Goal: Task Accomplishment & Management: Manage account settings

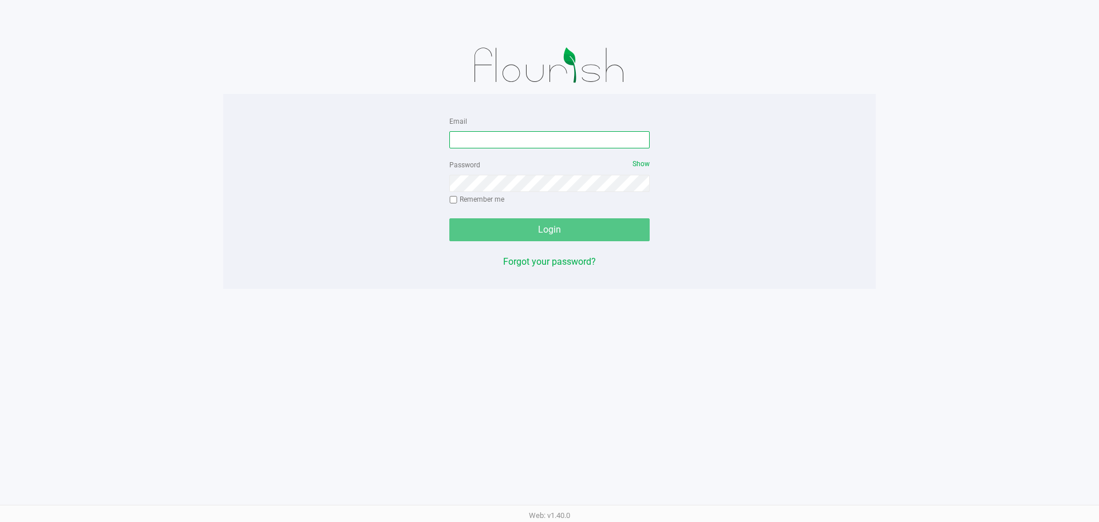
click at [498, 136] on input "Email" at bounding box center [549, 139] width 200 height 17
type input "[EMAIL_ADDRESS][DOMAIN_NAME]"
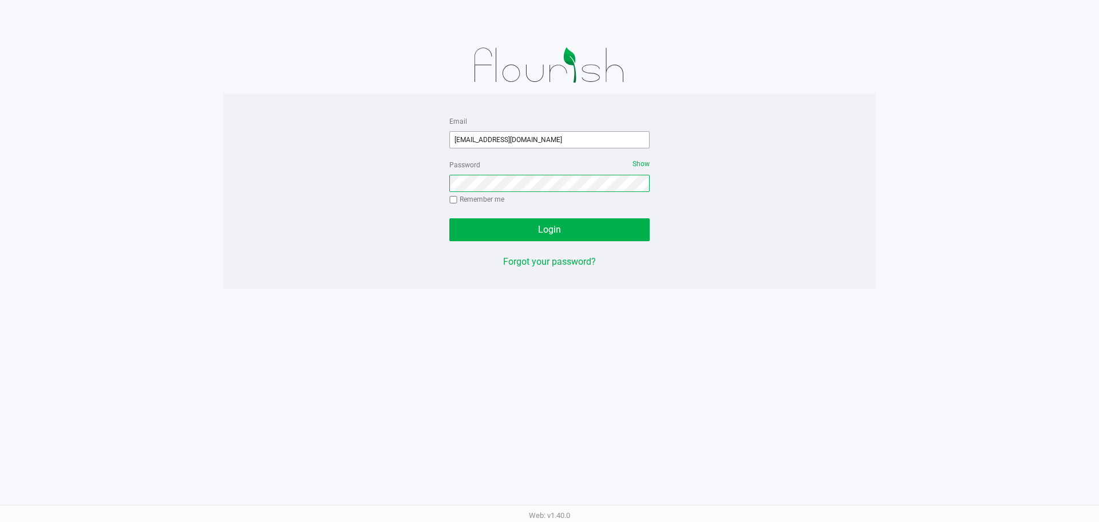
click at [449, 218] on button "Login" at bounding box center [549, 229] width 200 height 23
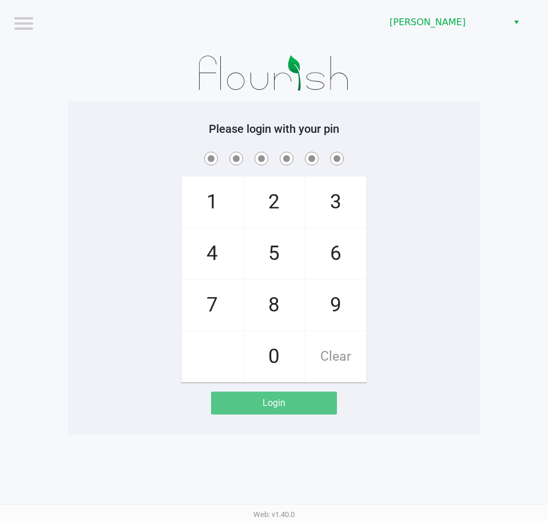
click at [465, 189] on div "1 4 7 2 5 8 0 3 6 9 Clear" at bounding box center [274, 265] width 412 height 233
checkbox input "true"
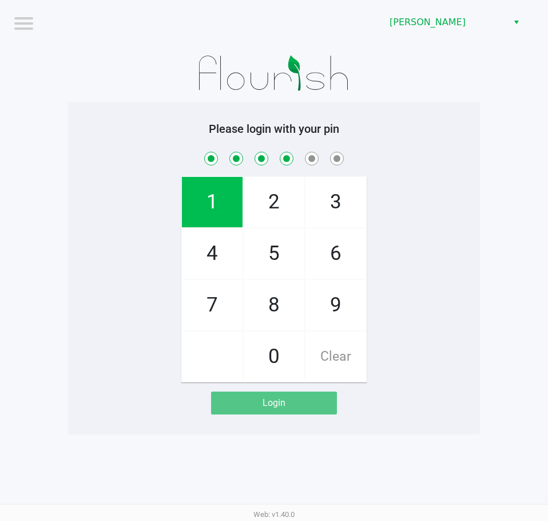
checkbox input "true"
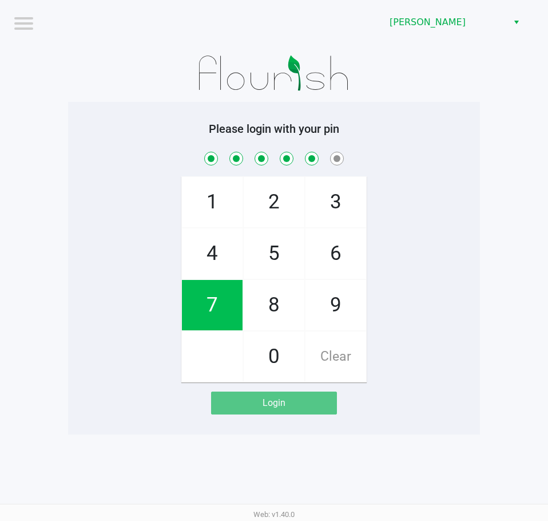
checkbox input "true"
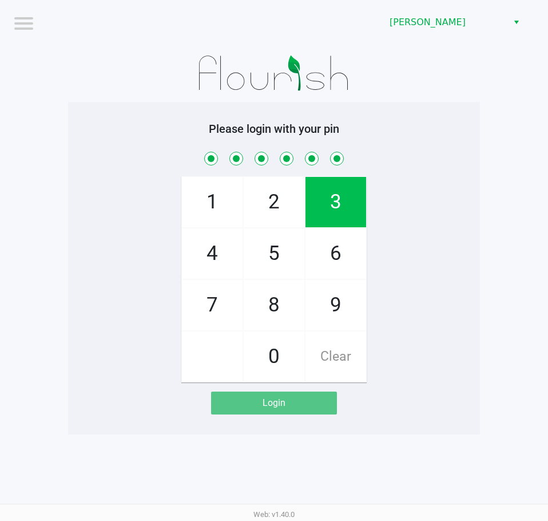
checkbox input "true"
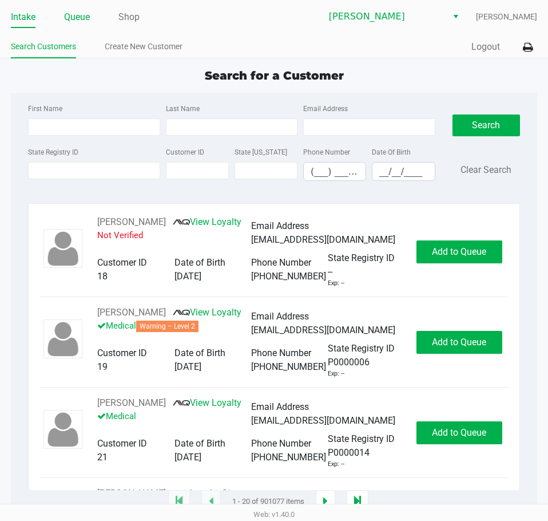
click at [89, 18] on link "Queue" at bounding box center [77, 17] width 26 height 16
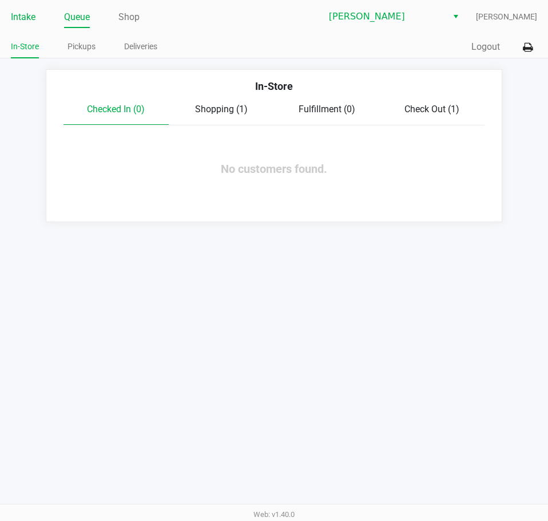
click at [25, 20] on link "Intake" at bounding box center [23, 17] width 25 height 16
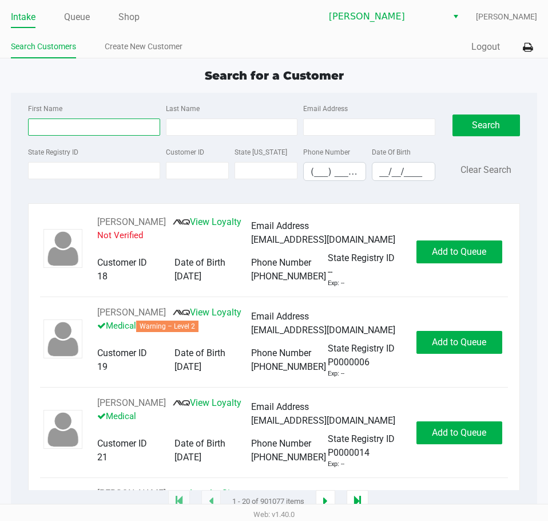
click at [104, 119] on input "First Name" at bounding box center [94, 127] width 132 height 17
click at [103, 119] on input "First Name" at bounding box center [94, 127] width 132 height 17
type input "renya"
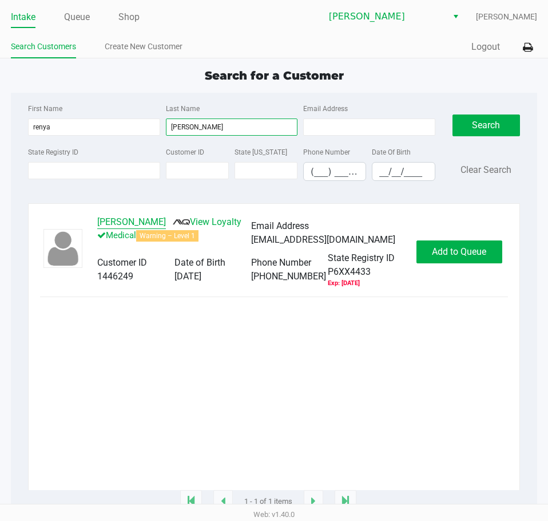
type input "[PERSON_NAME]"
click at [131, 224] on button "[PERSON_NAME]" at bounding box center [131, 222] width 69 height 14
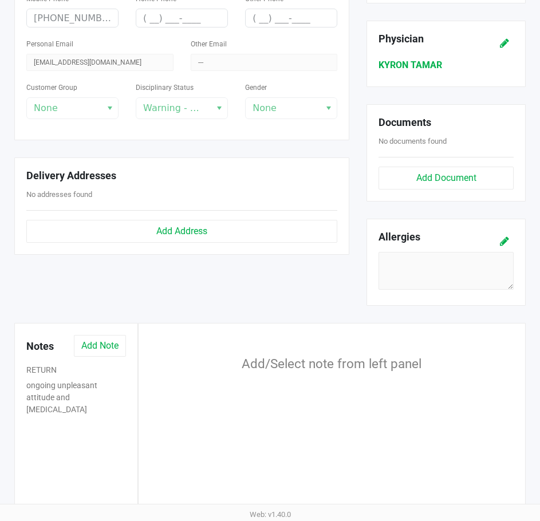
scroll to position [344, 0]
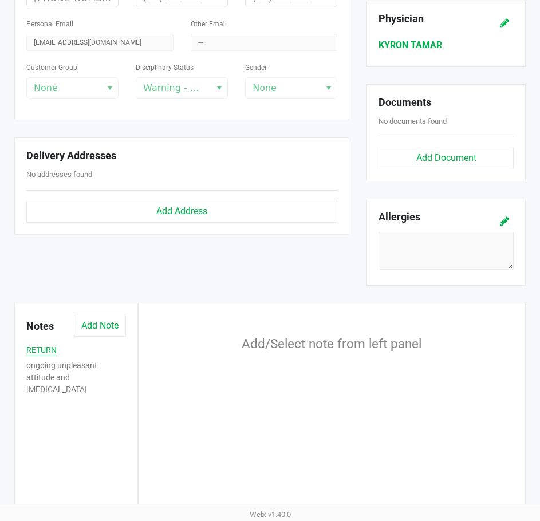
click at [42, 353] on button "RETURN" at bounding box center [41, 350] width 30 height 12
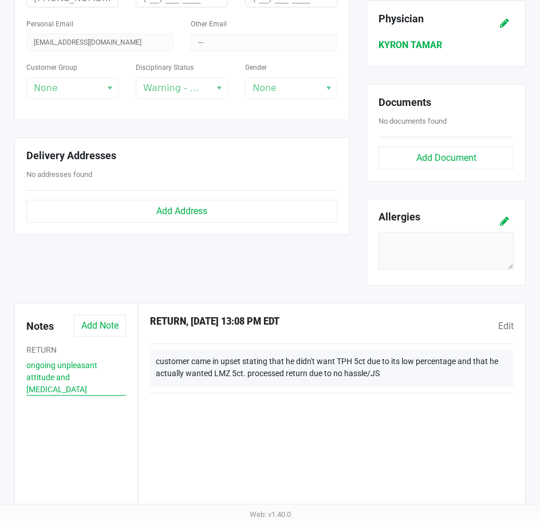
click at [46, 369] on button "ongoing unpleasant attitude and hostility" at bounding box center [76, 378] width 100 height 36
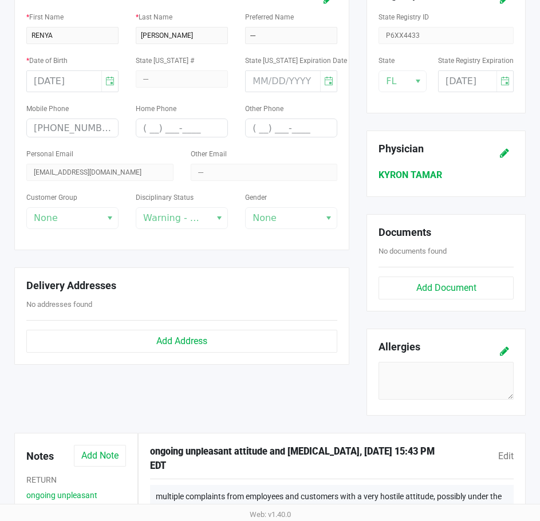
scroll to position [0, 0]
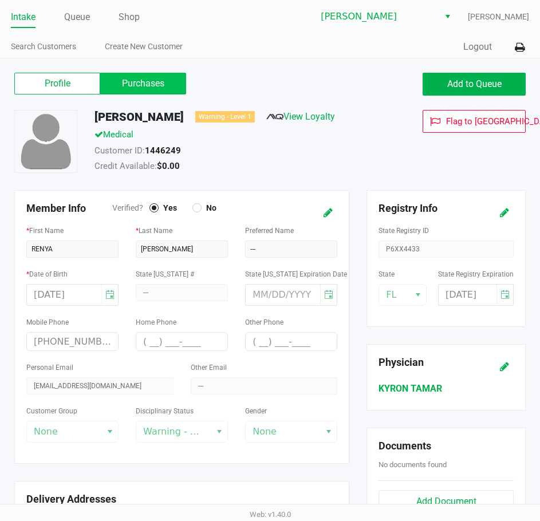
click at [147, 88] on label "Purchases" at bounding box center [143, 84] width 86 height 22
click at [0, 0] on 1 "Purchases" at bounding box center [0, 0] width 0 height 0
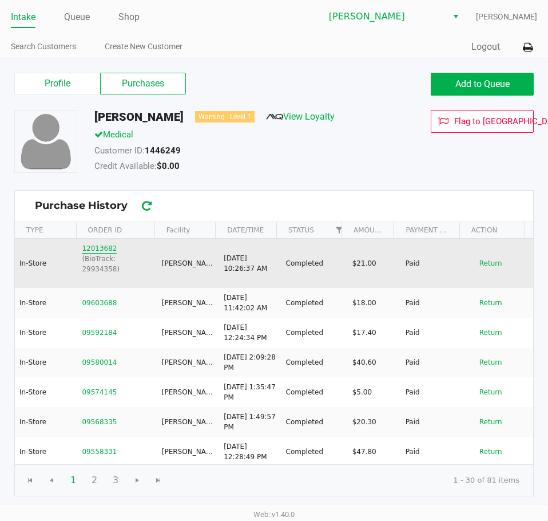
click at [104, 249] on button "12013682" at bounding box center [99, 248] width 35 height 10
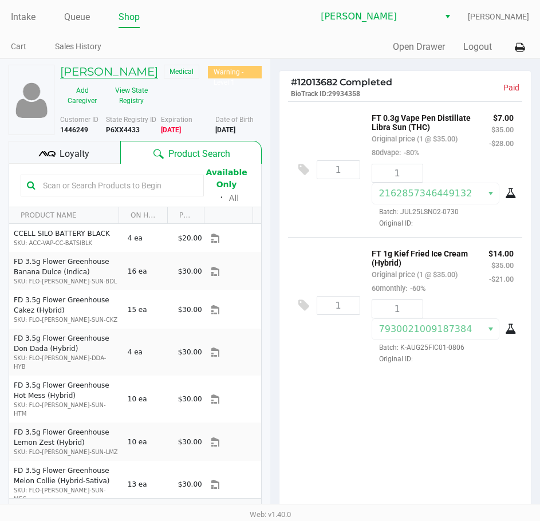
click at [114, 72] on h5 "RENYA ATTAWAY" at bounding box center [109, 72] width 98 height 14
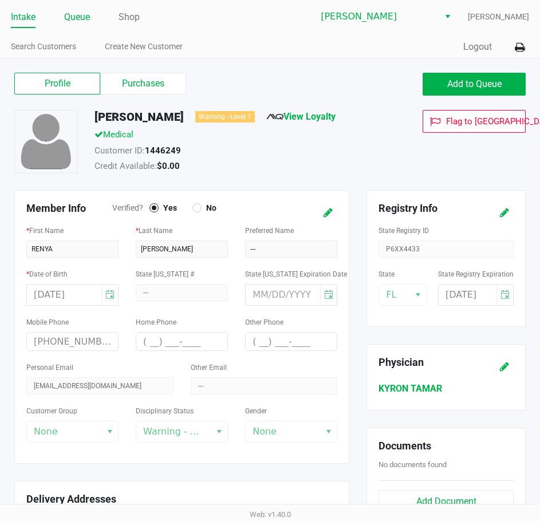
click at [72, 19] on link "Queue" at bounding box center [77, 17] width 26 height 16
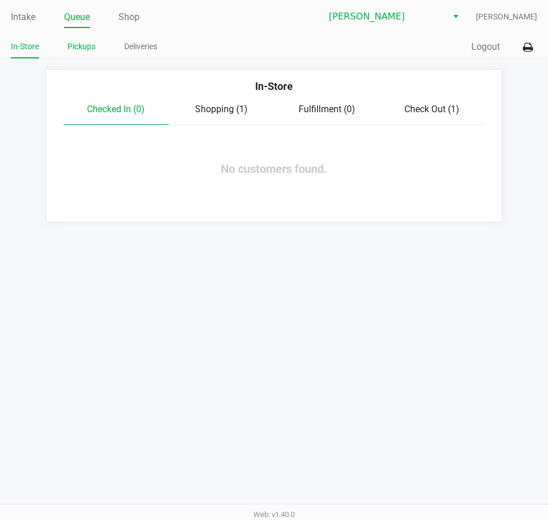
click at [75, 48] on link "Pickups" at bounding box center [82, 47] width 28 height 14
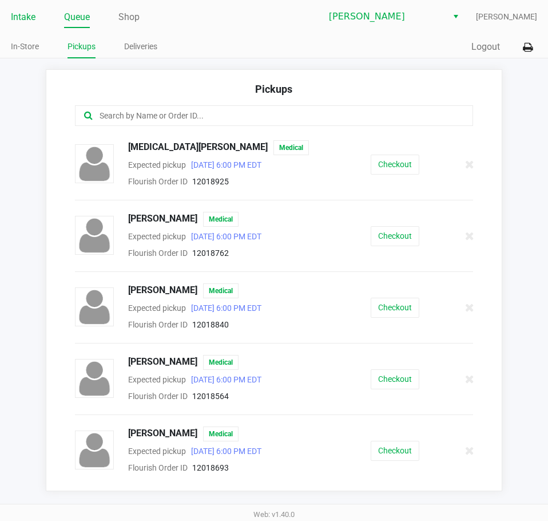
click at [34, 10] on link "Intake" at bounding box center [23, 17] width 25 height 16
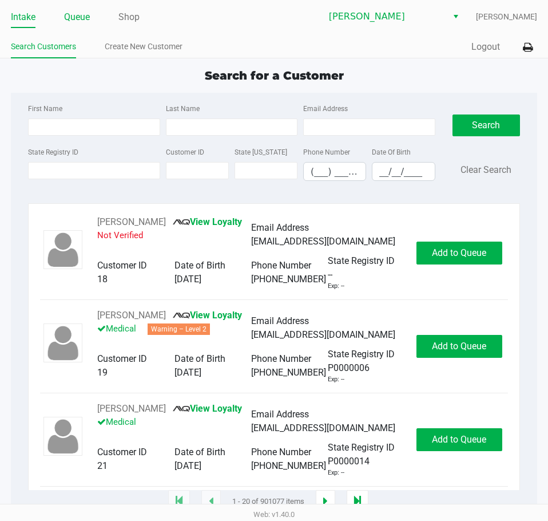
click at [76, 15] on link "Queue" at bounding box center [77, 17] width 26 height 16
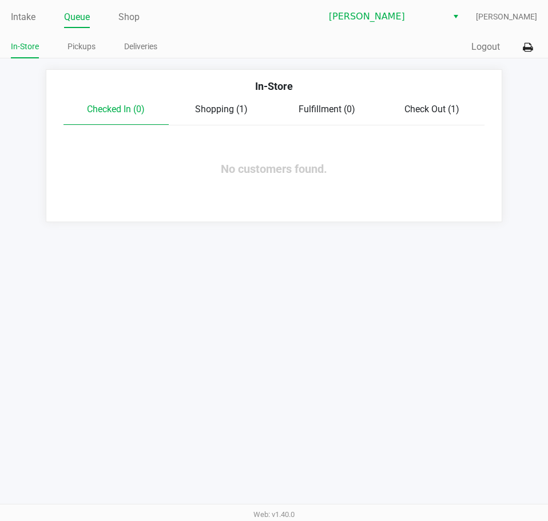
click at [236, 113] on span "Shopping (1)" at bounding box center [221, 109] width 53 height 11
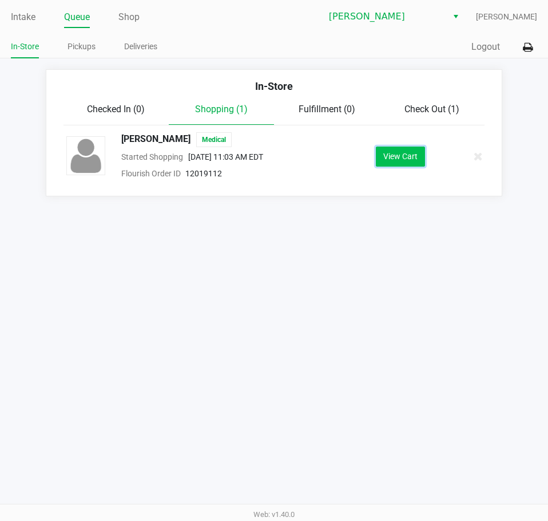
click at [384, 165] on button "View Cart" at bounding box center [400, 157] width 49 height 20
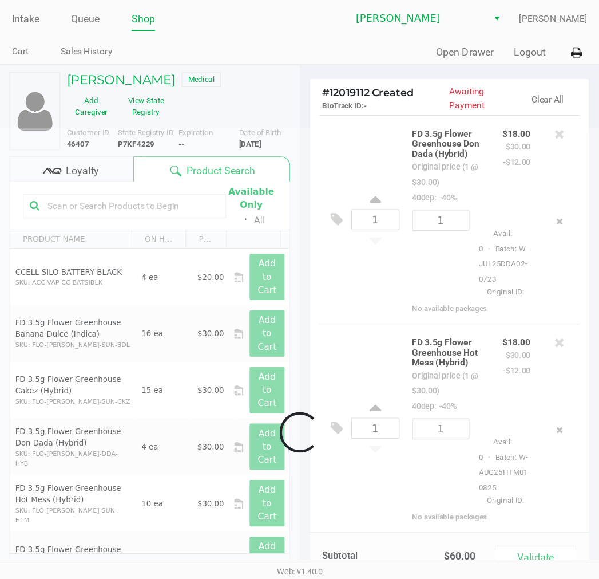
scroll to position [101, 0]
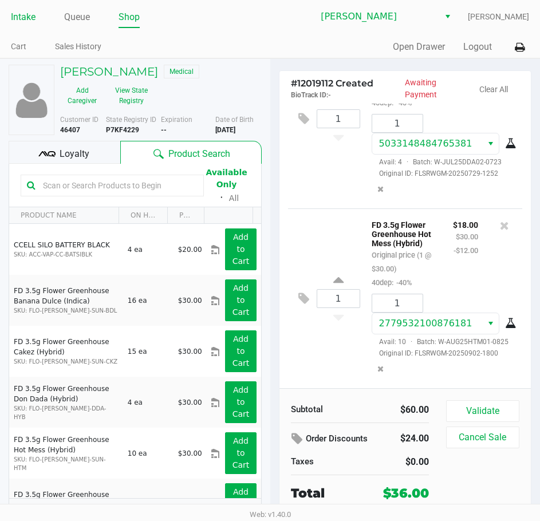
click at [19, 18] on link "Intake" at bounding box center [23, 17] width 25 height 16
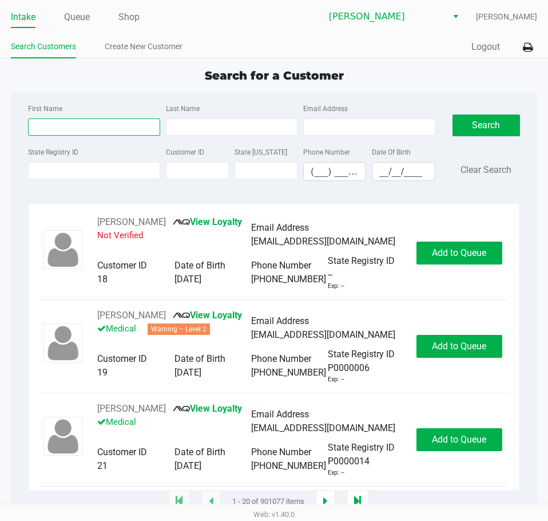
click at [70, 128] on input "First Name" at bounding box center [94, 127] width 132 height 17
type input "renya"
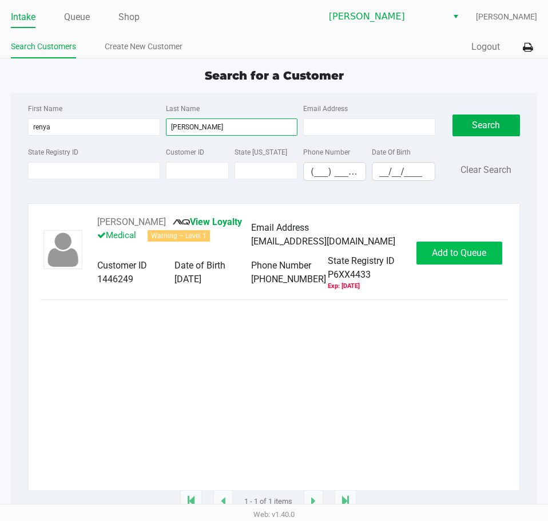
type input "attaway"
click at [459, 254] on span "Add to Queue" at bounding box center [459, 252] width 54 height 11
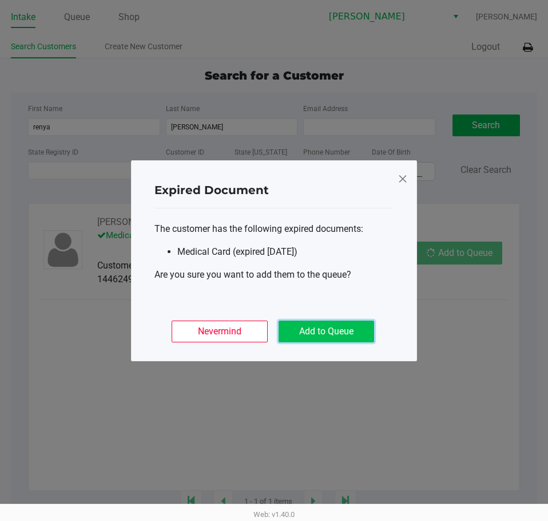
click at [327, 333] on button "Add to Queue" at bounding box center [327, 332] width 96 height 22
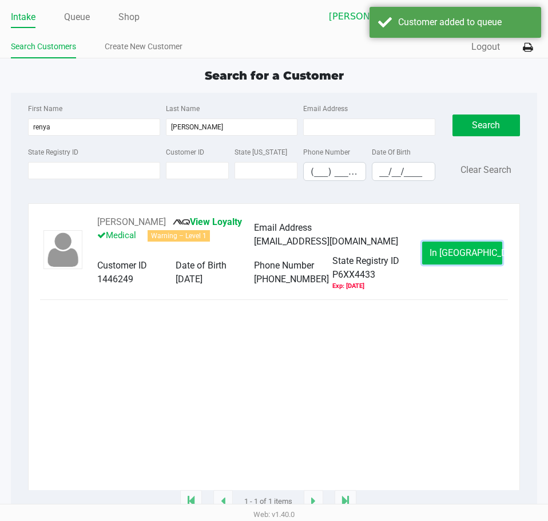
click at [463, 250] on span "In Queue" at bounding box center [478, 252] width 96 height 11
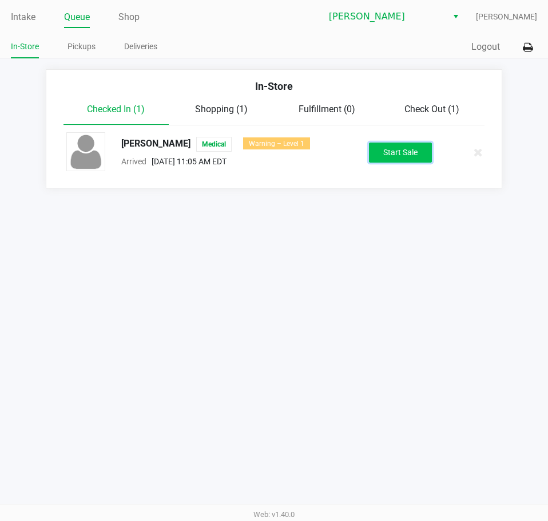
click at [400, 143] on button "Start Sale" at bounding box center [400, 153] width 63 height 20
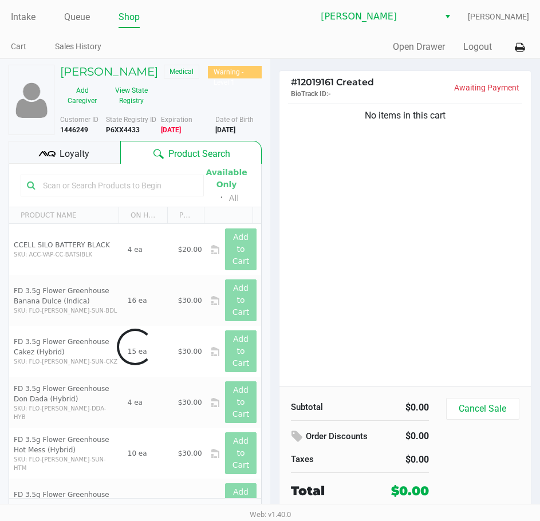
click at [417, 289] on div "No items in this cart" at bounding box center [405, 243] width 252 height 285
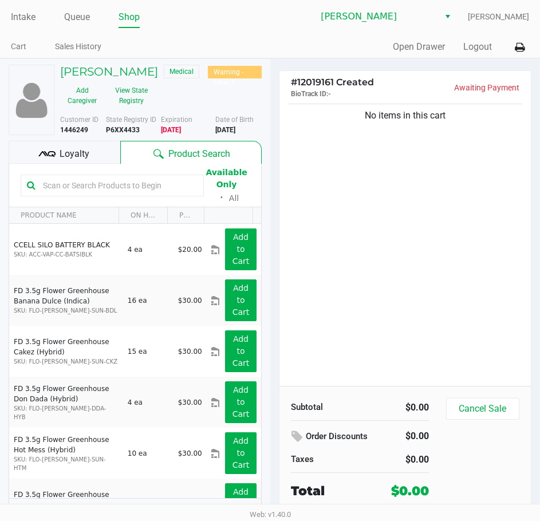
click at [348, 254] on div "No items in this cart" at bounding box center [405, 243] width 252 height 285
click at [166, 189] on input "text" at bounding box center [117, 185] width 159 height 17
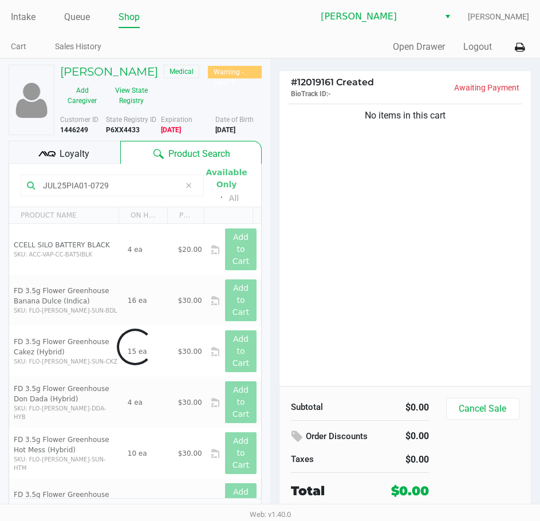
type input "JUL25PIA01-0729"
click at [479, 269] on div "No items in this cart" at bounding box center [405, 243] width 252 height 285
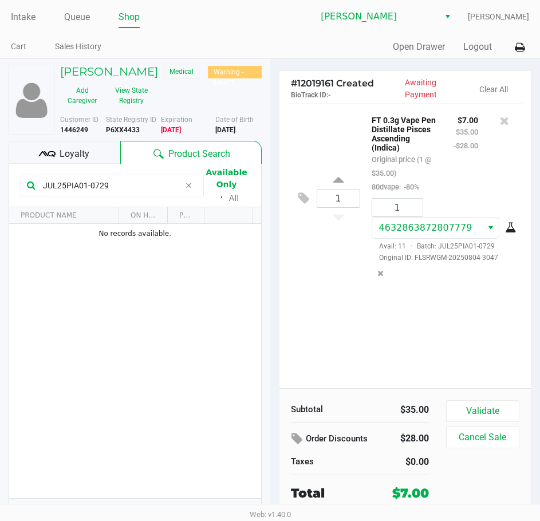
click at [502, 406] on button "Validate" at bounding box center [482, 411] width 73 height 22
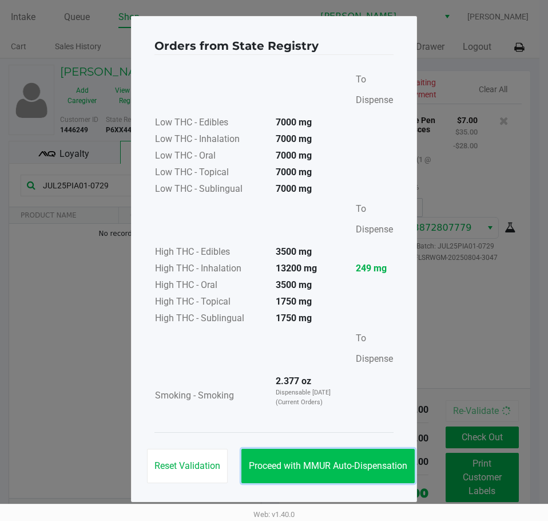
click at [334, 450] on button "Proceed with MMUR Auto-Dispensation" at bounding box center [328, 466] width 173 height 34
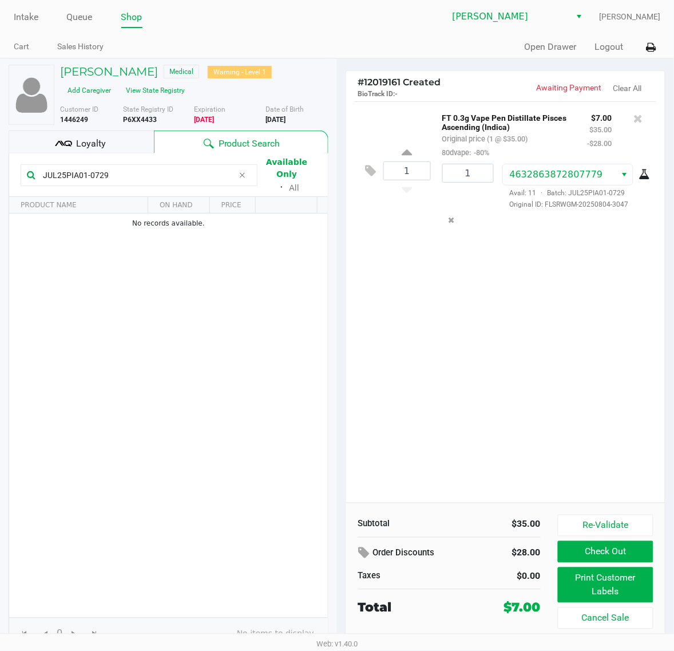
click at [625, 521] on button "Print Customer Labels" at bounding box center [606, 584] width 96 height 35
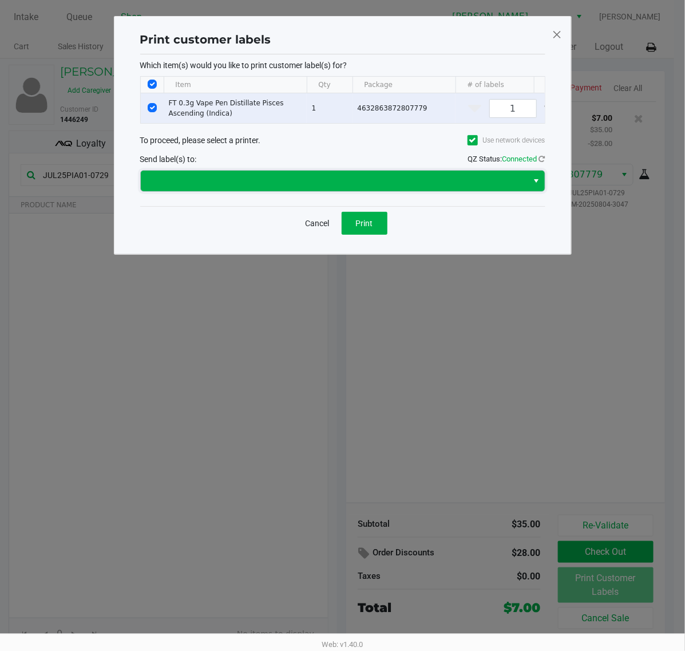
click at [440, 188] on span at bounding box center [335, 181] width 374 height 14
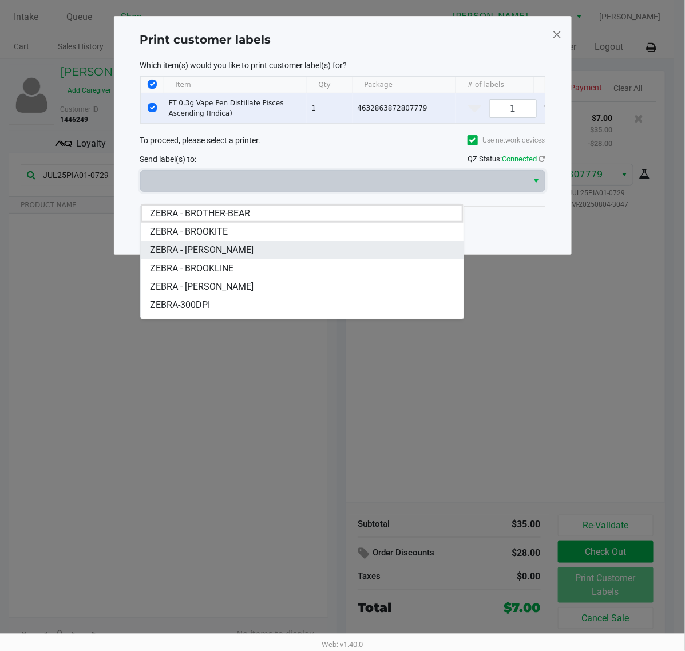
click at [167, 242] on li "ZEBRA - BRUCE-BANNER" at bounding box center [302, 250] width 323 height 18
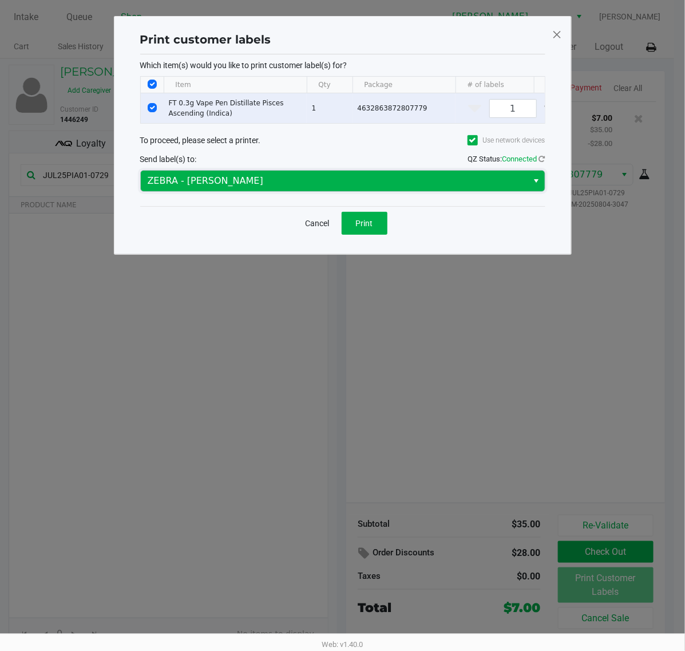
click at [207, 187] on span "ZEBRA - BRUCE-BANNER" at bounding box center [335, 181] width 374 height 14
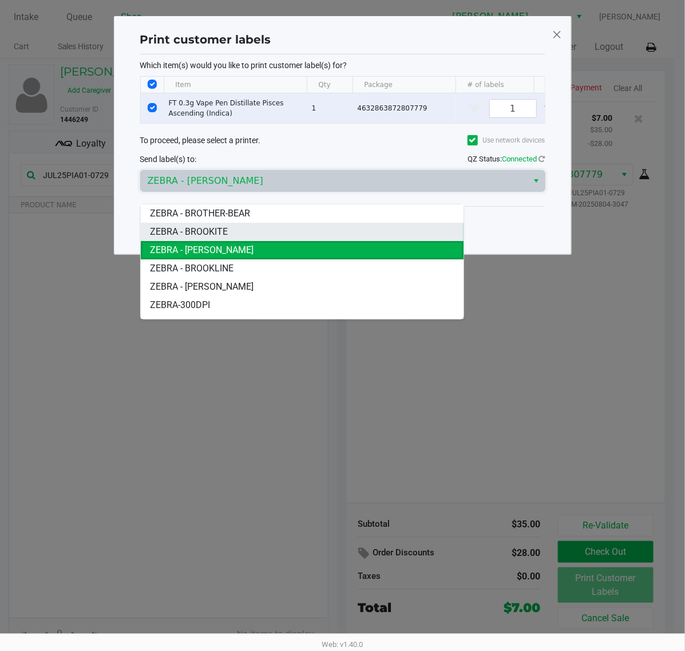
click at [211, 231] on span "ZEBRA - BROOKITE" at bounding box center [189, 232] width 78 height 14
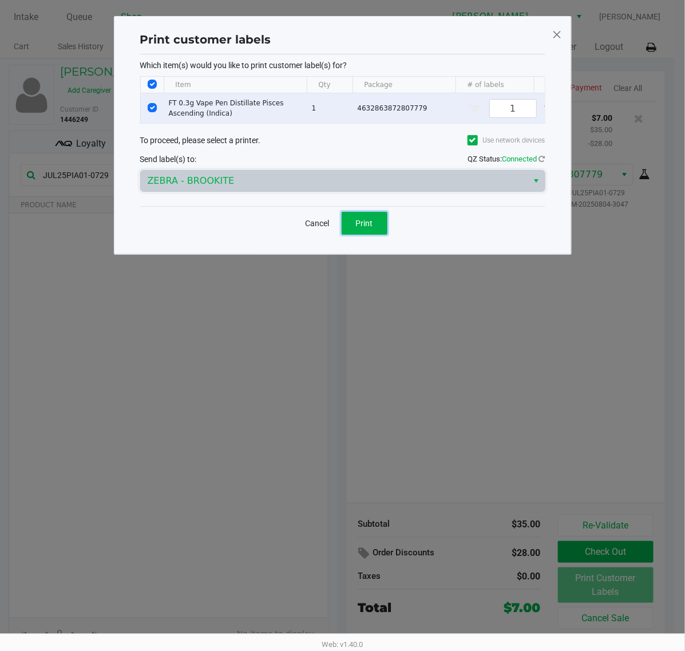
click at [362, 228] on span "Print" at bounding box center [364, 223] width 17 height 9
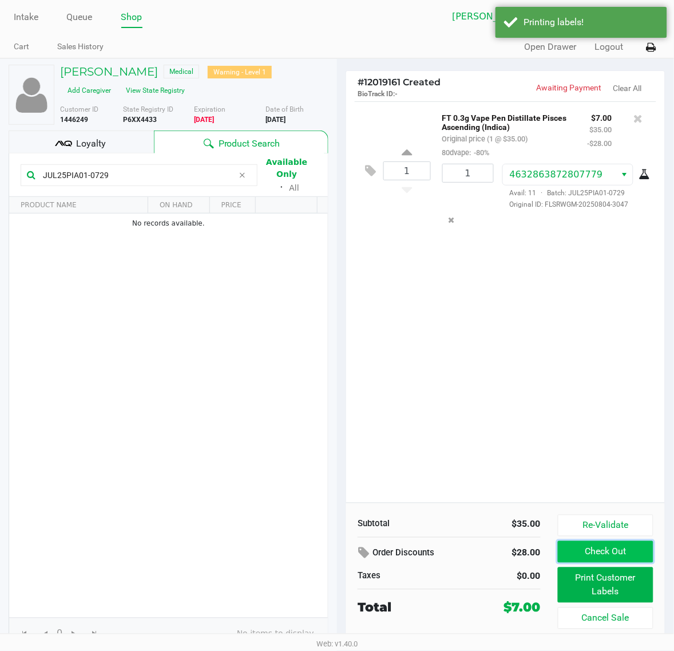
click at [613, 521] on button "Check Out" at bounding box center [606, 552] width 96 height 22
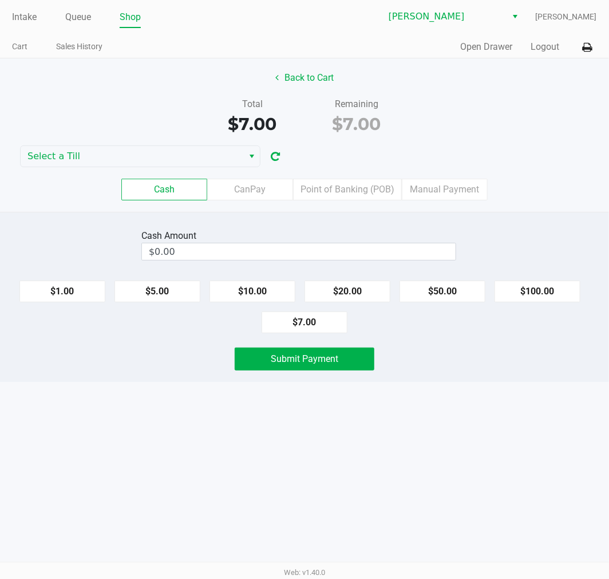
drag, startPoint x: 651, startPoint y: 245, endPoint x: 449, endPoint y: 218, distance: 203.9
click at [369, 429] on div "Intake Queue Shop Clermont WC Sharlene Amadio Cart Sales History Quick Sale Ope…" at bounding box center [304, 289] width 609 height 579
click at [587, 49] on icon at bounding box center [588, 48] width 10 height 8
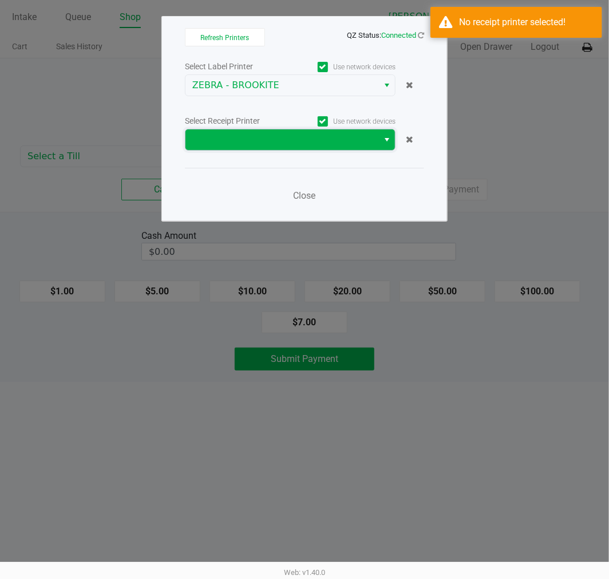
click at [322, 142] on span at bounding box center [281, 140] width 179 height 14
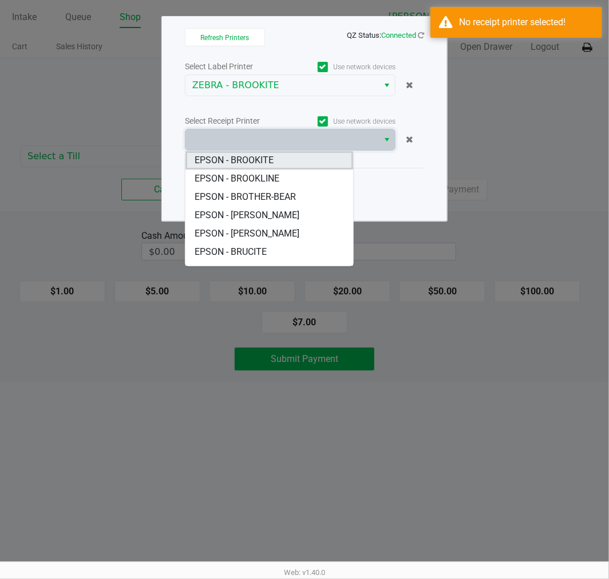
click at [282, 152] on BROOKITE "EPSON - BROOKITE" at bounding box center [269, 160] width 167 height 18
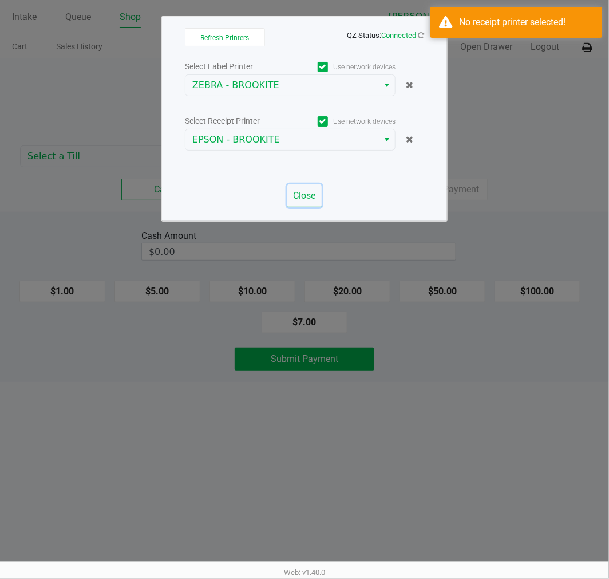
click at [300, 194] on span "Close" at bounding box center [305, 195] width 22 height 11
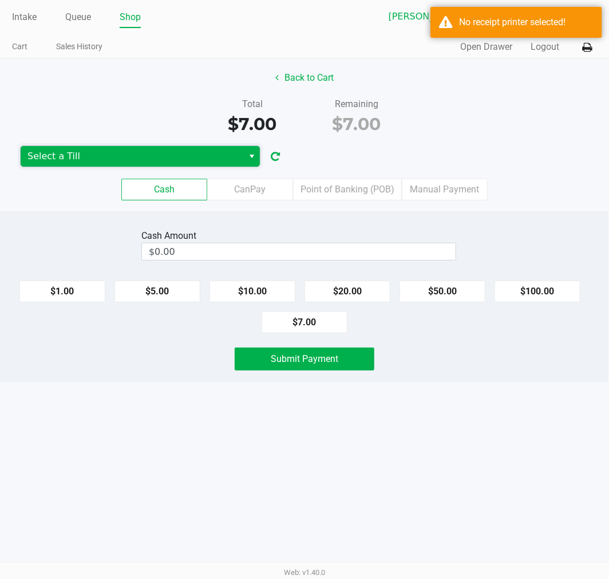
click at [233, 158] on span "Select a Till" at bounding box center [131, 156] width 209 height 14
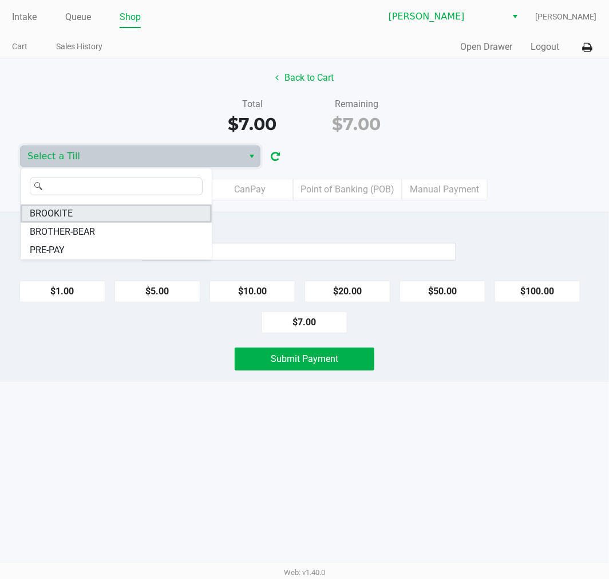
click at [181, 208] on li "BROOKITE" at bounding box center [116, 213] width 191 height 18
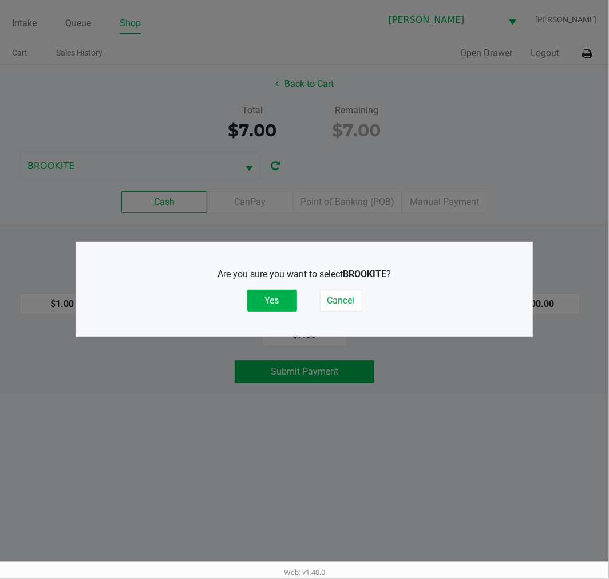
click at [277, 307] on button "Yes" at bounding box center [272, 301] width 50 height 22
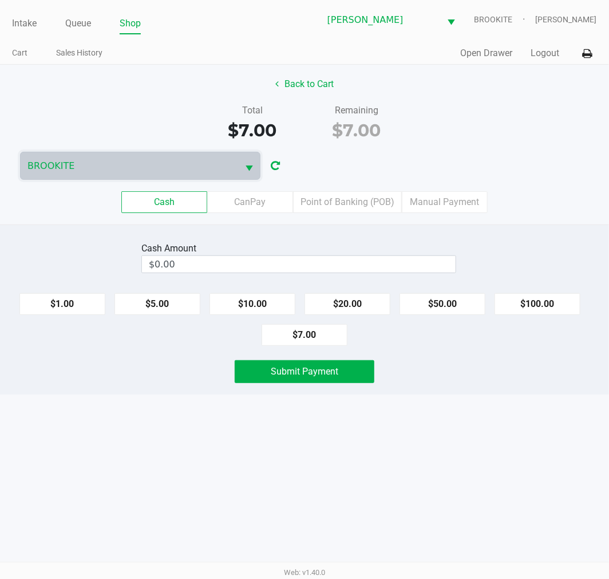
click at [546, 147] on div "Back to Cart Total $7.00 Remaining $7.00 BROOKITE Cash CanPay Point of Banking …" at bounding box center [304, 145] width 609 height 160
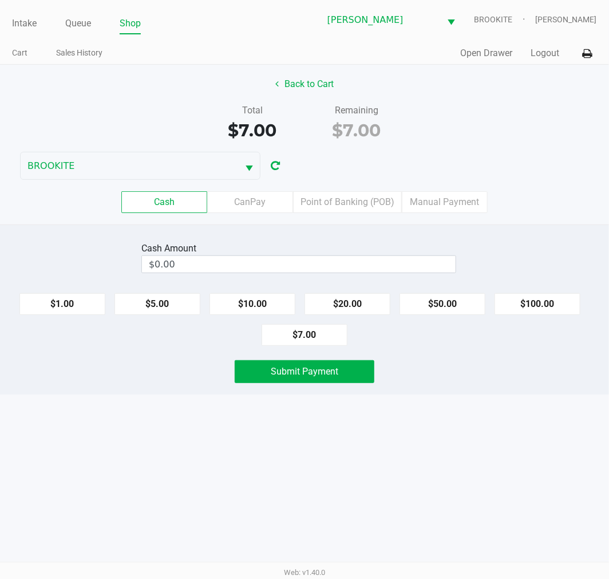
click at [552, 223] on div "Cash CanPay Point of Banking (POB) Manual Payment" at bounding box center [304, 202] width 626 height 45
click at [307, 334] on button "$7.00" at bounding box center [305, 335] width 86 height 22
type input "$7.00"
click at [349, 380] on button "Submit Payment" at bounding box center [305, 371] width 140 height 23
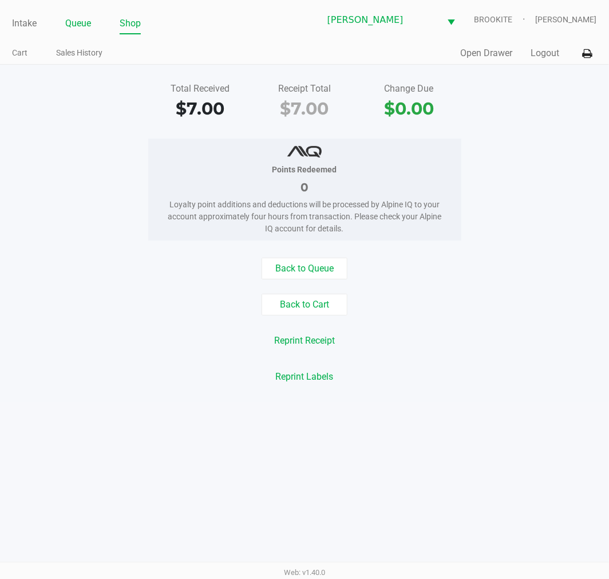
click at [72, 26] on link "Queue" at bounding box center [78, 23] width 26 height 16
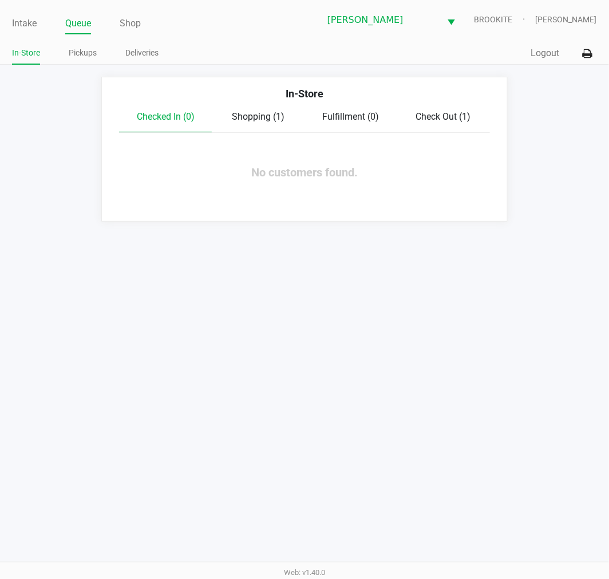
click at [88, 56] on link "Pickups" at bounding box center [83, 53] width 28 height 14
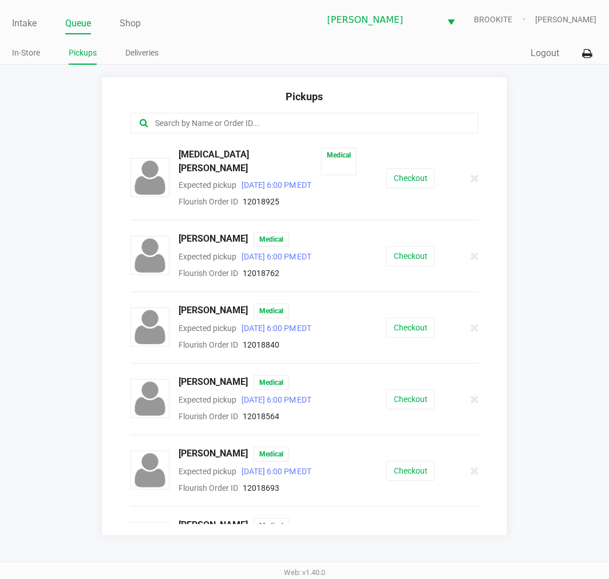
click at [418, 169] on button "Checkout" at bounding box center [410, 178] width 49 height 20
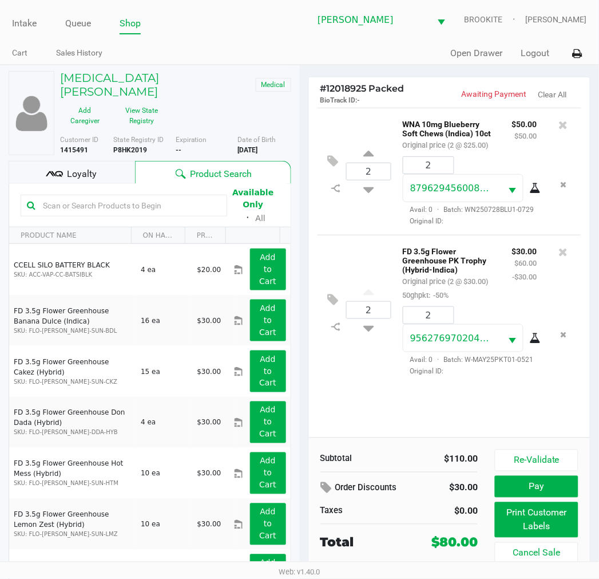
click at [443, 397] on div "2 WNA 10mg Blueberry Soft Chews (Indica) 10ct Original price (2 @ $25.00) $50.0…" at bounding box center [450, 273] width 282 height 330
click at [109, 161] on div "Loyalty" at bounding box center [72, 172] width 127 height 23
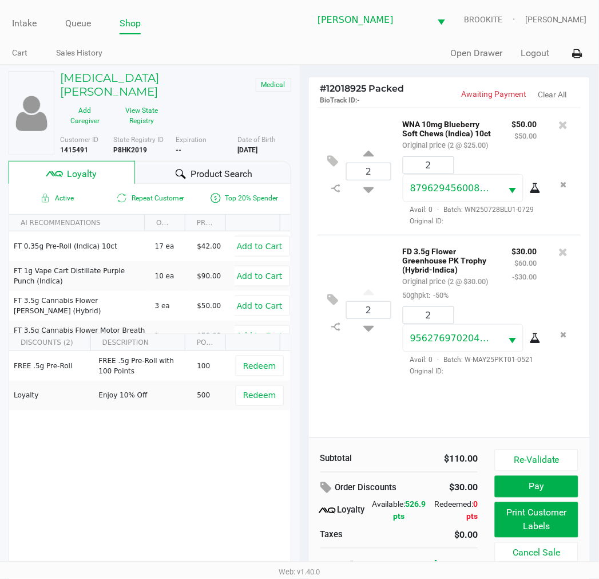
click at [380, 425] on div "2 WNA 10mg Blueberry Soft Chews (Indica) 10ct Original price (2 @ $25.00) $50.0…" at bounding box center [450, 273] width 282 height 330
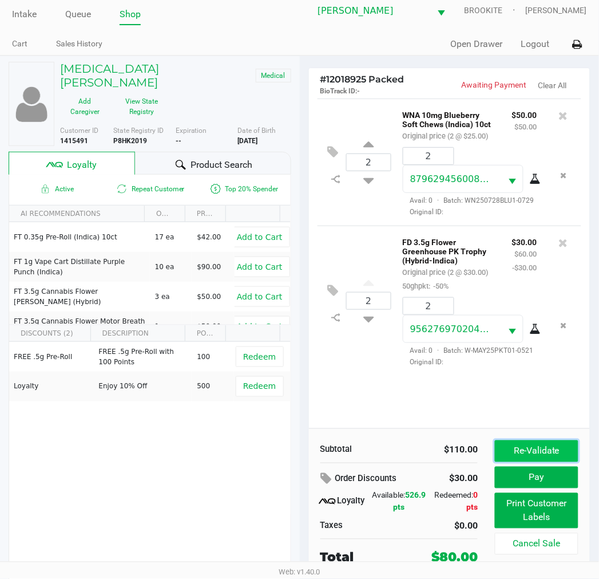
click at [530, 448] on button "Re-Validate" at bounding box center [536, 451] width 83 height 22
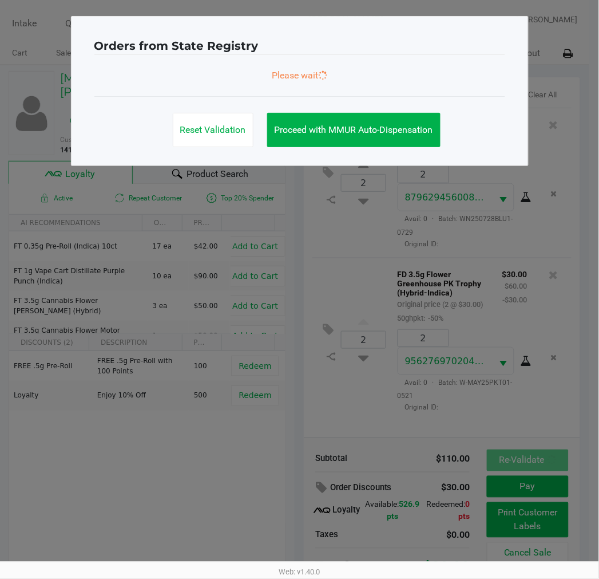
scroll to position [0, 0]
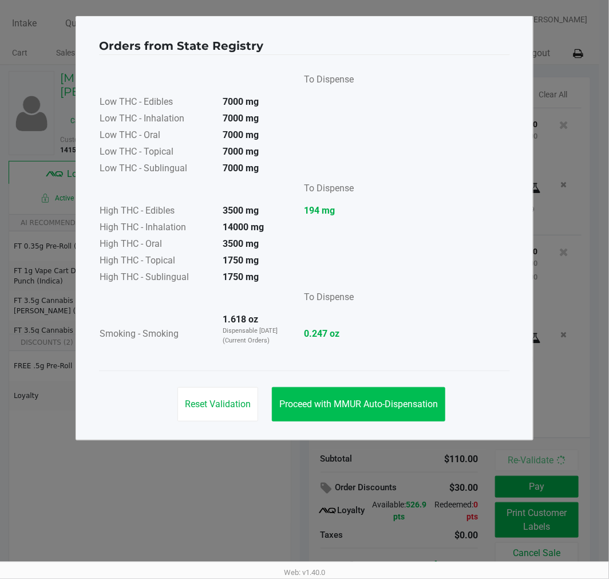
click at [392, 392] on button "Proceed with MMUR Auto-Dispensation" at bounding box center [358, 404] width 173 height 34
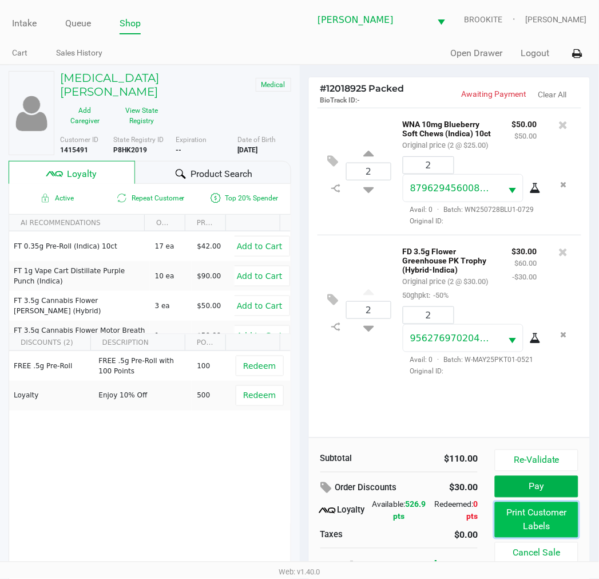
click at [544, 510] on button "Print Customer Labels" at bounding box center [536, 519] width 83 height 35
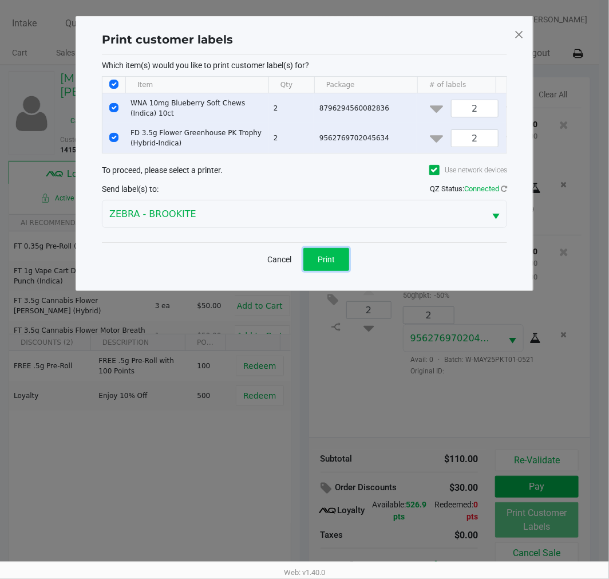
click at [338, 266] on button "Print" at bounding box center [326, 259] width 46 height 23
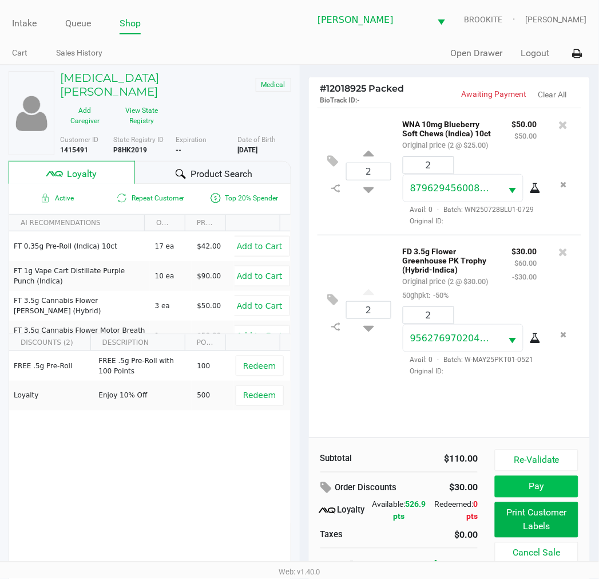
click at [557, 486] on button "Pay" at bounding box center [536, 487] width 83 height 22
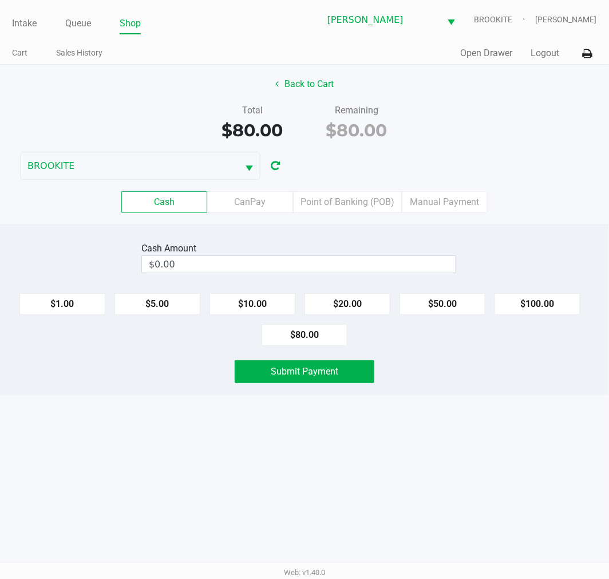
click at [365, 199] on label "Point of Banking (POB)" at bounding box center [347, 202] width 109 height 22
click at [0, 0] on 7 "Point of Banking (POB)" at bounding box center [0, 0] width 0 height 0
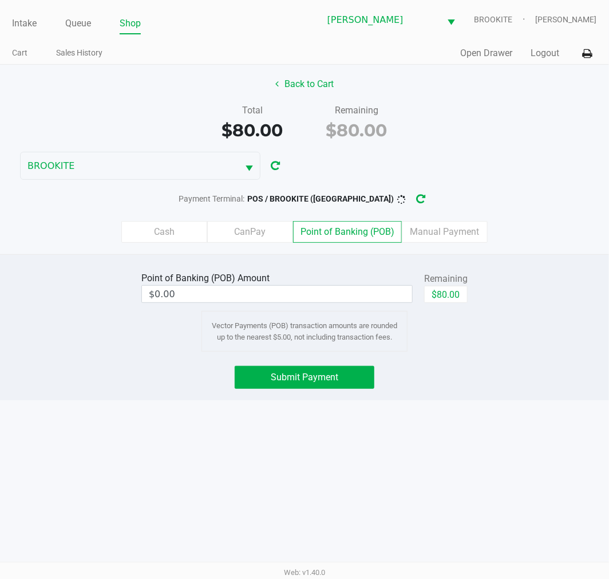
click at [464, 295] on button "$80.00" at bounding box center [446, 294] width 44 height 17
type input "$80.00"
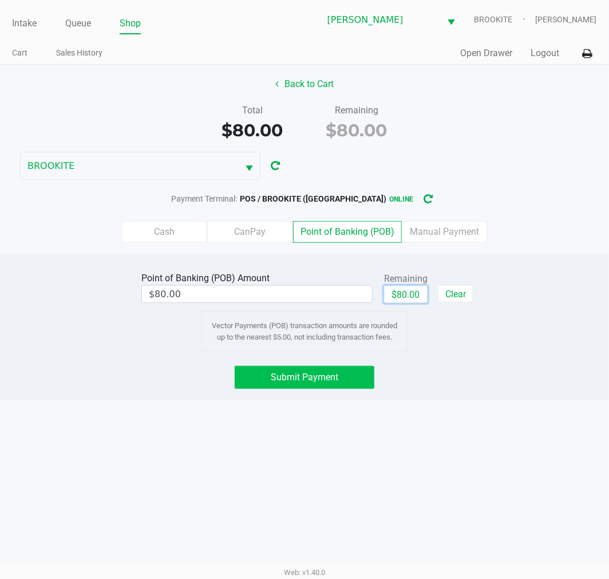
click at [337, 384] on button "Submit Payment" at bounding box center [305, 377] width 140 height 23
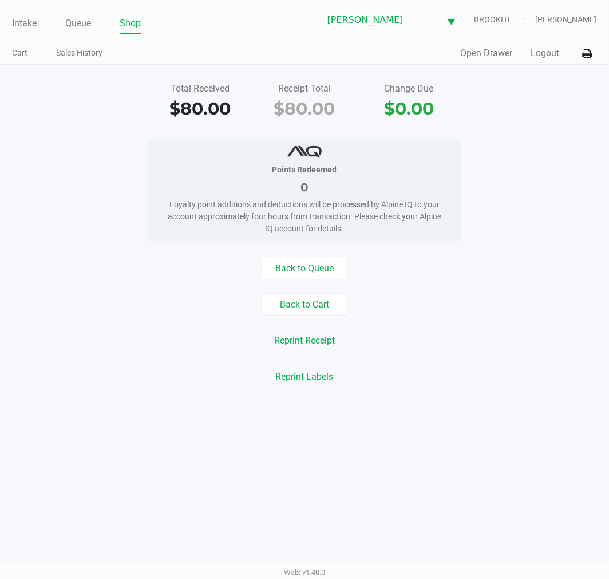
drag, startPoint x: 510, startPoint y: 273, endPoint x: 517, endPoint y: 194, distance: 79.4
click at [511, 267] on div "Back to Queue" at bounding box center [304, 269] width 626 height 22
click at [23, 21] on link "Intake" at bounding box center [24, 23] width 25 height 16
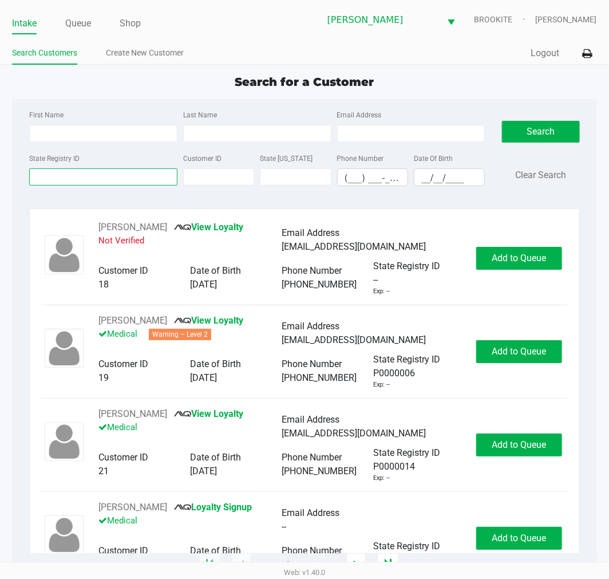
click at [93, 184] on input "State Registry ID" at bounding box center [103, 176] width 148 height 17
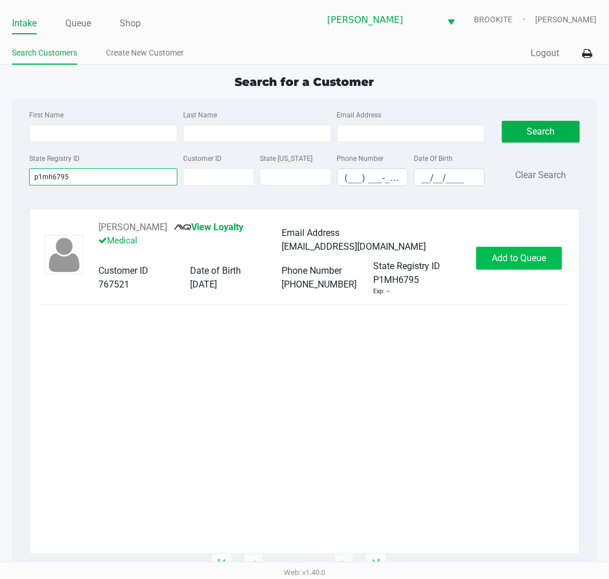
type input "p1mh6795"
click at [506, 263] on span "Add to Queue" at bounding box center [519, 257] width 54 height 11
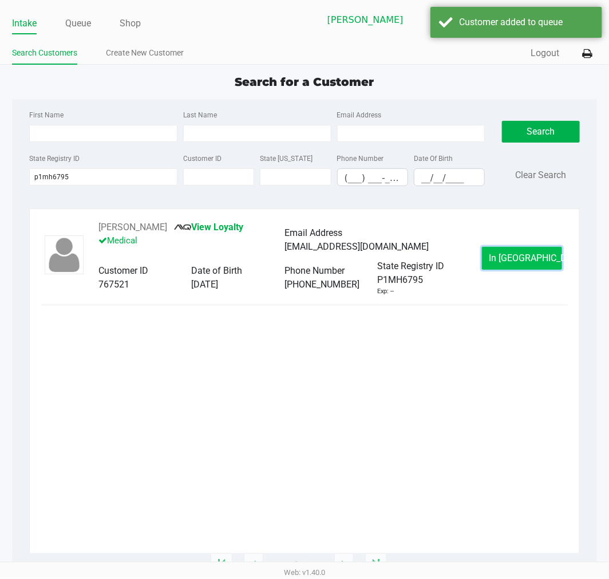
click at [507, 259] on span "In Queue" at bounding box center [538, 257] width 96 height 11
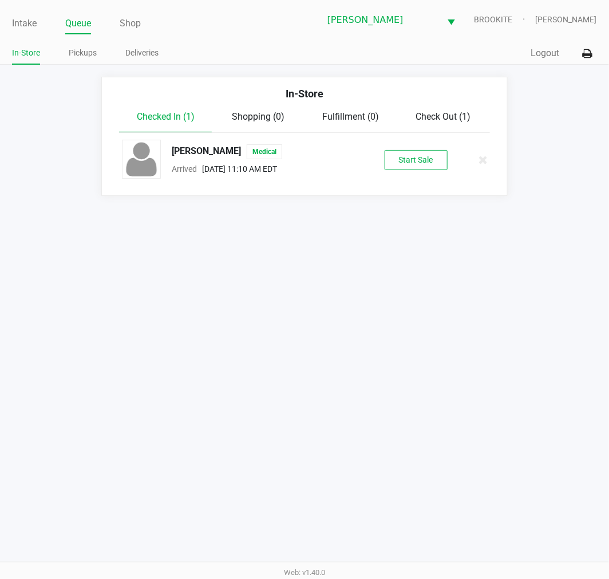
click at [423, 159] on button "Start Sale" at bounding box center [416, 160] width 63 height 20
click at [436, 155] on div "Start Sale" at bounding box center [416, 160] width 63 height 20
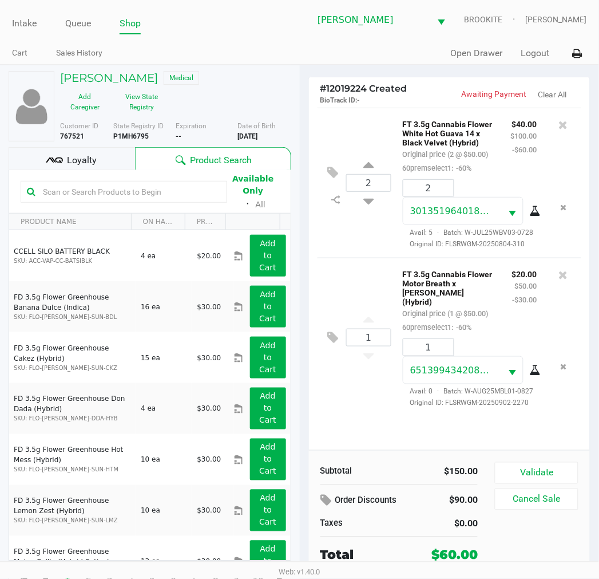
click at [366, 415] on div "2 FT 3.5g Cannabis Flower White Hot Guava 14 x Black Velvet (Hybrid) Original p…" at bounding box center [450, 279] width 282 height 342
click at [385, 414] on div "2 FT 3.5g Cannabis Flower White Hot Guava 14 x Black Velvet (Hybrid) Original p…" at bounding box center [450, 279] width 282 height 342
click at [370, 415] on div "2 FT 3.5g Cannabis Flower White Hot Guava 14 x Black Velvet (Hybrid) Original p…" at bounding box center [450, 279] width 282 height 342
click at [514, 473] on button "Validate" at bounding box center [536, 473] width 83 height 22
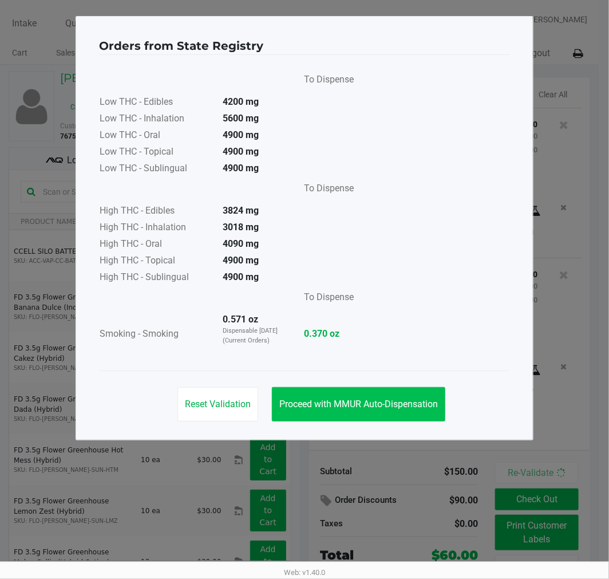
click at [350, 409] on span "Proceed with MMUR Auto-Dispensation" at bounding box center [358, 403] width 159 height 11
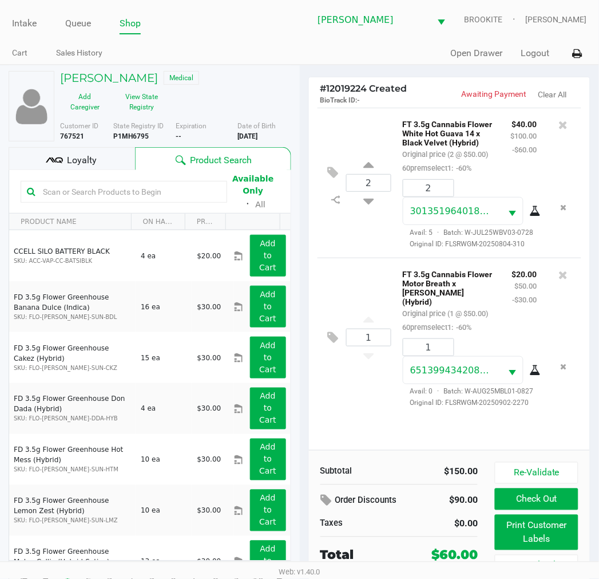
click at [535, 521] on button "Print Customer Labels" at bounding box center [536, 532] width 83 height 35
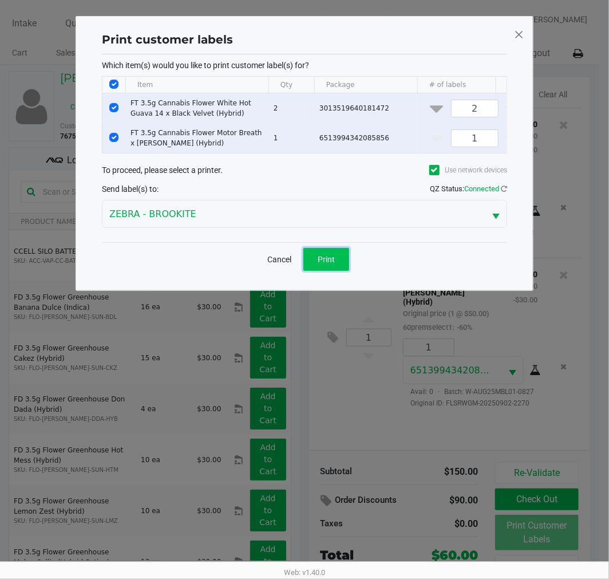
click at [322, 264] on span "Print" at bounding box center [326, 259] width 17 height 9
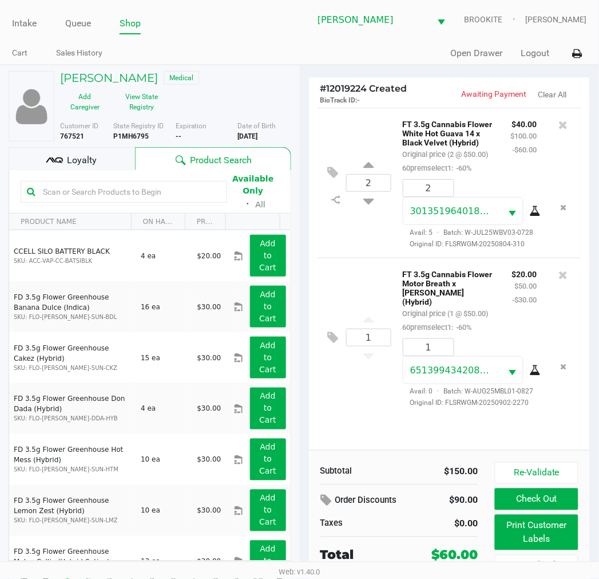
click at [540, 502] on button "Check Out" at bounding box center [536, 499] width 83 height 22
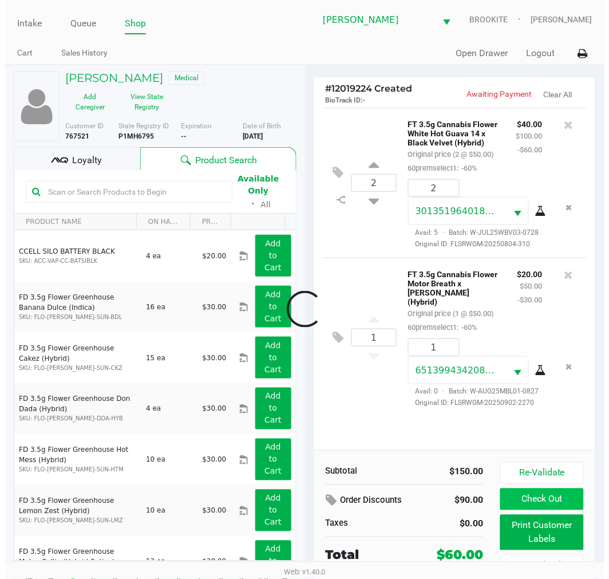
scroll to position [25, 0]
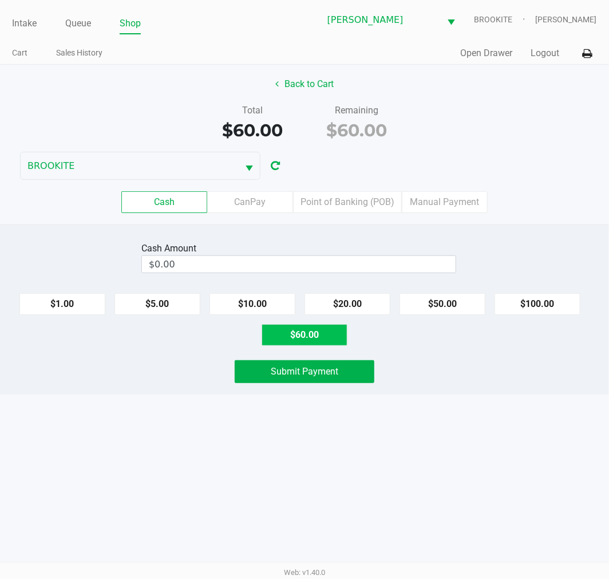
click at [325, 333] on button "$60.00" at bounding box center [305, 335] width 86 height 22
type input "$60.00"
click at [337, 362] on button "Submit Payment" at bounding box center [305, 371] width 140 height 23
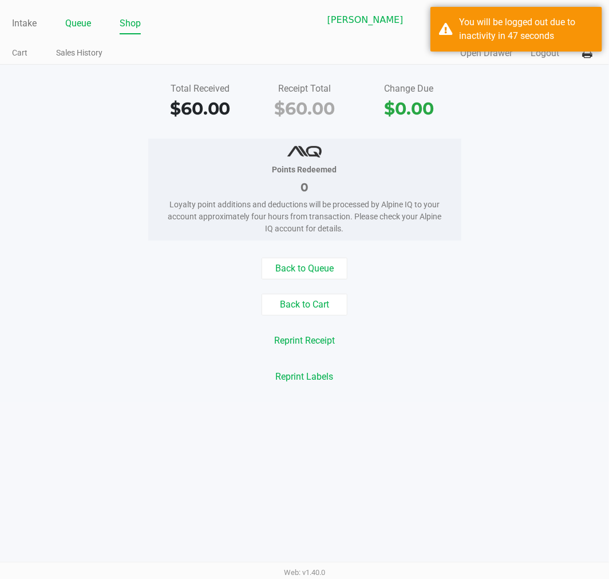
click at [87, 17] on link "Queue" at bounding box center [78, 23] width 26 height 16
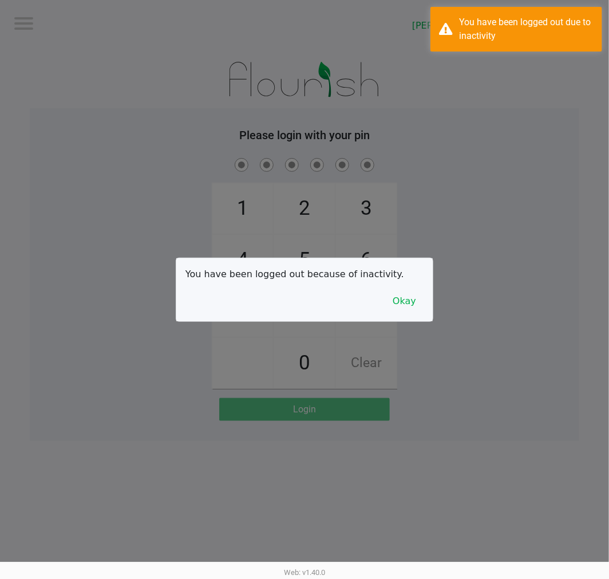
click at [78, 41] on div at bounding box center [304, 289] width 609 height 579
click at [391, 309] on button "Okay" at bounding box center [404, 301] width 38 height 22
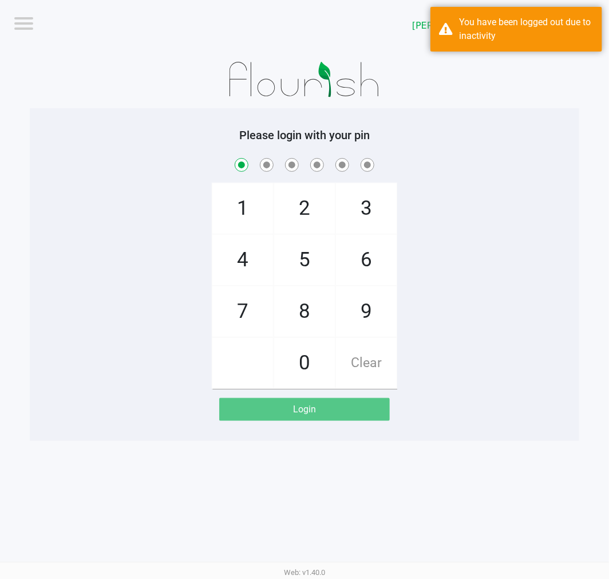
checkbox input "true"
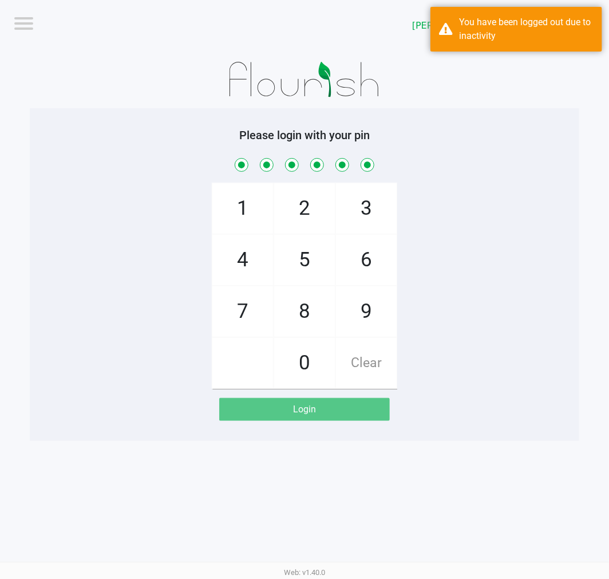
checkbox input "true"
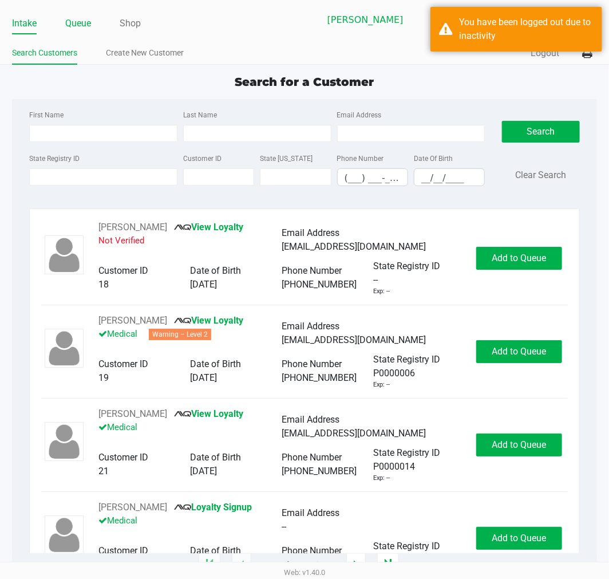
click at [72, 19] on link "Queue" at bounding box center [78, 23] width 26 height 16
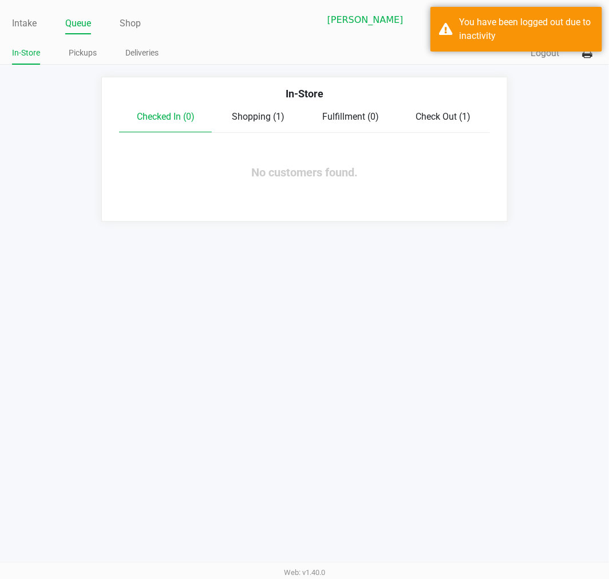
click at [79, 56] on link "Pickups" at bounding box center [83, 53] width 28 height 14
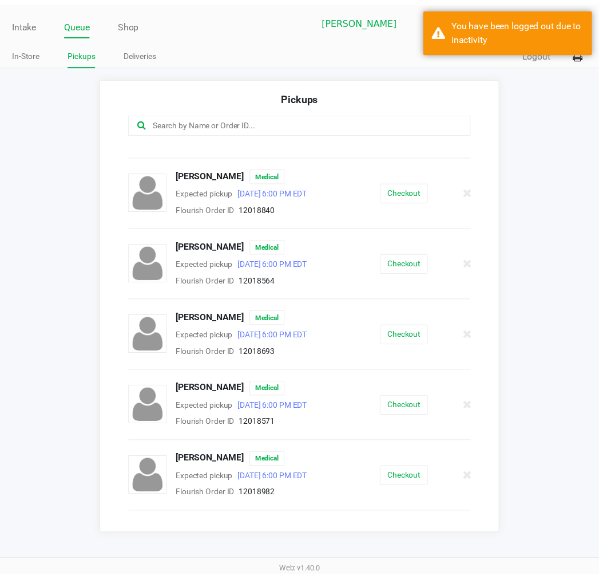
scroll to position [317, 0]
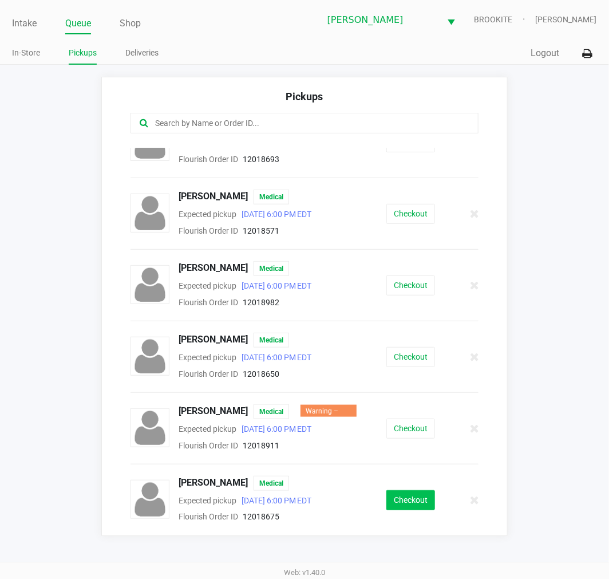
click at [404, 495] on button "Checkout" at bounding box center [410, 500] width 49 height 20
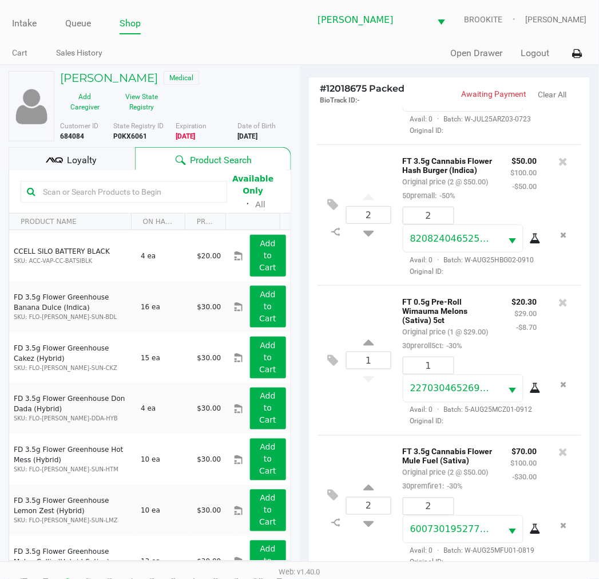
scroll to position [247, 0]
click at [82, 151] on div "Loyalty" at bounding box center [72, 158] width 127 height 23
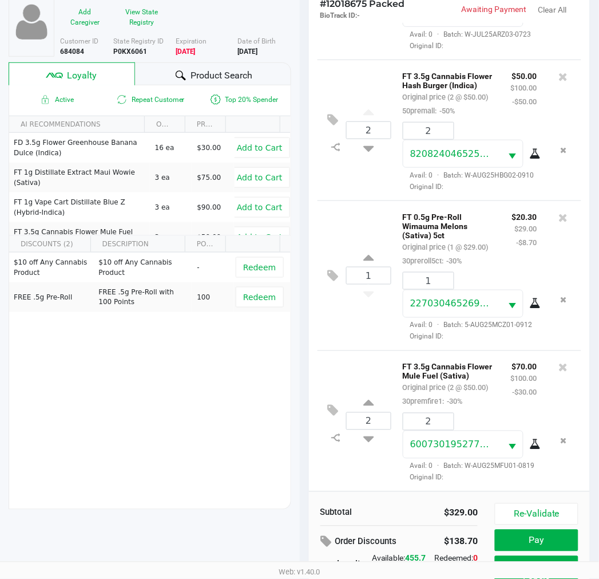
scroll to position [148, 0]
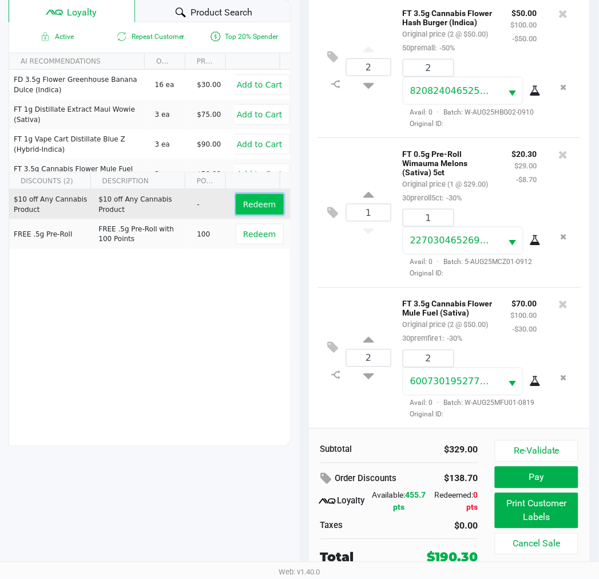
click at [238, 212] on button "Redeem" at bounding box center [260, 204] width 48 height 21
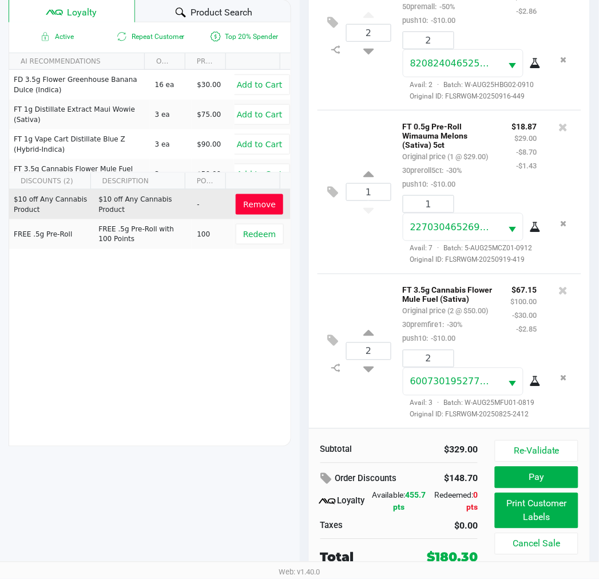
click at [548, 440] on button "Re-Validate" at bounding box center [536, 451] width 83 height 22
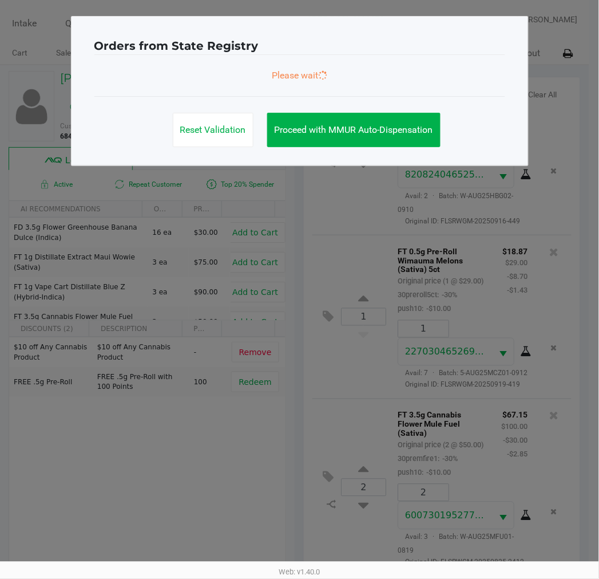
scroll to position [0, 0]
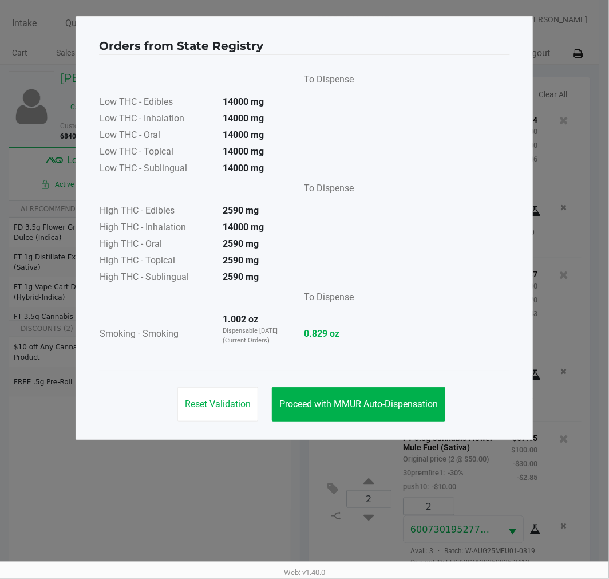
click at [398, 395] on button "Proceed with MMUR Auto-Dispensation" at bounding box center [358, 404] width 173 height 34
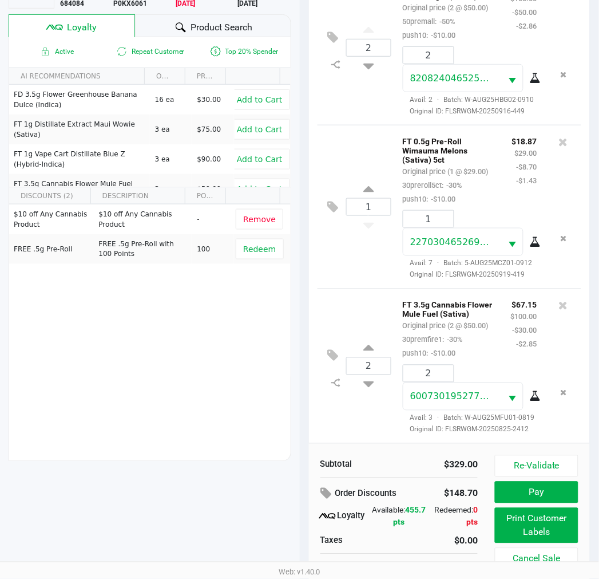
scroll to position [148, 0]
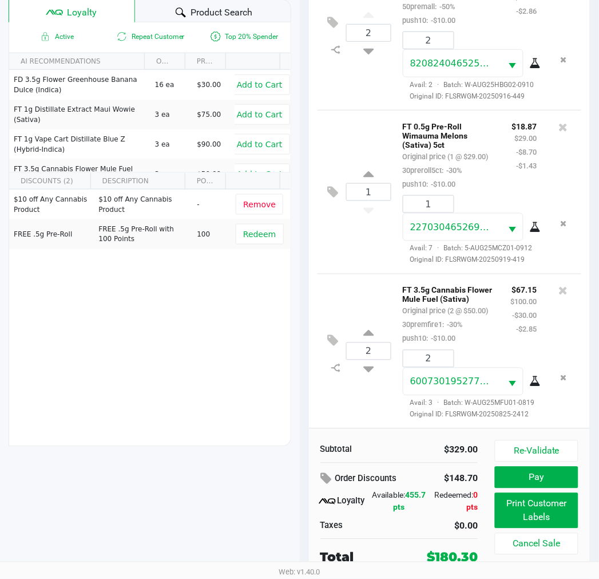
click at [543, 501] on button "Print Customer Labels" at bounding box center [536, 510] width 83 height 35
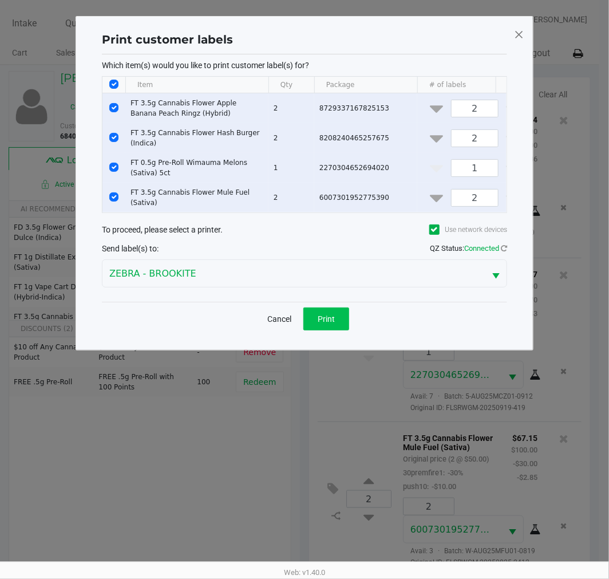
click at [307, 327] on button "Print" at bounding box center [326, 318] width 46 height 23
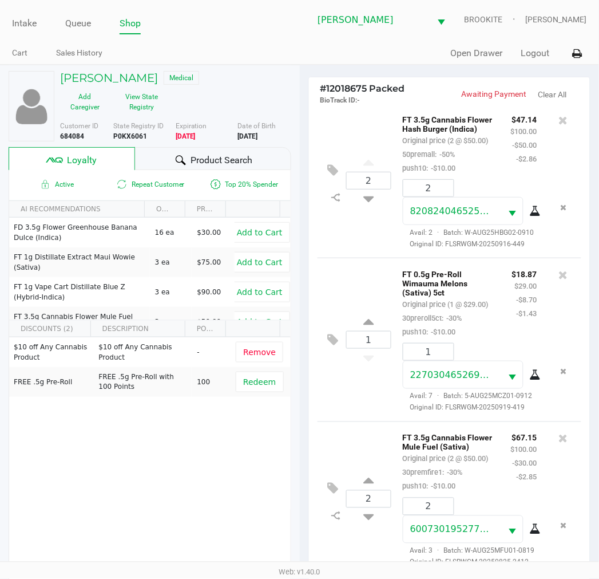
scroll to position [148, 0]
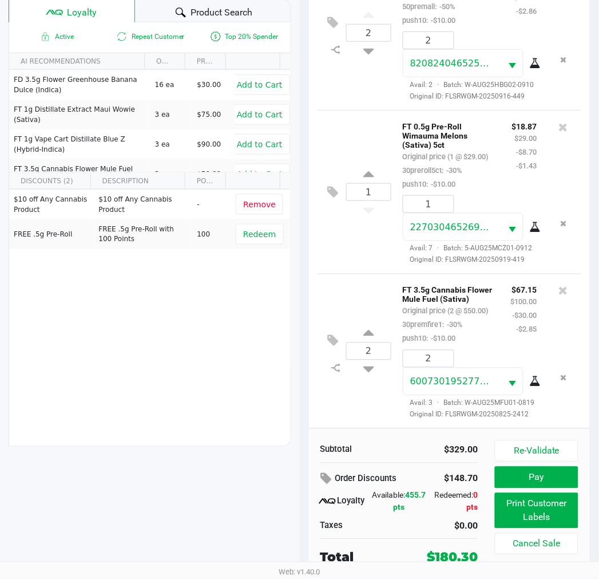
click at [557, 479] on button "Pay" at bounding box center [536, 478] width 83 height 22
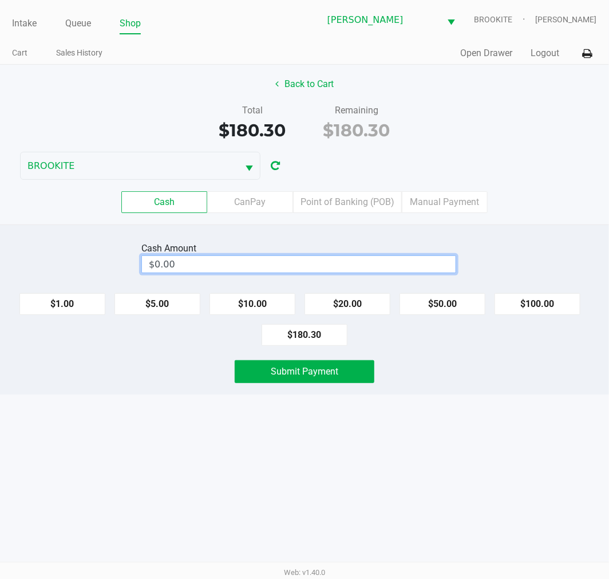
click at [340, 260] on input "$0.00" at bounding box center [299, 264] width 314 height 17
click at [336, 377] on span "Submit Payment" at bounding box center [305, 371] width 68 height 11
type input "$185.00"
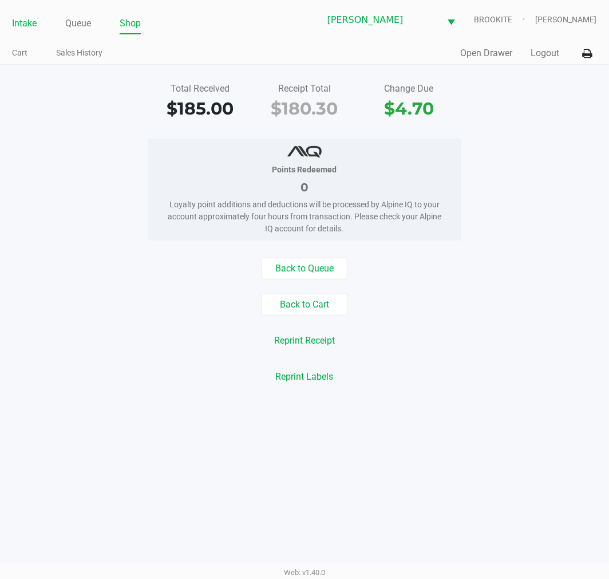
click at [29, 22] on link "Intake" at bounding box center [24, 23] width 25 height 16
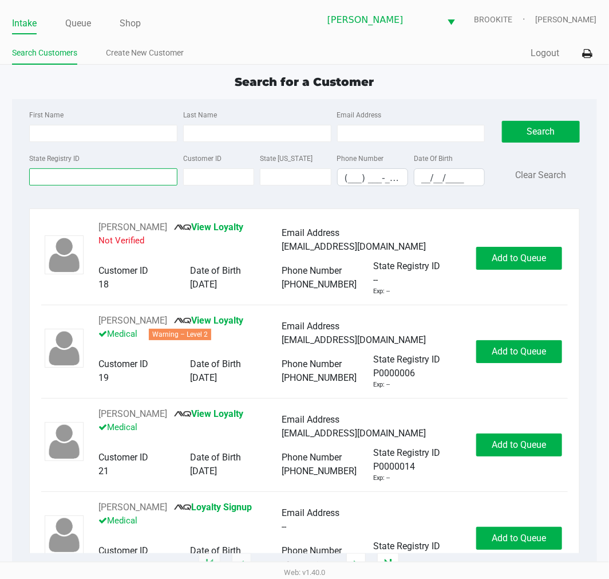
click at [101, 169] on input "State Registry ID" at bounding box center [103, 176] width 148 height 17
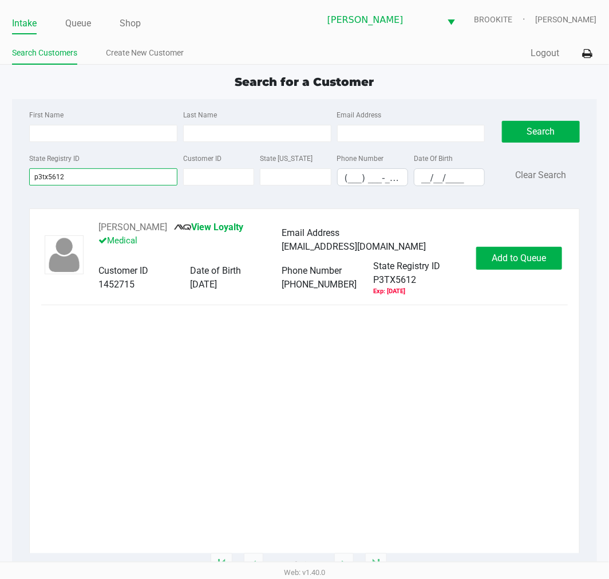
type input "p3tx5612"
click at [514, 282] on div "Eugene Hill Jr View Loyalty Medical Email Address karenhill72@gmail.com Custome…" at bounding box center [304, 258] width 526 height 76
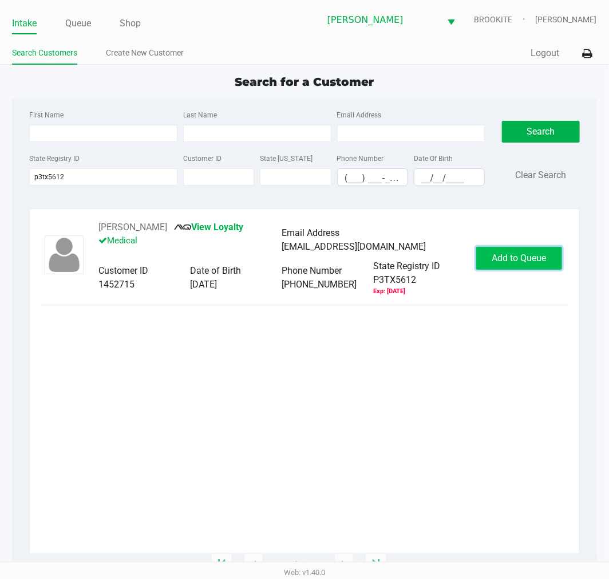
click at [527, 268] on button "Add to Queue" at bounding box center [519, 258] width 86 height 23
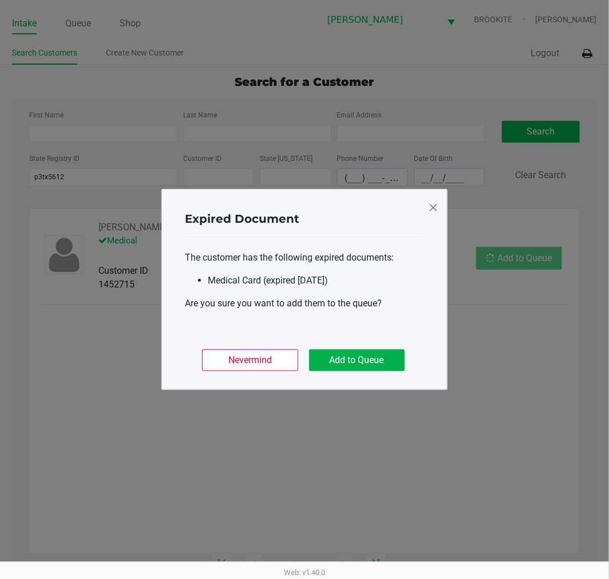
click at [374, 362] on button "Add to Queue" at bounding box center [357, 360] width 96 height 22
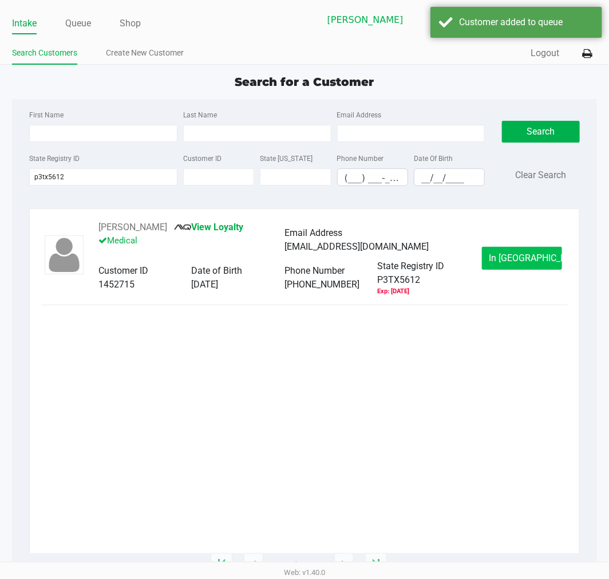
click at [519, 267] on button "In Queue" at bounding box center [522, 258] width 80 height 23
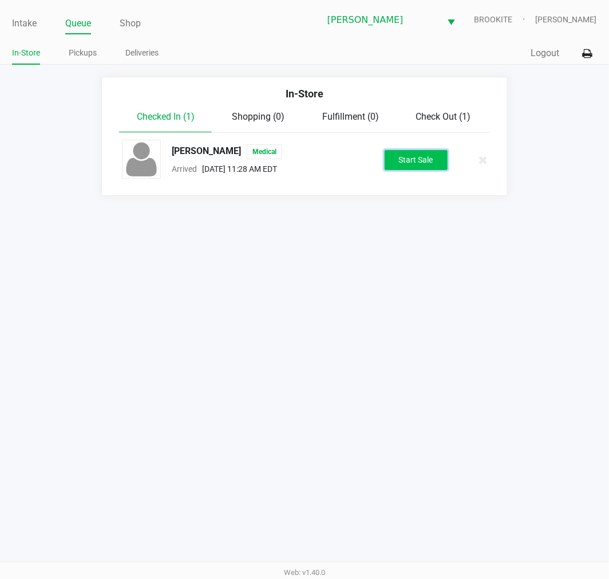
click at [424, 159] on button "Start Sale" at bounding box center [416, 160] width 63 height 20
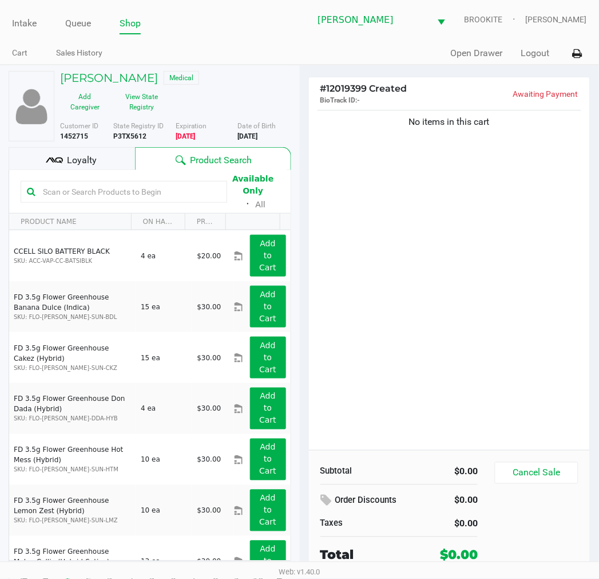
click at [448, 273] on div "No items in this cart" at bounding box center [450, 279] width 282 height 342
click at [178, 190] on input "text" at bounding box center [129, 191] width 183 height 17
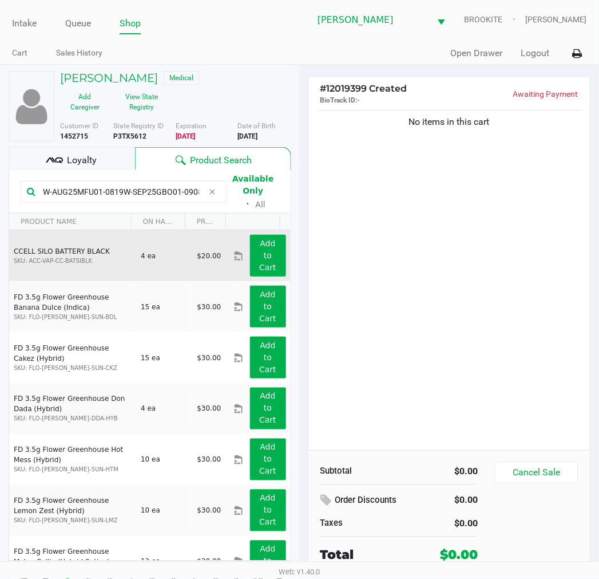
scroll to position [0, 1]
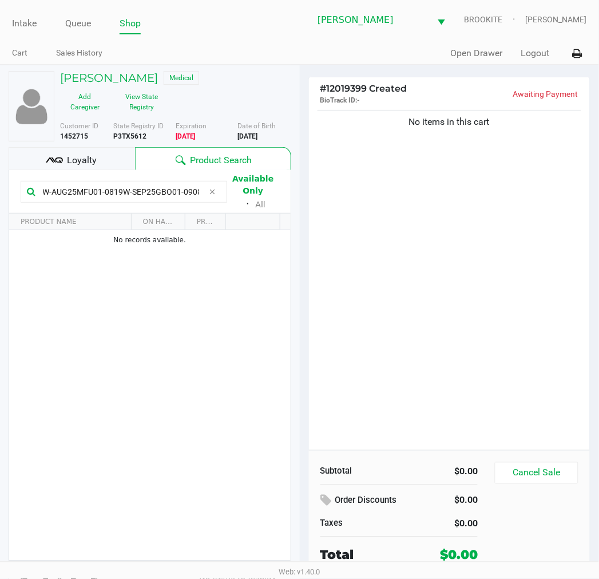
type input "W-AUG25MFU01-0819W-SEP25GBO01-0908"
click at [489, 329] on div "No items in this cart" at bounding box center [450, 279] width 282 height 342
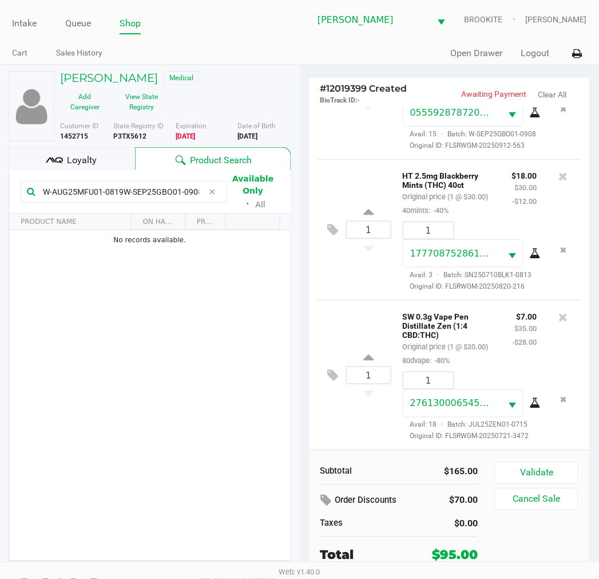
scroll to position [21, 0]
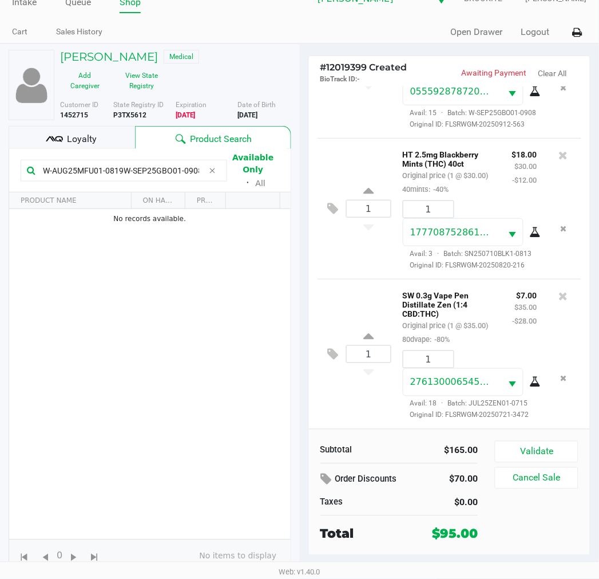
click at [94, 144] on span "Loyalty" at bounding box center [82, 139] width 30 height 14
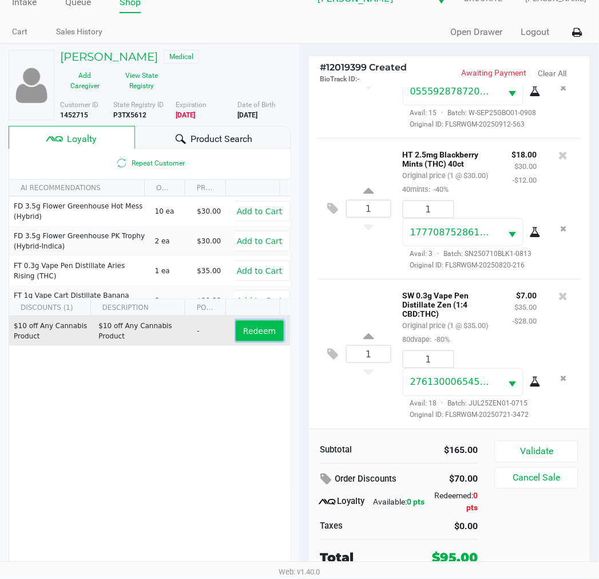
click at [262, 331] on span "Redeem" at bounding box center [259, 330] width 33 height 9
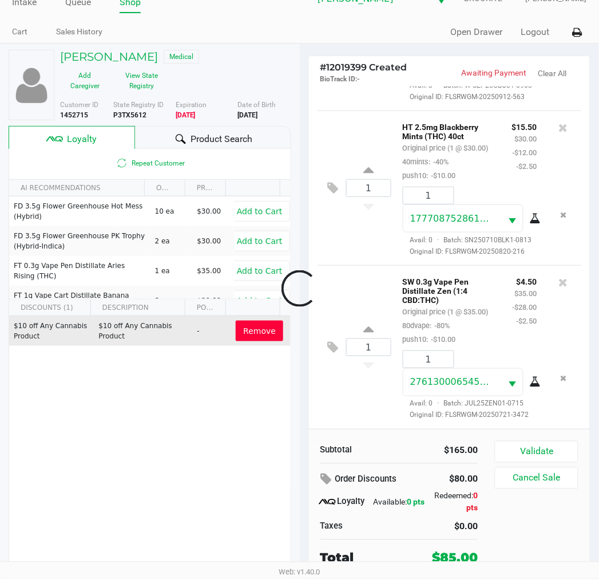
scroll to position [395, 0]
click at [550, 452] on button "Validate" at bounding box center [536, 452] width 83 height 22
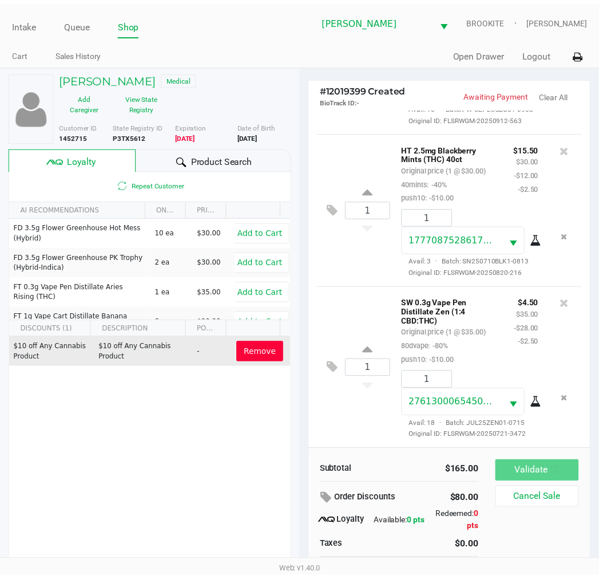
scroll to position [409, 0]
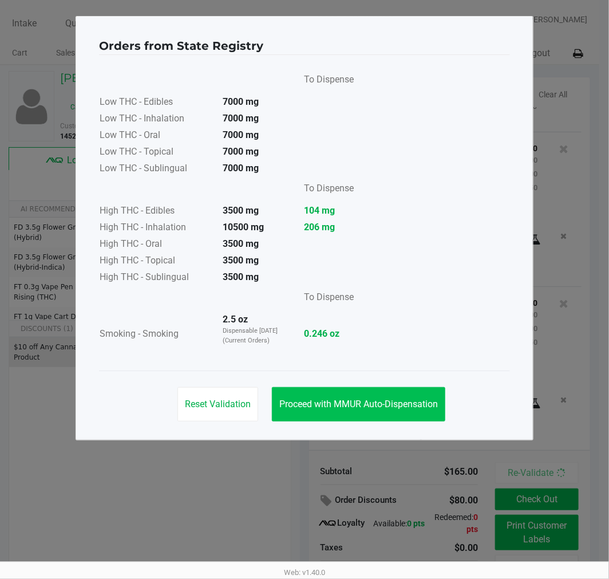
click at [385, 393] on button "Proceed with MMUR Auto-Dispensation" at bounding box center [358, 404] width 173 height 34
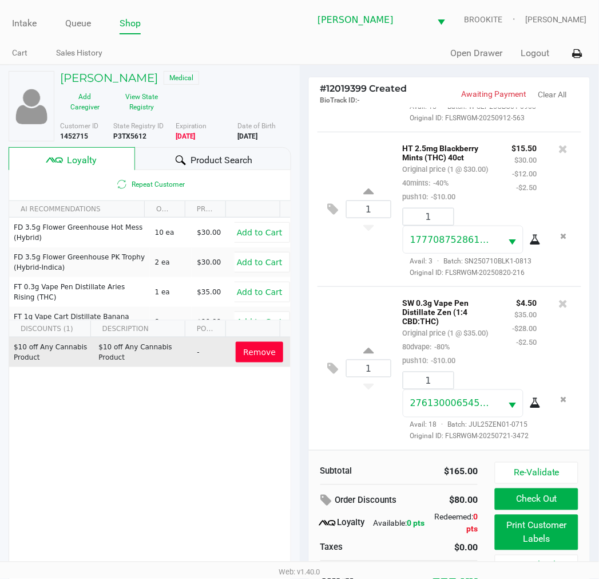
click at [547, 521] on button "Print Customer Labels" at bounding box center [536, 532] width 83 height 35
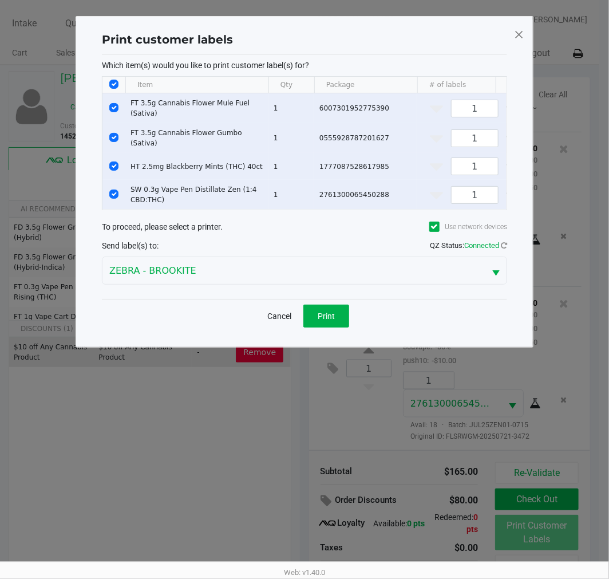
click at [341, 313] on button "Print" at bounding box center [326, 316] width 46 height 23
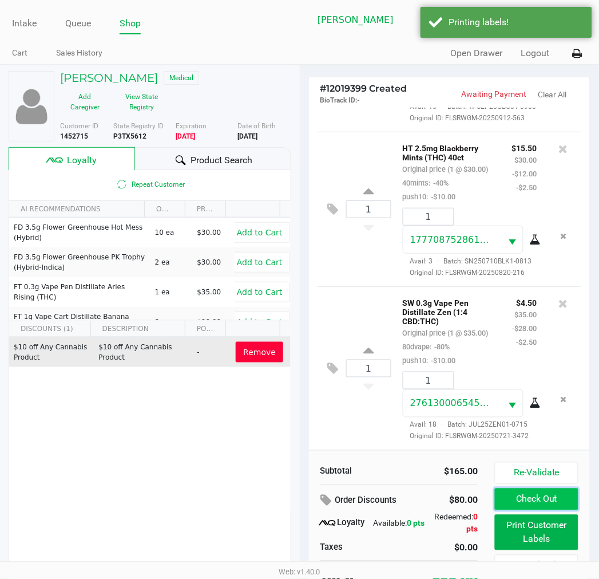
click at [552, 493] on button "Check Out" at bounding box center [536, 499] width 83 height 22
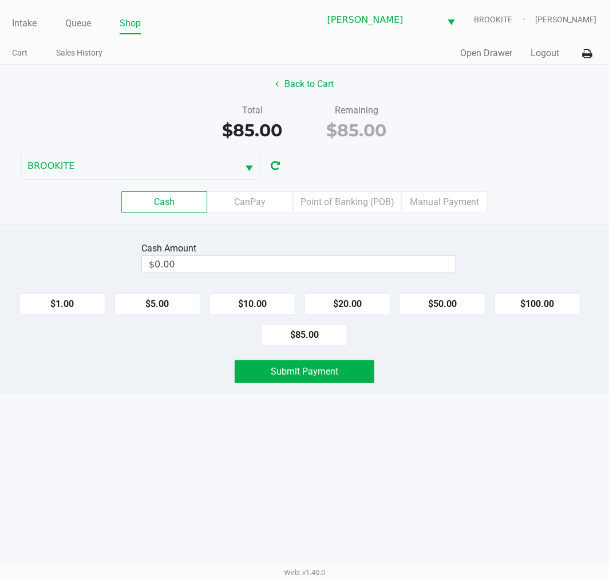
click at [342, 202] on label "Point of Banking (POB)" at bounding box center [347, 202] width 109 height 22
click at [0, 0] on 7 "Point of Banking (POB)" at bounding box center [0, 0] width 0 height 0
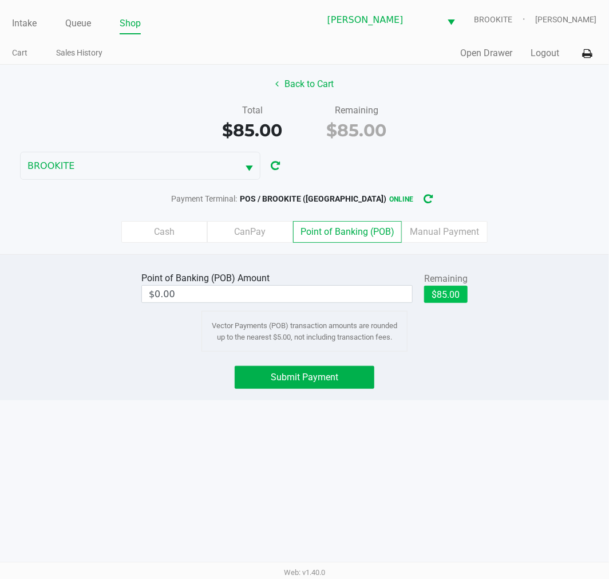
click at [463, 287] on button "$85.00" at bounding box center [446, 294] width 44 height 17
type input "$85.00"
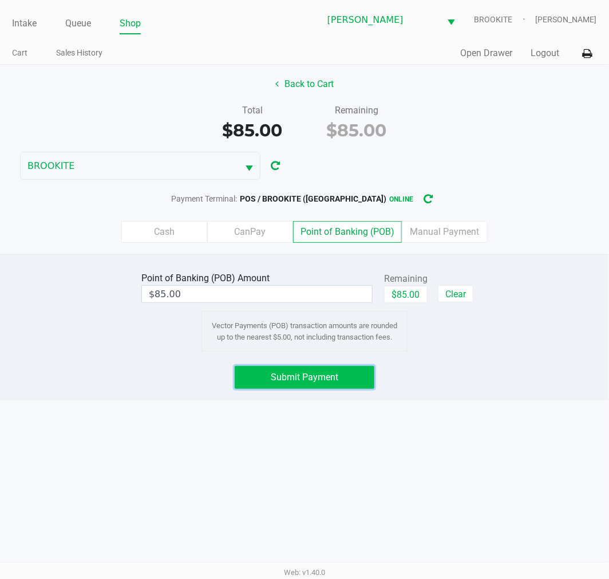
click at [346, 370] on button "Submit Payment" at bounding box center [305, 377] width 140 height 23
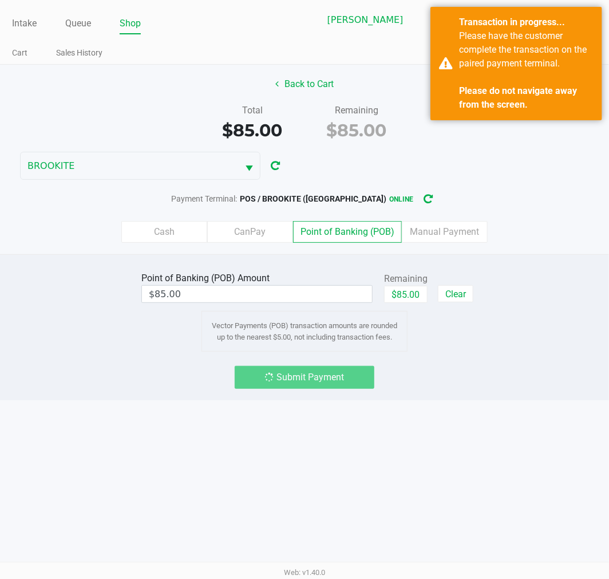
click at [548, 334] on div "Point of Banking (POB) Amount $85.00 Remaining $85.00 Clear Vector Payments (PO…" at bounding box center [304, 310] width 626 height 82
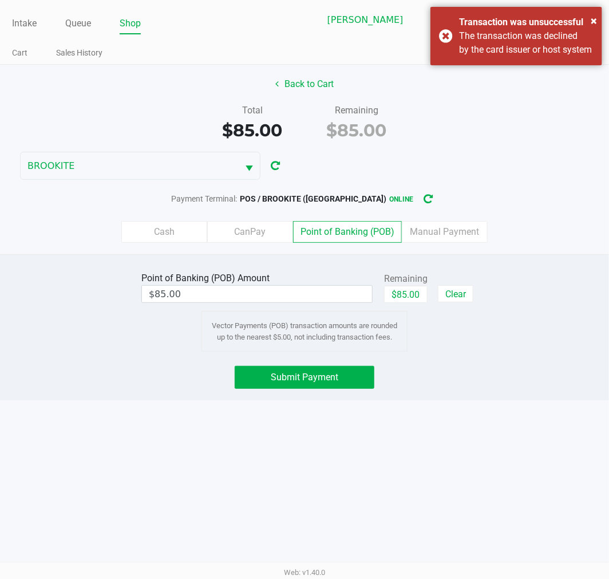
click at [441, 48] on div "× Transaction was unsuccessful The transaction was declined by the card issuer …" at bounding box center [517, 36] width 172 height 58
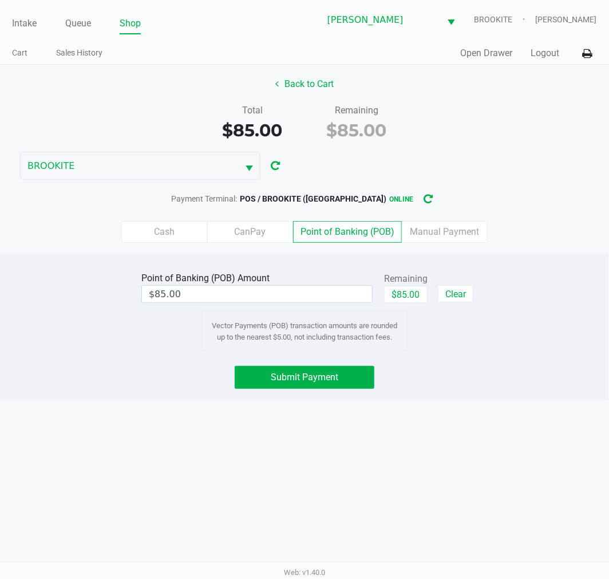
click at [334, 380] on span "Submit Payment" at bounding box center [305, 377] width 68 height 11
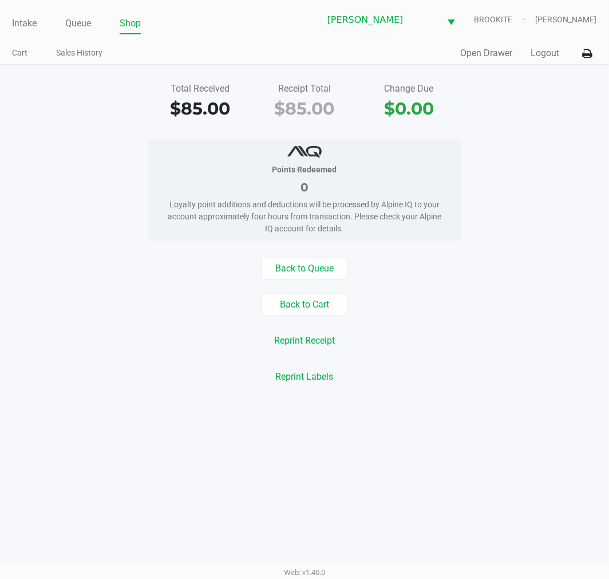
click at [531, 255] on div "Total Received $85.00 Receipt Total $85.00 Change Due $0.00 Points Redeemed 0 L…" at bounding box center [304, 233] width 609 height 337
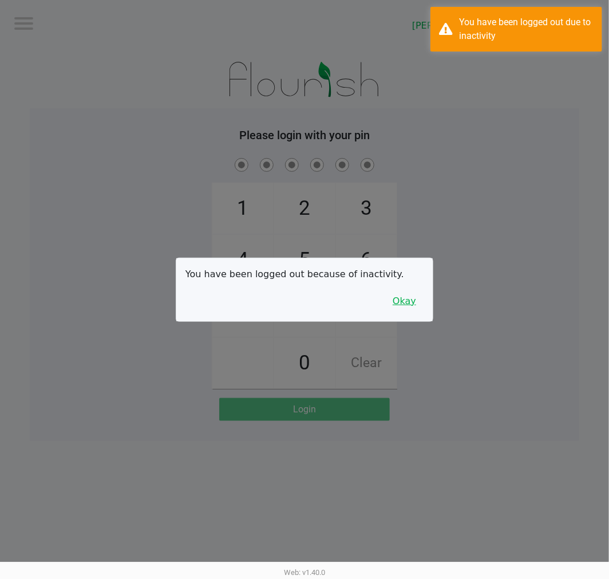
drag, startPoint x: 404, startPoint y: 299, endPoint x: 587, endPoint y: 273, distance: 185.0
click at [404, 299] on button "Okay" at bounding box center [404, 301] width 38 height 22
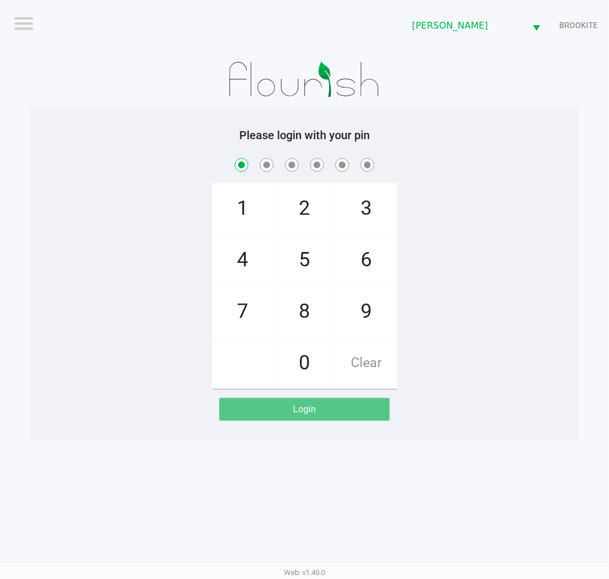
checkbox input "true"
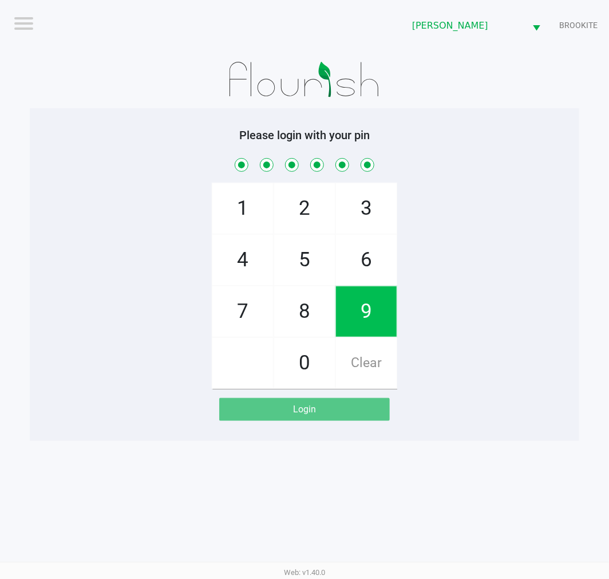
checkbox input "true"
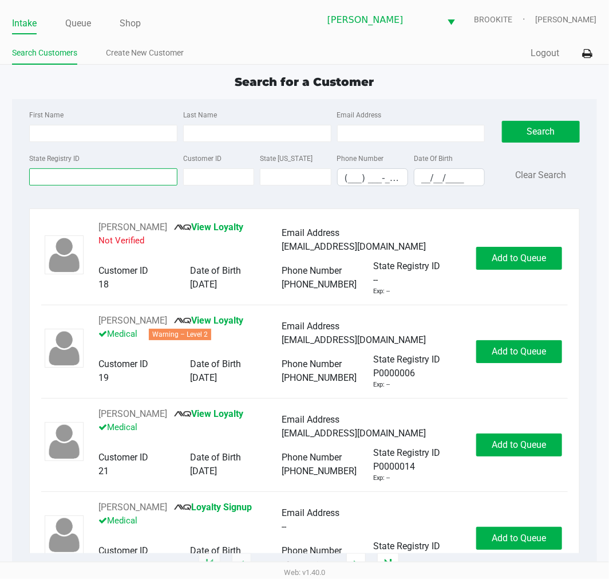
click at [61, 180] on input "State Registry ID" at bounding box center [103, 176] width 148 height 17
click at [69, 135] on input "First Name" at bounding box center [103, 133] width 148 height 17
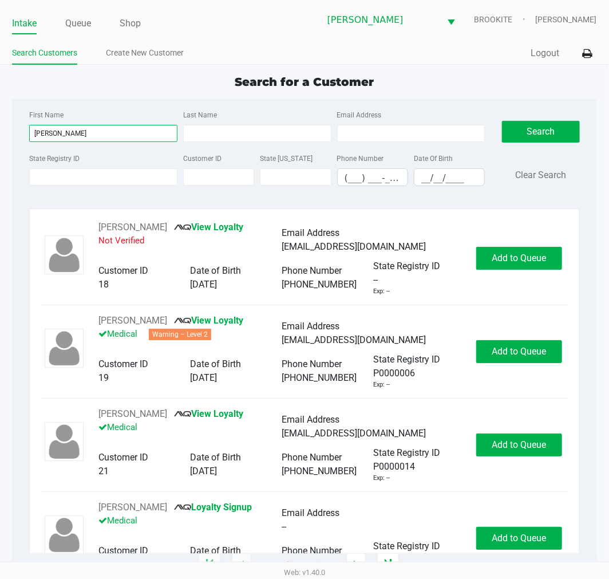
type input "patrick"
type input "shewan"
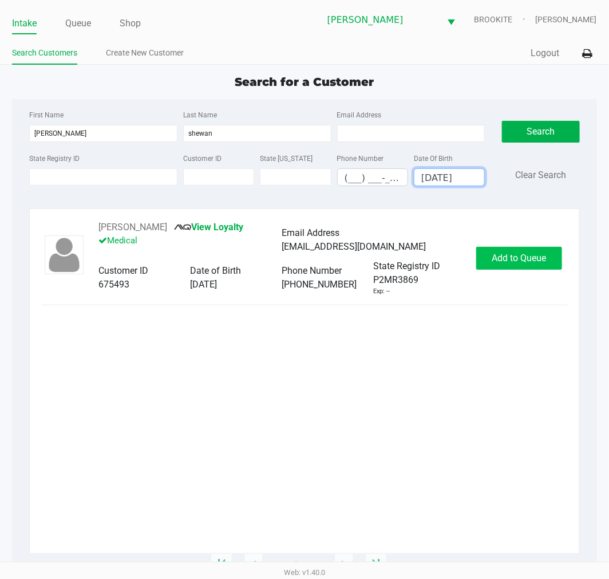
type input "02/09/2002"
click at [527, 251] on button "Add to Queue" at bounding box center [519, 258] width 86 height 23
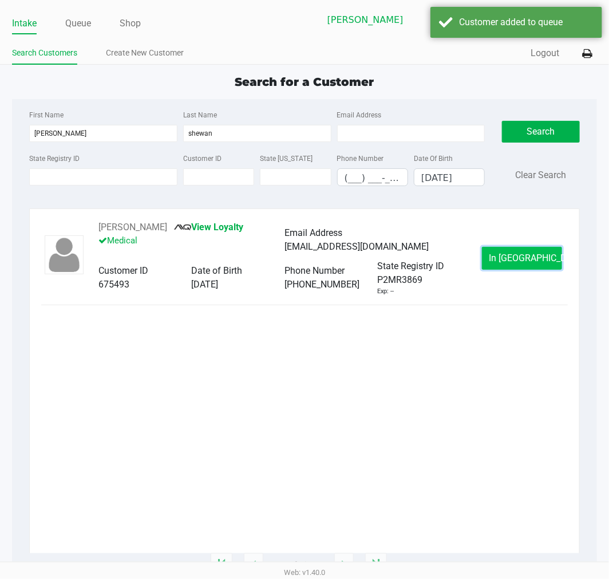
click at [519, 255] on span "In Queue" at bounding box center [538, 257] width 96 height 11
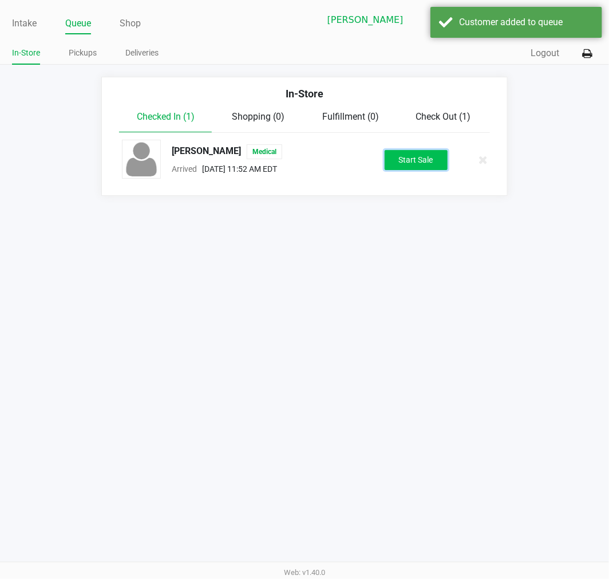
click at [420, 167] on button "Start Sale" at bounding box center [416, 160] width 63 height 20
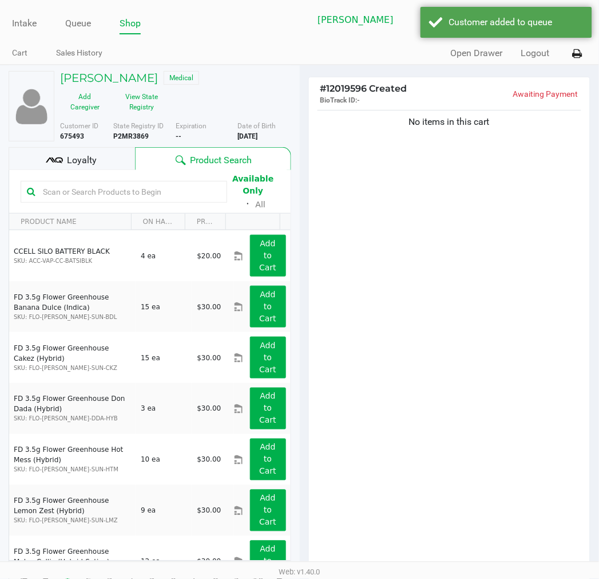
click at [422, 273] on div "No items in this cart" at bounding box center [450, 342] width 282 height 468
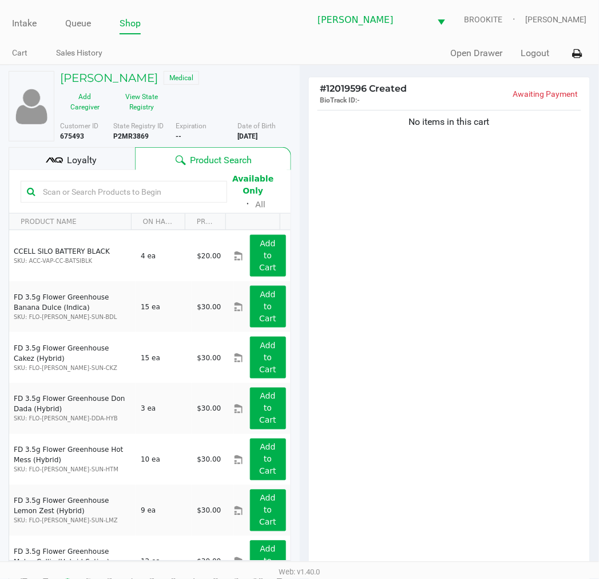
click at [173, 193] on input "text" at bounding box center [129, 191] width 183 height 17
click at [170, 195] on input "text" at bounding box center [129, 191] width 183 height 17
click at [456, 198] on div "No items in this cart" at bounding box center [450, 342] width 282 height 468
click at [113, 190] on input "text" at bounding box center [129, 191] width 183 height 17
click at [112, 192] on input "text" at bounding box center [129, 191] width 183 height 17
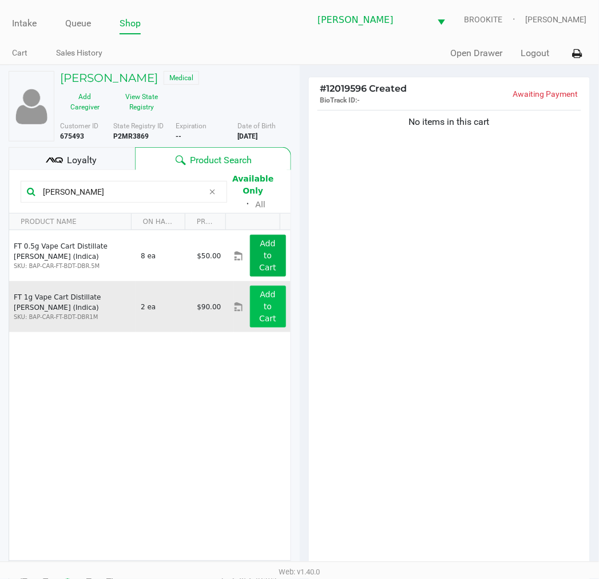
type input "donny"
click at [259, 307] on app-button-loader "Add to Cart" at bounding box center [267, 306] width 17 height 33
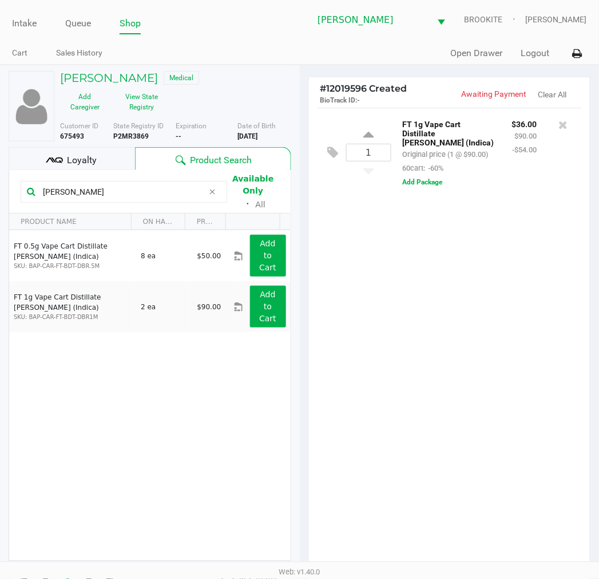
drag, startPoint x: 100, startPoint y: 196, endPoint x: -1, endPoint y: 196, distance: 101.3
click at [0, 196] on html "Intake Queue Shop Clermont WC BROOKITE Sharlene Amadio Cart Sales History Quick…" at bounding box center [299, 289] width 599 height 579
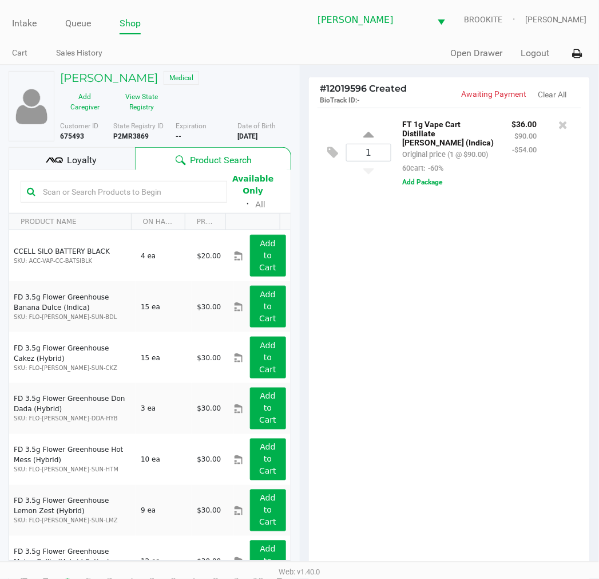
click at [152, 192] on input "text" at bounding box center [129, 191] width 183 height 17
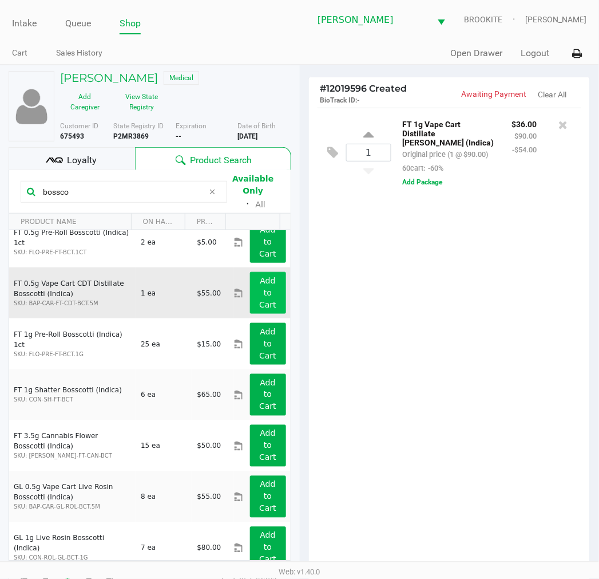
scroll to position [27, 0]
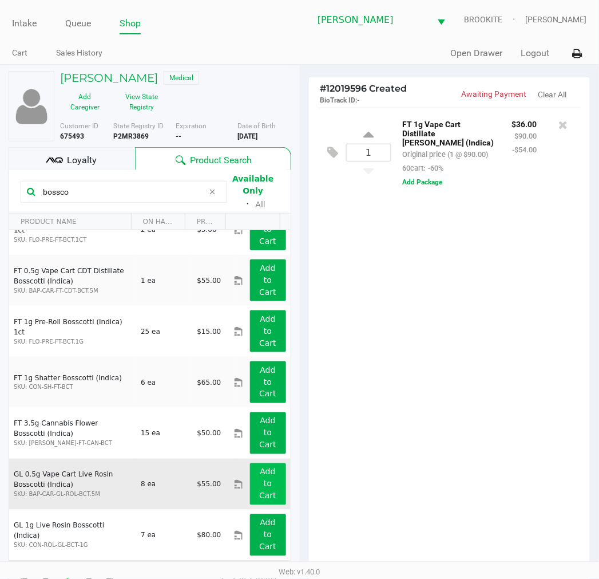
type input "bossco"
click at [274, 487] on button "Add to Cart" at bounding box center [268, 484] width 36 height 42
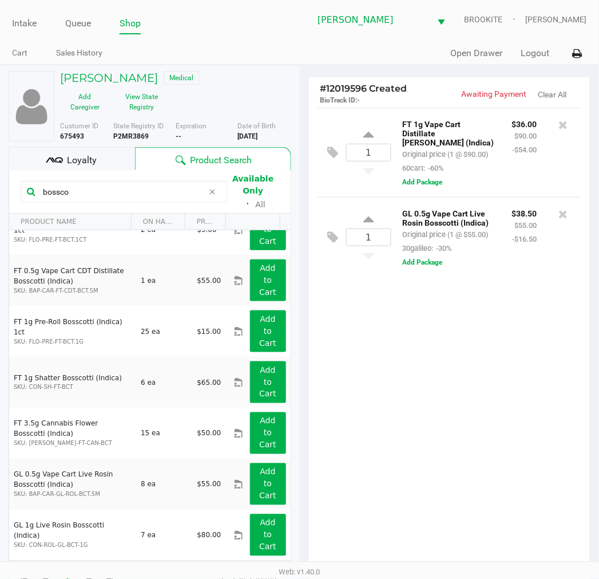
click at [504, 348] on div "1 FT 1g Vape Cart Distillate Donny Burger (Indica) Original price (1 @ $90.00) …" at bounding box center [450, 342] width 282 height 468
click at [460, 341] on div "1 FT 1g Vape Cart Distillate Donny Burger (Indica) Original price (1 @ $90.00) …" at bounding box center [450, 342] width 282 height 468
drag, startPoint x: 78, startPoint y: 192, endPoint x: -1, endPoint y: 186, distance: 79.3
click at [0, 186] on html "Intake Queue Shop Clermont WC BROOKITE Sharlene Amadio Cart Sales History Quick…" at bounding box center [299, 289] width 599 height 579
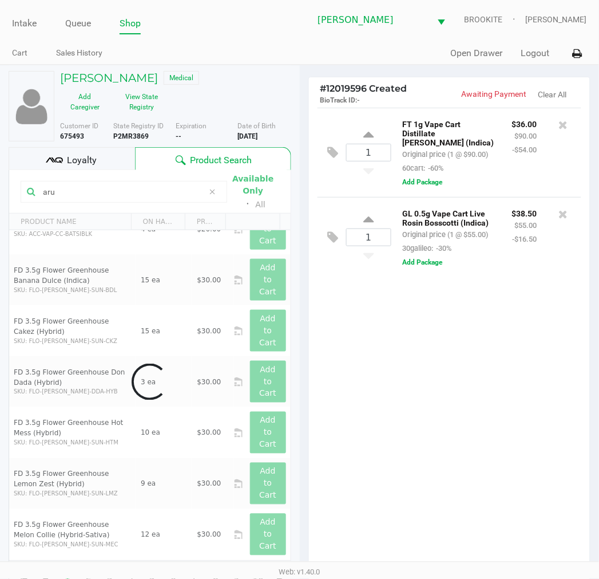
scroll to position [0, 0]
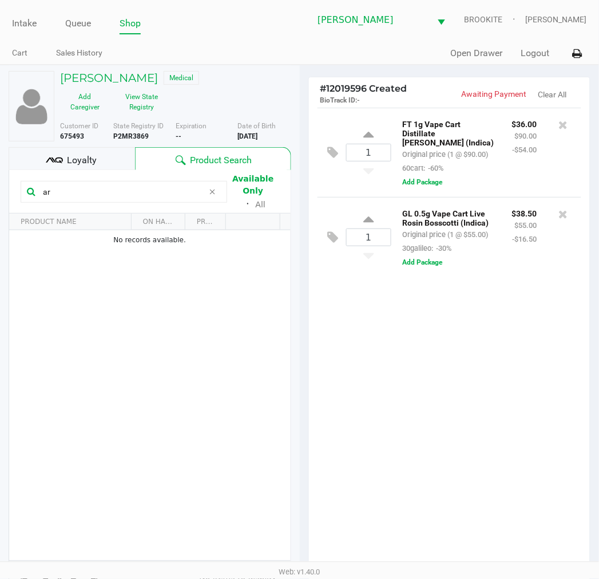
type input "a"
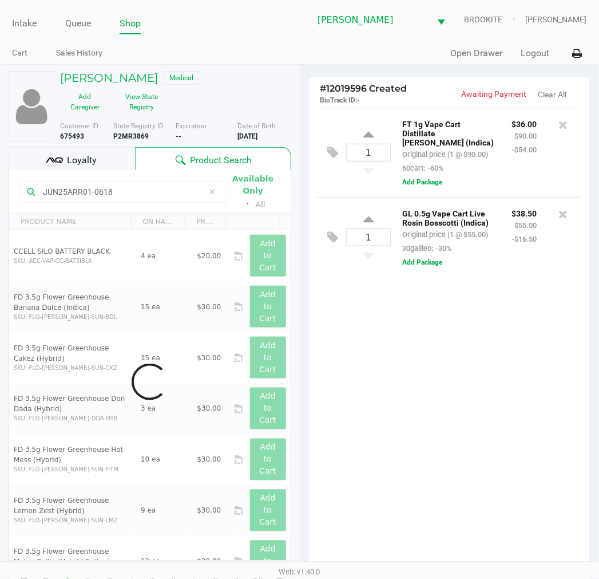
scroll to position [1, 0]
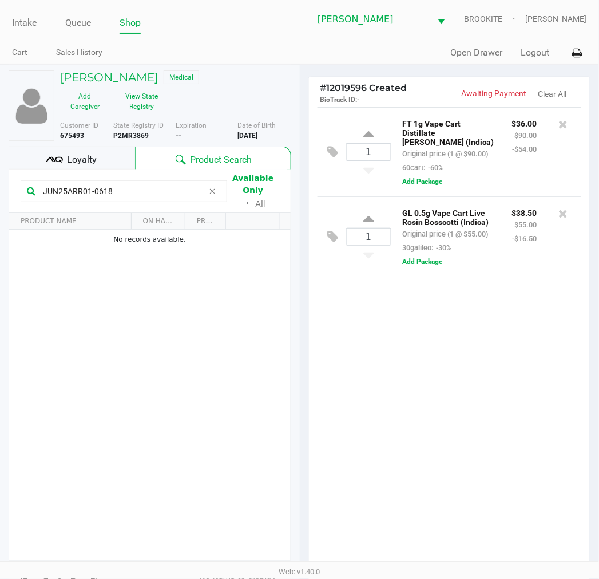
click at [155, 191] on input "JUN25ARR01-0618" at bounding box center [120, 191] width 165 height 17
type input "J"
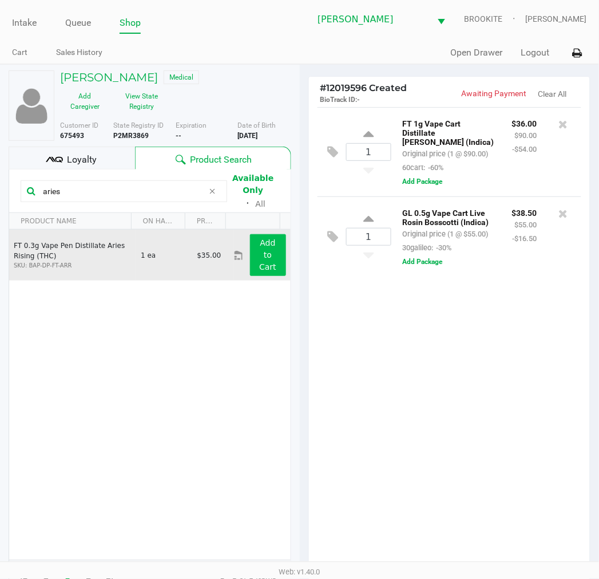
type input "aries"
click at [265, 262] on app-button-loader "Add to Cart" at bounding box center [267, 254] width 17 height 33
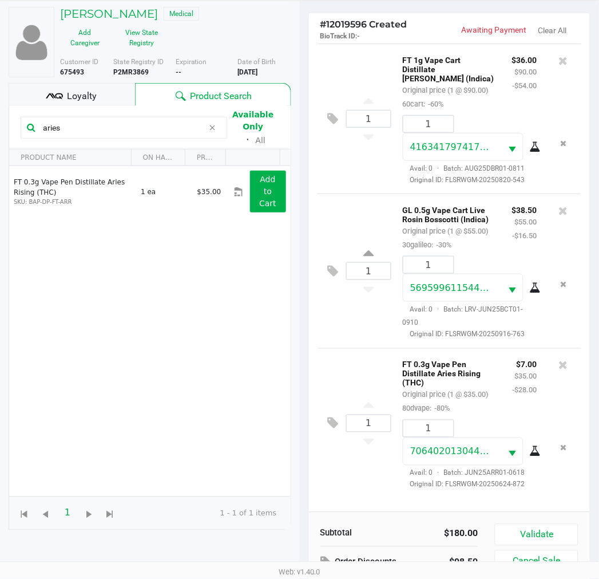
scroll to position [124, 0]
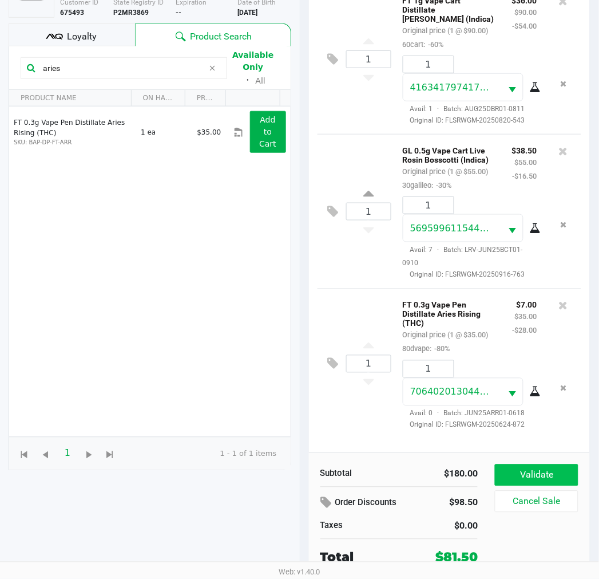
click at [566, 472] on button "Validate" at bounding box center [536, 475] width 83 height 22
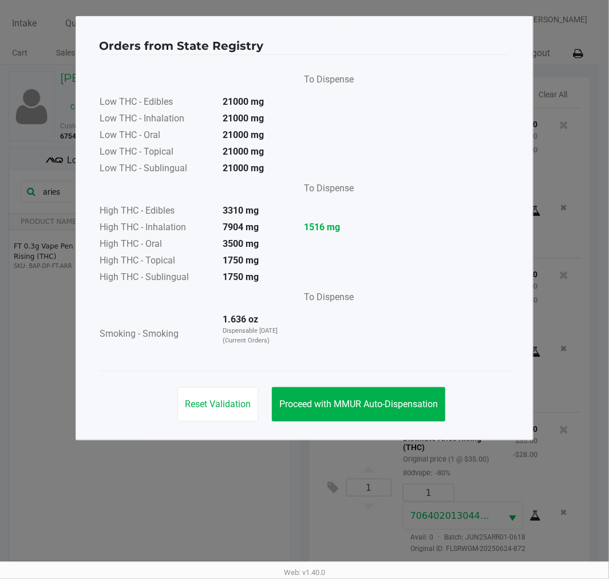
click at [373, 393] on button "Proceed with MMUR Auto-Dispensation" at bounding box center [358, 404] width 173 height 34
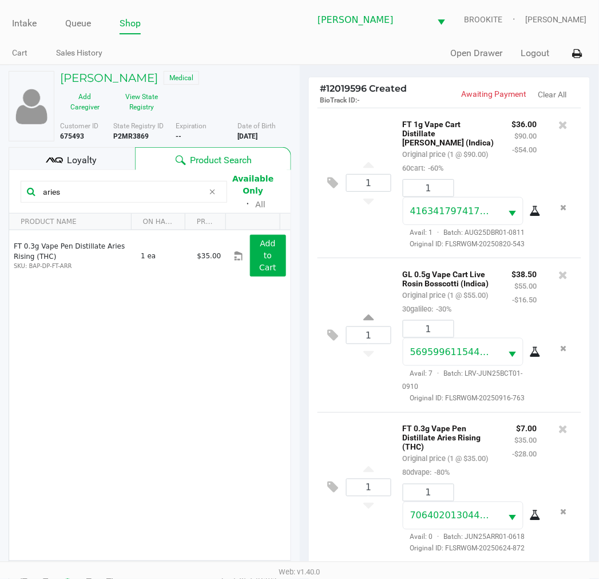
scroll to position [136, 0]
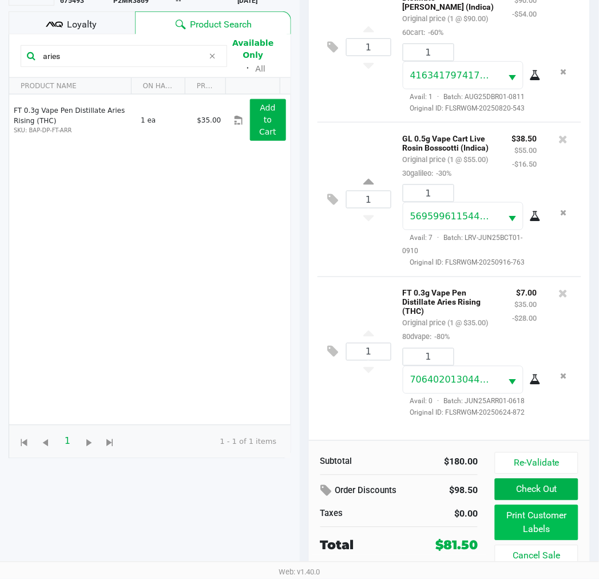
click at [531, 521] on button "Print Customer Labels" at bounding box center [536, 522] width 83 height 35
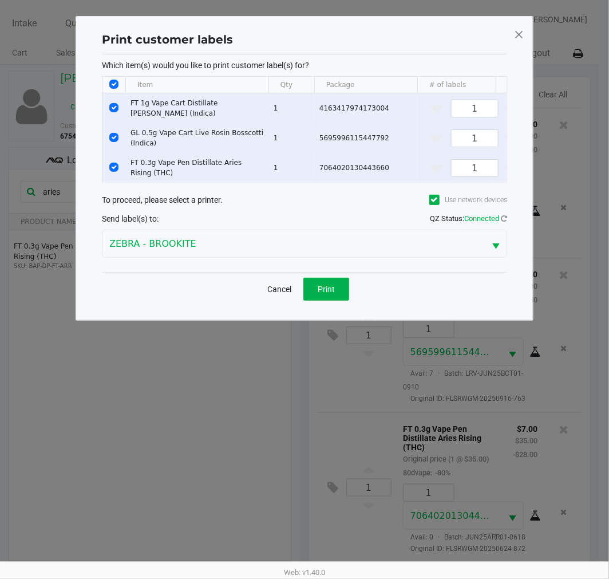
click at [333, 289] on button "Print" at bounding box center [326, 289] width 46 height 23
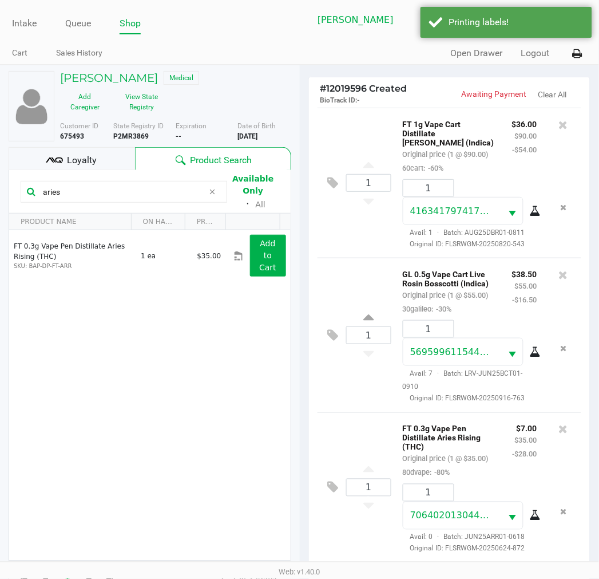
scroll to position [136, 0]
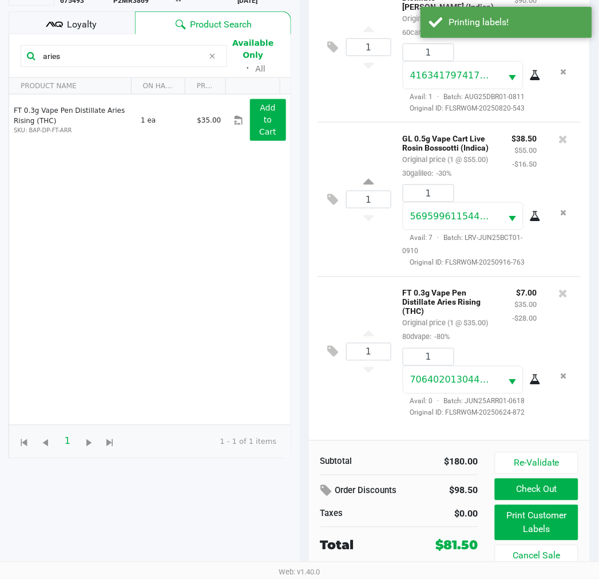
click at [556, 489] on button "Check Out" at bounding box center [536, 490] width 83 height 22
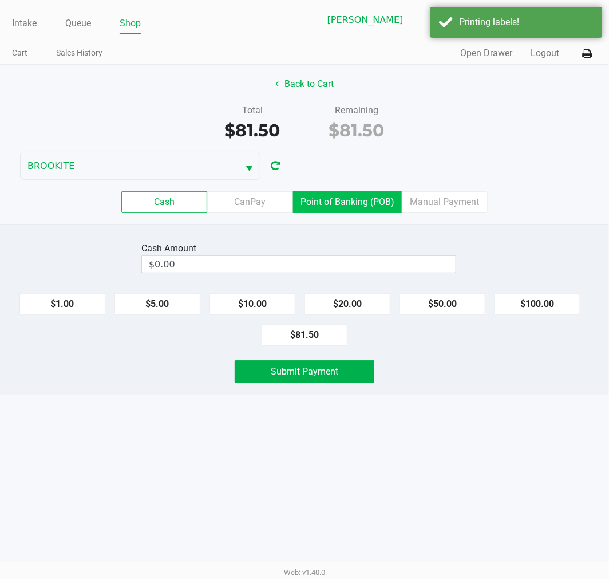
click at [370, 198] on label "Point of Banking (POB)" at bounding box center [347, 202] width 109 height 22
click at [0, 0] on 7 "Point of Banking (POB)" at bounding box center [0, 0] width 0 height 0
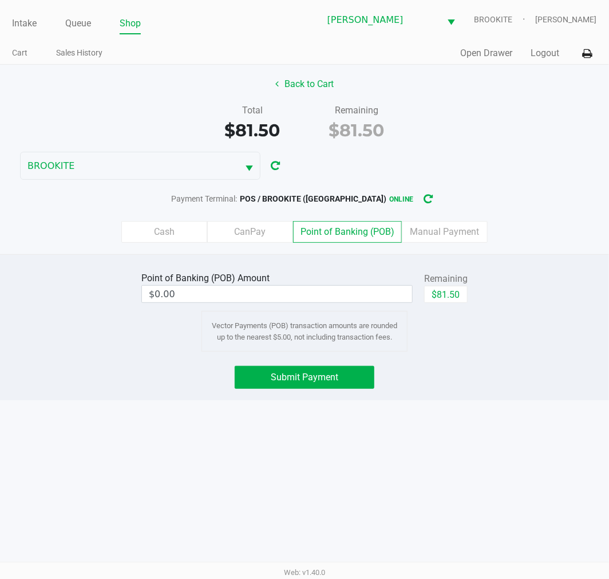
click at [437, 299] on button "$81.50" at bounding box center [446, 294] width 44 height 17
type input "$81.50"
click at [305, 386] on button "Submit Payment" at bounding box center [305, 377] width 140 height 23
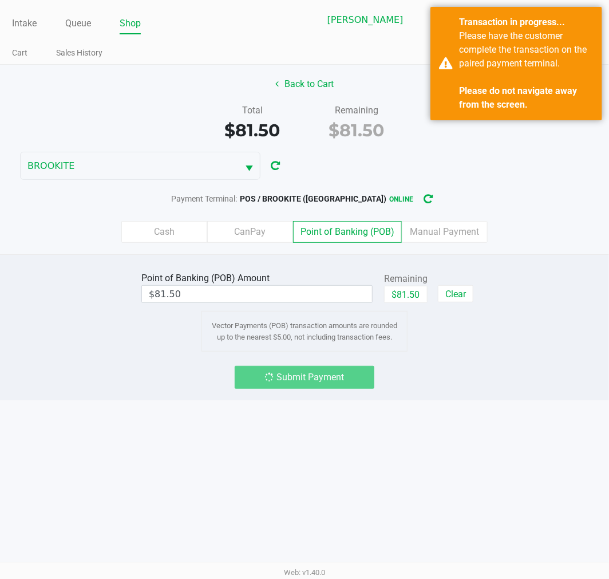
click at [528, 172] on div "Back to Cart Total $81.50 Remaining $81.50 BROOKITE Payment Terminal: POS / BRO…" at bounding box center [304, 160] width 609 height 190
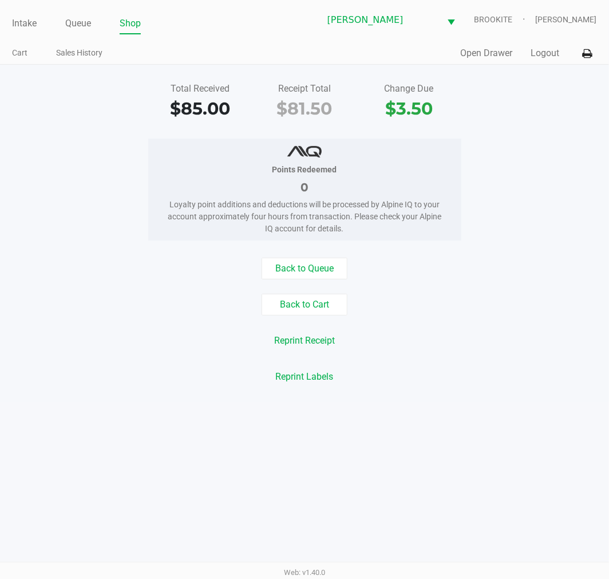
drag, startPoint x: 486, startPoint y: 459, endPoint x: 467, endPoint y: 385, distance: 76.7
click at [483, 425] on div "Intake Queue Shop Clermont WC BROOKITE Sharlene Amadio Cart Sales History Quick…" at bounding box center [304, 289] width 609 height 579
click at [22, 24] on link "Intake" at bounding box center [24, 23] width 25 height 16
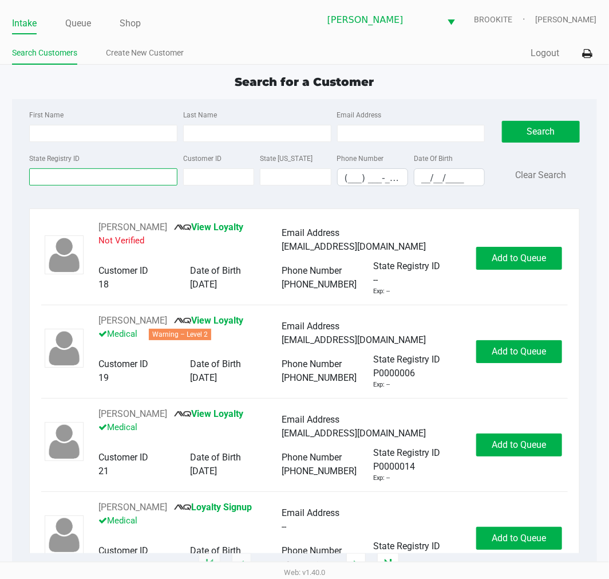
click at [113, 177] on input "State Registry ID" at bounding box center [103, 176] width 148 height 17
click at [113, 179] on input "State Registry ID" at bounding box center [103, 176] width 148 height 17
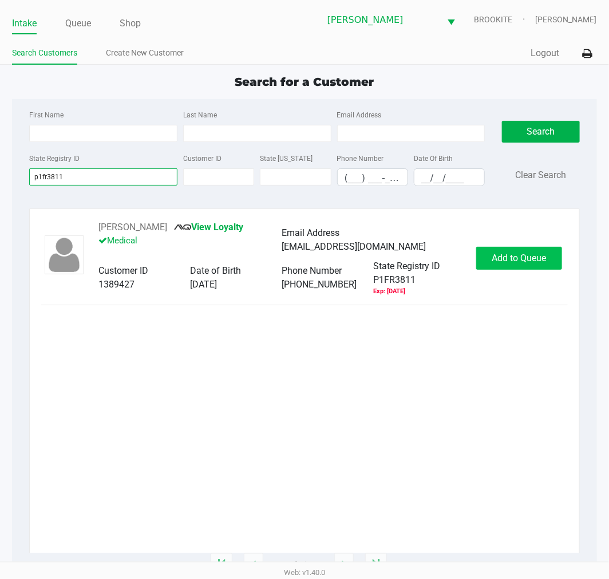
type input "p1fr3811"
click at [539, 269] on button "Add to Queue" at bounding box center [519, 258] width 86 height 23
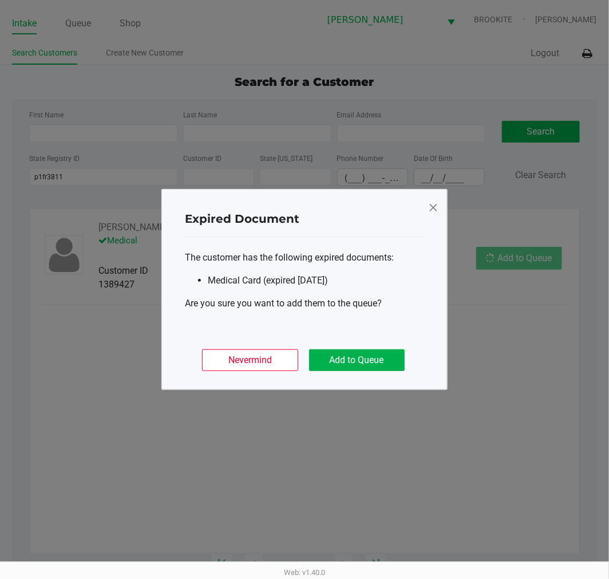
click at [381, 356] on button "Add to Queue" at bounding box center [357, 360] width 96 height 22
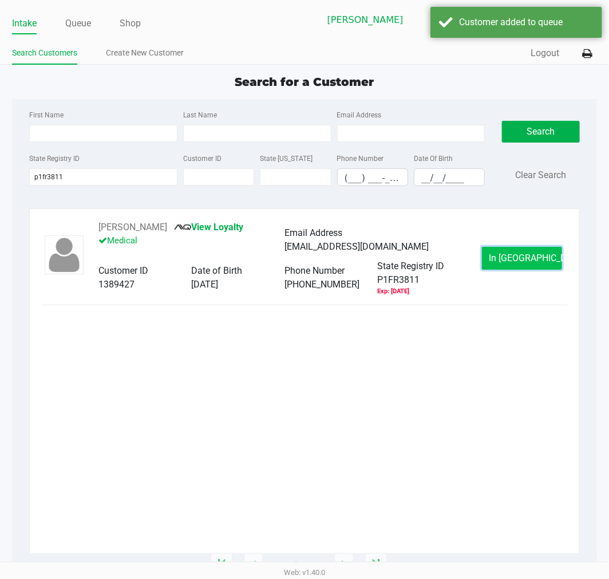
click at [526, 261] on span "In Queue" at bounding box center [538, 257] width 96 height 11
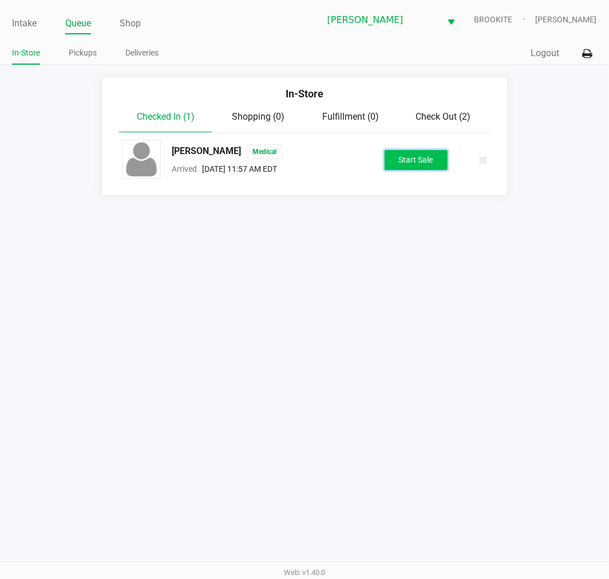
click at [400, 164] on button "Start Sale" at bounding box center [416, 160] width 63 height 20
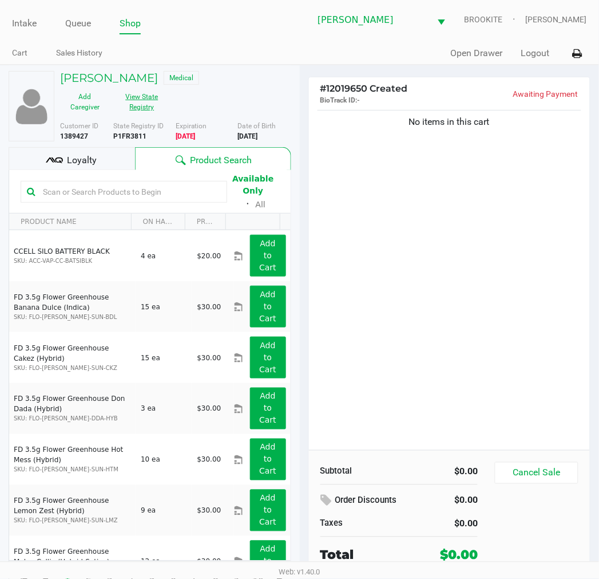
click at [147, 105] on button "View State Registry" at bounding box center [138, 102] width 57 height 29
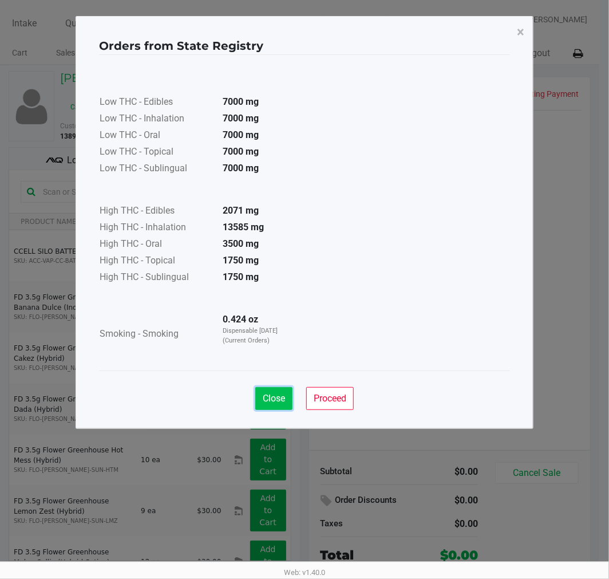
click at [263, 395] on span "Close" at bounding box center [274, 398] width 22 height 11
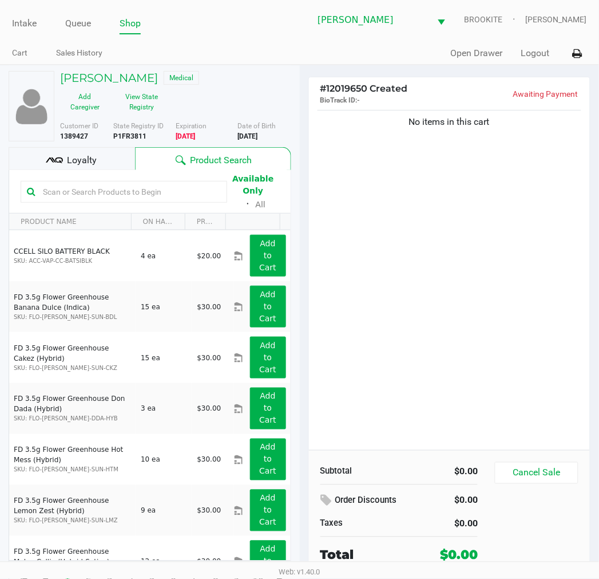
click at [72, 157] on span "Loyalty" at bounding box center [82, 160] width 30 height 14
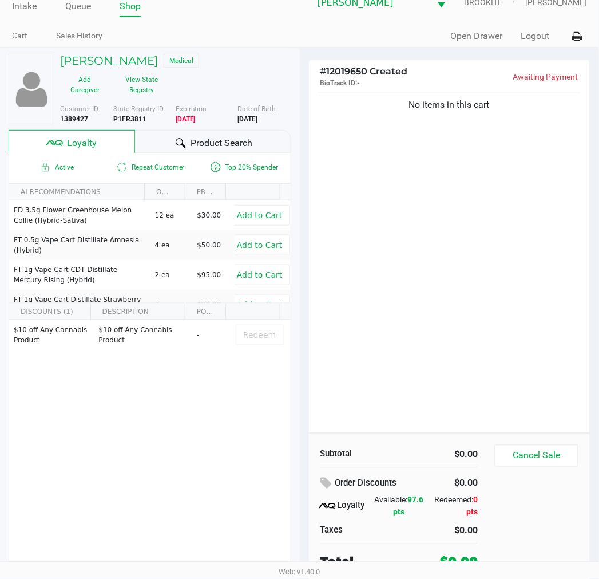
scroll to position [22, 0]
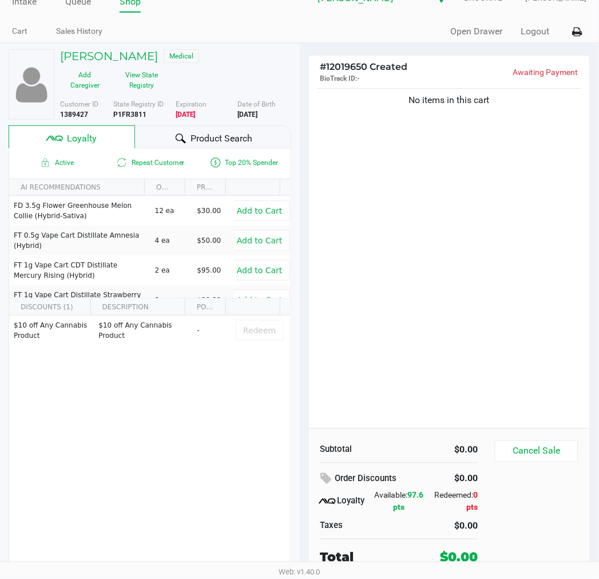
click at [495, 266] on div "No items in this cart" at bounding box center [450, 257] width 282 height 342
click at [204, 129] on div "Product Search" at bounding box center [213, 136] width 156 height 23
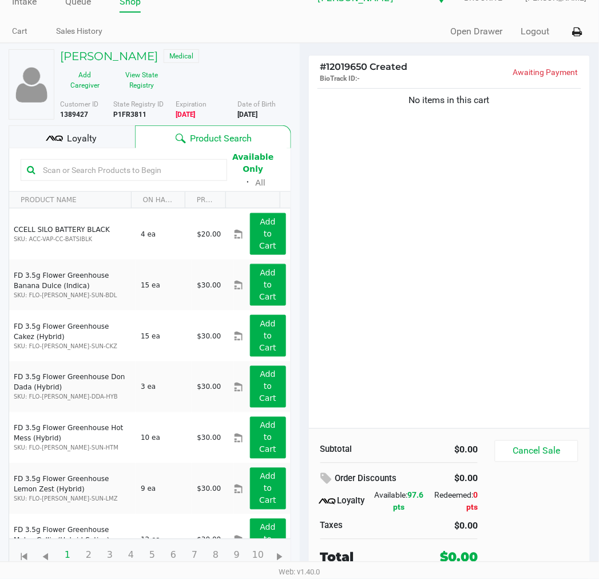
click at [121, 172] on input "text" at bounding box center [129, 169] width 183 height 17
click at [130, 171] on input "text" at bounding box center [129, 169] width 183 height 17
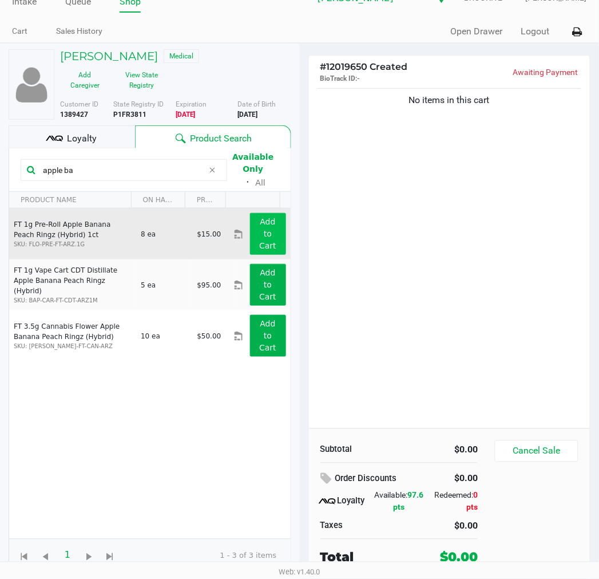
type input "apple ba"
click at [266, 244] on app-button-loader "Add to Cart" at bounding box center [267, 233] width 17 height 33
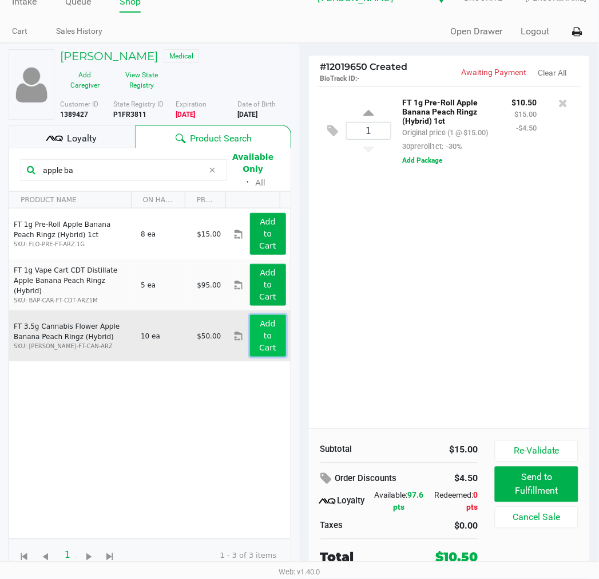
click at [250, 331] on button "Add to Cart" at bounding box center [268, 336] width 36 height 42
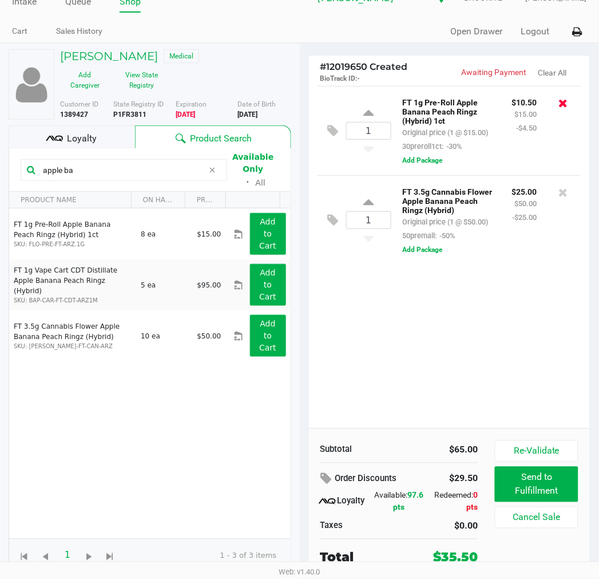
click at [565, 100] on icon at bounding box center [563, 102] width 9 height 11
click at [442, 341] on div at bounding box center [299, 287] width 599 height 375
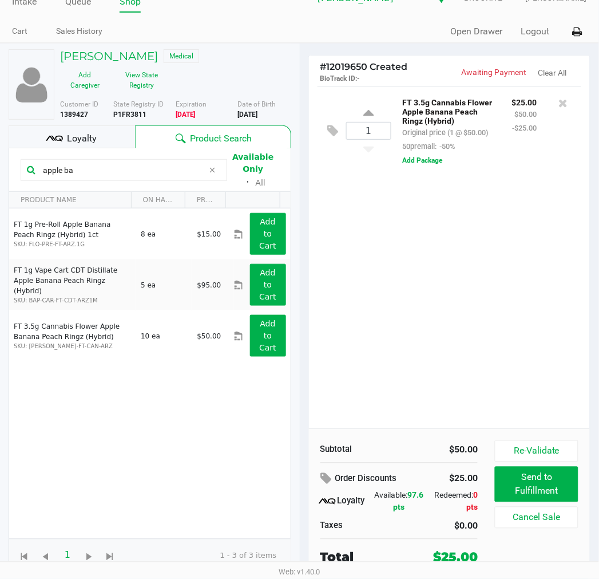
drag, startPoint x: 127, startPoint y: 173, endPoint x: -1, endPoint y: 173, distance: 128.2
click at [0, 173] on html "Intake Queue Shop Clermont WC BROOKITE Sharlene Amadio Cart Sales History Quick…" at bounding box center [299, 267] width 599 height 579
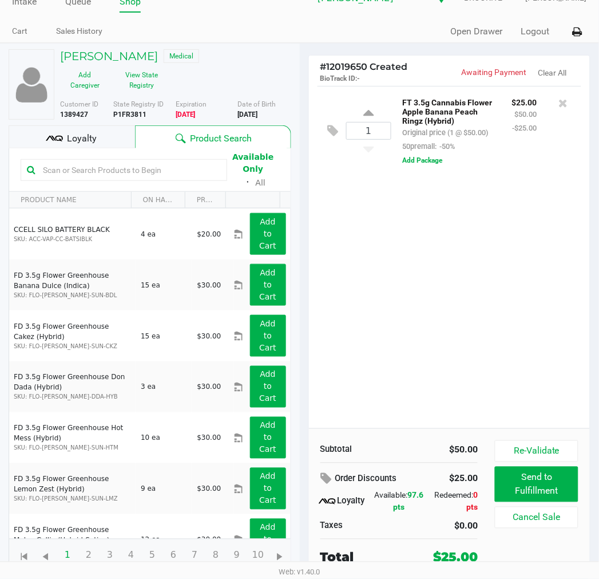
click at [175, 163] on input "text" at bounding box center [129, 169] width 183 height 17
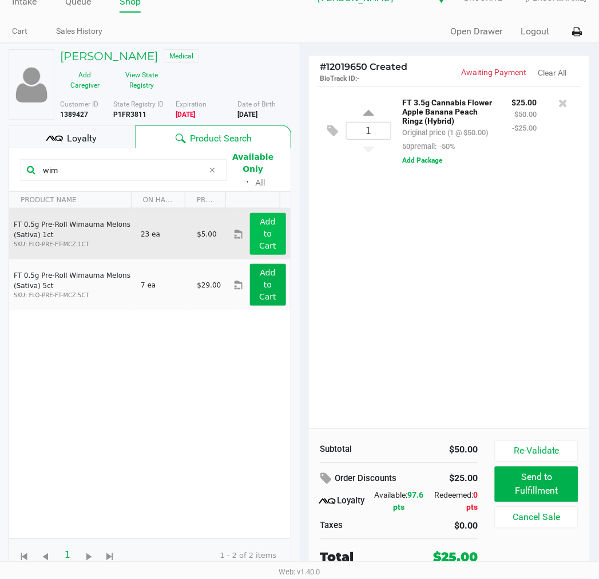
type input "wim"
click at [259, 228] on app-button-loader "Add to Cart" at bounding box center [267, 233] width 17 height 33
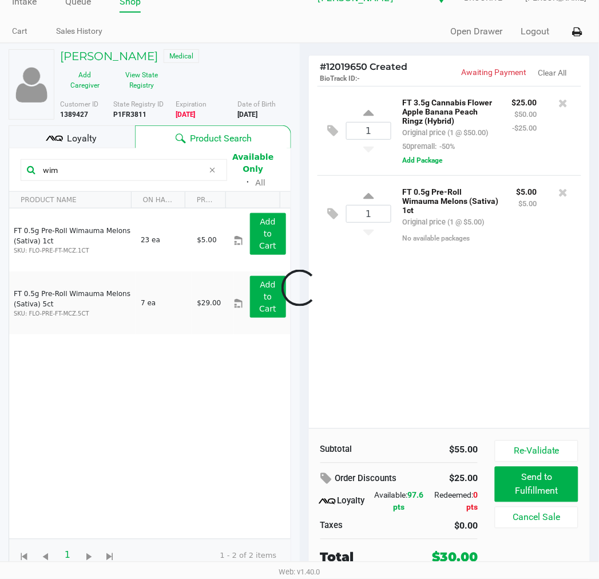
click at [87, 128] on div "Loyalty" at bounding box center [72, 136] width 127 height 23
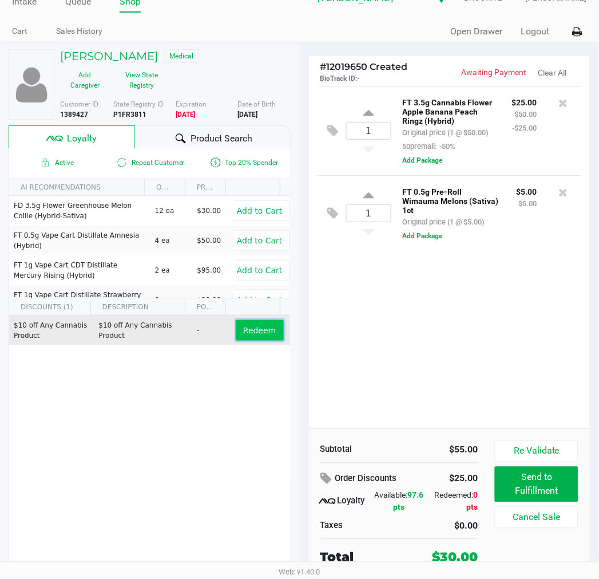
click at [259, 329] on span "Redeem" at bounding box center [259, 330] width 33 height 9
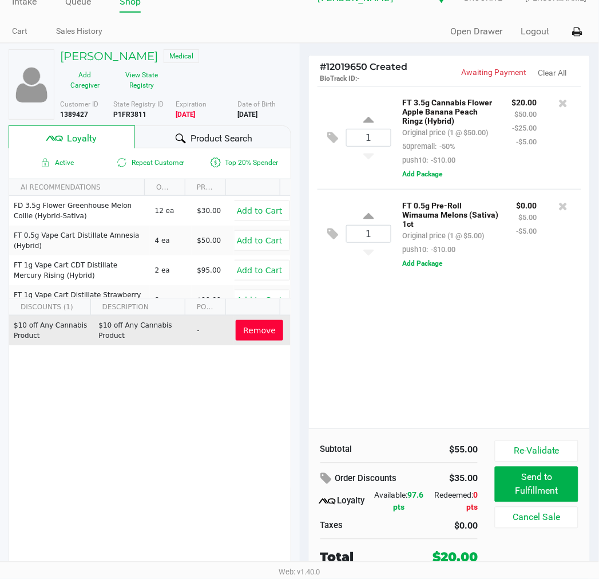
click at [539, 344] on div "1 FT 3.5g Cannabis Flower Apple Banana Peach Ringz (Hybrid) Original price (1 @…" at bounding box center [450, 257] width 282 height 342
click at [508, 319] on div "1 FT 3.5g Cannabis Flower Apple Banana Peach Ringz (Hybrid) Original price (1 @…" at bounding box center [450, 257] width 282 height 342
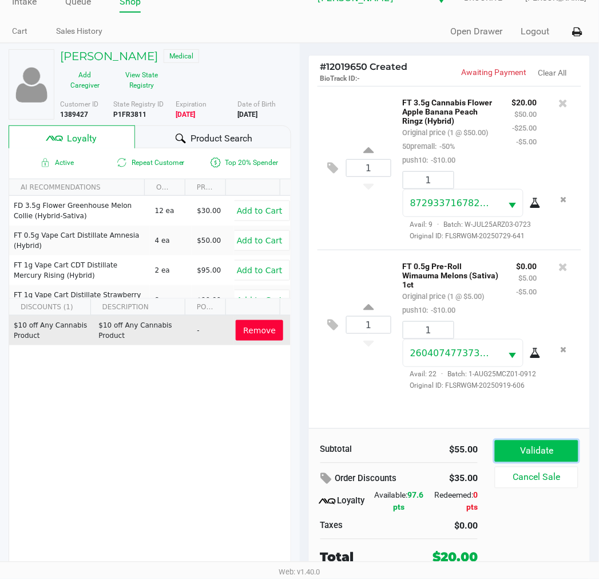
click at [559, 451] on button "Validate" at bounding box center [536, 451] width 83 height 22
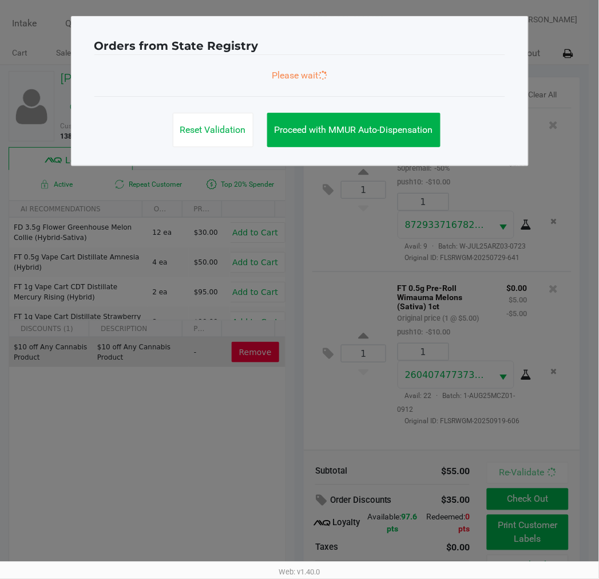
scroll to position [0, 0]
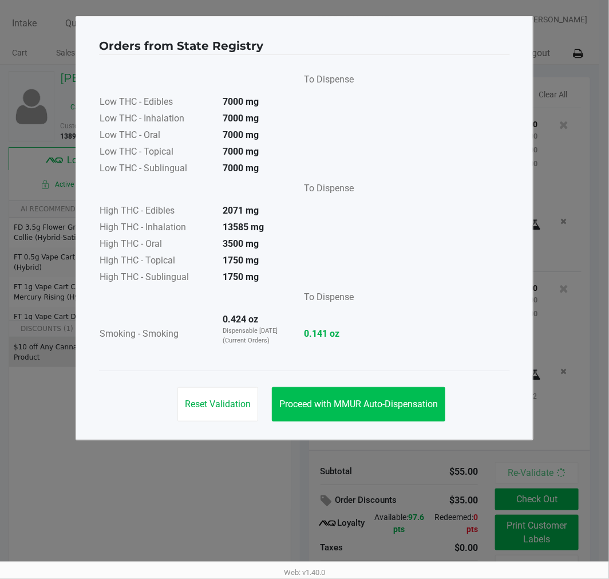
click at [340, 398] on span "Proceed with MMUR Auto-Dispensation" at bounding box center [358, 403] width 159 height 11
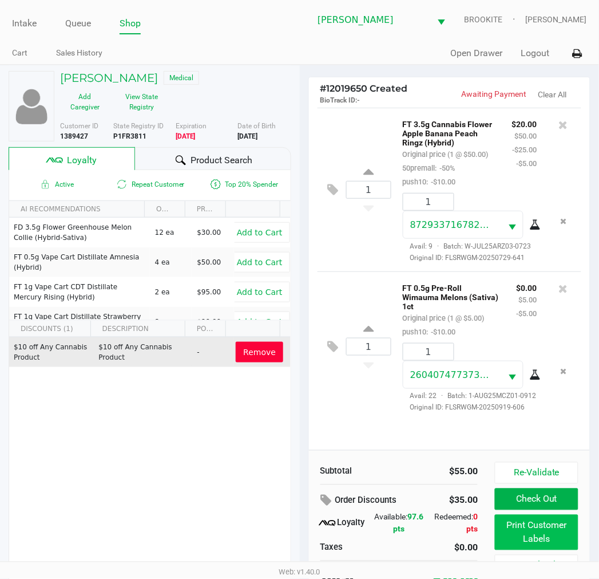
click at [547, 521] on button "Print Customer Labels" at bounding box center [536, 532] width 83 height 35
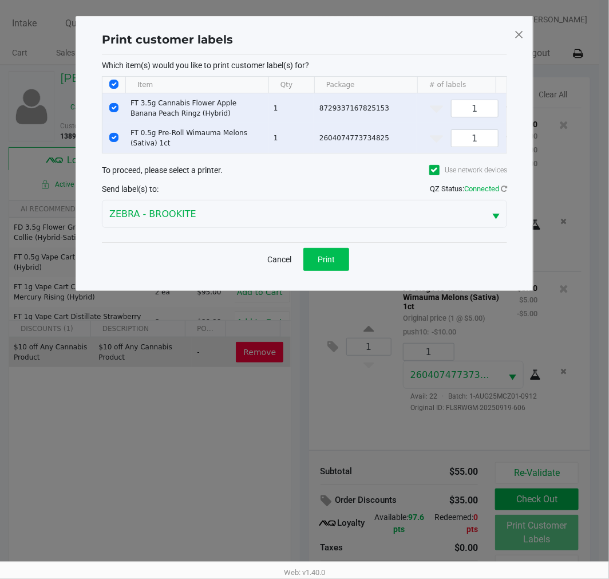
click at [336, 271] on button "Print" at bounding box center [326, 259] width 46 height 23
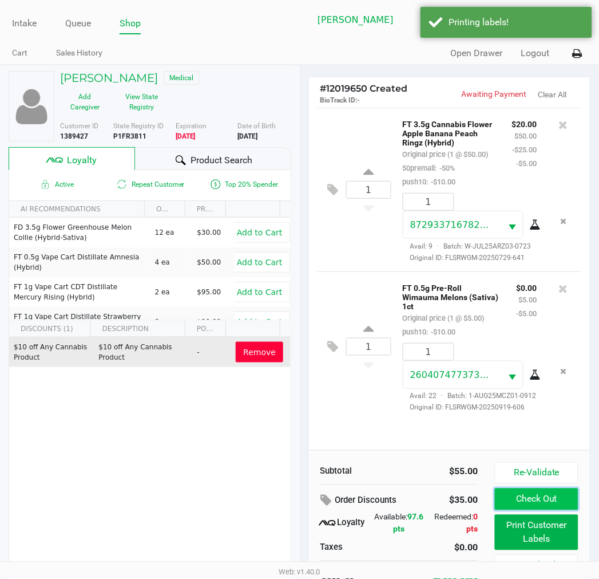
click at [562, 502] on button "Check Out" at bounding box center [536, 499] width 83 height 22
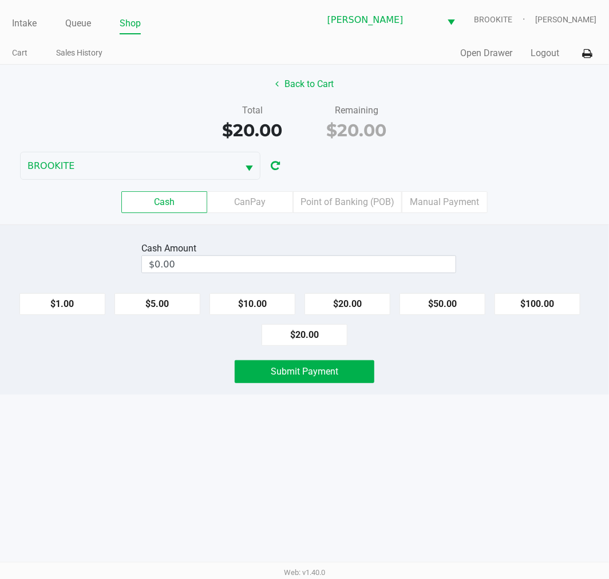
click at [527, 155] on div "Back to Cart Total $20.00 Remaining $20.00 BROOKITE Cash CanPay Point of Bankin…" at bounding box center [304, 145] width 609 height 160
click at [314, 334] on button "$20.00" at bounding box center [305, 335] width 86 height 22
type input "$20.00"
click at [314, 374] on span "Submit Payment" at bounding box center [305, 371] width 68 height 11
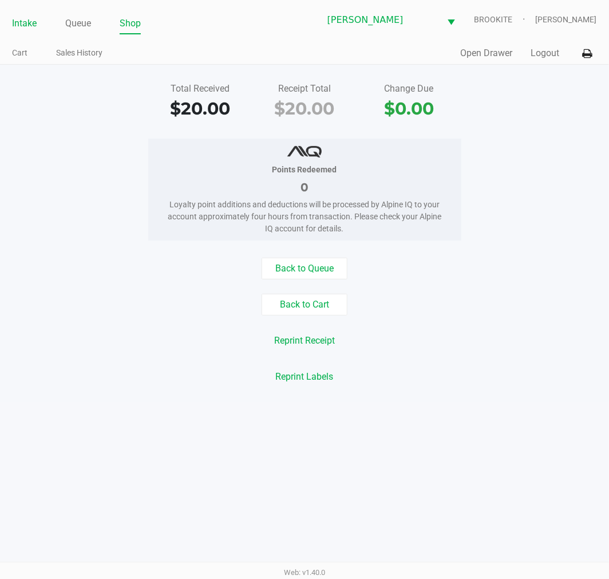
click at [30, 22] on link "Intake" at bounding box center [24, 23] width 25 height 16
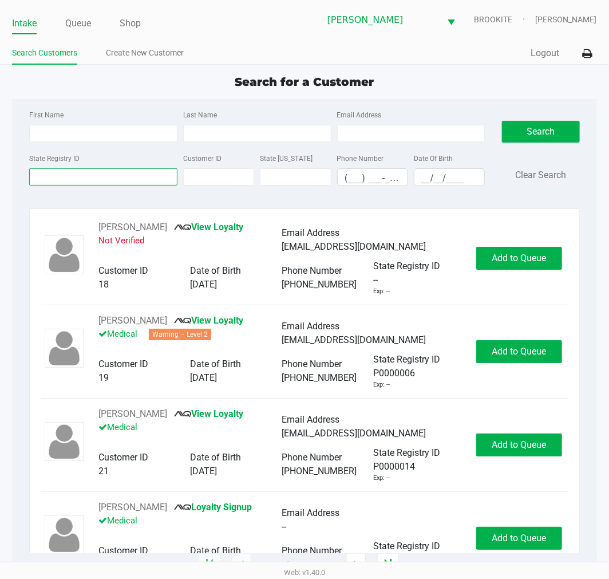
click at [42, 177] on input "State Registry ID" at bounding box center [103, 176] width 148 height 17
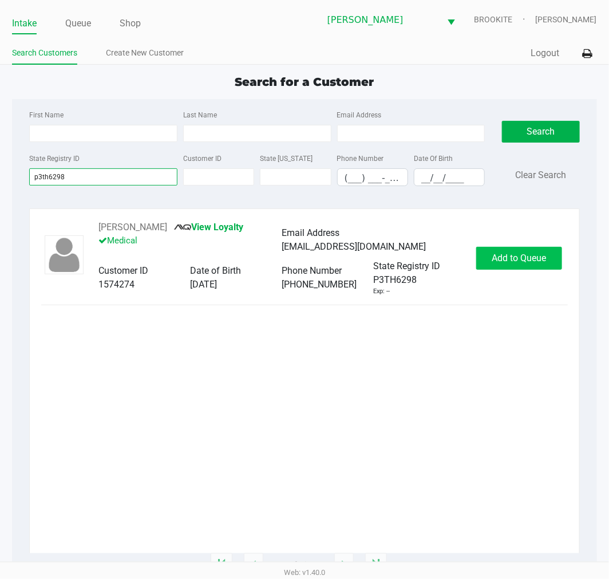
type input "p3th6298"
click at [540, 263] on span "Add to Queue" at bounding box center [519, 257] width 54 height 11
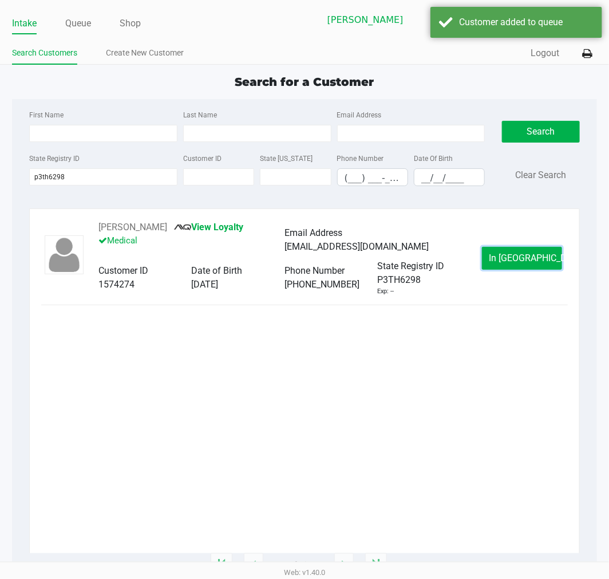
click at [540, 264] on button "In Queue" at bounding box center [522, 258] width 80 height 23
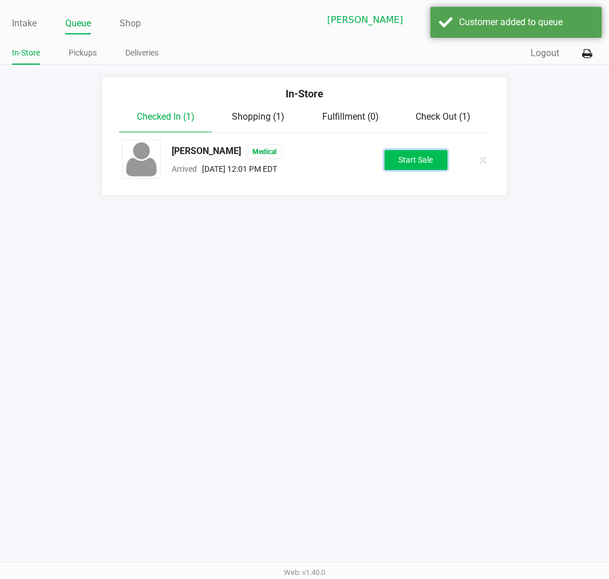
click at [425, 161] on button "Start Sale" at bounding box center [416, 160] width 63 height 20
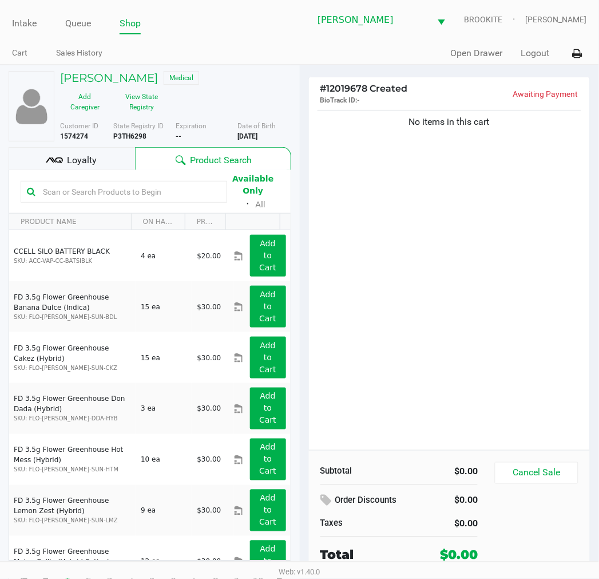
click at [557, 355] on div "No items in this cart" at bounding box center [450, 279] width 282 height 342
click at [179, 189] on input "text" at bounding box center [129, 191] width 183 height 17
type input "JUL25LSN02-0730JUL25PIA01-0729"
click at [444, 391] on div "No items in this cart" at bounding box center [450, 279] width 282 height 342
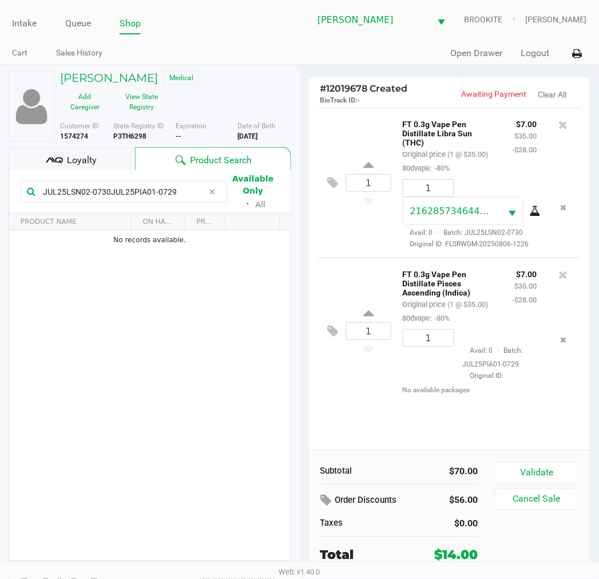
click at [558, 464] on button "Validate" at bounding box center [536, 473] width 83 height 22
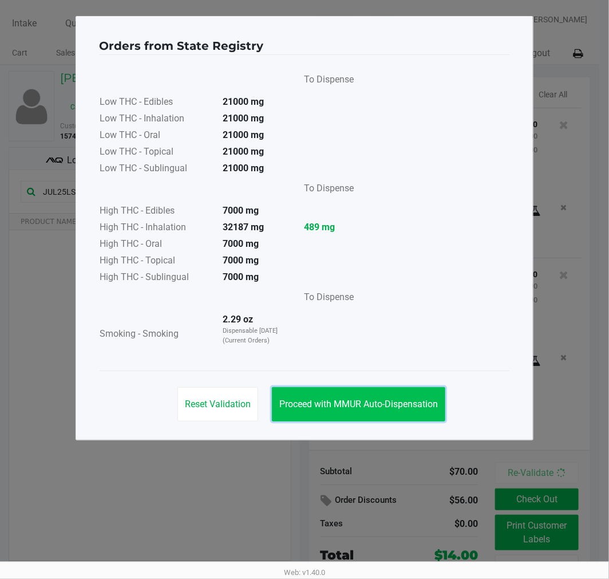
click at [404, 421] on button "Proceed with MMUR Auto-Dispensation" at bounding box center [358, 404] width 173 height 34
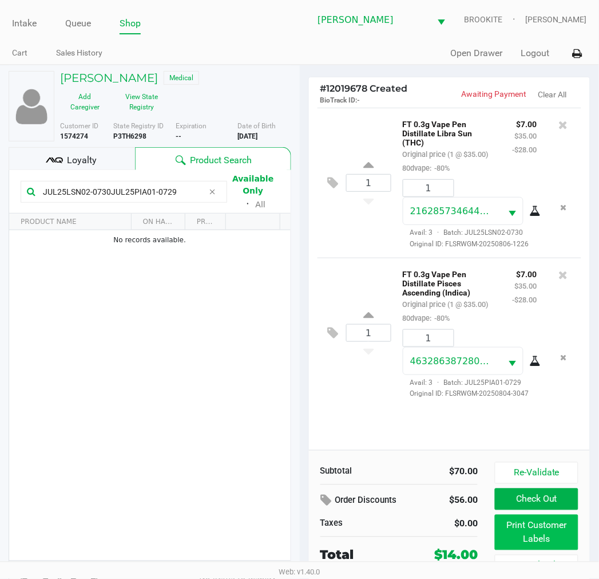
click at [544, 521] on button "Print Customer Labels" at bounding box center [536, 532] width 83 height 35
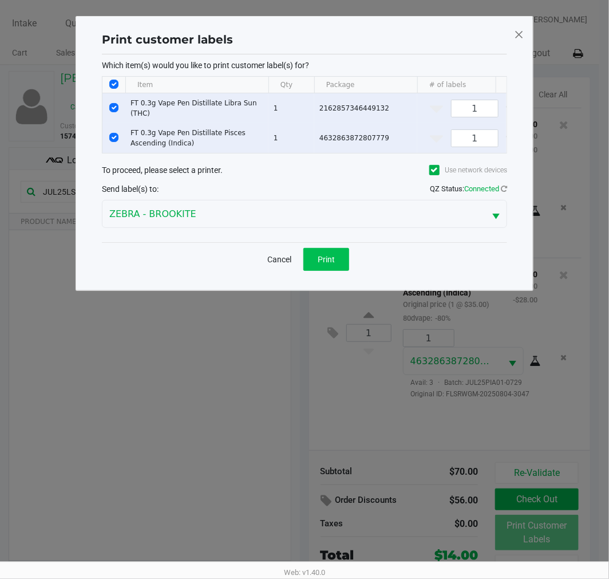
click at [322, 264] on span "Print" at bounding box center [326, 259] width 17 height 9
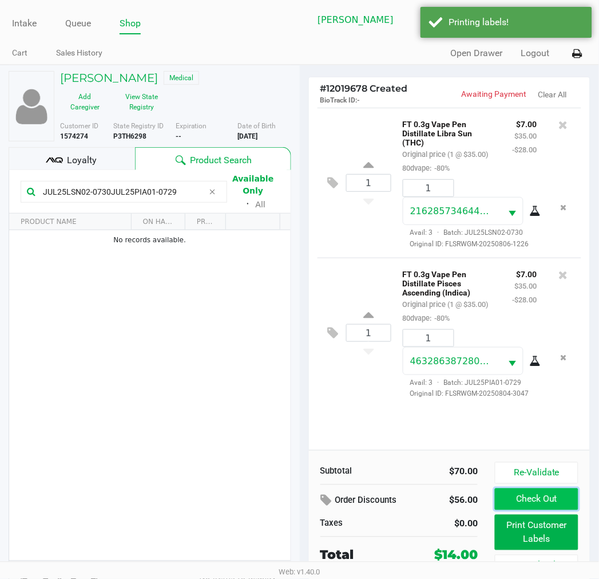
click at [562, 510] on button "Check Out" at bounding box center [536, 499] width 83 height 22
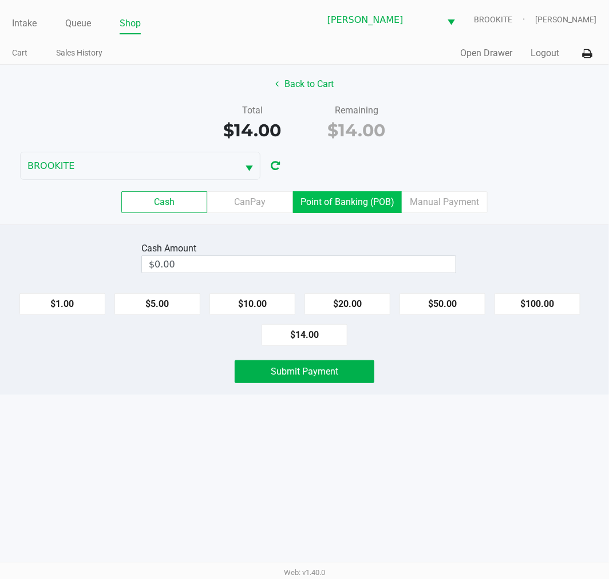
click at [340, 212] on label "Point of Banking (POB)" at bounding box center [347, 202] width 109 height 22
click at [0, 0] on 7 "Point of Banking (POB)" at bounding box center [0, 0] width 0 height 0
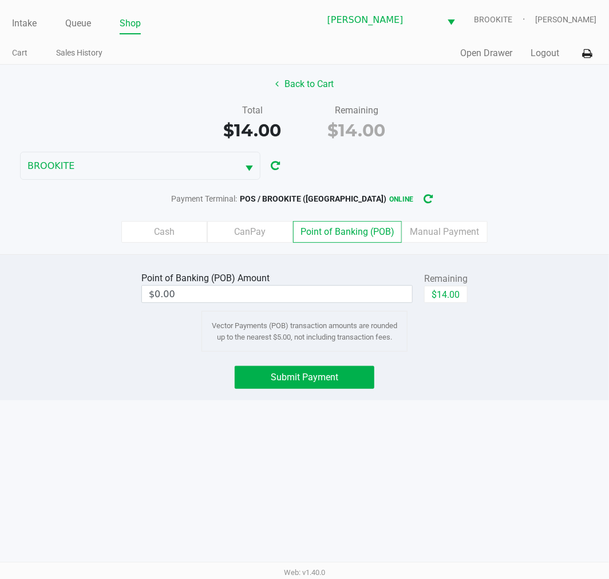
click at [540, 317] on div "Point of Banking (POB) Amount $0.00 Remaining $14.00 Vector Payments (POB) tran…" at bounding box center [304, 310] width 626 height 82
click at [449, 290] on button "$14.00" at bounding box center [446, 294] width 44 height 17
type input "$14.00"
click at [342, 385] on button "Submit Payment" at bounding box center [305, 377] width 140 height 23
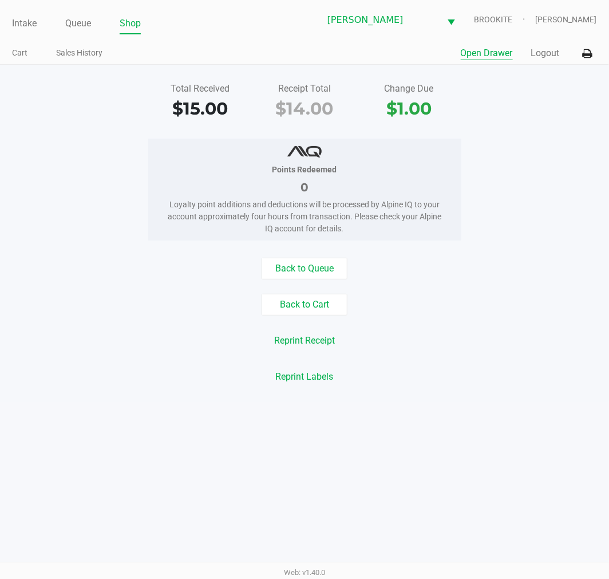
click at [494, 60] on button "Open Drawer" at bounding box center [487, 53] width 52 height 14
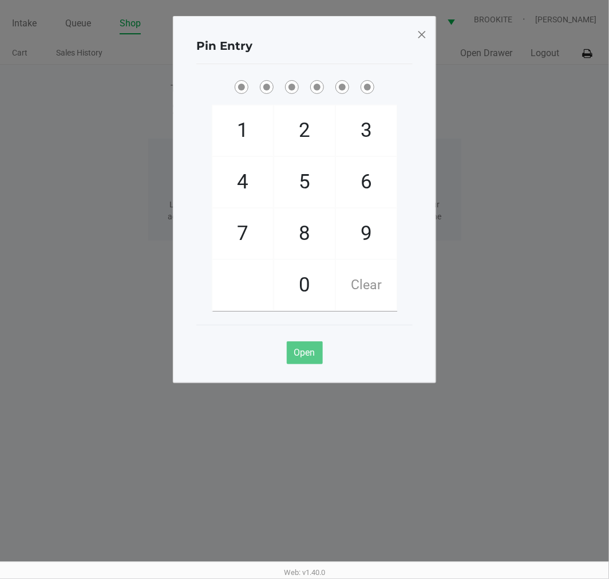
click at [428, 90] on div "Pin Entry 1 4 7 2 5 8 0 3 6 9 Clear Open" at bounding box center [304, 199] width 263 height 367
checkbox input "true"
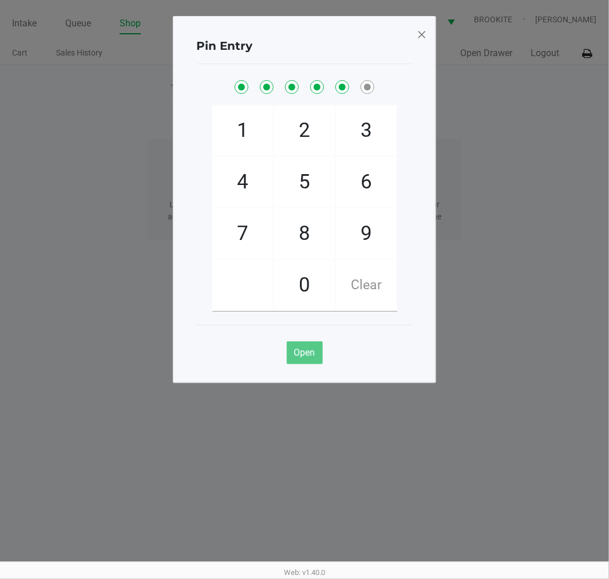
checkbox input "true"
click at [318, 347] on button "Open" at bounding box center [305, 352] width 36 height 23
click at [419, 31] on span at bounding box center [422, 34] width 10 height 18
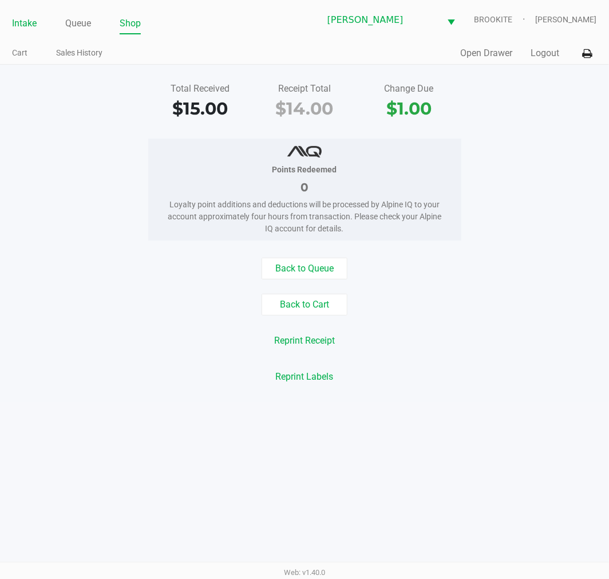
click at [26, 29] on link "Intake" at bounding box center [24, 23] width 25 height 16
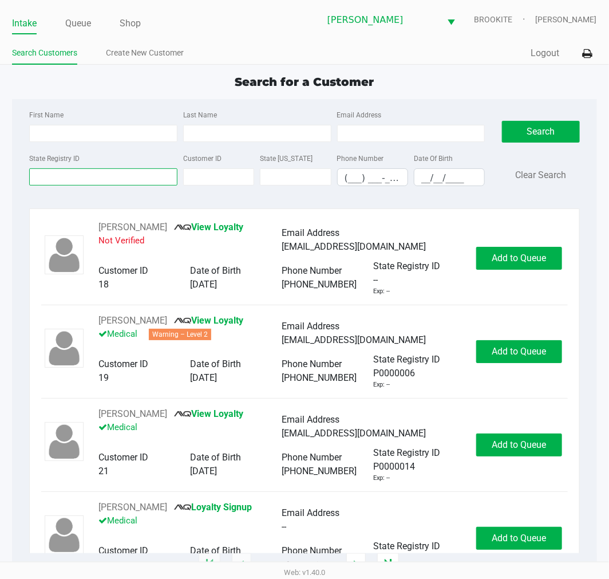
click at [93, 183] on input "State Registry ID" at bounding box center [103, 176] width 148 height 17
click at [87, 181] on input "State Registry ID" at bounding box center [103, 176] width 148 height 17
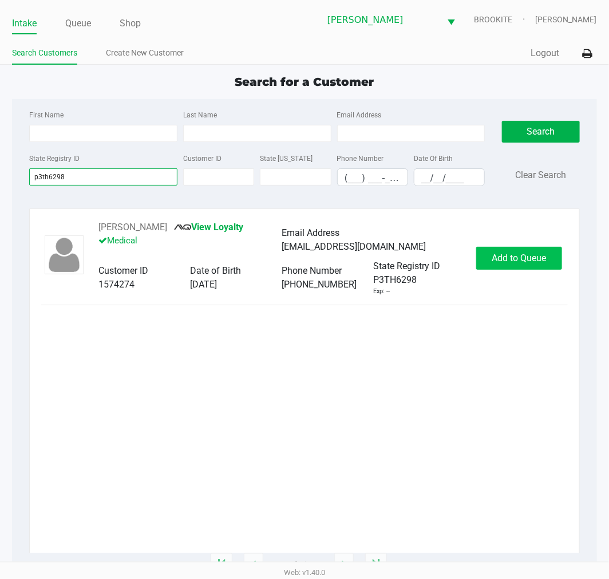
type input "p3th6298"
click at [528, 258] on span "Add to Queue" at bounding box center [519, 257] width 54 height 11
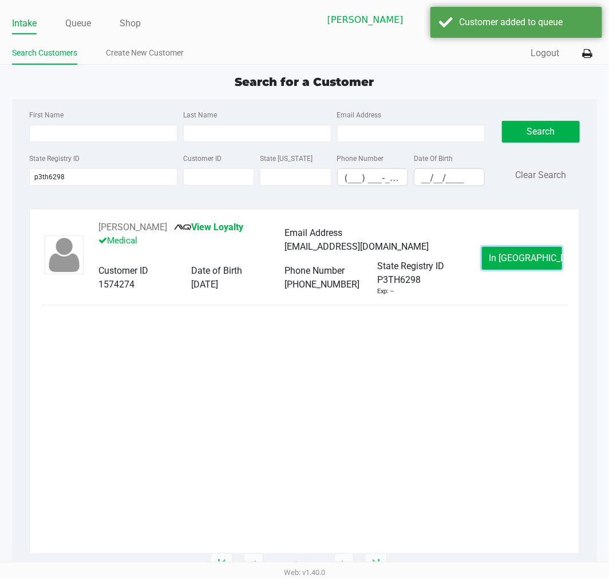
click at [528, 258] on span "In Queue" at bounding box center [538, 257] width 96 height 11
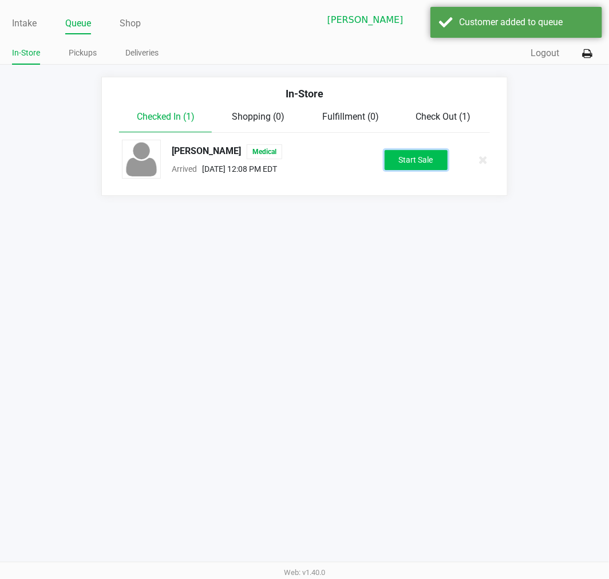
click at [416, 161] on button "Start Sale" at bounding box center [416, 160] width 63 height 20
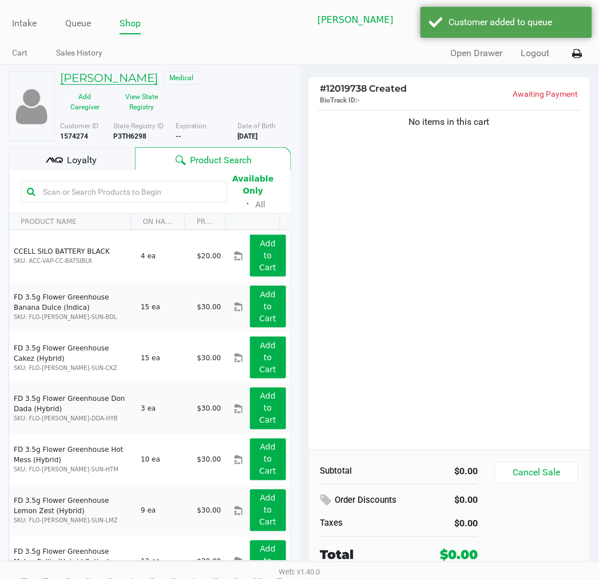
click at [93, 74] on h5 "AALIYAH LIMON" at bounding box center [109, 78] width 98 height 14
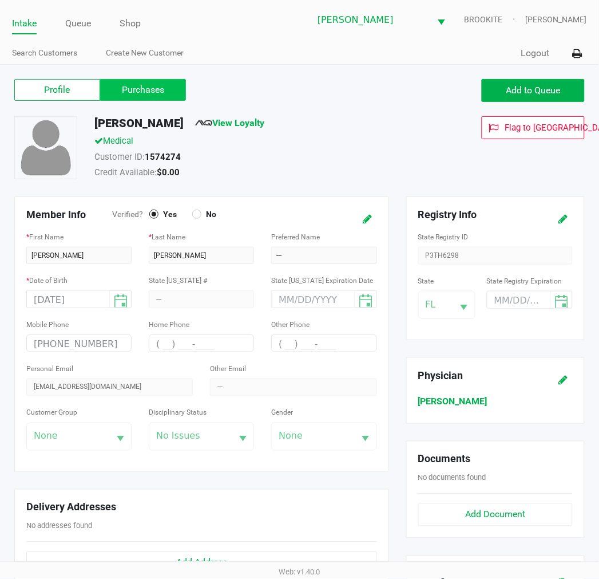
click at [121, 96] on label "Purchases" at bounding box center [143, 90] width 86 height 22
click at [0, 0] on 1 "Purchases" at bounding box center [0, 0] width 0 height 0
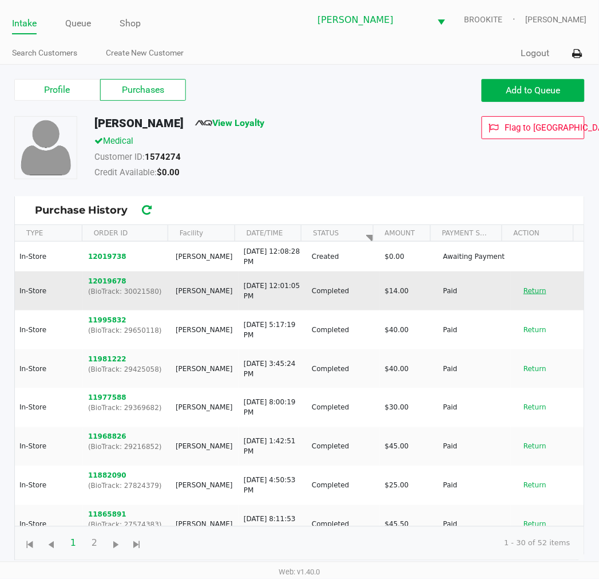
click at [528, 293] on button "Return" at bounding box center [535, 291] width 38 height 18
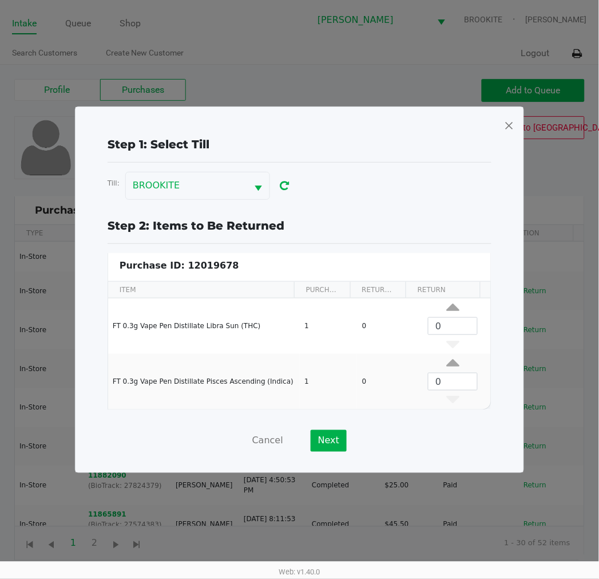
click at [508, 124] on span at bounding box center [509, 125] width 10 height 18
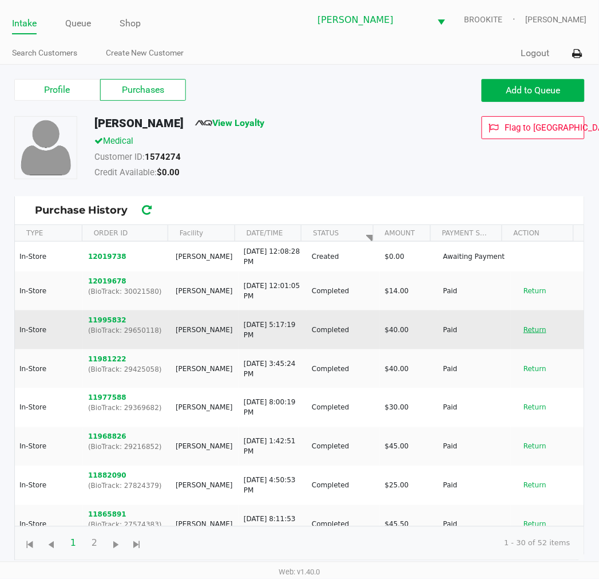
click at [524, 333] on button "Return" at bounding box center [535, 330] width 38 height 18
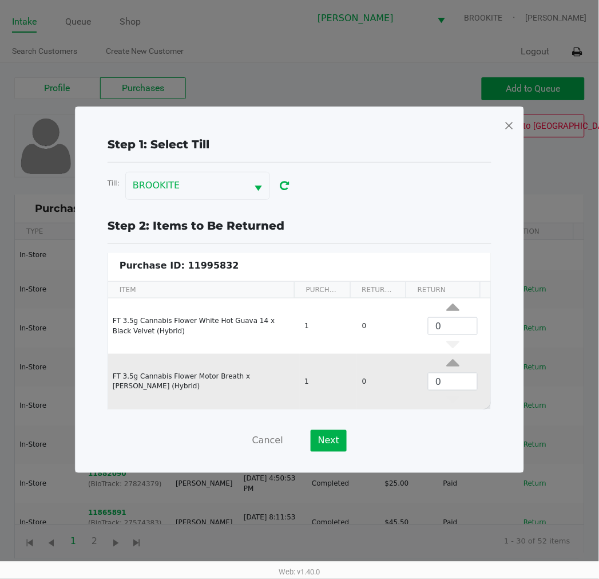
scroll to position [4, 0]
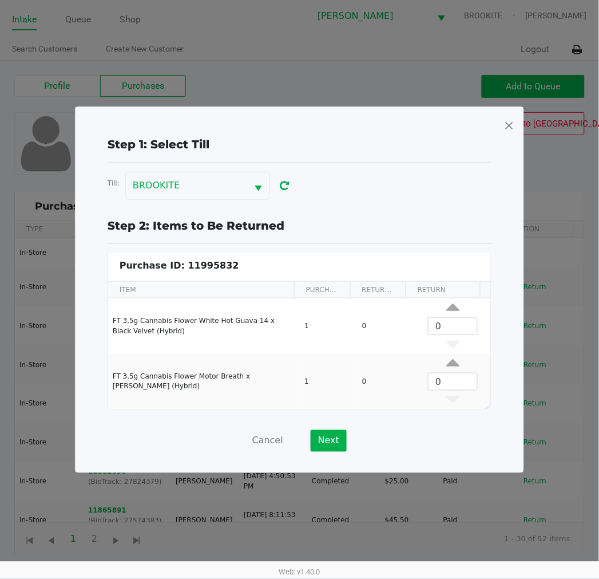
click at [507, 128] on span at bounding box center [509, 125] width 10 height 18
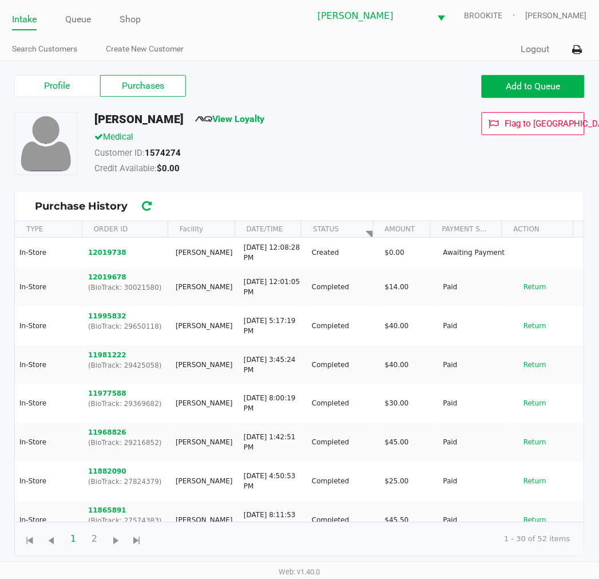
click at [524, 365] on button "Return" at bounding box center [535, 365] width 38 height 18
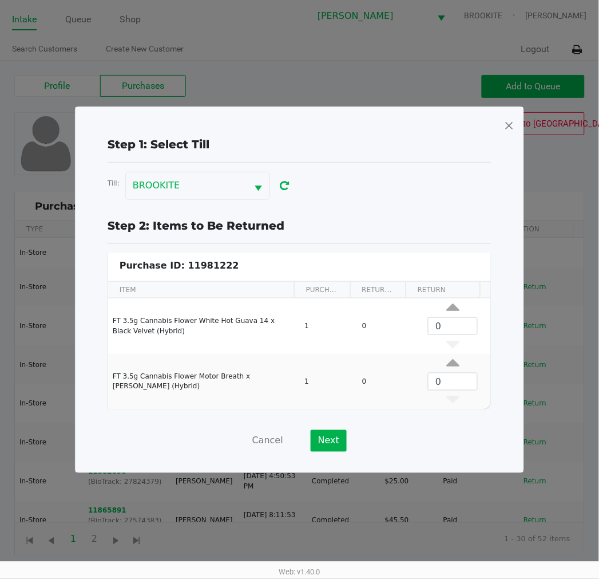
click at [513, 131] on span at bounding box center [509, 125] width 10 height 18
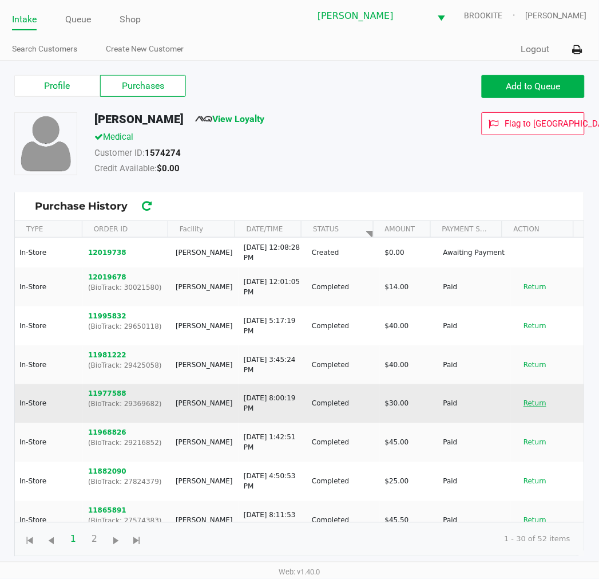
click at [525, 407] on button "Return" at bounding box center [535, 403] width 38 height 18
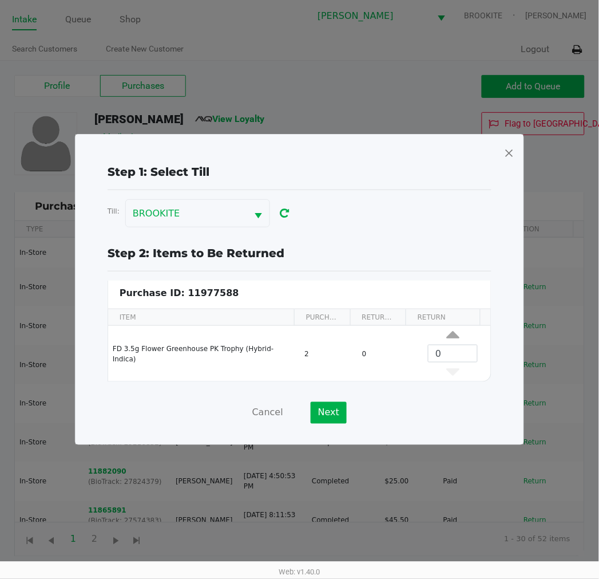
click at [514, 153] on span at bounding box center [509, 153] width 10 height 18
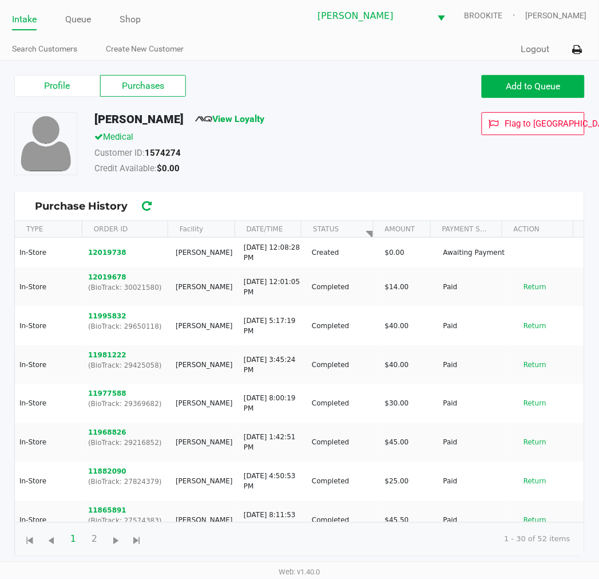
click at [538, 441] on button "Return" at bounding box center [535, 442] width 38 height 18
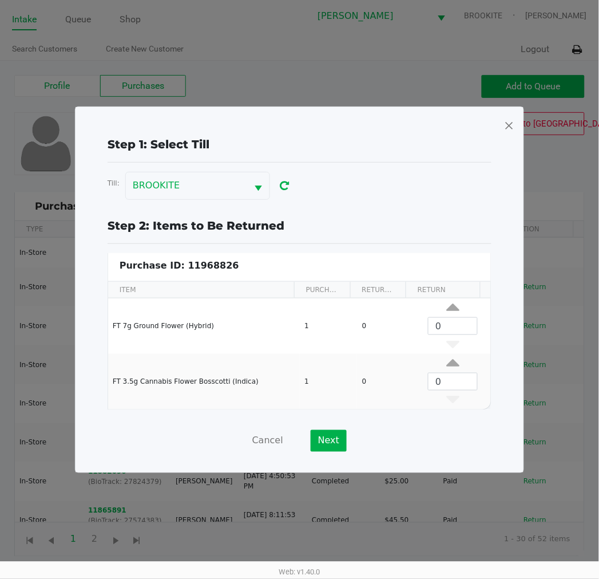
click at [512, 128] on span at bounding box center [509, 125] width 10 height 18
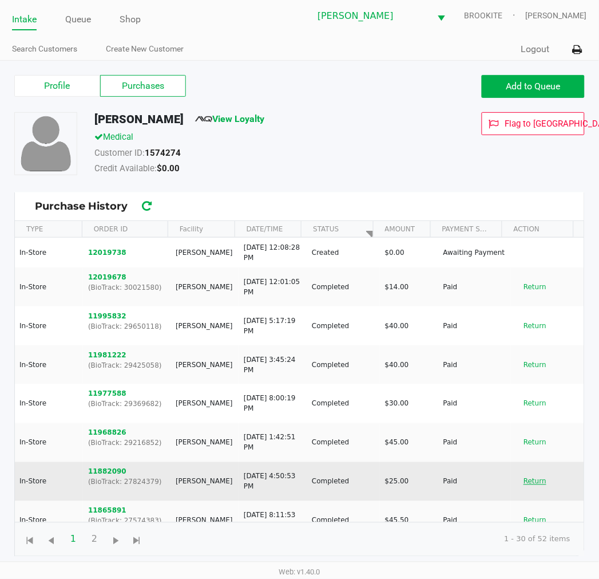
click at [531, 485] on button "Return" at bounding box center [535, 481] width 38 height 18
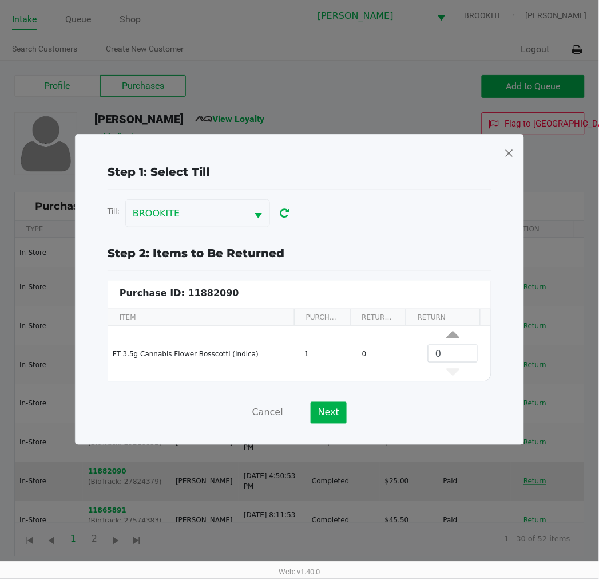
click at [336, 412] on button "Next" at bounding box center [329, 413] width 36 height 22
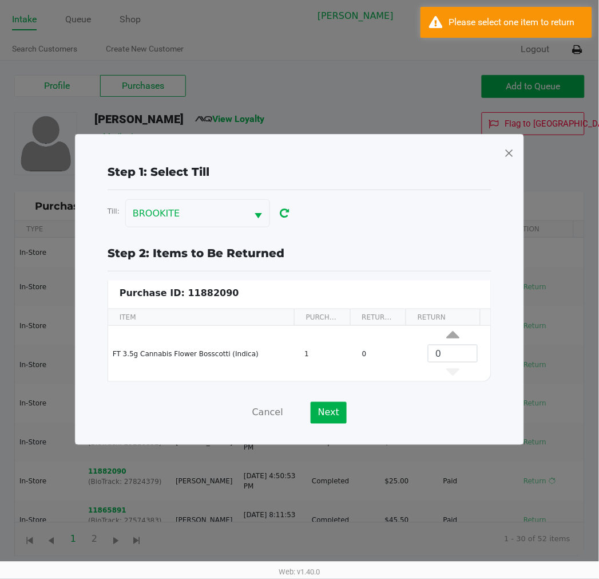
click at [510, 153] on span at bounding box center [509, 153] width 10 height 18
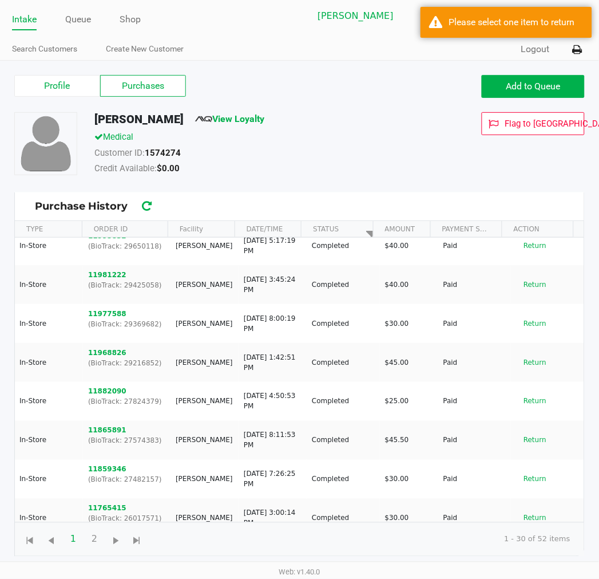
scroll to position [81, 0]
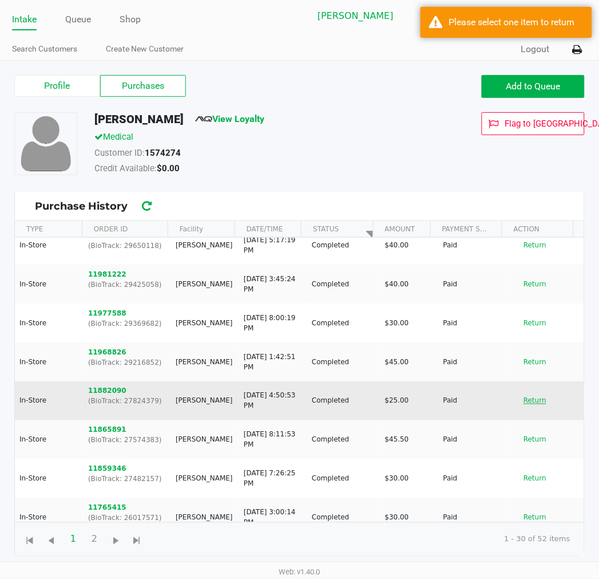
click at [531, 402] on button "Return" at bounding box center [535, 401] width 38 height 18
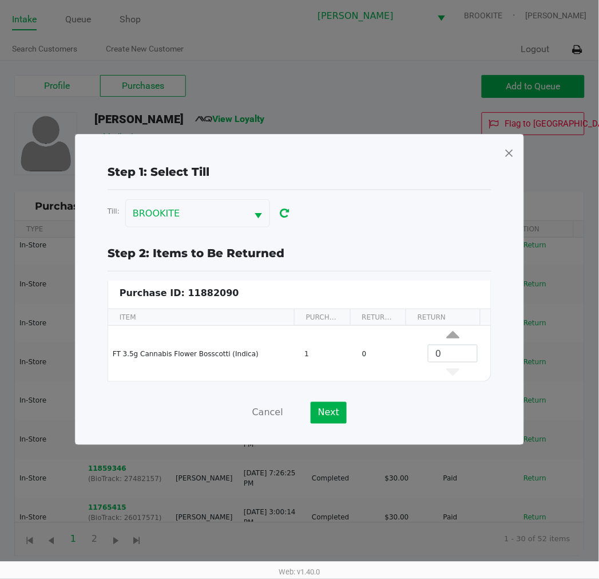
click at [507, 151] on span at bounding box center [509, 153] width 10 height 18
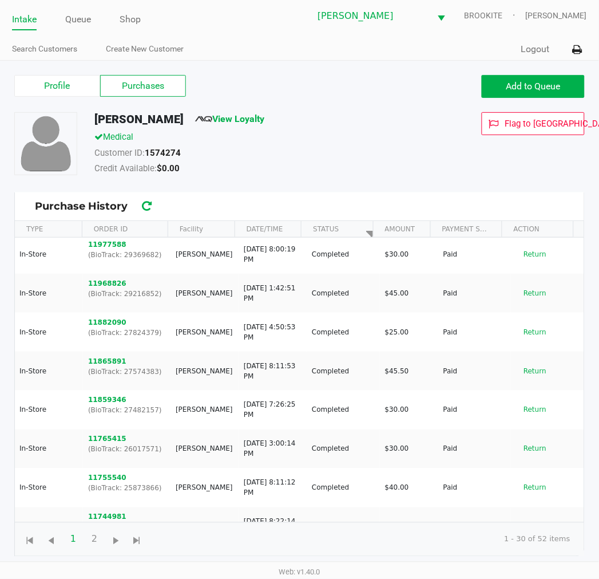
scroll to position [181, 0]
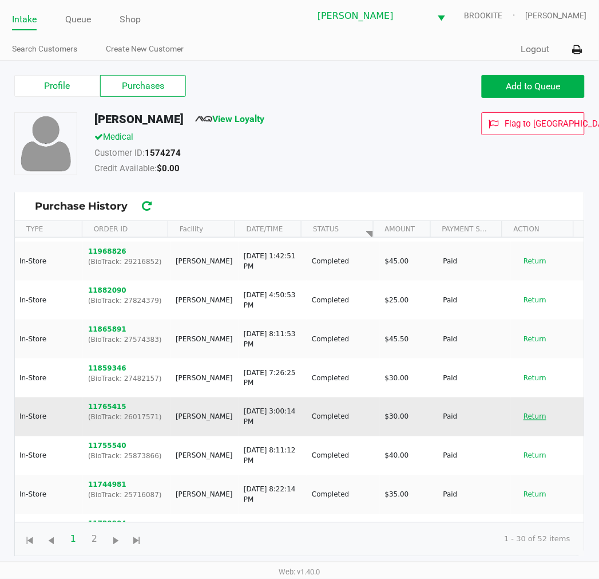
click at [518, 421] on button "Return" at bounding box center [535, 417] width 38 height 18
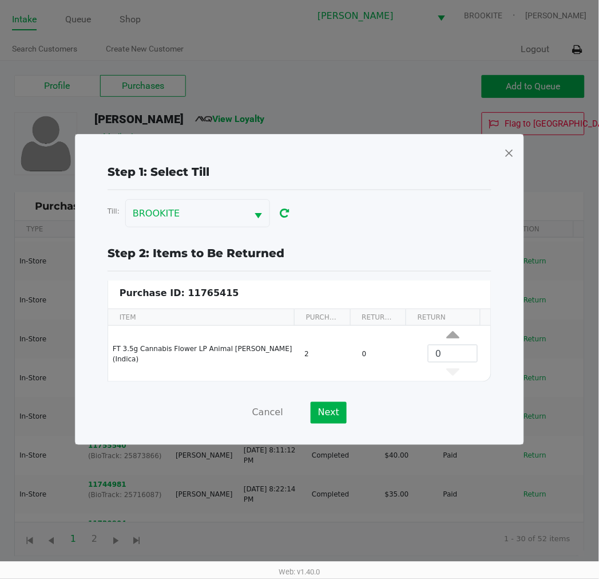
click at [514, 152] on span at bounding box center [509, 153] width 10 height 18
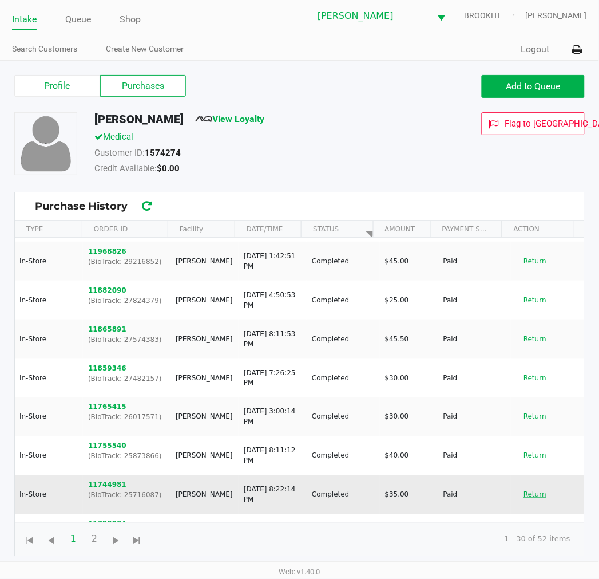
click at [534, 495] on button "Return" at bounding box center [535, 495] width 38 height 18
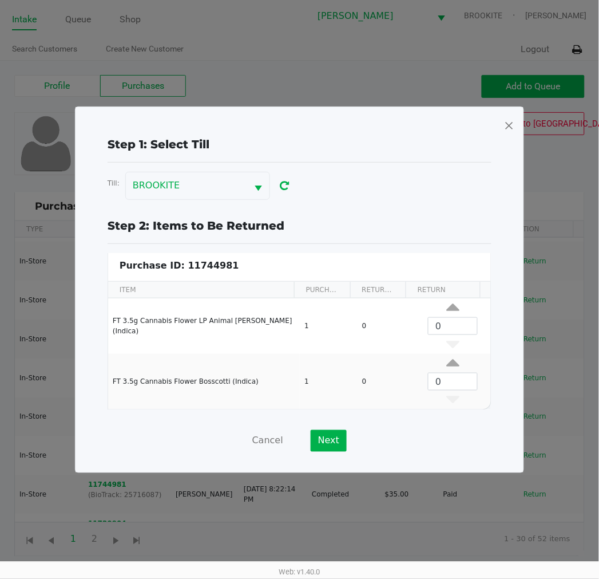
click at [514, 123] on span at bounding box center [509, 125] width 10 height 18
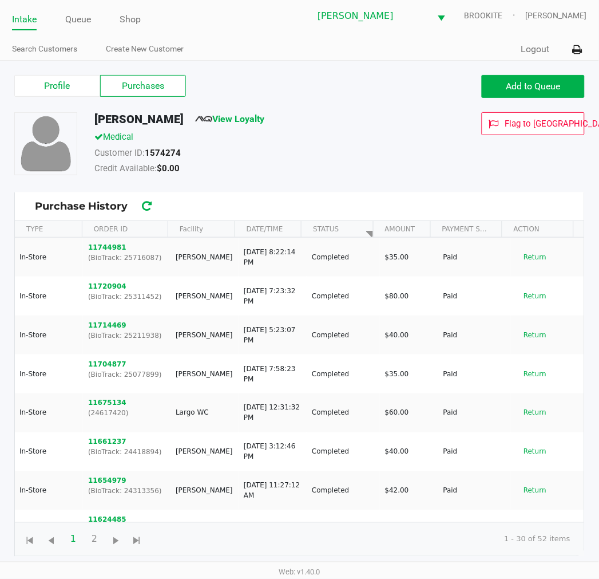
scroll to position [419, 0]
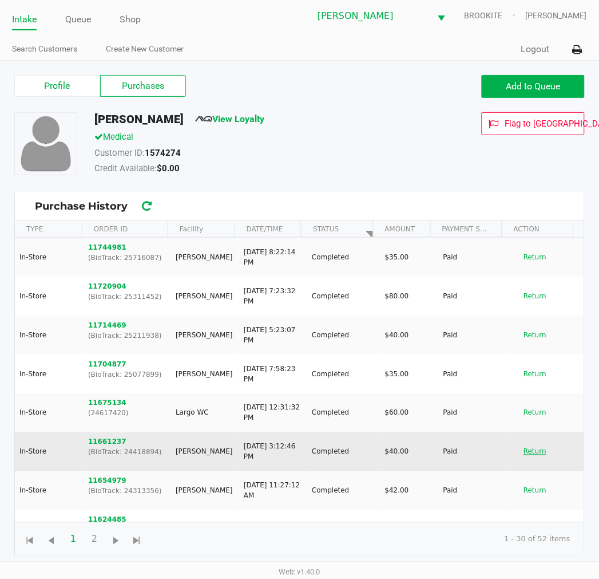
click at [533, 453] on button "Return" at bounding box center [535, 452] width 38 height 18
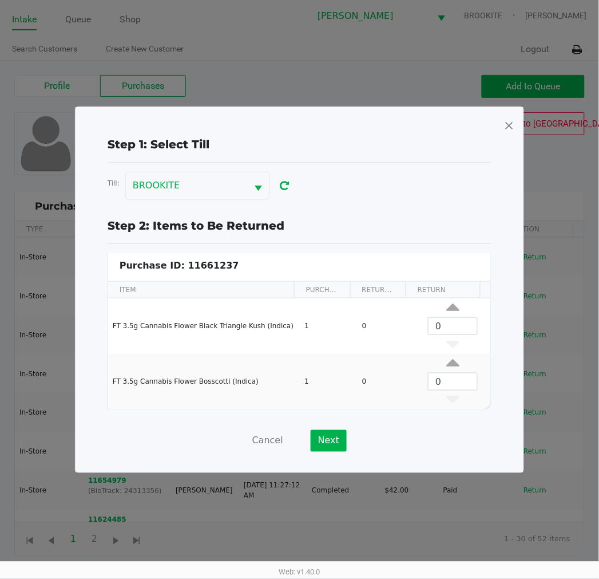
click at [508, 128] on span at bounding box center [509, 125] width 10 height 18
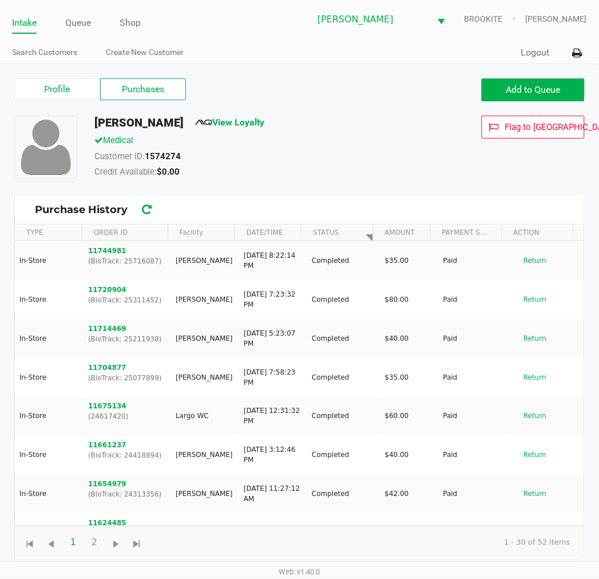
scroll to position [0, 0]
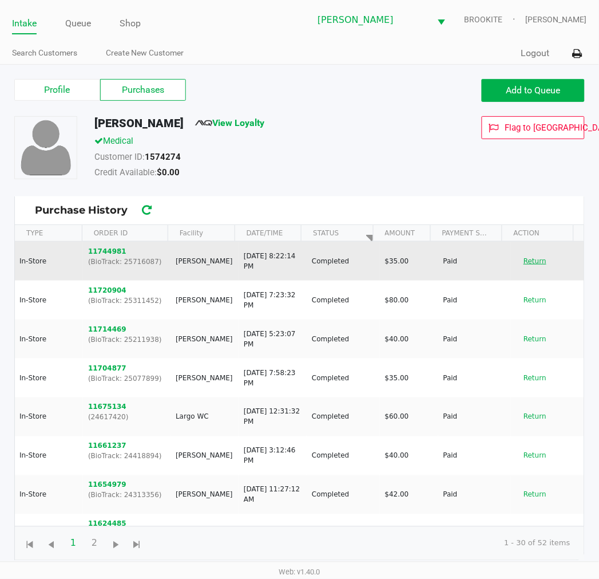
click at [535, 264] on button "Return" at bounding box center [535, 261] width 38 height 18
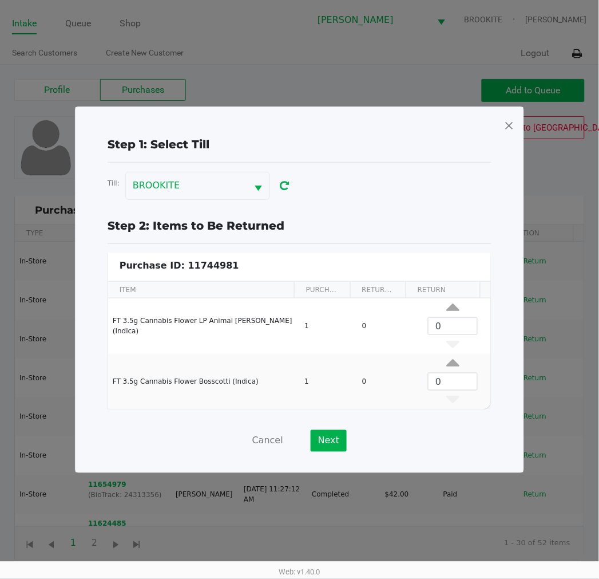
click at [510, 127] on span at bounding box center [509, 125] width 10 height 18
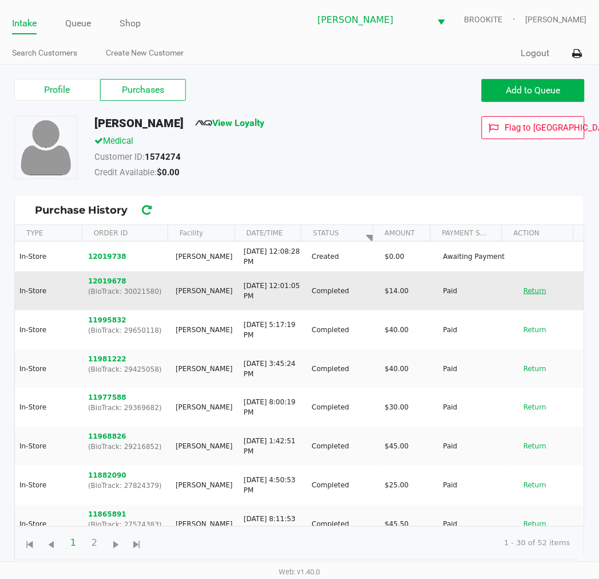
click at [531, 289] on button "Return" at bounding box center [535, 291] width 38 height 18
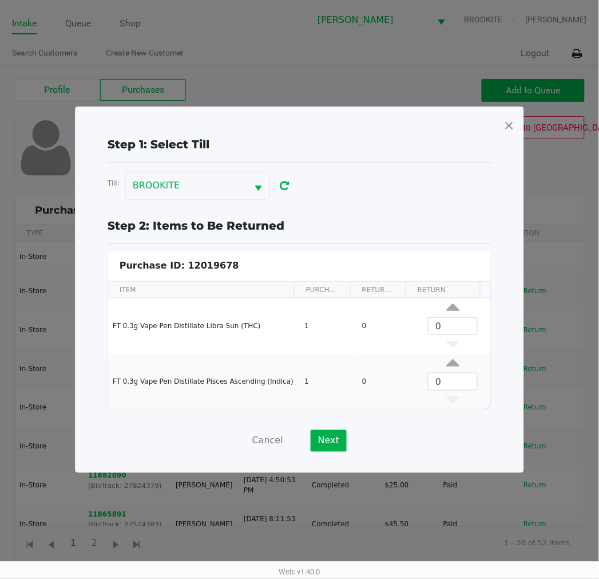
drag, startPoint x: 449, startPoint y: 306, endPoint x: 503, endPoint y: 384, distance: 94.8
click at [449, 305] on icon "Data table" at bounding box center [453, 310] width 13 height 14
type input "1"
click at [336, 436] on button "Next" at bounding box center [329, 441] width 36 height 22
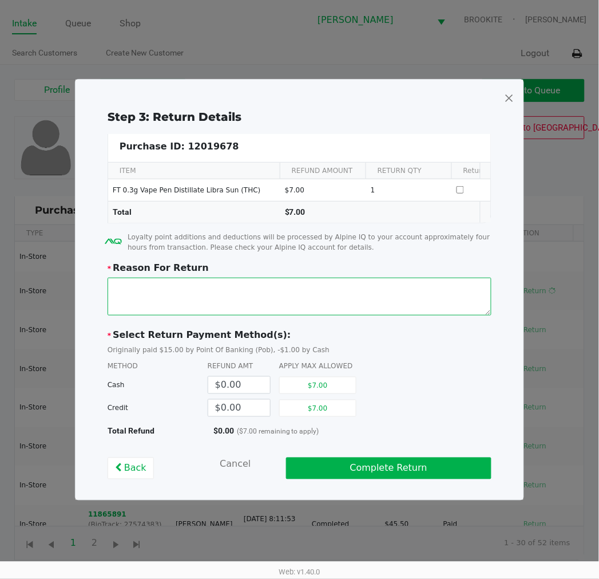
click at [313, 306] on textarea at bounding box center [300, 297] width 384 height 38
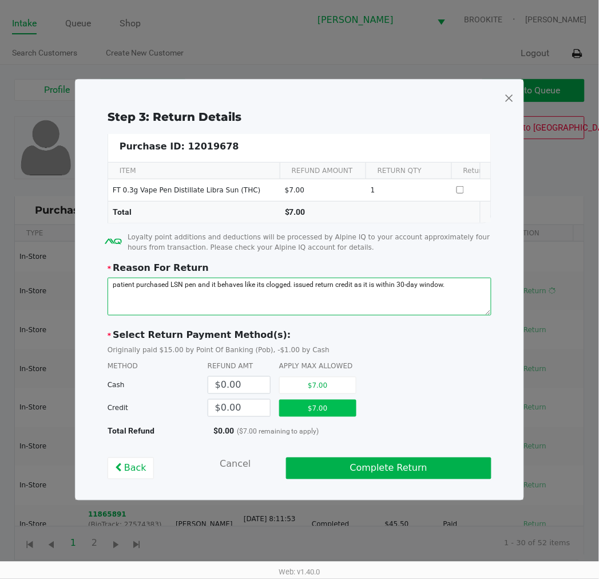
type textarea "patient purchased LSN pen and it behaves like its clogged. issued return credit…"
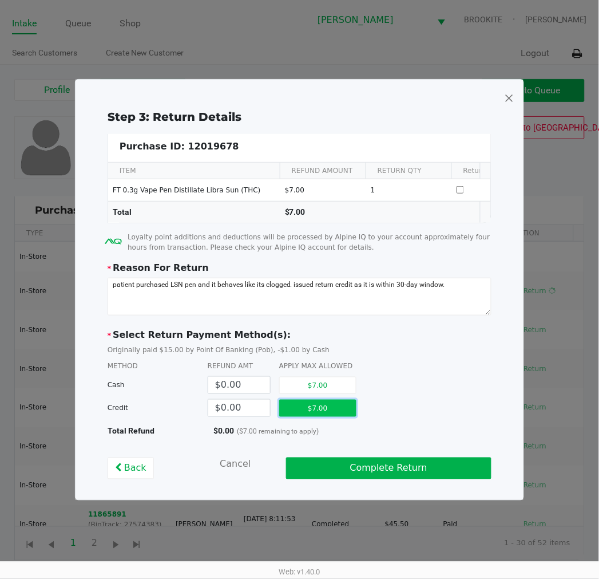
click at [329, 415] on button "$7.00" at bounding box center [317, 408] width 77 height 17
type input "$7.00"
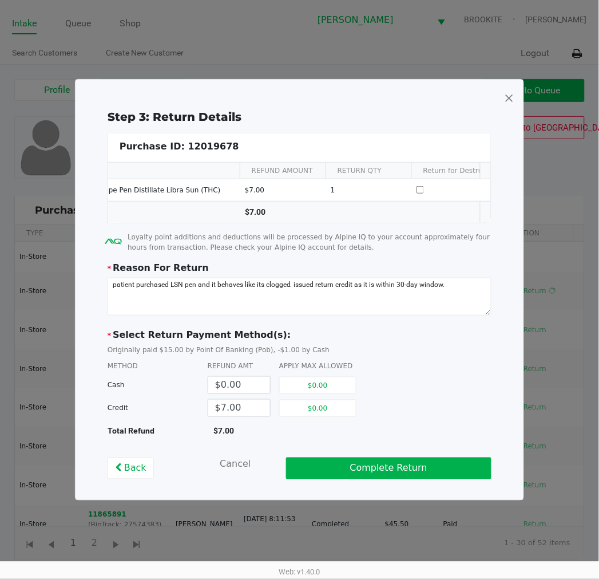
scroll to position [0, 72]
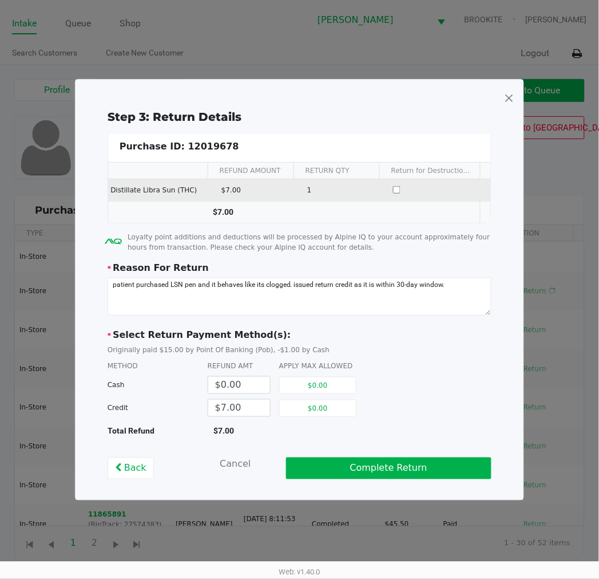
click at [393, 186] on input "Data table" at bounding box center [396, 189] width 7 height 7
checkbox input "true"
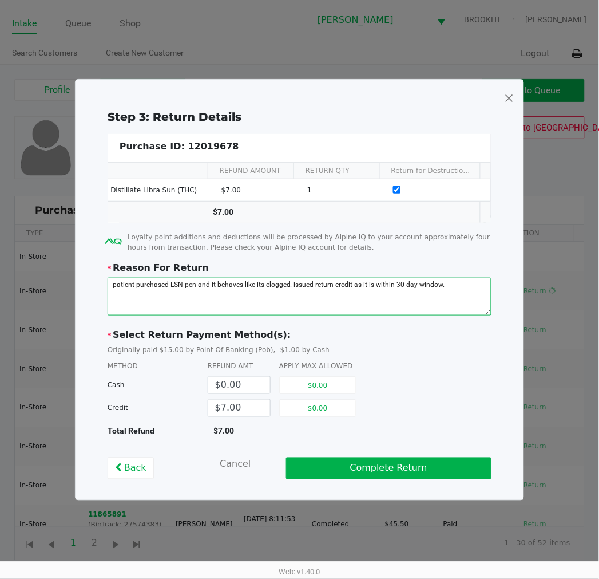
drag, startPoint x: 290, startPoint y: 291, endPoint x: 295, endPoint y: 327, distance: 37.0
click at [290, 290] on textarea at bounding box center [300, 297] width 384 height 38
click at [467, 287] on textarea at bounding box center [300, 297] width 384 height 38
drag, startPoint x: 263, startPoint y: 299, endPoint x: -1, endPoint y: 229, distance: 273.7
click at [0, 229] on html "Intake Queue Shop Clermont WC BROOKITE Sharlene Amadio Search Customers Create …" at bounding box center [299, 289] width 599 height 579
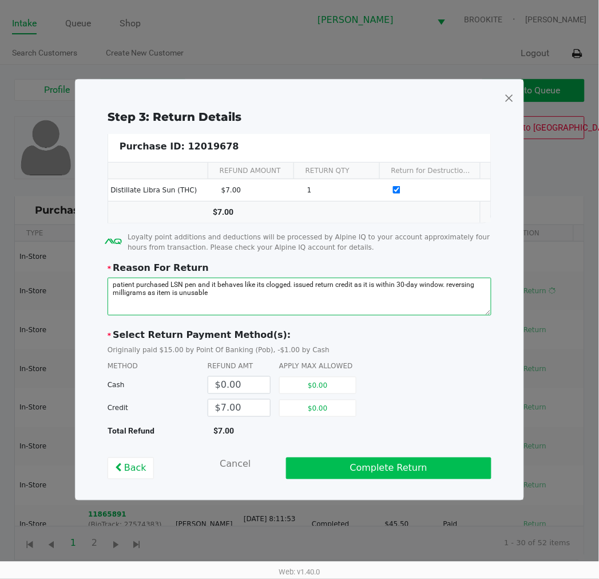
type textarea "patient purchased LSN pen and it behaves like its clogged. issued return credit…"
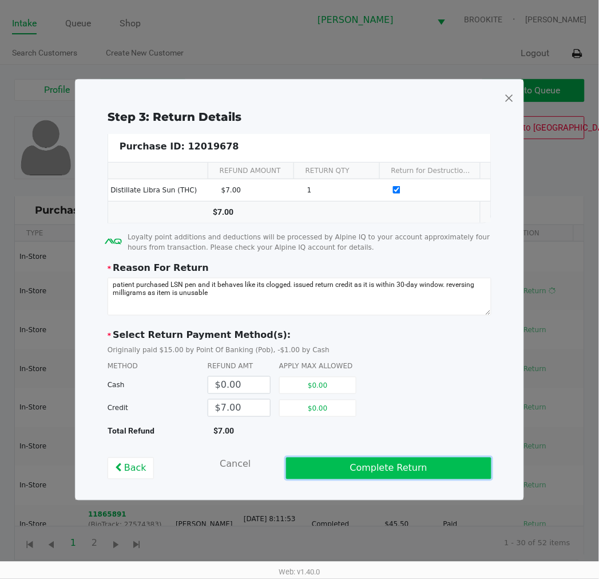
click at [442, 469] on button "Complete Return" at bounding box center [389, 468] width 206 height 22
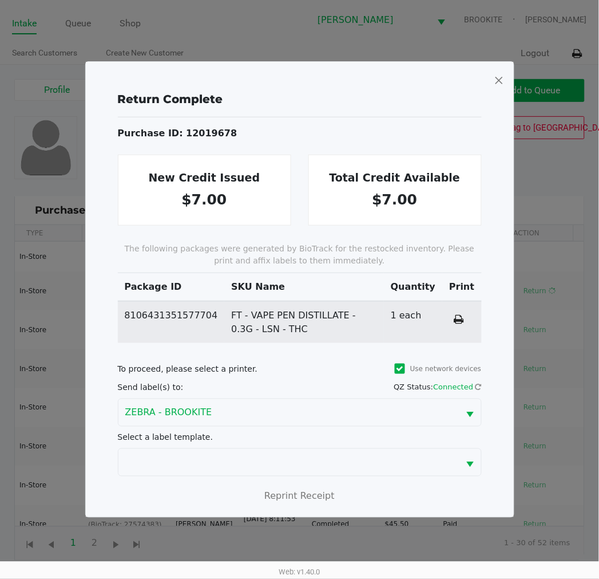
click at [495, 81] on span at bounding box center [499, 80] width 10 height 18
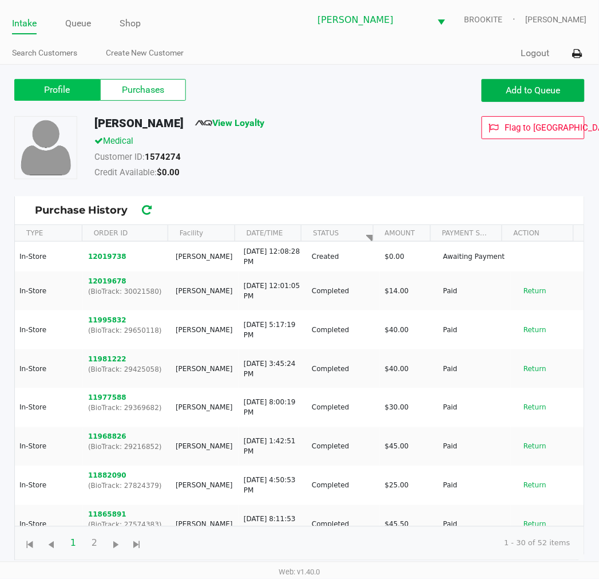
click at [70, 92] on label "Profile" at bounding box center [57, 90] width 86 height 22
click at [0, 0] on 0 "Profile" at bounding box center [0, 0] width 0 height 0
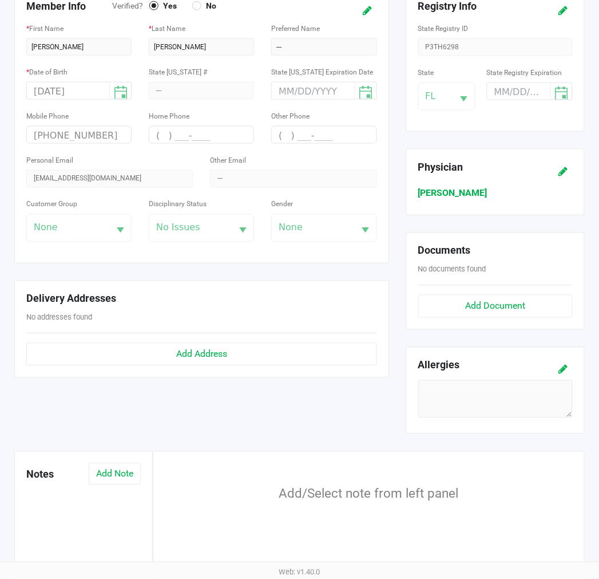
scroll to position [307, 0]
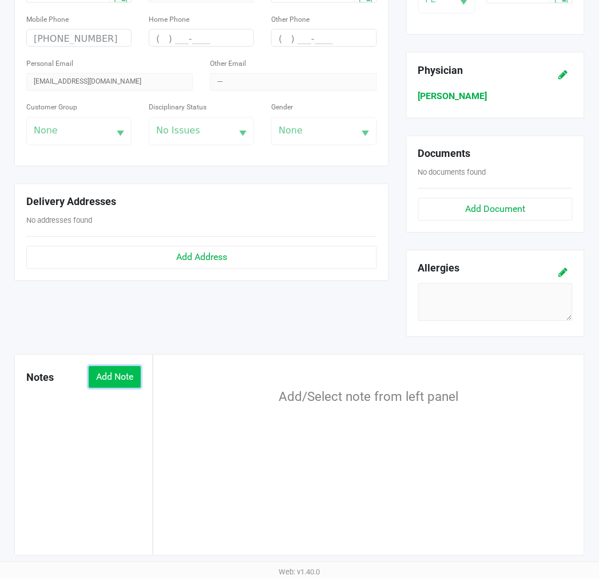
click at [105, 376] on button "Add Note" at bounding box center [115, 377] width 52 height 22
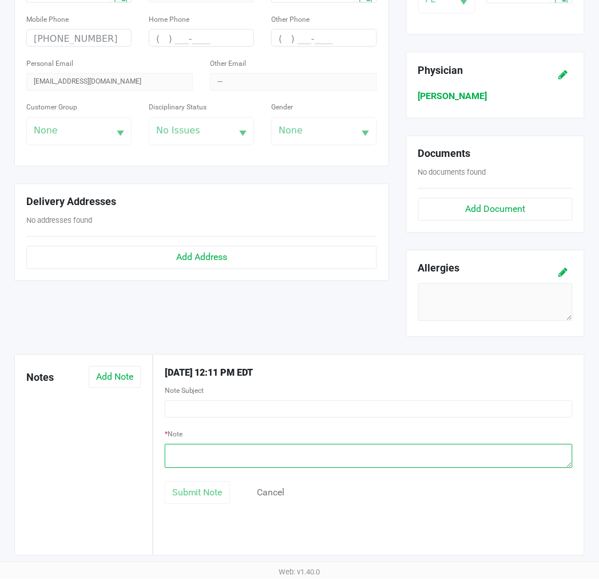
click at [374, 453] on textarea at bounding box center [369, 456] width 408 height 24
paste textarea "patient purchased LSN pen and it behaves like its clogged. issued return credit…"
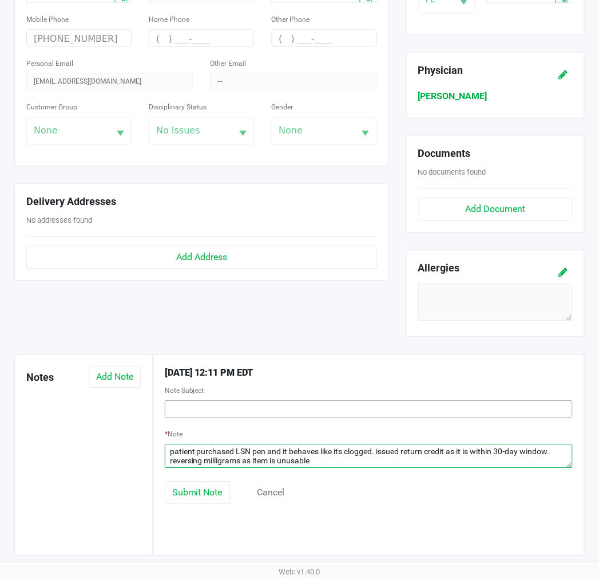
type textarea "patient purchased LSN pen and it behaves like its clogged. issued return credit…"
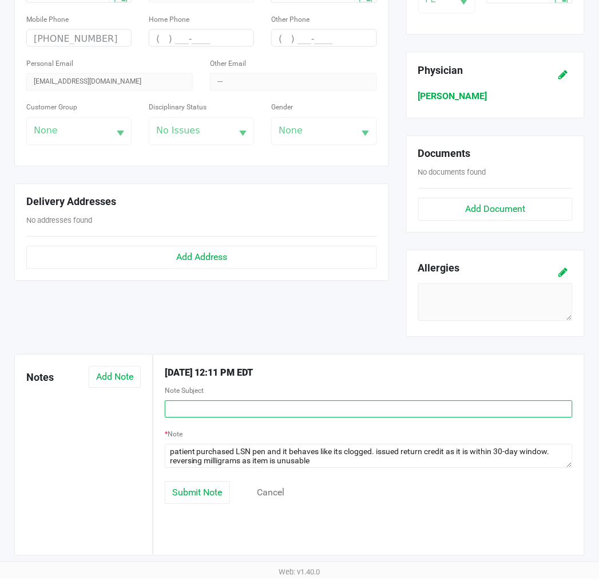
click at [208, 409] on input "text" at bounding box center [369, 409] width 408 height 17
type input "return LSN vape"
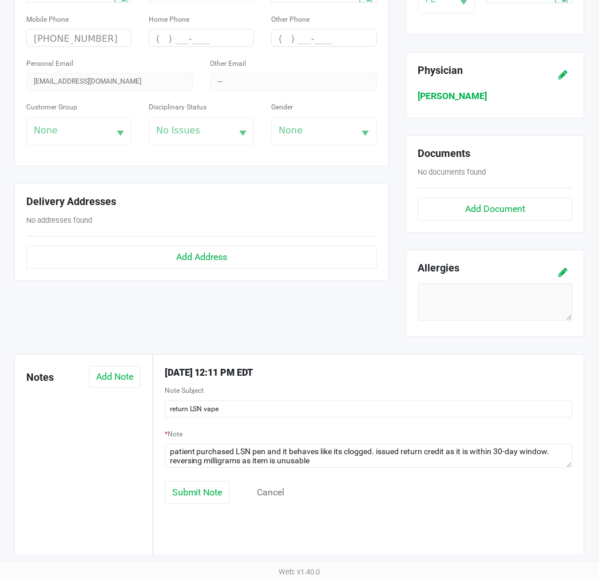
click at [190, 299] on div "Member Info Verified? Yes No * First Name AALIYAH * Last Name LIMON Preferred N…" at bounding box center [202, 123] width 392 height 464
click at [79, 333] on div "Member Info Verified? Yes No * First Name AALIYAH * Last Name LIMON Preferred N…" at bounding box center [202, 123] width 392 height 464
click at [215, 501] on button "Submit Note" at bounding box center [197, 493] width 65 height 23
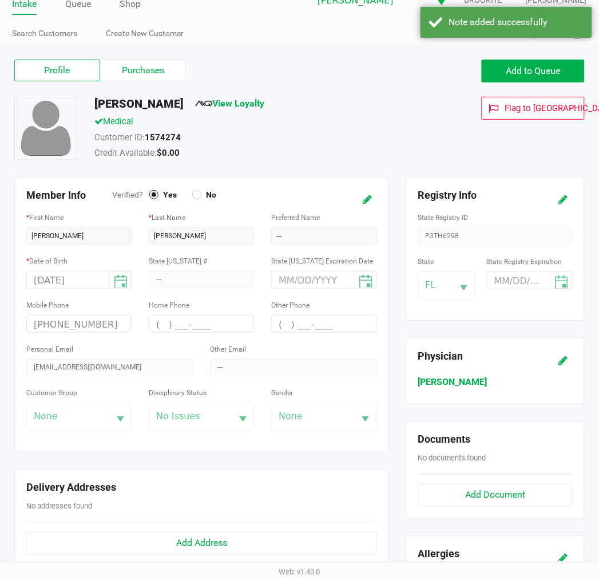
scroll to position [0, 0]
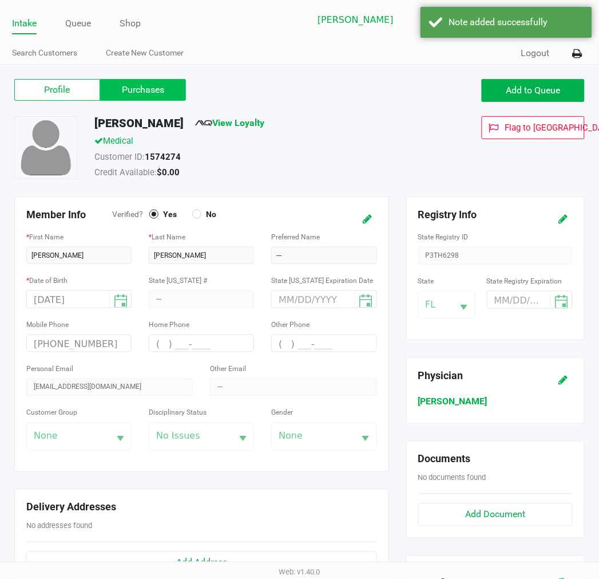
click at [132, 82] on label "Purchases" at bounding box center [143, 90] width 86 height 22
click at [0, 0] on 1 "Purchases" at bounding box center [0, 0] width 0 height 0
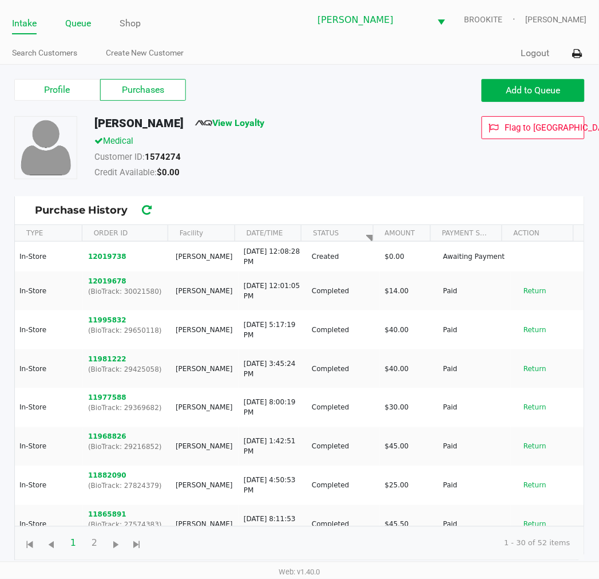
click at [76, 25] on link "Queue" at bounding box center [78, 23] width 26 height 16
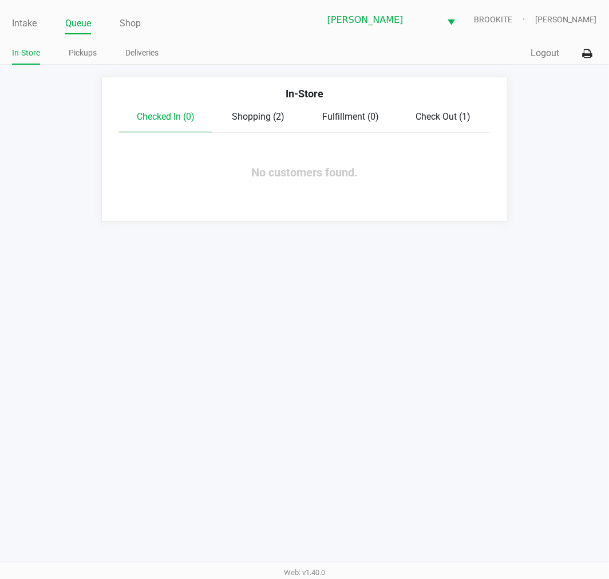
click at [267, 123] on div "Shopping (2)" at bounding box center [258, 117] width 93 height 14
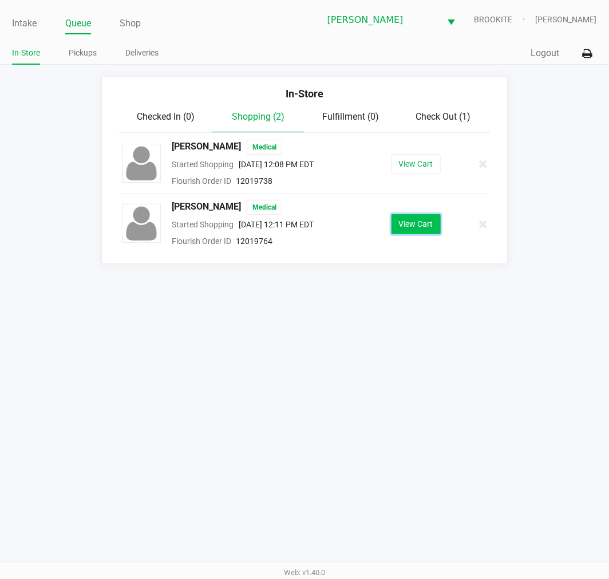
click at [424, 231] on button "View Cart" at bounding box center [416, 224] width 49 height 20
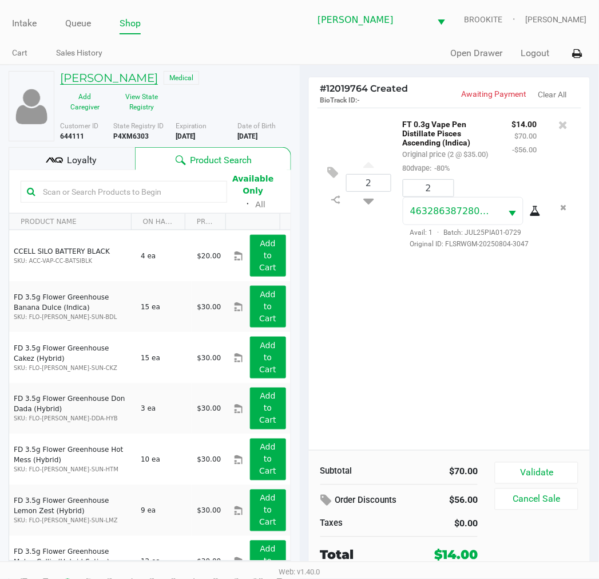
click at [106, 76] on h5 "JAMES GAU" at bounding box center [109, 78] width 98 height 14
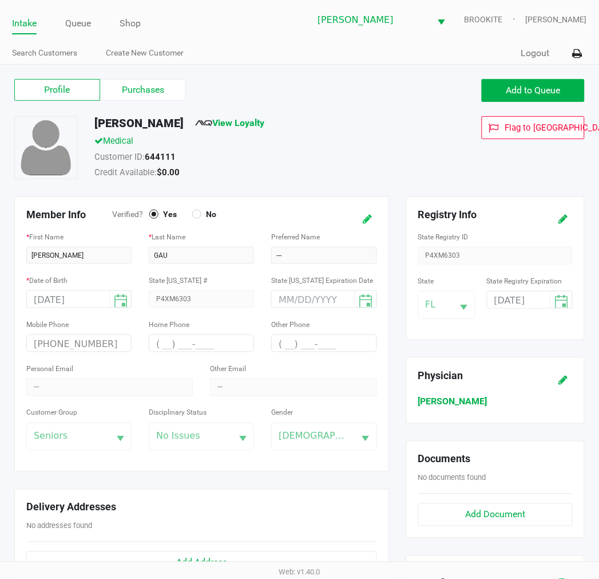
click at [364, 215] on icon at bounding box center [368, 219] width 9 height 8
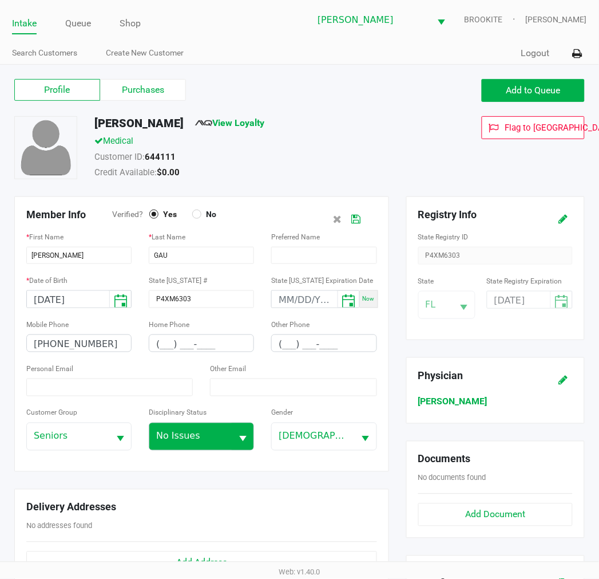
click at [232, 431] on button "Select" at bounding box center [243, 436] width 22 height 27
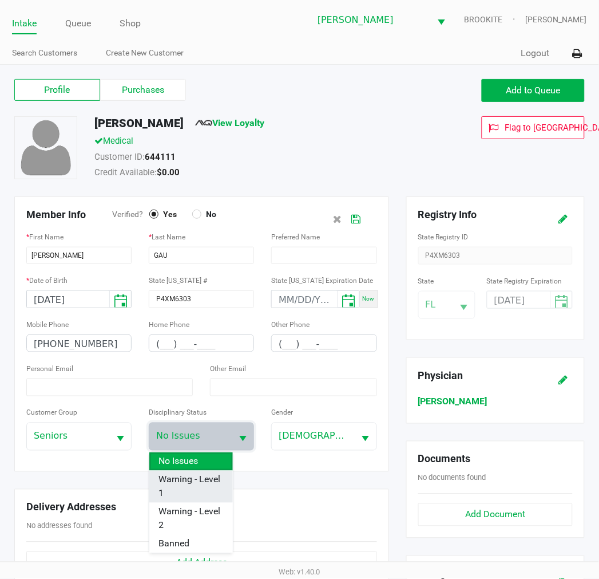
click at [207, 495] on span "Warning - Level 1" at bounding box center [191, 486] width 65 height 27
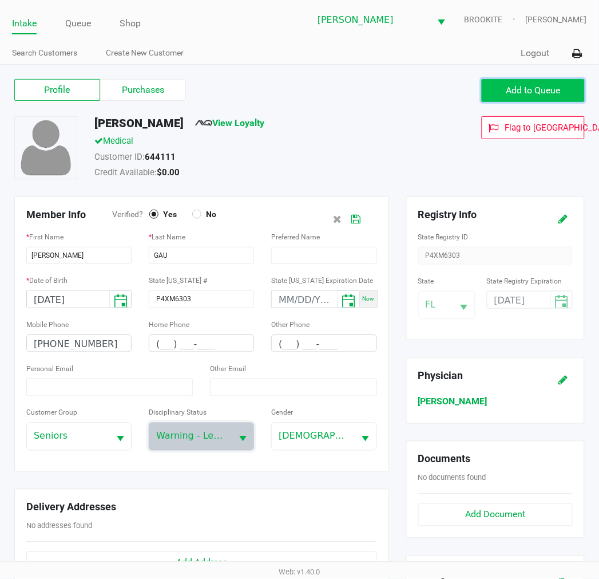
click at [514, 89] on span "Add to Queue" at bounding box center [534, 90] width 54 height 11
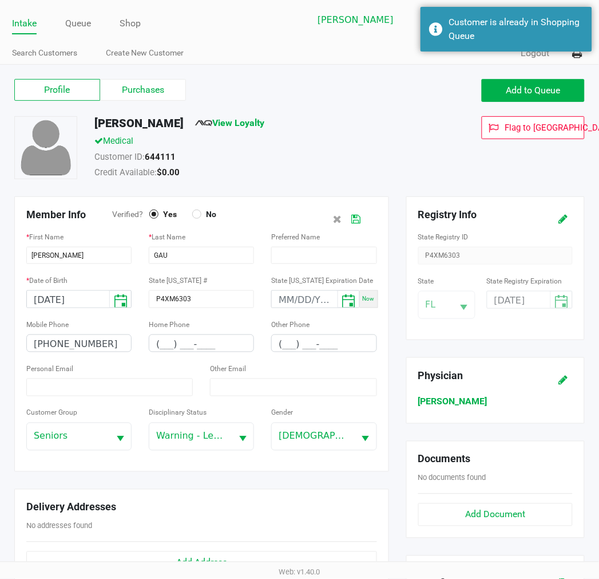
click at [358, 222] on icon at bounding box center [356, 219] width 9 height 8
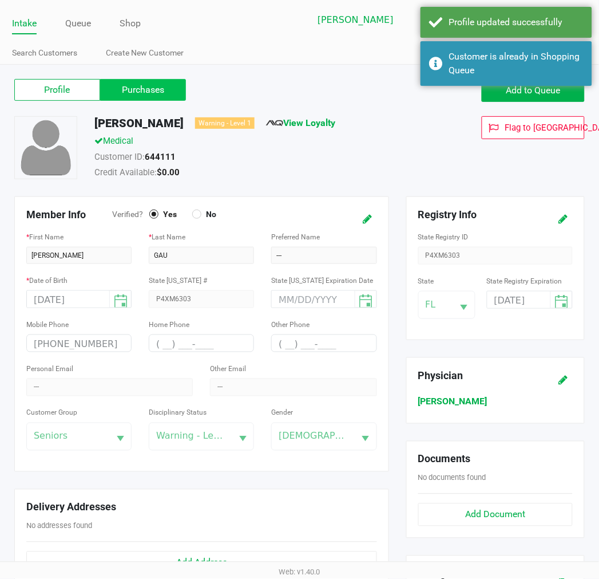
click at [141, 92] on label "Purchases" at bounding box center [143, 90] width 86 height 22
click at [0, 0] on 1 "Purchases" at bounding box center [0, 0] width 0 height 0
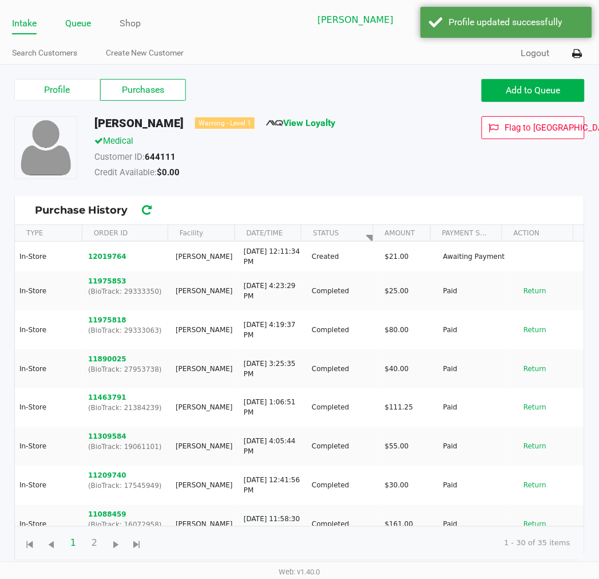
click at [71, 21] on link "Queue" at bounding box center [78, 23] width 26 height 16
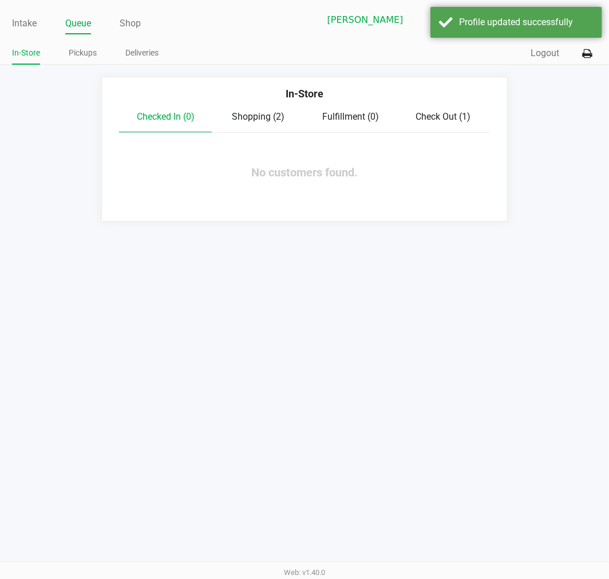
click at [265, 115] on span "Shopping (2)" at bounding box center [258, 116] width 53 height 11
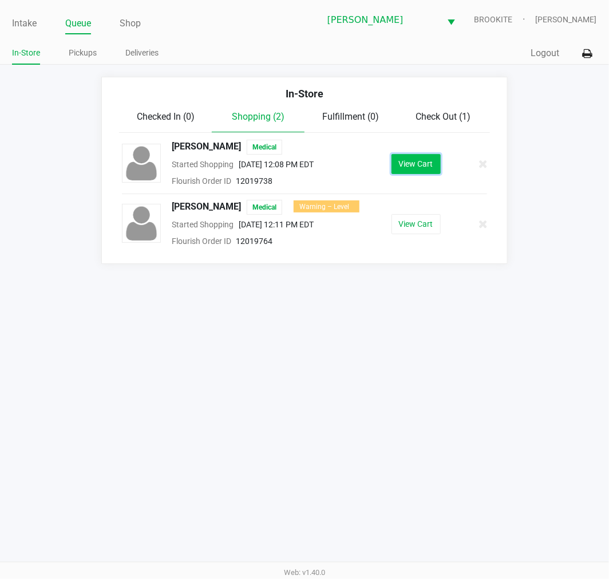
click at [428, 164] on button "View Cart" at bounding box center [416, 164] width 49 height 20
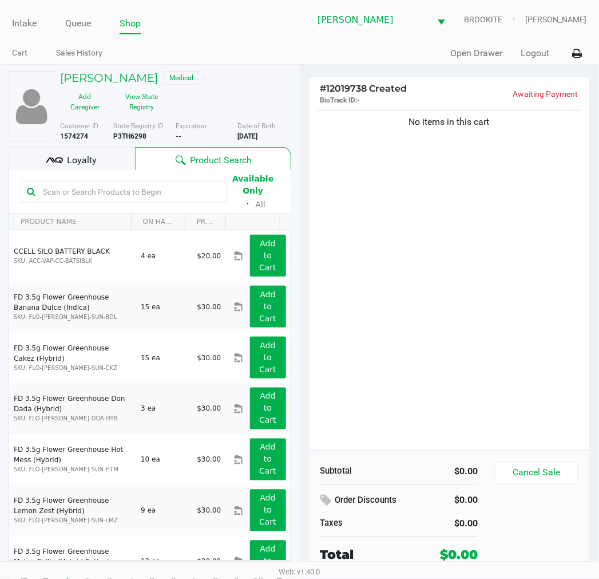
click at [527, 298] on div "No items in this cart" at bounding box center [450, 279] width 282 height 342
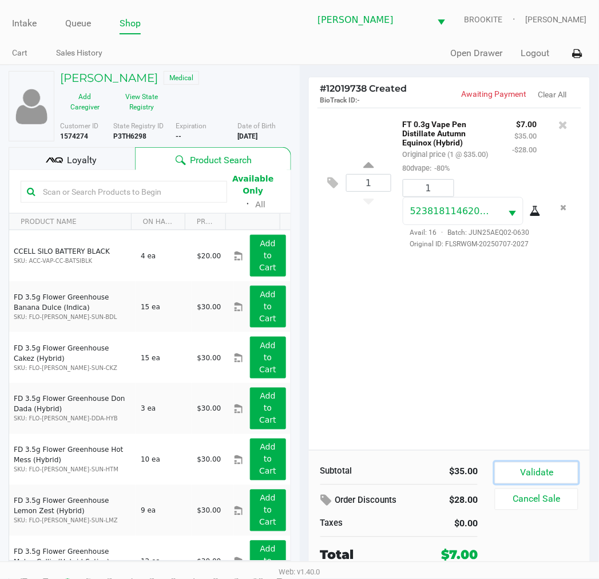
drag, startPoint x: 545, startPoint y: 473, endPoint x: 605, endPoint y: 456, distance: 61.8
click at [546, 472] on button "Validate" at bounding box center [536, 473] width 83 height 22
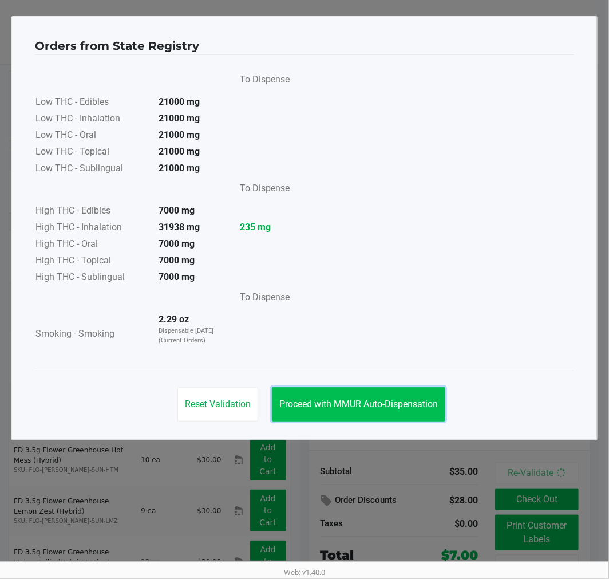
click at [413, 401] on span "Proceed with MMUR Auto-Dispensation" at bounding box center [358, 403] width 159 height 11
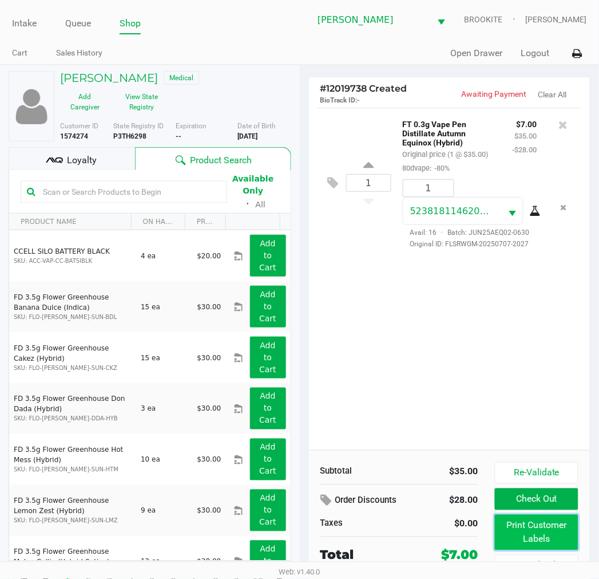
click at [523, 521] on button "Print Customer Labels" at bounding box center [536, 532] width 83 height 35
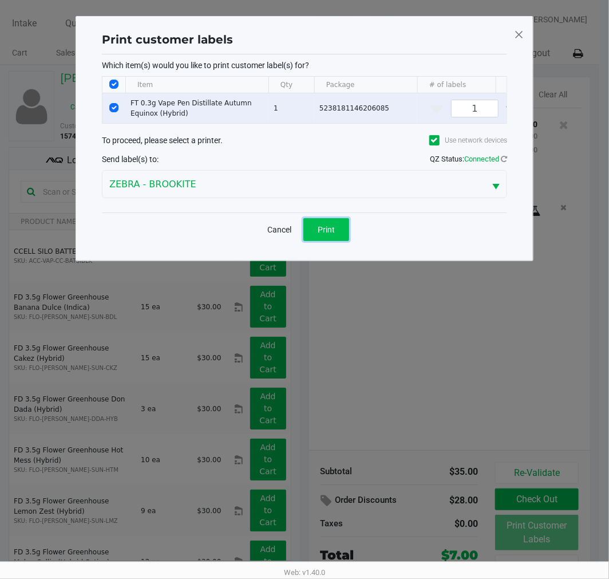
click at [329, 234] on span "Print" at bounding box center [326, 229] width 17 height 9
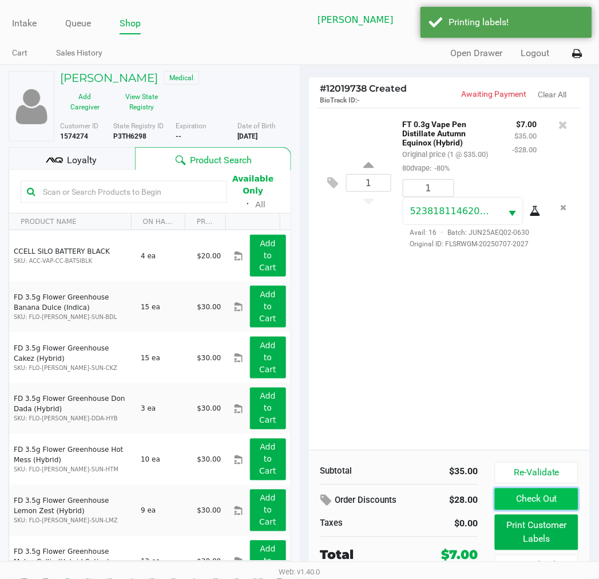
click at [515, 499] on button "Check Out" at bounding box center [536, 499] width 83 height 22
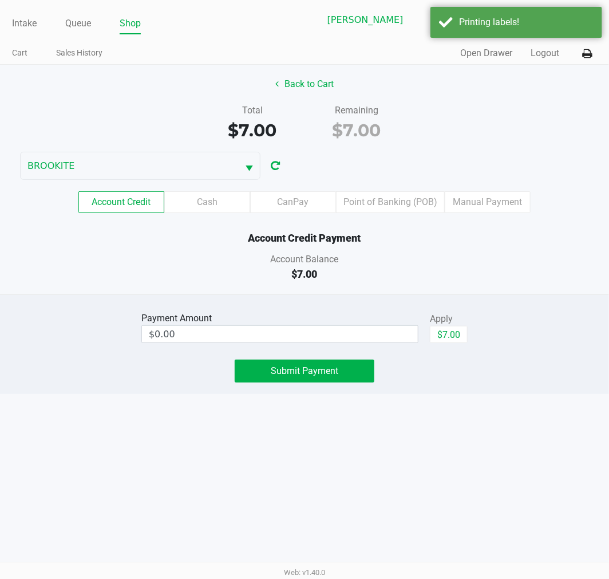
click at [447, 333] on button "$7.00" at bounding box center [449, 334] width 38 height 17
type input "$7.00"
click at [307, 376] on span "Submit Payment" at bounding box center [305, 370] width 68 height 11
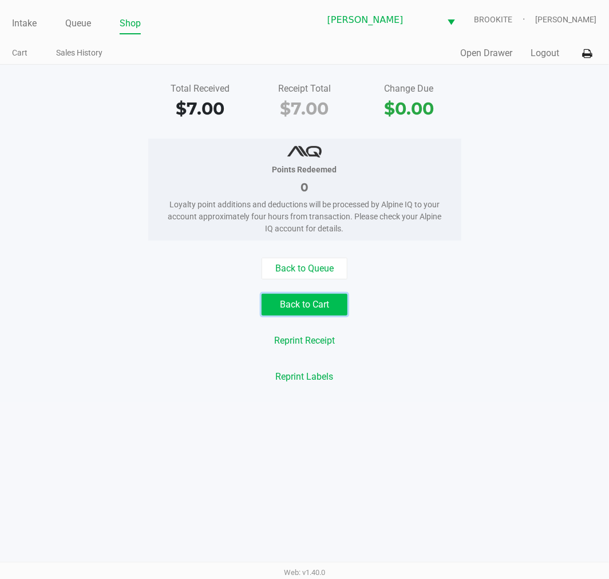
click at [314, 310] on button "Back to Cart" at bounding box center [305, 305] width 86 height 22
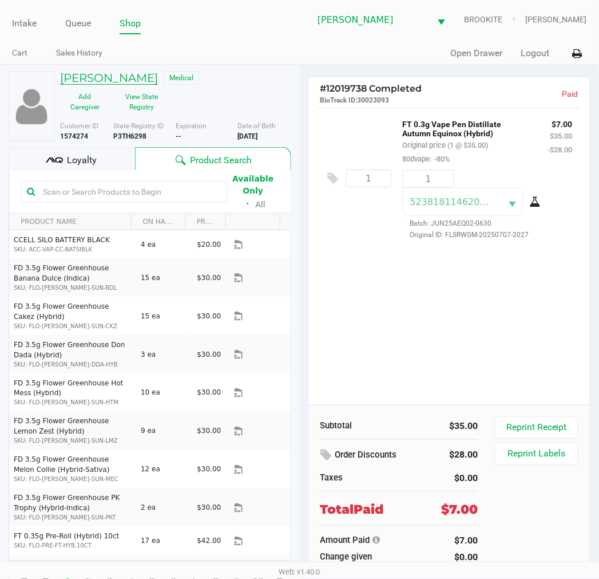
click at [102, 77] on h5 "AALIYAH LIMON" at bounding box center [109, 78] width 98 height 14
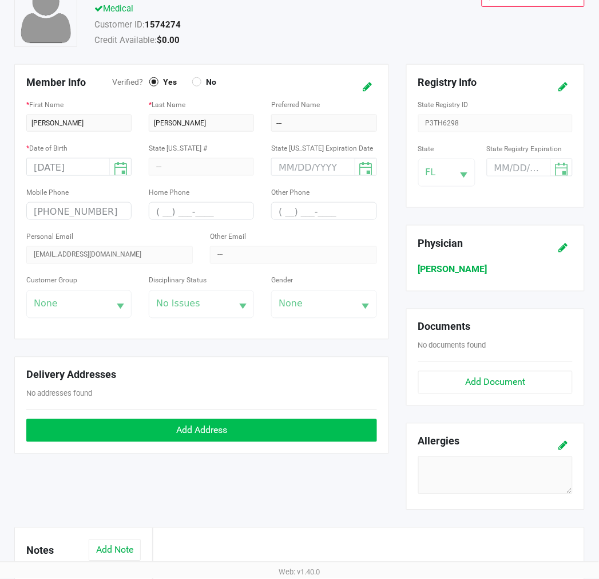
scroll to position [307, 0]
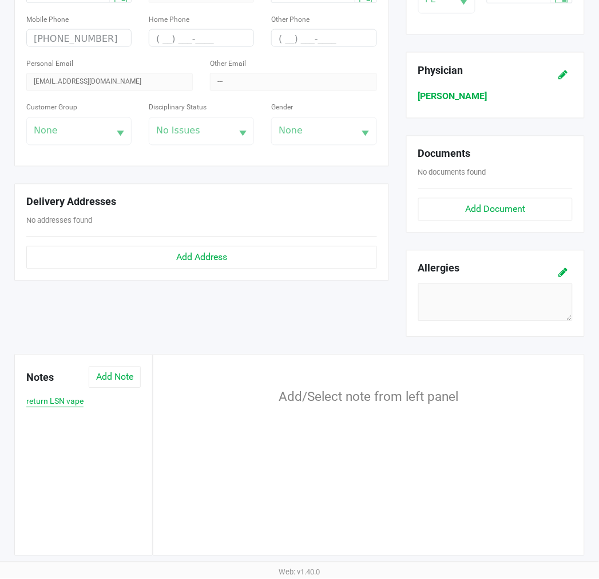
click at [53, 401] on button "return LSN vape" at bounding box center [54, 402] width 57 height 12
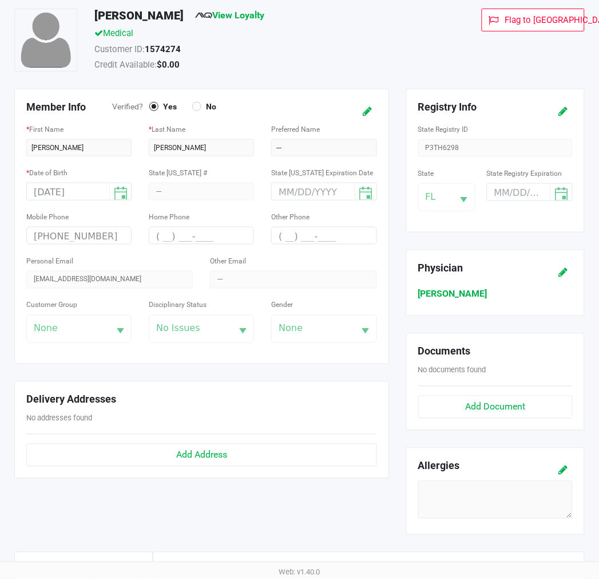
scroll to position [0, 0]
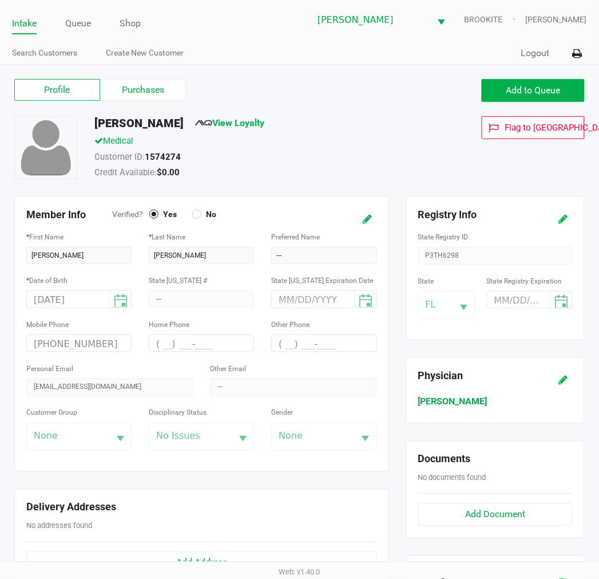
click at [159, 159] on strong "1574274" at bounding box center [163, 157] width 36 height 10
copy strong "1574274"
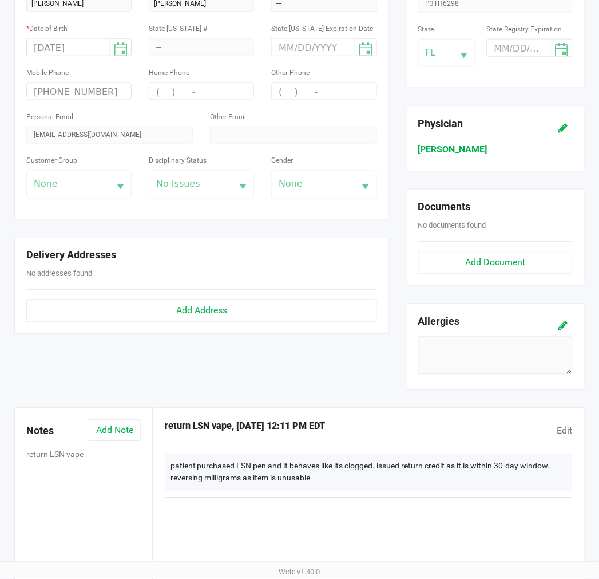
scroll to position [254, 0]
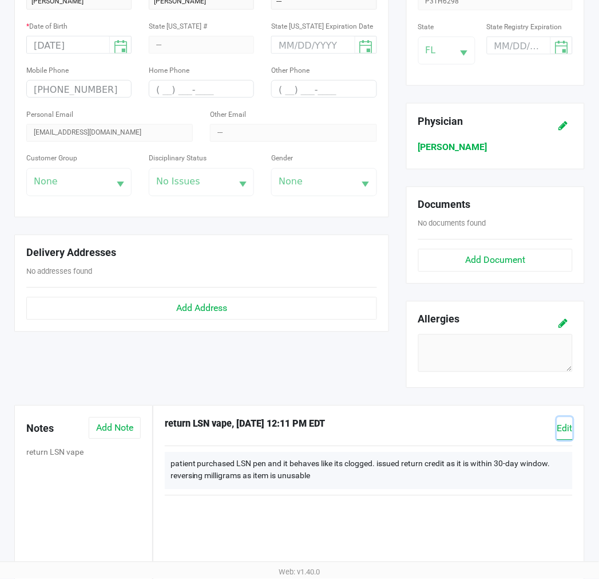
click at [570, 430] on span "Edit" at bounding box center [565, 428] width 15 height 11
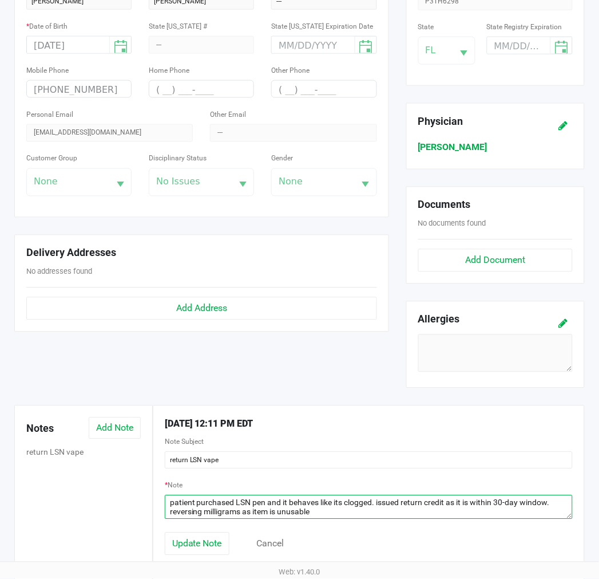
click at [379, 513] on textarea at bounding box center [369, 507] width 408 height 24
click at [374, 512] on textarea at bounding box center [369, 507] width 408 height 24
click at [374, 507] on textarea at bounding box center [369, 507] width 408 height 24
type textarea "patient purchased LSN pen and it behaves like its clogged. Vape lights on as if…"
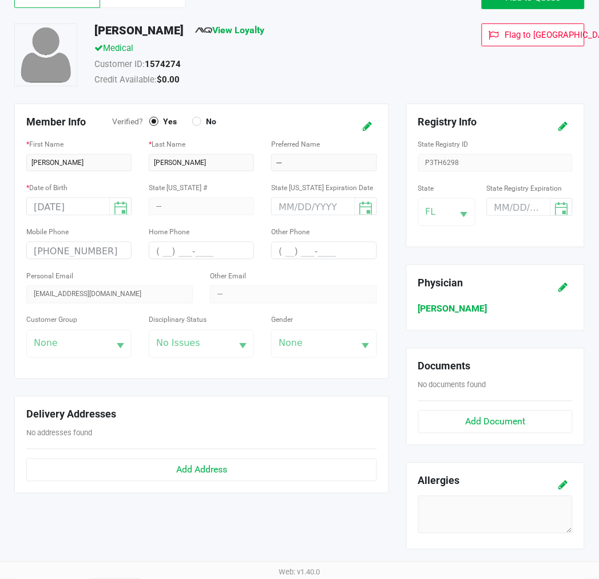
scroll to position [0, 0]
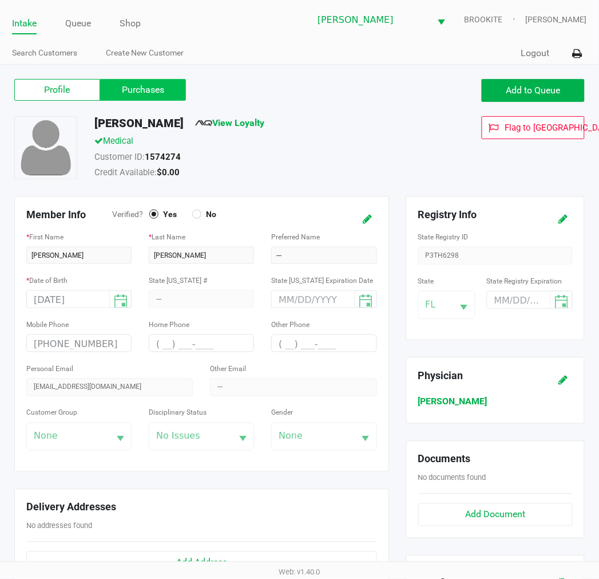
click at [151, 78] on div "Profile Purchases Add to Queue" at bounding box center [300, 96] width 588 height 40
click at [145, 87] on label "Purchases" at bounding box center [143, 90] width 86 height 22
click at [0, 0] on 1 "Purchases" at bounding box center [0, 0] width 0 height 0
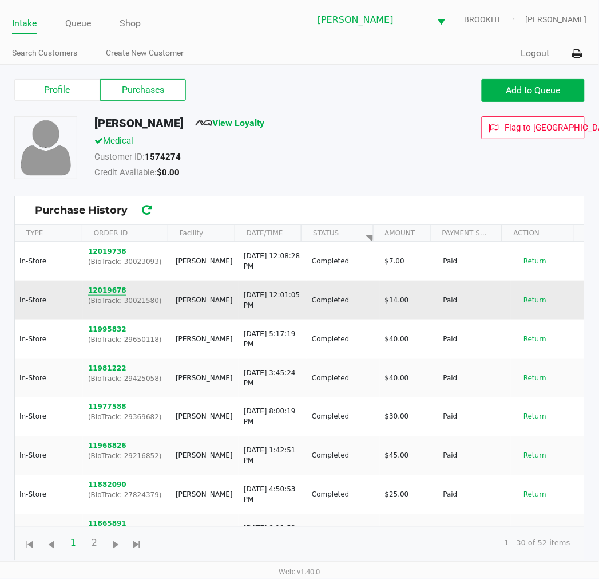
click at [112, 287] on button "12019678" at bounding box center [107, 290] width 38 height 10
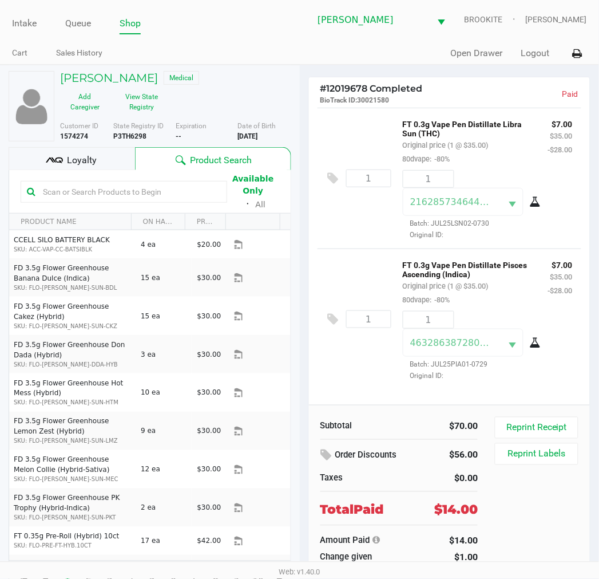
drag, startPoint x: 505, startPoint y: 225, endPoint x: 433, endPoint y: 227, distance: 72.2
click at [433, 227] on div "2162857346449132 Batch: JUL25LSN02-0730 Original ID:" at bounding box center [470, 214] width 152 height 52
copy span "JUL25LSN02-0730"
click at [95, 78] on h5 "AALIYAH LIMON" at bounding box center [109, 78] width 98 height 14
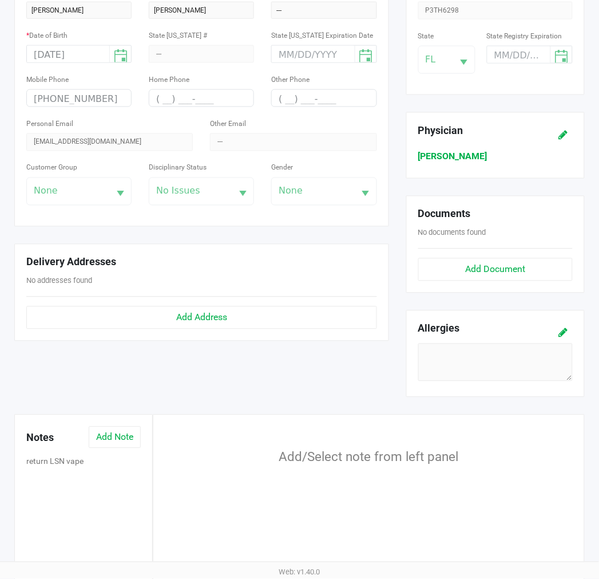
scroll to position [307, 0]
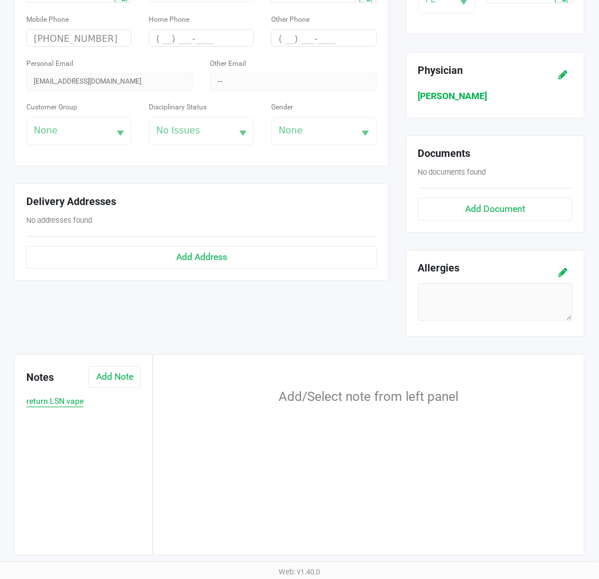
click at [69, 400] on button "return LSN vape" at bounding box center [54, 402] width 57 height 12
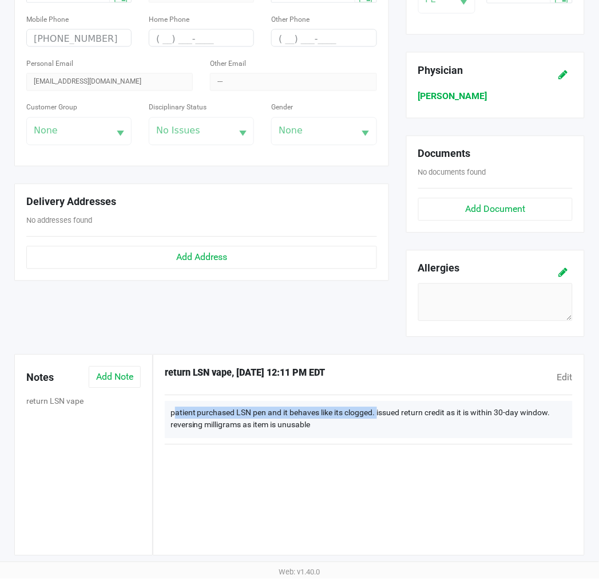
drag, startPoint x: 172, startPoint y: 410, endPoint x: 380, endPoint y: 413, distance: 207.3
click at [380, 413] on div "patient purchased LSN pen and it behaves like its clogged. issued return credit…" at bounding box center [369, 419] width 408 height 37
copy div "patient purchased LSN pen and it behaves like its clogged."
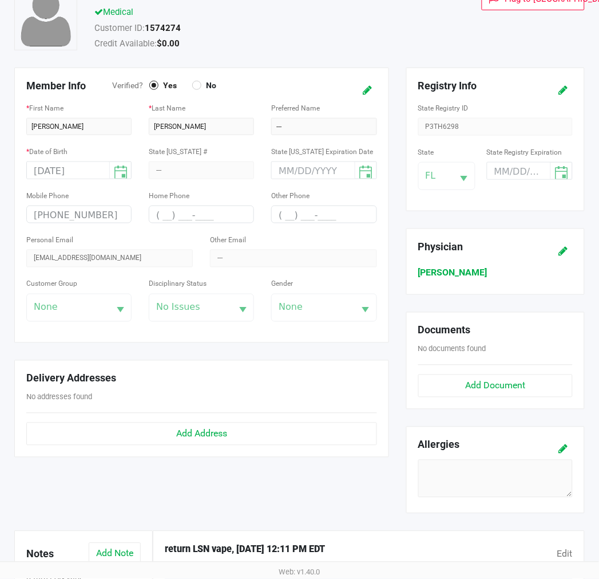
scroll to position [0, 0]
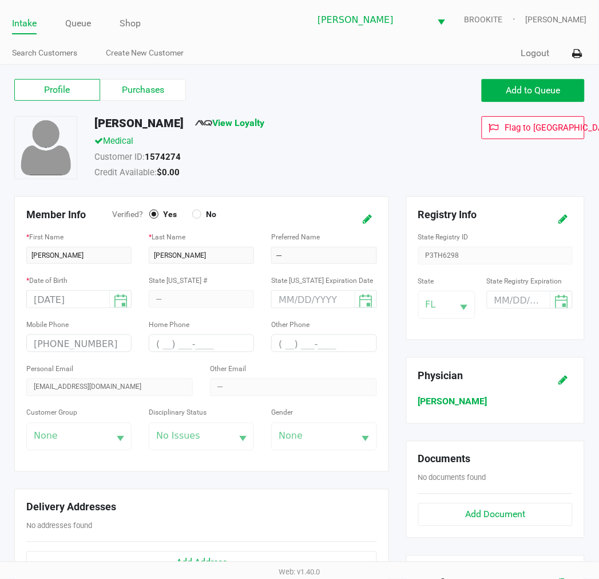
click at [161, 157] on strong "1574274" at bounding box center [163, 157] width 36 height 10
copy strong "1574274"
click at [86, 21] on link "Queue" at bounding box center [78, 23] width 26 height 16
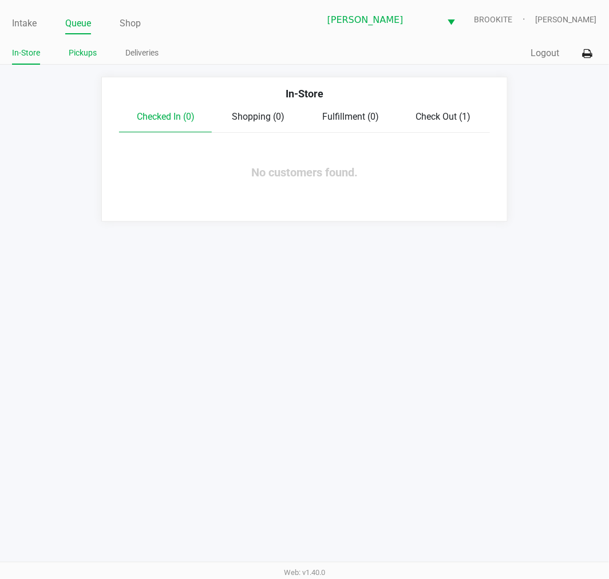
click at [93, 54] on link "Pickups" at bounding box center [83, 53] width 28 height 14
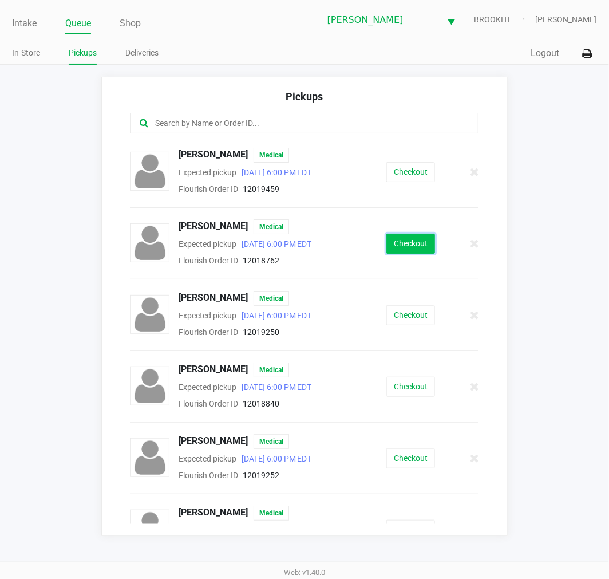
click at [408, 251] on button "Checkout" at bounding box center [410, 244] width 49 height 20
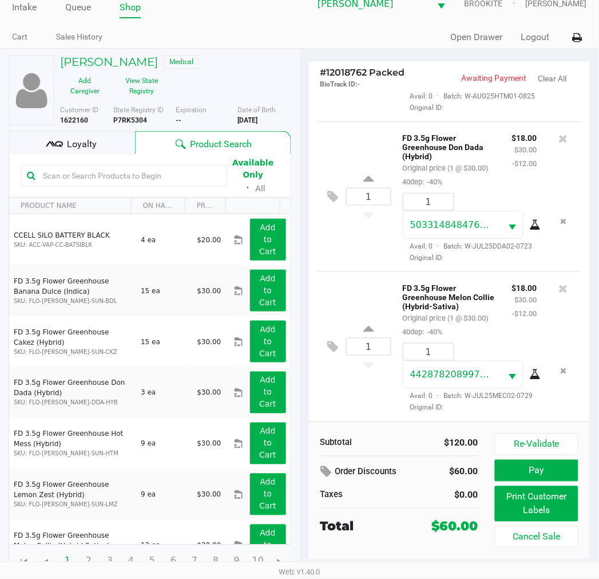
scroll to position [21, 0]
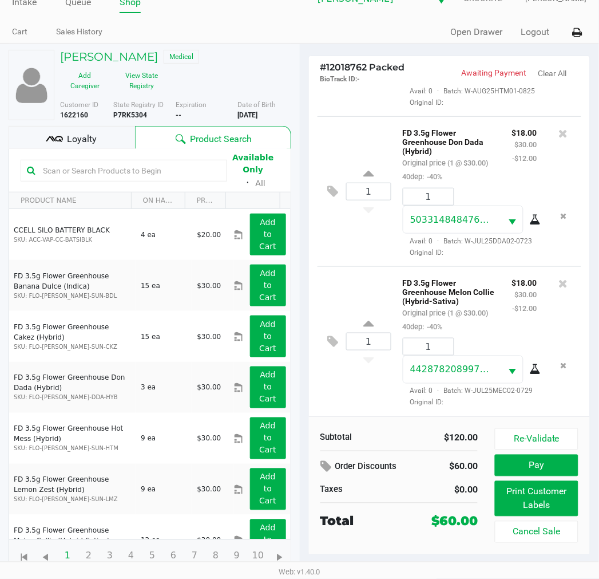
click at [105, 133] on div "Loyalty" at bounding box center [72, 137] width 127 height 23
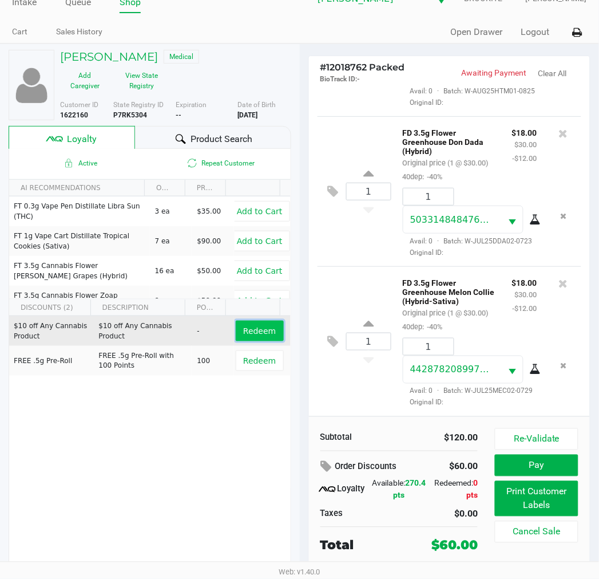
click at [258, 330] on span "Redeem" at bounding box center [259, 330] width 33 height 9
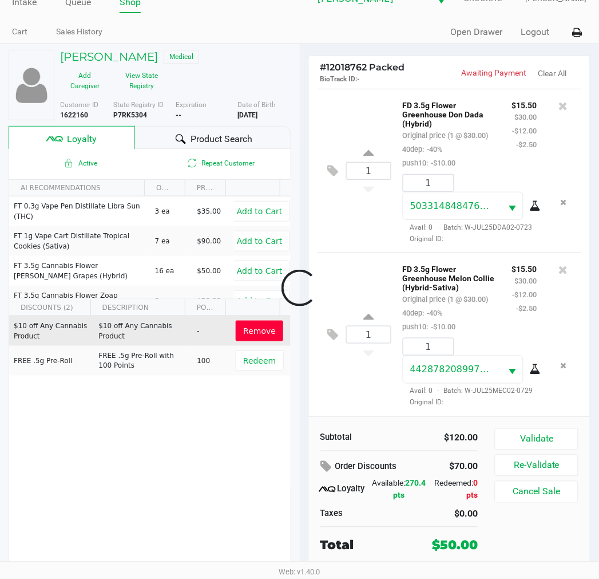
scroll to position [431, 0]
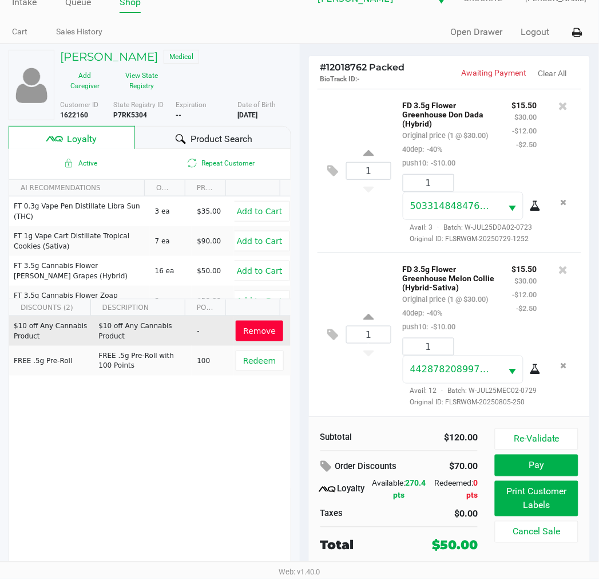
click at [557, 441] on button "Re-Validate" at bounding box center [536, 439] width 83 height 22
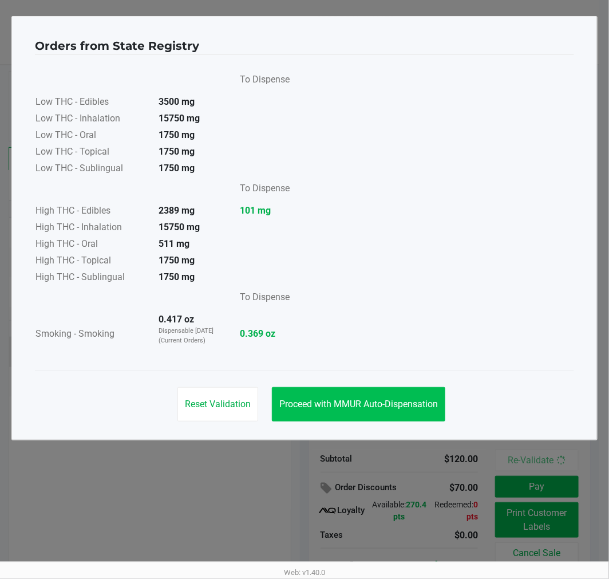
click at [411, 403] on span "Proceed with MMUR Auto-Dispensation" at bounding box center [358, 403] width 159 height 11
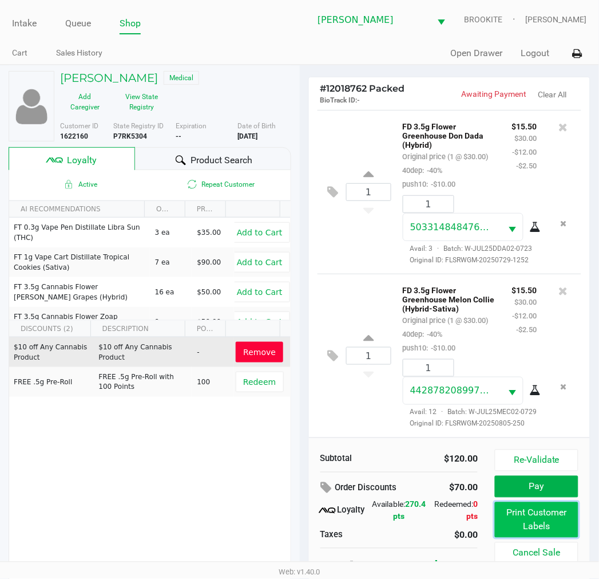
click at [558, 521] on button "Print Customer Labels" at bounding box center [536, 519] width 83 height 35
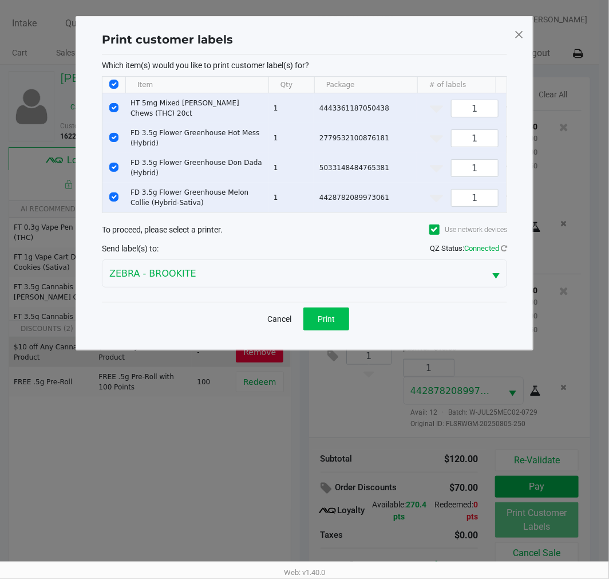
click at [332, 323] on span "Print" at bounding box center [326, 318] width 17 height 9
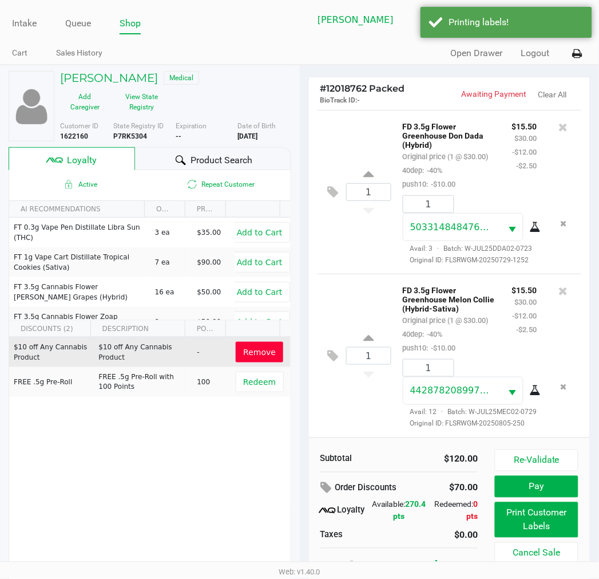
scroll to position [21, 0]
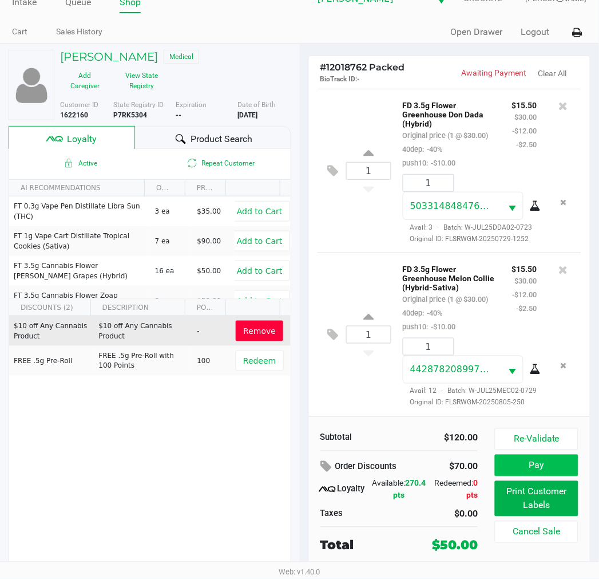
click at [554, 471] on button "Pay" at bounding box center [536, 466] width 83 height 22
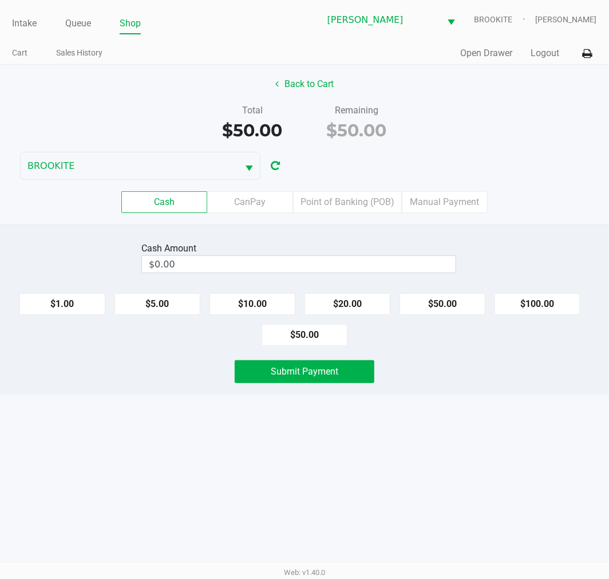
click at [365, 207] on label "Point of Banking (POB)" at bounding box center [347, 202] width 109 height 22
click at [0, 0] on 7 "Point of Banking (POB)" at bounding box center [0, 0] width 0 height 0
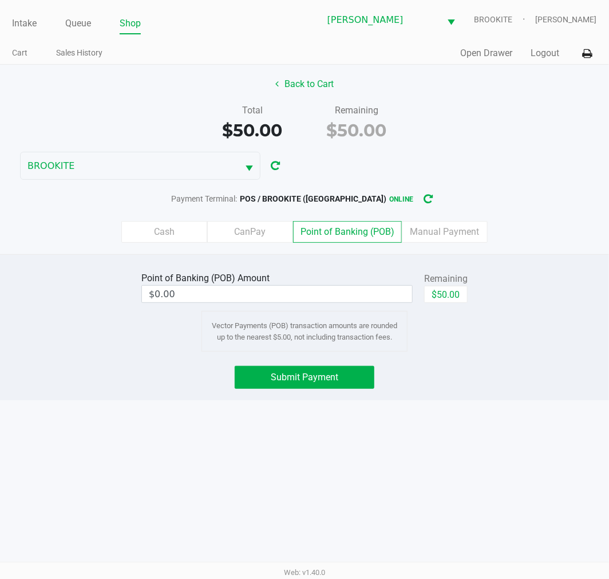
click at [452, 298] on button "$50.00" at bounding box center [446, 294] width 44 height 17
type input "$50.00"
click at [341, 382] on button "Submit Payment" at bounding box center [305, 377] width 140 height 23
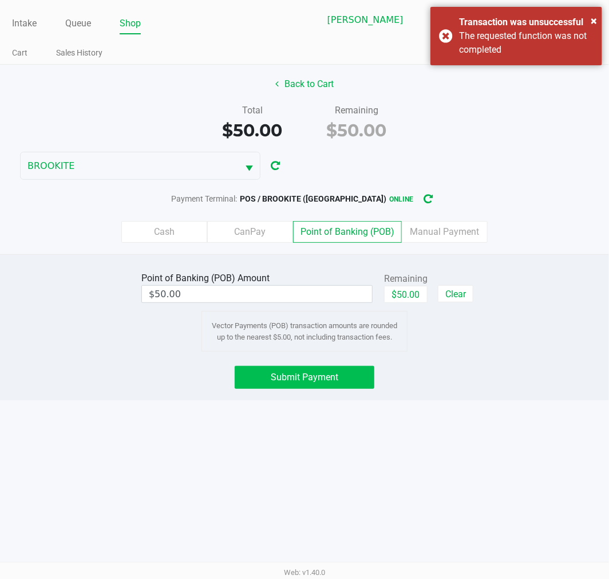
click at [439, 37] on div "× Transaction was unsuccessful The requested function was not completed" at bounding box center [517, 36] width 172 height 58
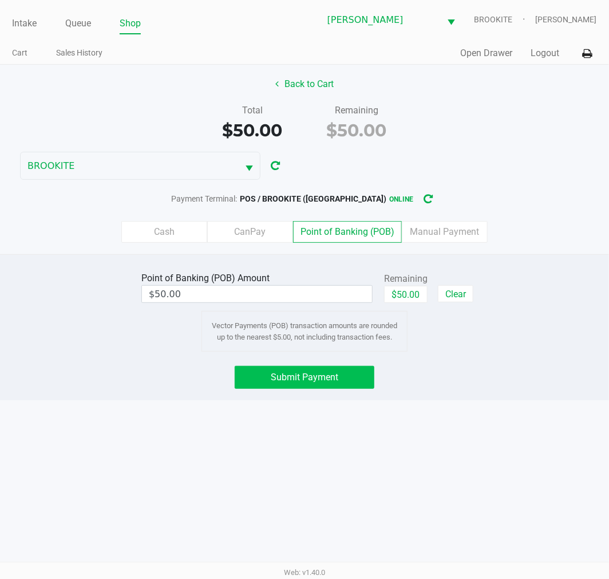
click at [340, 379] on button "Submit Payment" at bounding box center [305, 377] width 140 height 23
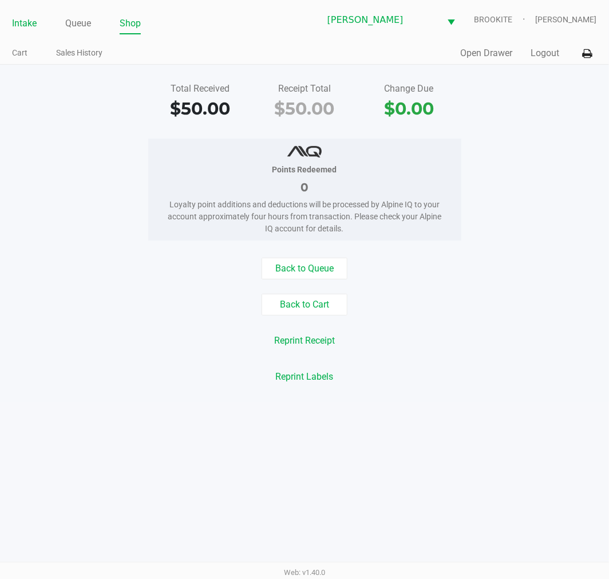
click at [15, 17] on link "Intake" at bounding box center [24, 23] width 25 height 16
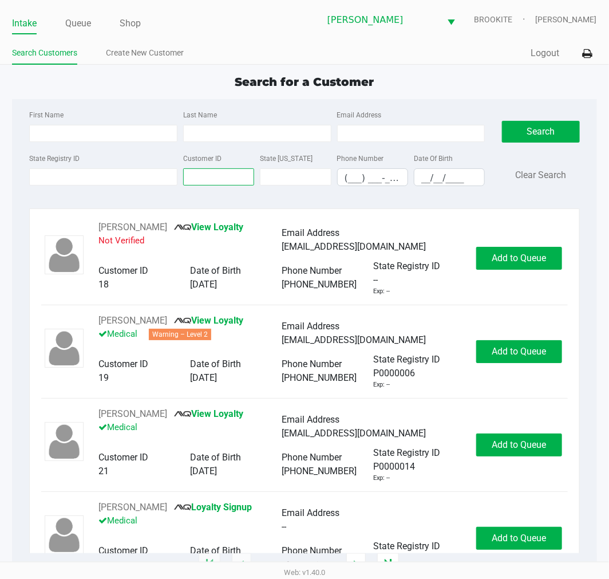
click at [236, 181] on input "Customer ID" at bounding box center [218, 176] width 71 height 17
paste input "1574274"
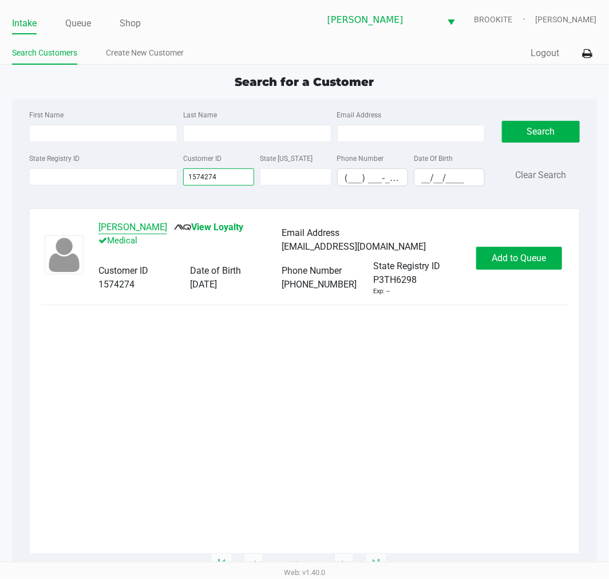
type input "1574274"
click at [129, 225] on button "AALIYAH LIMON" at bounding box center [132, 227] width 69 height 14
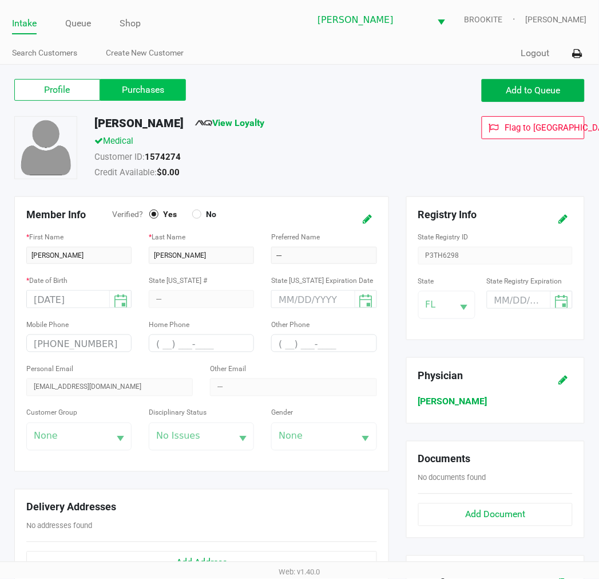
click at [153, 98] on label "Purchases" at bounding box center [143, 90] width 86 height 22
click at [0, 0] on 1 "Purchases" at bounding box center [0, 0] width 0 height 0
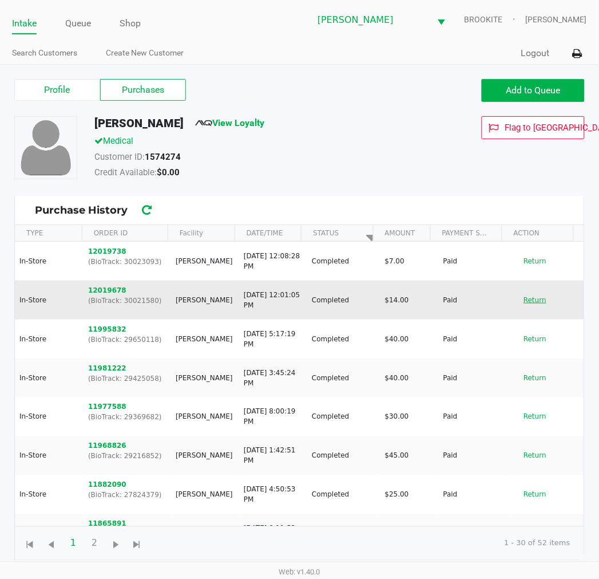
click at [527, 295] on button "Return" at bounding box center [535, 300] width 38 height 18
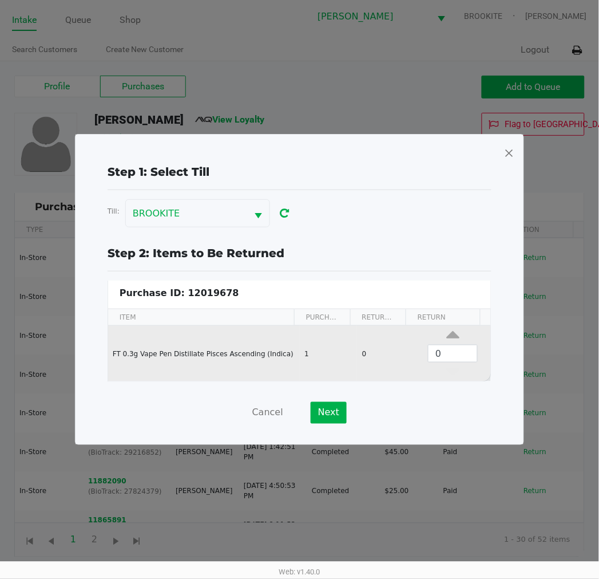
scroll to position [4, 0]
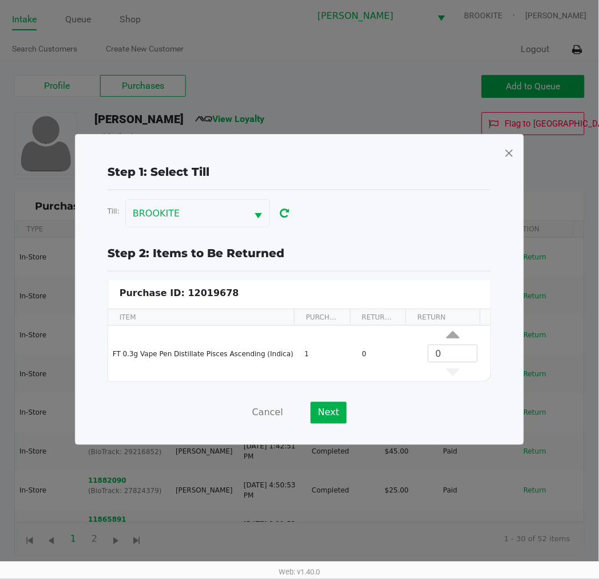
click at [512, 155] on span at bounding box center [509, 153] width 10 height 18
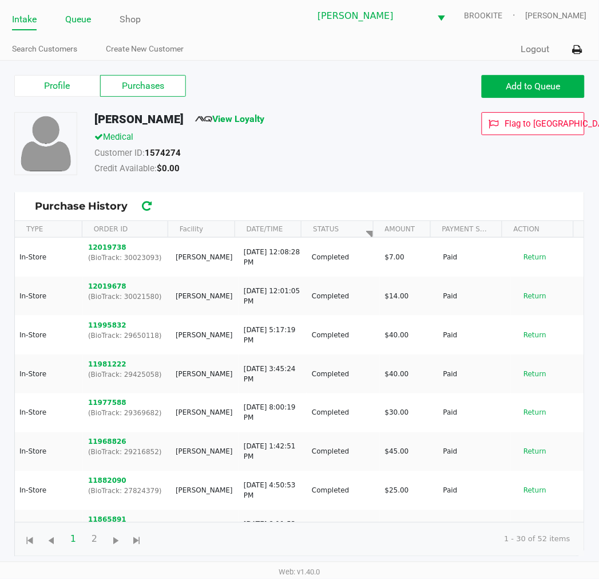
click at [78, 20] on link "Queue" at bounding box center [78, 19] width 26 height 16
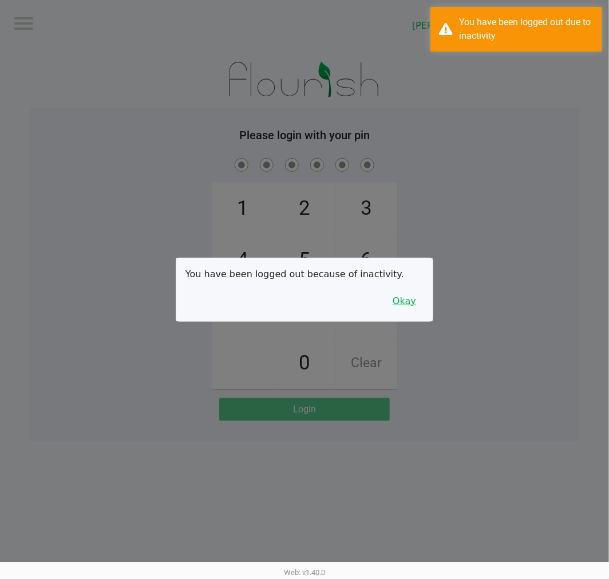
click at [404, 300] on button "Okay" at bounding box center [404, 301] width 38 height 22
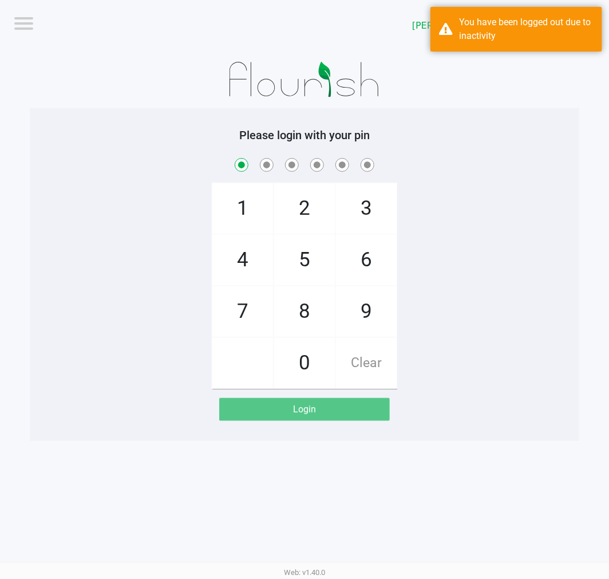
checkbox input "true"
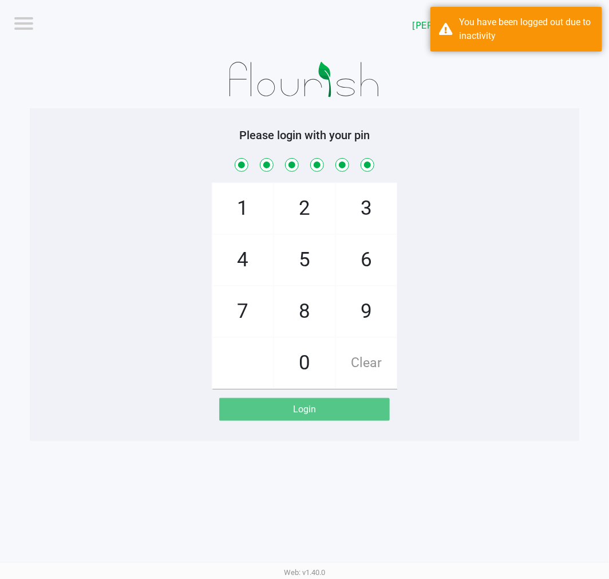
checkbox input "true"
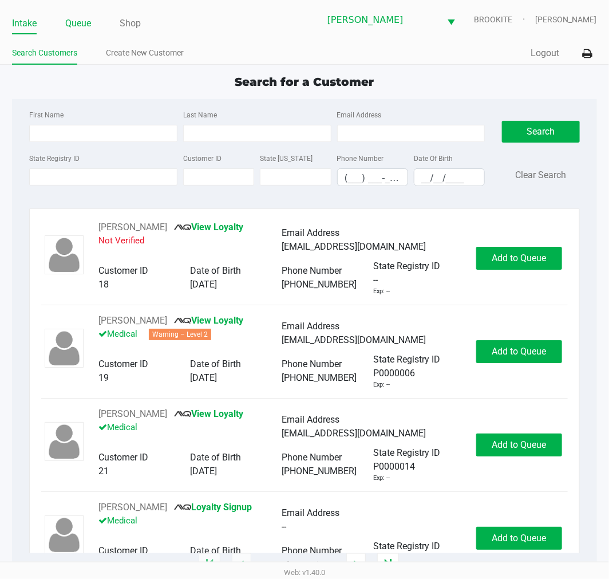
click at [80, 21] on link "Queue" at bounding box center [78, 23] width 26 height 16
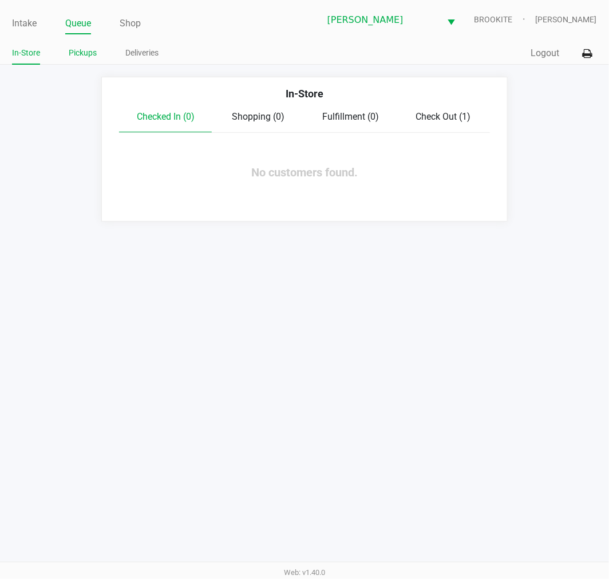
click at [83, 52] on link "Pickups" at bounding box center [83, 53] width 28 height 14
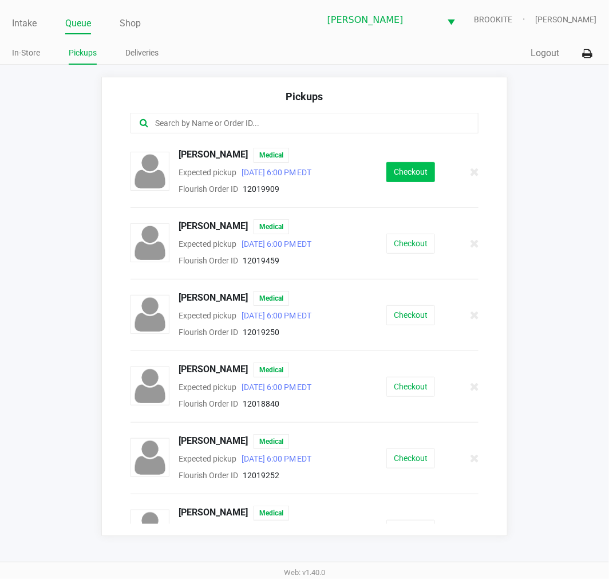
click at [396, 170] on button "Checkout" at bounding box center [410, 172] width 49 height 20
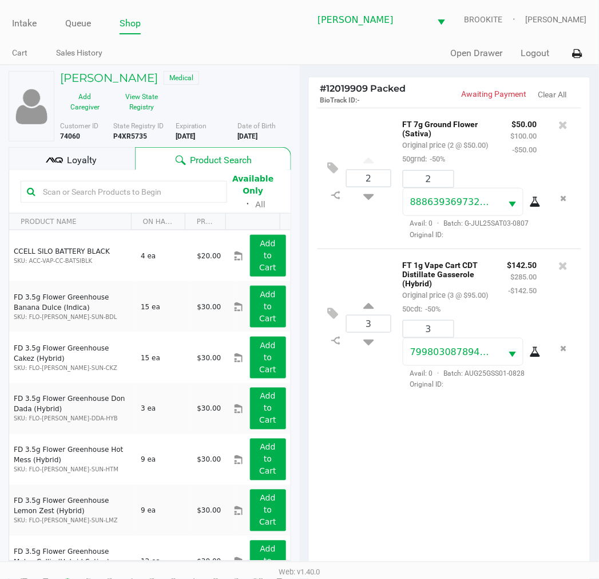
click at [540, 455] on div "2 FT 7g Ground Flower (Sativa) Original price (2 @ $50.00) 50grnd: -50% $50.00 …" at bounding box center [450, 342] width 282 height 468
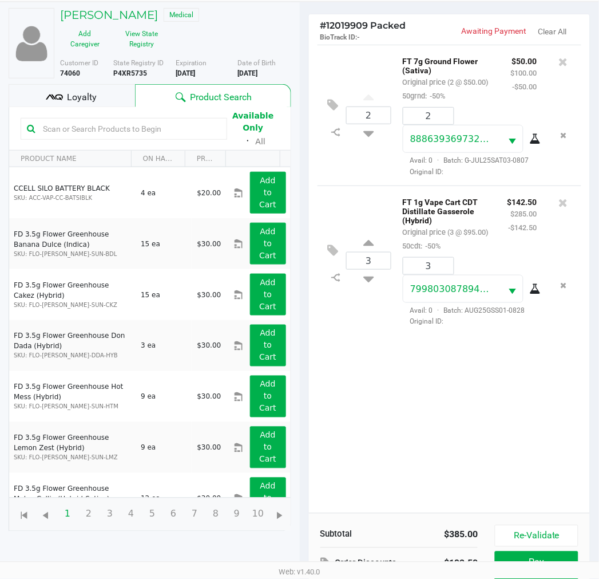
scroll to position [136, 0]
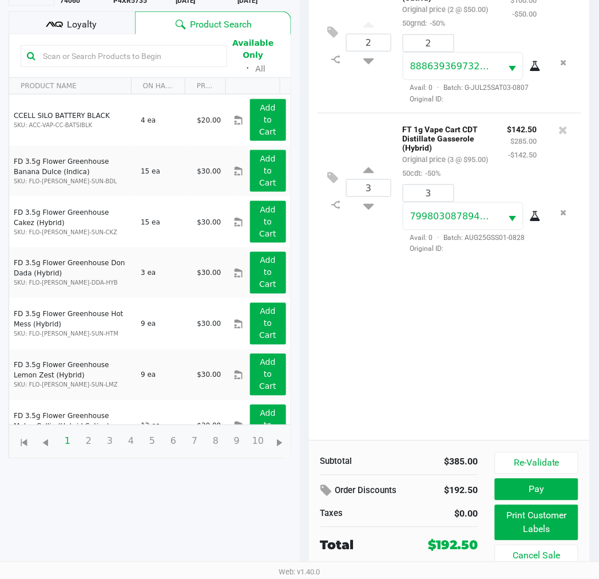
click at [84, 20] on span "Loyalty" at bounding box center [82, 25] width 30 height 14
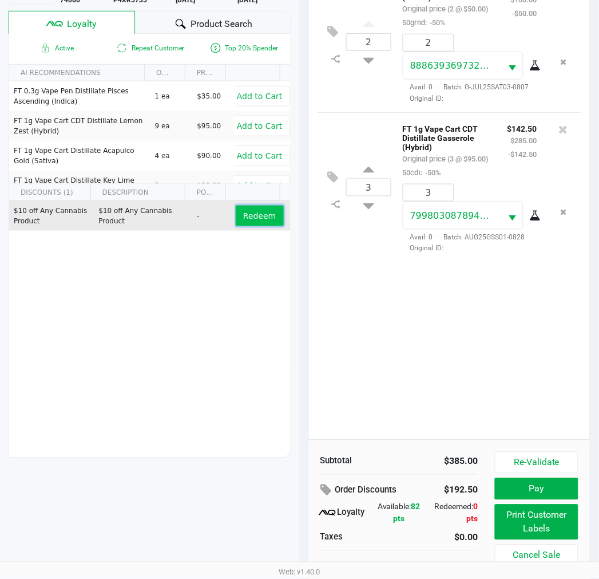
click at [252, 209] on button "Redeem" at bounding box center [260, 216] width 48 height 21
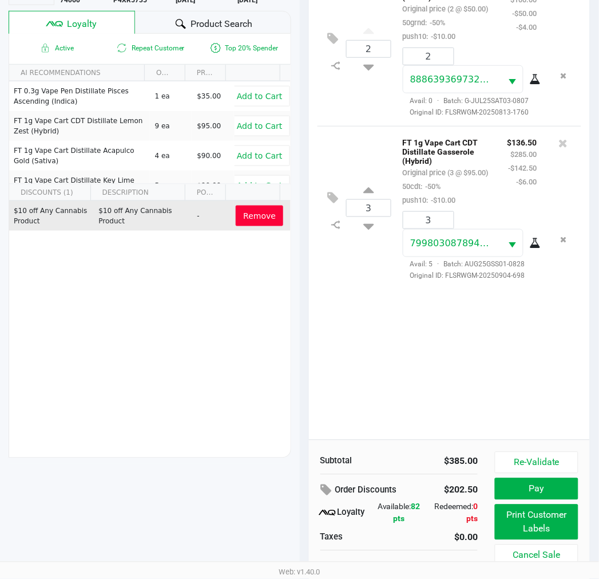
scroll to position [148, 0]
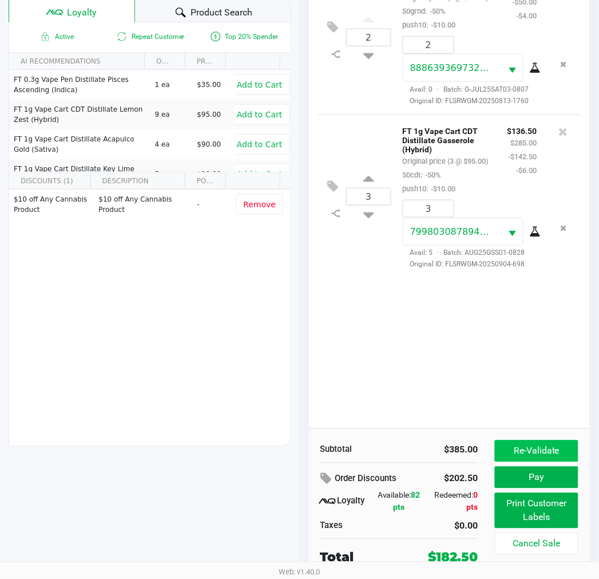
click at [552, 451] on button "Re-Validate" at bounding box center [536, 451] width 83 height 22
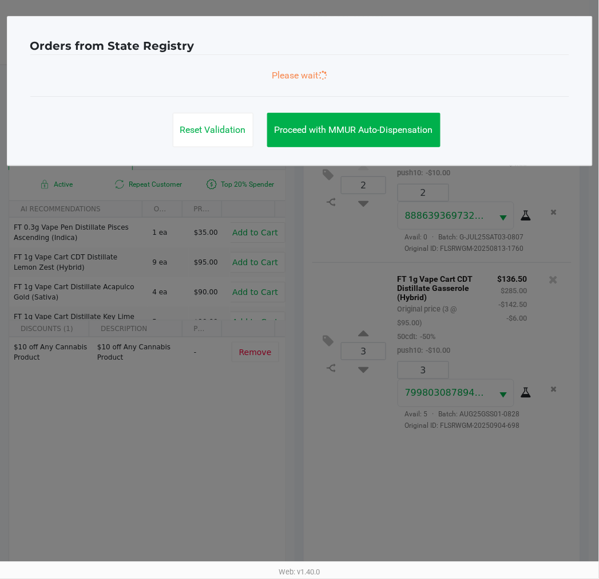
scroll to position [0, 0]
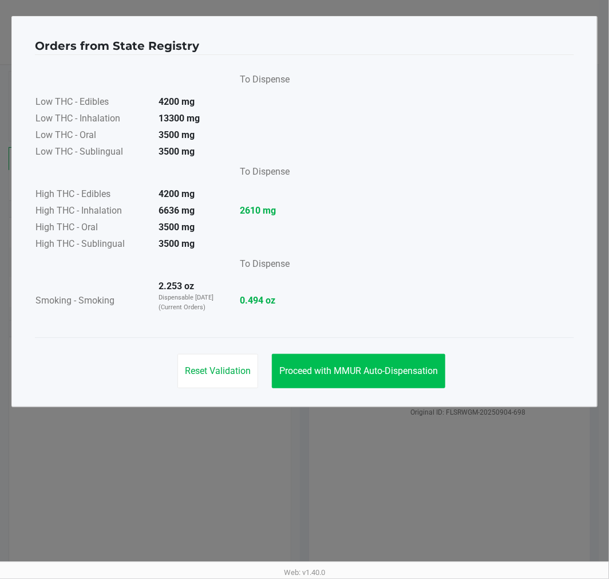
click at [336, 386] on button "Proceed with MMUR Auto-Dispensation" at bounding box center [358, 371] width 173 height 34
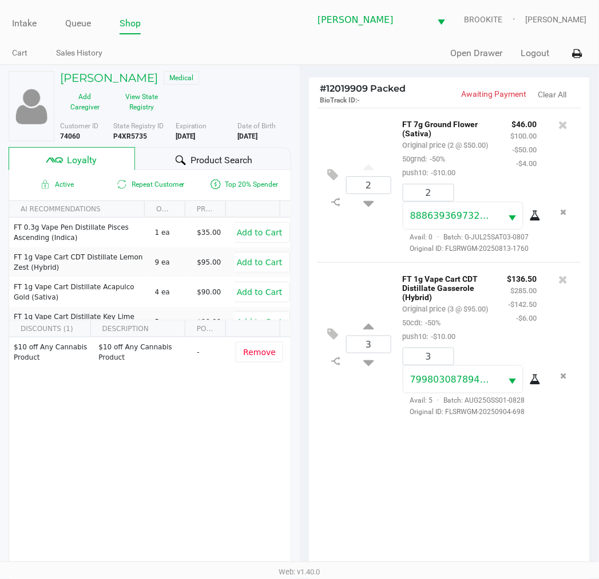
scroll to position [148, 0]
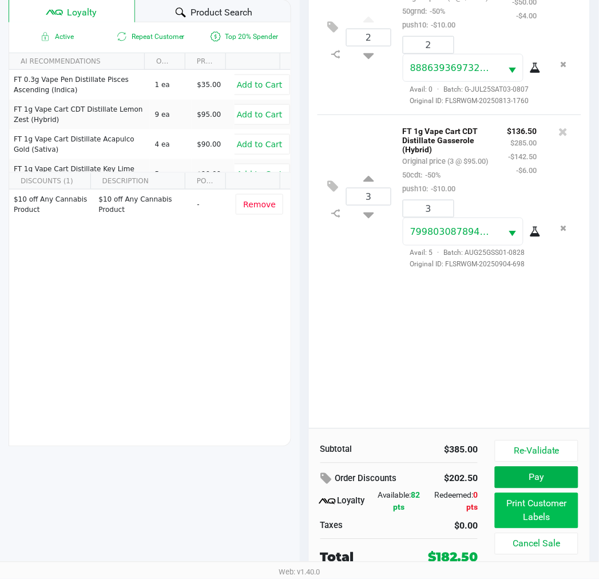
click at [551, 514] on button "Print Customer Labels" at bounding box center [536, 510] width 83 height 35
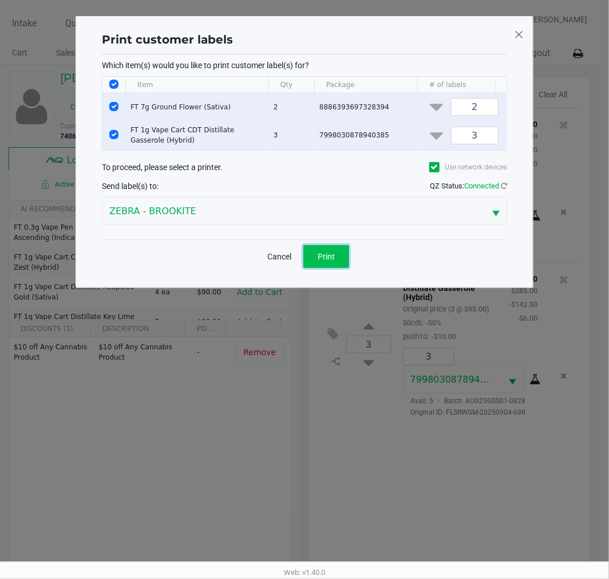
click at [329, 261] on span "Print" at bounding box center [326, 256] width 17 height 9
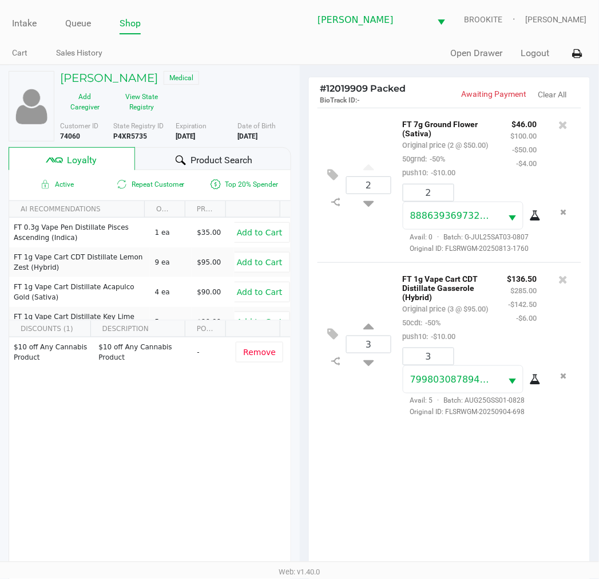
click at [433, 462] on div "2 FT 7g Ground Flower (Sativa) Original price (2 @ $50.00) 50grnd: -50% push10:…" at bounding box center [450, 342] width 282 height 468
drag, startPoint x: 439, startPoint y: 140, endPoint x: 418, endPoint y: 131, distance: 23.1
click at [418, 131] on div "FT 7g Ground Flower (Sativa) Original price (2 @ $50.00) 50grnd: -50% push10: -…" at bounding box center [448, 148] width 108 height 62
click at [448, 135] on p "FT 7g Ground Flower (Sativa)" at bounding box center [448, 127] width 91 height 21
drag, startPoint x: 443, startPoint y: 133, endPoint x: 392, endPoint y: 113, distance: 55.0
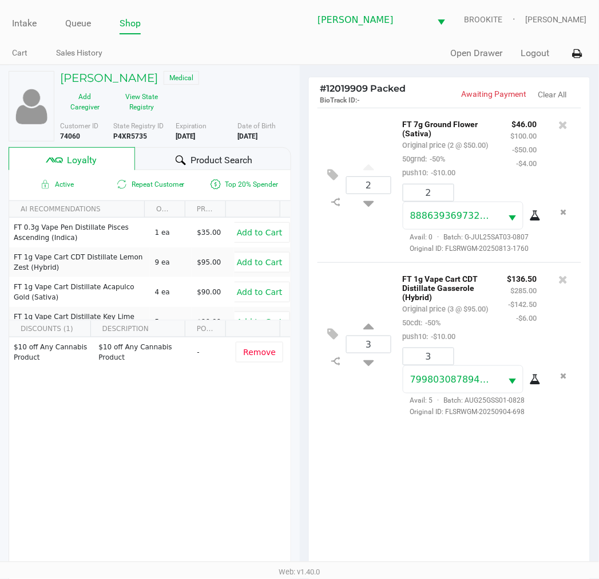
click at [392, 113] on div "2 FT 7g Ground Flower (Sativa) Original price (2 @ $50.00) 50grnd: -50% push10:…" at bounding box center [450, 185] width 265 height 155
copy p "FT 7g Ground Flower (Sativa)"
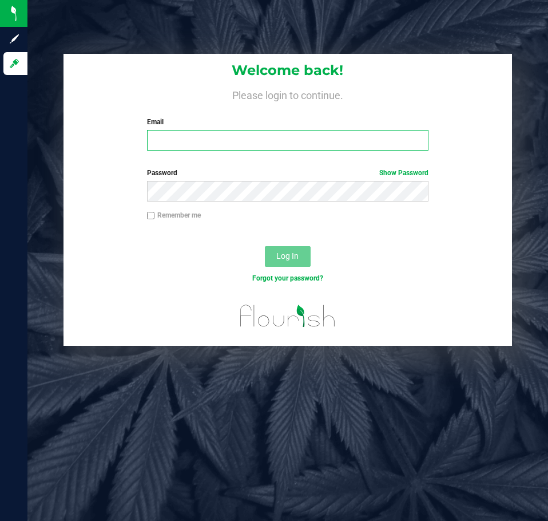
click at [263, 145] on input "Email" at bounding box center [288, 140] width 282 height 21
type input "[EMAIL_ADDRESS][DOMAIN_NAME]"
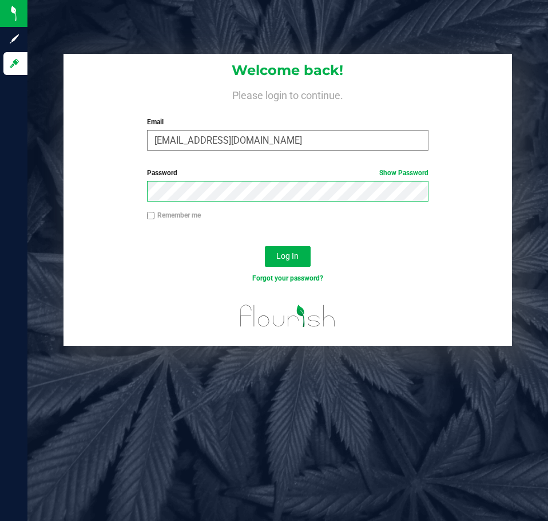
click at [265, 246] on button "Log In" at bounding box center [288, 256] width 46 height 21
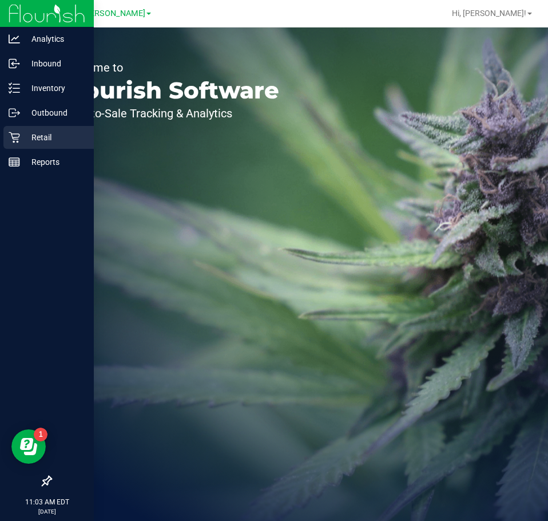
click at [19, 137] on div "Retail" at bounding box center [48, 137] width 90 height 23
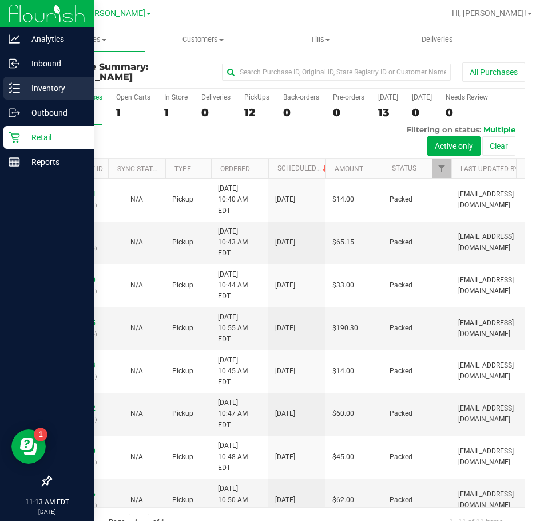
drag, startPoint x: 42, startPoint y: 88, endPoint x: 52, endPoint y: 88, distance: 9.7
click at [42, 88] on p "Inventory" at bounding box center [54, 88] width 69 height 14
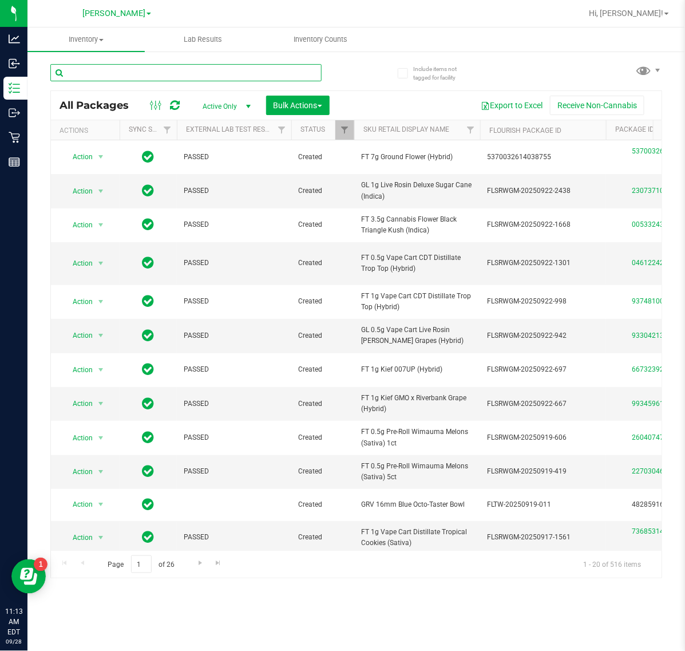
drag, startPoint x: 531, startPoint y: 18, endPoint x: 218, endPoint y: 73, distance: 318.0
click at [218, 73] on input "text" at bounding box center [185, 72] width 271 height 17
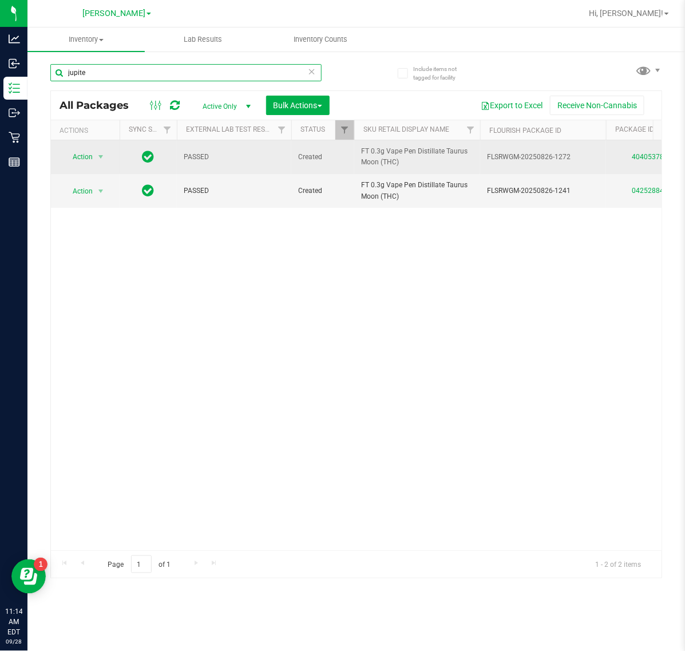
type input "jupiter"
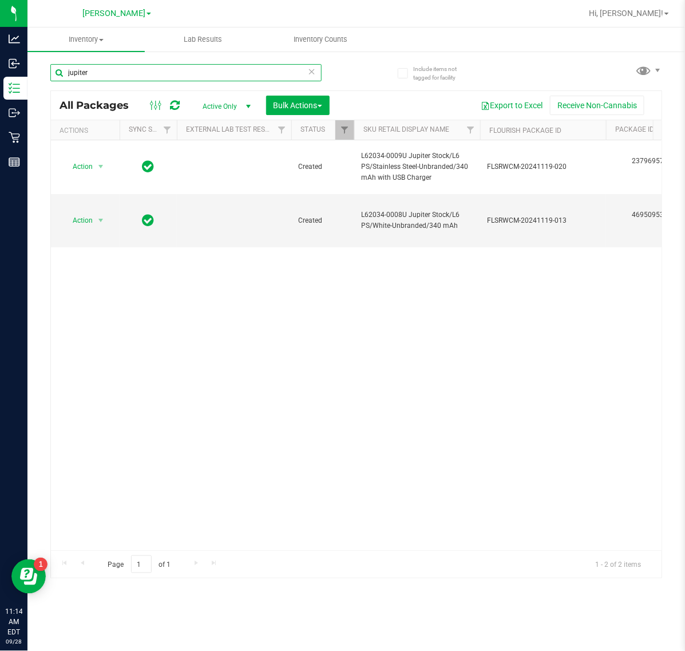
drag, startPoint x: 171, startPoint y: 69, endPoint x: -1, endPoint y: 69, distance: 171.8
click at [0, 69] on html "Analytics Inbound Inventory Outbound Retail Reports 11:14 AM EDT 09/28/2025 09/…" at bounding box center [342, 325] width 685 height 651
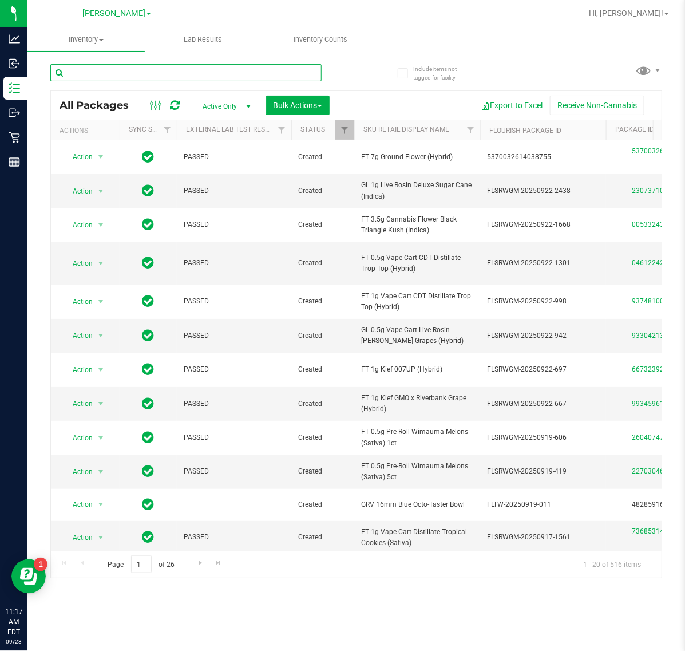
click at [103, 79] on input "text" at bounding box center [185, 72] width 271 height 17
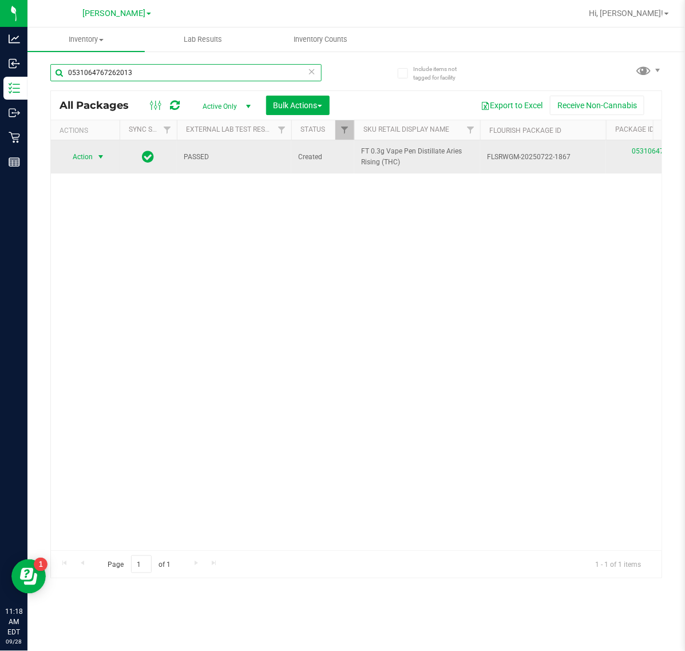
type input "0531064767262013"
click at [95, 156] on span "select" at bounding box center [101, 157] width 14 height 16
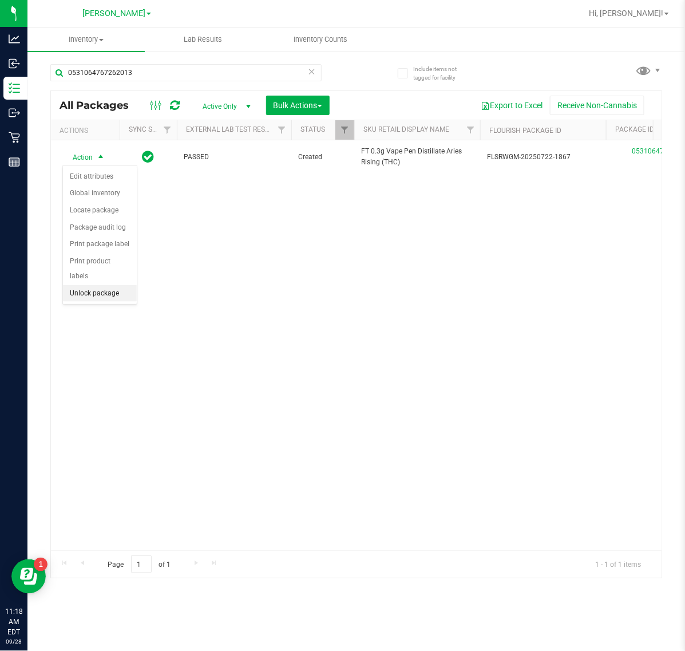
click at [84, 285] on li "Unlock package" at bounding box center [100, 293] width 74 height 17
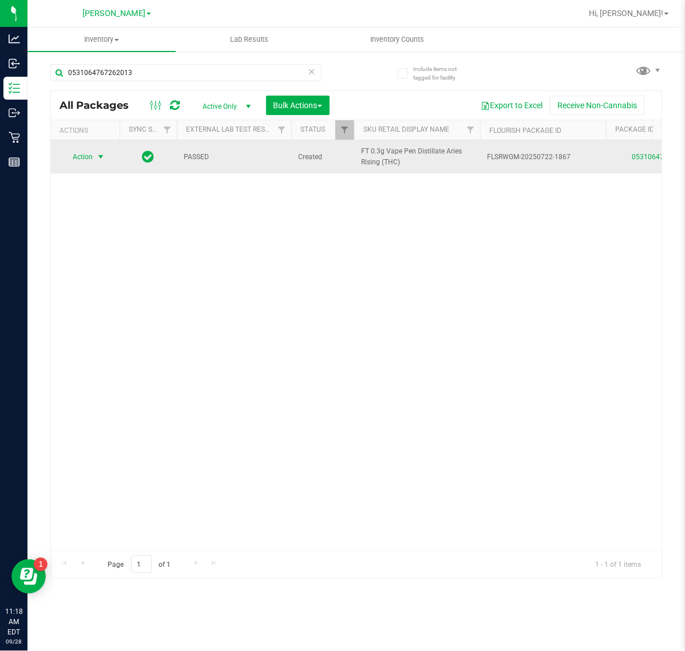
click at [77, 153] on span "Action" at bounding box center [77, 157] width 31 height 16
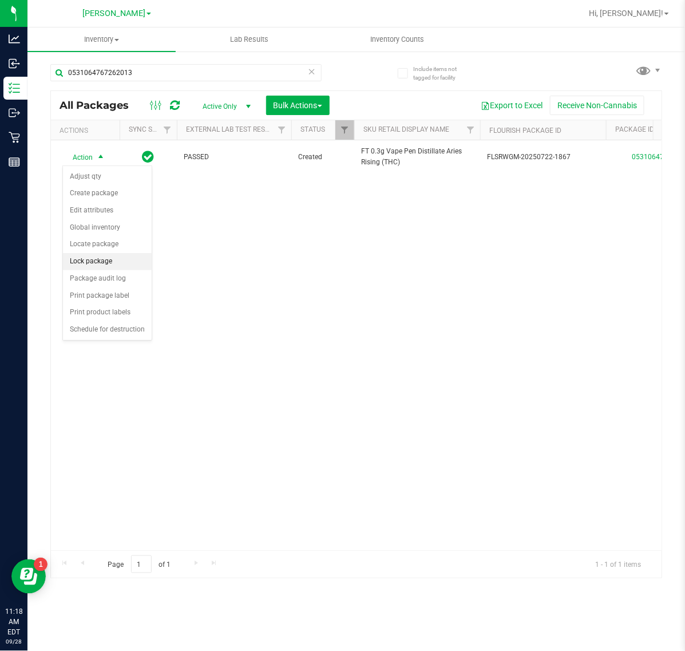
click at [129, 265] on li "Lock package" at bounding box center [107, 261] width 89 height 17
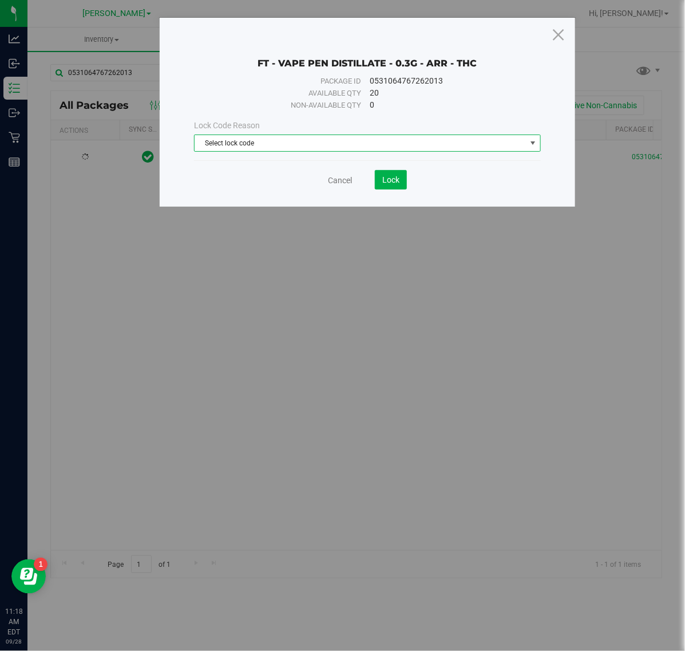
click at [252, 140] on span "Select lock code" at bounding box center [360, 143] width 331 height 16
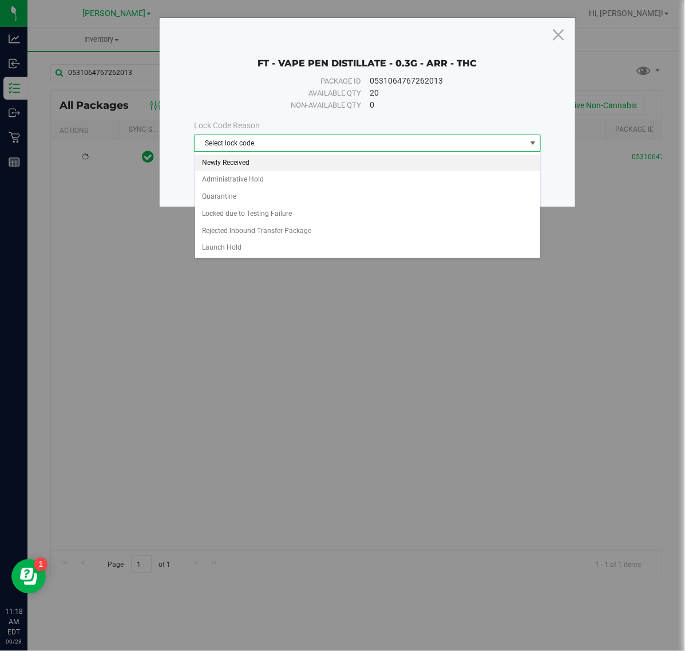
click at [258, 161] on li "Newly Received" at bounding box center [367, 163] width 345 height 17
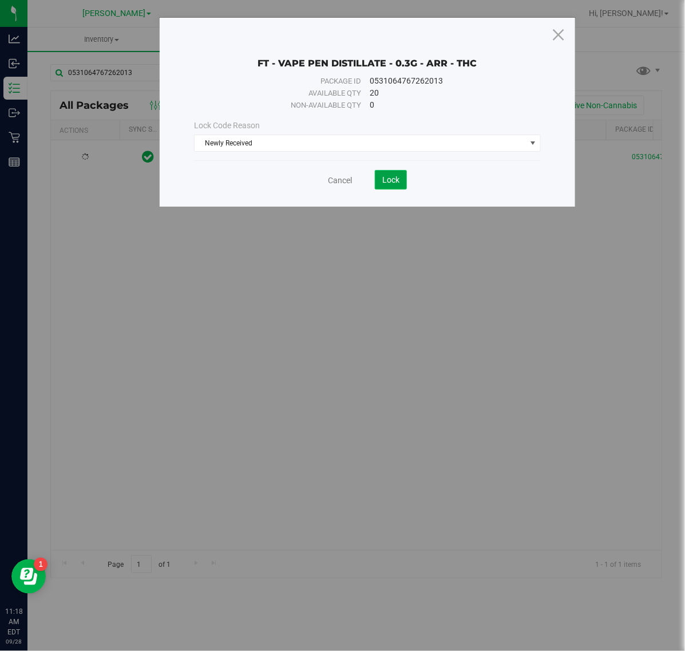
click at [390, 181] on span "Lock" at bounding box center [390, 179] width 17 height 9
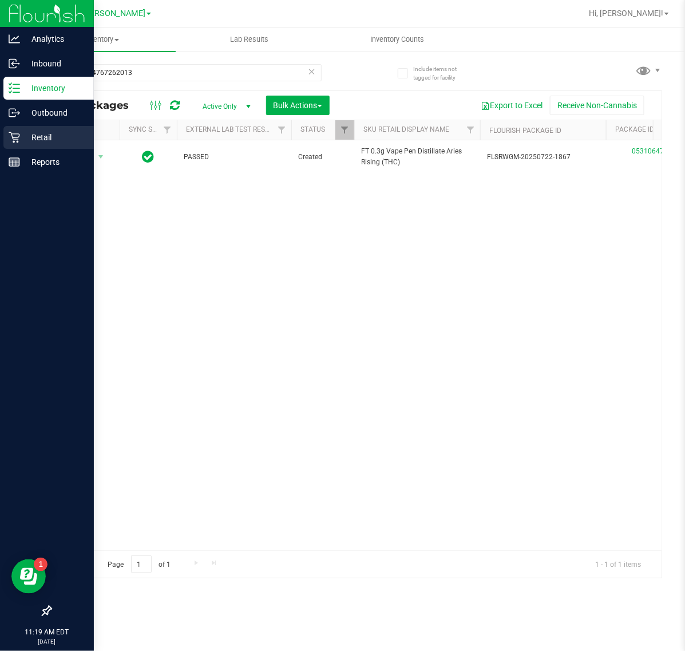
click at [12, 135] on icon at bounding box center [14, 137] width 11 height 11
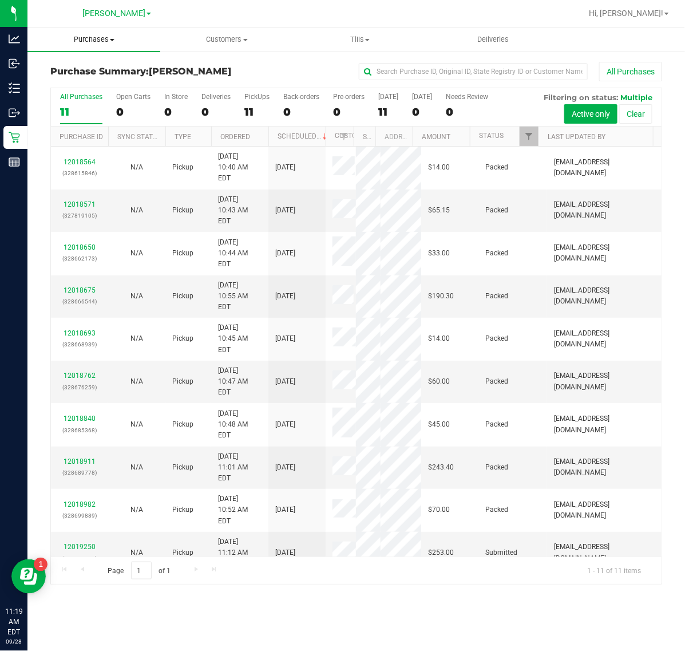
click at [104, 38] on span "Purchases" at bounding box center [93, 39] width 133 height 10
click at [101, 80] on li "Fulfillment" at bounding box center [93, 83] width 133 height 14
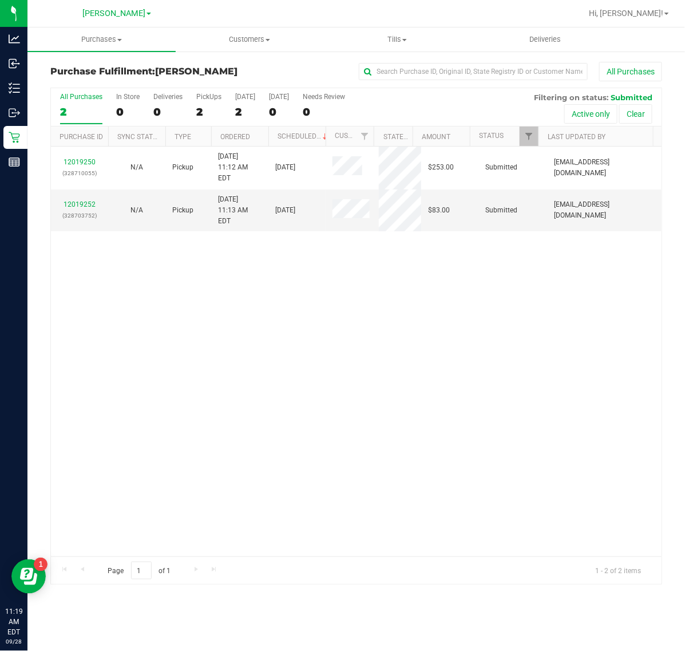
drag, startPoint x: 494, startPoint y: 356, endPoint x: 295, endPoint y: 311, distance: 203.1
click at [491, 356] on div "12019250 (328710055) N/A Pickup 9/28/2025 11:12 AM EDT 9/28/2025 $253.00 Submit…" at bounding box center [356, 352] width 611 height 410
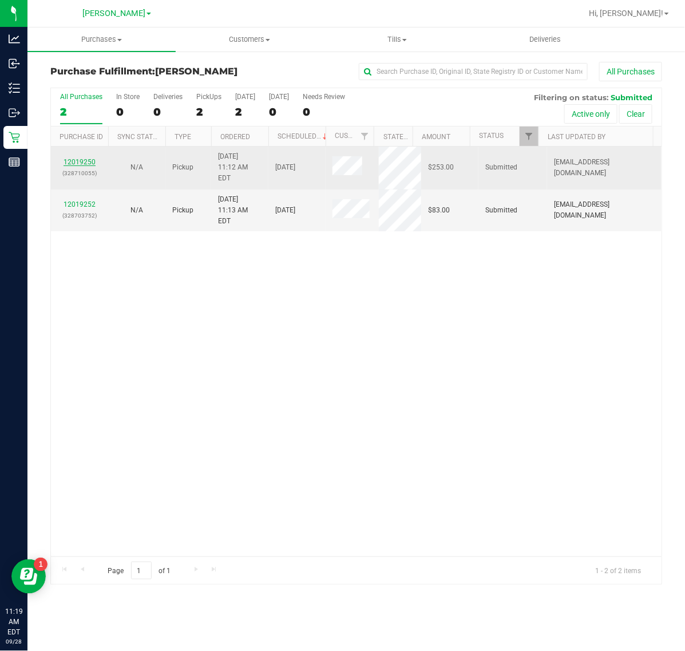
click at [86, 161] on link "12019250" at bounding box center [80, 162] width 32 height 8
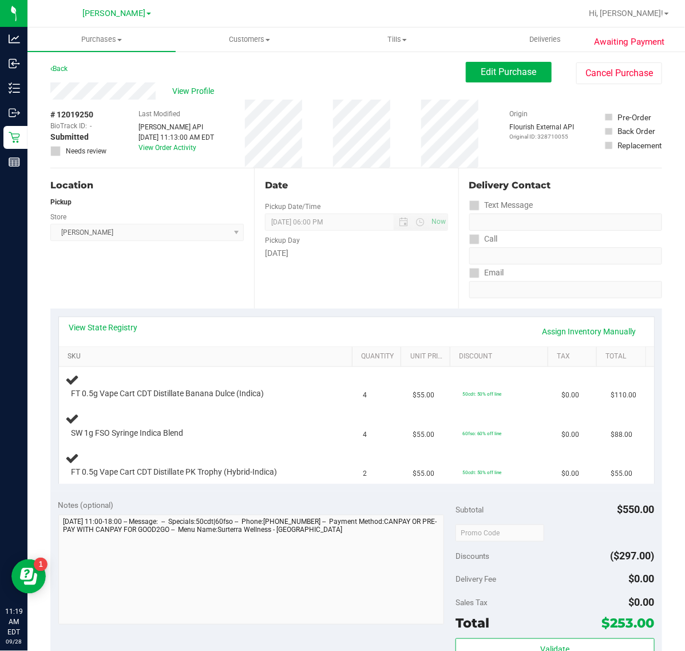
click at [75, 361] on link "SKU" at bounding box center [208, 356] width 281 height 9
click at [107, 326] on link "View State Registry" at bounding box center [103, 327] width 69 height 11
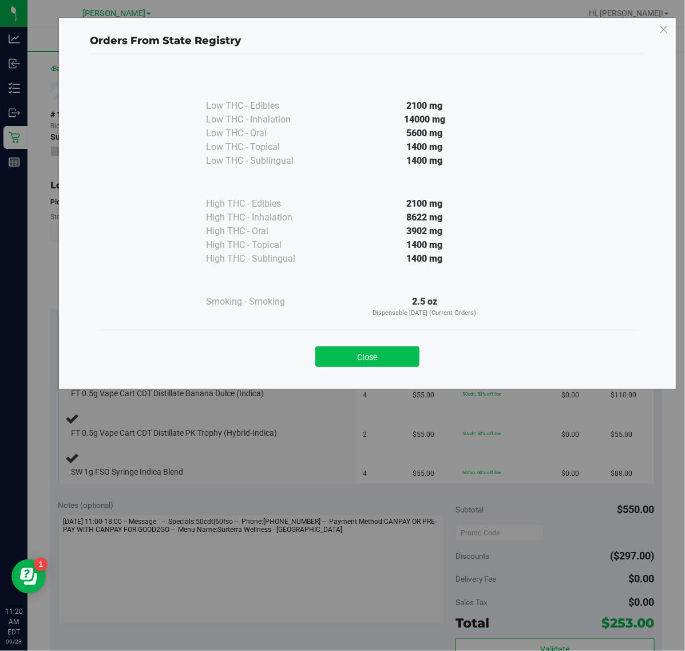
click at [384, 365] on button "Close" at bounding box center [367, 356] width 104 height 21
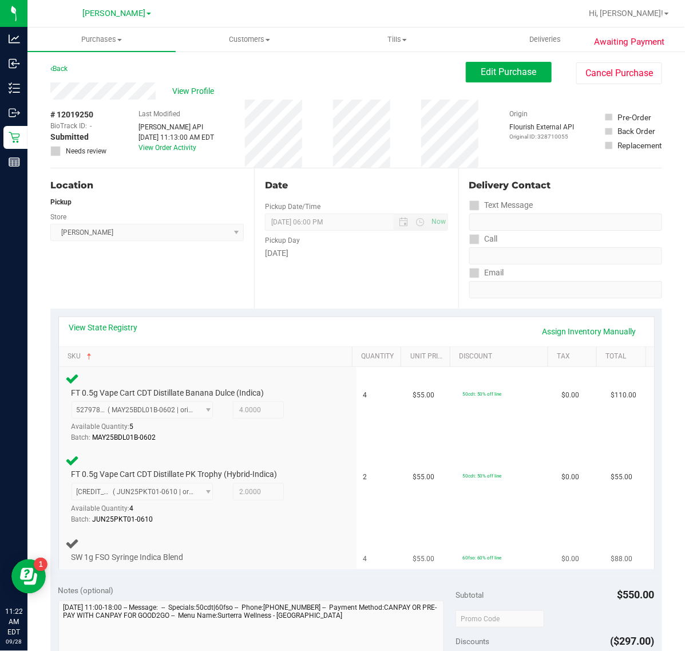
click at [326, 520] on div "SW 1g FSO Syringe Indica Blend" at bounding box center [208, 549] width 284 height 27
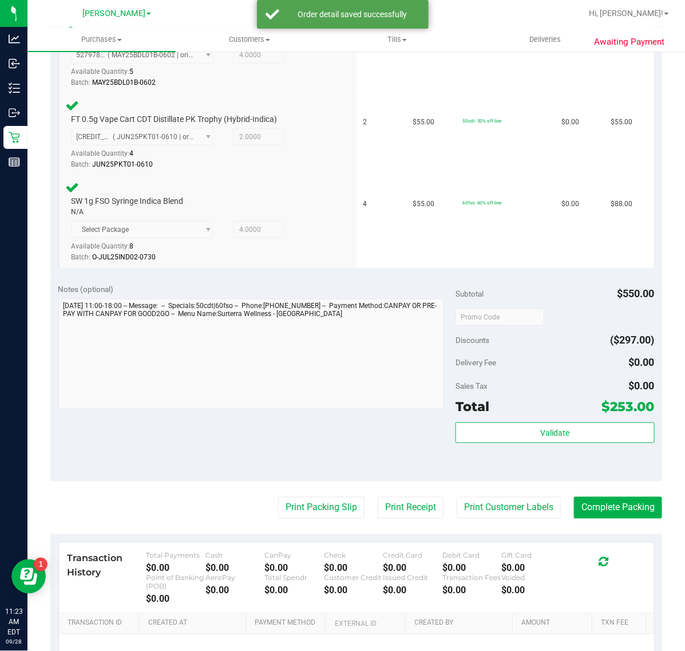
scroll to position [379, 0]
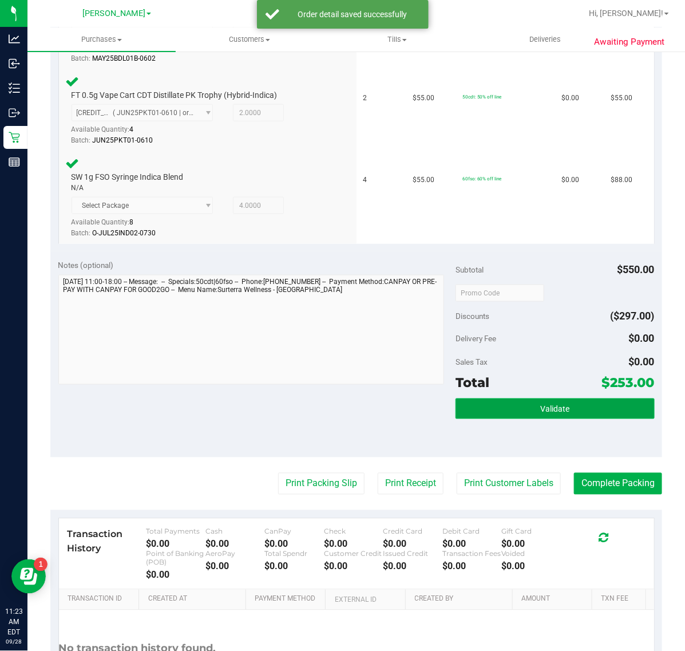
click at [548, 402] on button "Validate" at bounding box center [555, 408] width 199 height 21
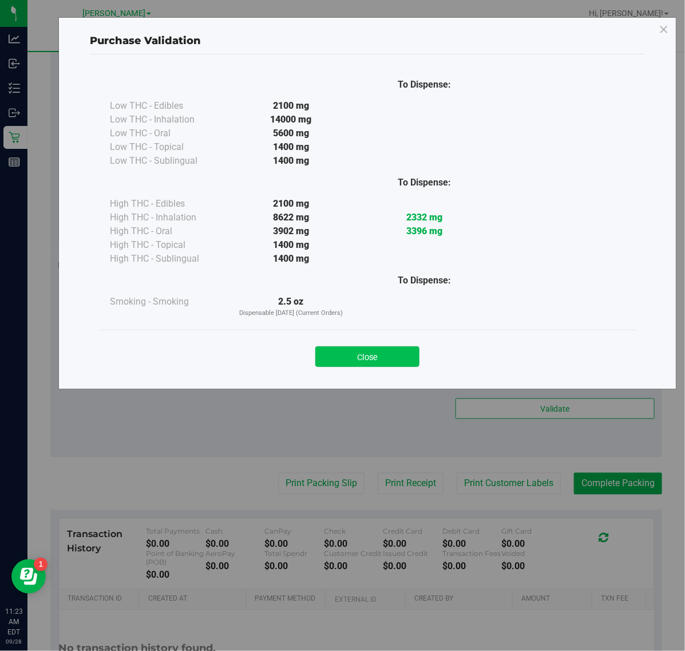
click at [369, 361] on button "Close" at bounding box center [367, 356] width 104 height 21
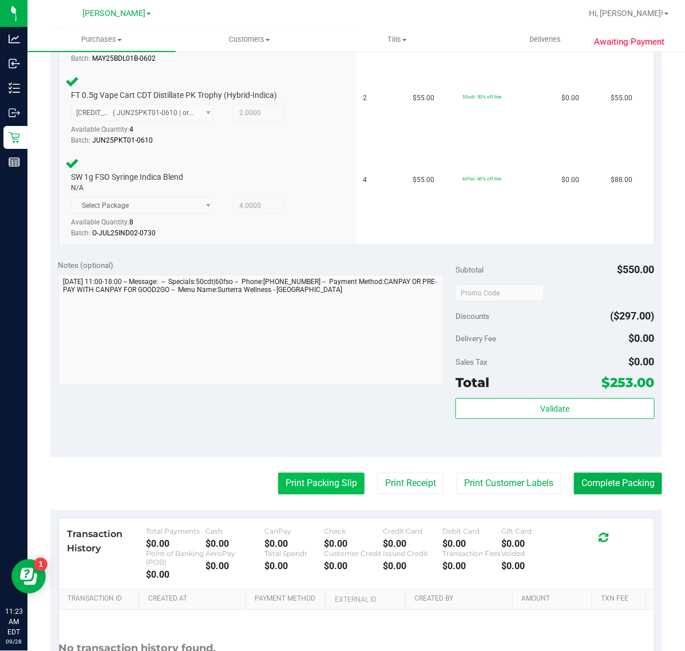
click at [330, 490] on button "Print Packing Slip" at bounding box center [321, 484] width 86 height 22
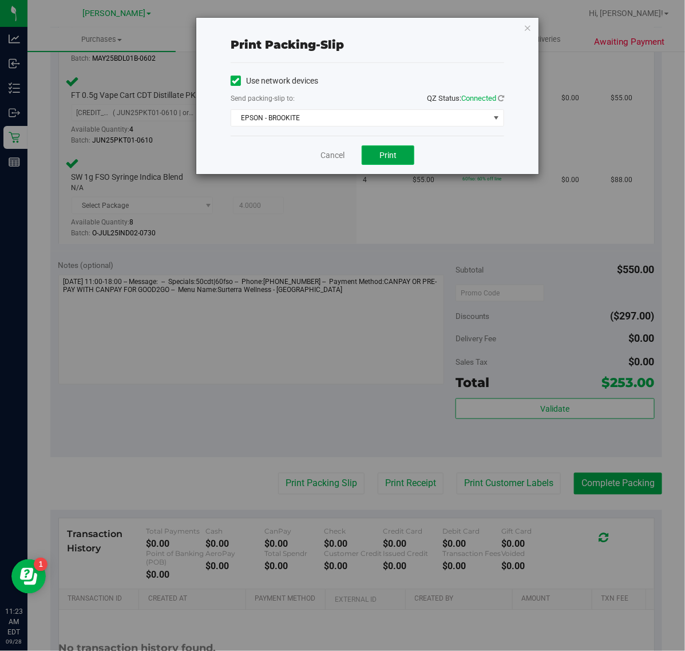
click at [389, 151] on span "Print" at bounding box center [388, 155] width 17 height 9
click at [325, 156] on link "Cancel" at bounding box center [333, 155] width 24 height 12
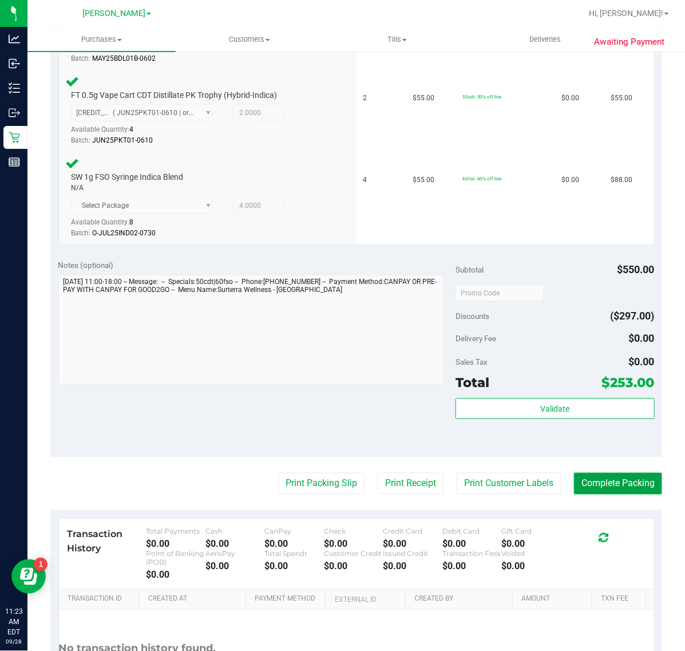
click at [548, 482] on button "Complete Packing" at bounding box center [618, 484] width 88 height 22
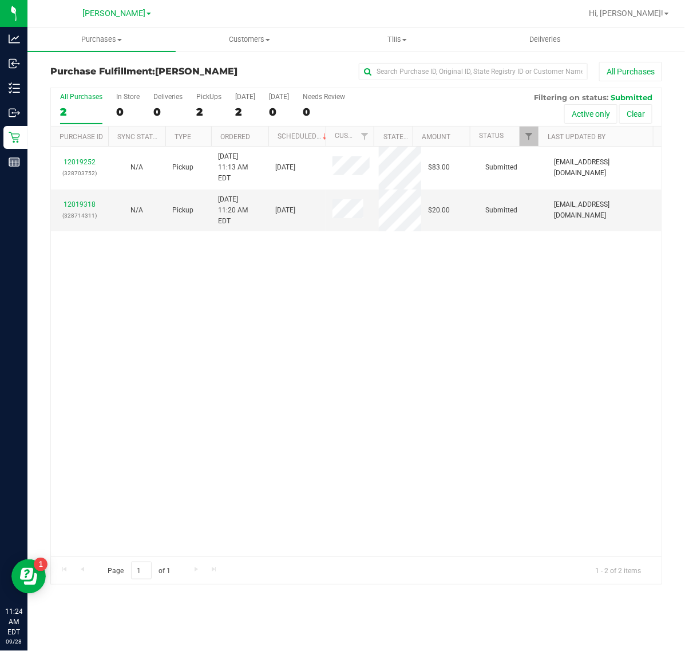
click at [504, 318] on div "12019252 (328703752) N/A Pickup 9/28/2025 11:13 AM EDT 9/28/2025 $83.00 Submitt…" at bounding box center [356, 352] width 611 height 410
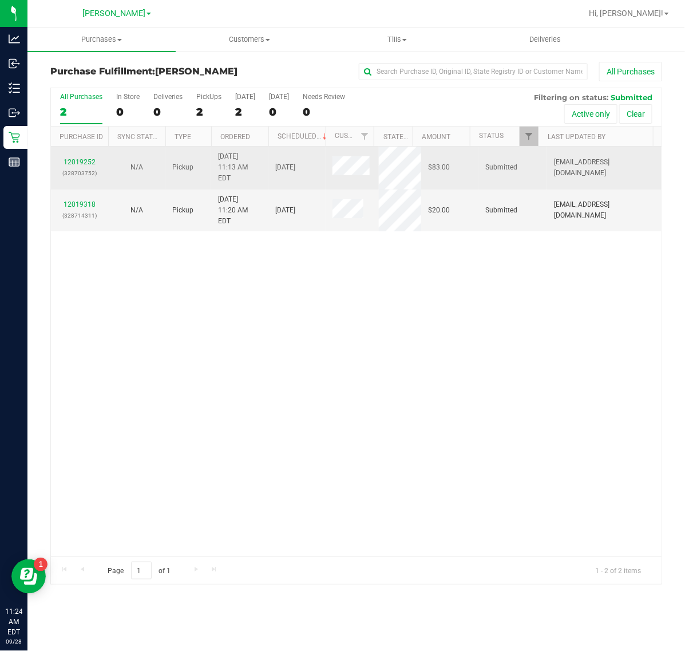
click at [86, 157] on div "12019252 (328703752)" at bounding box center [80, 168] width 44 height 22
click at [84, 158] on link "12019252" at bounding box center [80, 162] width 32 height 8
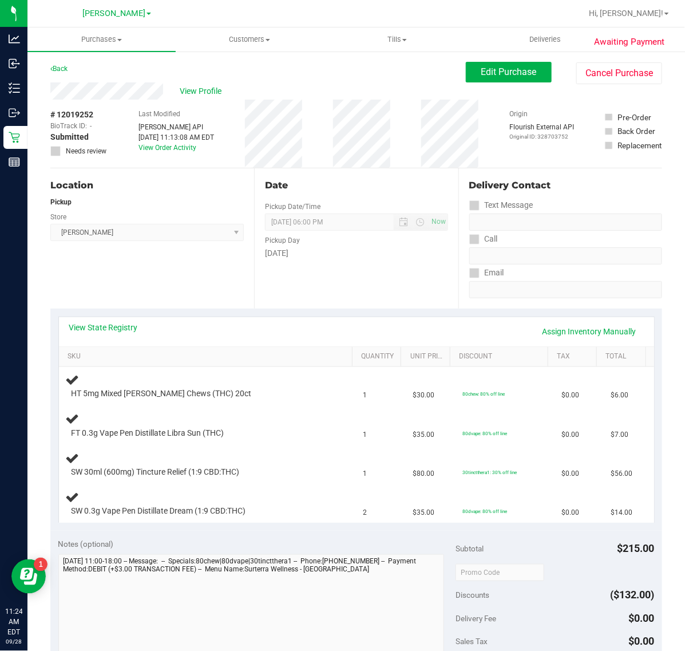
click at [198, 295] on div "Location Pickup Store Clermont WC Select Store Bonita Springs WC Boynton Beach …" at bounding box center [152, 238] width 204 height 140
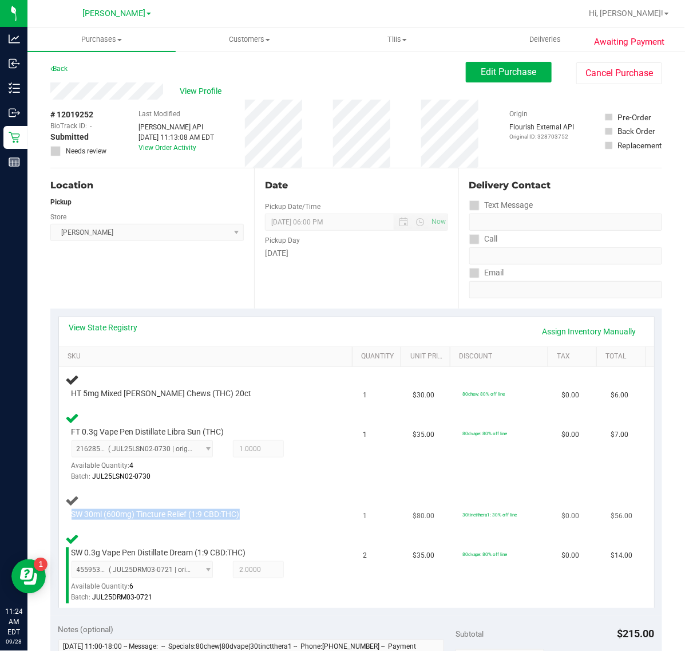
drag, startPoint x: 255, startPoint y: 514, endPoint x: 60, endPoint y: 507, distance: 195.4
click at [60, 507] on td "SW 30ml (600mg) Tincture Relief (1:9 CBD:THC)" at bounding box center [208, 507] width 298 height 39
copy div "SW 30ml (600mg) Tincture Relief (1:9 CBD:THC)"
click at [271, 400] on td "HT 5mg Mixed Berry Chews (THC) 20ct" at bounding box center [208, 386] width 298 height 39
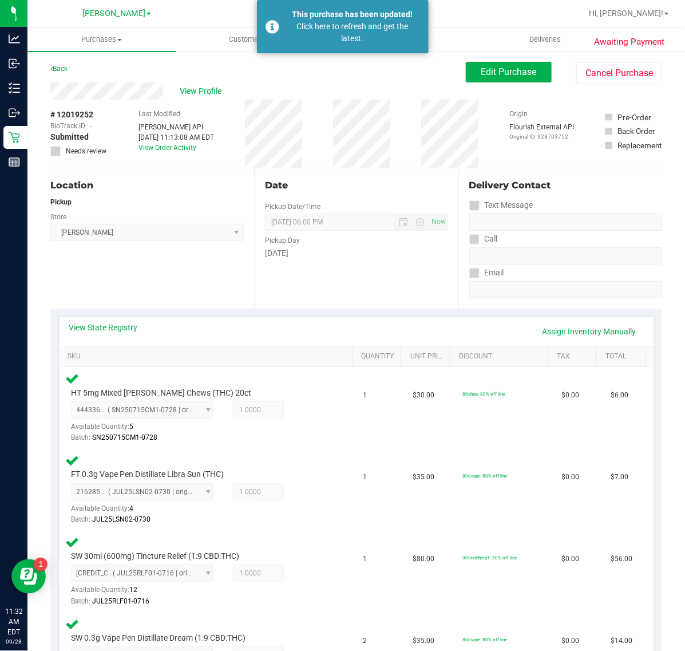
click at [302, 86] on div "View Profile" at bounding box center [258, 90] width 416 height 17
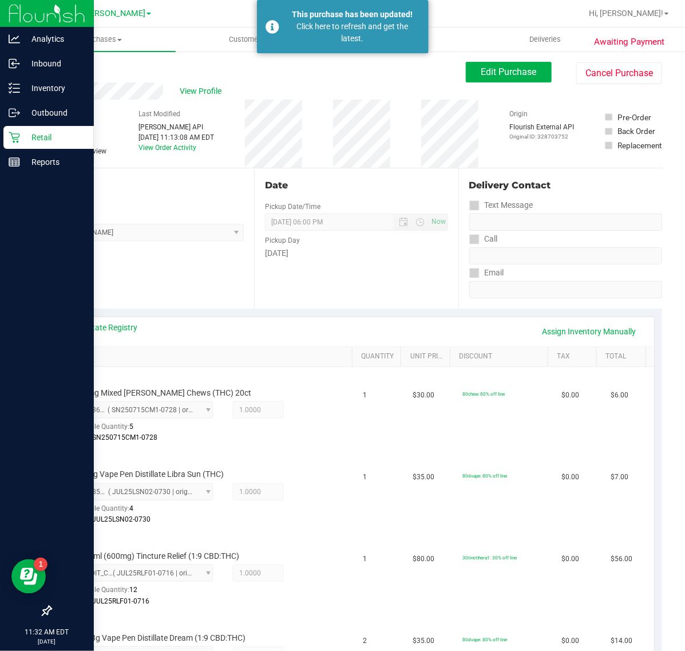
click at [9, 130] on div "Retail" at bounding box center [48, 137] width 90 height 23
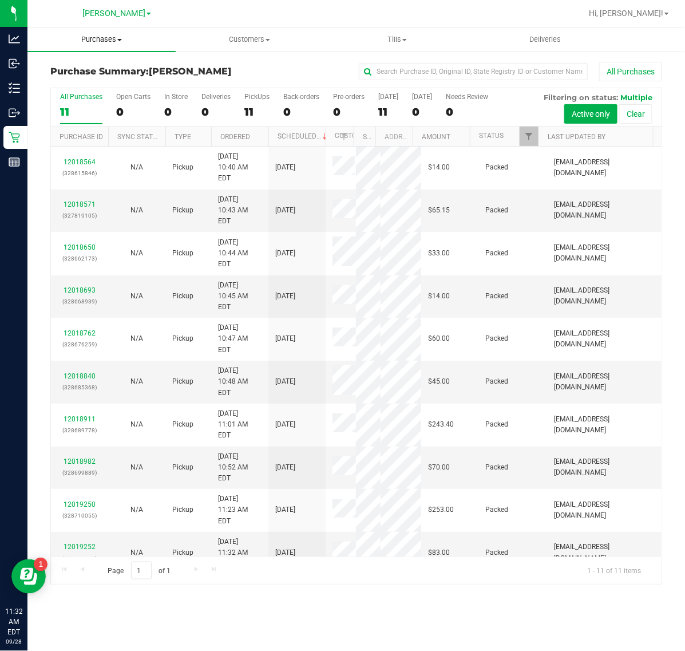
click at [112, 40] on span "Purchases" at bounding box center [101, 39] width 148 height 10
click at [104, 85] on li "Fulfillment" at bounding box center [101, 83] width 148 height 14
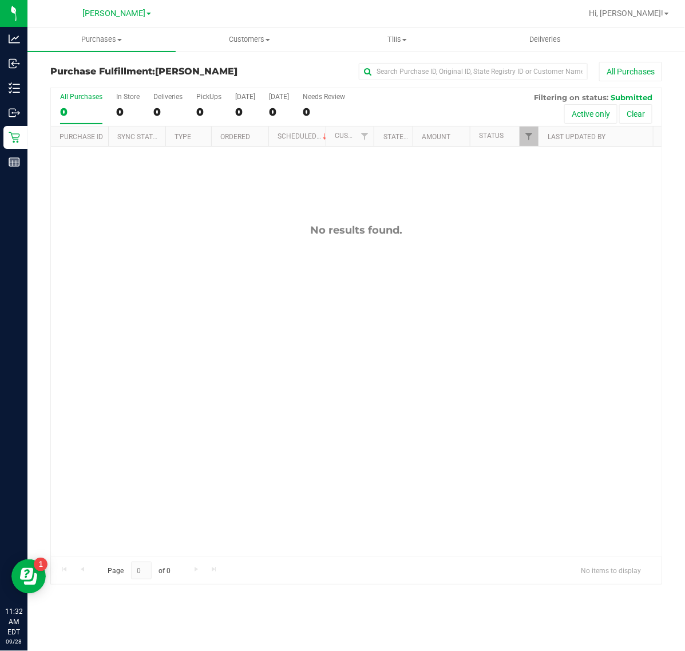
click at [355, 288] on div "No results found." at bounding box center [356, 390] width 611 height 487
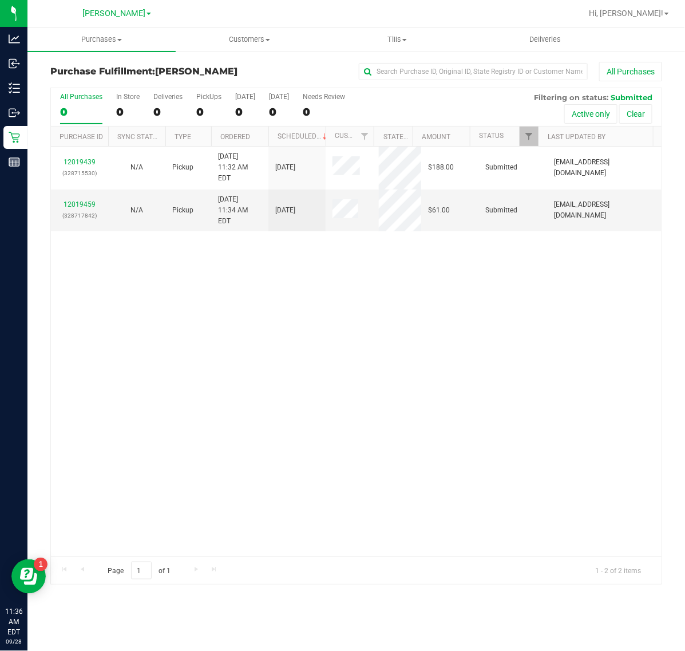
click at [408, 357] on div "12019439 (328715530) N/A Pickup 9/28/2025 11:32 AM EDT 9/28/2025 $188.00 Submit…" at bounding box center [356, 352] width 611 height 410
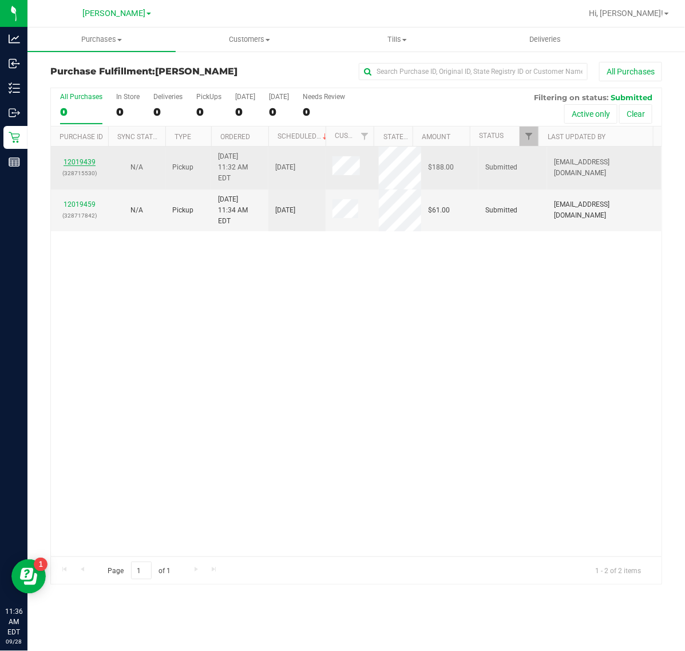
click at [72, 159] on link "12019439" at bounding box center [80, 162] width 32 height 8
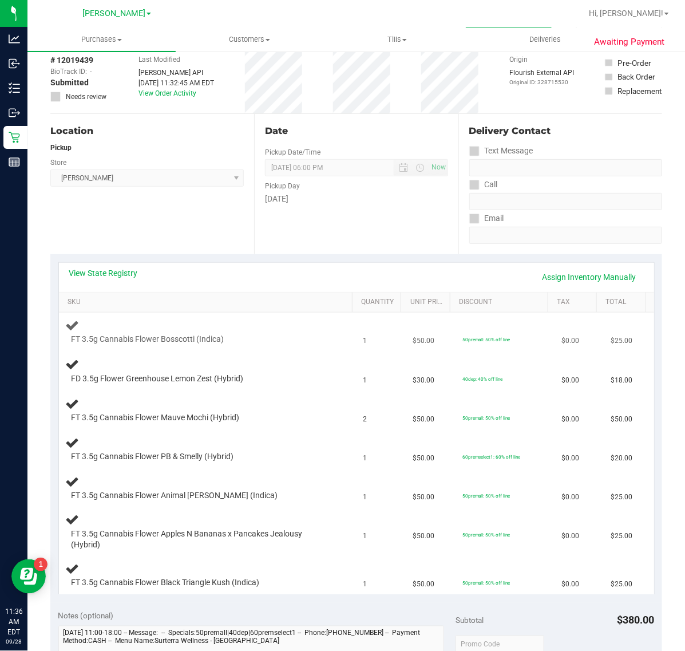
scroll to position [143, 0]
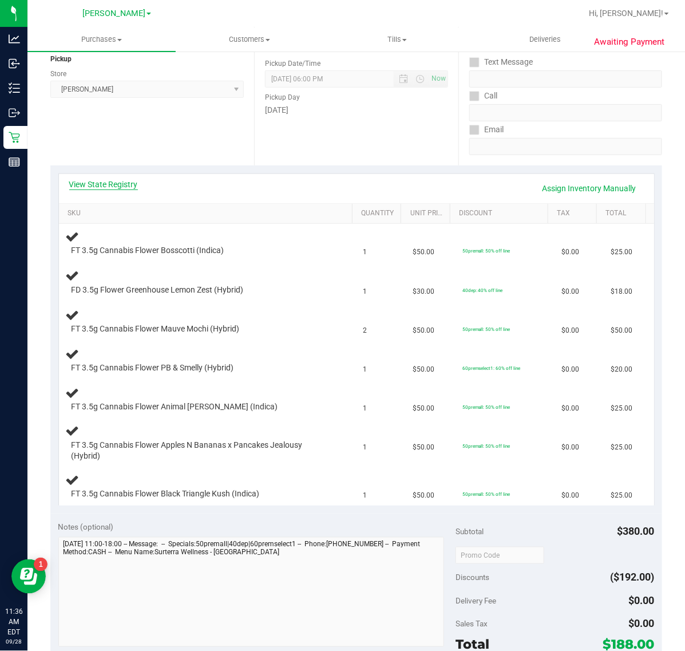
click at [98, 185] on link "View State Registry" at bounding box center [103, 184] width 69 height 11
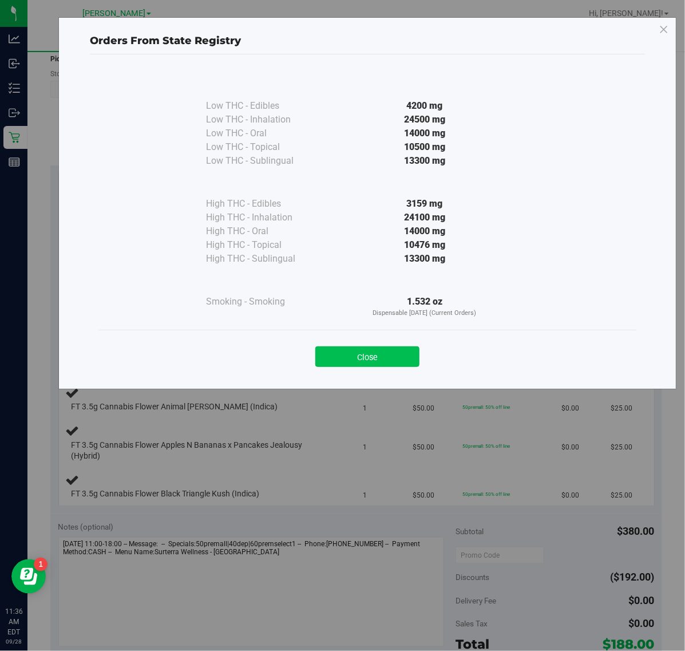
click at [372, 361] on button "Close" at bounding box center [367, 356] width 104 height 21
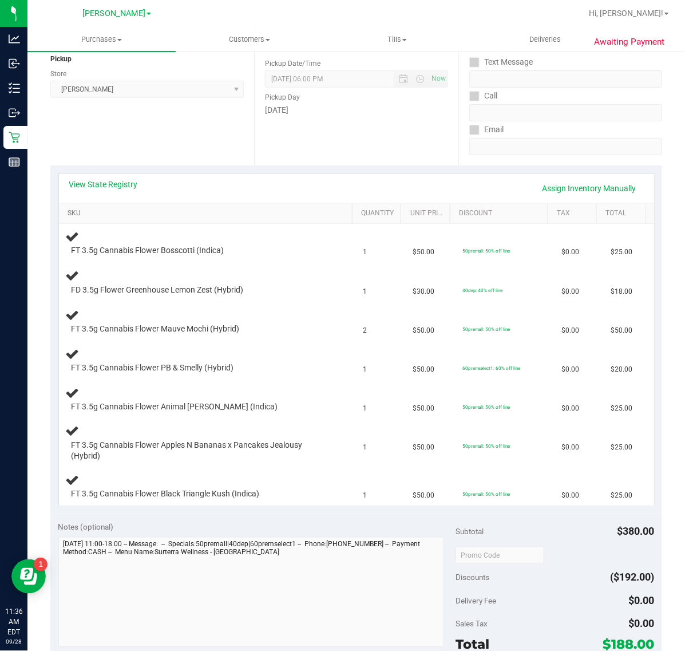
click at [78, 218] on link "SKU" at bounding box center [208, 213] width 281 height 9
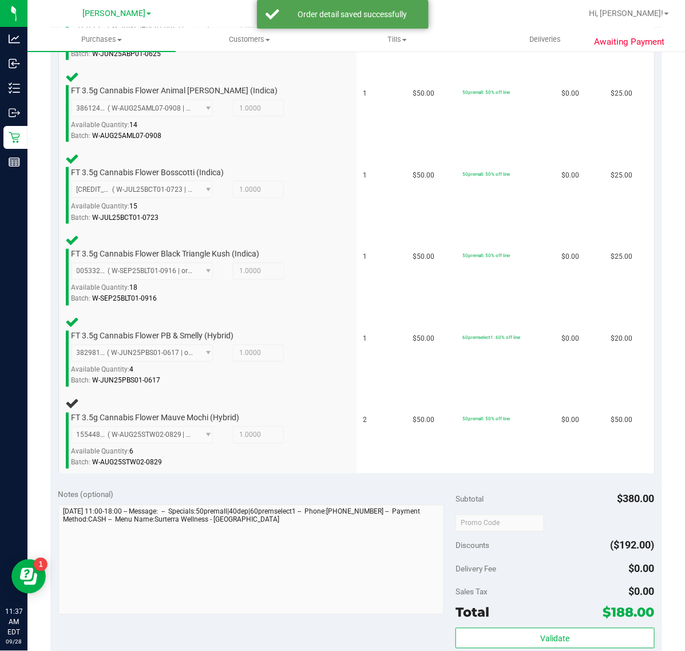
scroll to position [477, 0]
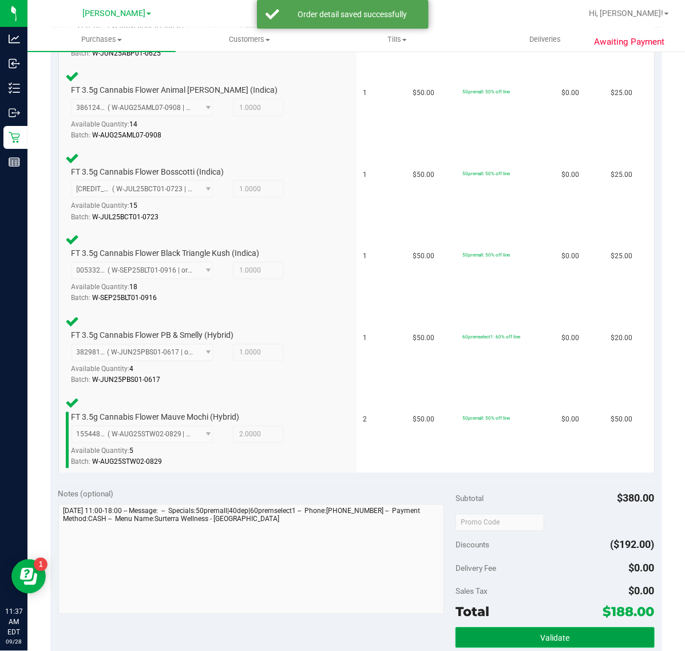
click at [548, 520] on button "Validate" at bounding box center [555, 638] width 199 height 21
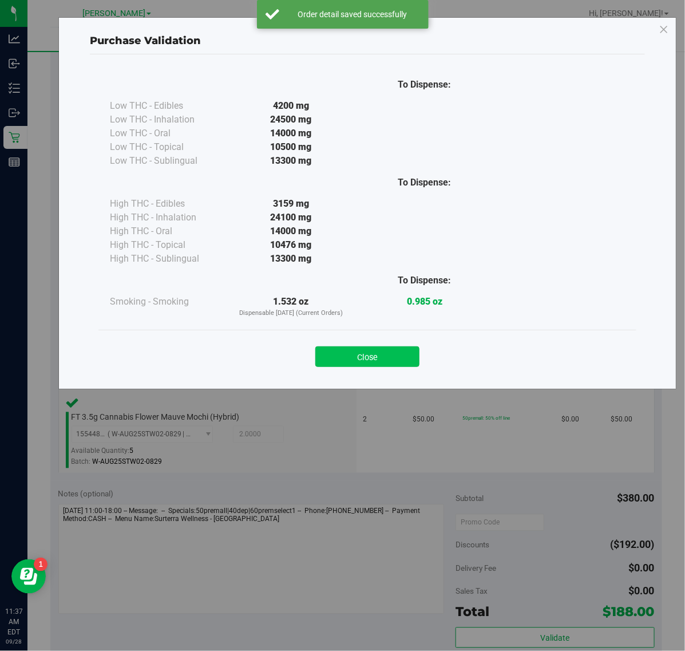
click at [379, 351] on button "Close" at bounding box center [367, 356] width 104 height 21
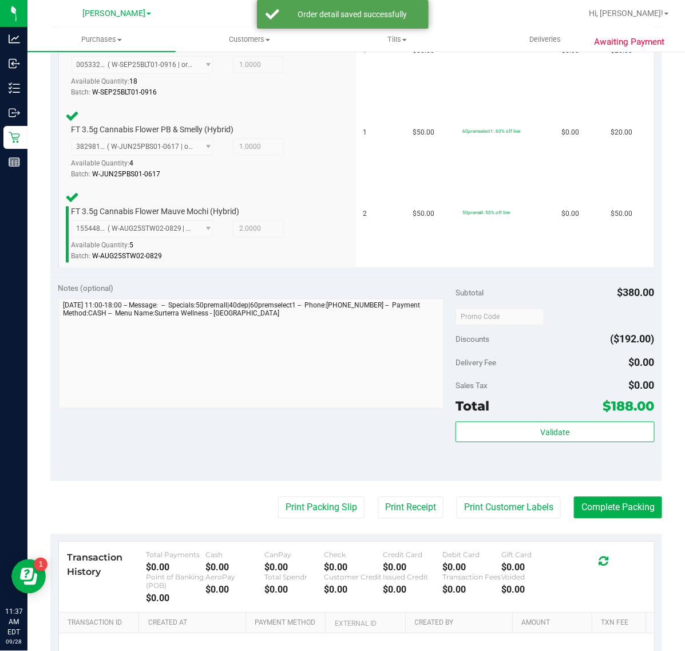
scroll to position [805, 0]
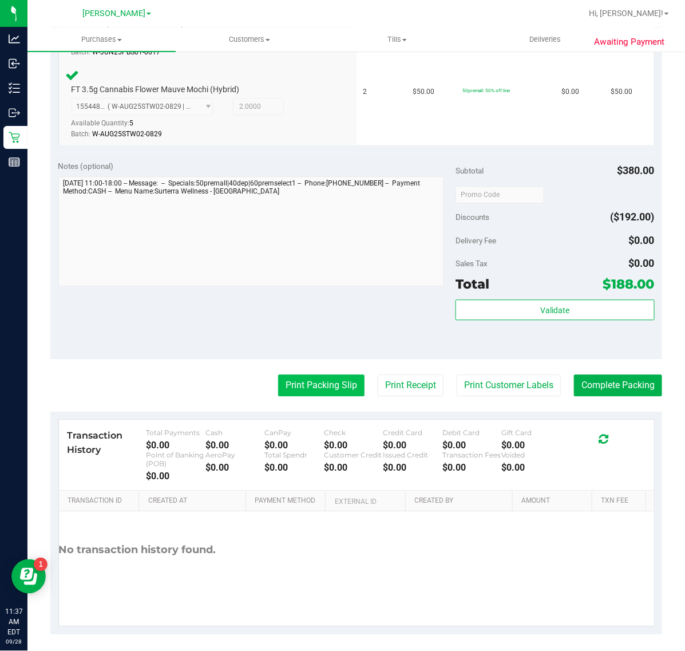
click at [319, 381] on button "Print Packing Slip" at bounding box center [321, 385] width 86 height 22
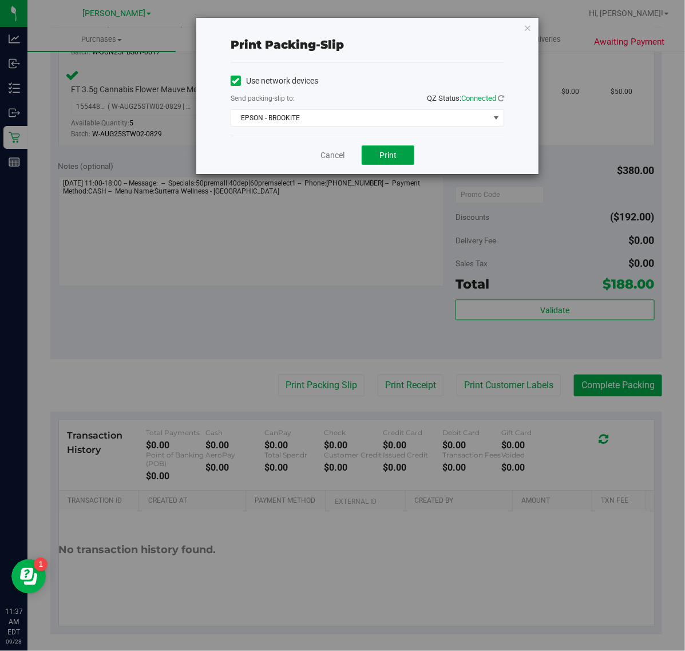
click at [399, 157] on button "Print" at bounding box center [388, 154] width 53 height 19
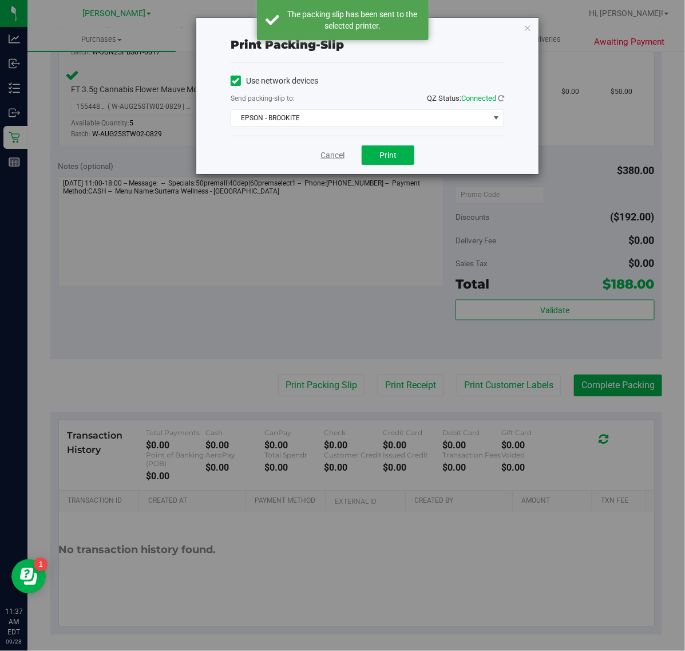
click at [329, 159] on link "Cancel" at bounding box center [333, 155] width 24 height 12
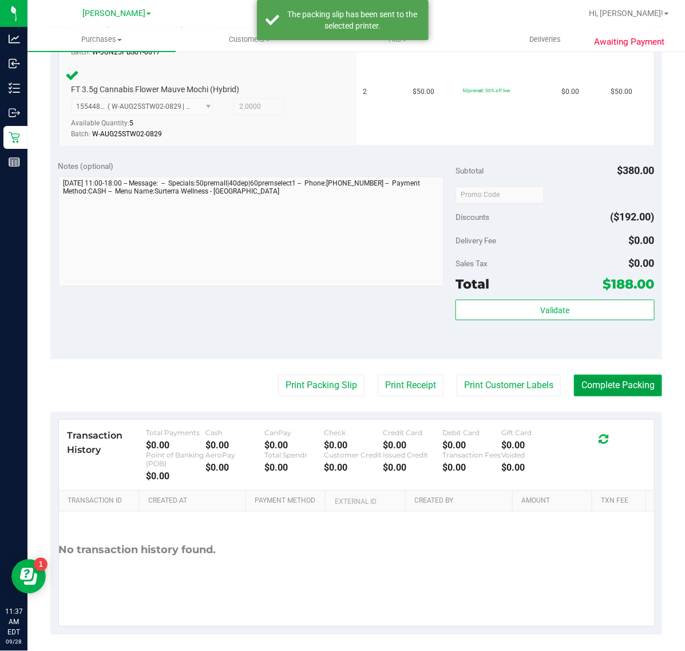
click at [548, 376] on button "Complete Packing" at bounding box center [618, 385] width 88 height 22
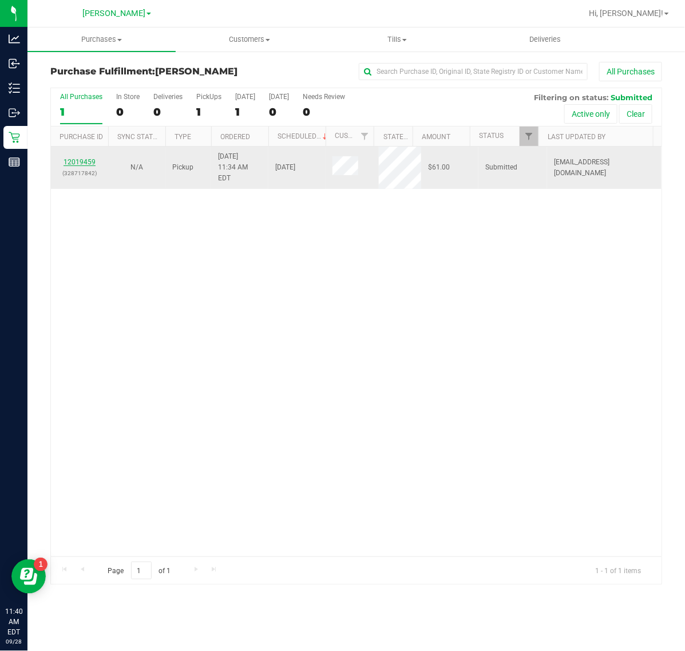
click at [81, 158] on link "12019459" at bounding box center [80, 162] width 32 height 8
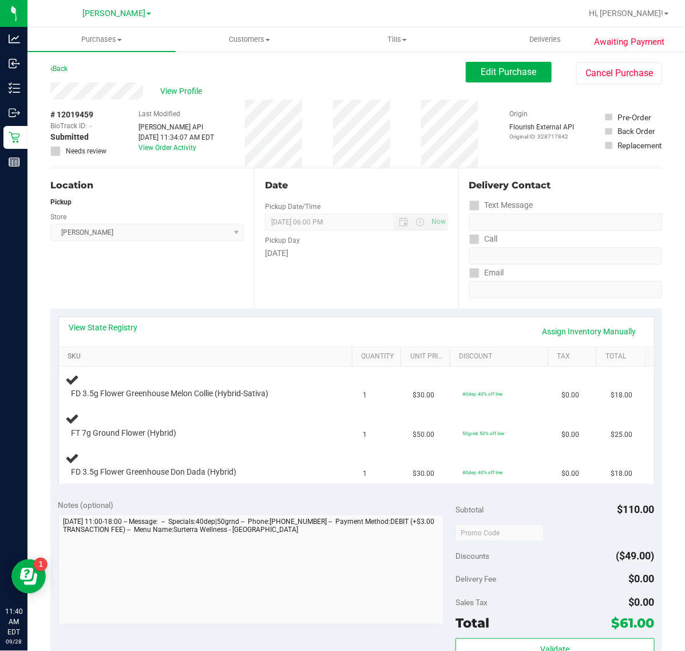
drag, startPoint x: 72, startPoint y: 358, endPoint x: 78, endPoint y: 365, distance: 9.3
click at [72, 358] on link "SKU" at bounding box center [208, 356] width 281 height 9
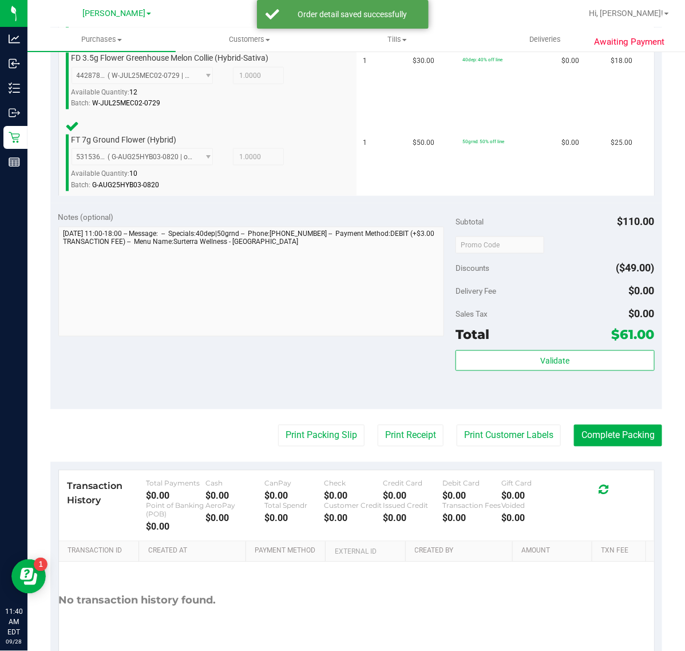
scroll to position [469, 0]
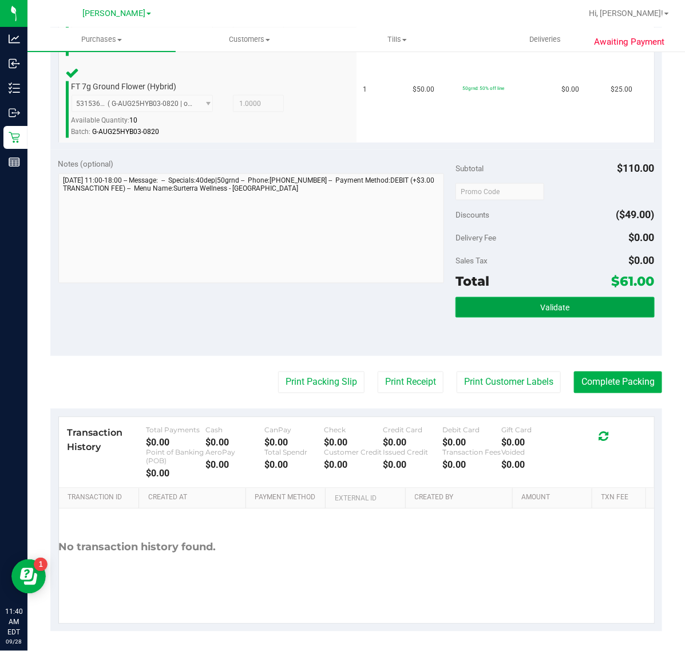
click at [548, 310] on span "Validate" at bounding box center [554, 307] width 29 height 9
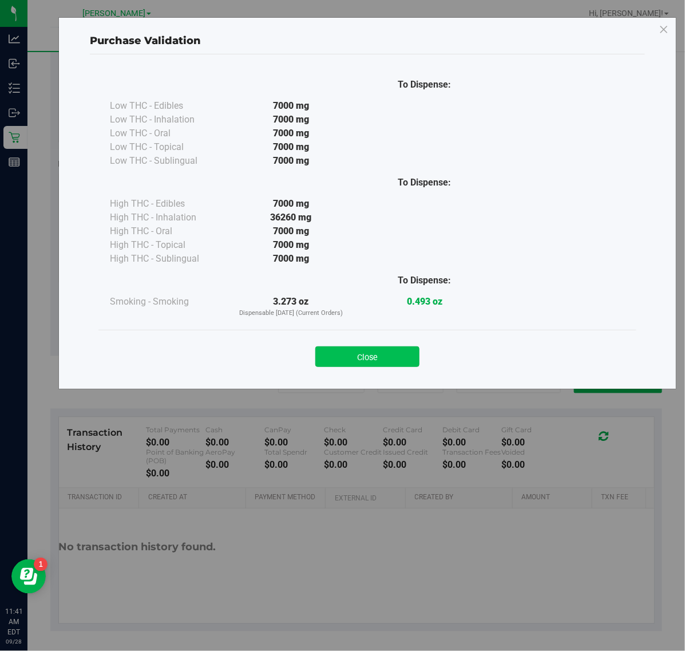
click at [385, 356] on button "Close" at bounding box center [367, 356] width 104 height 21
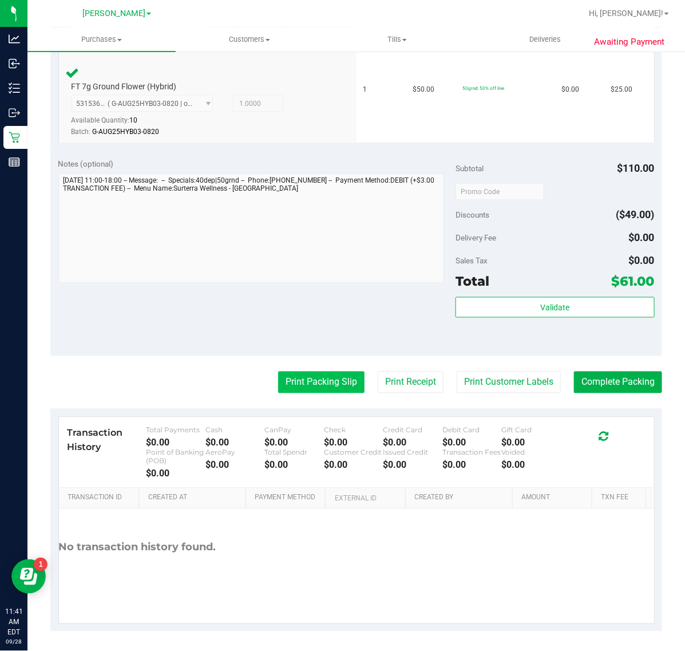
click at [325, 381] on button "Print Packing Slip" at bounding box center [321, 383] width 86 height 22
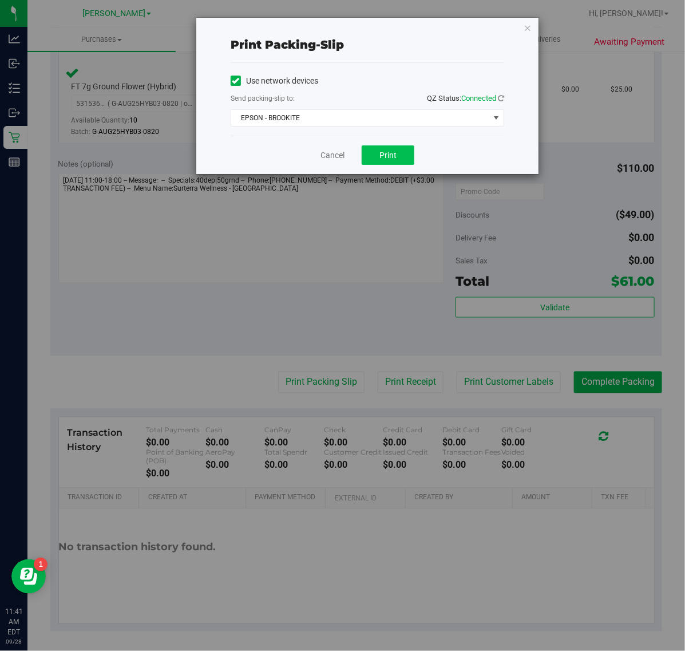
click at [408, 153] on button "Print" at bounding box center [388, 154] width 53 height 19
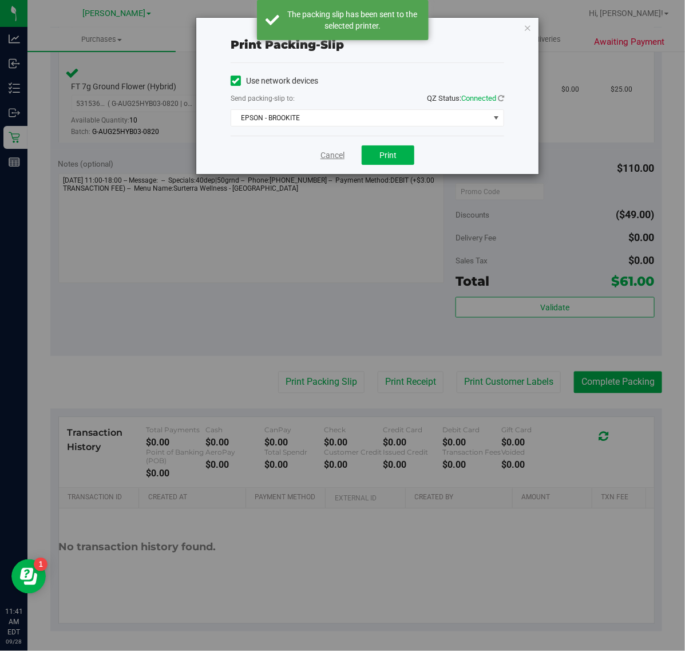
click at [336, 156] on link "Cancel" at bounding box center [333, 155] width 24 height 12
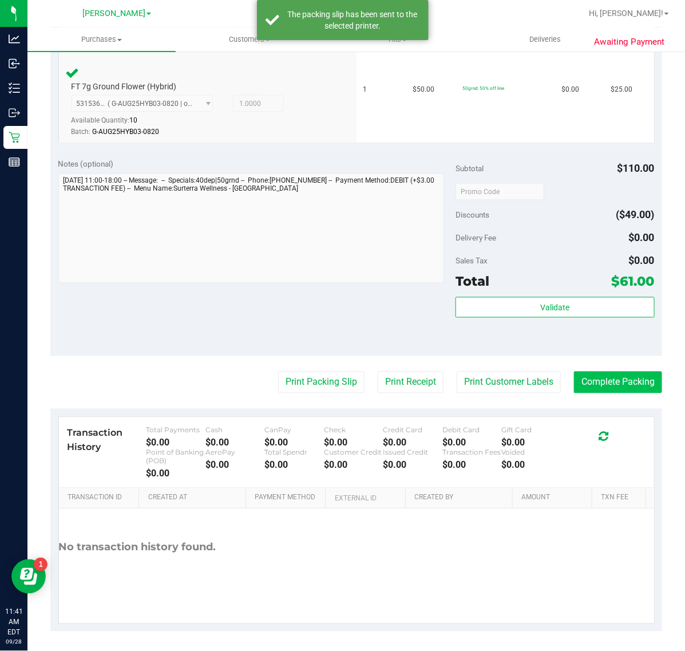
click at [548, 376] on button "Complete Packing" at bounding box center [618, 383] width 88 height 22
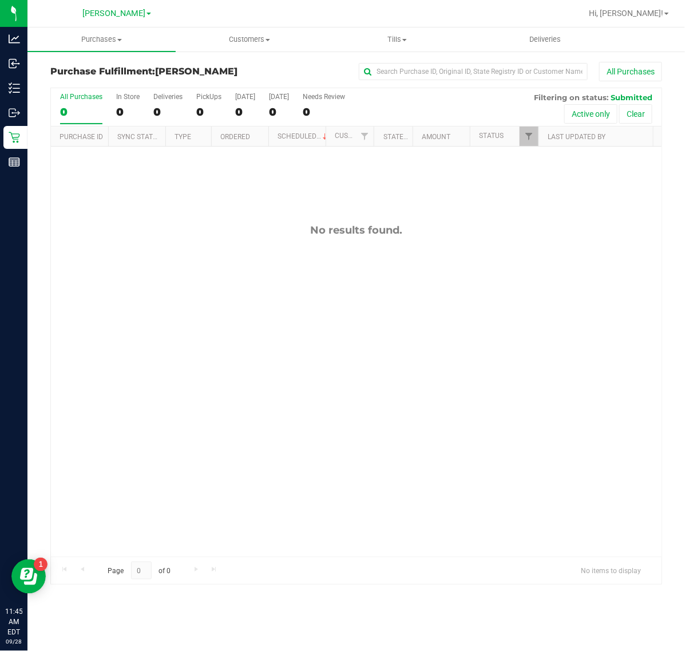
click at [548, 368] on div "No results found." at bounding box center [356, 390] width 611 height 487
click at [229, 36] on span "Customers" at bounding box center [249, 39] width 147 height 10
click at [239, 68] on span "All customers" at bounding box center [217, 69] width 82 height 10
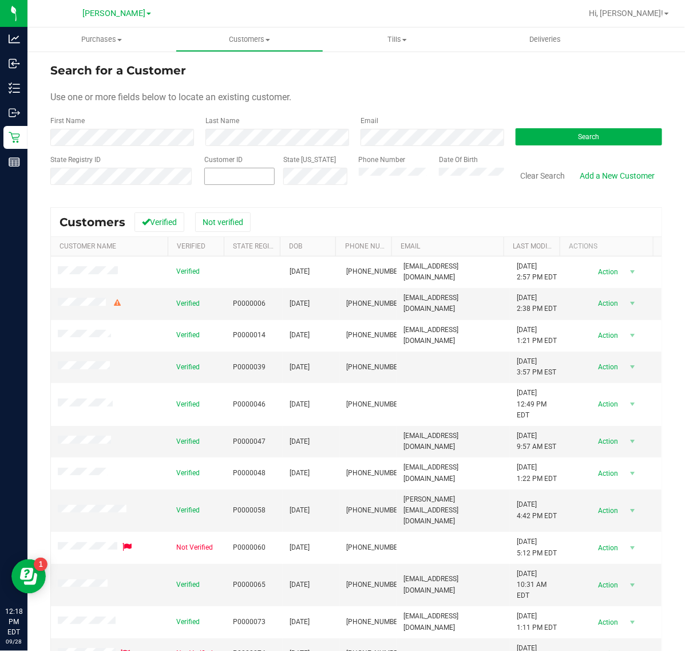
click at [240, 172] on span at bounding box center [239, 176] width 70 height 17
paste input "1574274"
type input "1574274"
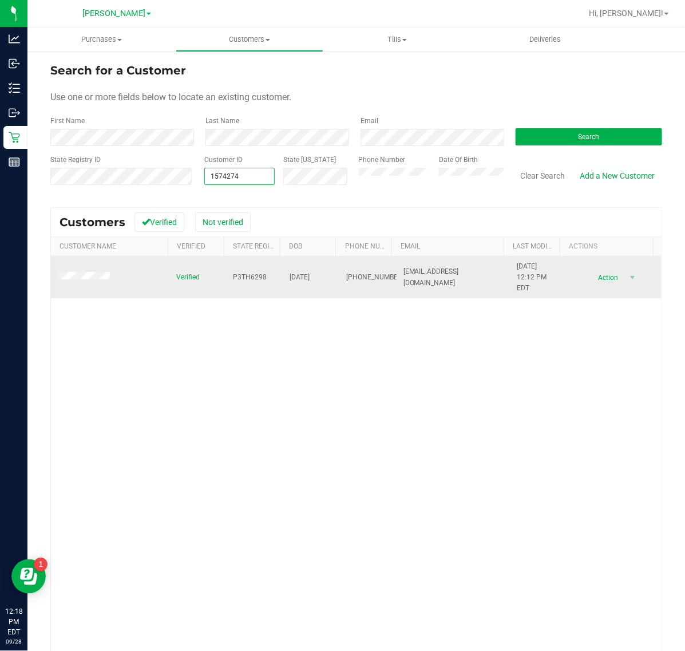
click at [89, 271] on td at bounding box center [110, 277] width 119 height 42
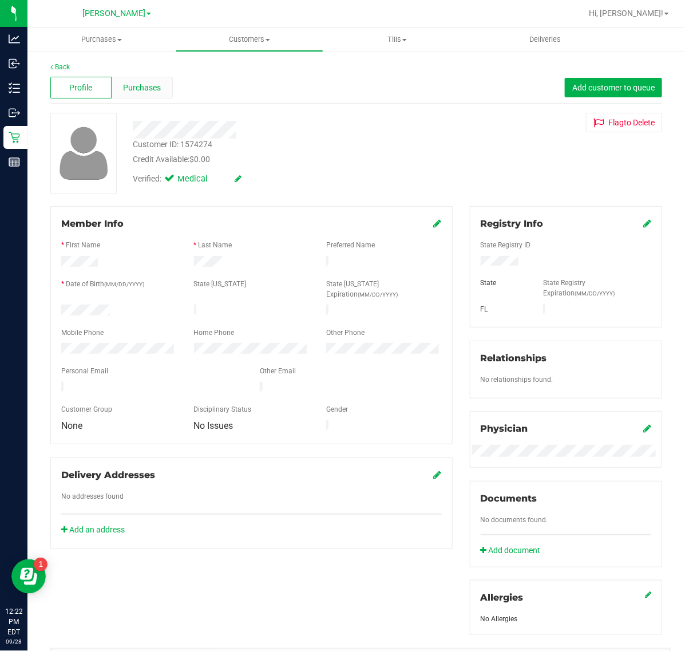
click at [145, 86] on span "Purchases" at bounding box center [142, 88] width 38 height 12
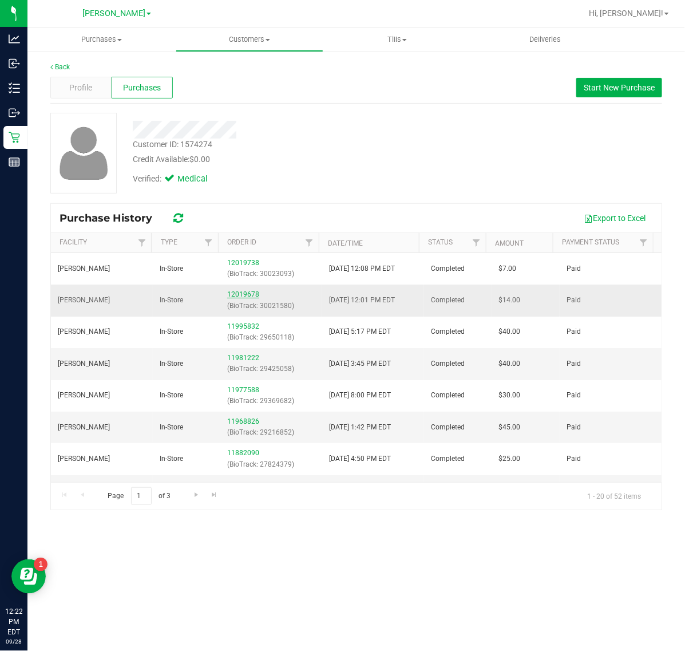
click at [241, 298] on link "12019678" at bounding box center [243, 294] width 32 height 8
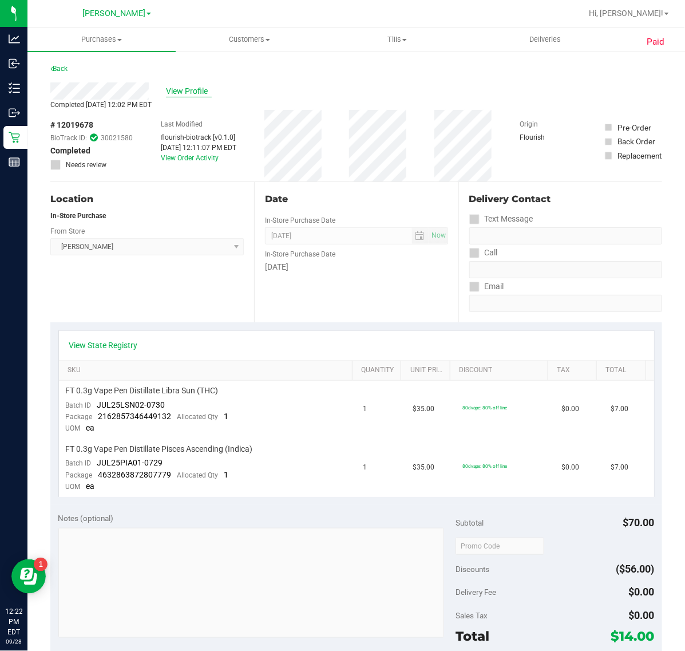
click at [182, 94] on span "View Profile" at bounding box center [189, 91] width 46 height 12
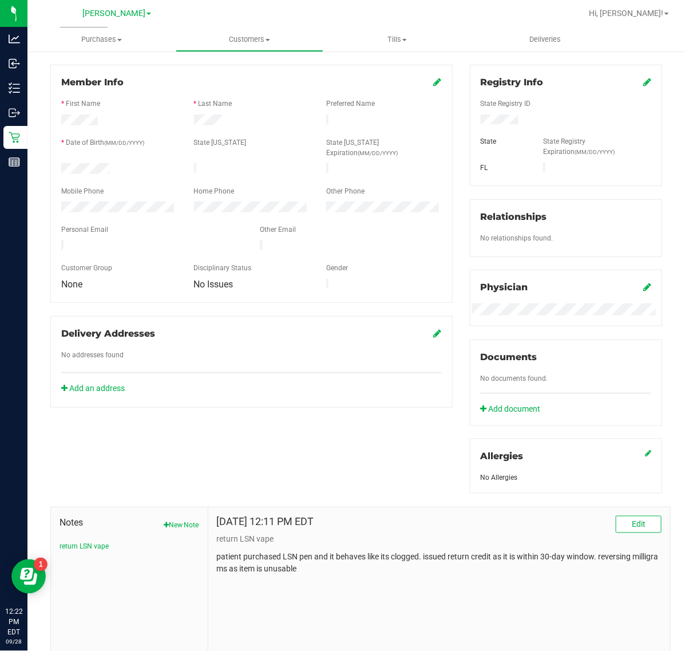
scroll to position [143, 0]
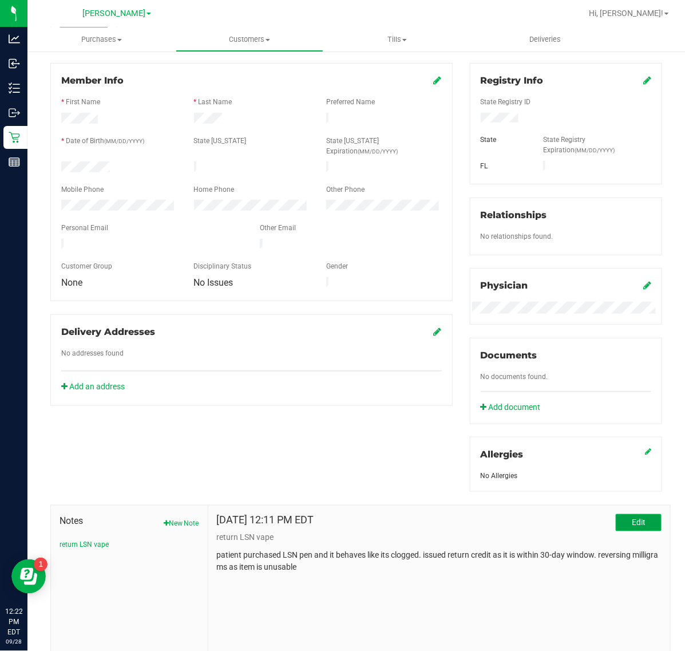
click at [548, 520] on button "Edit" at bounding box center [639, 522] width 46 height 17
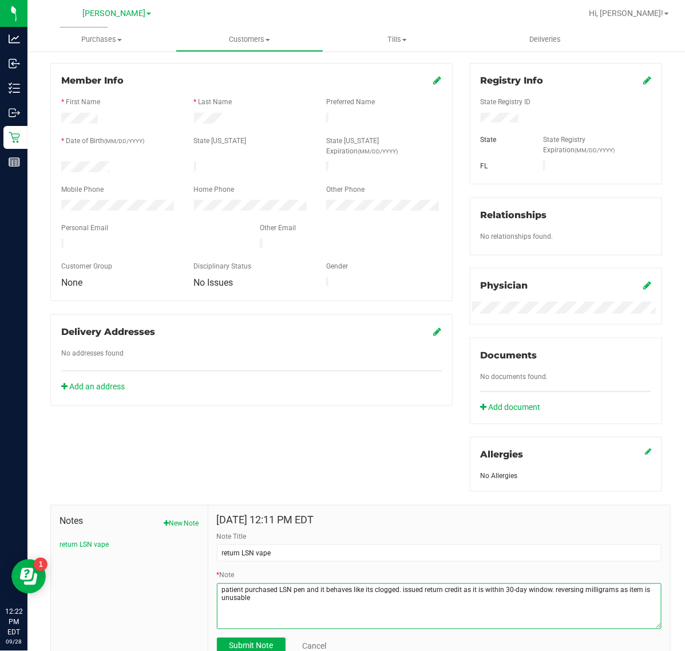
click at [395, 520] on textarea "* Note" at bounding box center [439, 606] width 445 height 46
drag, startPoint x: 238, startPoint y: 600, endPoint x: 200, endPoint y: 585, distance: 40.1
click at [200, 520] on div "Notes New Note return LSN vape Sep 28, 2025 12:11 PM EDT Note Title return LSN …" at bounding box center [360, 584] width 621 height 159
type textarea "patient purchased LSN pen and it behaves like its clogged. Vape lights up as if…"
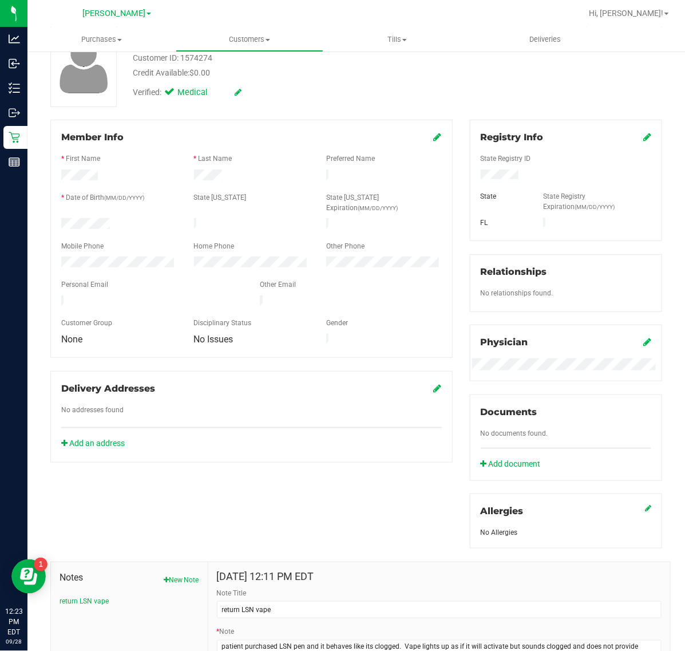
scroll to position [0, 0]
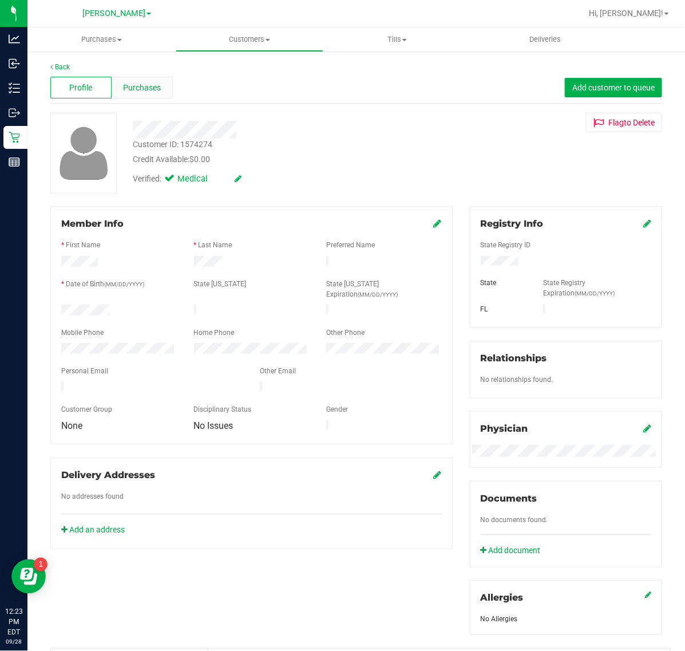
click at [143, 96] on div "Purchases" at bounding box center [142, 88] width 61 height 22
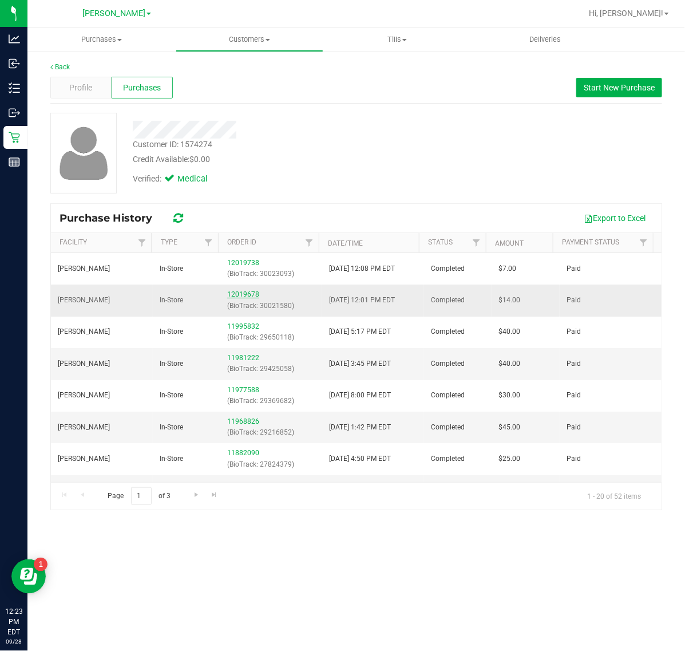
click at [242, 293] on link "12019678" at bounding box center [243, 294] width 32 height 8
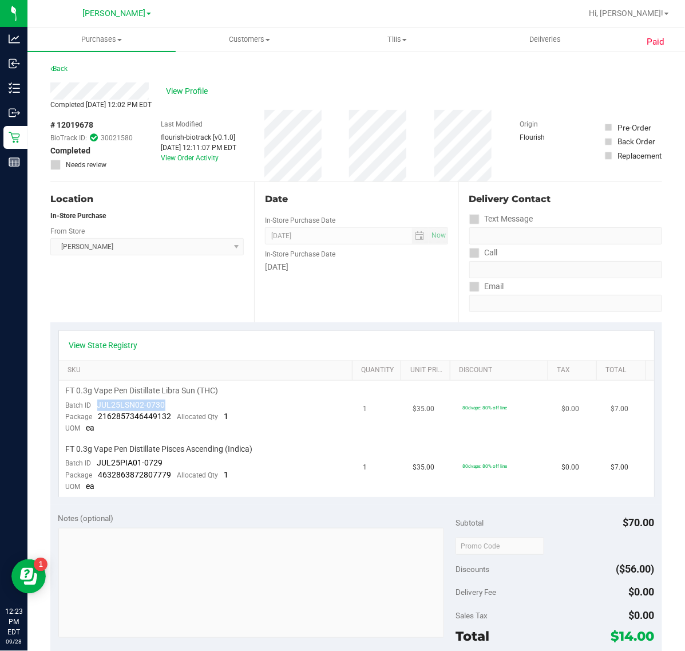
drag, startPoint x: 172, startPoint y: 404, endPoint x: 98, endPoint y: 404, distance: 73.9
click at [98, 404] on td "FT 0.3g Vape Pen Distillate Libra Sun (THC) Batch ID JUL25LSN02-0730 Package 21…" at bounding box center [208, 410] width 298 height 58
copy span "JUL25LSN02-0730"
click at [192, 89] on span "View Profile" at bounding box center [189, 91] width 46 height 12
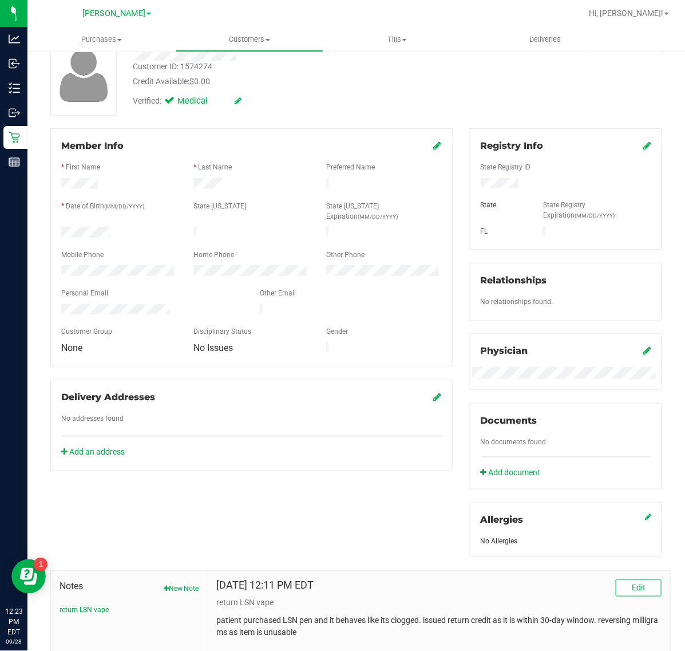
scroll to position [188, 0]
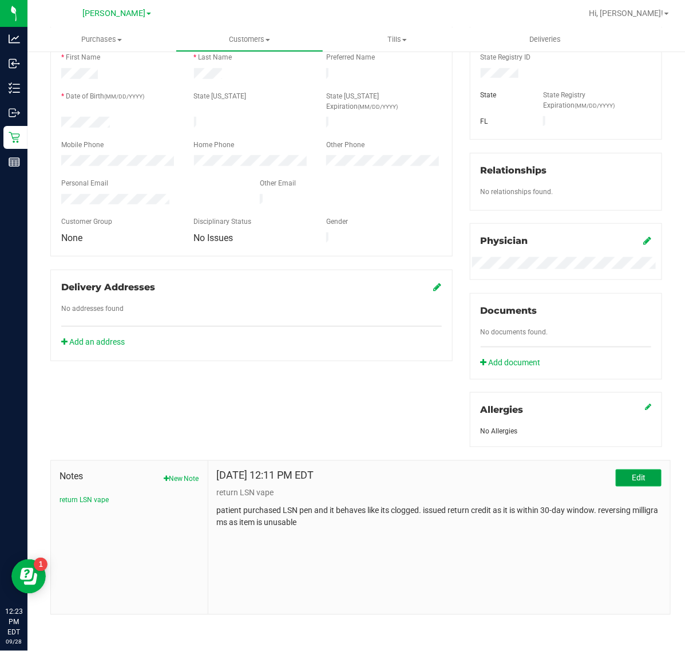
click at [548, 479] on button "Edit" at bounding box center [639, 477] width 46 height 17
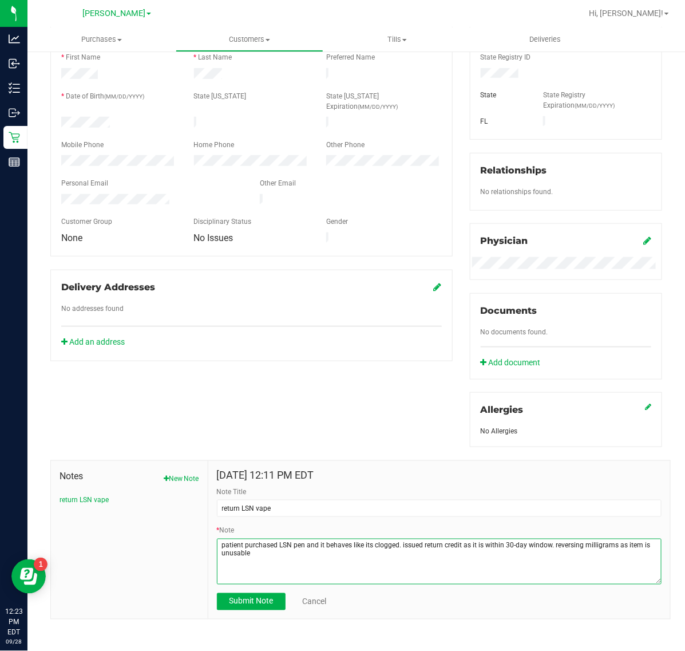
drag, startPoint x: 397, startPoint y: 547, endPoint x: 434, endPoint y: 557, distance: 38.6
click at [434, 520] on textarea "* Note" at bounding box center [439, 562] width 445 height 46
click at [404, 520] on textarea "* Note" at bounding box center [439, 562] width 445 height 46
drag, startPoint x: 387, startPoint y: 553, endPoint x: 398, endPoint y: 545, distance: 14.0
click at [398, 520] on textarea "* Note" at bounding box center [439, 562] width 445 height 46
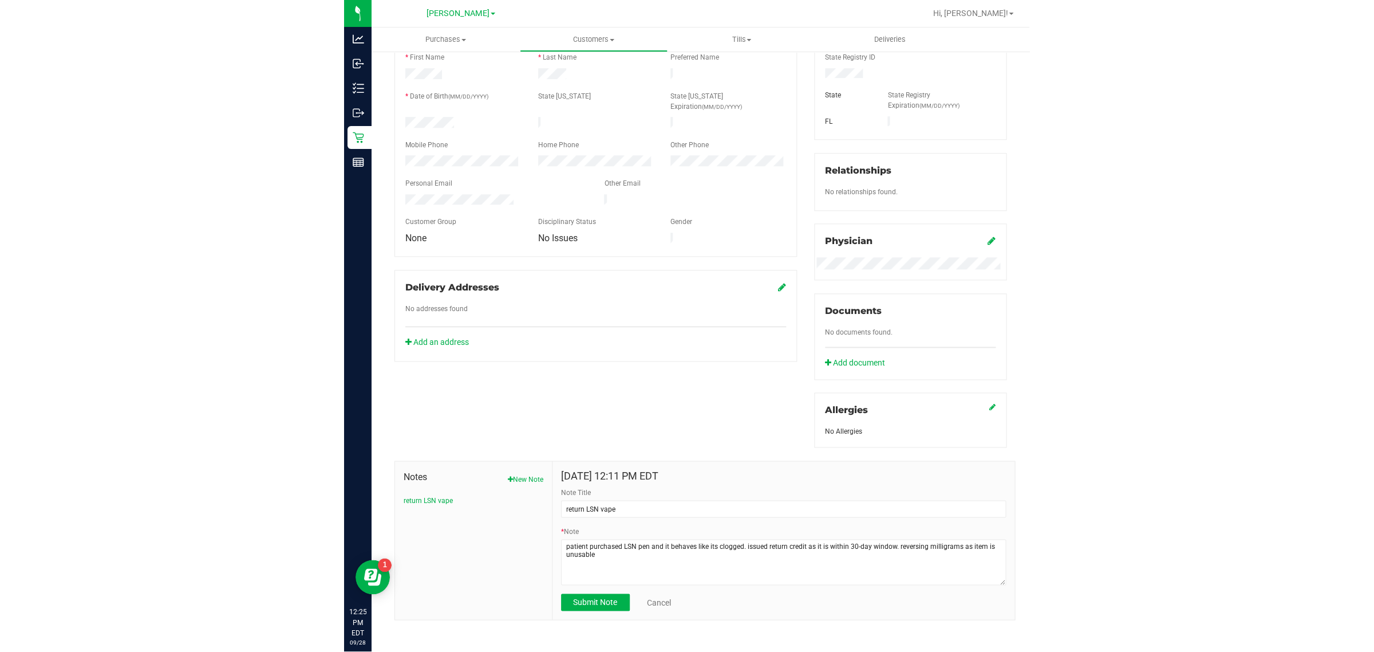
scroll to position [0, 0]
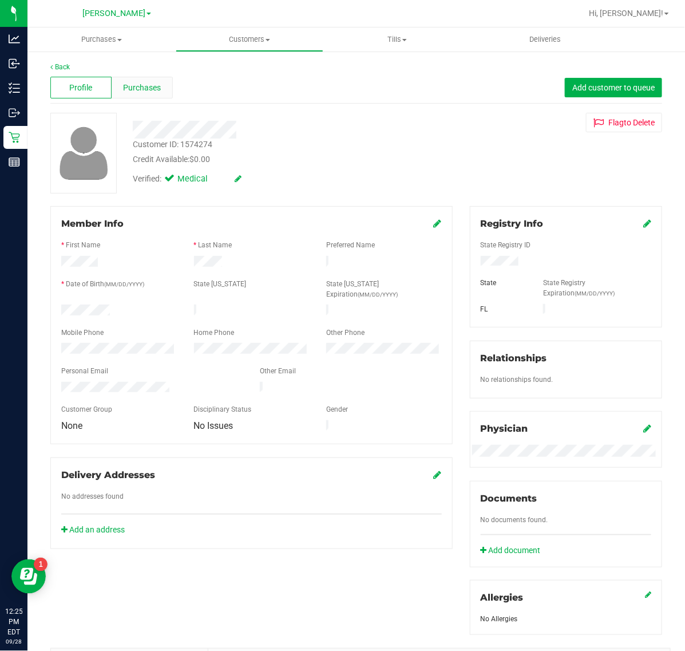
click at [148, 85] on span "Purchases" at bounding box center [142, 88] width 38 height 12
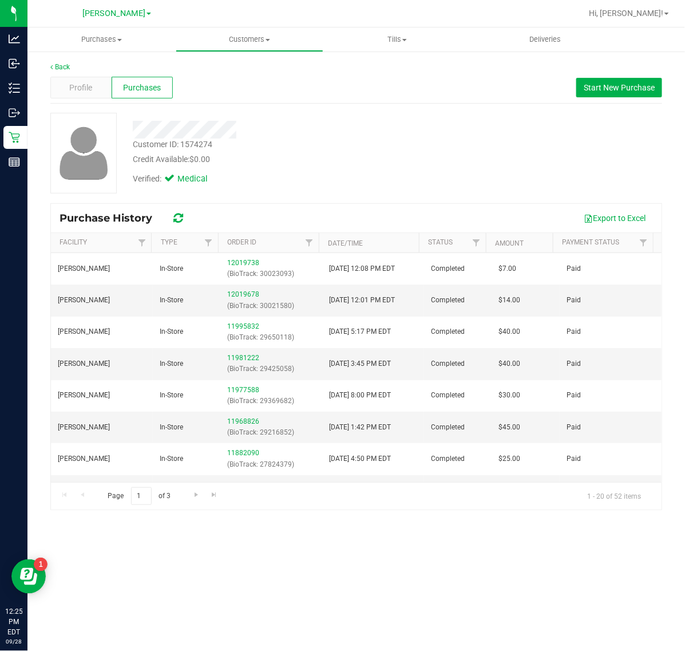
click at [199, 148] on div "Customer ID: 1574274" at bounding box center [173, 145] width 80 height 12
copy div "1574274"
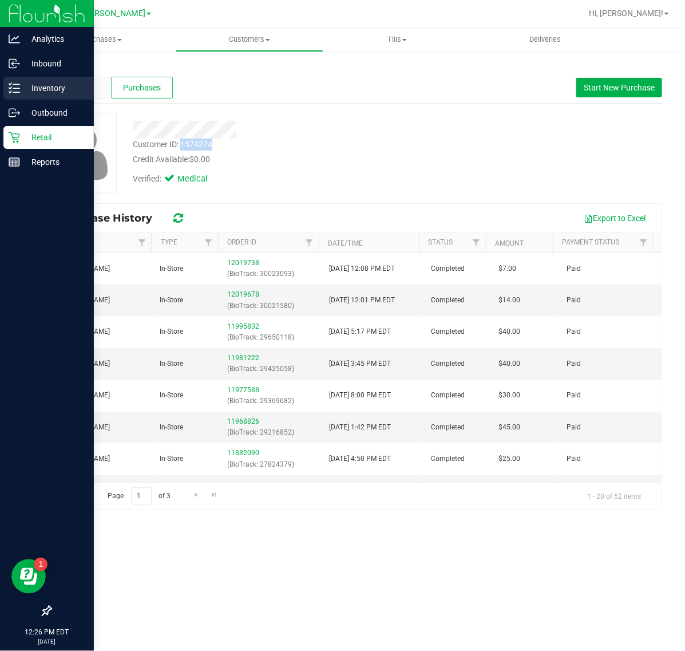
click at [47, 92] on p "Inventory" at bounding box center [54, 88] width 69 height 14
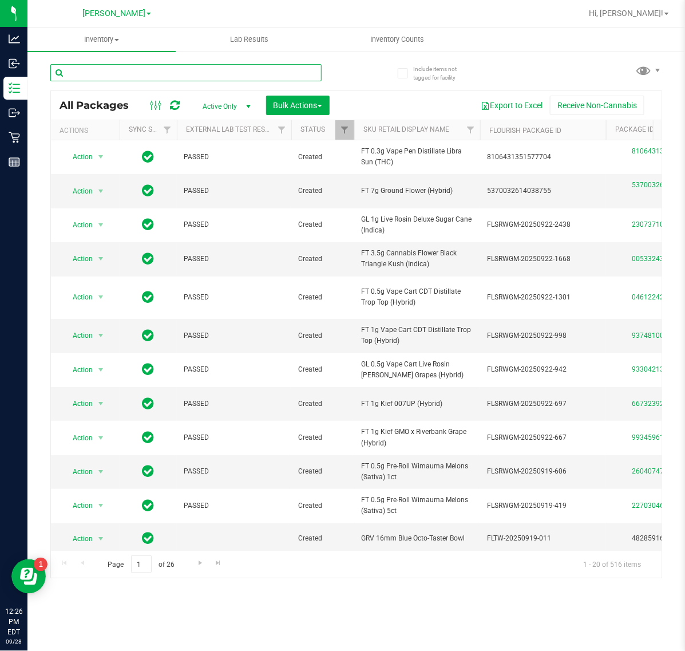
click at [216, 67] on input "text" at bounding box center [185, 72] width 271 height 17
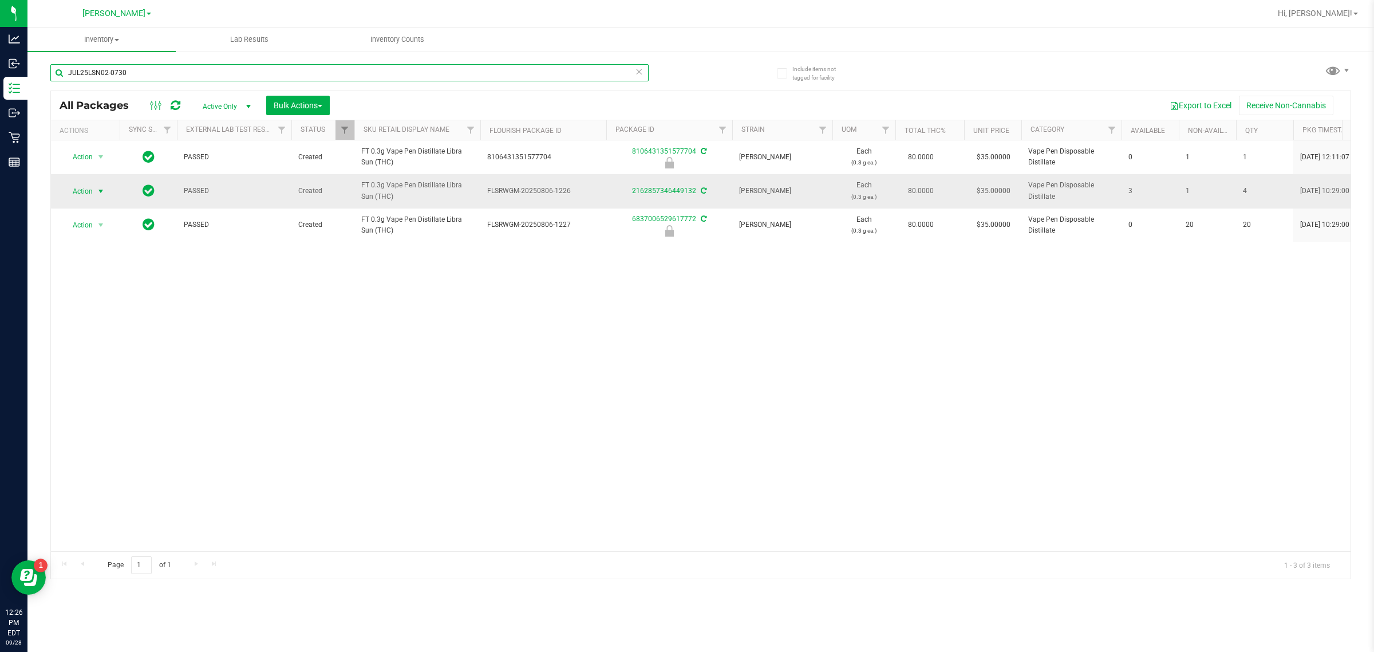
type input "JUL25LSN02-0730"
click at [98, 188] on span "select" at bounding box center [100, 191] width 9 height 9
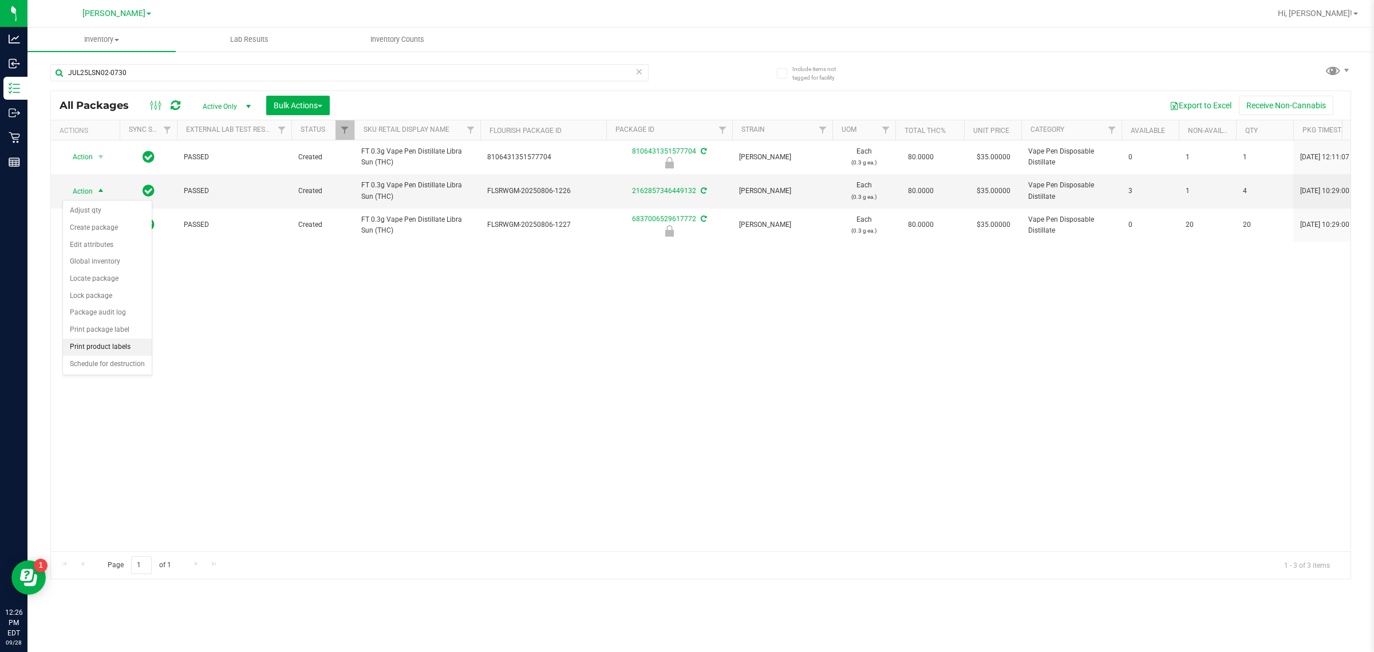
click at [130, 350] on li "Print product labels" at bounding box center [107, 346] width 89 height 17
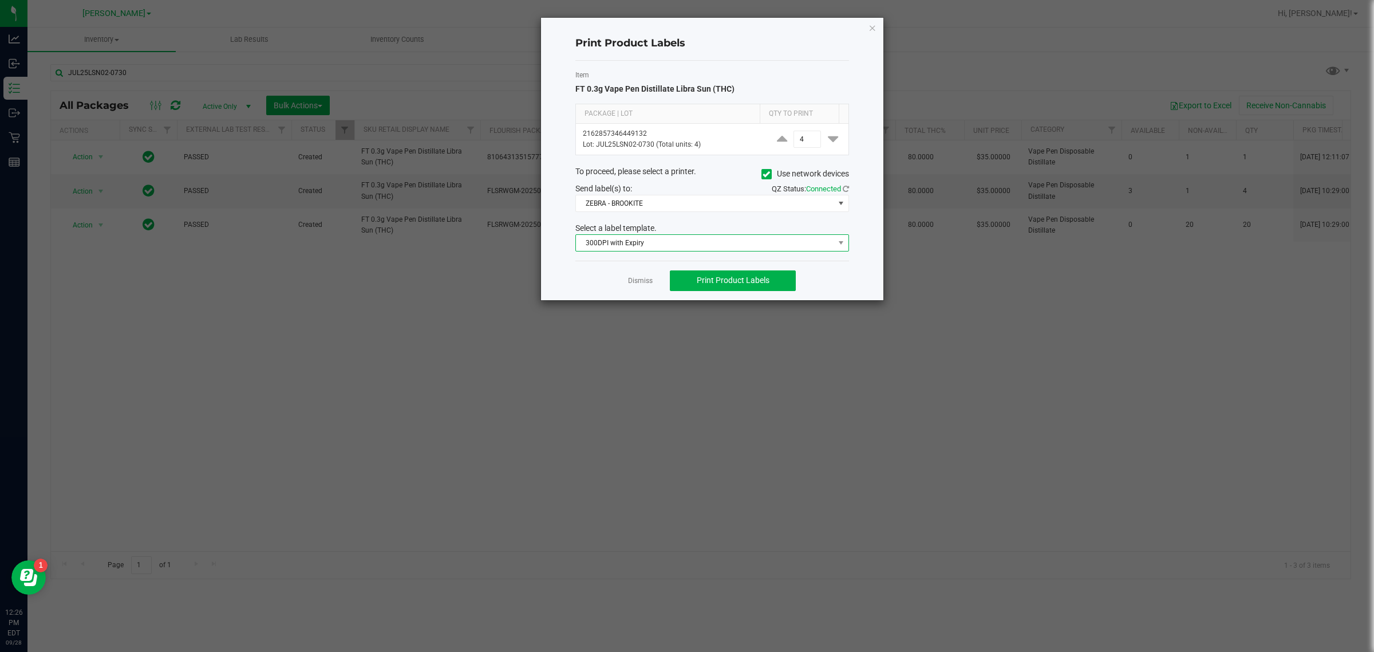
click at [548, 247] on span "300DPI with Expiry" at bounding box center [705, 243] width 258 height 16
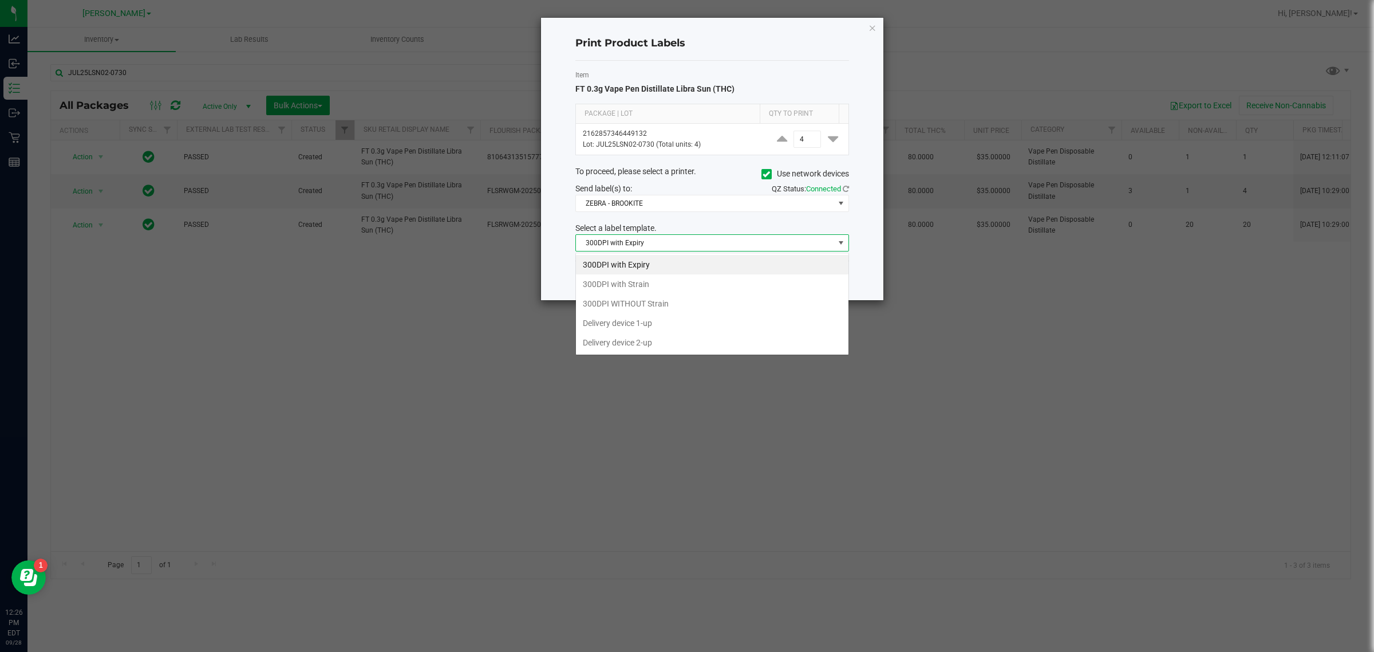
scroll to position [18, 273]
click at [548, 202] on span "ZEBRA - BROOKITE" at bounding box center [705, 203] width 258 height 16
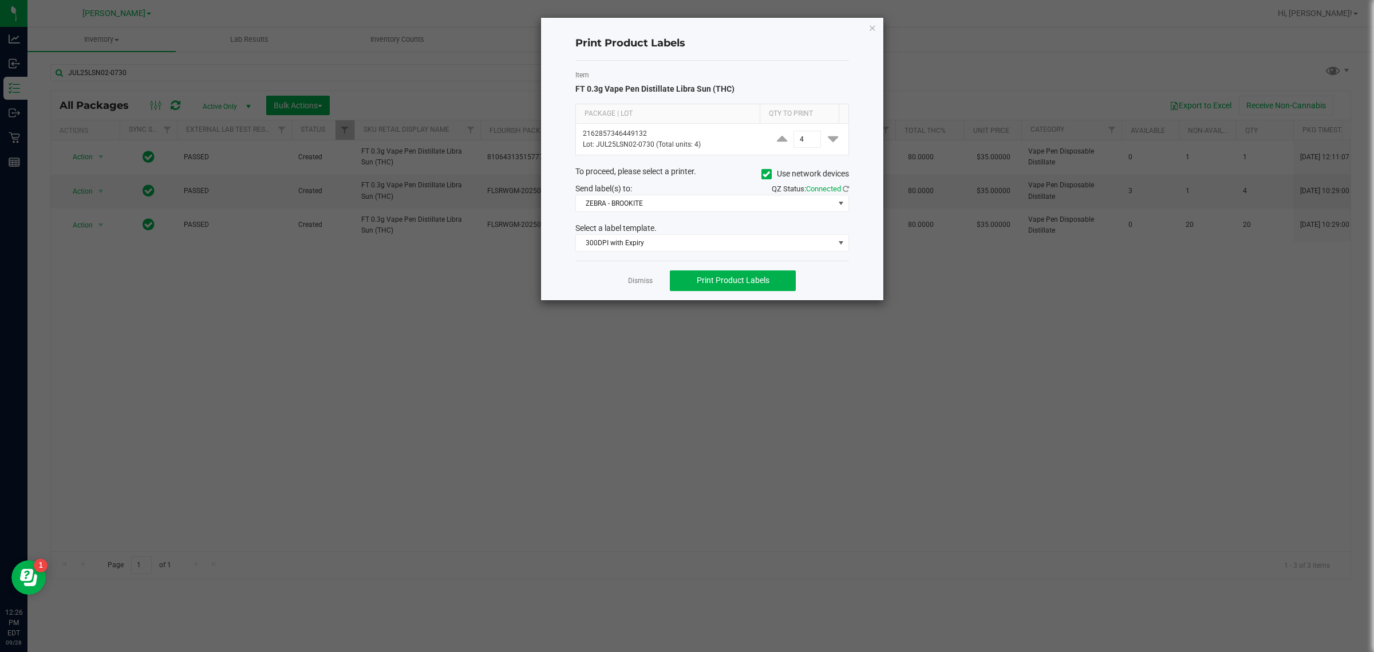
click at [548, 227] on div "Print Product Labels Item FT 0.3g Vape Pen Distillate Libra Sun (THC) Package |…" at bounding box center [712, 159] width 342 height 282
click at [548, 247] on span "300DPI with Expiry" at bounding box center [705, 243] width 258 height 16
click at [548, 179] on div "To proceed, please select a printer. Use network devices" at bounding box center [712, 173] width 291 height 17
click at [548, 282] on link "Dismiss" at bounding box center [640, 281] width 25 height 10
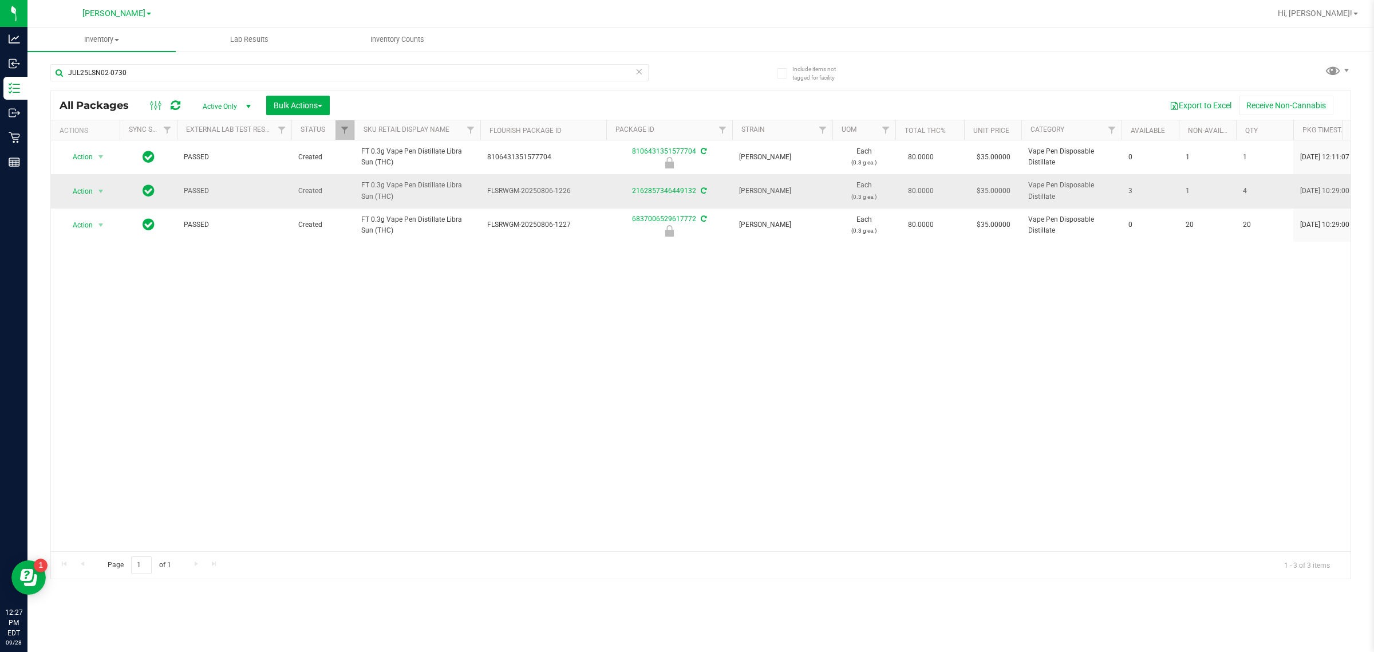
click at [94, 201] on td "Action Action Adjust qty Create package Edit attributes Global inventory Locate…" at bounding box center [85, 191] width 69 height 34
click at [93, 192] on span "Action" at bounding box center [77, 191] width 31 height 16
click at [119, 325] on li "Print package label" at bounding box center [107, 329] width 89 height 17
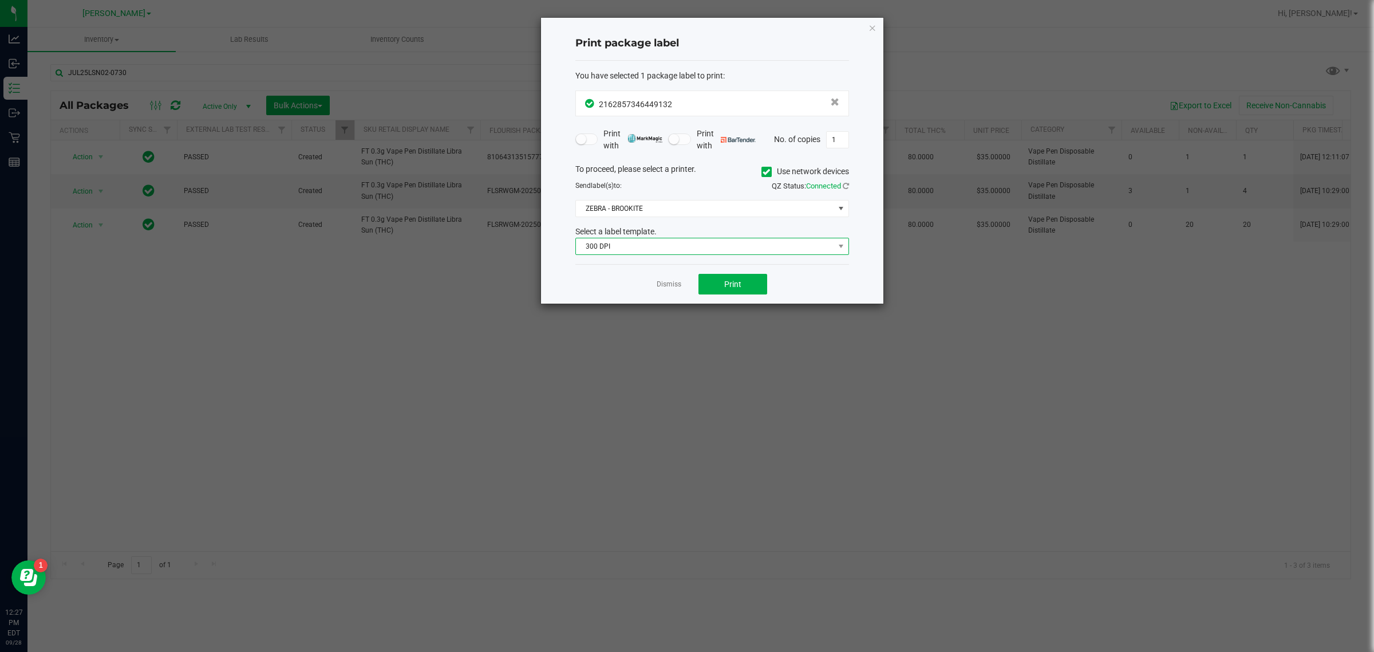
click at [548, 249] on span "300 DPI" at bounding box center [705, 246] width 258 height 16
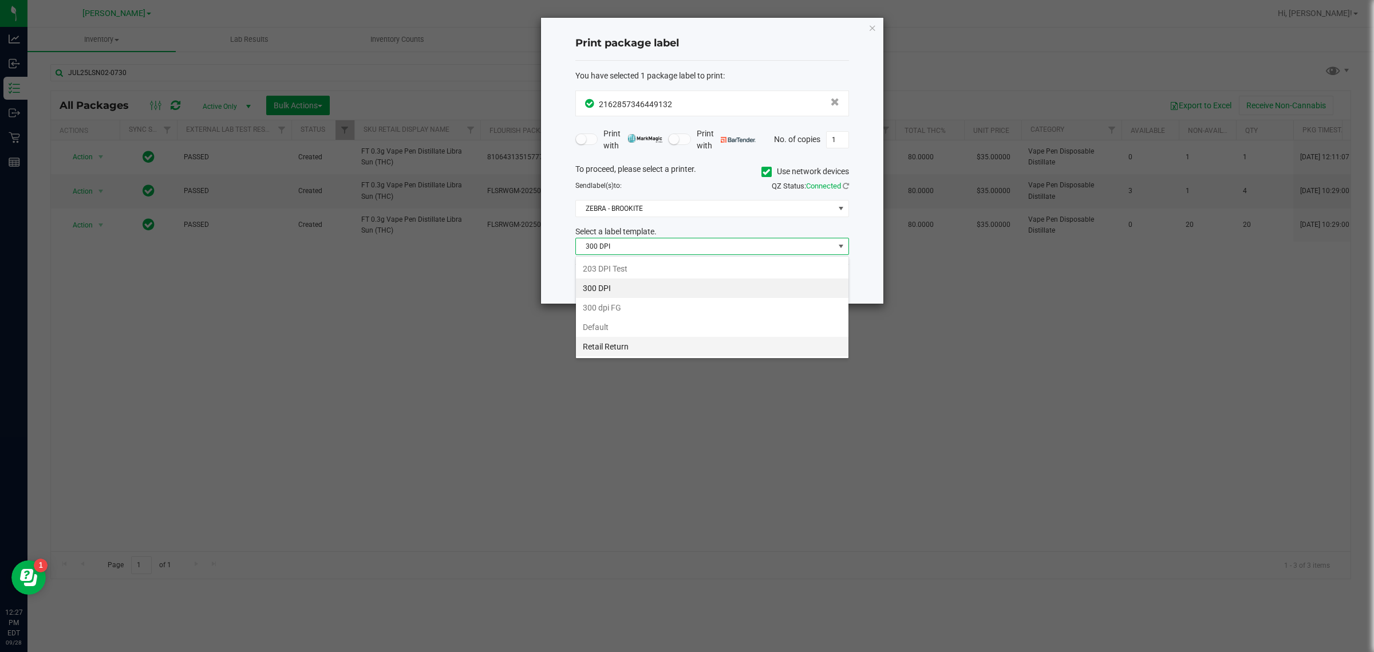
click at [548, 345] on li "Retail Return" at bounding box center [712, 346] width 273 height 19
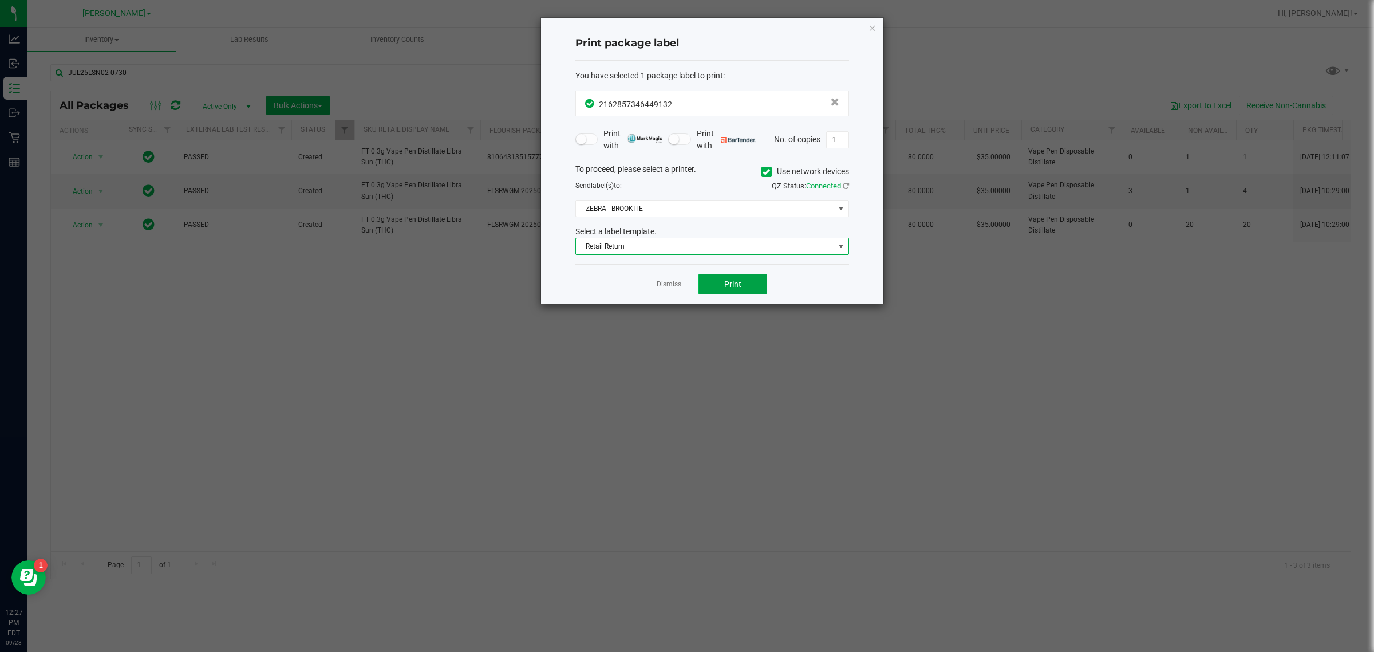
click at [548, 277] on button "Print" at bounding box center [732, 284] width 69 height 21
click at [548, 26] on icon "button" at bounding box center [873, 28] width 8 height 14
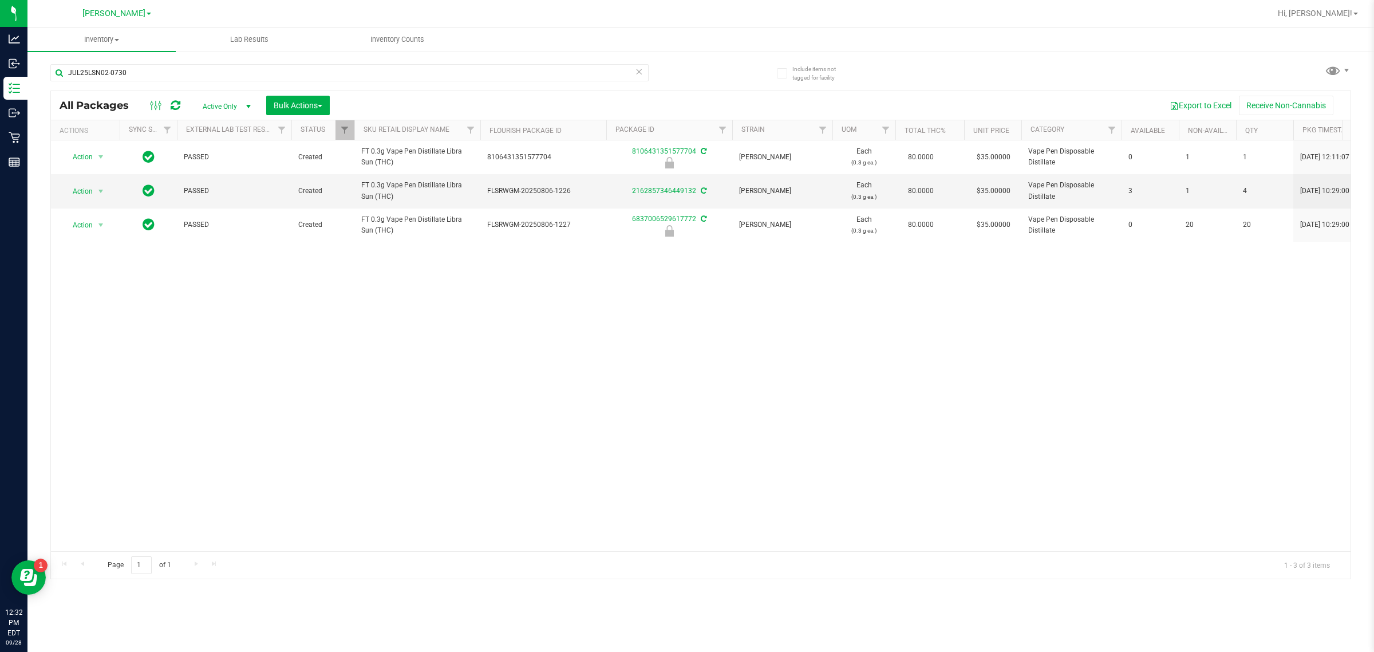
click at [548, 392] on div "Action Action Edit attributes Global inventory Locate package Package audit log…" at bounding box center [701, 345] width 1300 height 411
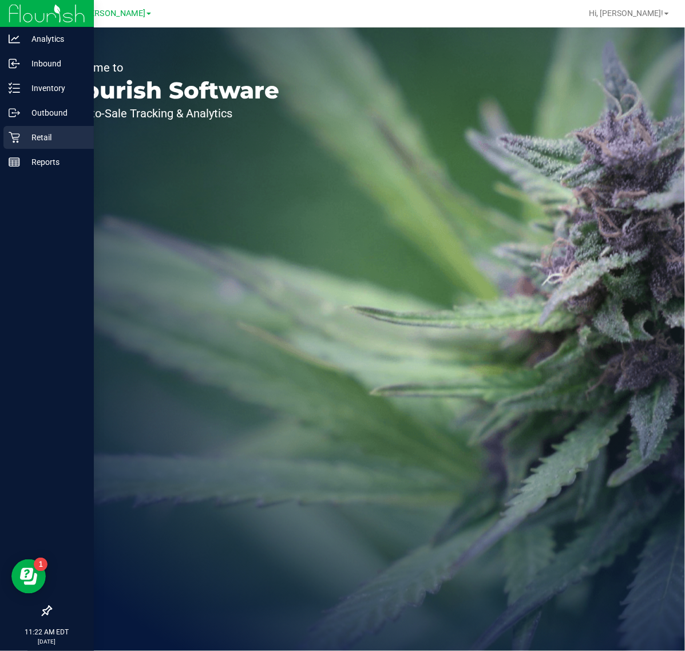
click at [23, 135] on p "Retail" at bounding box center [54, 138] width 69 height 14
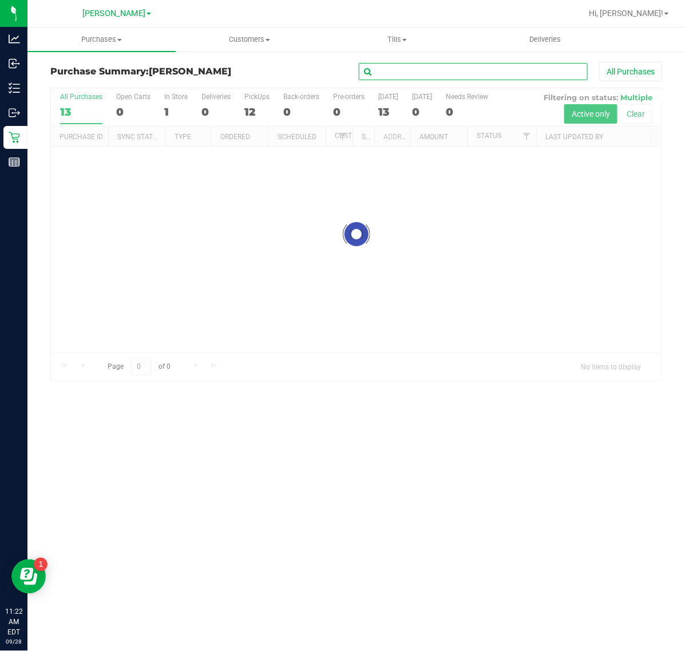
click at [492, 74] on input "text" at bounding box center [473, 71] width 229 height 17
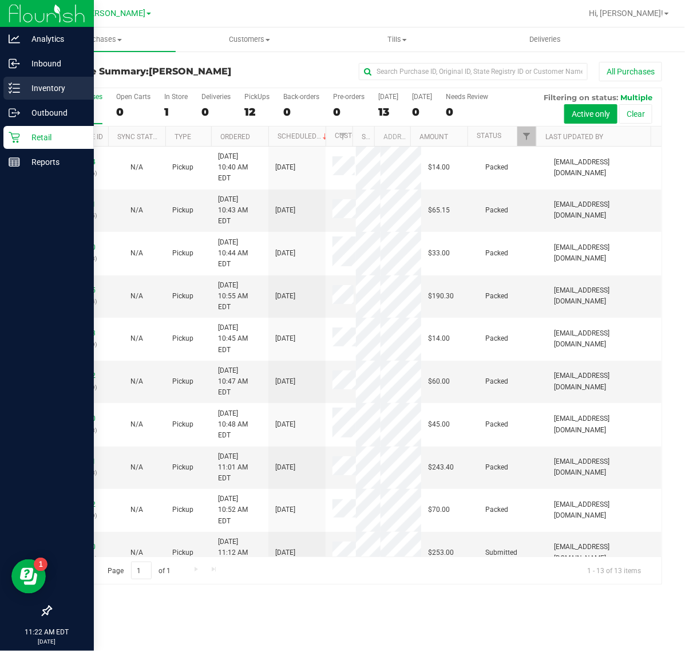
click at [53, 89] on p "Inventory" at bounding box center [54, 88] width 69 height 14
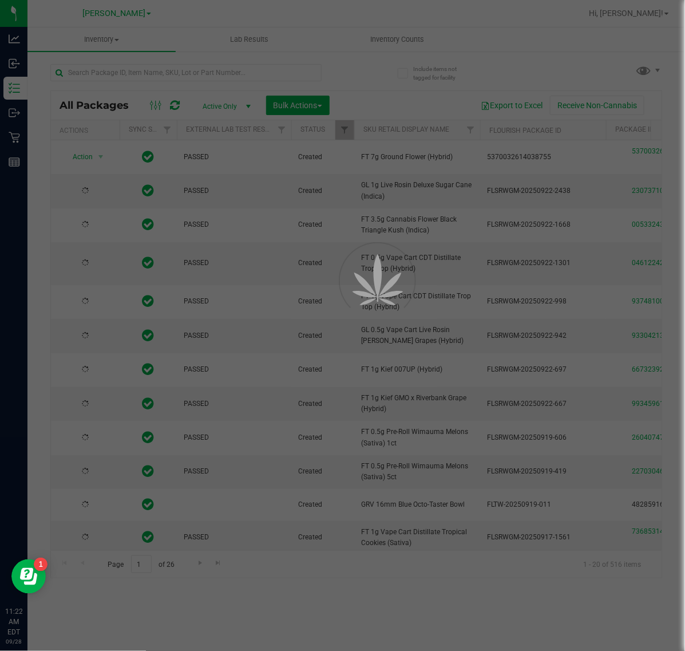
click at [198, 69] on div at bounding box center [342, 325] width 685 height 651
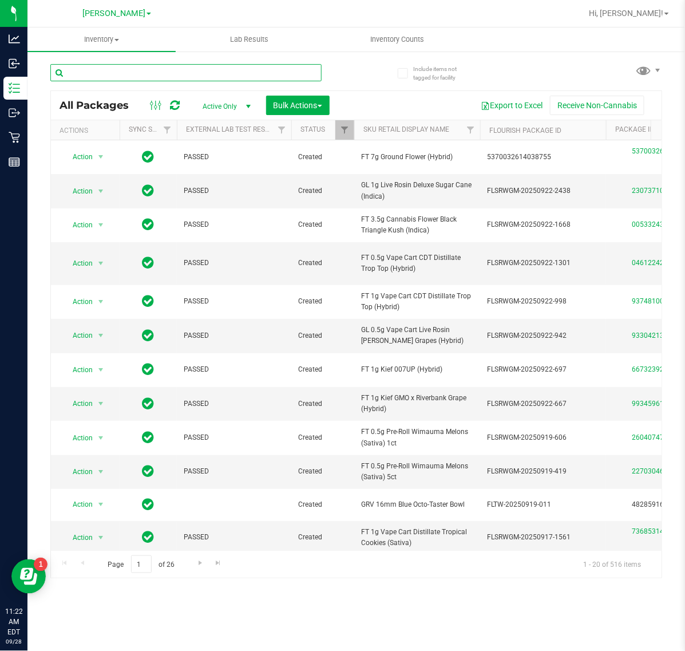
click at [196, 69] on input "text" at bounding box center [185, 72] width 271 height 17
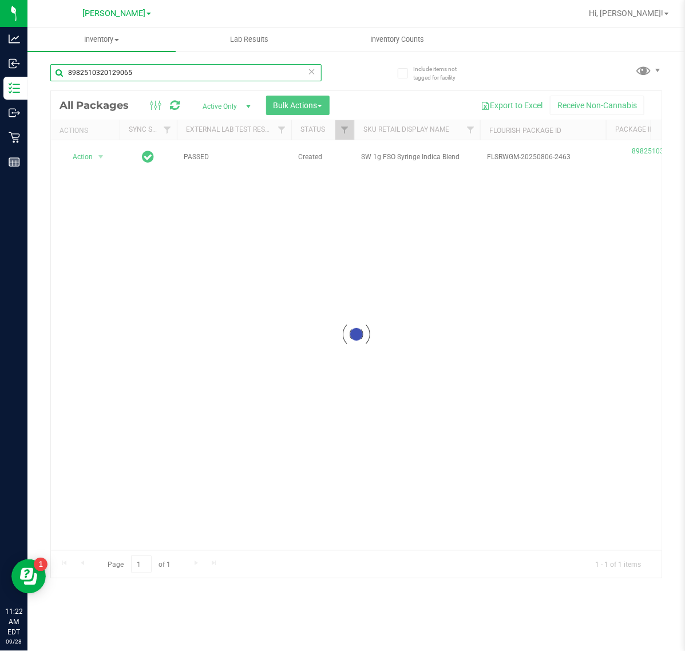
type input "8982510320129065"
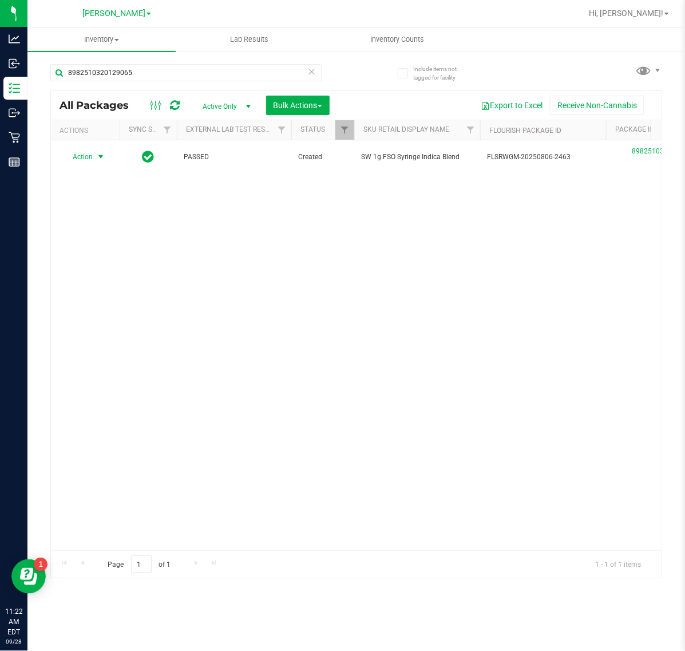
click at [92, 156] on span "Action" at bounding box center [77, 157] width 31 height 16
click at [110, 285] on li "Unlock package" at bounding box center [100, 293] width 74 height 17
drag, startPoint x: 198, startPoint y: 73, endPoint x: -331, endPoint y: 83, distance: 529.1
click at [0, 83] on html "Analytics Inbound Inventory Outbound Retail Reports 11:24 AM EDT 09/28/2025 09/…" at bounding box center [342, 325] width 685 height 651
paste input "SW 30ml (600mg) Tincture Relief (1:9 CBD:THC)"
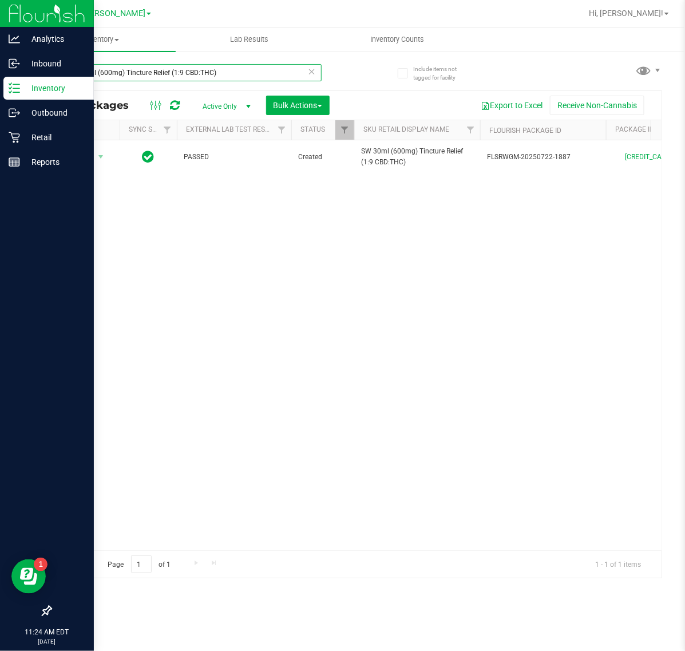
type input "SW 30ml (600mg) Tincture Relief (1:9 CBD:THC)"
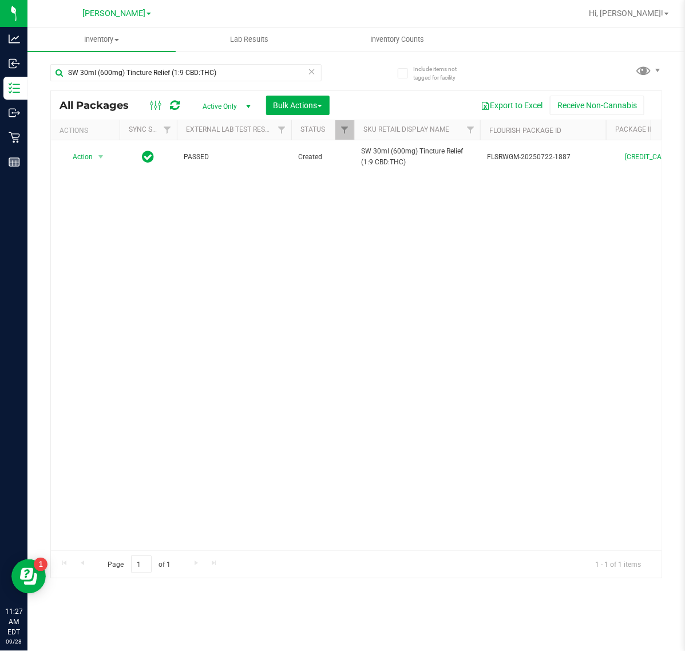
click at [428, 427] on div "Action Action Adjust qty Create package Edit attributes Global inventory Locate…" at bounding box center [356, 345] width 611 height 410
click at [494, 372] on div "Action Action Adjust qty Create package Edit attributes Global inventory Locate…" at bounding box center [356, 345] width 611 height 410
click at [448, 342] on div "Action Action Adjust qty Create package Edit attributes Global inventory Locate…" at bounding box center [356, 345] width 611 height 410
click at [394, 381] on div "Action Action Adjust qty Create package Edit attributes Global inventory Locate…" at bounding box center [356, 345] width 611 height 410
drag, startPoint x: 277, startPoint y: 352, endPoint x: 259, endPoint y: 332, distance: 26.8
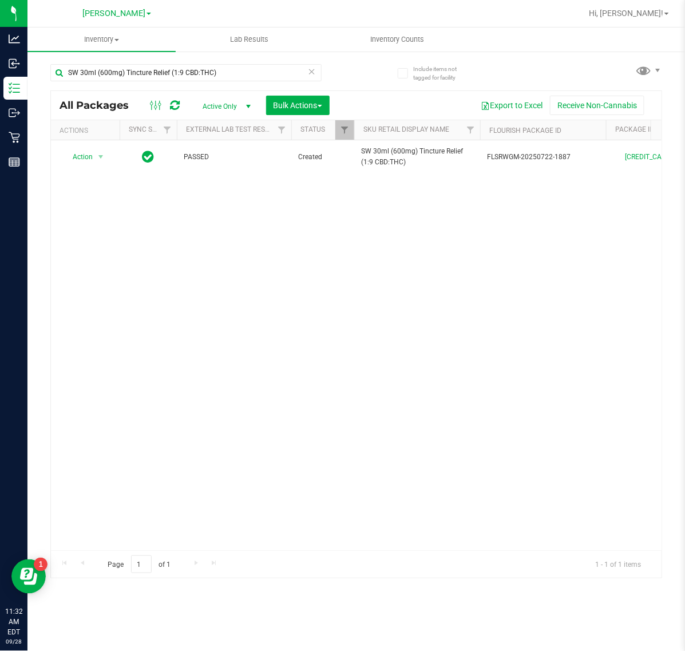
click at [273, 348] on div "Action Action Adjust qty Create package Edit attributes Global inventory Locate…" at bounding box center [356, 345] width 611 height 410
click at [220, 367] on div "Action Action Adjust qty Create package Edit attributes Global inventory Locate…" at bounding box center [356, 345] width 611 height 410
click at [258, 418] on div "Action Action Adjust qty Create package Edit attributes Global inventory Locate…" at bounding box center [356, 345] width 611 height 410
click at [315, 69] on icon at bounding box center [312, 71] width 8 height 14
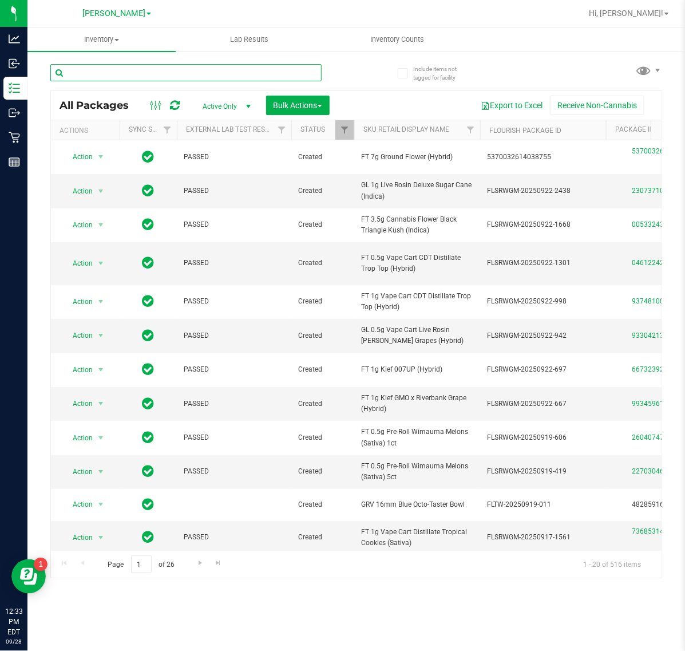
click at [209, 65] on input "text" at bounding box center [185, 72] width 271 height 17
paste input "FT 7g Ground Flower (Sativa)"
type input "FT 7g Ground Flower (Sativa)"
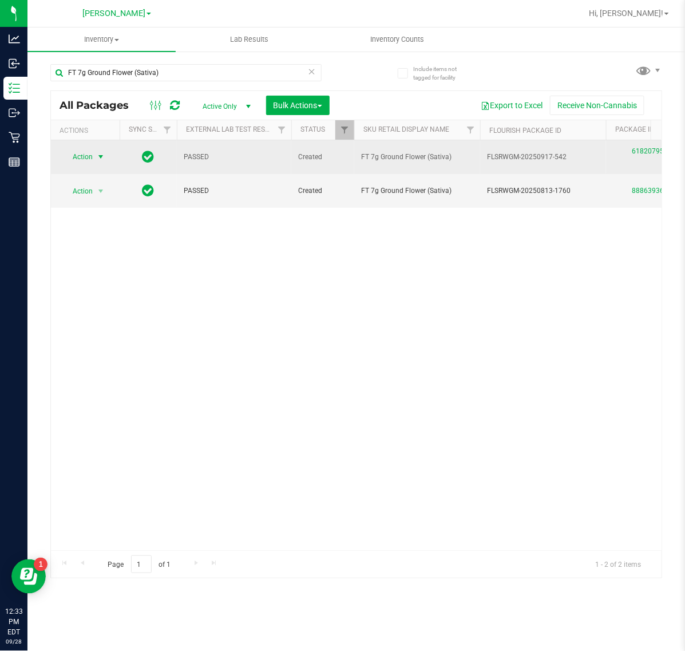
click at [97, 159] on span "select" at bounding box center [100, 156] width 9 height 9
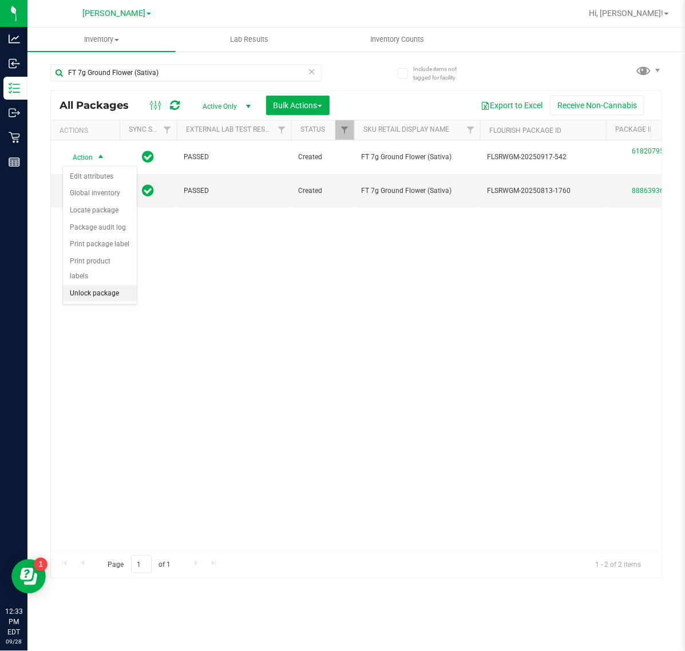
click at [78, 285] on li "Unlock package" at bounding box center [100, 293] width 74 height 17
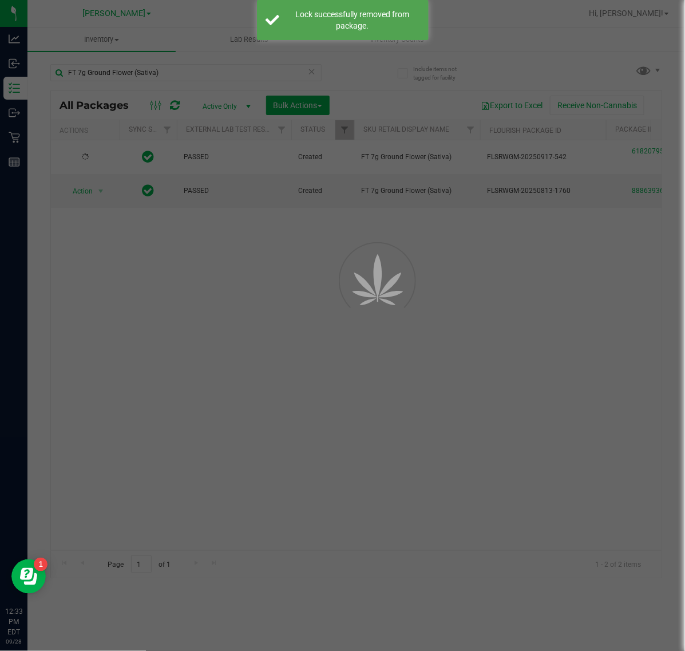
click at [140, 322] on div "Inventory All packages All inventory Waste log Create inventory Lab Results Inv…" at bounding box center [356, 338] width 658 height 623
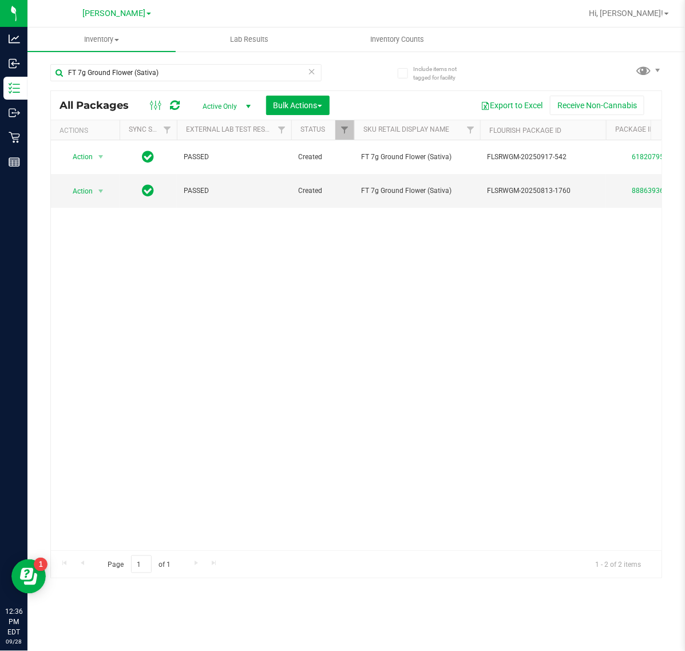
click at [415, 416] on div "Action Action Adjust qty Create package Edit attributes Global inventory Locate…" at bounding box center [356, 345] width 611 height 410
click at [380, 456] on div "Action Action Adjust qty Create package Edit attributes Global inventory Locate…" at bounding box center [356, 345] width 611 height 410
click at [408, 345] on div "Action Action Adjust qty Create package Edit attributes Global inventory Locate…" at bounding box center [356, 345] width 611 height 410
click at [400, 45] on uib-tab-heading "Inventory Counts" at bounding box center [397, 39] width 147 height 23
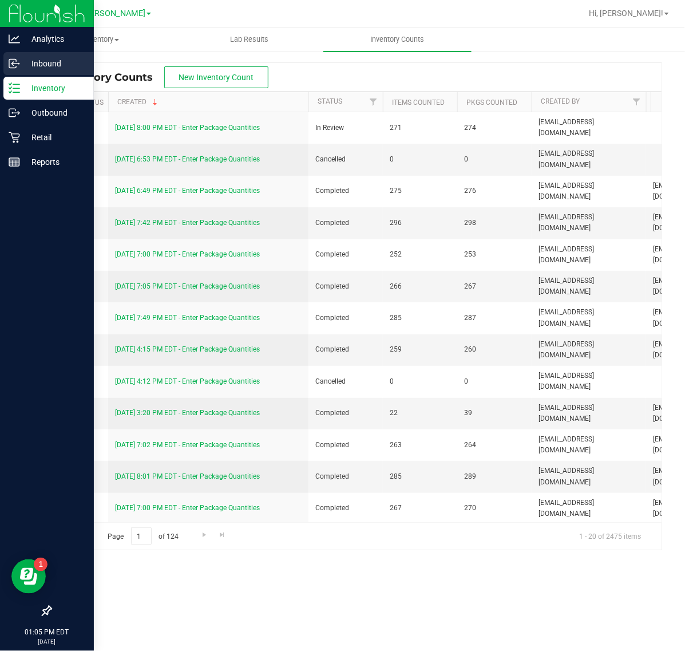
click at [20, 66] on p "Inbound" at bounding box center [54, 64] width 69 height 14
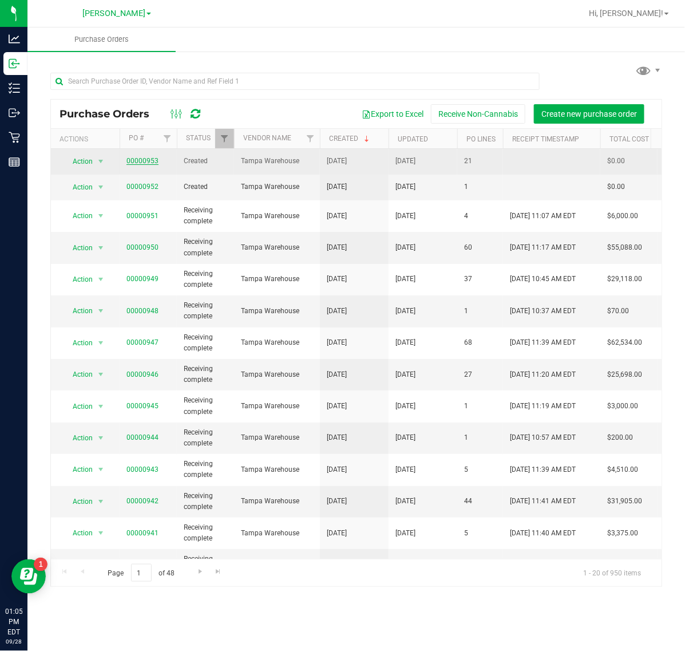
click at [146, 159] on link "00000953" at bounding box center [143, 161] width 32 height 8
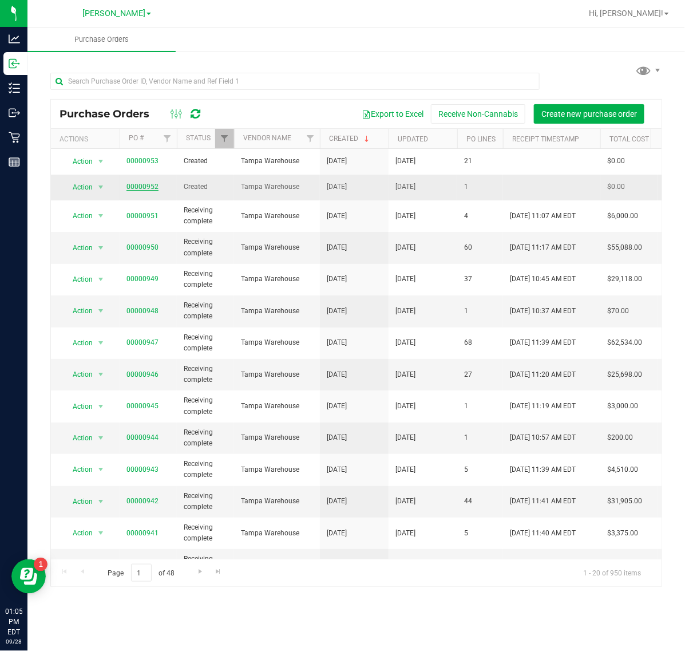
click at [147, 184] on link "00000952" at bounding box center [143, 187] width 32 height 8
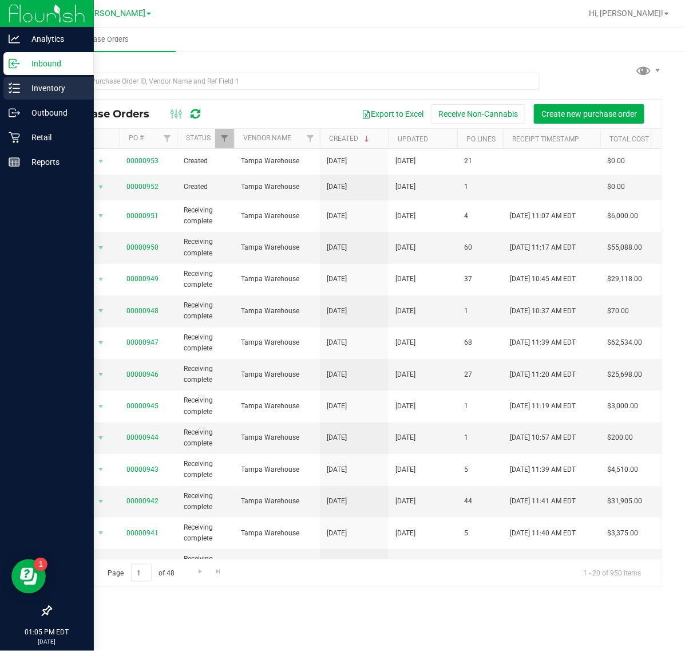
click at [24, 81] on p "Inventory" at bounding box center [54, 88] width 69 height 14
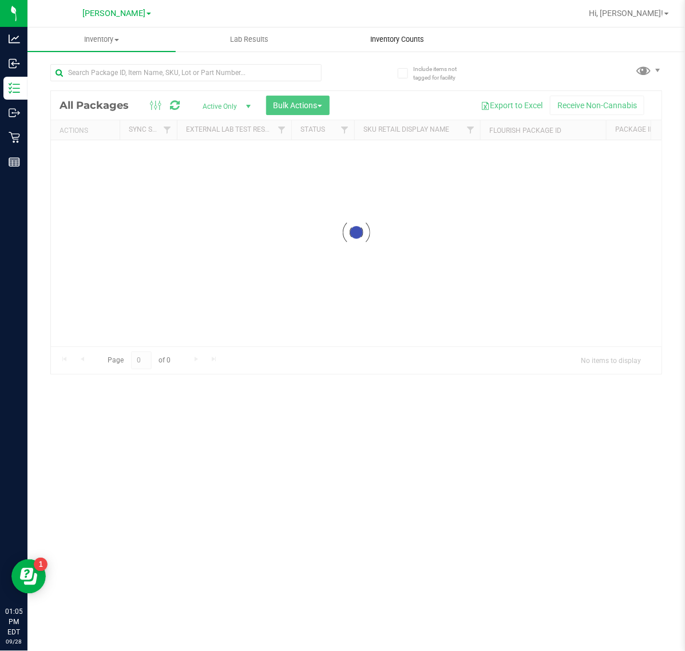
click at [385, 40] on div "Inventory All packages All inventory Waste log Create inventory Lab Results Inv…" at bounding box center [356, 338] width 658 height 623
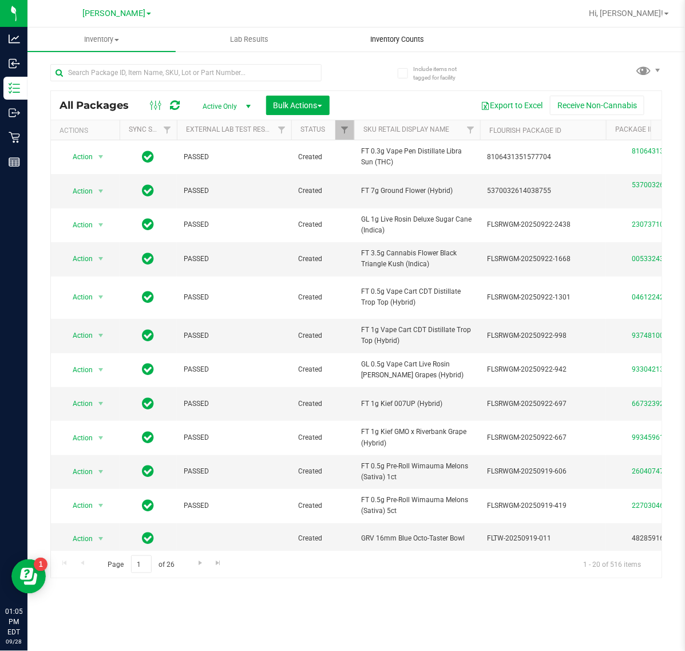
click at [384, 40] on span "Inventory Counts" at bounding box center [397, 39] width 85 height 10
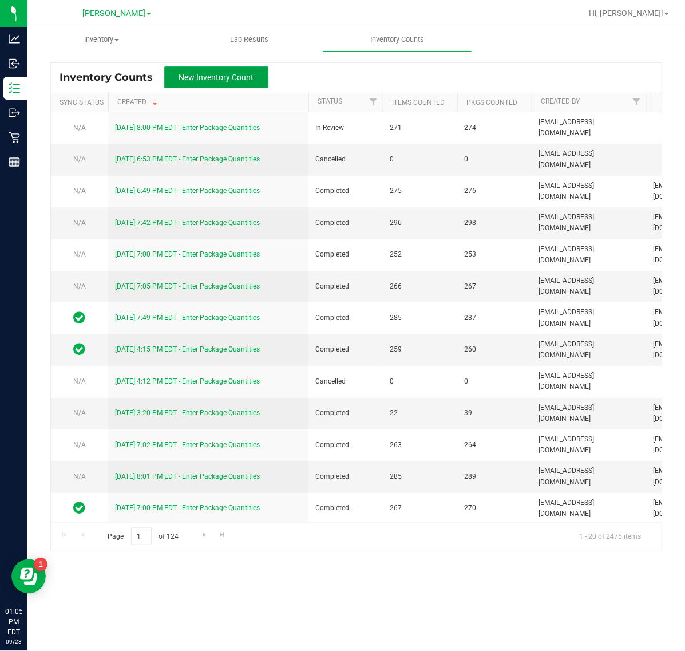
click at [223, 84] on button "New Inventory Count" at bounding box center [216, 77] width 104 height 22
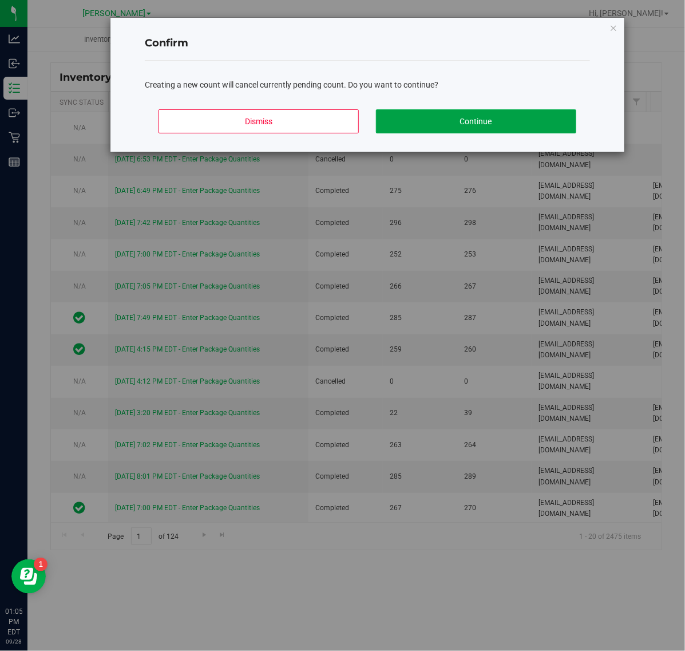
drag, startPoint x: 453, startPoint y: 115, endPoint x: 685, endPoint y: 124, distance: 231.5
click at [456, 109] on button "Continue" at bounding box center [476, 121] width 200 height 24
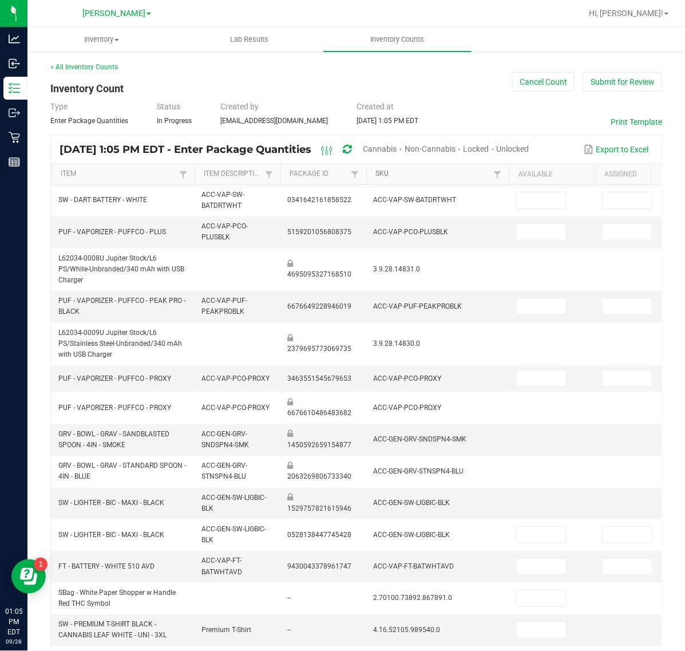
click at [384, 172] on link "SKU" at bounding box center [433, 173] width 115 height 9
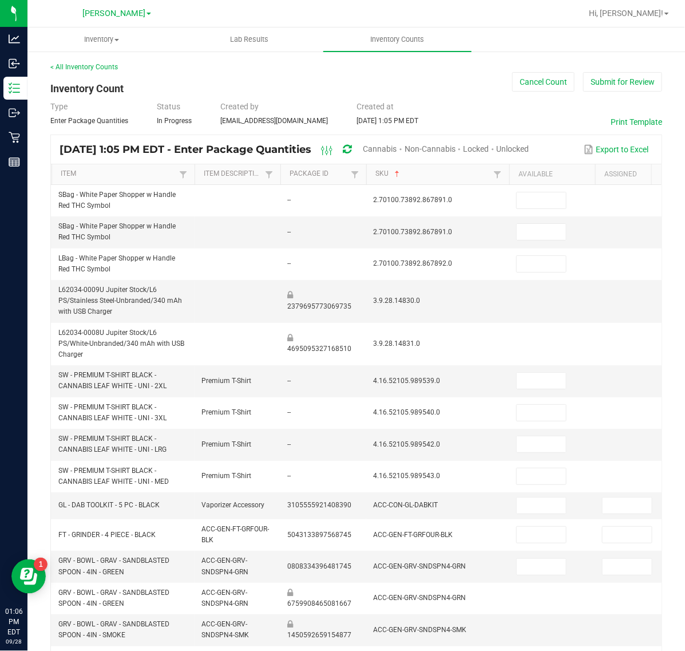
click at [397, 144] on span "Cannabis" at bounding box center [381, 148] width 34 height 9
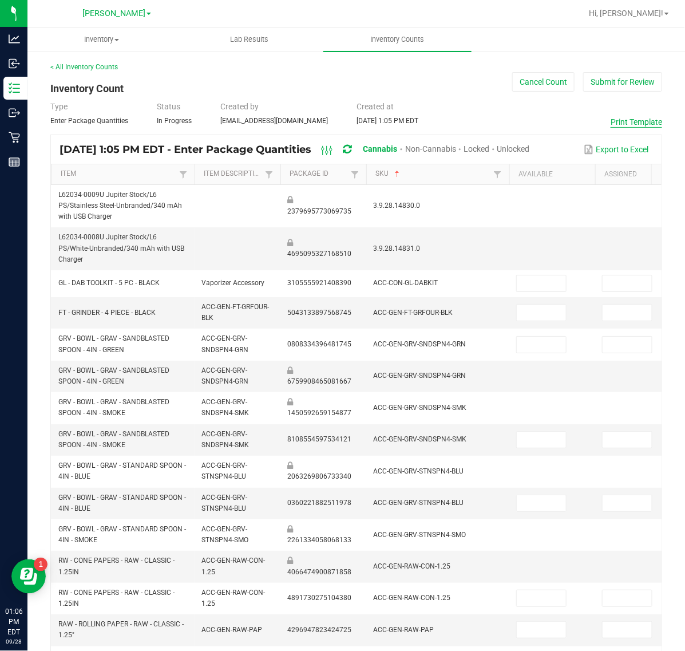
click at [611, 121] on button "Print Template" at bounding box center [637, 121] width 52 height 11
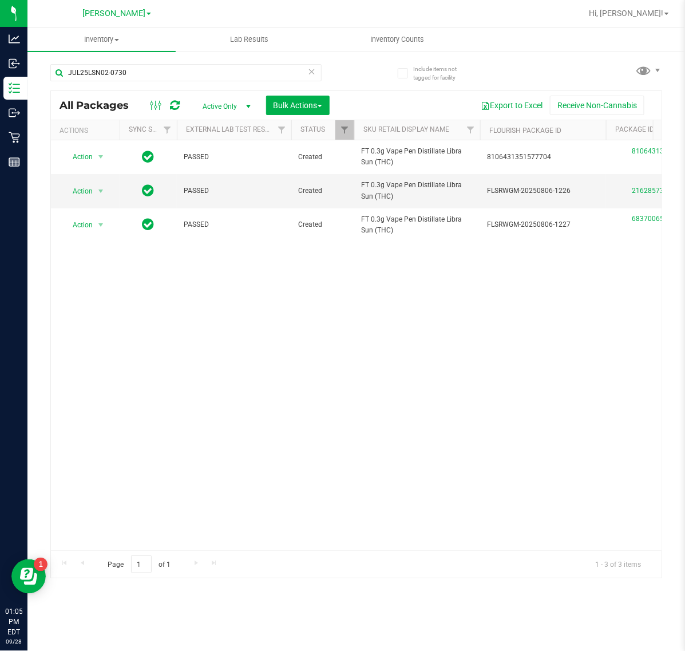
click at [342, 288] on div "Action Action Edit attributes Global inventory Locate package Package audit log…" at bounding box center [356, 345] width 611 height 410
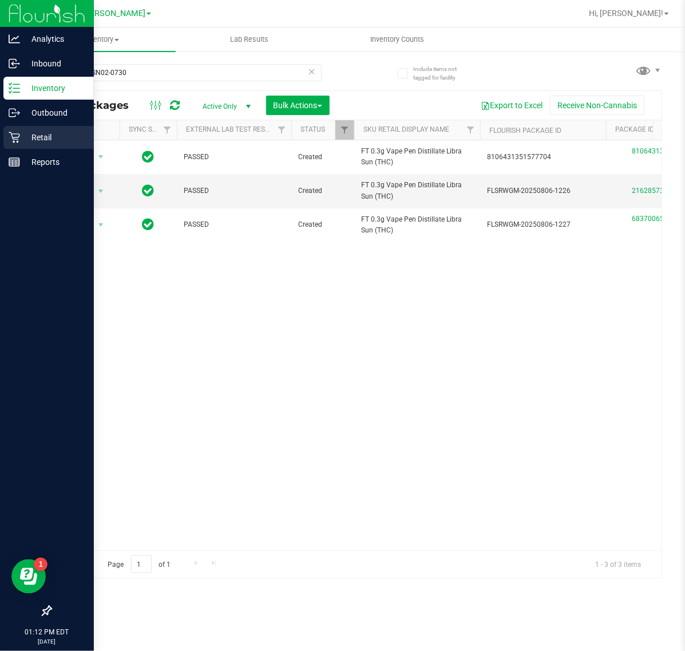
click at [20, 133] on p "Retail" at bounding box center [54, 138] width 69 height 14
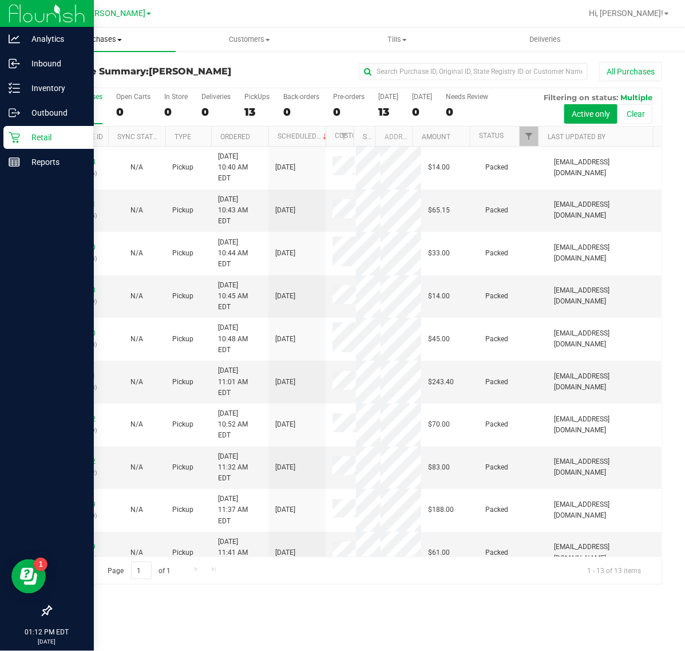
click at [98, 31] on uib-tab-heading "Purchases Summary of purchases Fulfillment All purchases" at bounding box center [101, 39] width 148 height 24
click at [103, 84] on li "Fulfillment" at bounding box center [101, 83] width 148 height 14
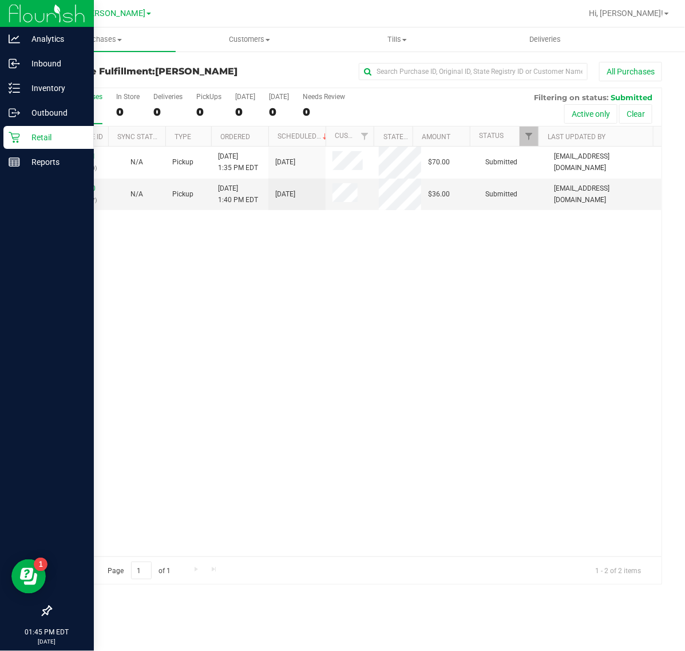
click at [393, 292] on div "12020421 (328759020) N/A Pickup [DATE] 1:35 PM EDT 9/28/2025 $70.00 Submitted […" at bounding box center [356, 352] width 611 height 410
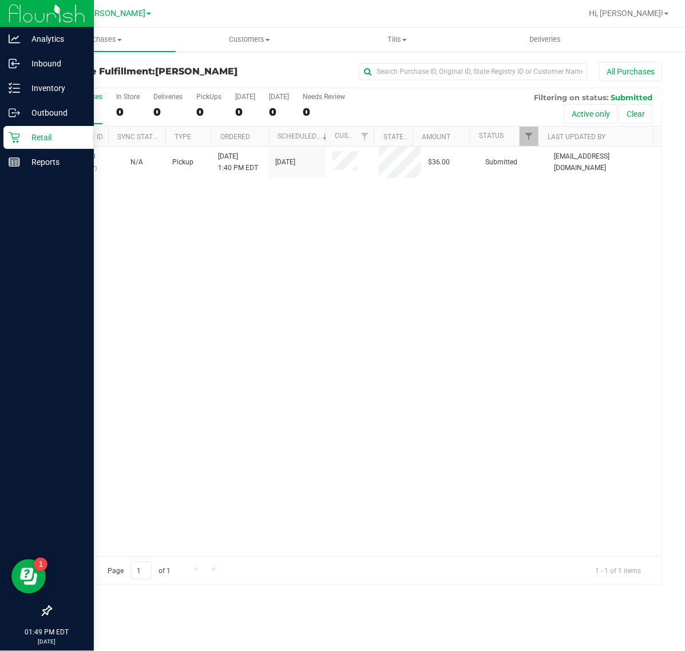
drag, startPoint x: 525, startPoint y: 311, endPoint x: 657, endPoint y: 215, distance: 163.2
click at [525, 311] on div "12020460 (328760977) N/A Pickup [DATE] 1:40 PM EDT 9/28/2025 $36.00 Submitted […" at bounding box center [356, 352] width 611 height 410
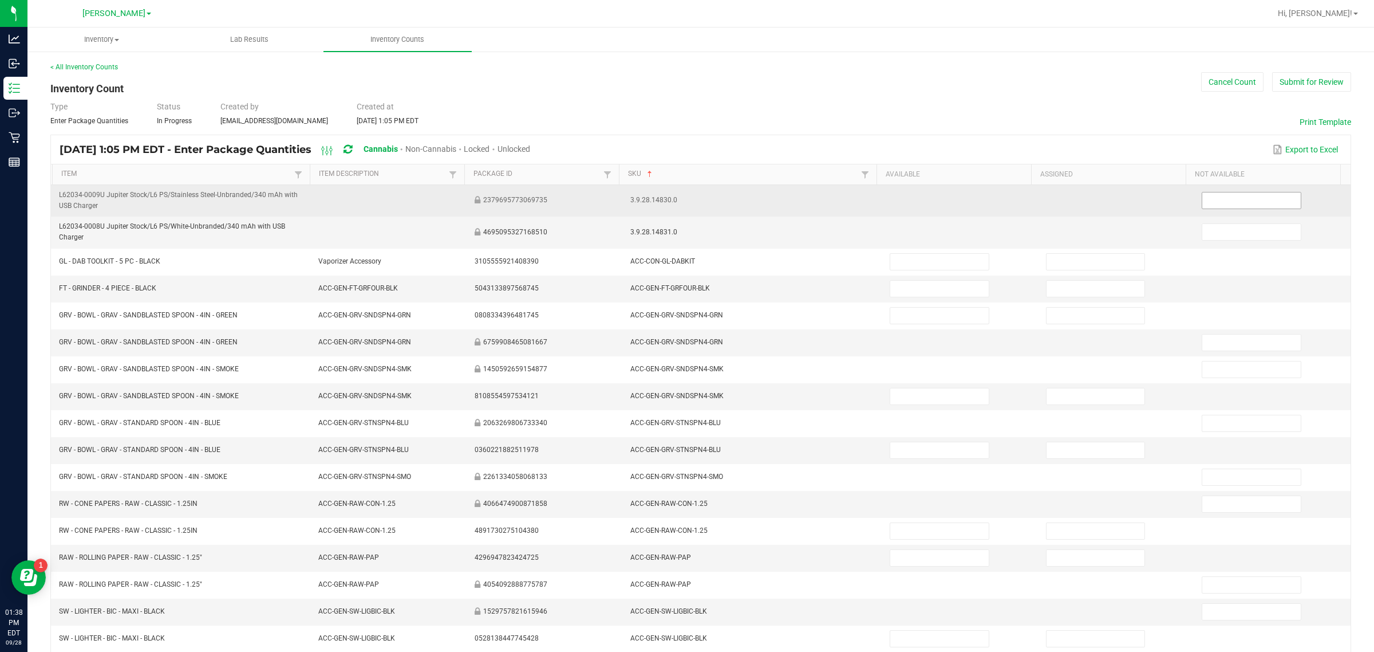
click at [685, 203] on input at bounding box center [1251, 200] width 98 height 16
type input "1"
type input "3"
type input "4"
type input "2"
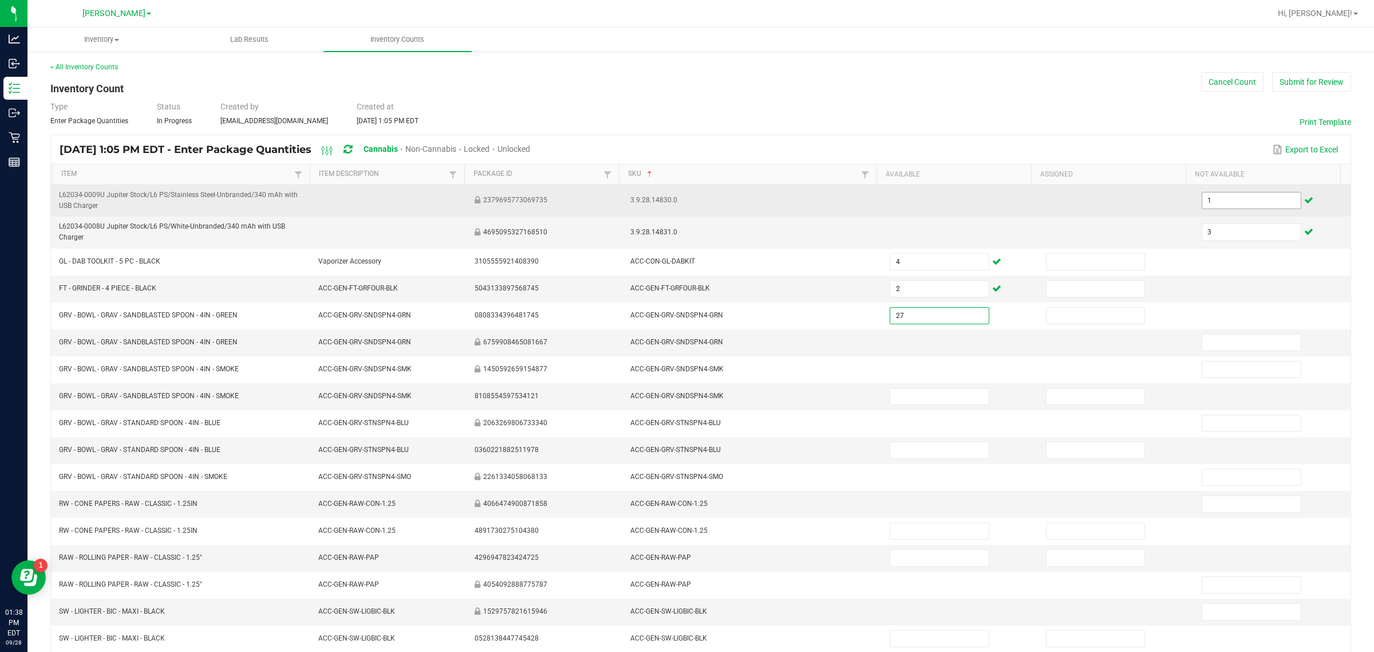
type input "27"
type input "0"
type input "13"
type input "0"
type input "15"
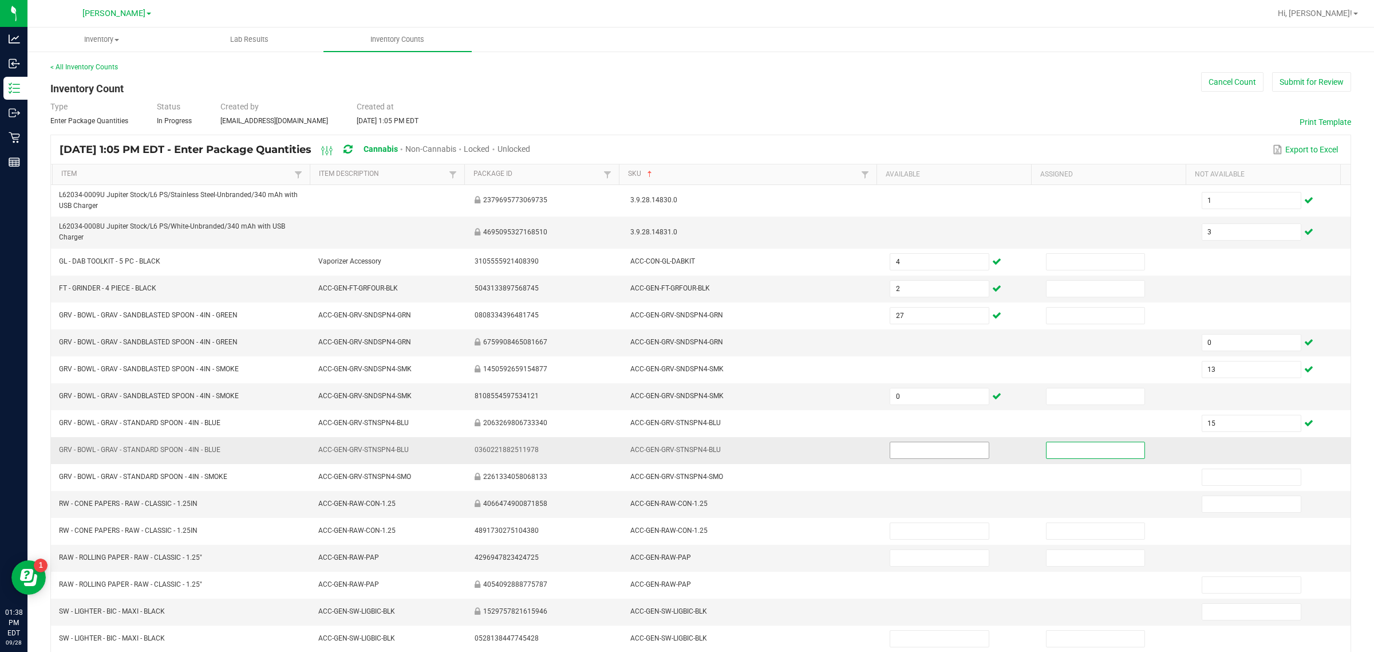
click at [685, 453] on input at bounding box center [939, 450] width 98 height 16
type input "0"
type input "15"
type input "26"
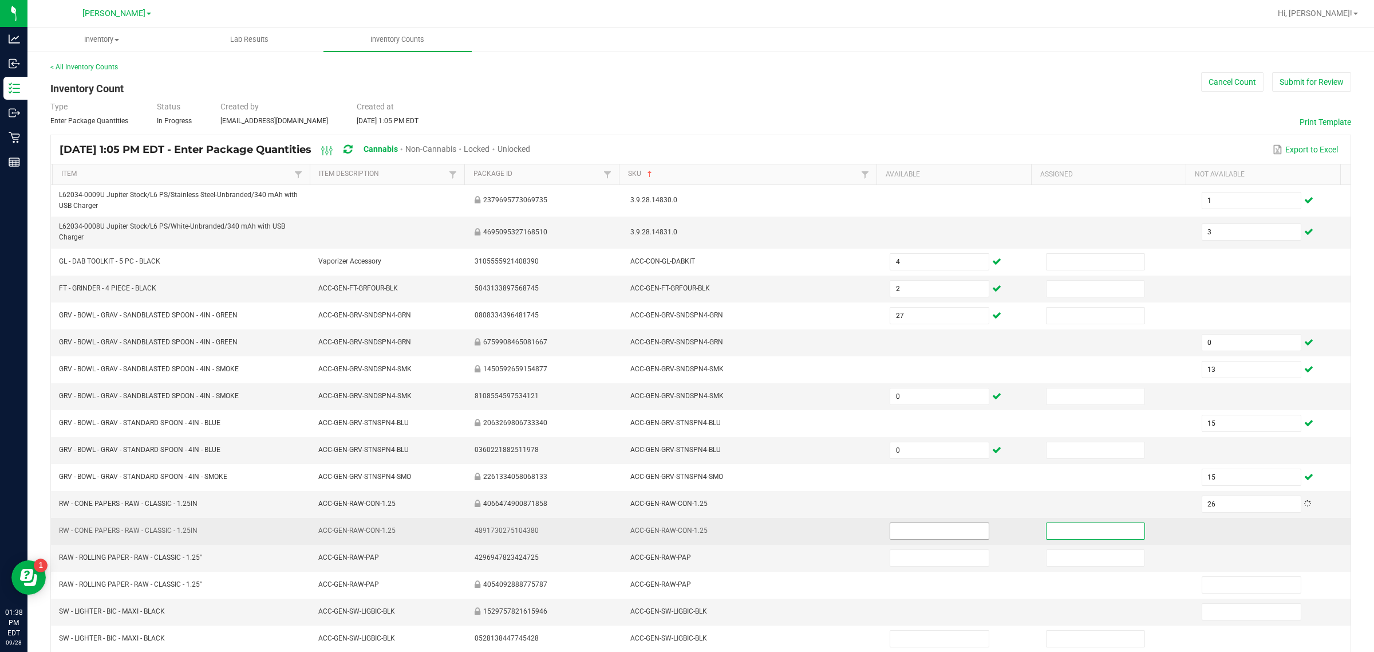
click at [685, 537] on input at bounding box center [939, 531] width 98 height 16
type input "0"
type input "36"
type input "0"
type input "65"
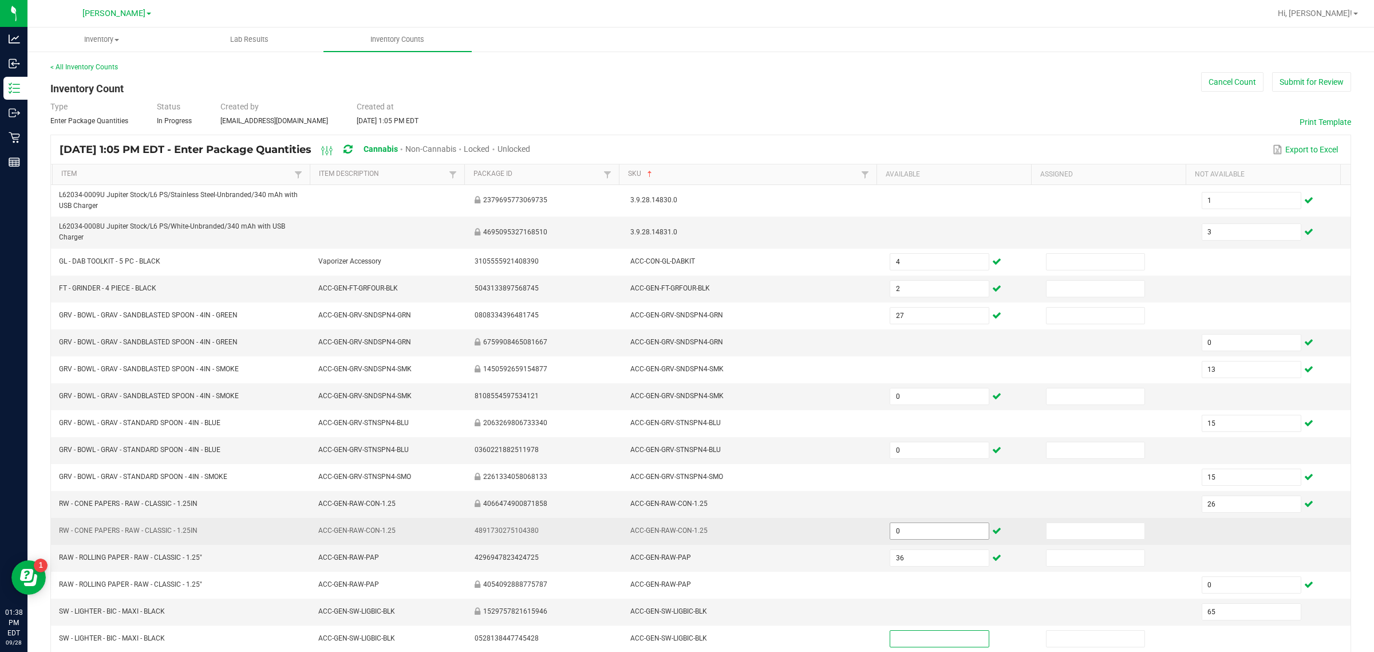
scroll to position [1, 0]
type input "0"
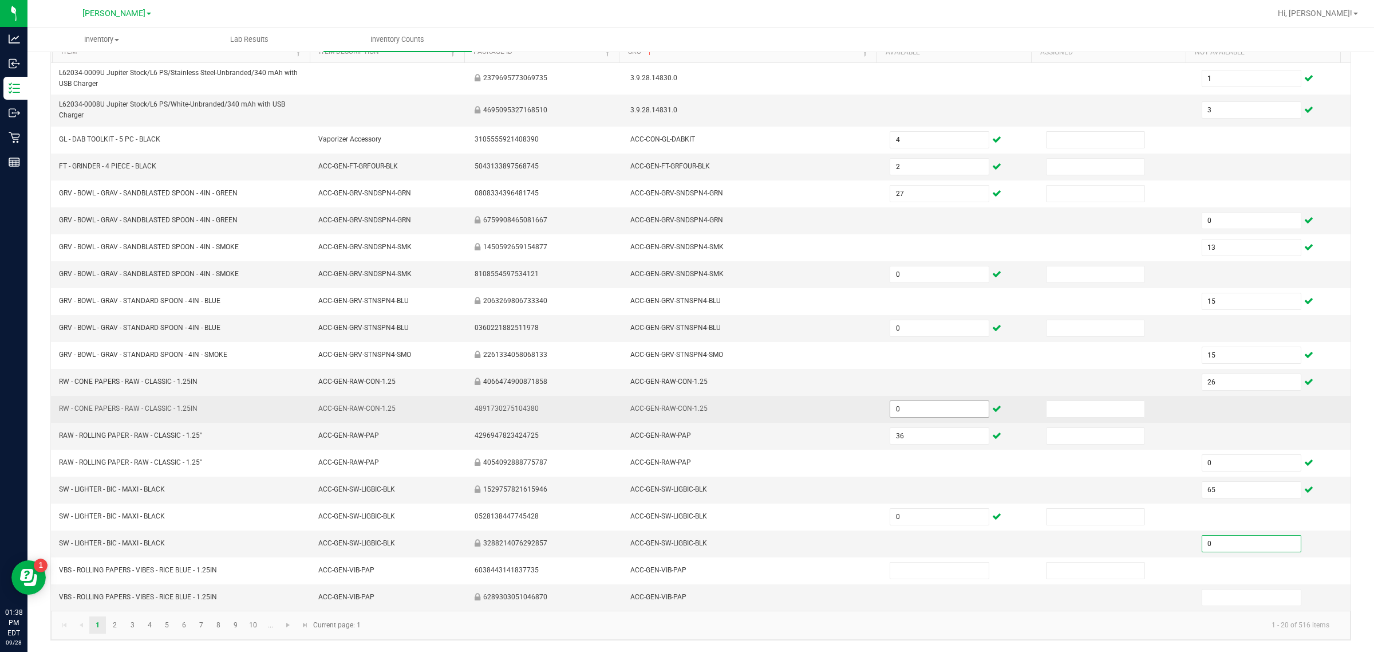
type input "0"
type input "117"
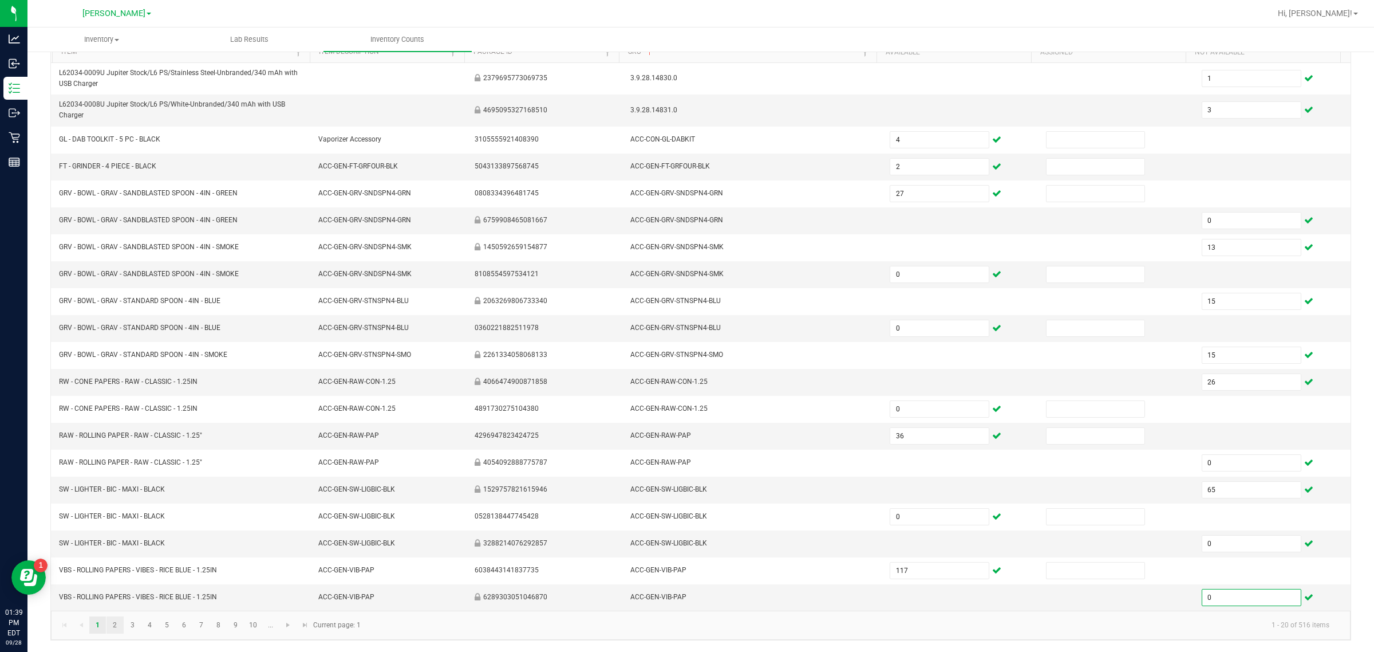
type input "0"
click at [113, 627] on link "2" at bounding box center [114, 624] width 17 height 17
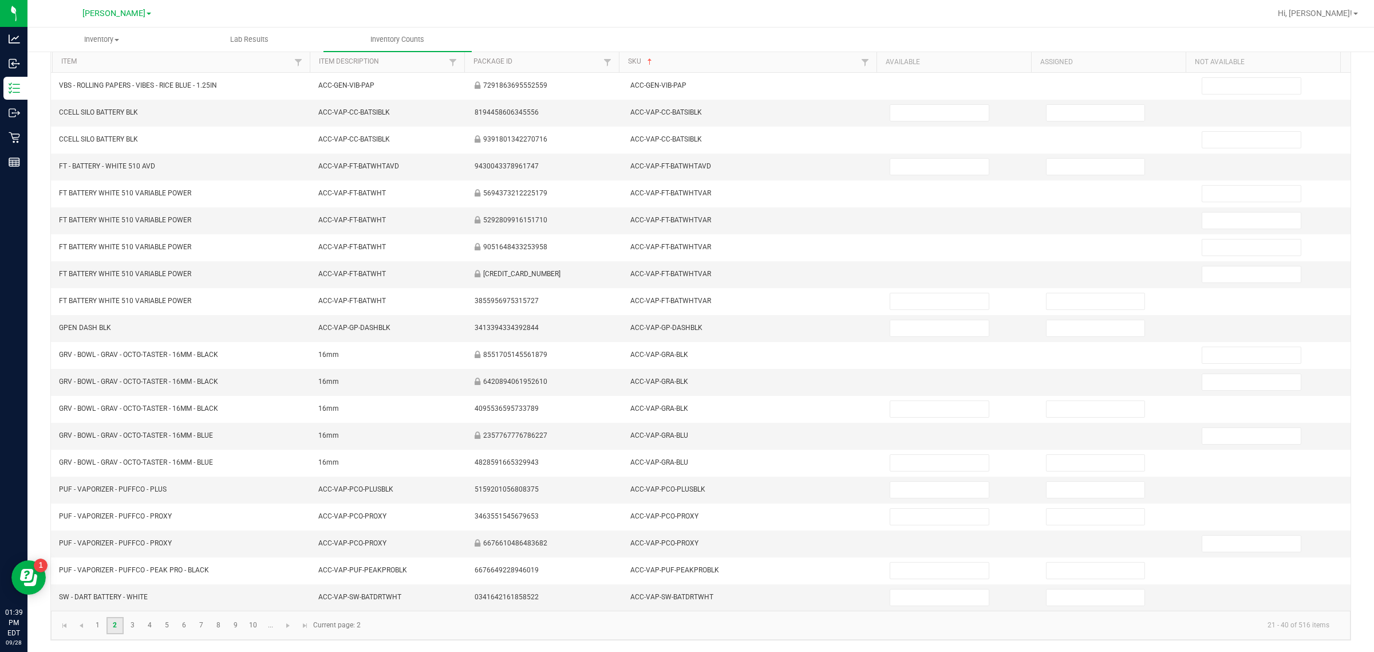
scroll to position [0, 0]
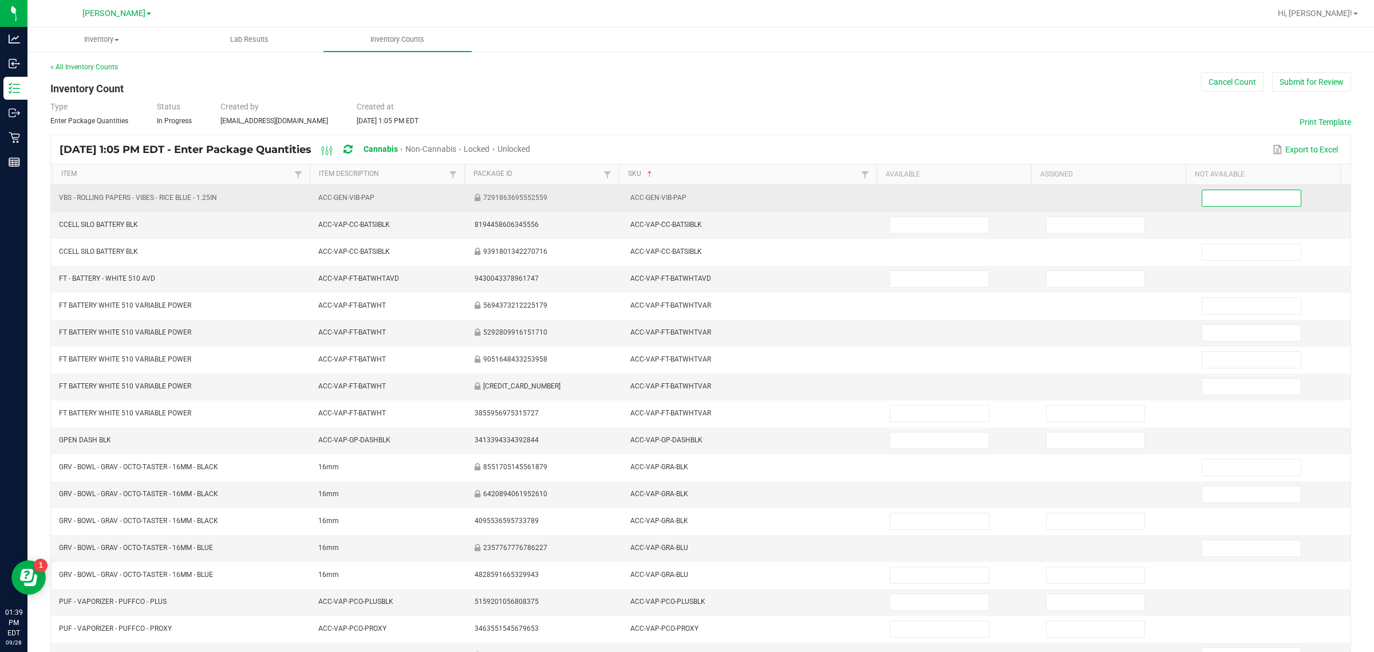
click at [685, 192] on input at bounding box center [1251, 198] width 98 height 16
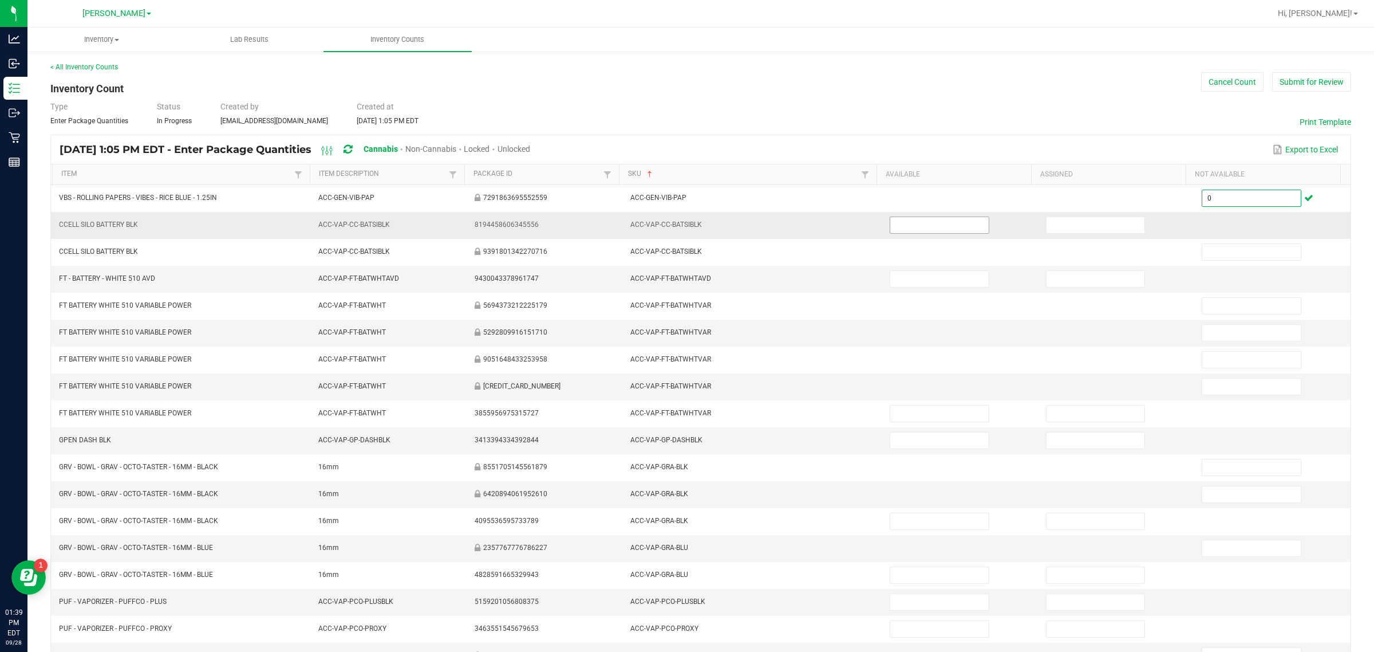
type input "0"
click at [685, 225] on input at bounding box center [939, 225] width 98 height 16
type input "14"
type input "0"
type input "25"
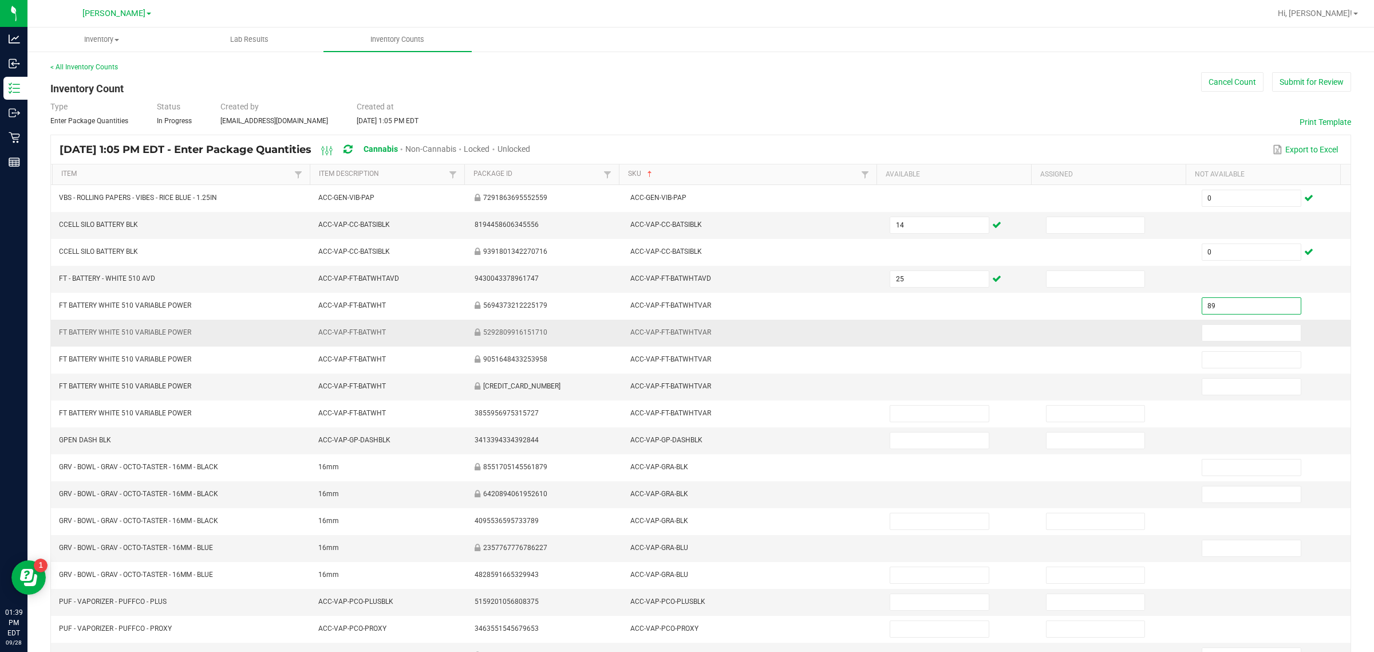
type input "89"
type input "0"
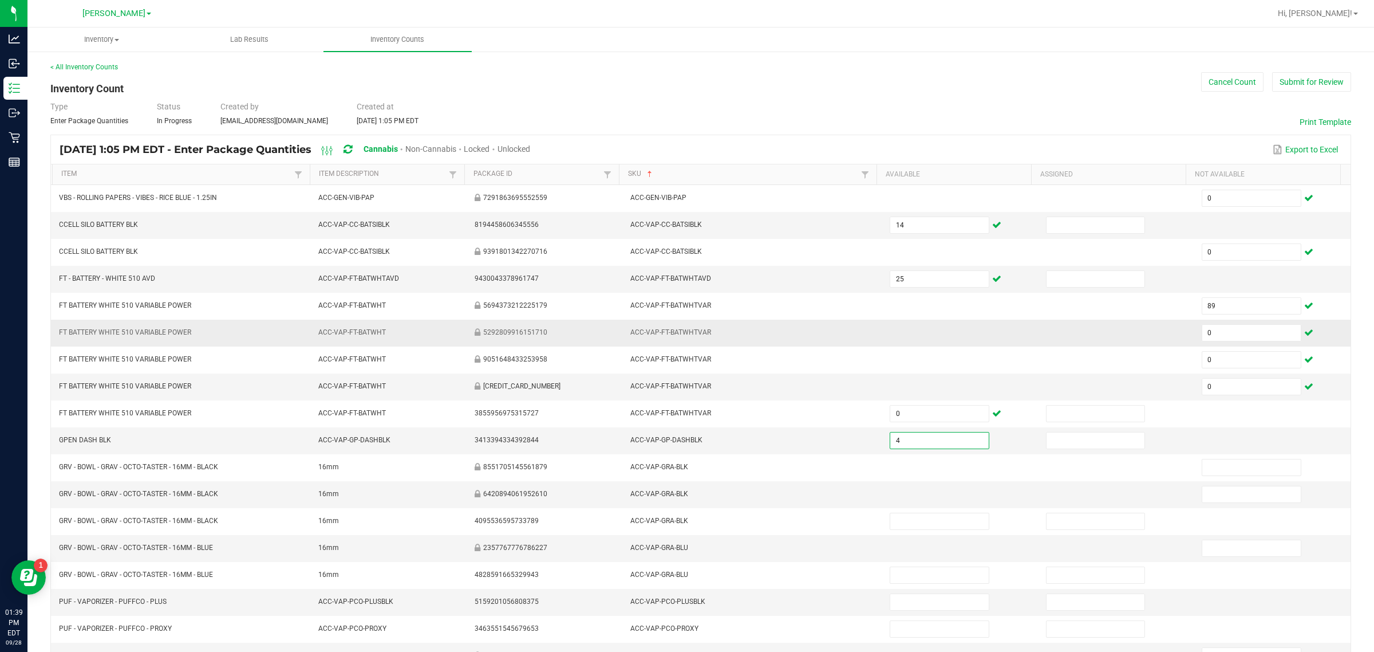
type input "4"
type input "15"
type input "0"
type input "5"
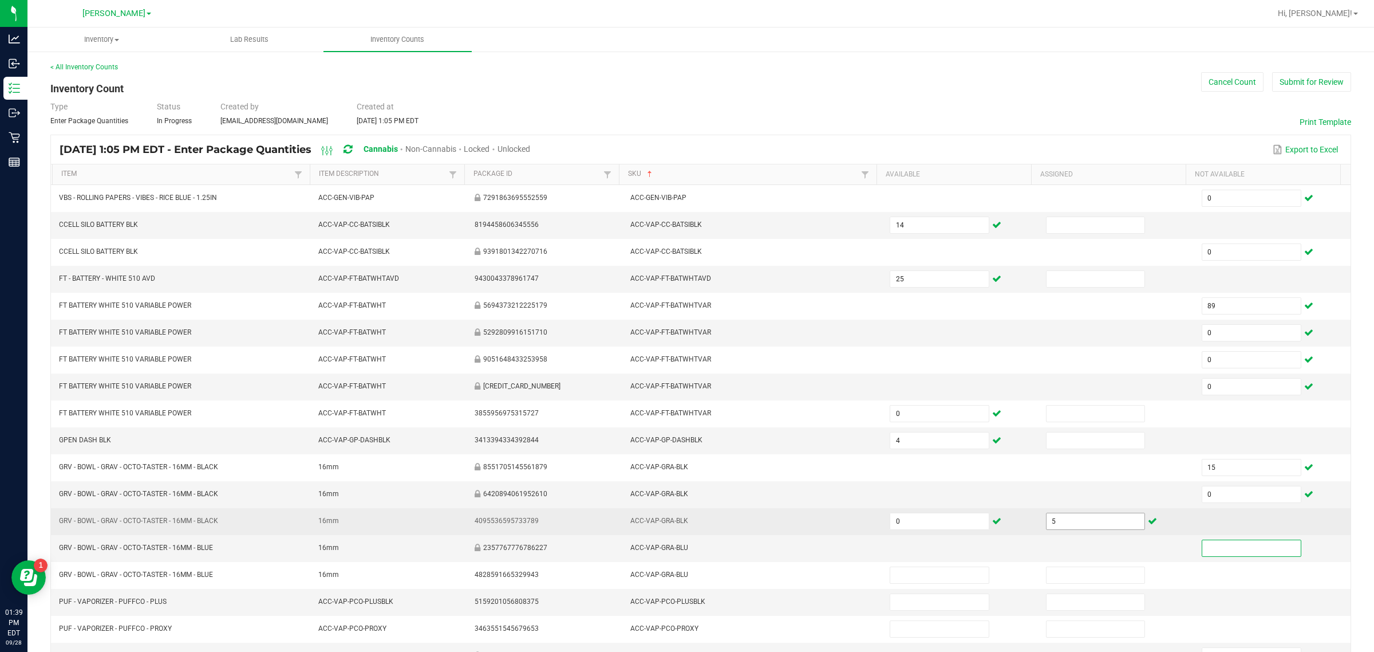
click at [685, 527] on input "5" at bounding box center [1096, 521] width 98 height 16
type input "5"
type input "0"
type input "3"
type input "9"
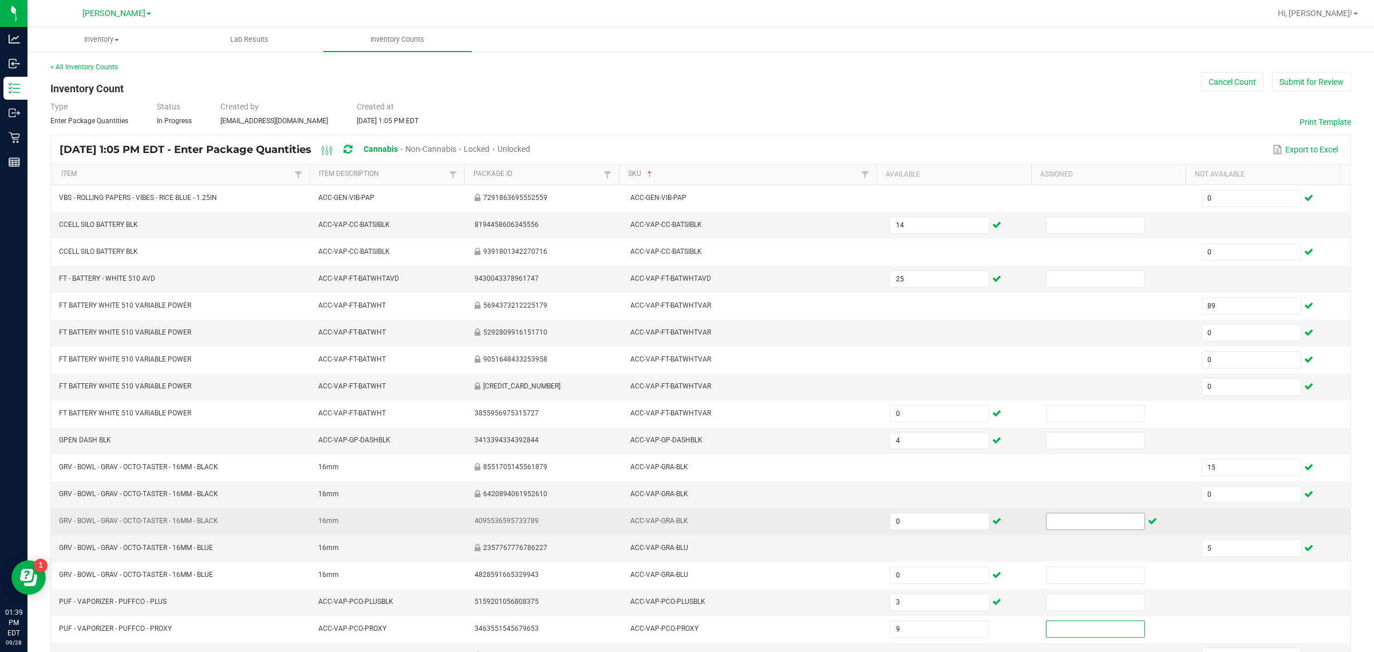
scroll to position [121, 0]
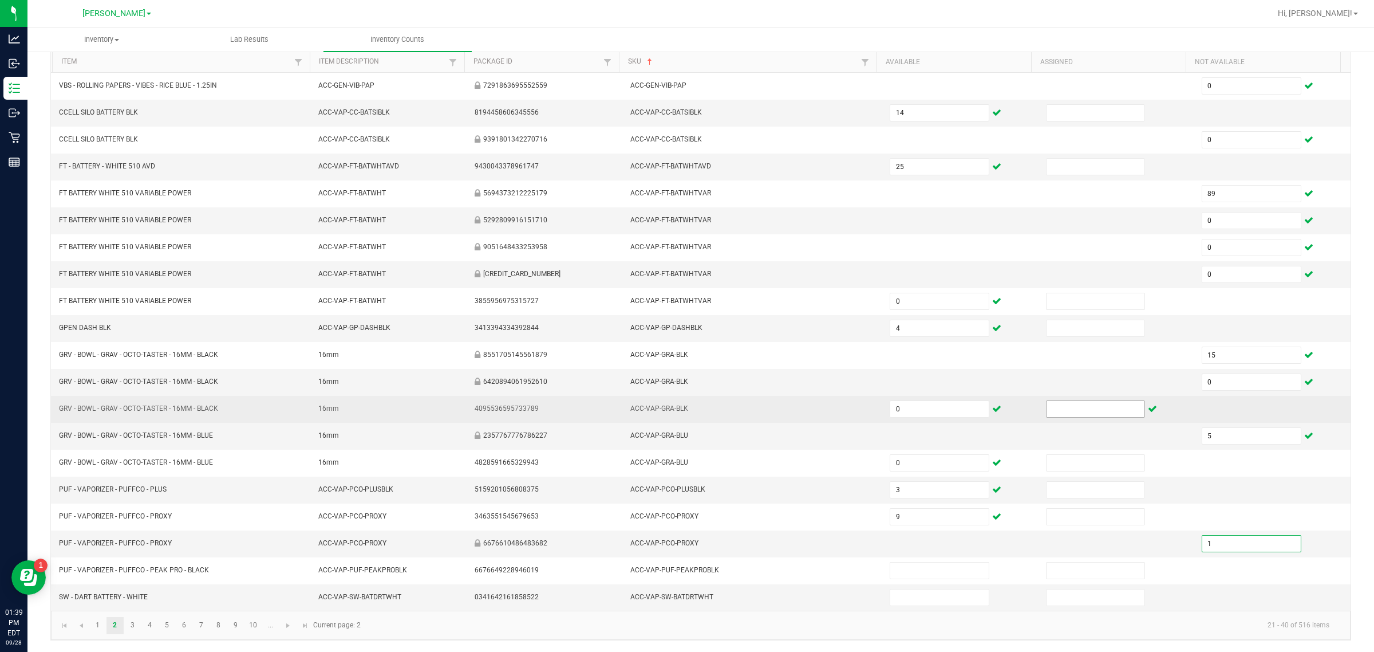
type input "1"
type input "12"
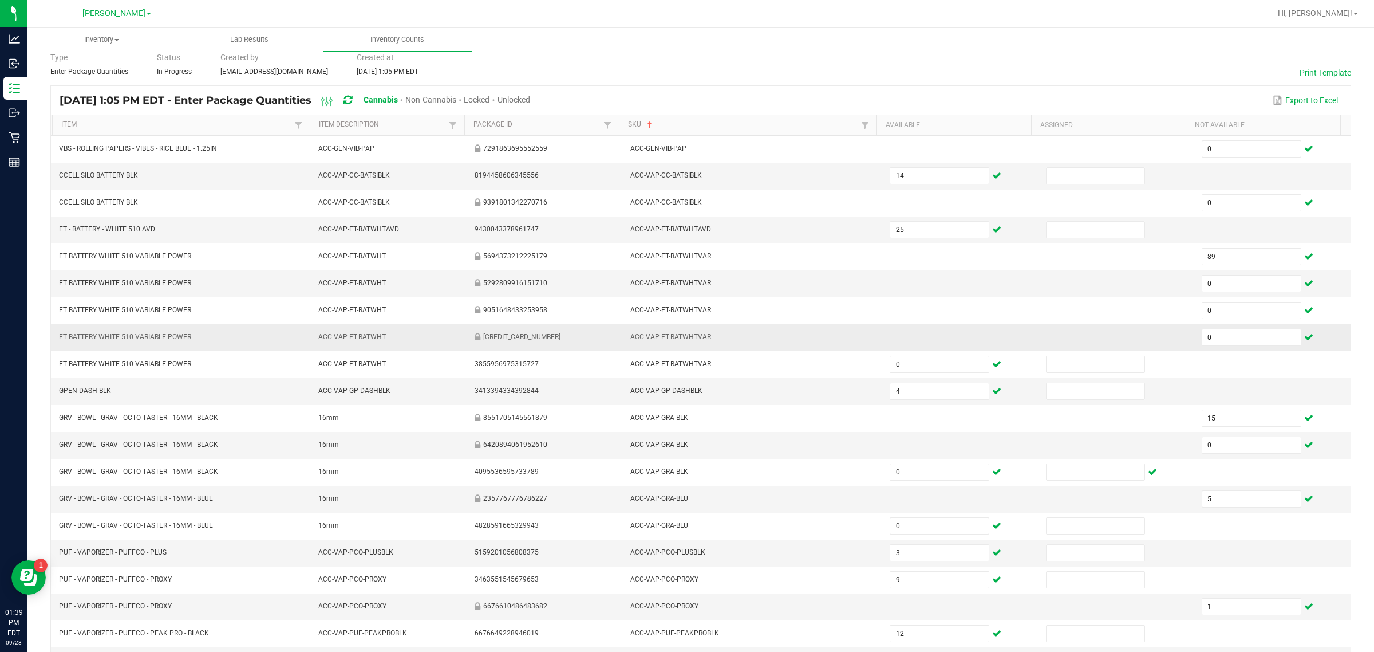
scroll to position [0, 0]
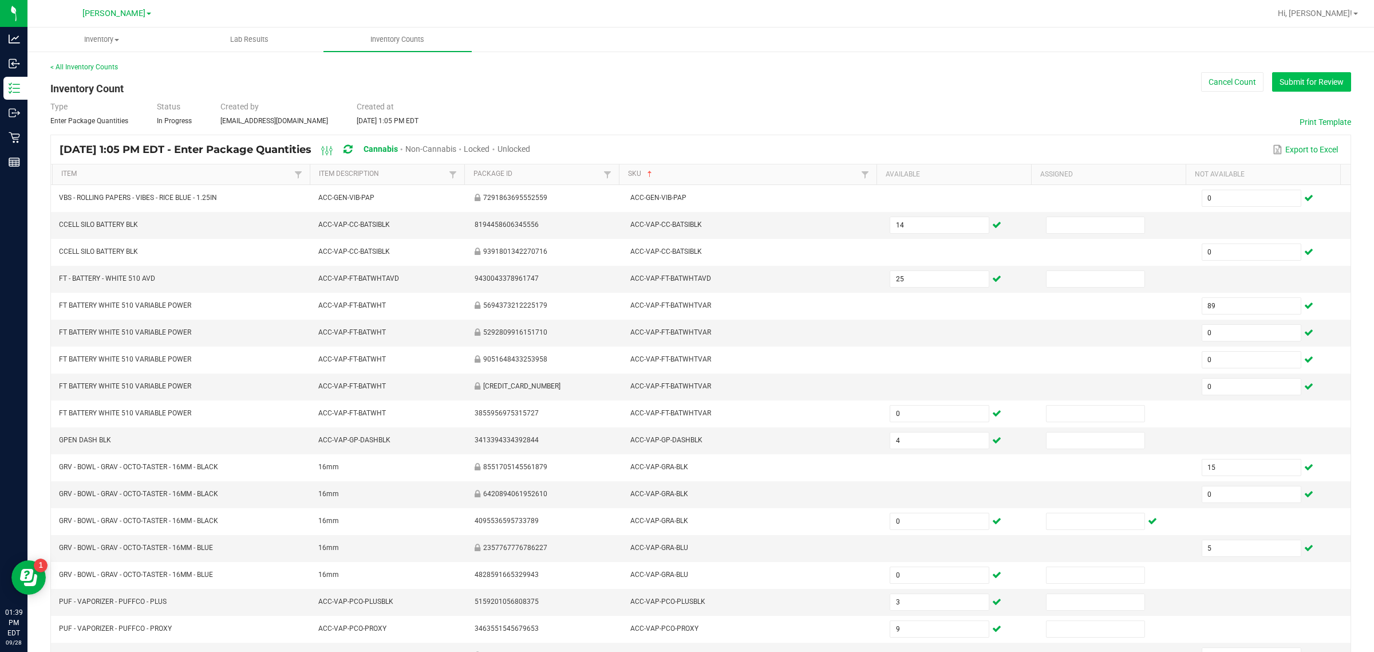
type input "2"
click at [685, 86] on button "Submit for Review" at bounding box center [1311, 81] width 79 height 19
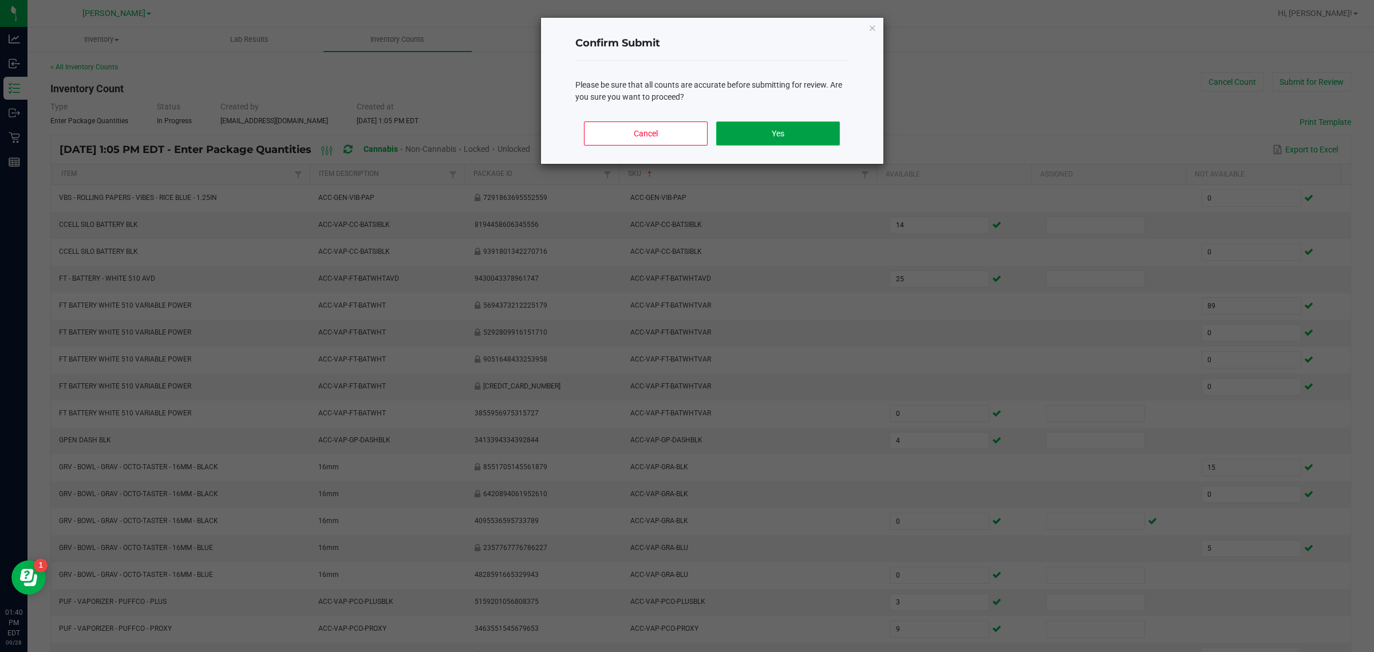
click at [685, 127] on button "Yes" at bounding box center [777, 133] width 123 height 24
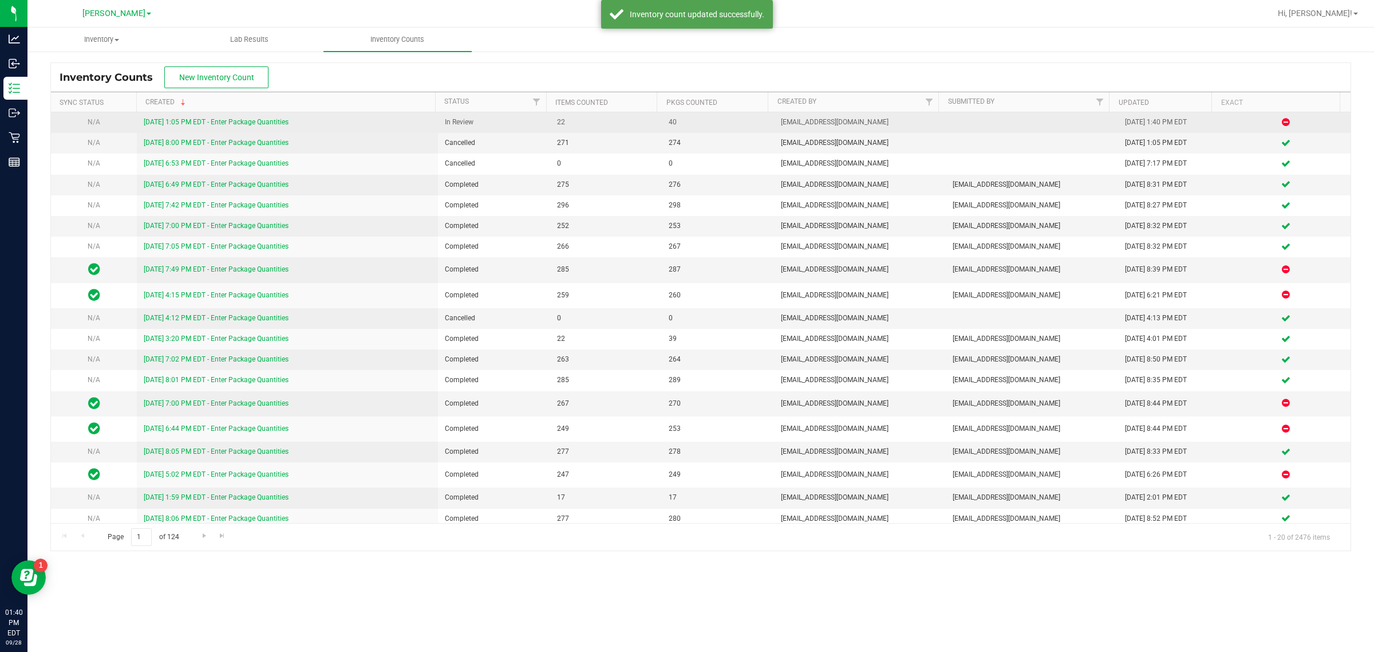
click at [274, 123] on link "[DATE] 1:05 PM EDT - Enter Package Quantities" at bounding box center [216, 122] width 145 height 8
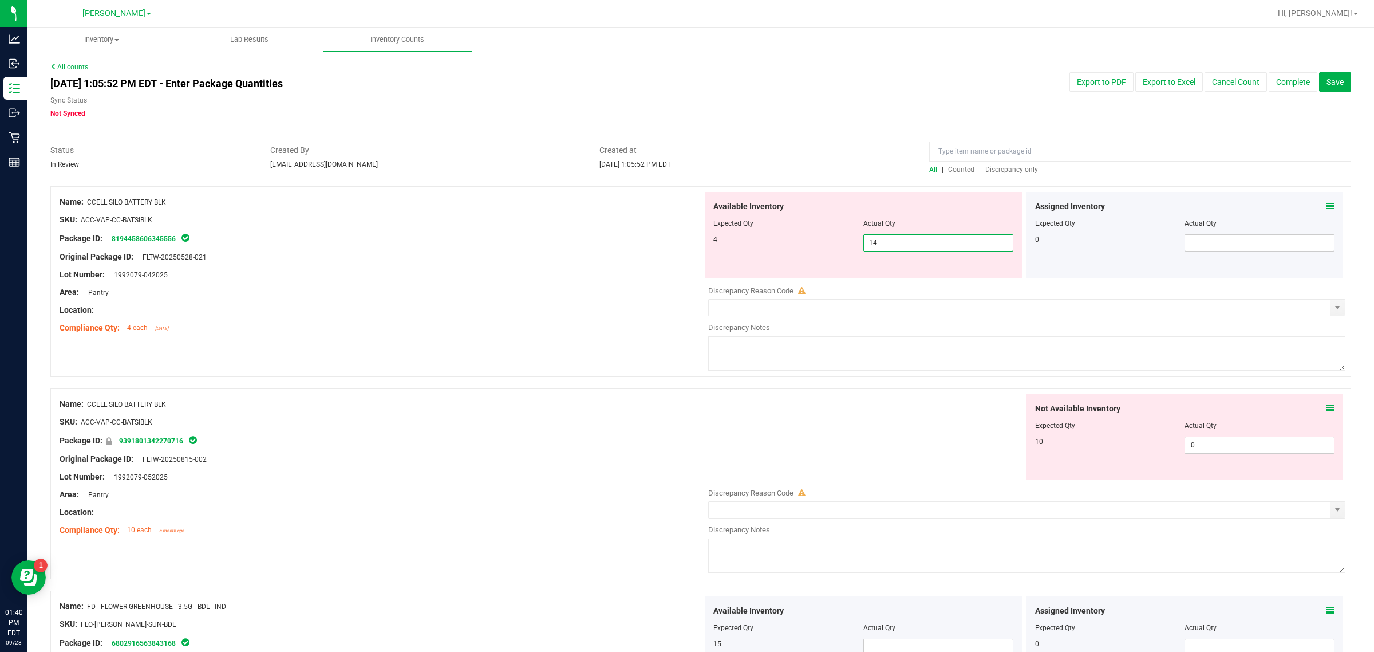
drag, startPoint x: 966, startPoint y: 241, endPoint x: 722, endPoint y: 235, distance: 244.6
click at [685, 235] on div "4 14 14" at bounding box center [863, 242] width 300 height 17
type input "4"
click at [685, 445] on div "Not Available Inventory Expected Qty Actual Qty 10 0 0" at bounding box center [1024, 484] width 643 height 181
type input "4"
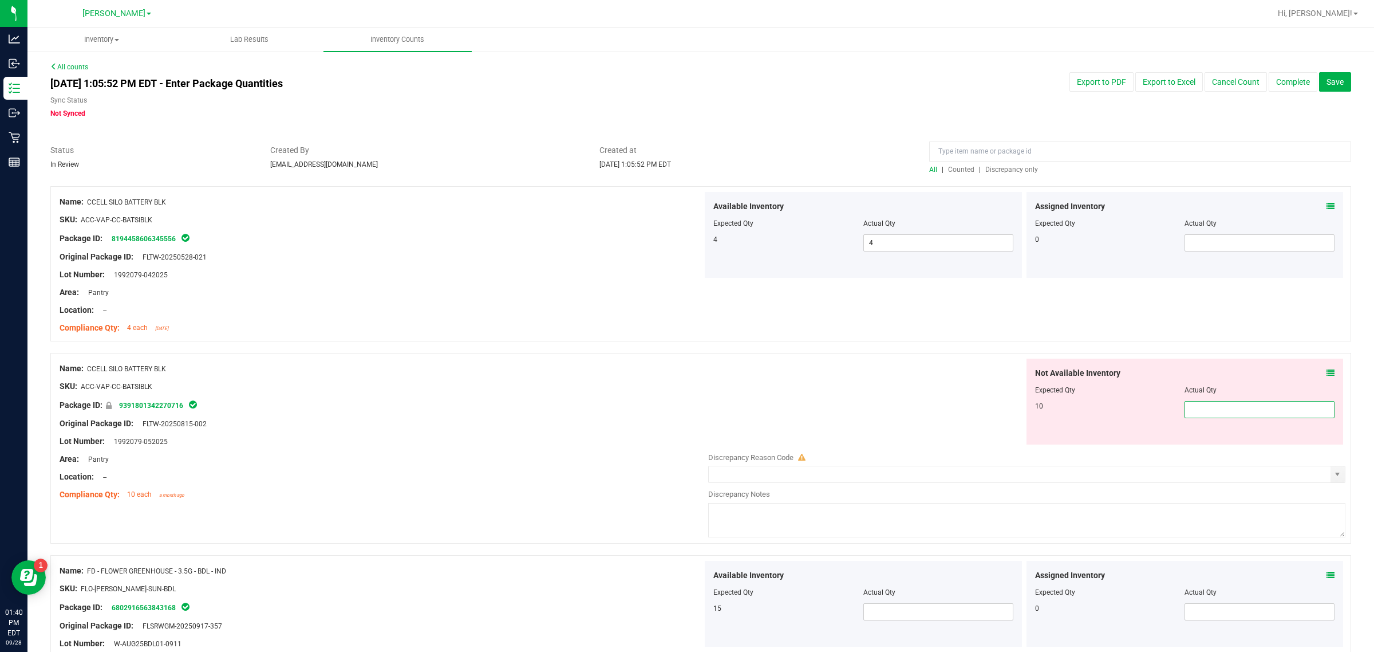
type input "0"
type input "10"
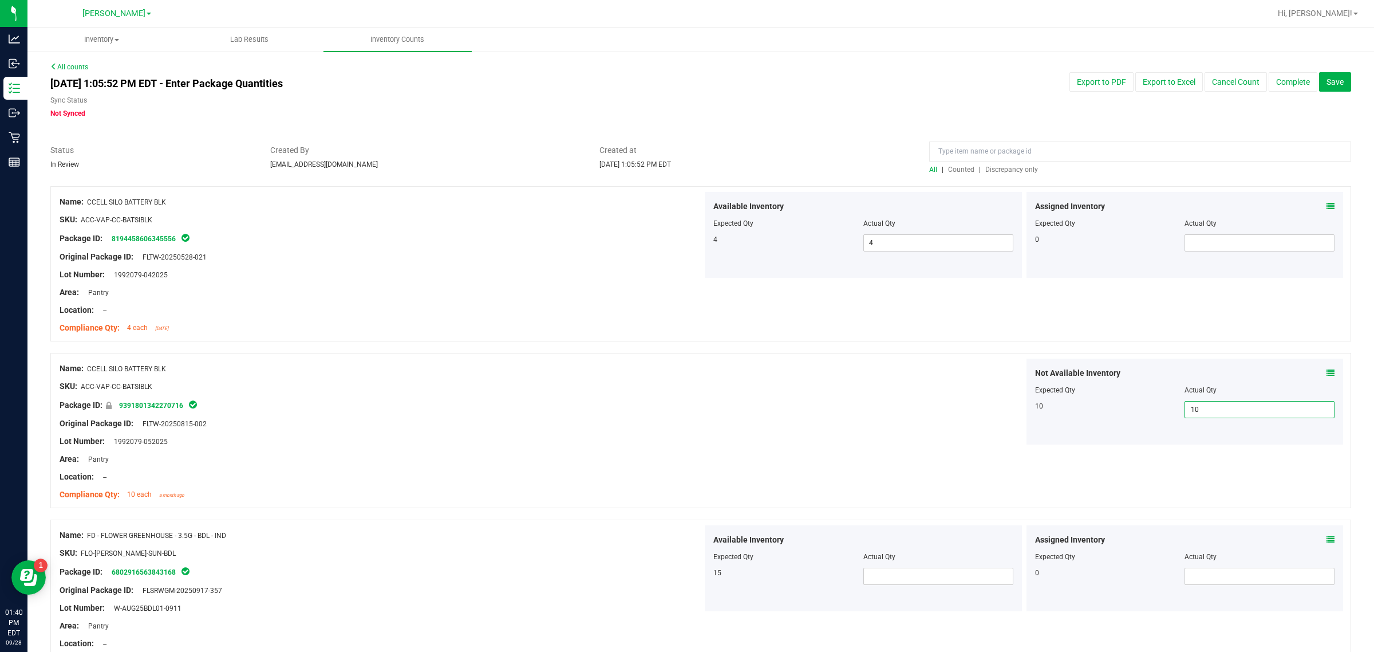
click at [685, 172] on span "Discrepancy only" at bounding box center [1011, 169] width 53 height 8
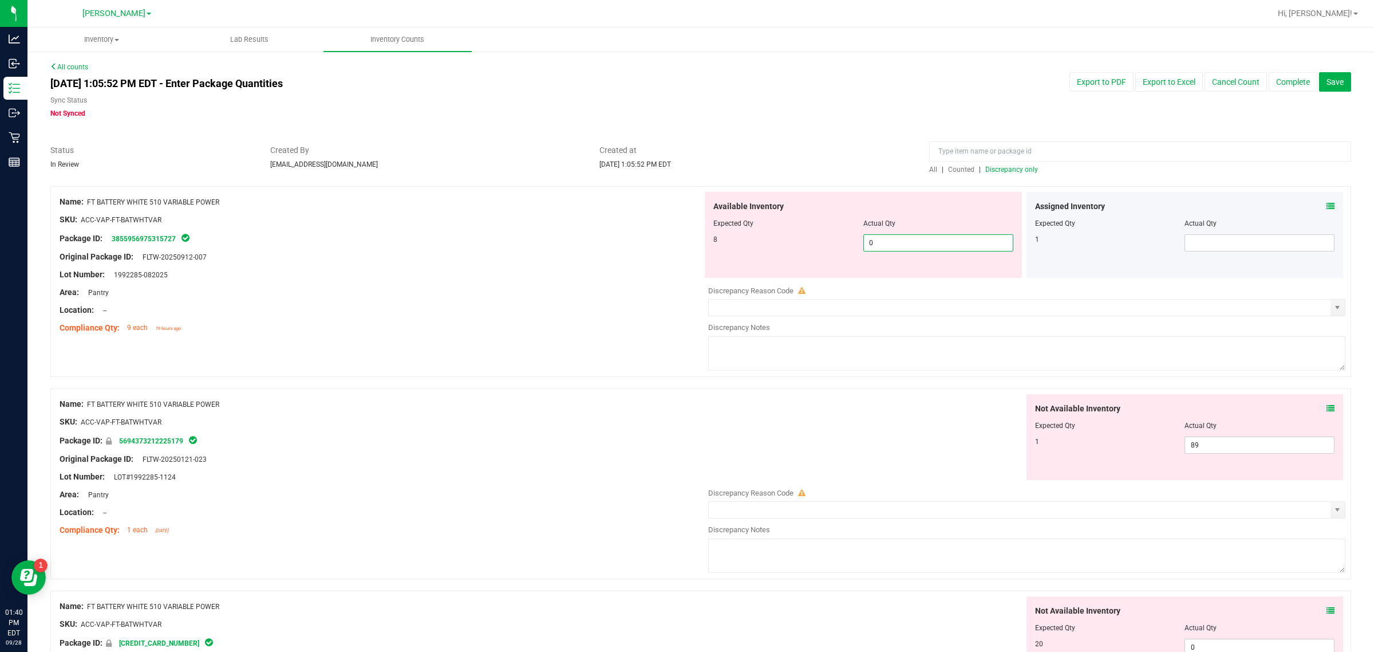
click at [685, 242] on span "0 0" at bounding box center [938, 242] width 150 height 17
type input "8"
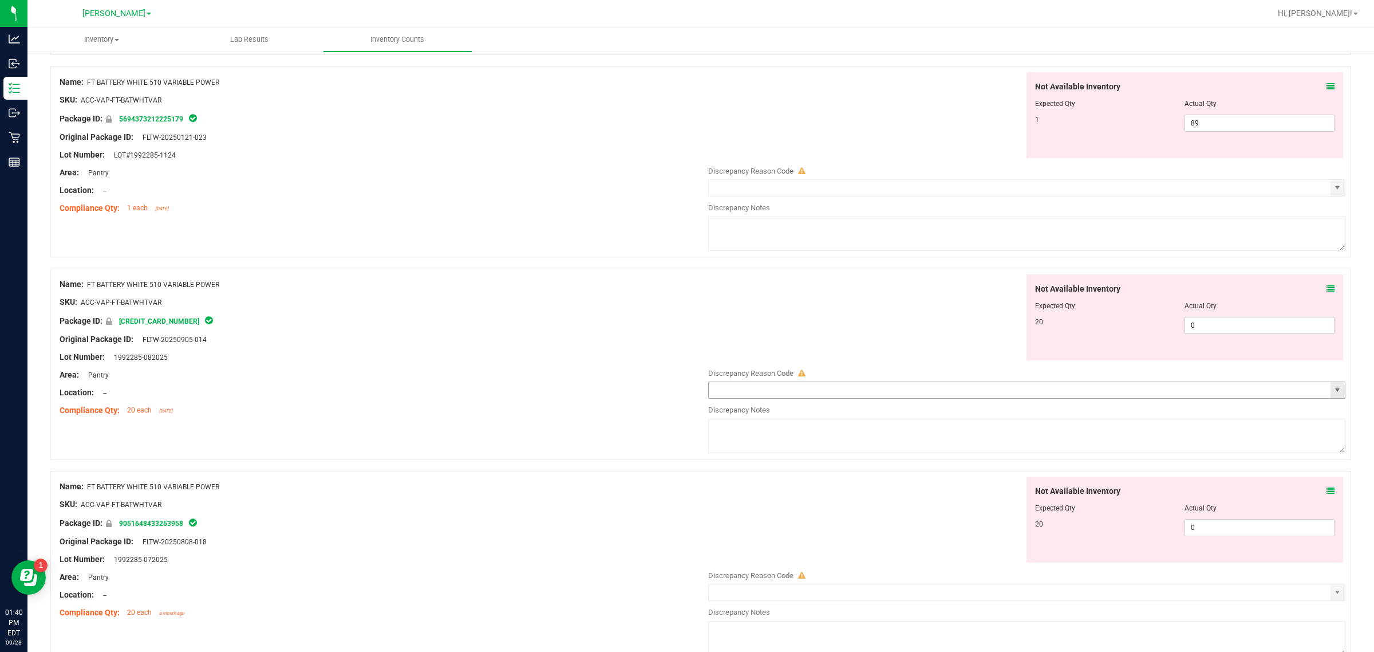
scroll to position [286, 0]
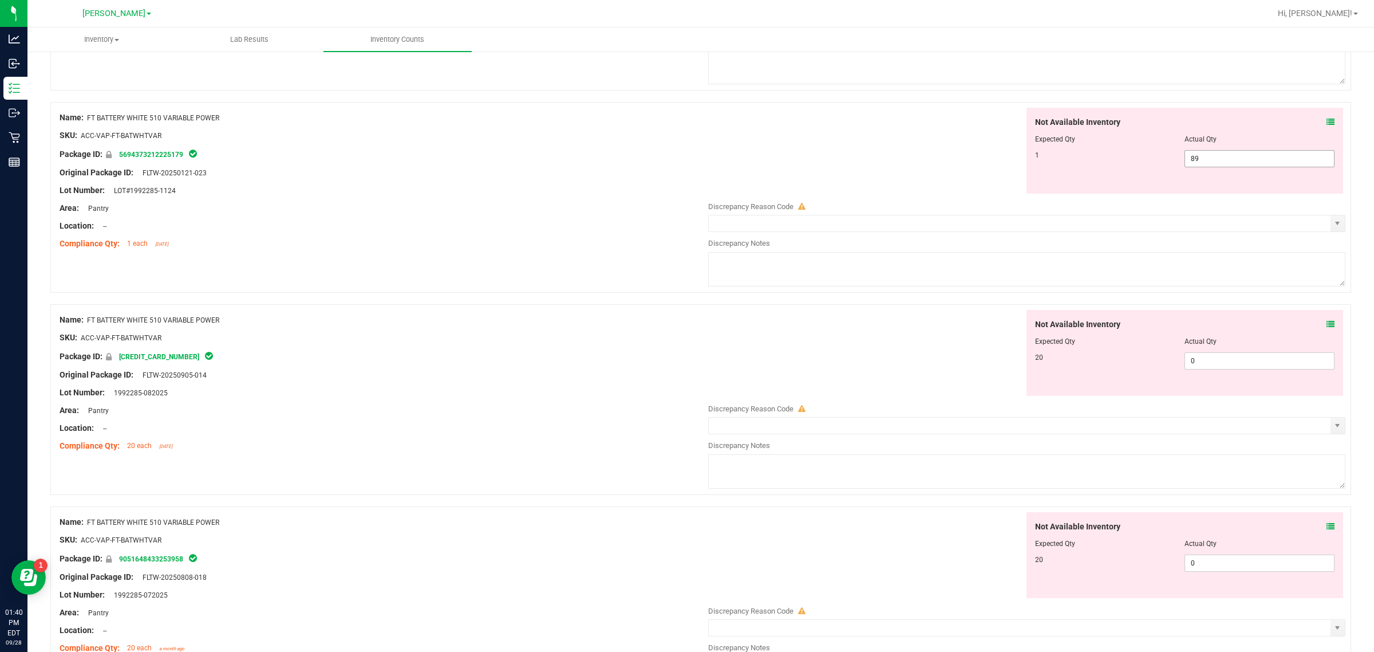
type input "8"
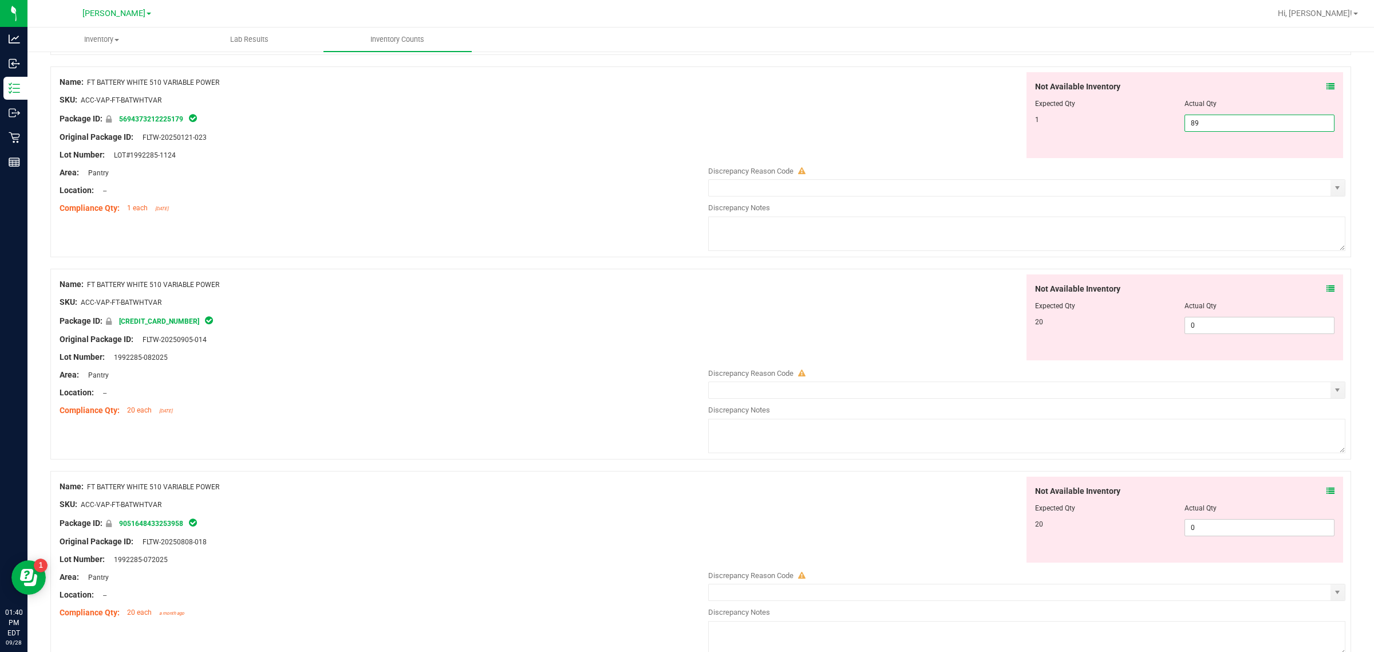
drag, startPoint x: 1198, startPoint y: 155, endPoint x: 1139, endPoint y: 159, distance: 58.5
click at [685, 159] on div "Not Available Inventory Expected Qty Actual Qty 1 89 89" at bounding box center [1024, 162] width 643 height 181
type input "1"
click at [685, 370] on div "Discrepancy Reason Code Discrepancy Notes" at bounding box center [1026, 409] width 637 height 94
type input "1"
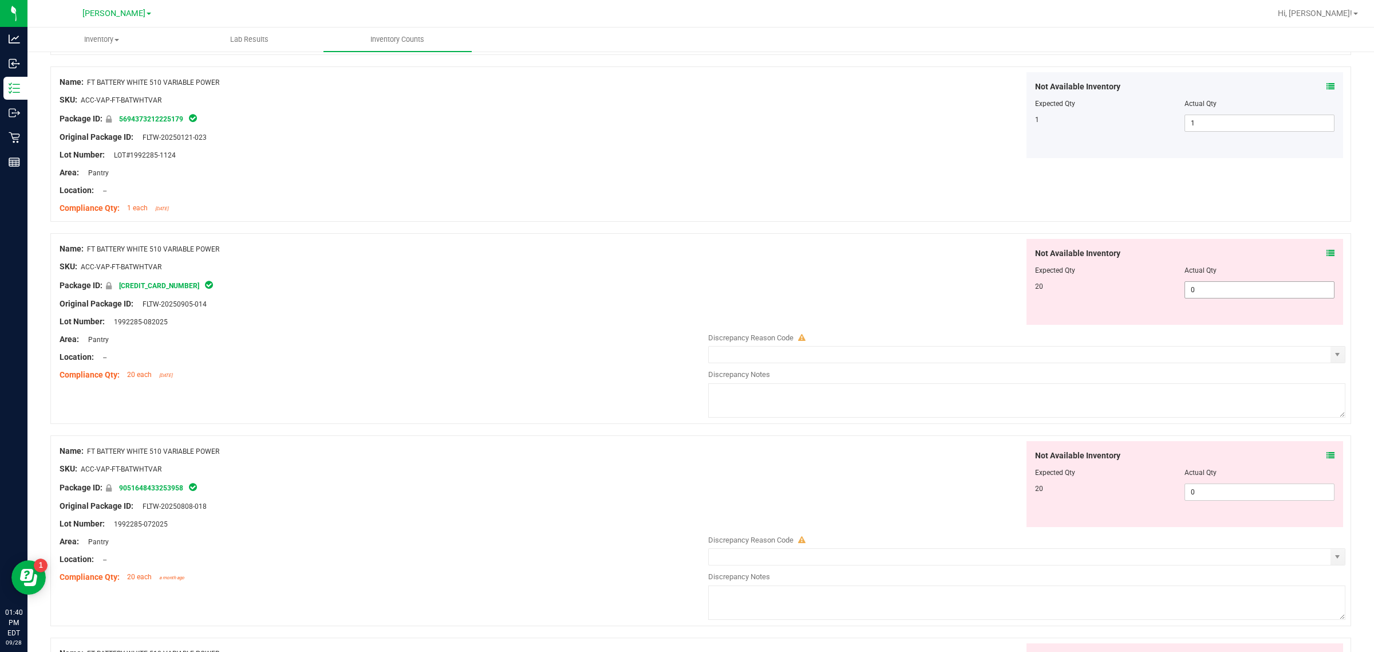
click at [685, 290] on input "0" at bounding box center [1259, 290] width 149 height 16
type input "20"
click at [685, 493] on div "Not Available Inventory Expected Qty Actual Qty 20 0 0" at bounding box center [1024, 531] width 643 height 181
type input "20"
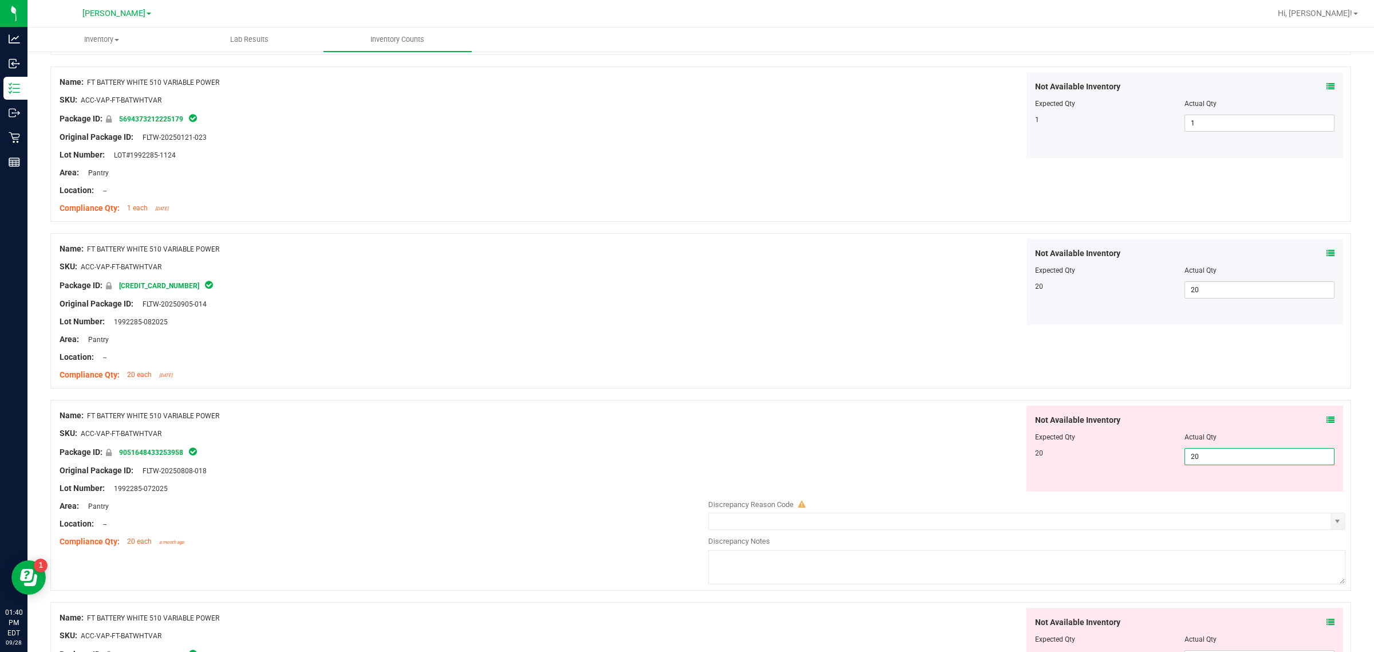
type input "20"
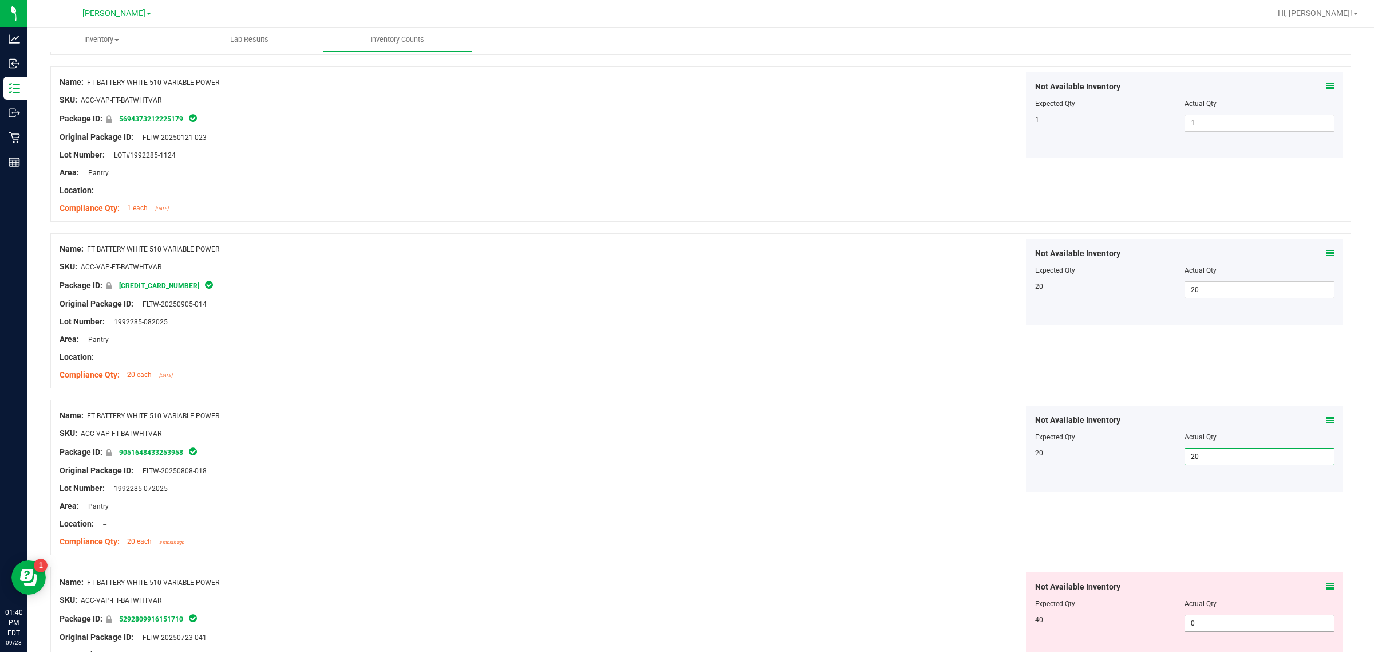
click at [685, 624] on input "0" at bounding box center [1259, 623] width 149 height 16
type input "40"
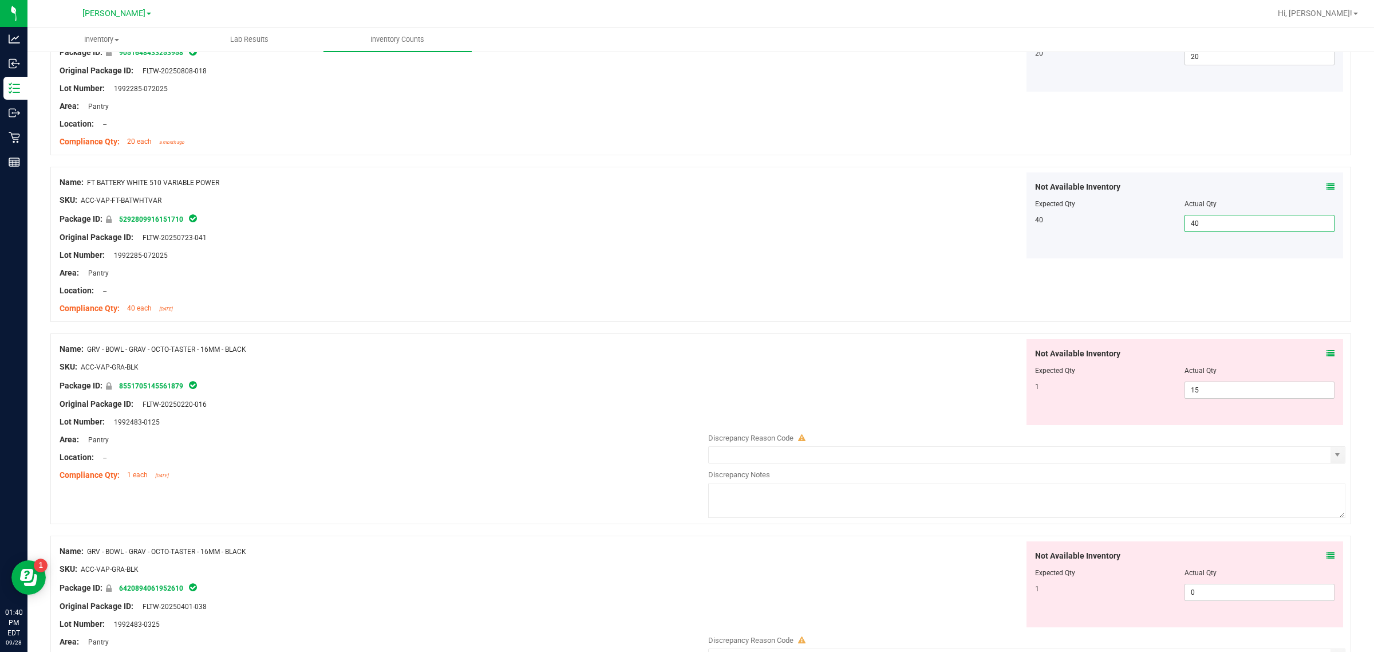
scroll to position [687, 0]
click at [685, 390] on input "15" at bounding box center [1259, 389] width 149 height 16
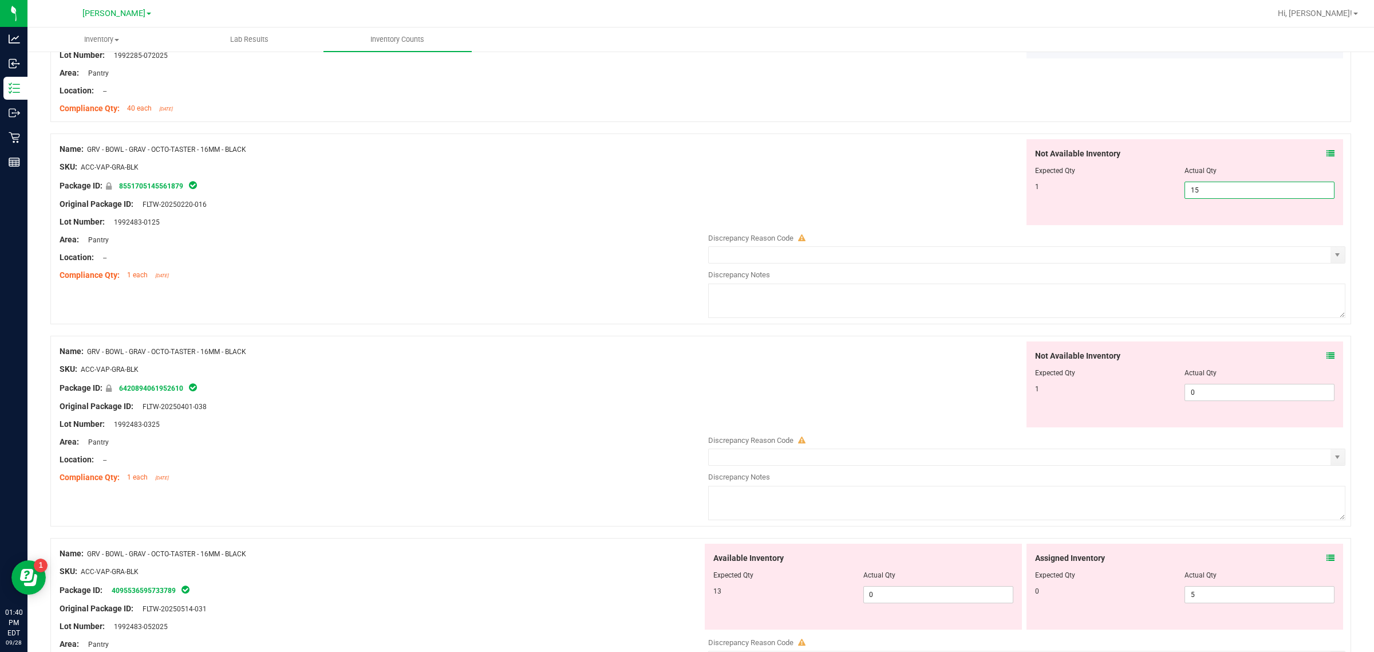
scroll to position [889, 0]
drag, startPoint x: 1215, startPoint y: 194, endPoint x: 989, endPoint y: 192, distance: 226.2
click at [685, 192] on div "Not Available Inventory Expected Qty Actual Qty 1 15 15" at bounding box center [1024, 179] width 643 height 86
type input "1"
click at [685, 391] on div "Not Available Inventory Expected Qty Actual Qty 1 0 0" at bounding box center [1024, 428] width 643 height 181
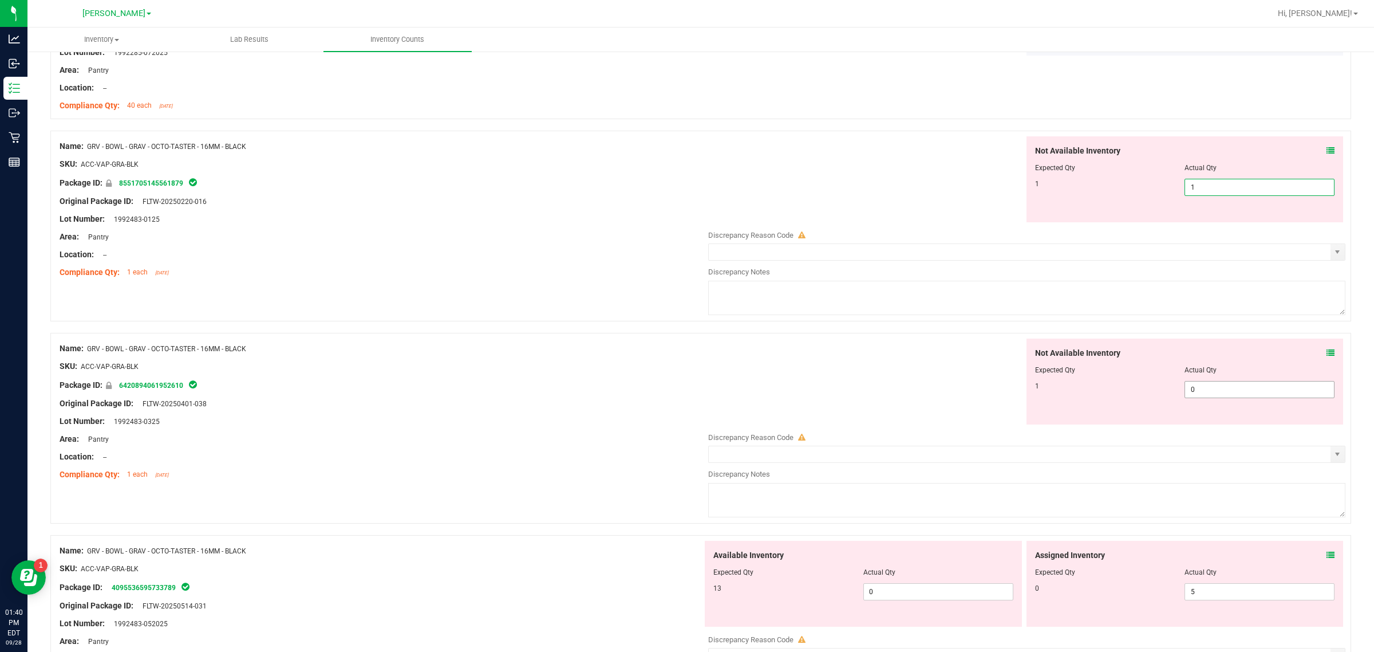
type input "1"
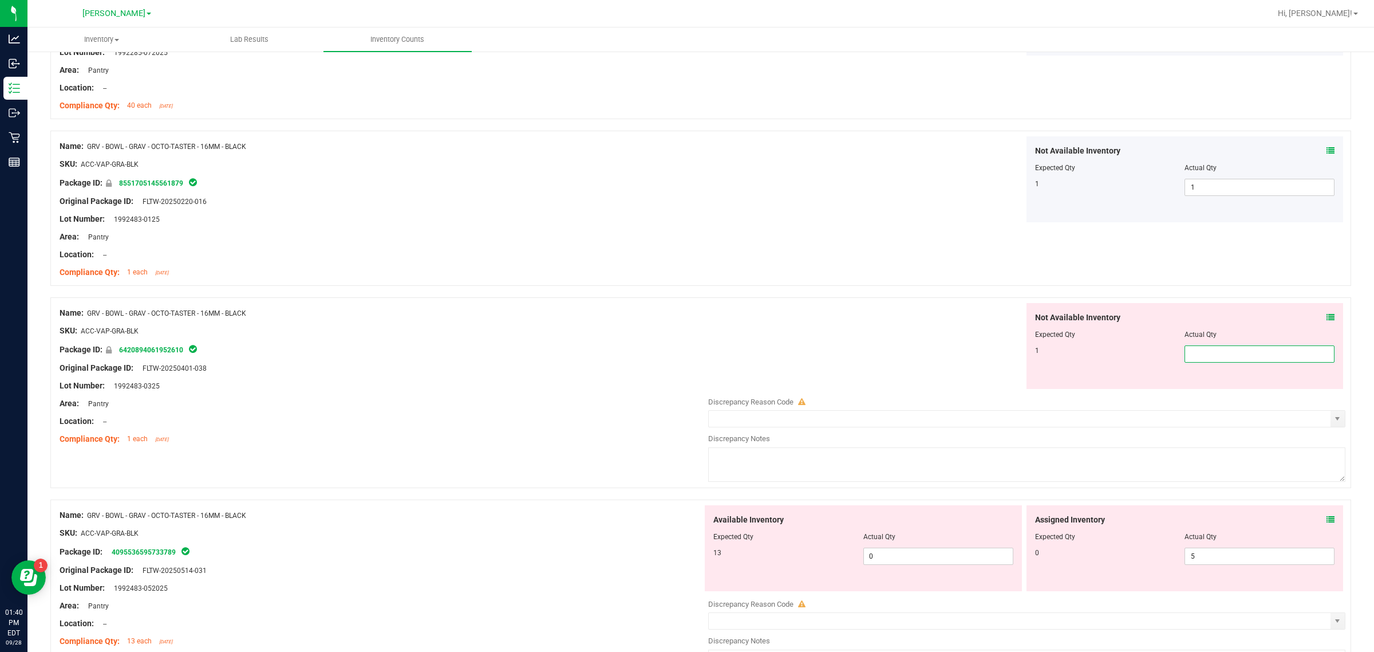
type input "1"
click at [685, 558] on div "Available Inventory Expected Qty Actual Qty 13 0 0" at bounding box center [1024, 595] width 643 height 181
type input "1"
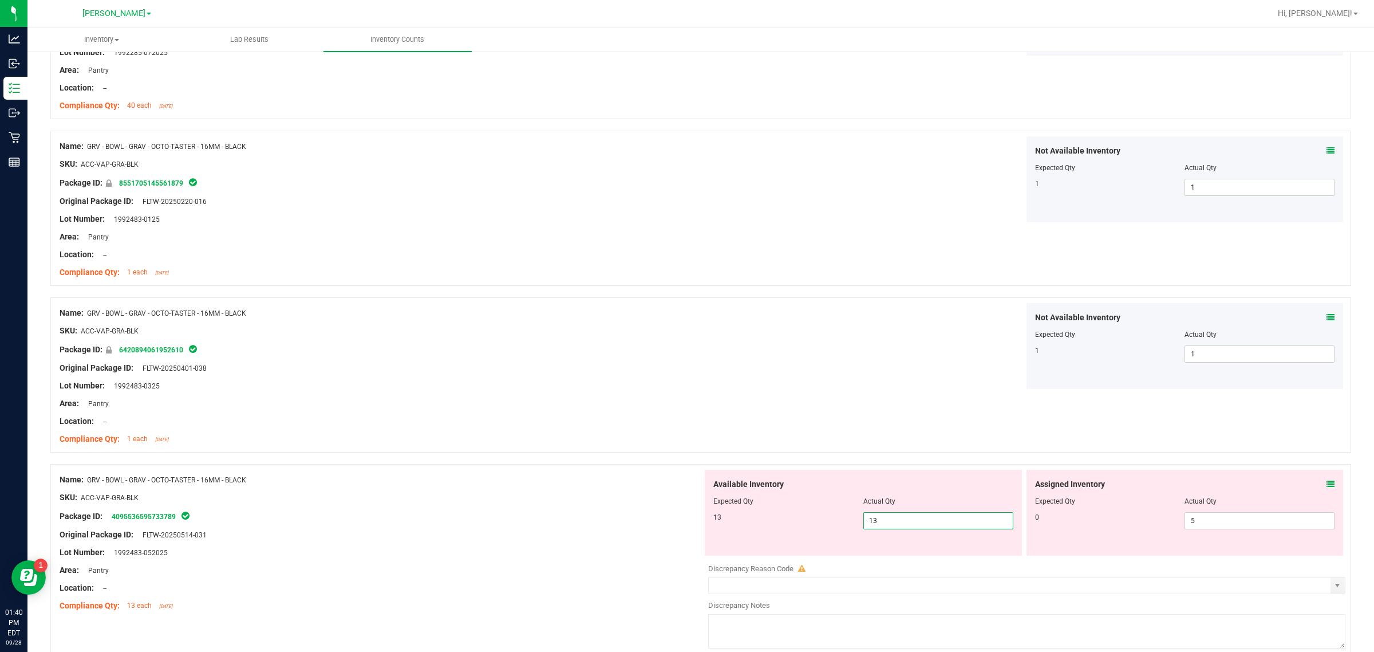
type input "13"
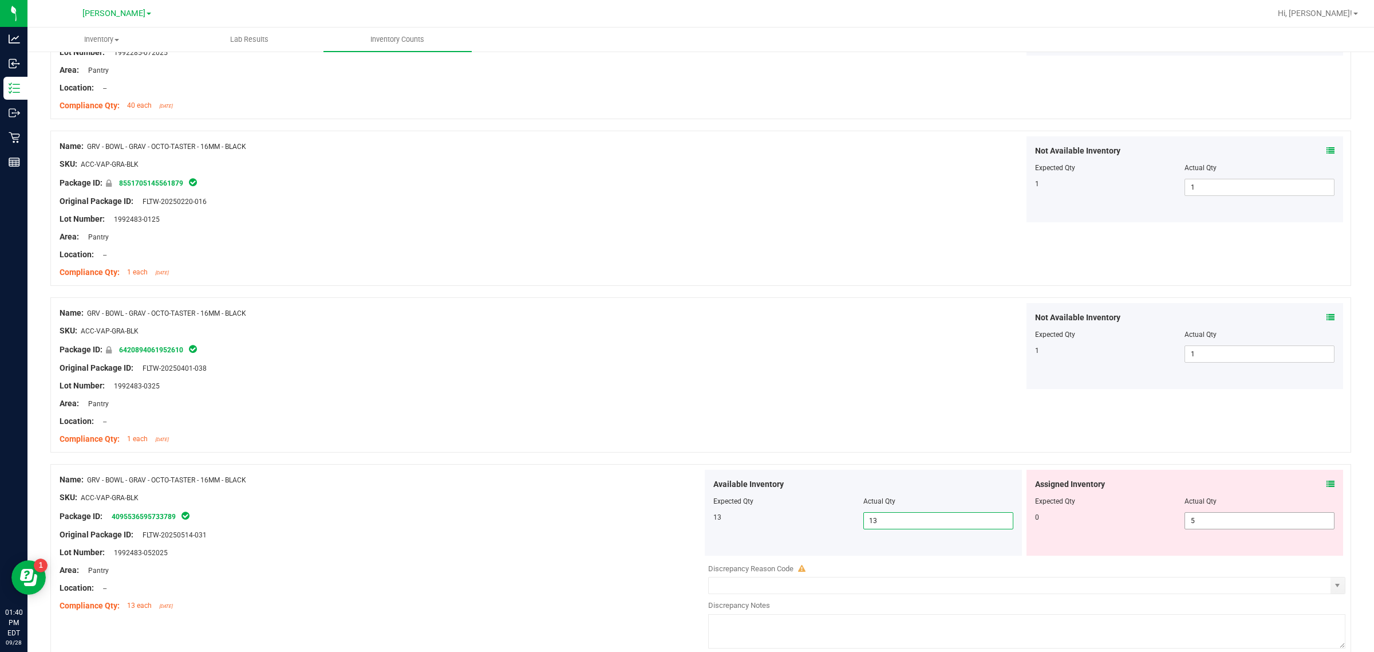
click at [685, 522] on input "5" at bounding box center [1259, 520] width 149 height 16
type input "0"
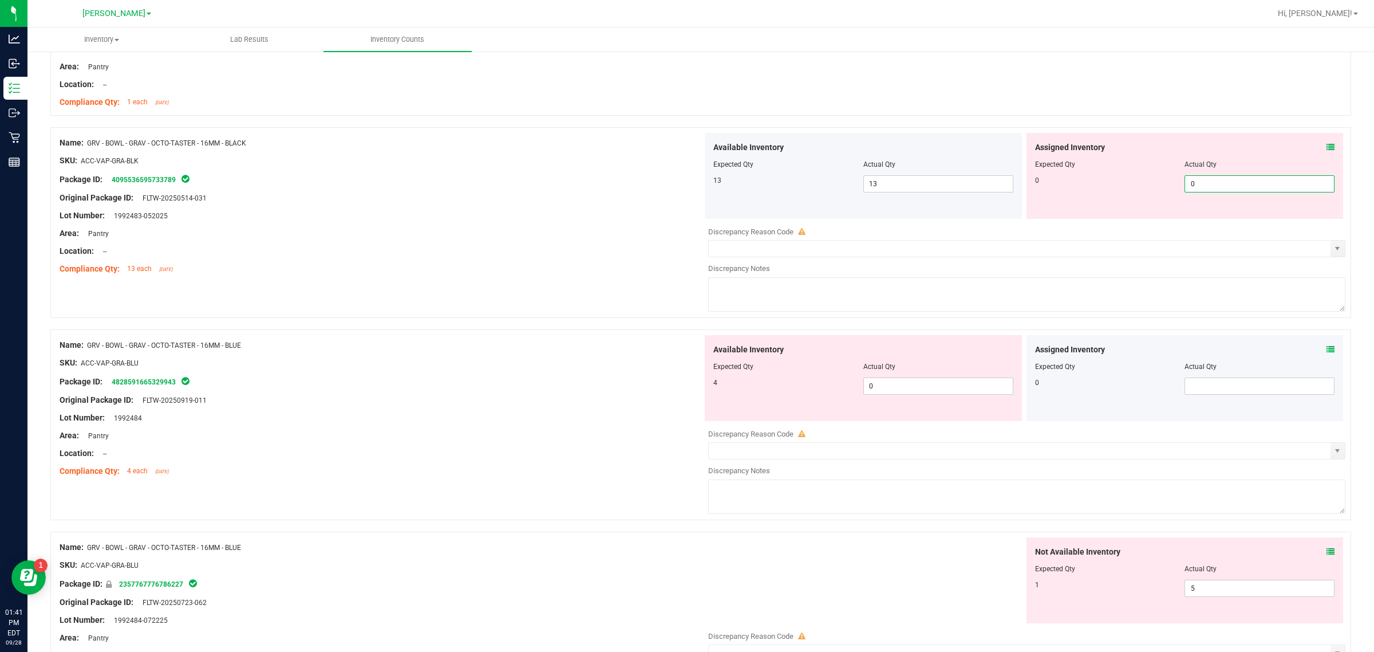
scroll to position [1295, 0]
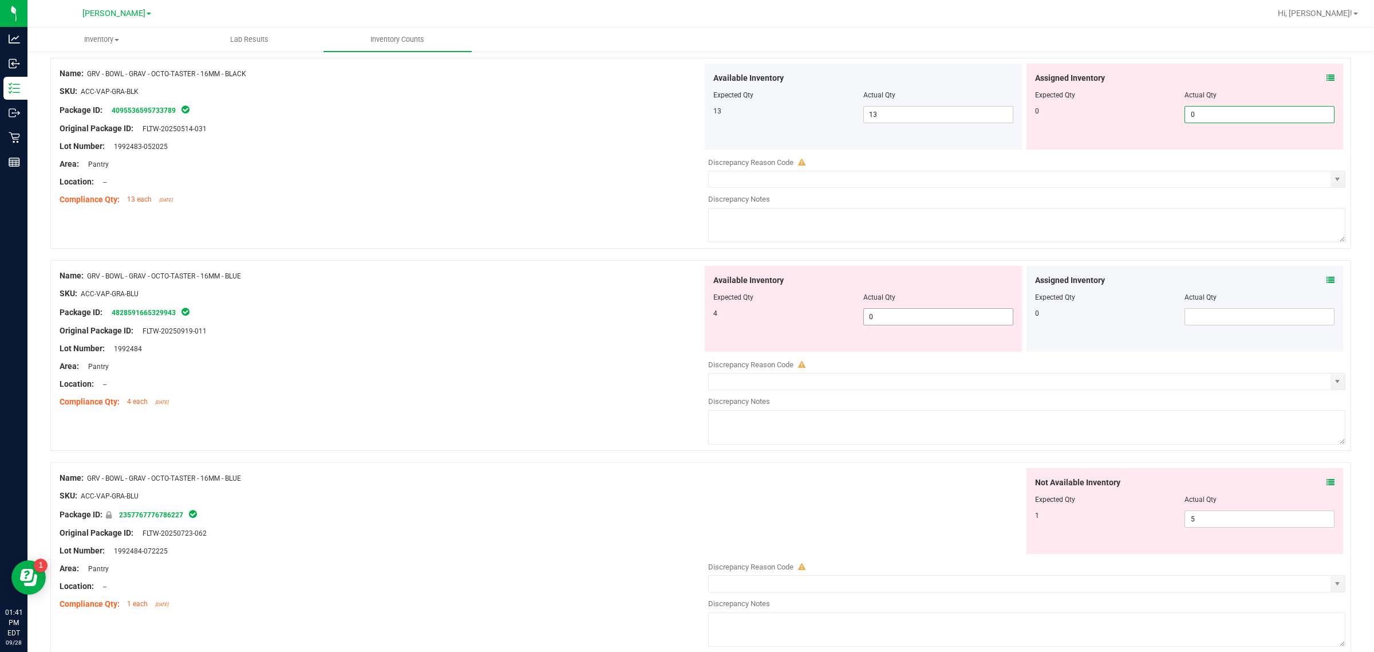
click at [685, 315] on div "Available Inventory Expected Qty Actual Qty 4 0 0" at bounding box center [863, 309] width 317 height 86
type input "0"
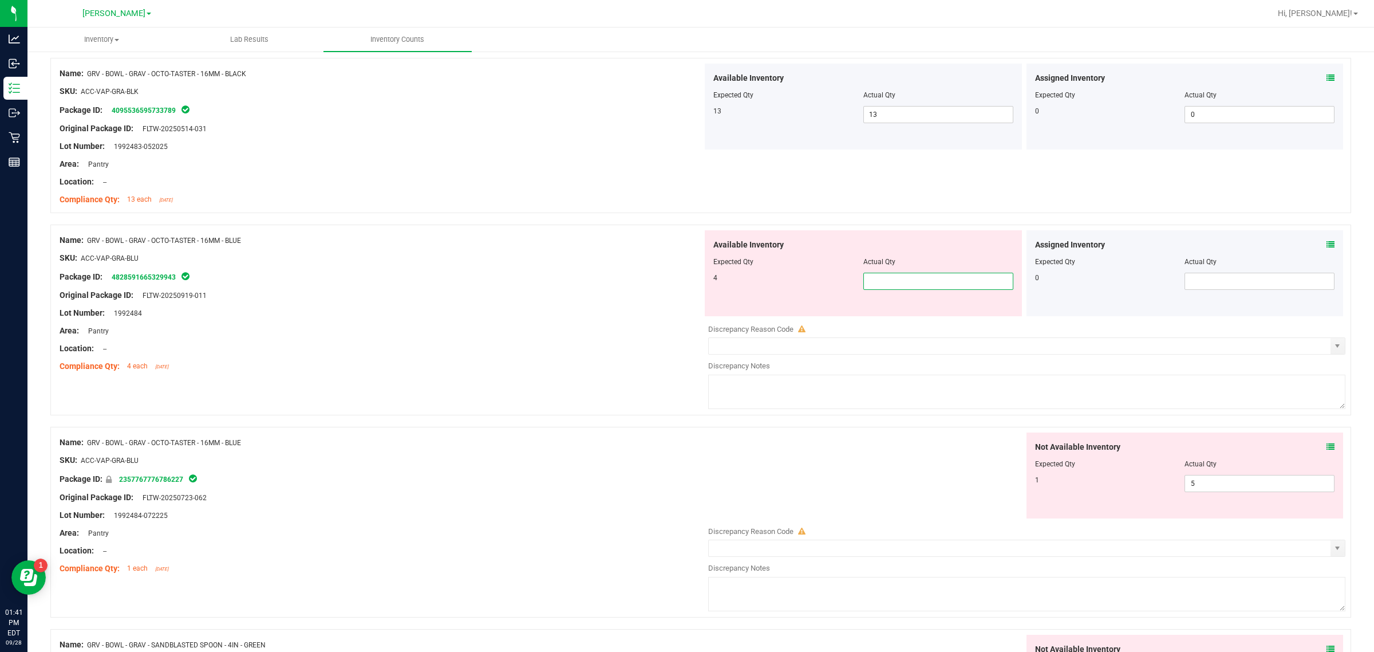
type input "4"
click at [685, 487] on div "Not Available Inventory Expected Qty Actual Qty 1 5 5" at bounding box center [1024, 522] width 643 height 181
type input "4"
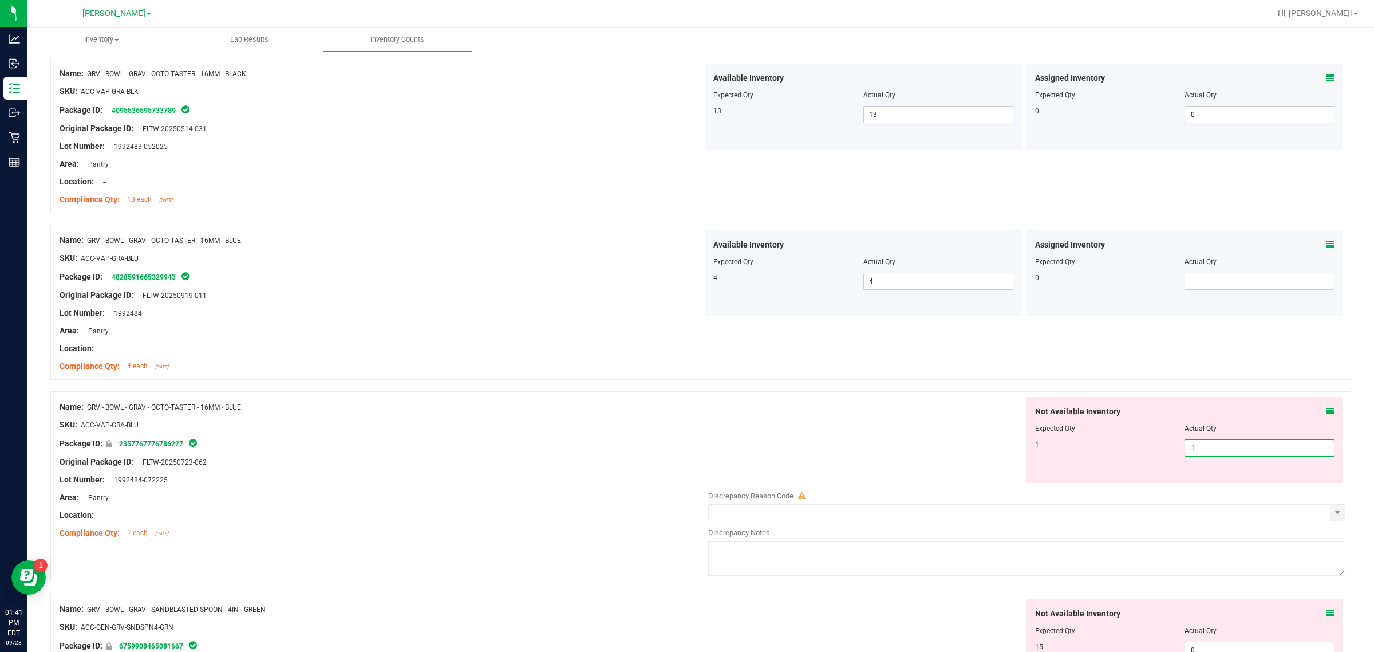
type input "1"
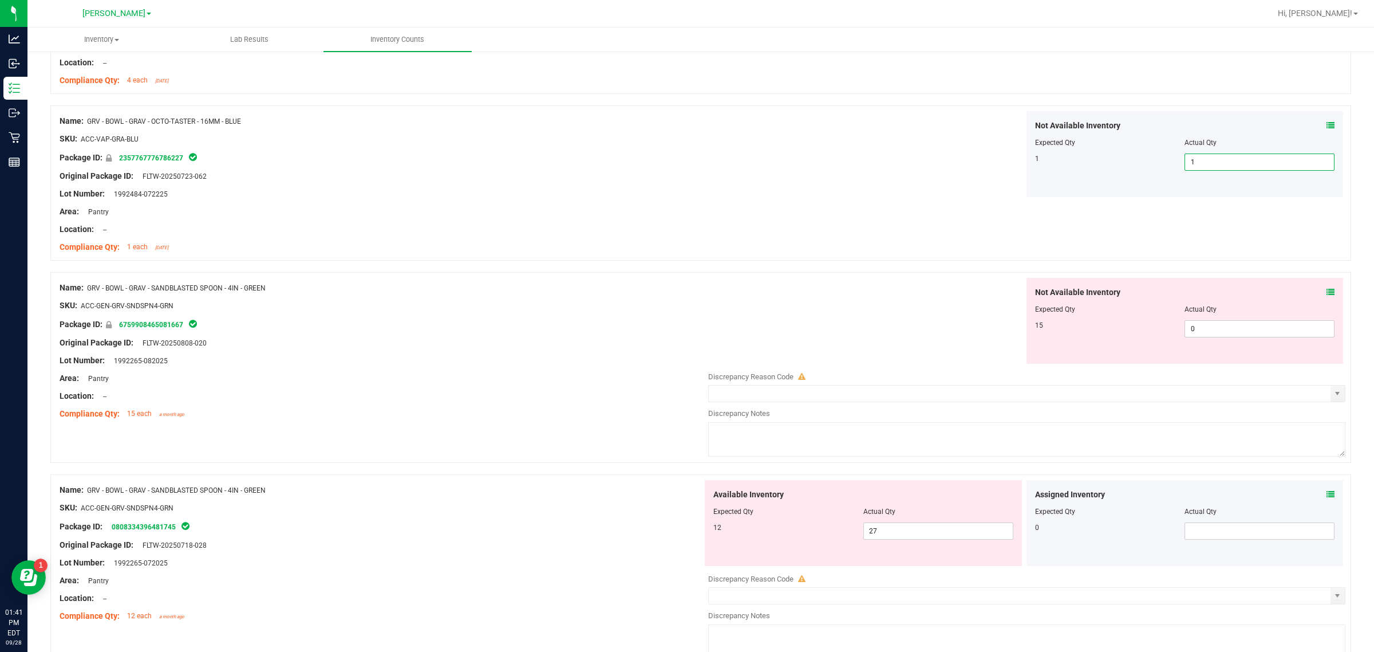
scroll to position [1581, 0]
click at [685, 331] on input "0" at bounding box center [1259, 328] width 149 height 16
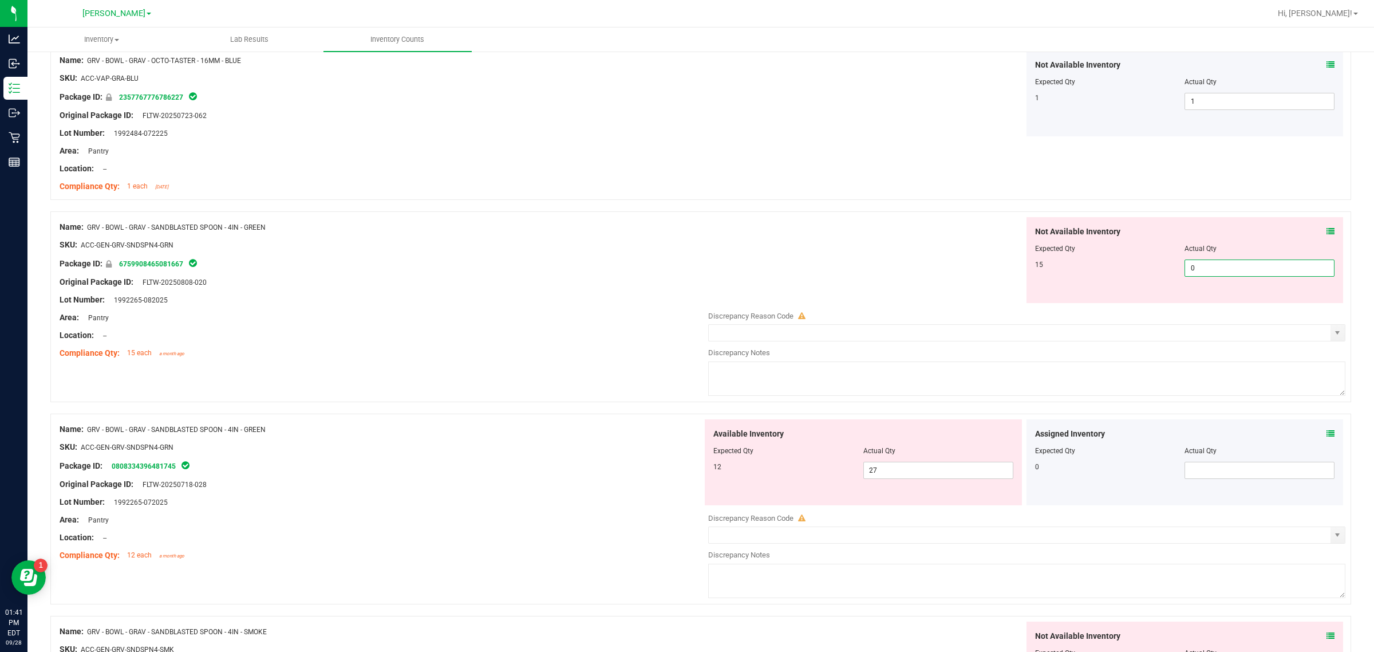
scroll to position [1644, 0]
type input "15"
click at [685, 471] on div "Available Inventory Expected Qty Actual Qty 12 27 27" at bounding box center [1024, 506] width 643 height 181
type input "15"
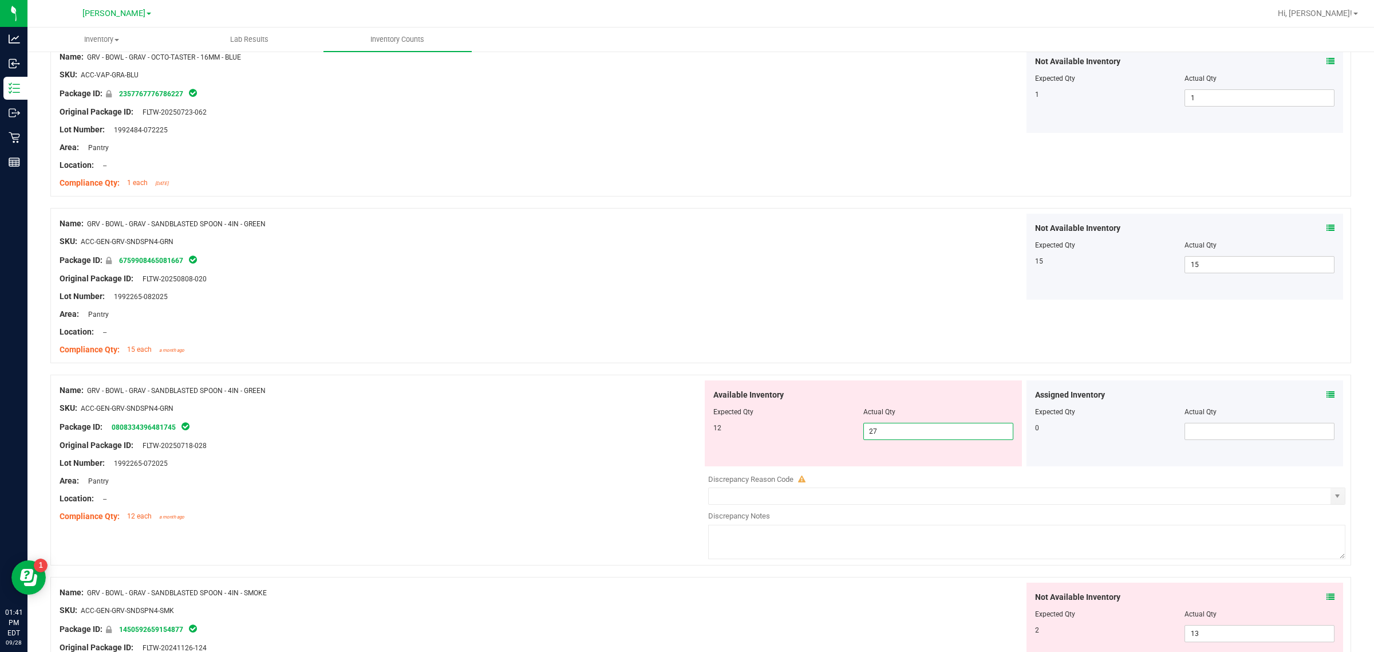
type input "2"
type input "12"
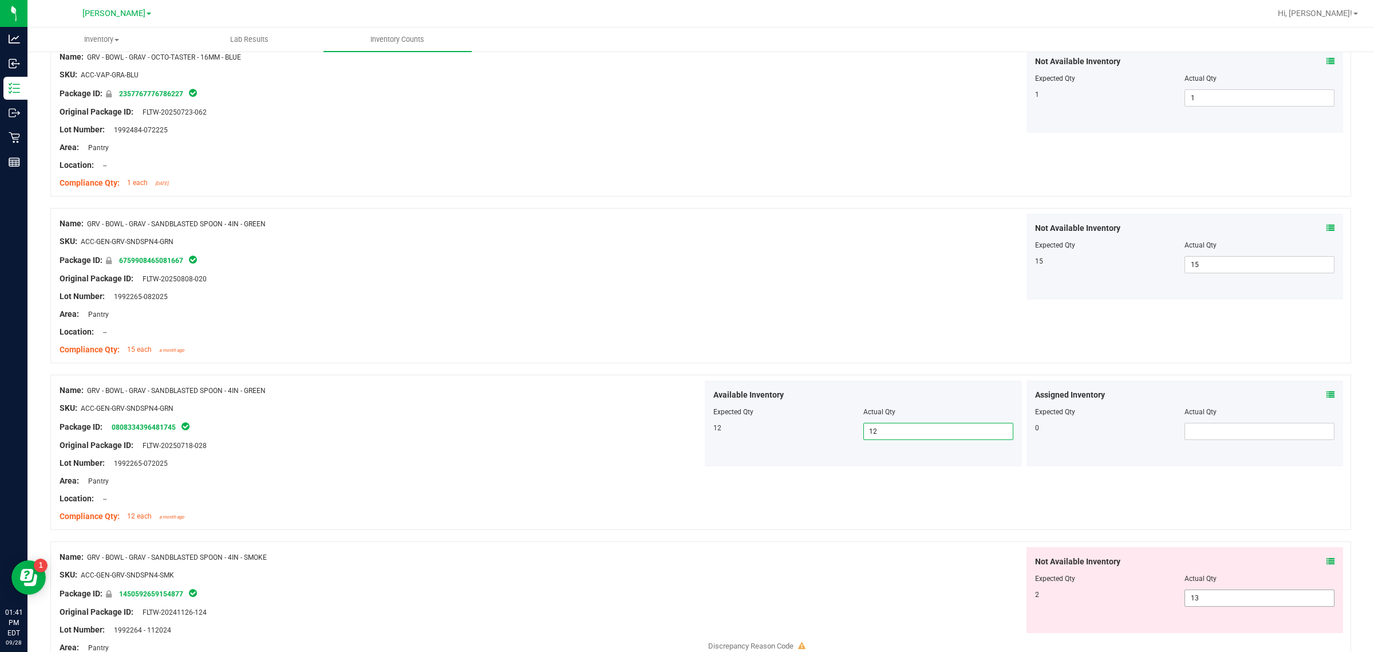
click at [685, 600] on input "13" at bounding box center [1259, 598] width 149 height 16
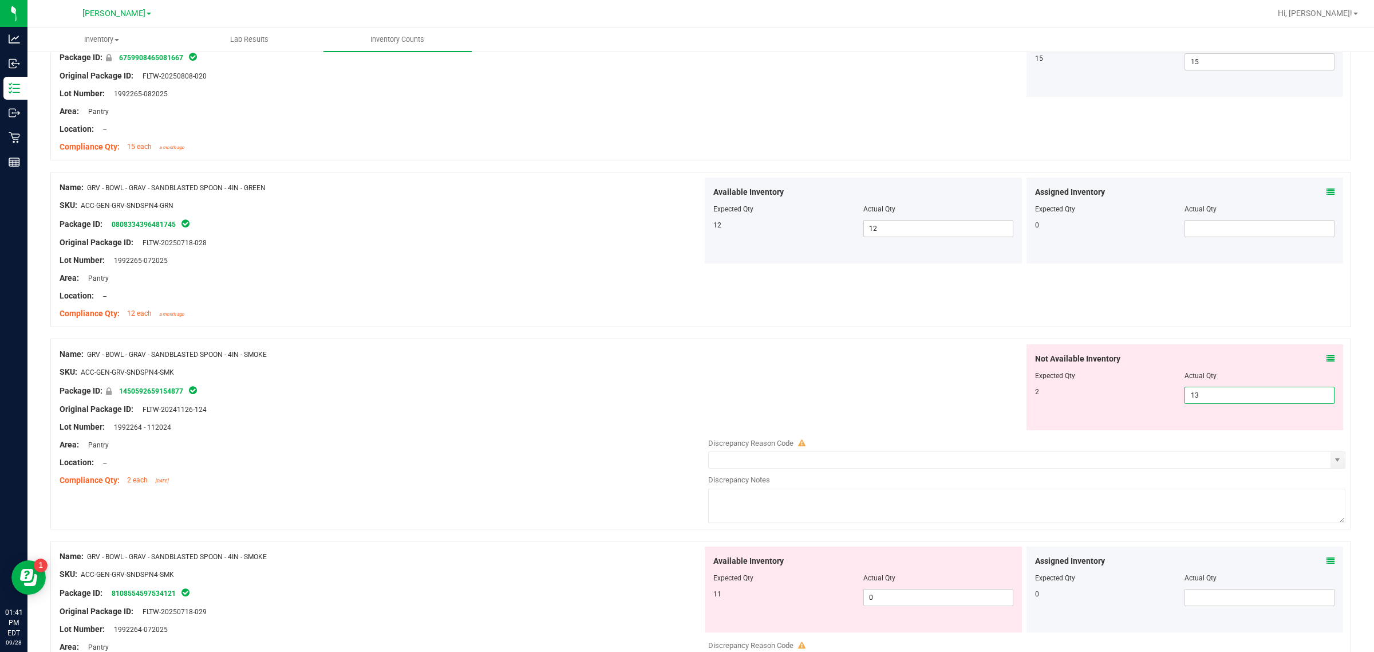
scroll to position [1931, 0]
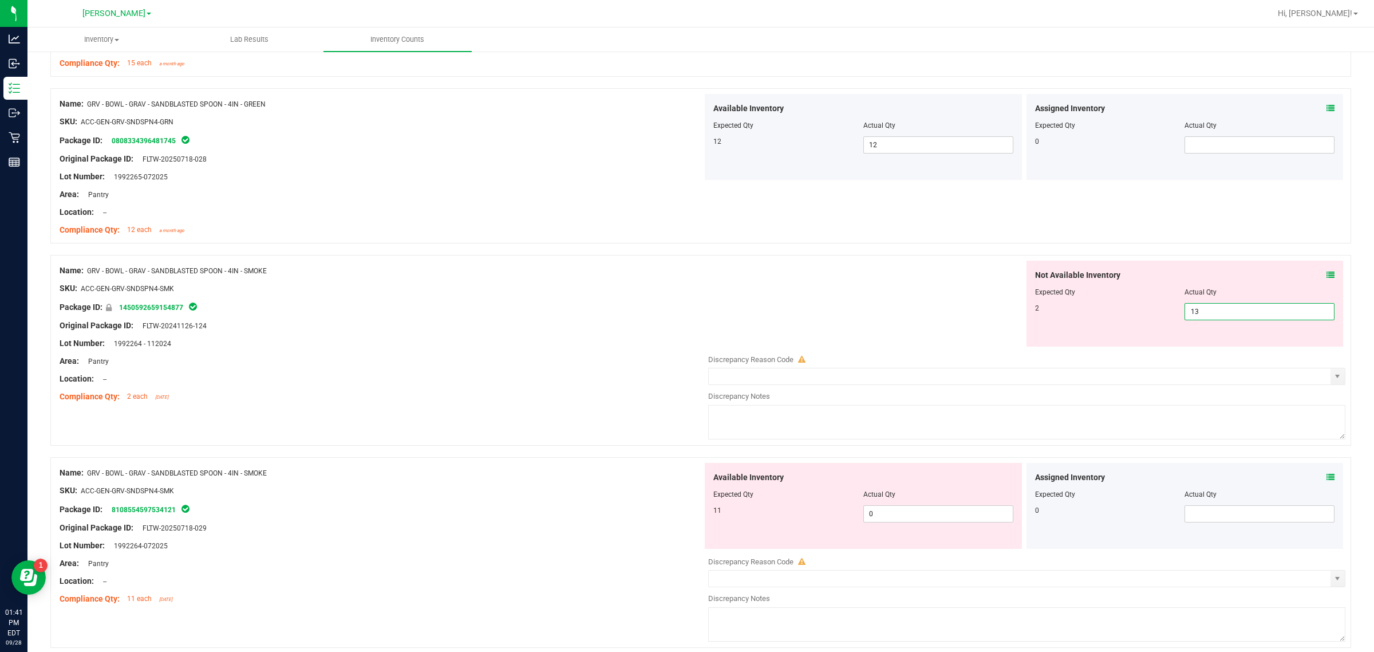
type input "1"
type input "2"
click at [685, 513] on div "Available Inventory Expected Qty Actual Qty 11 0 0" at bounding box center [863, 506] width 317 height 86
type input "2"
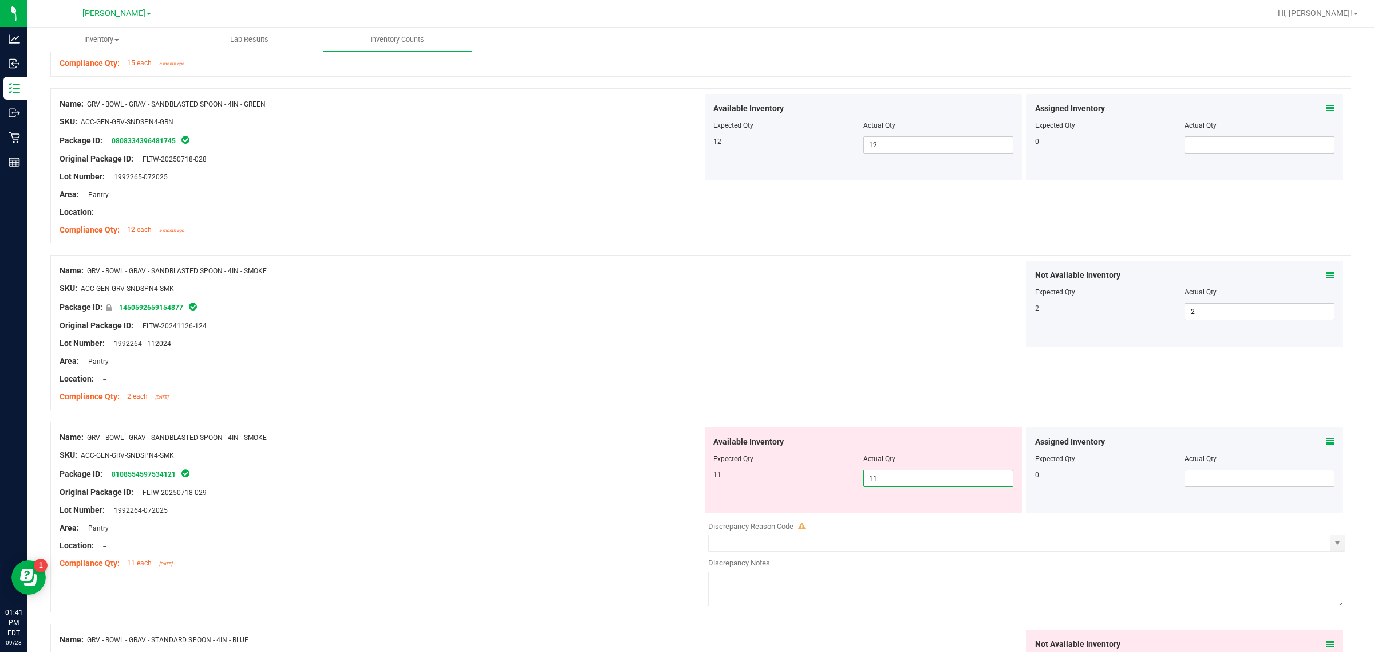
type input "11"
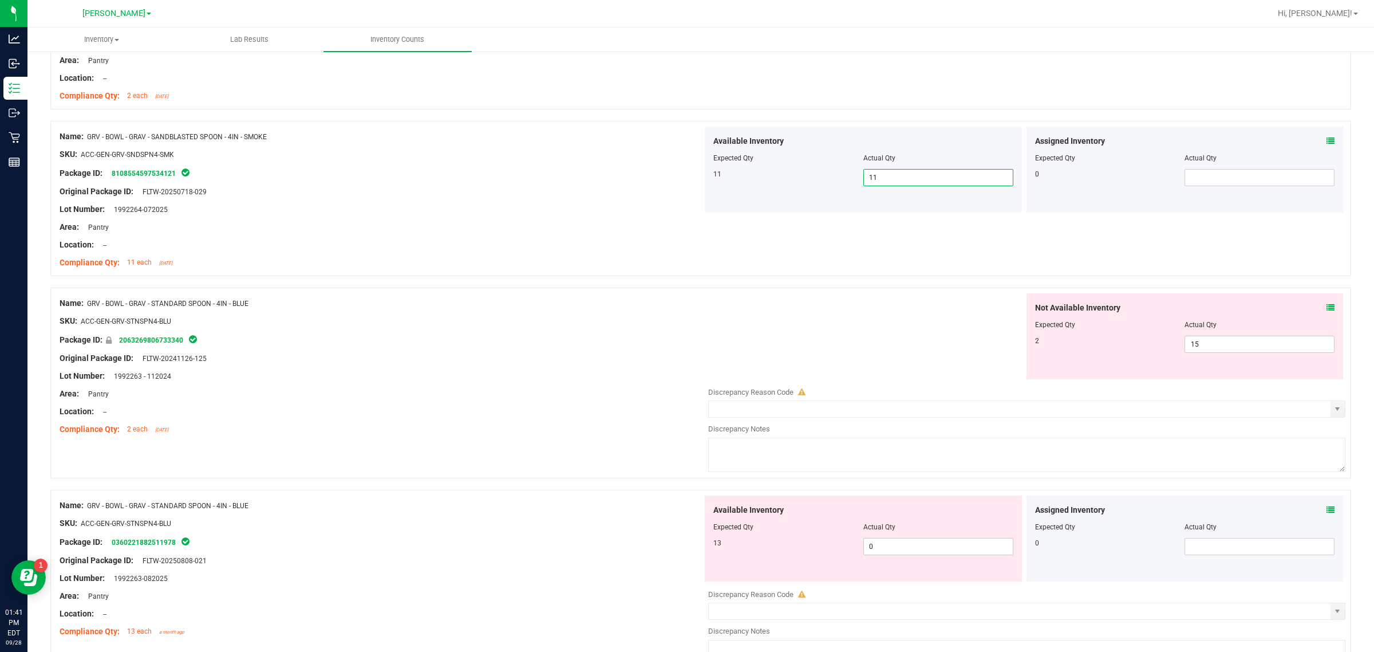
scroll to position [2232, 0]
click at [685, 348] on input "15" at bounding box center [1259, 344] width 149 height 16
type input "1"
type input "2"
click at [685, 548] on div "Available Inventory Expected Qty Actual Qty 13 0 0" at bounding box center [1024, 585] width 643 height 181
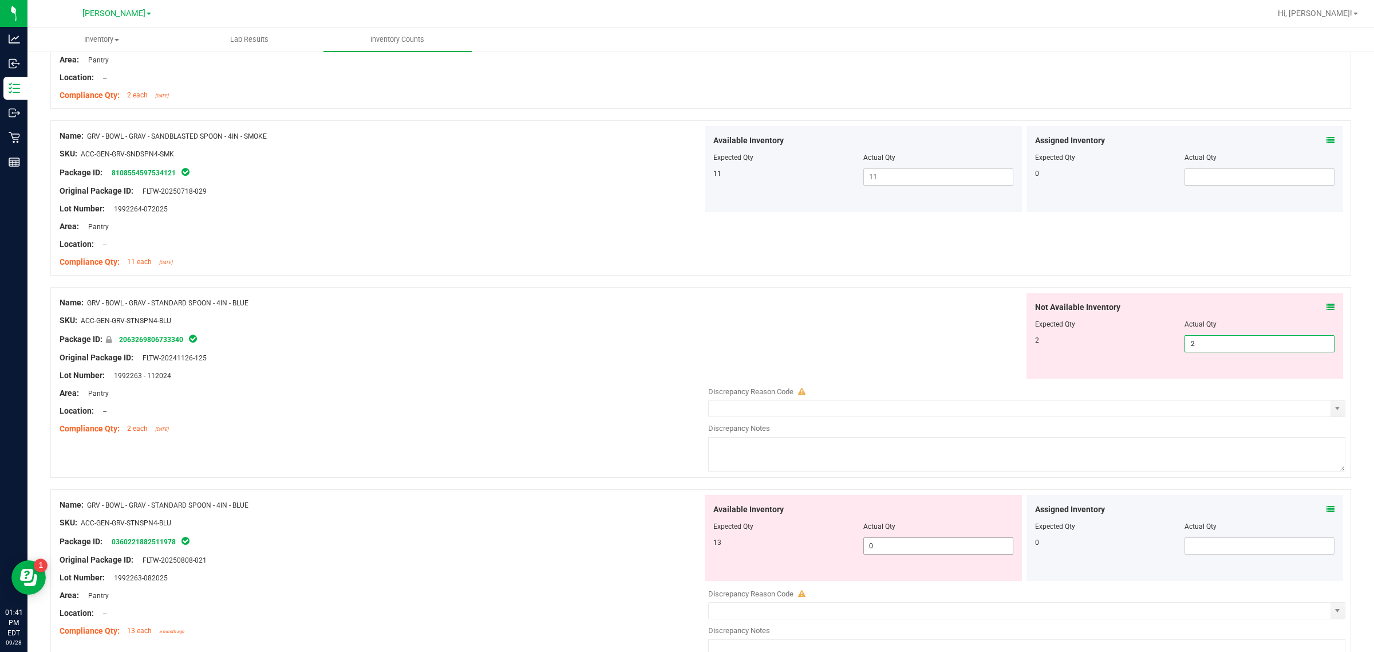
type input "2"
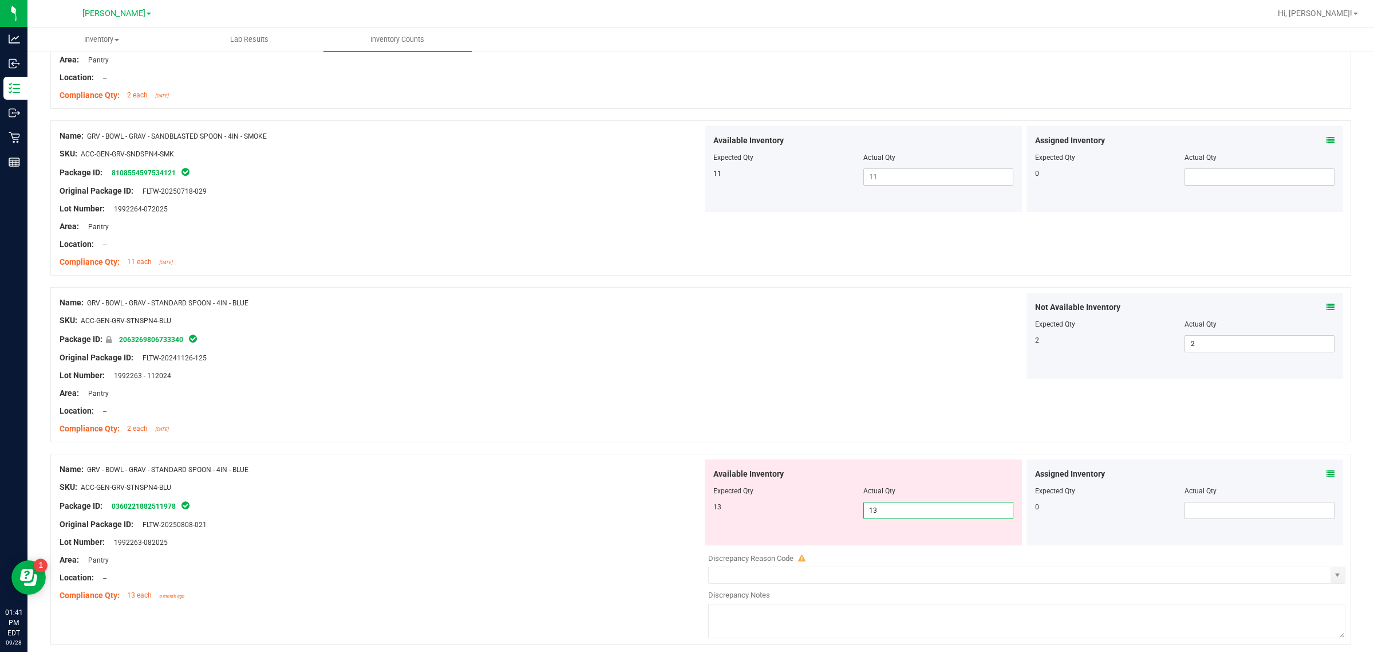
type input "13"
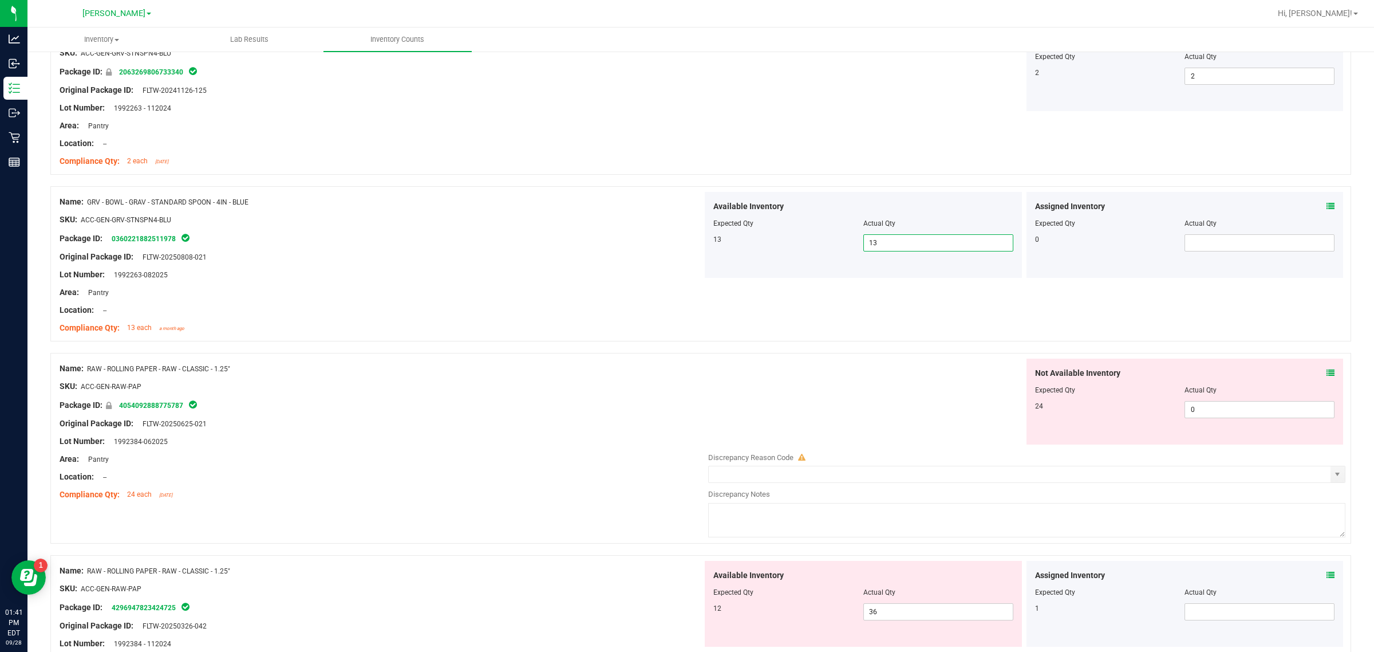
scroll to position [2566, 0]
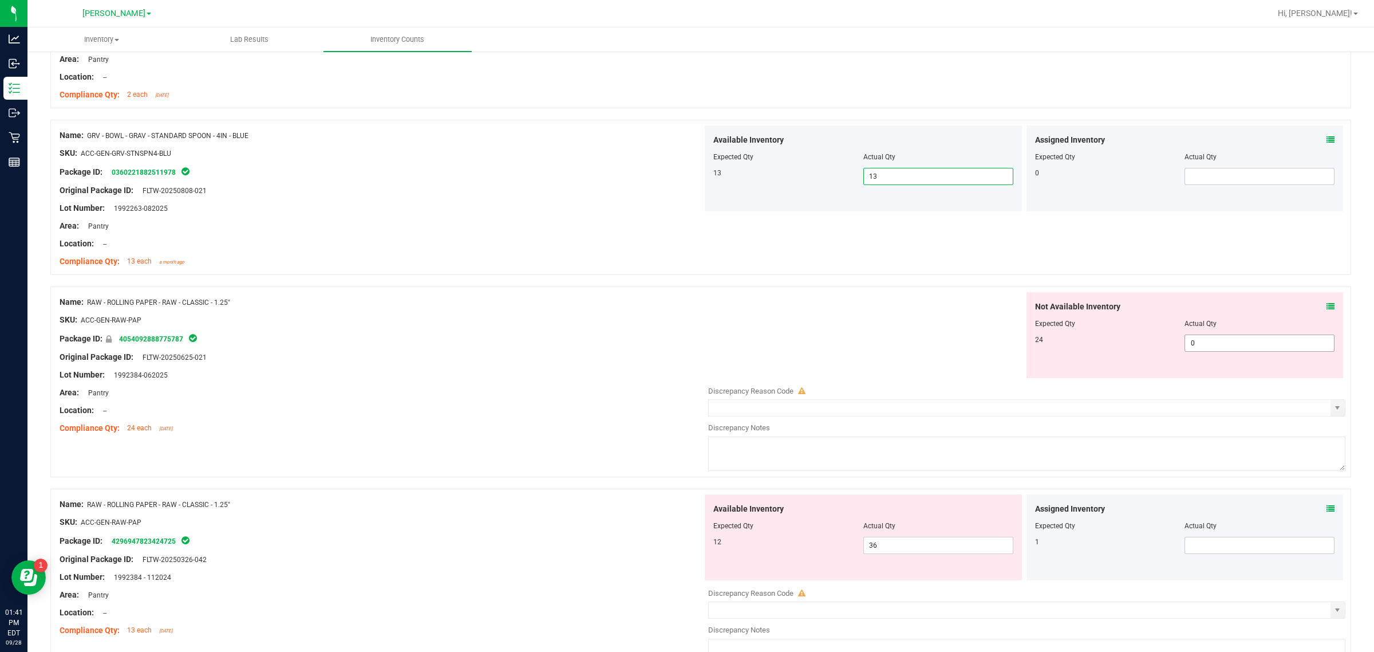
click at [685, 347] on input "0" at bounding box center [1259, 343] width 149 height 16
type input "24"
click at [685, 551] on div "Available Inventory Expected Qty Actual Qty 12 36 36" at bounding box center [1024, 584] width 643 height 181
type input "24"
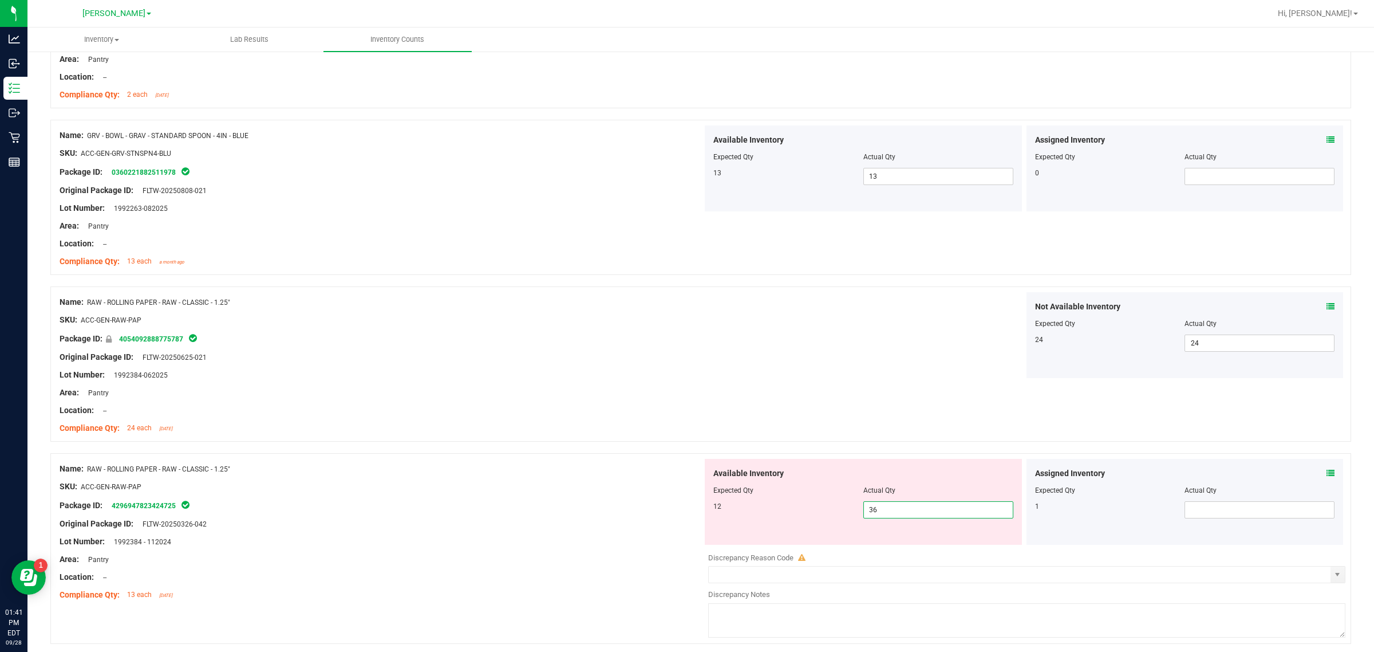
type input "3"
type input "12"
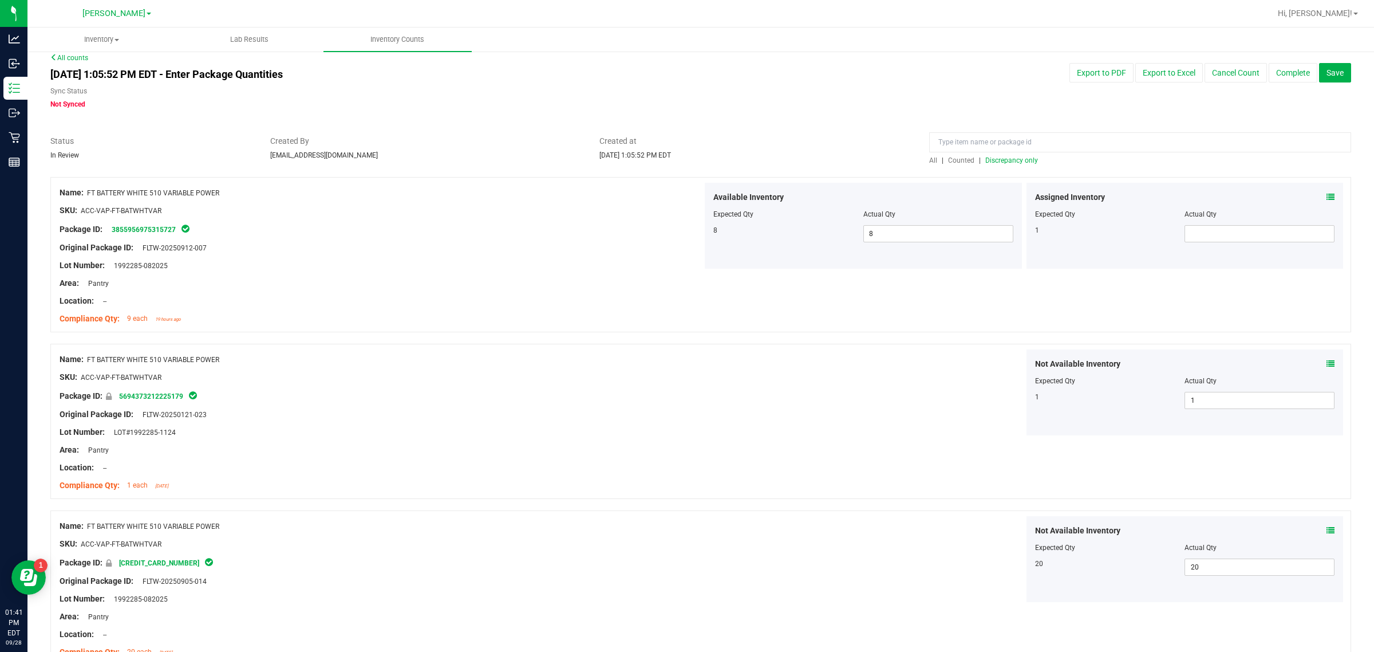
scroll to position [0, 0]
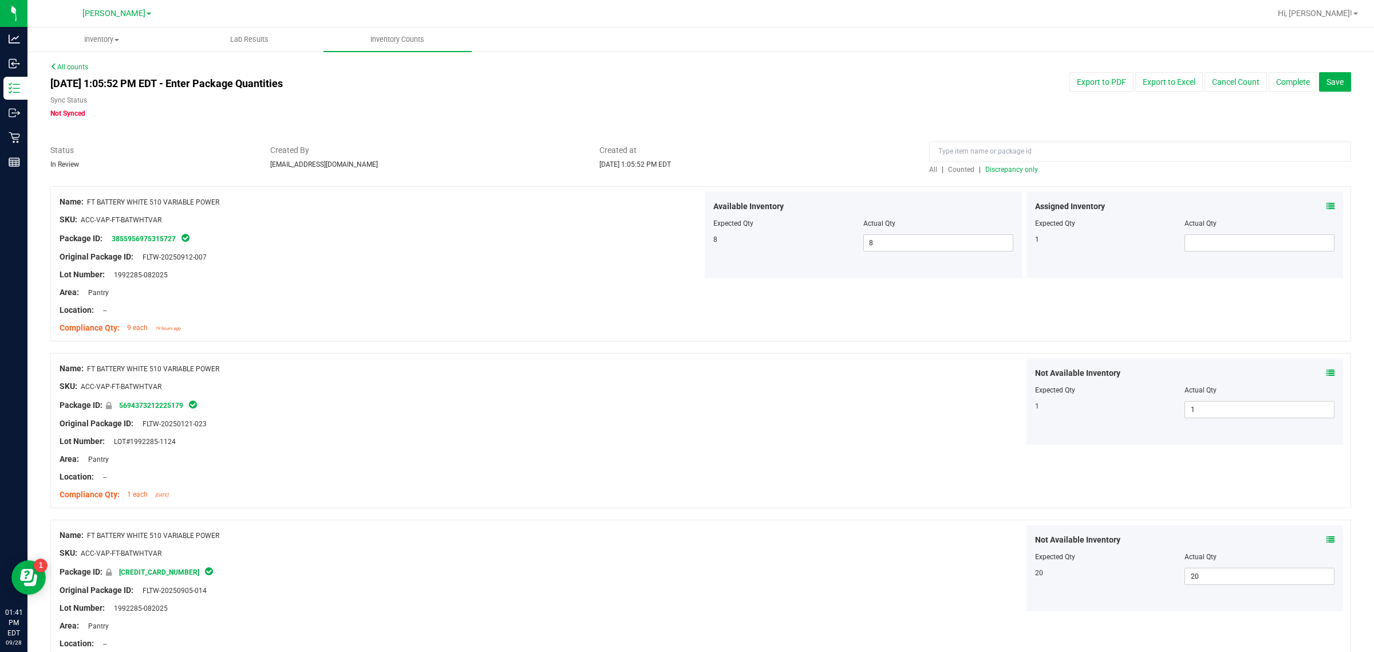
click at [685, 168] on span "Discrepancy only" at bounding box center [1011, 169] width 53 height 8
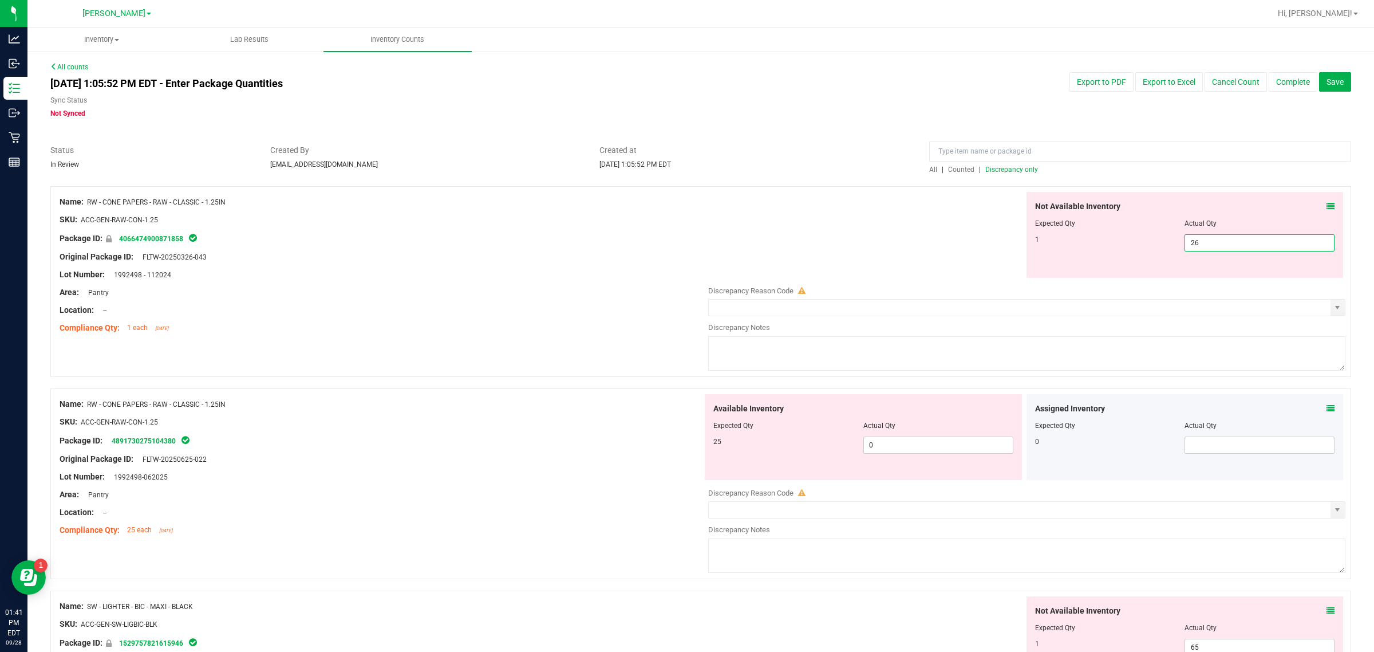
drag, startPoint x: 1242, startPoint y: 244, endPoint x: 992, endPoint y: 265, distance: 251.7
click at [685, 265] on div "Not Available Inventory Expected Qty Actual Qty 1 26 26" at bounding box center [1024, 235] width 643 height 86
type input "1"
click at [685, 445] on div "Available Inventory Expected Qty Actual Qty 25 0 0" at bounding box center [1024, 484] width 643 height 181
type input "1"
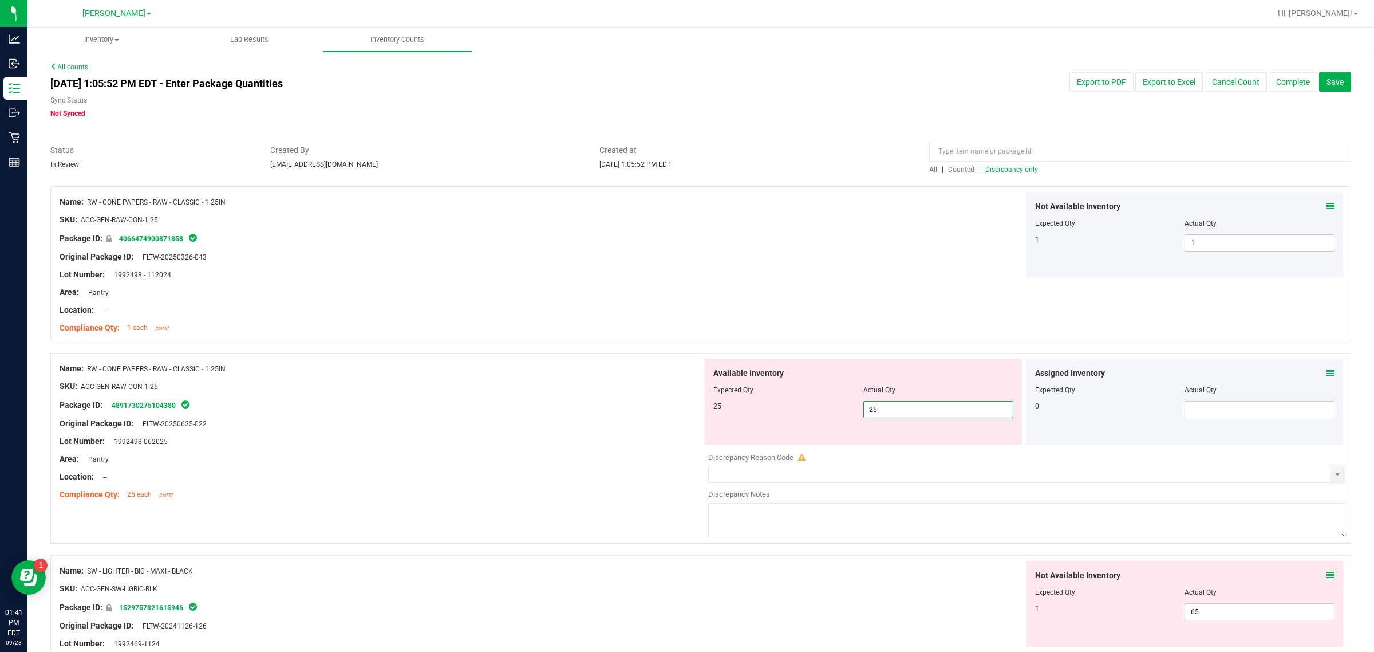
type input "25"
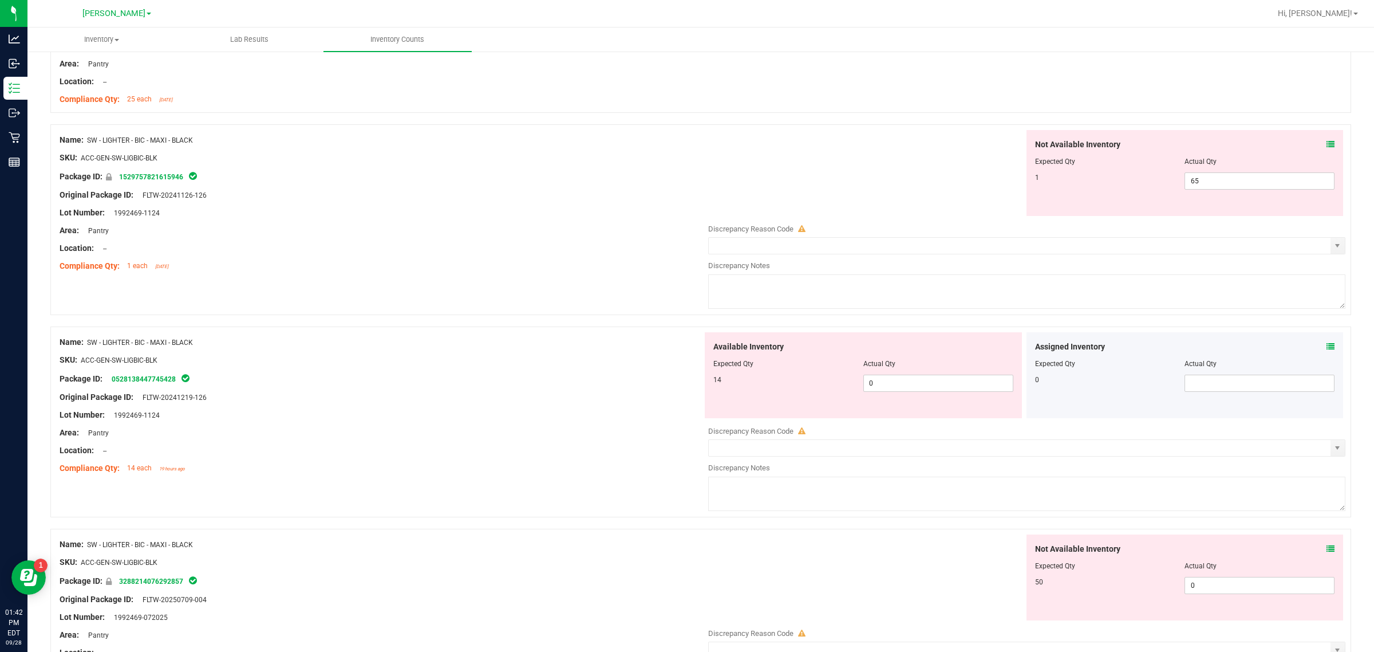
scroll to position [364, 0]
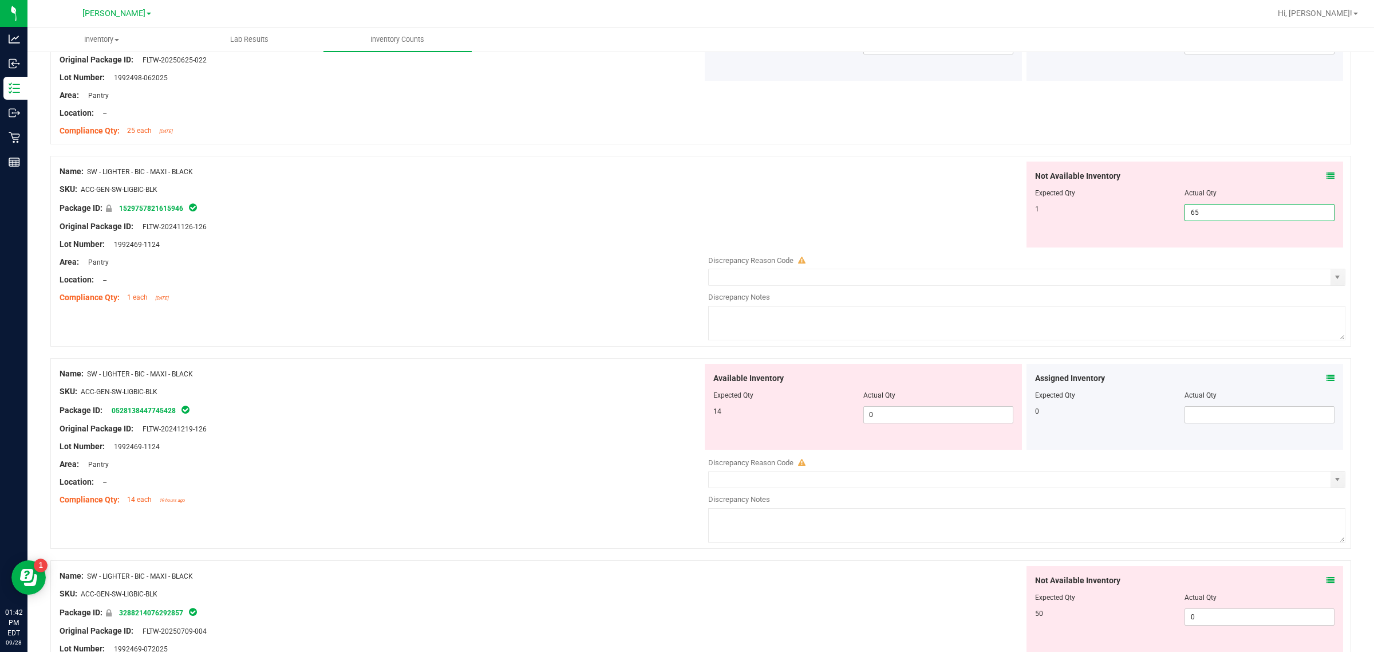
drag, startPoint x: 1206, startPoint y: 207, endPoint x: 1128, endPoint y: 215, distance: 77.8
click at [685, 215] on div "1 65 65" at bounding box center [1185, 212] width 300 height 17
type input "1"
click at [685, 414] on div "Available Inventory Expected Qty Actual Qty 14 0 0" at bounding box center [863, 407] width 317 height 86
type input "1"
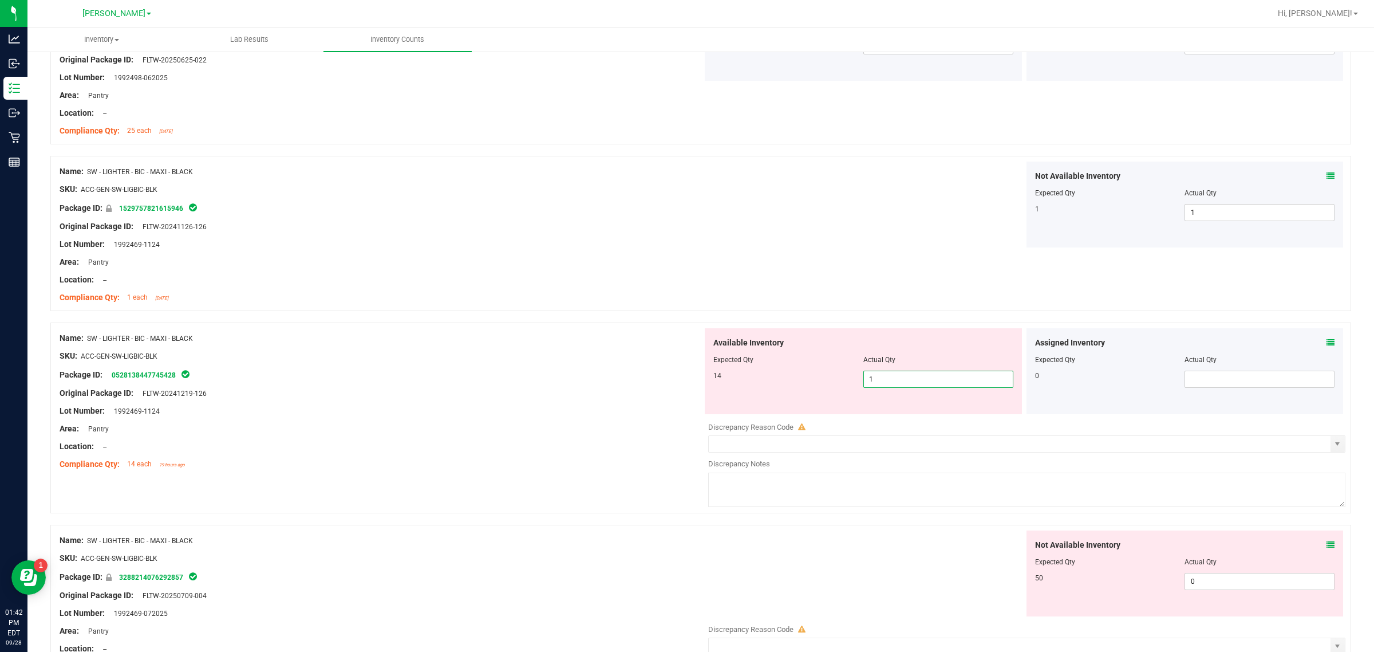
type input "14"
click at [685, 582] on div "Not Available Inventory Expected Qty Actual Qty 50 0 0" at bounding box center [1024, 620] width 643 height 181
type input "14"
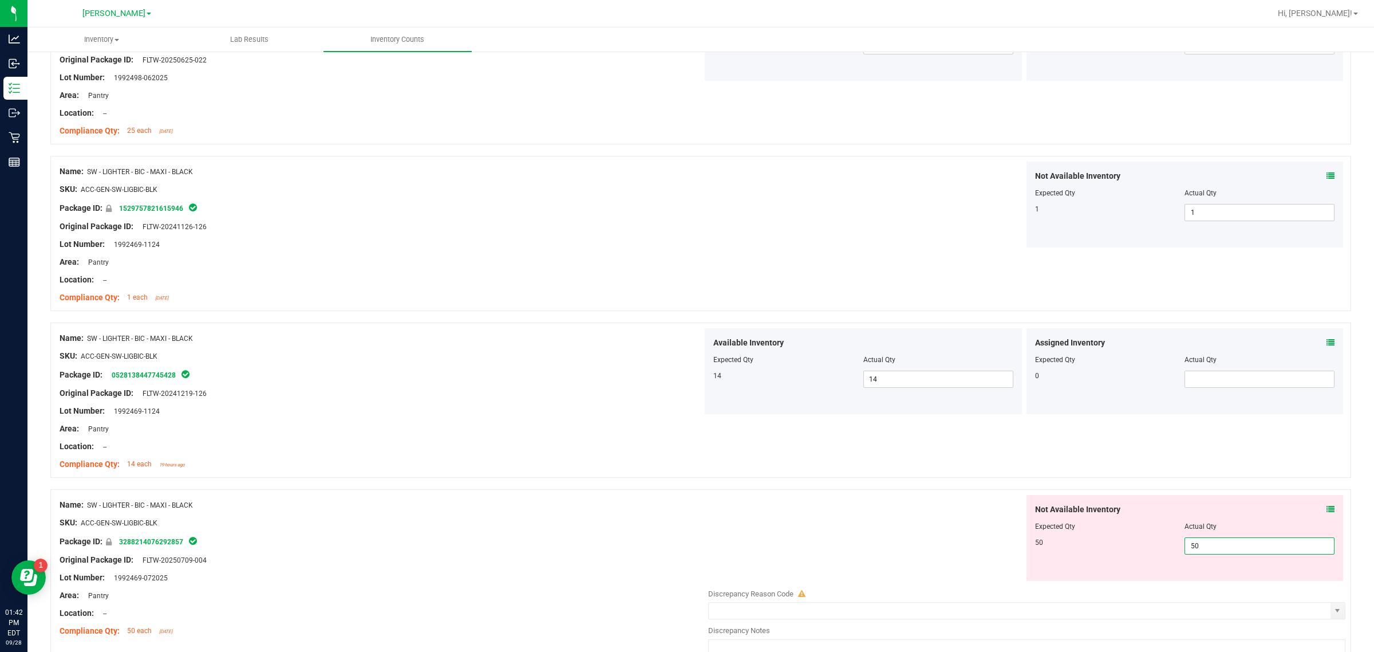
type input "50"
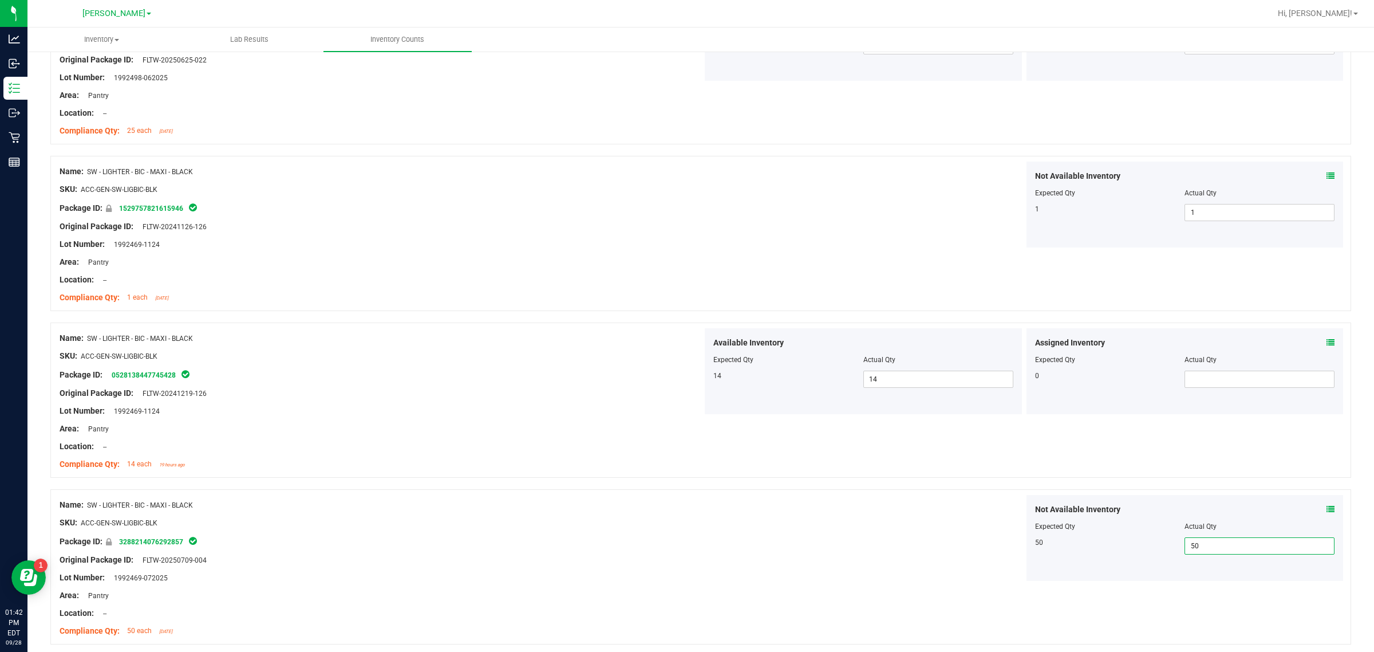
click at [380, 355] on div "SKU: ACC-GEN-SW-LIGBIC-BLK" at bounding box center [381, 356] width 643 height 12
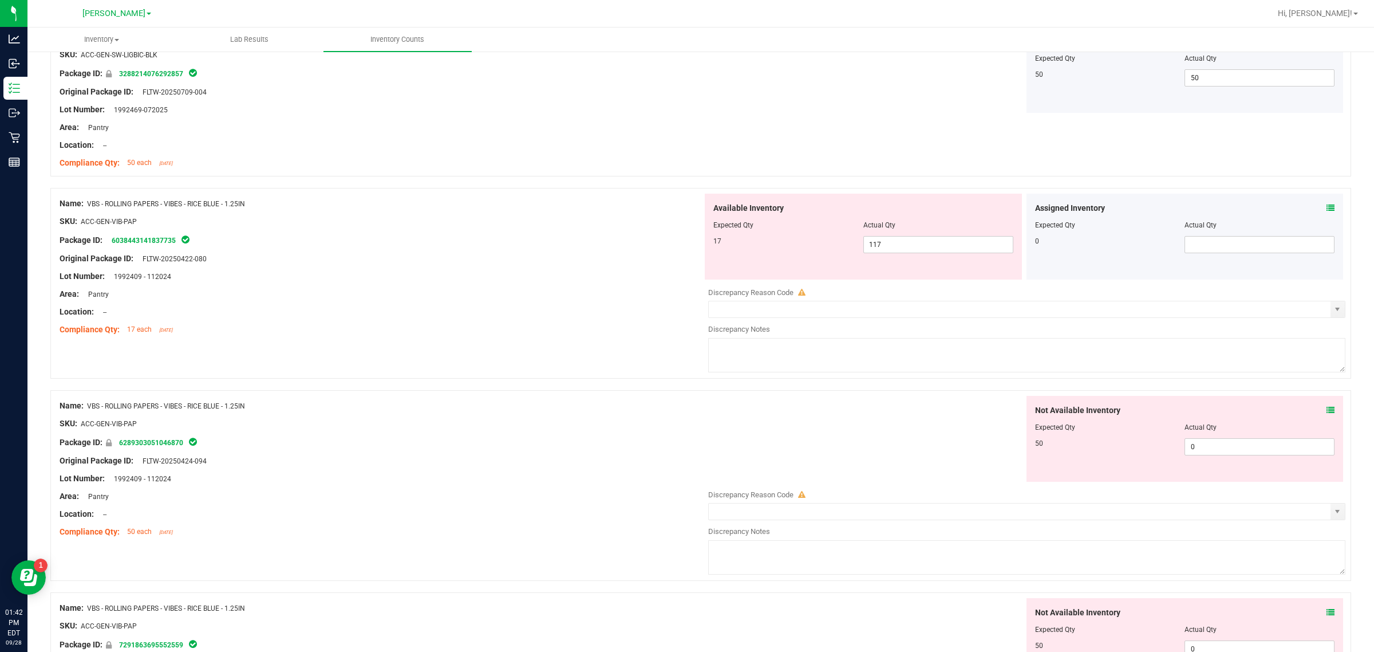
scroll to position [936, 0]
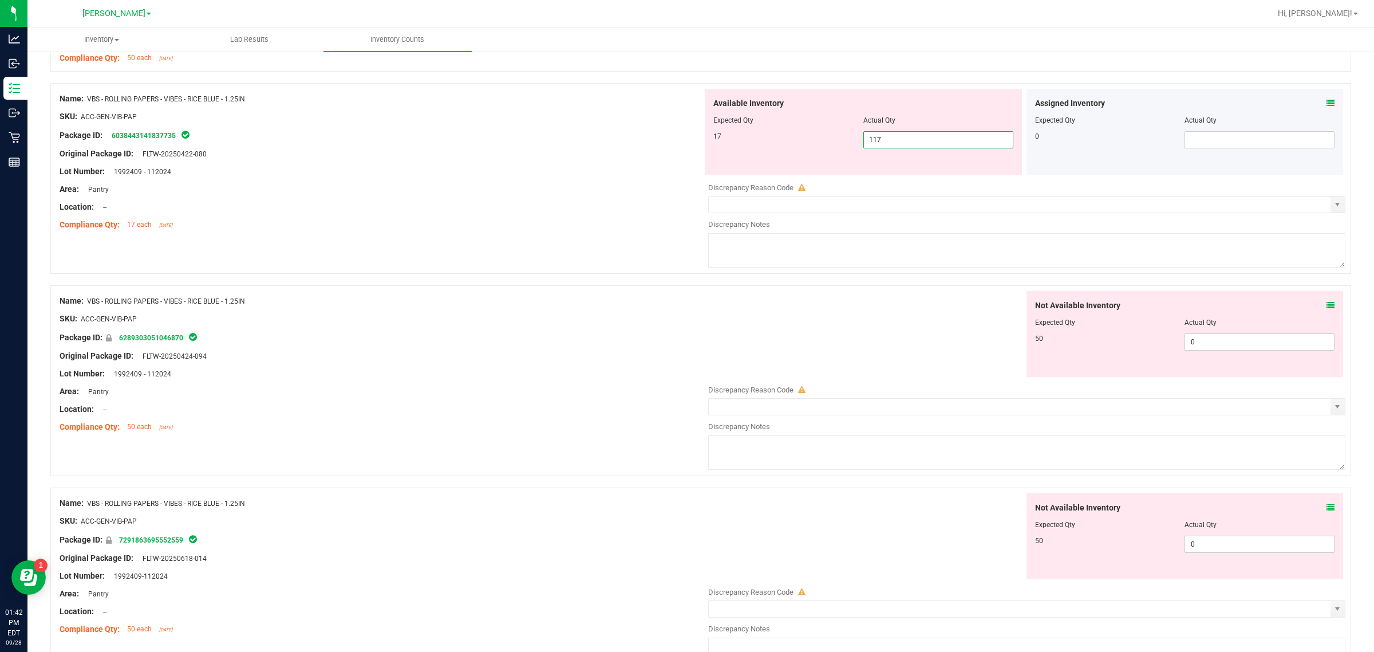
drag, startPoint x: 886, startPoint y: 137, endPoint x: 782, endPoint y: 141, distance: 103.7
click at [685, 141] on div "17 117 117" at bounding box center [863, 139] width 300 height 17
type input "17"
click at [685, 366] on div "Not Available Inventory Expected Qty Actual Qty 50 0 0" at bounding box center [1024, 381] width 643 height 181
type input "17"
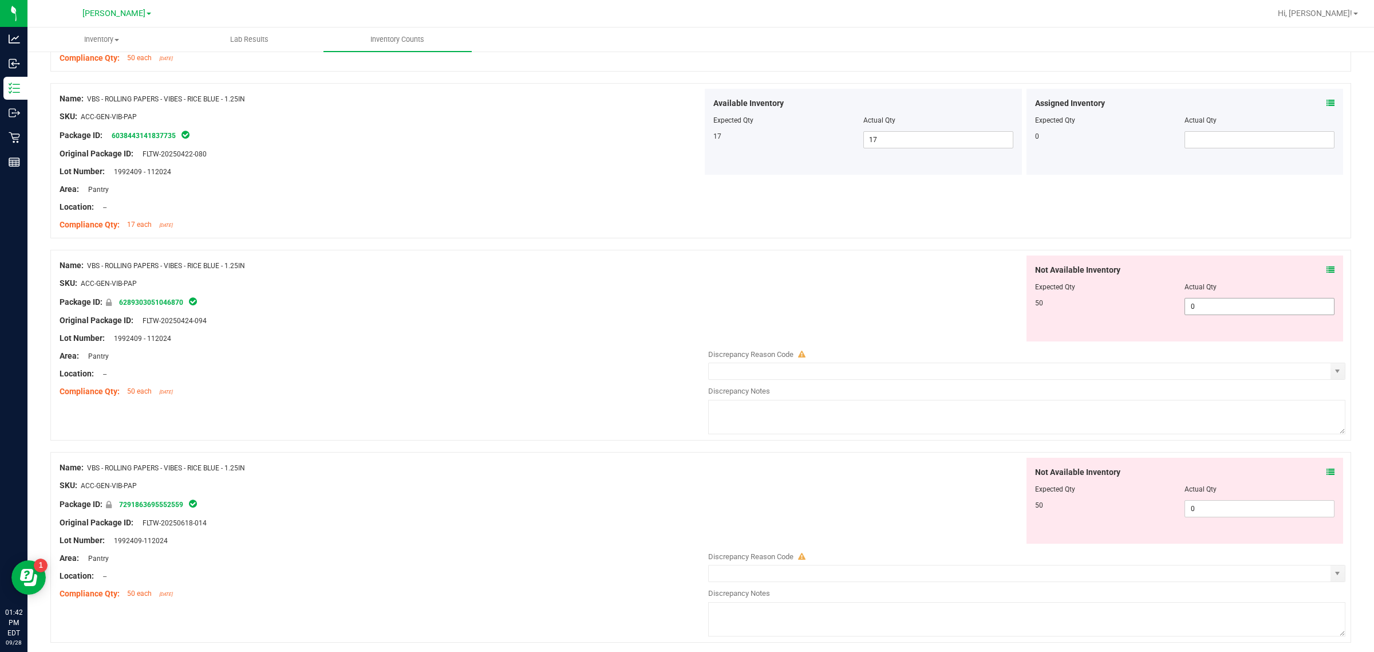
click at [685, 310] on input "0" at bounding box center [1259, 306] width 149 height 16
type input "50"
click at [685, 511] on div "Not Available Inventory Expected Qty Actual Qty 50 0 0" at bounding box center [1024, 547] width 643 height 181
type input "50"
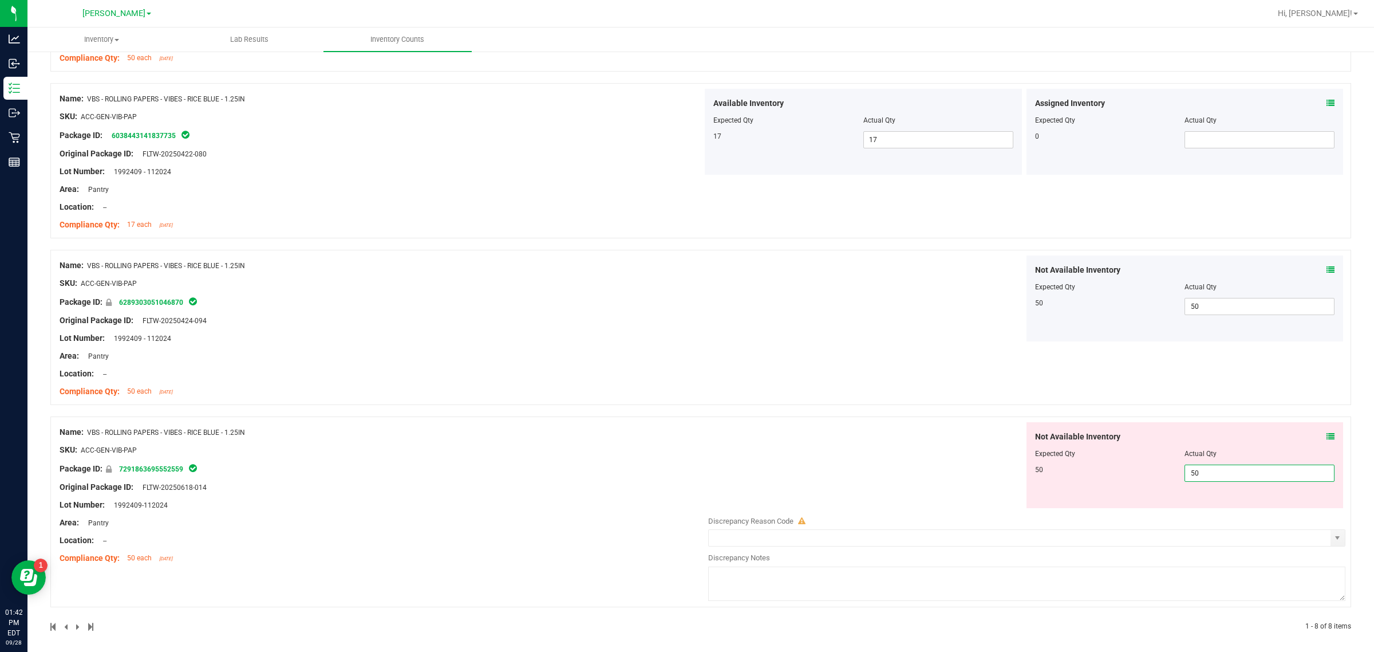
type input "50"
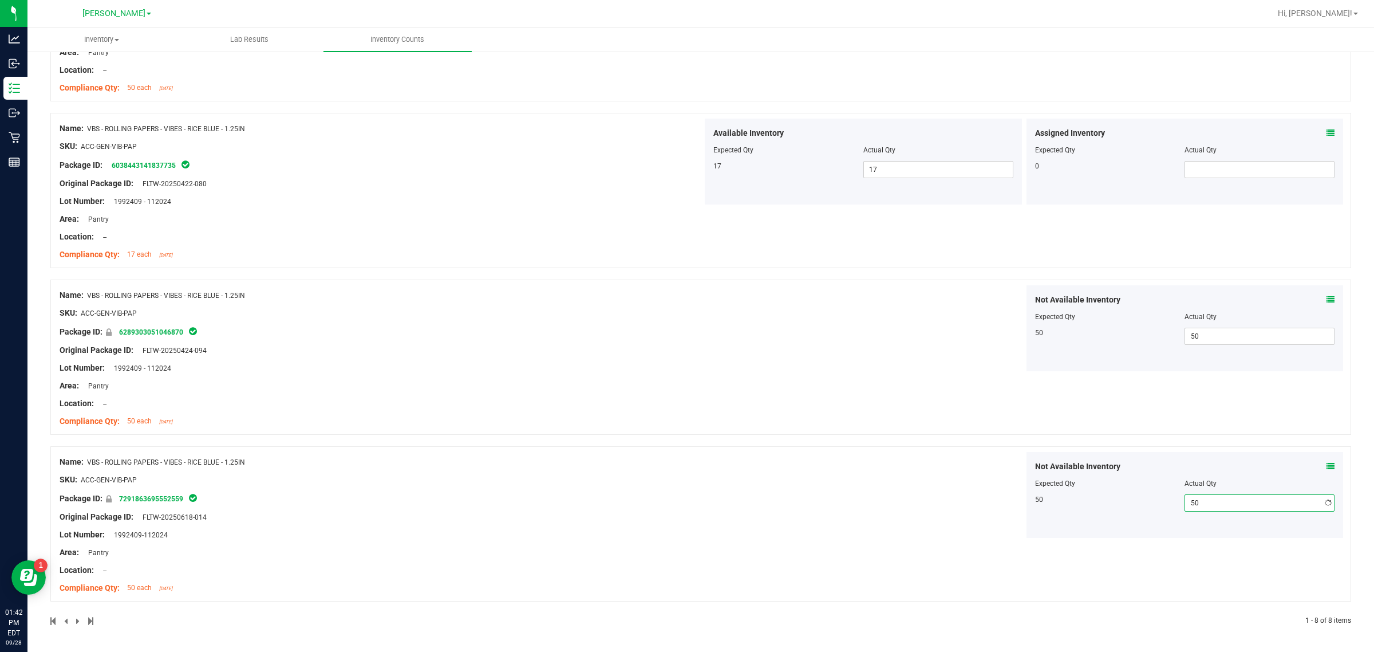
scroll to position [907, 0]
click at [685, 361] on div "Not Available Inventory Expected Qty Actual Qty 50 50 50" at bounding box center [1024, 328] width 643 height 86
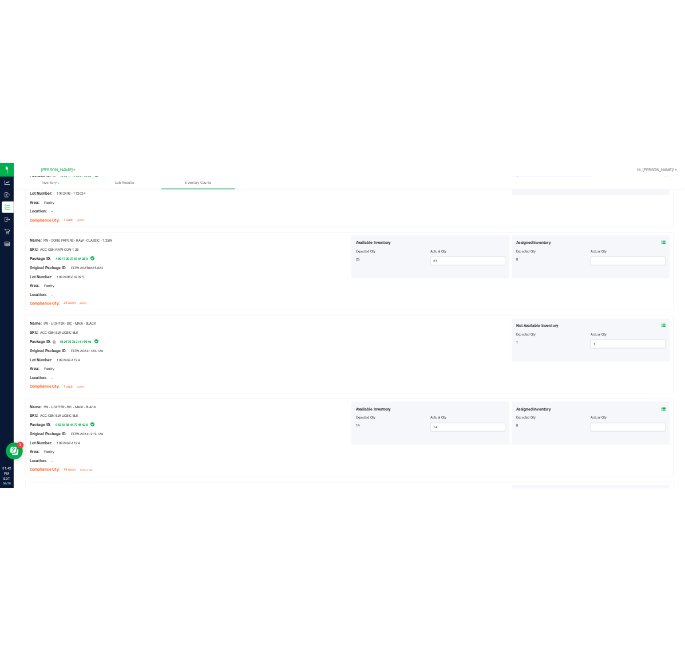
scroll to position [0, 0]
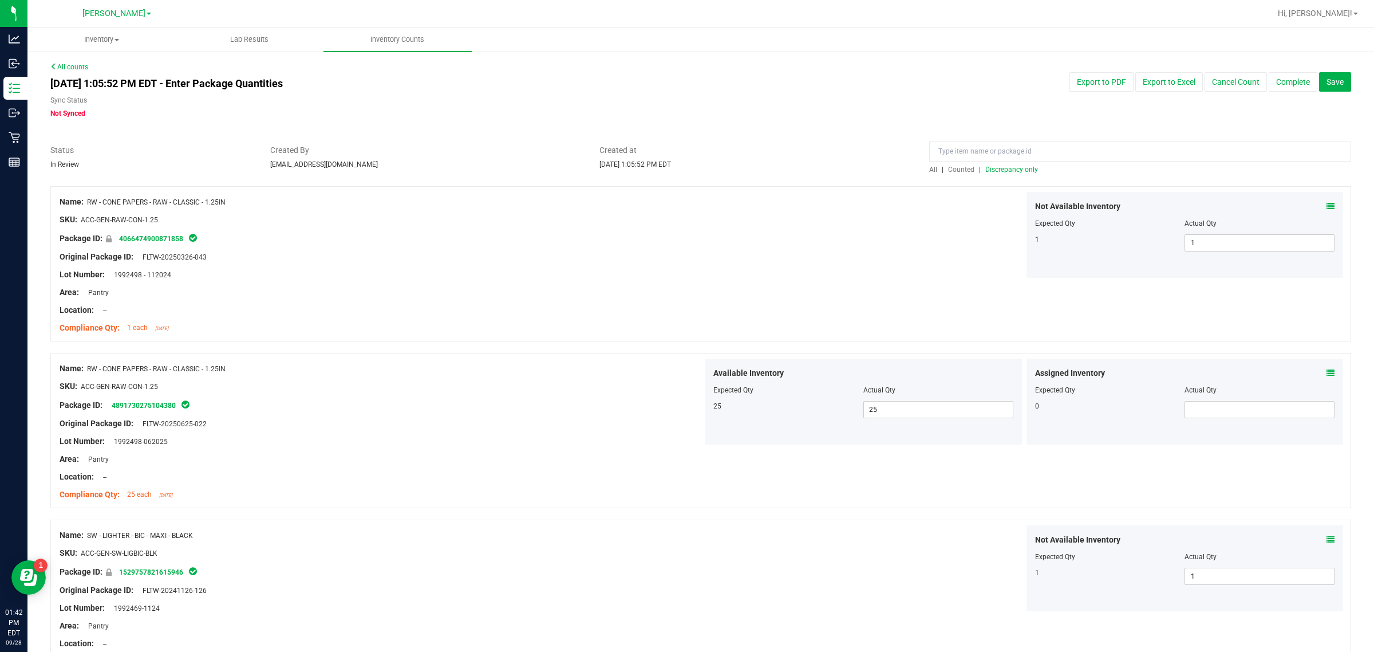
click at [685, 167] on span "Discrepancy only" at bounding box center [1011, 169] width 53 height 8
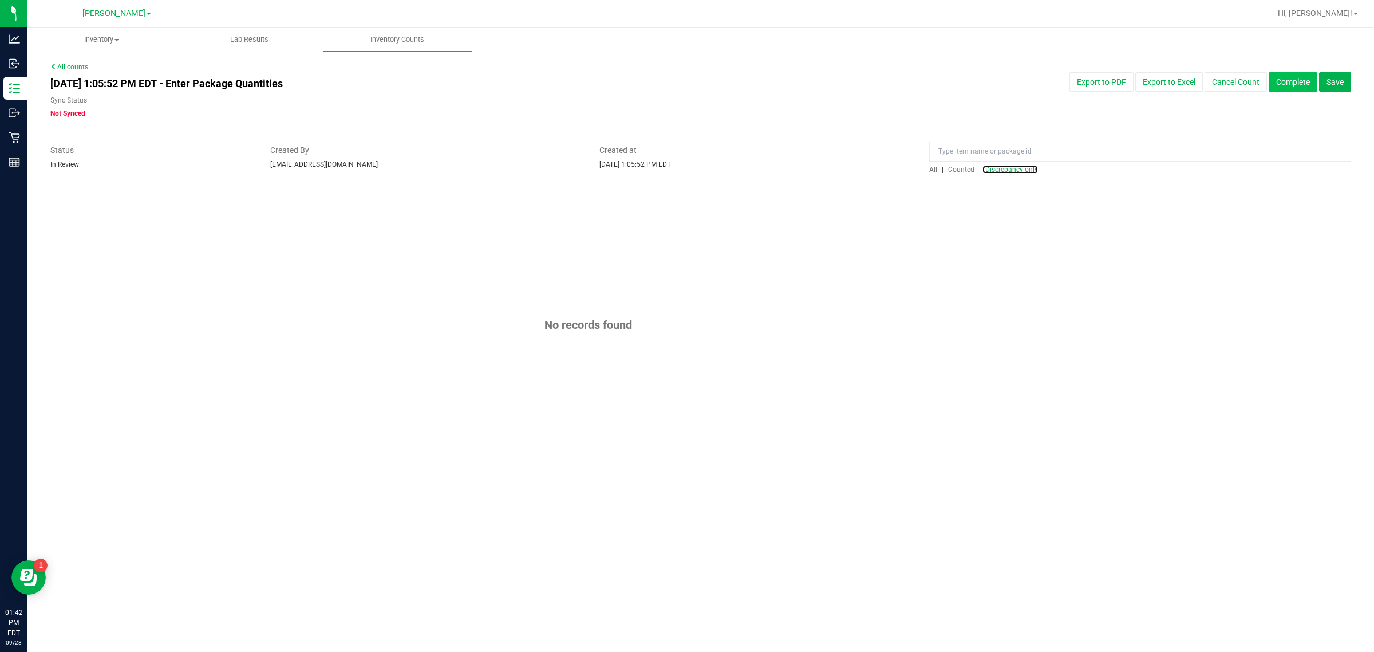
click at [685, 82] on button "Complete" at bounding box center [1293, 81] width 49 height 19
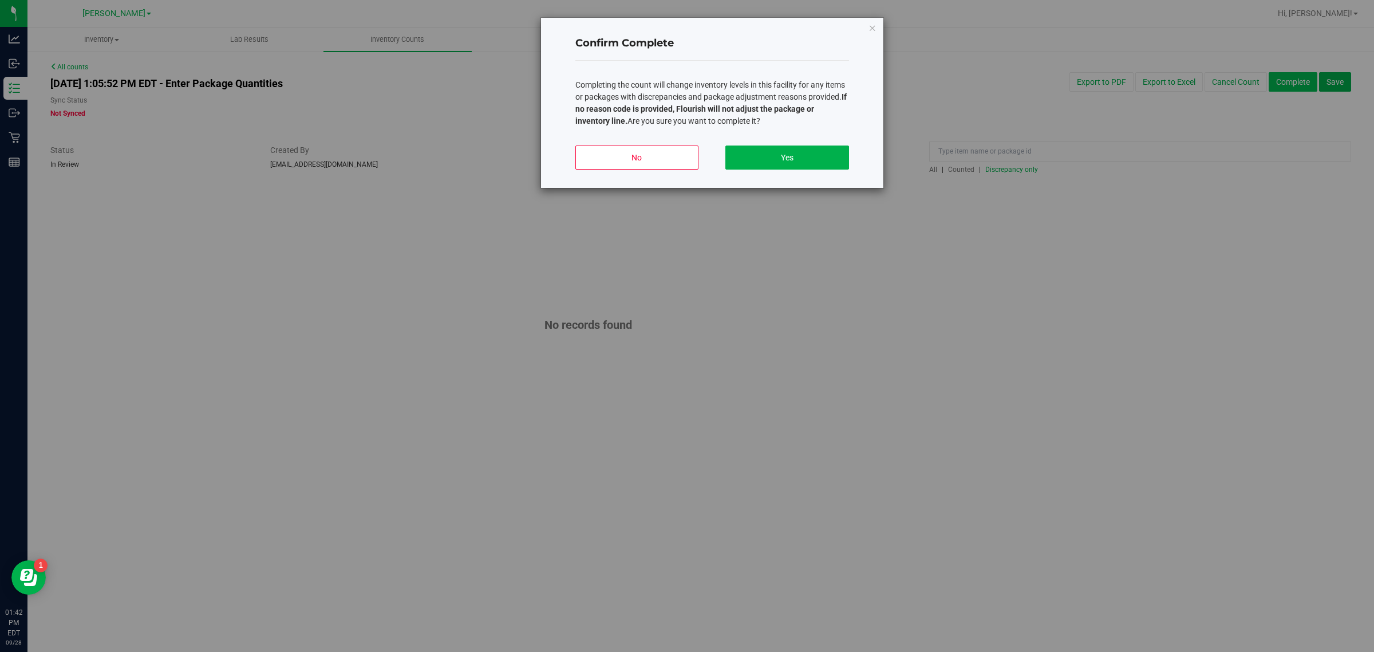
click at [685, 149] on button "Yes" at bounding box center [786, 157] width 123 height 24
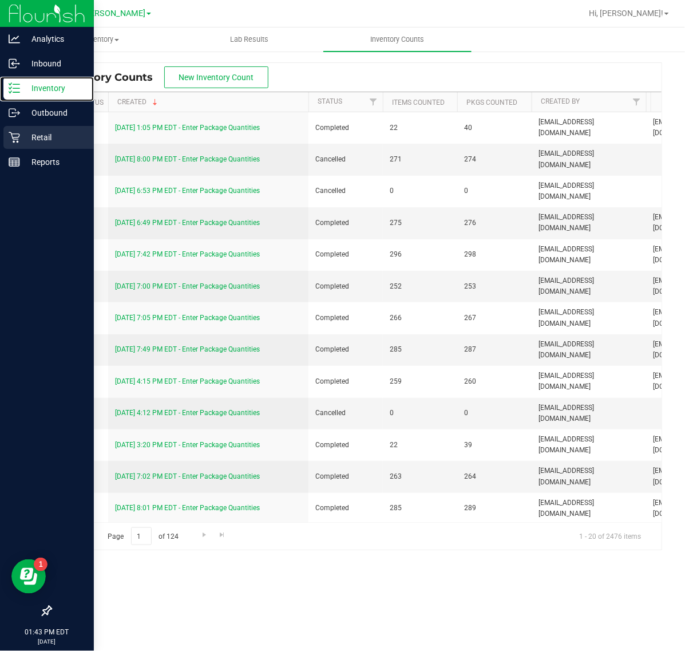
drag, startPoint x: 50, startPoint y: 89, endPoint x: 70, endPoint y: 125, distance: 41.3
click at [50, 89] on p "Inventory" at bounding box center [54, 88] width 69 height 14
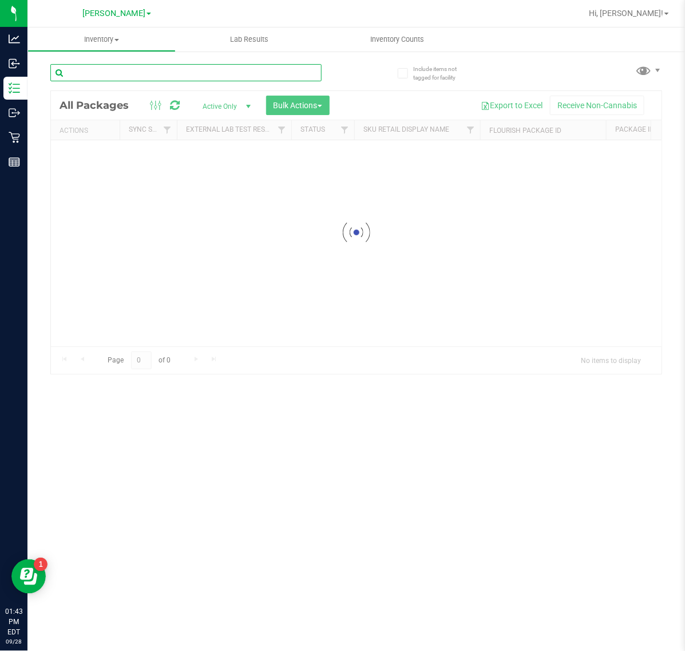
click at [214, 79] on div "Inventory All packages All inventory Waste log Create inventory Lab Results Inv…" at bounding box center [356, 338] width 658 height 623
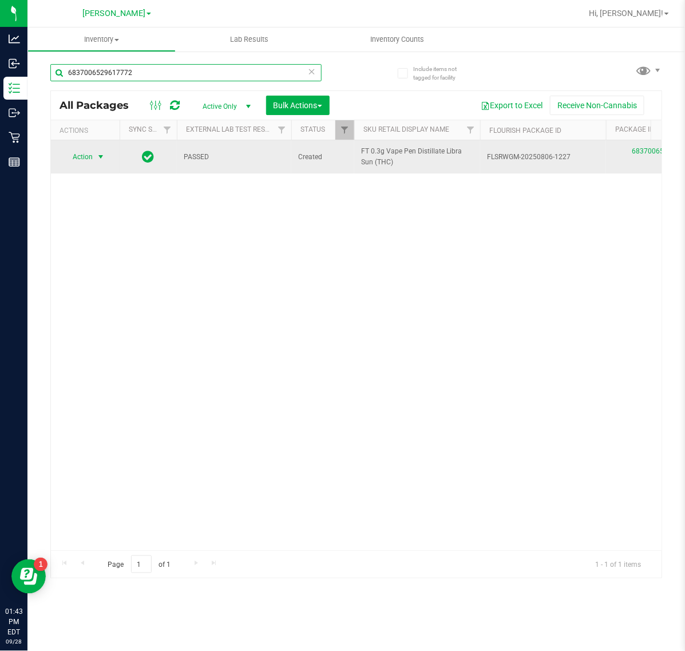
type input "6837006529617772"
click at [92, 157] on span "Action" at bounding box center [77, 157] width 31 height 16
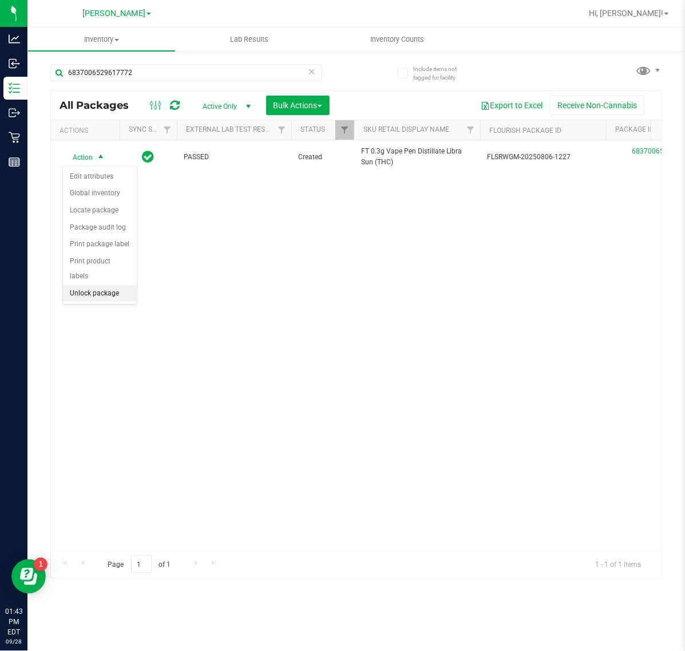
click at [90, 285] on li "Unlock package" at bounding box center [100, 293] width 74 height 17
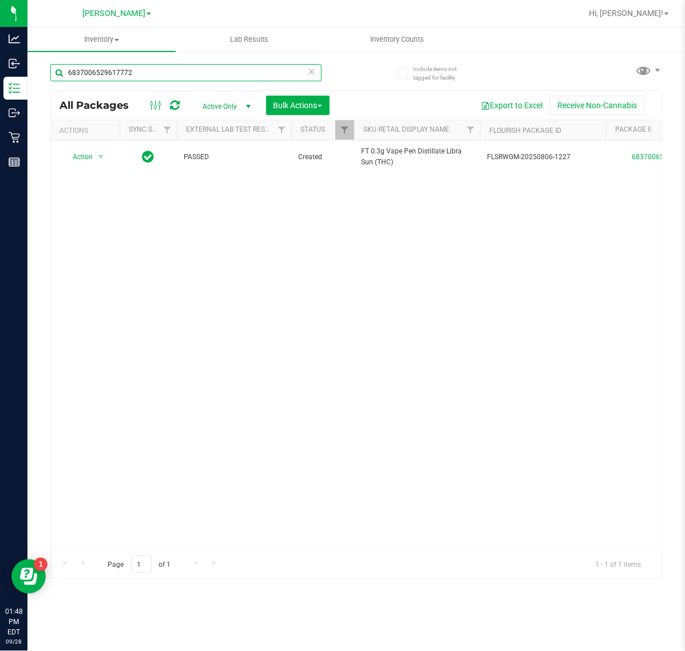
drag, startPoint x: 146, startPoint y: 69, endPoint x: -183, endPoint y: 96, distance: 330.3
click at [0, 96] on html "Analytics Inbound Inventory Outbound Retail Reports 01:48 PM EDT 09/28/2025 09/…" at bounding box center [342, 325] width 685 height 651
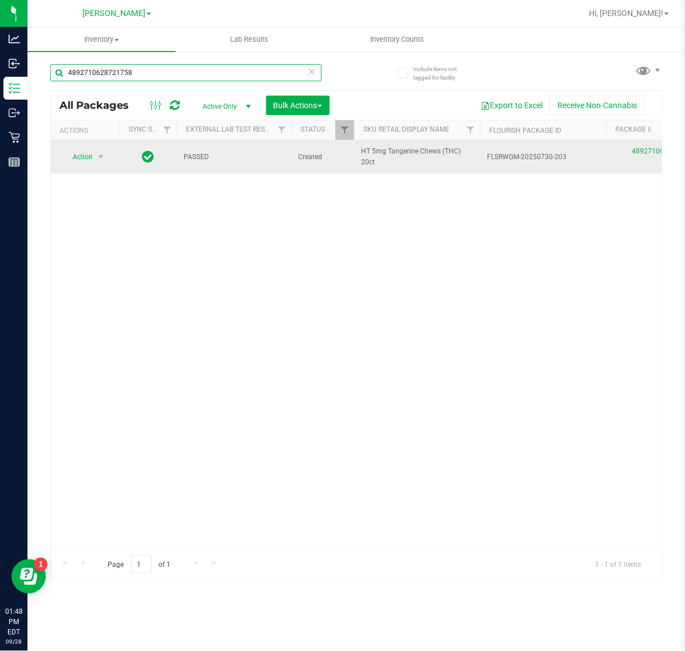
type input "4892710628721758"
click at [70, 162] on span "Action" at bounding box center [77, 157] width 31 height 16
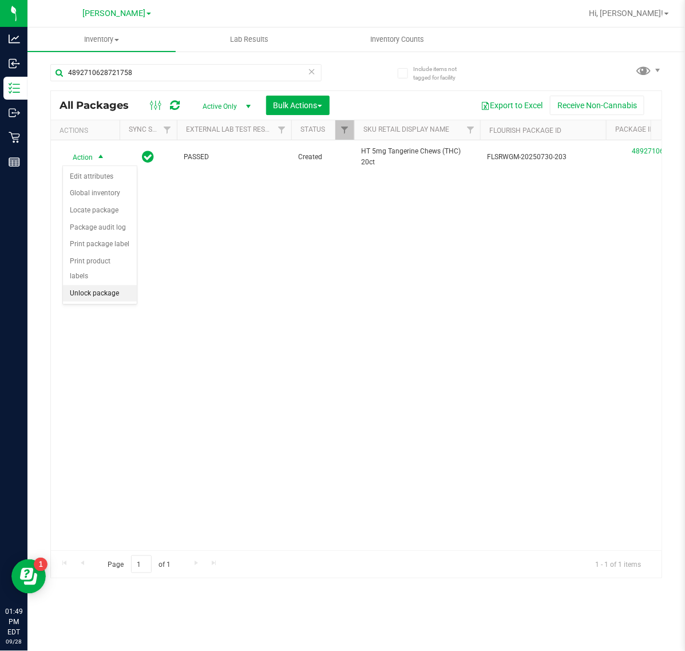
click at [115, 287] on li "Unlock package" at bounding box center [100, 293] width 74 height 17
click at [311, 72] on icon at bounding box center [312, 71] width 8 height 14
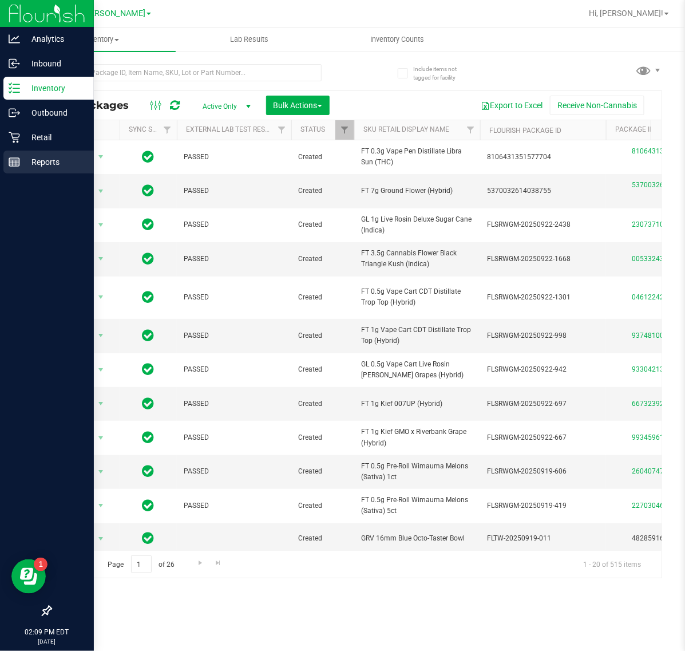
click at [16, 163] on line at bounding box center [16, 163] width 0 height 6
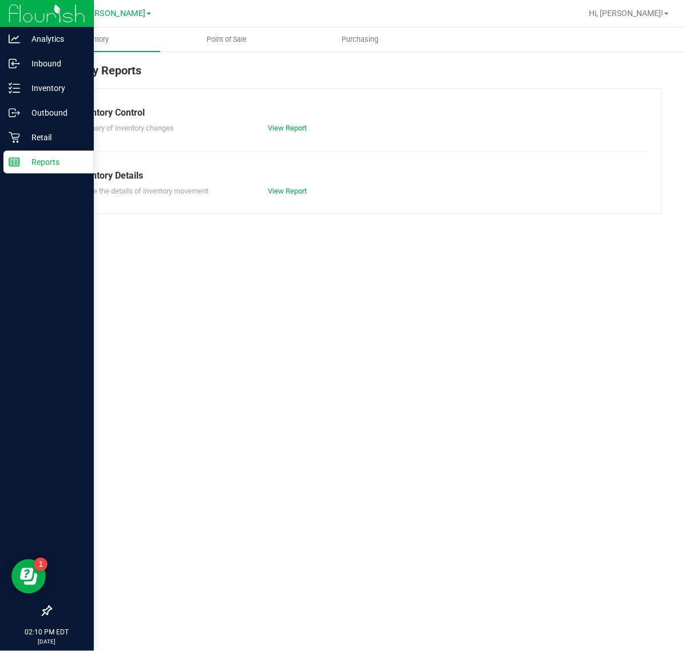
click at [219, 38] on span "Point of Sale" at bounding box center [227, 39] width 71 height 10
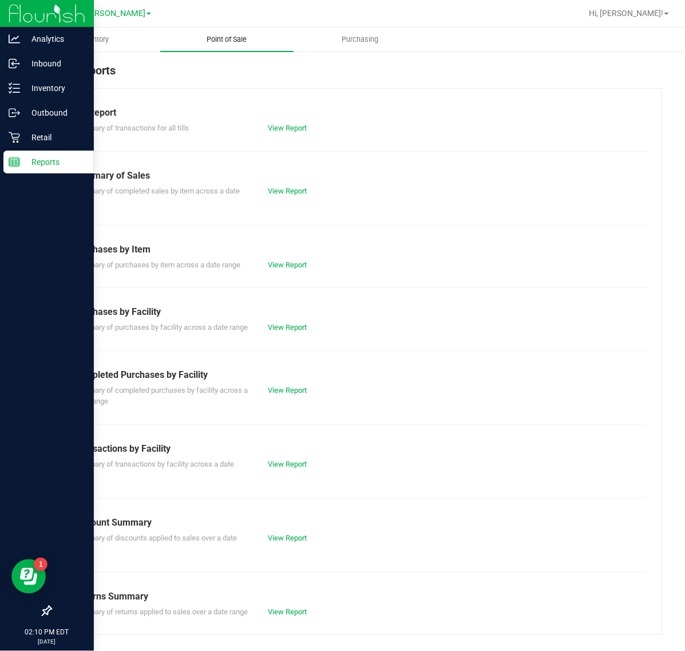
click at [270, 194] on link "View Report" at bounding box center [287, 191] width 39 height 9
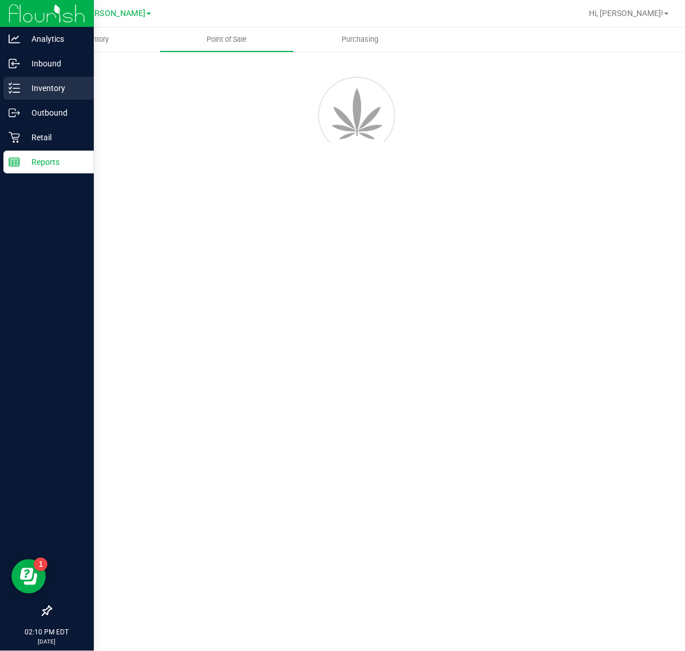
click at [33, 93] on p "Inventory" at bounding box center [54, 88] width 69 height 14
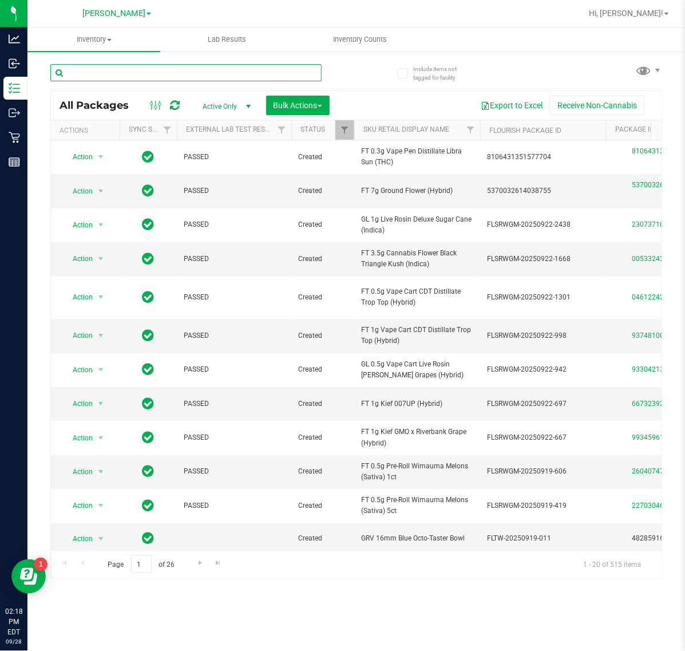
click at [167, 76] on input "text" at bounding box center [185, 72] width 271 height 17
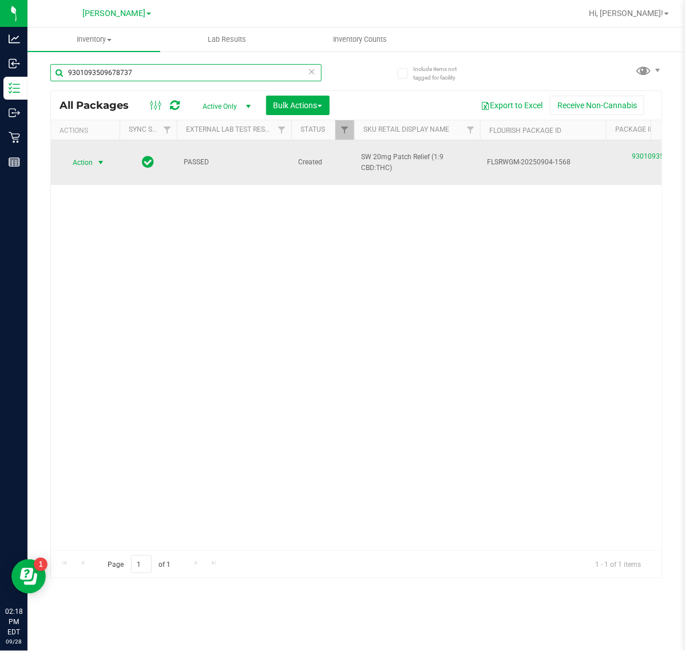
type input "9301093509678737"
click at [83, 155] on span "Action" at bounding box center [77, 163] width 31 height 16
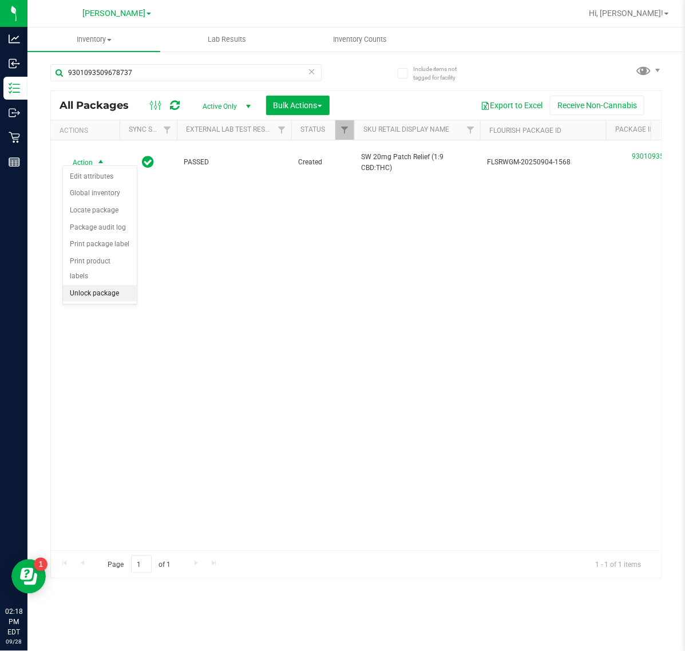
drag, startPoint x: 105, startPoint y: 279, endPoint x: 137, endPoint y: 275, distance: 32.8
click at [106, 285] on li "Unlock package" at bounding box center [100, 293] width 74 height 17
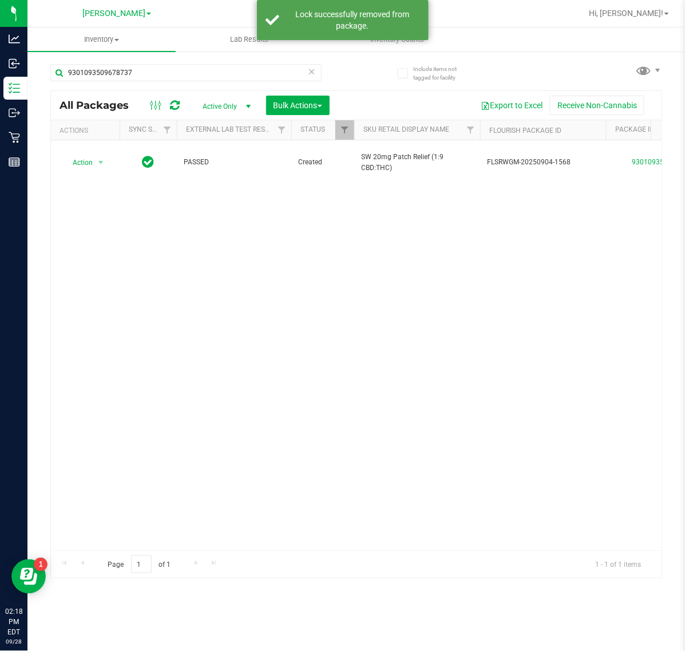
click at [313, 69] on icon at bounding box center [312, 71] width 8 height 14
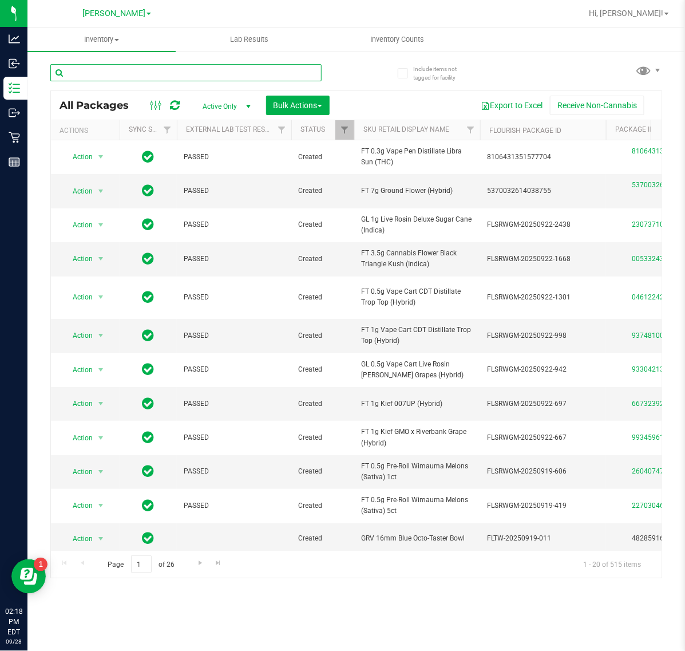
click at [116, 66] on input "text" at bounding box center [185, 72] width 271 height 17
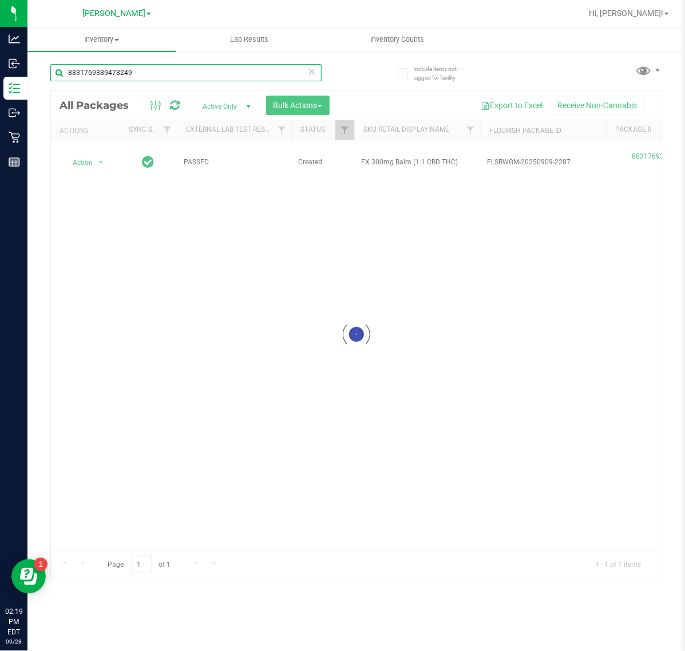
type input "8831769389478249"
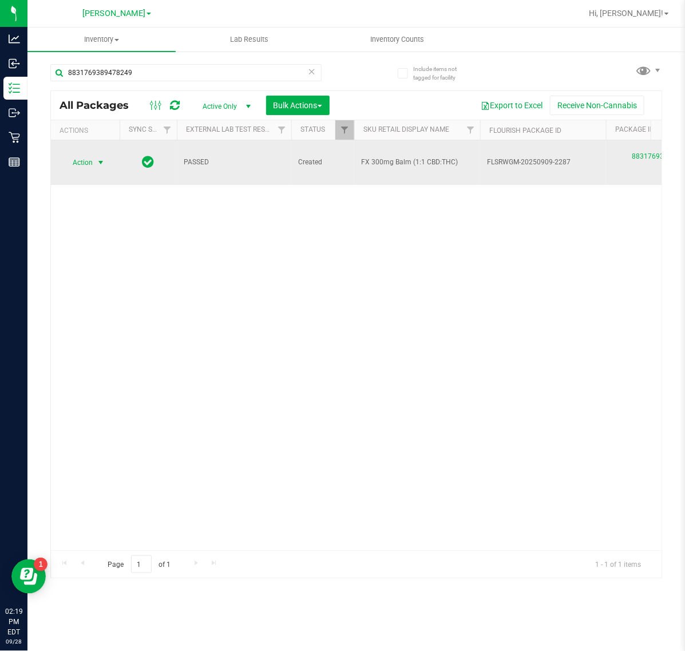
click at [86, 155] on span "Action" at bounding box center [77, 163] width 31 height 16
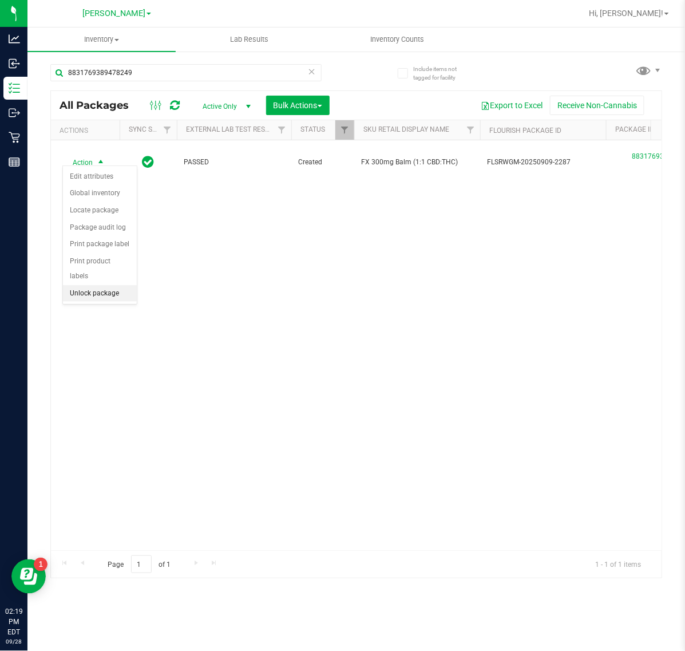
click at [100, 285] on li "Unlock package" at bounding box center [100, 293] width 74 height 17
click at [29, 82] on div "Include items not tagged for facility 8831769389478249 All Packages Active Only…" at bounding box center [356, 224] width 658 height 349
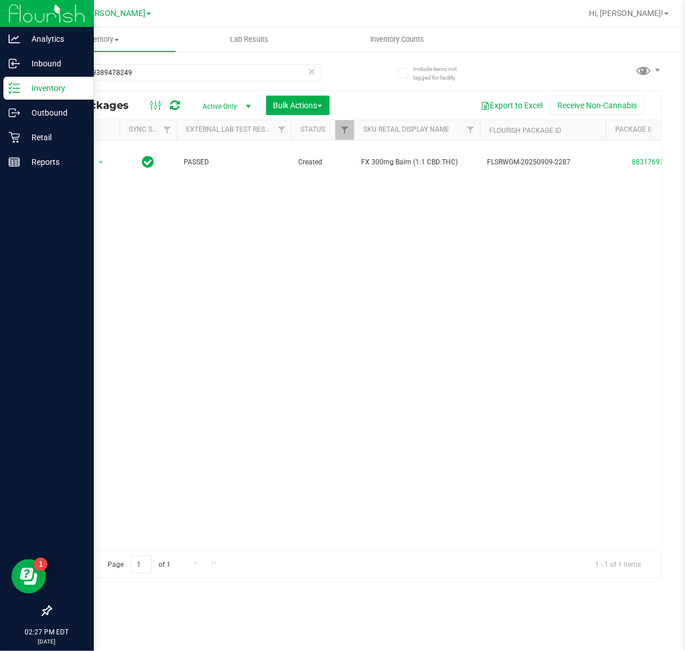
click at [16, 82] on icon at bounding box center [14, 87] width 11 height 11
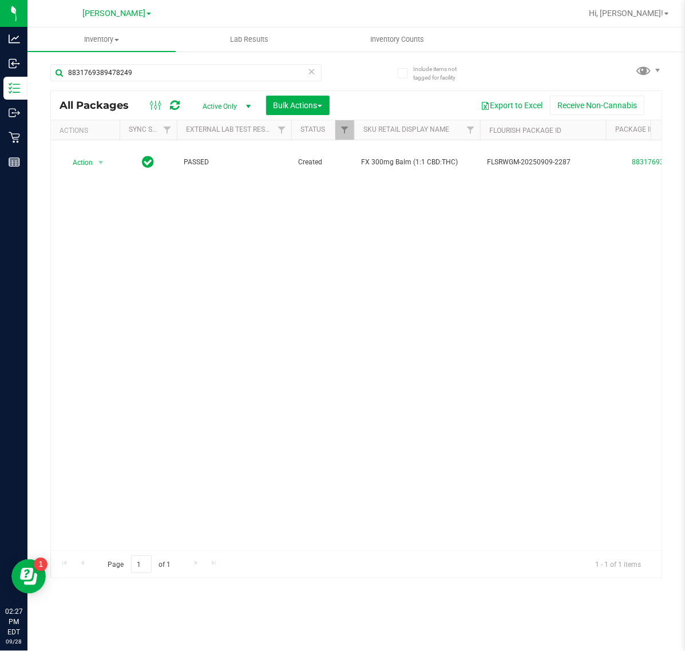
drag, startPoint x: 322, startPoint y: 74, endPoint x: 312, endPoint y: 74, distance: 9.7
click at [319, 74] on div "8831769389478249" at bounding box center [203, 72] width 306 height 37
click at [309, 73] on icon at bounding box center [312, 71] width 8 height 14
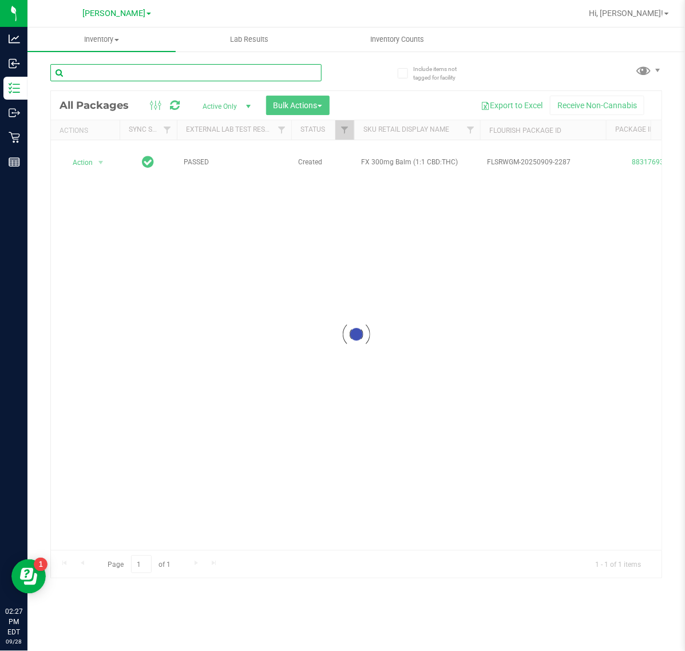
click at [194, 72] on input "text" at bounding box center [185, 72] width 271 height 17
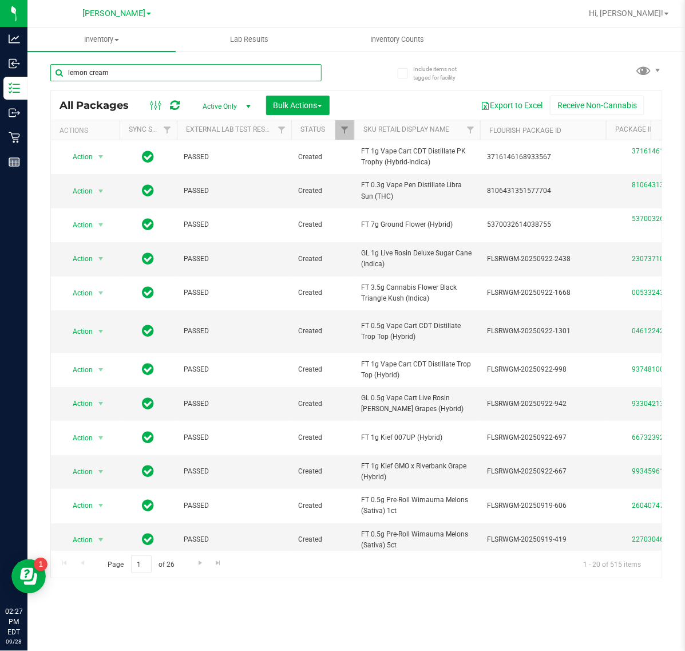
type input "lemon cream"
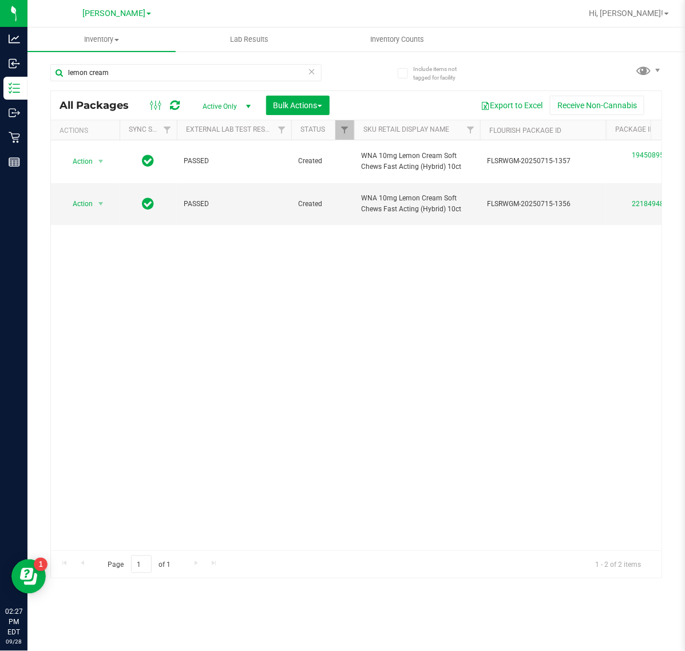
click at [312, 73] on icon at bounding box center [312, 71] width 8 height 14
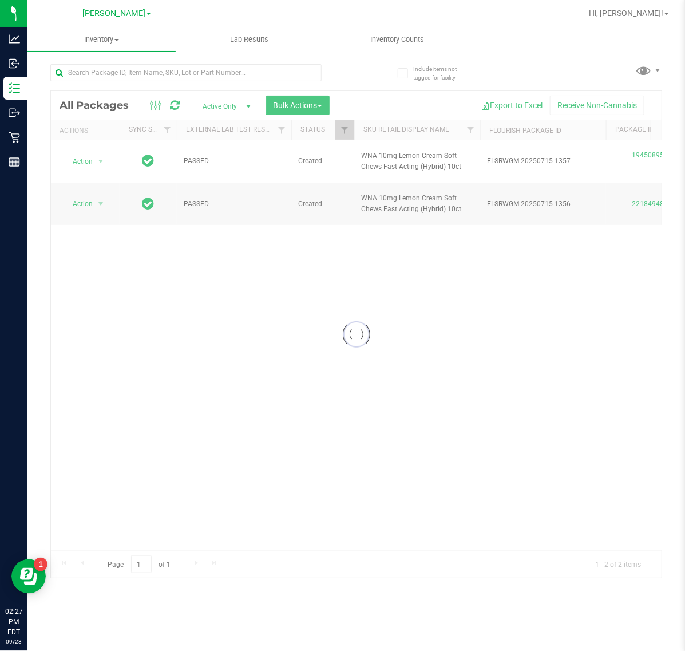
click at [327, 78] on div at bounding box center [203, 72] width 306 height 37
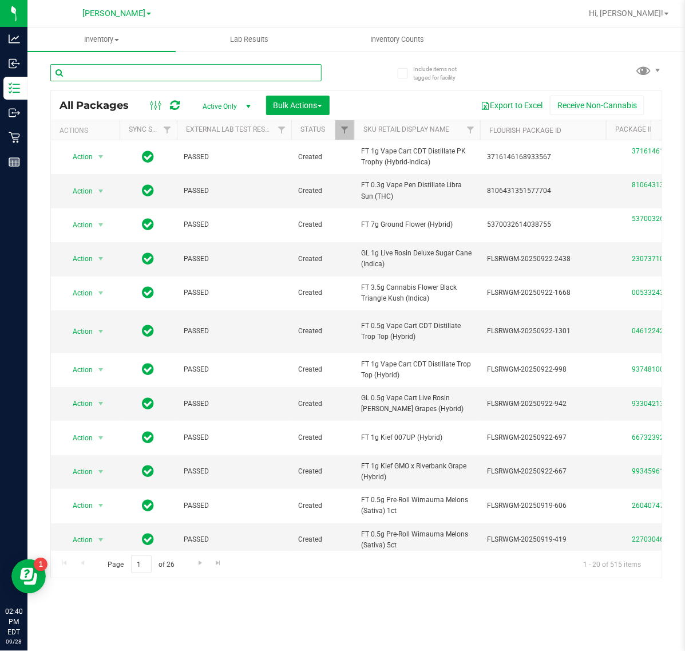
click at [109, 70] on input "text" at bounding box center [185, 72] width 271 height 17
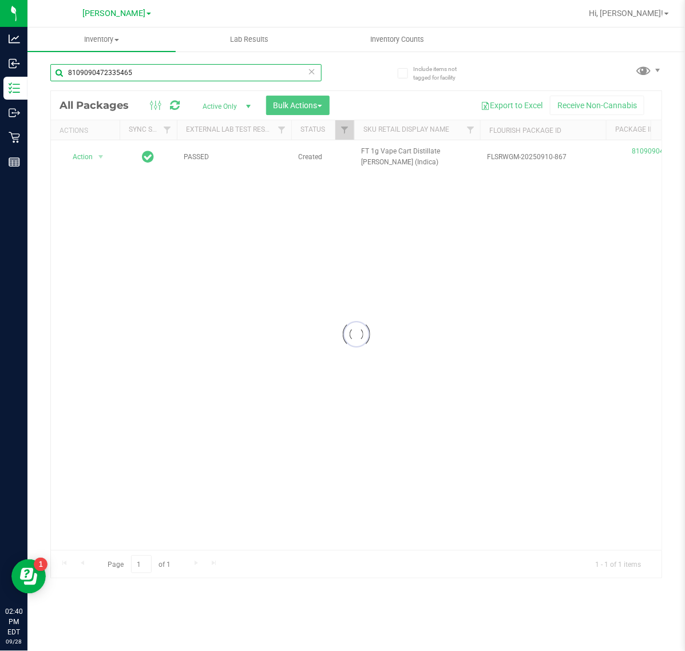
type input "8109090472335465"
click at [90, 163] on div at bounding box center [356, 334] width 611 height 487
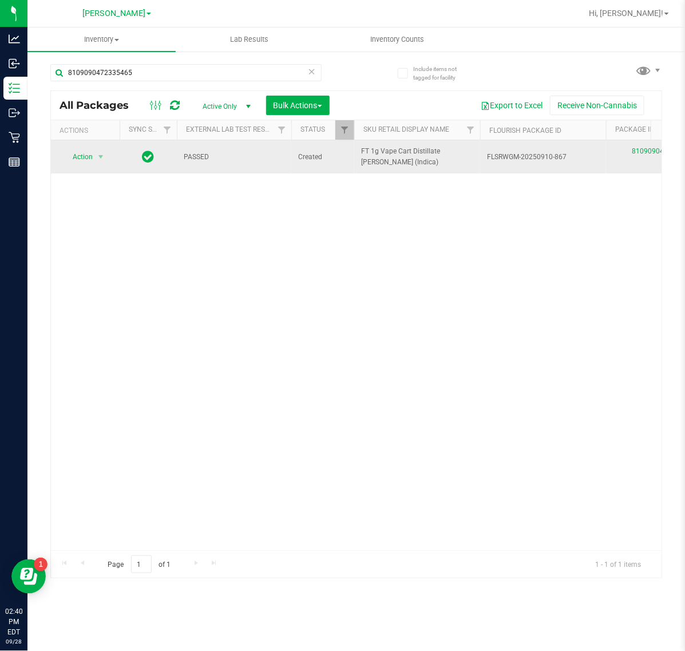
click at [82, 157] on span "Action" at bounding box center [77, 157] width 31 height 16
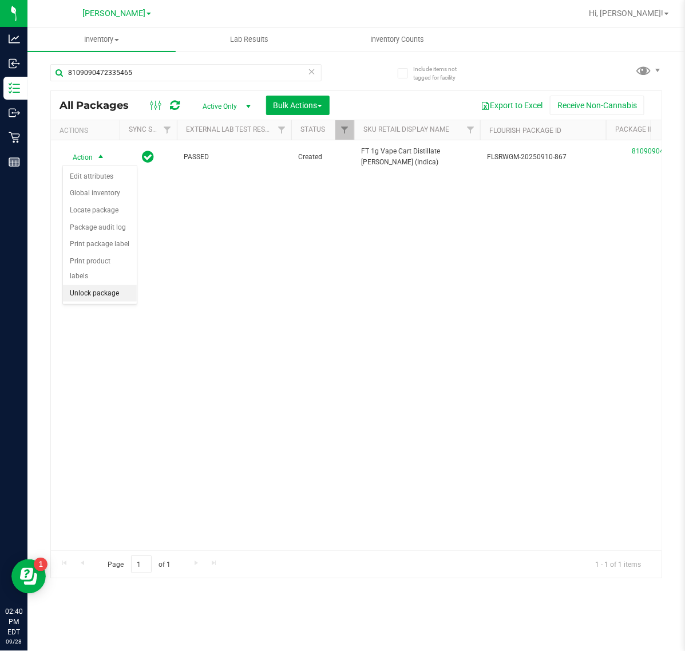
click at [104, 285] on li "Unlock package" at bounding box center [100, 293] width 74 height 17
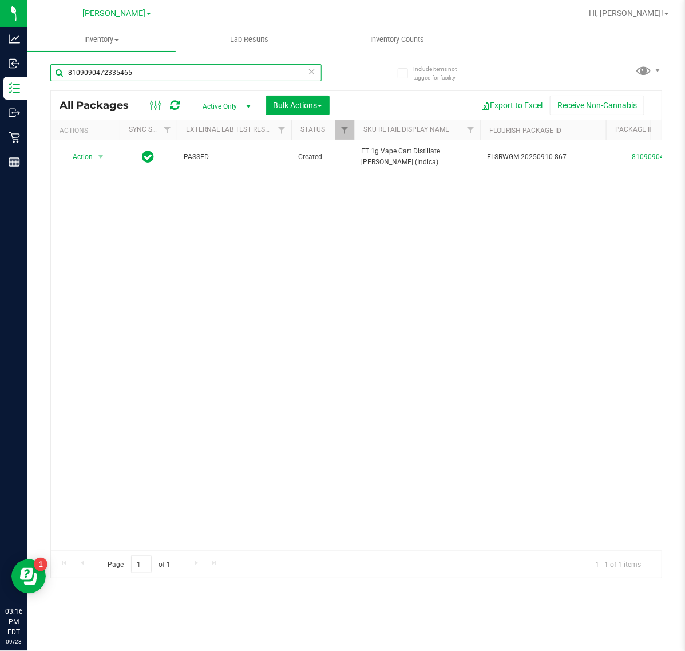
click at [170, 69] on input "8109090472335465" at bounding box center [185, 72] width 271 height 17
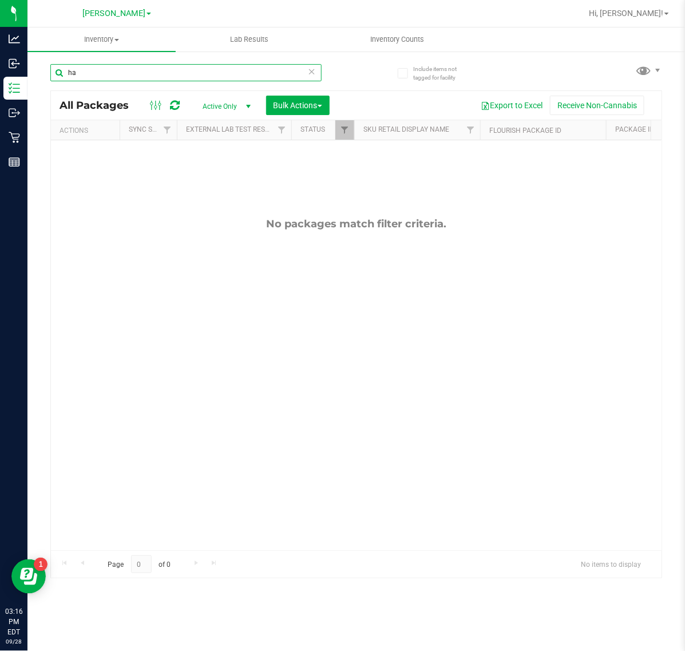
type input "h"
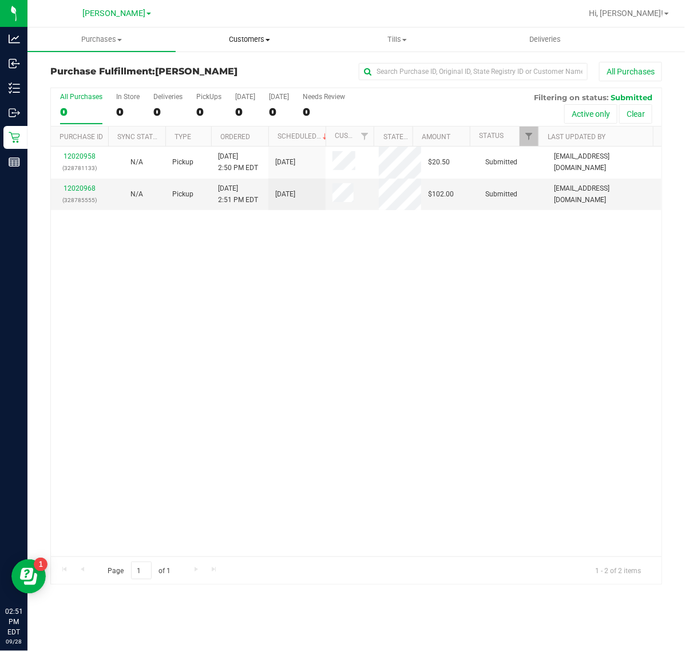
click at [256, 34] on span "Customers" at bounding box center [249, 39] width 147 height 10
click at [235, 84] on span "Add a new customer" at bounding box center [230, 83] width 108 height 10
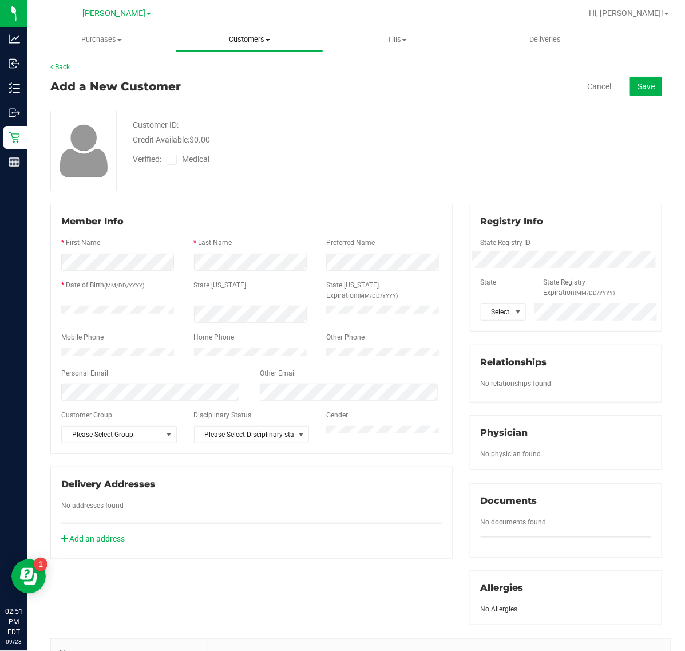
click at [242, 29] on uib-tab-heading "Customers All customers Add a new customer All physicians" at bounding box center [249, 39] width 147 height 23
click at [245, 68] on span "All customers" at bounding box center [217, 69] width 82 height 10
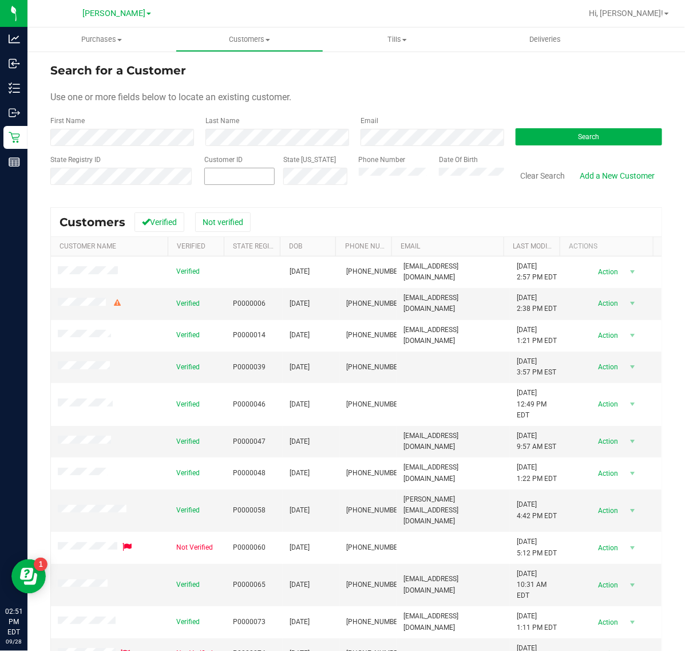
click at [239, 175] on span at bounding box center [239, 176] width 70 height 17
paste input "410876"
type input "410876"
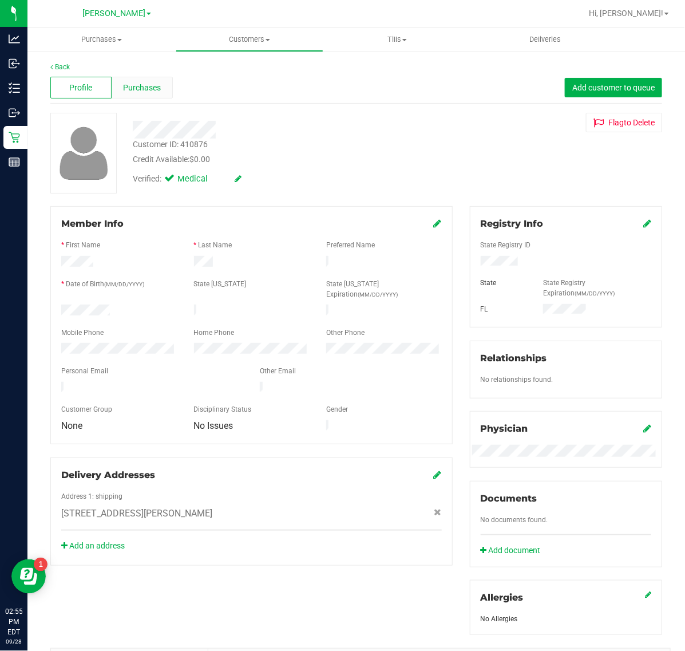
click at [140, 93] on span "Purchases" at bounding box center [142, 88] width 38 height 12
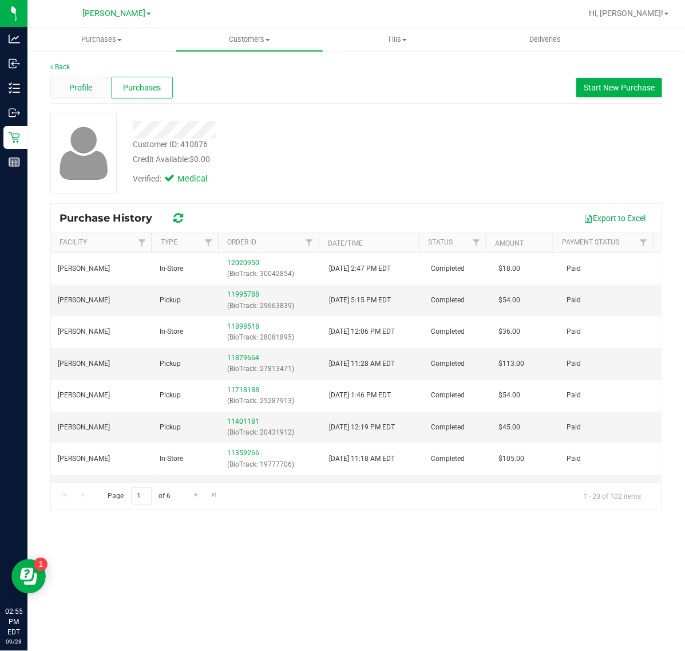
click at [86, 84] on span "Profile" at bounding box center [80, 88] width 23 height 12
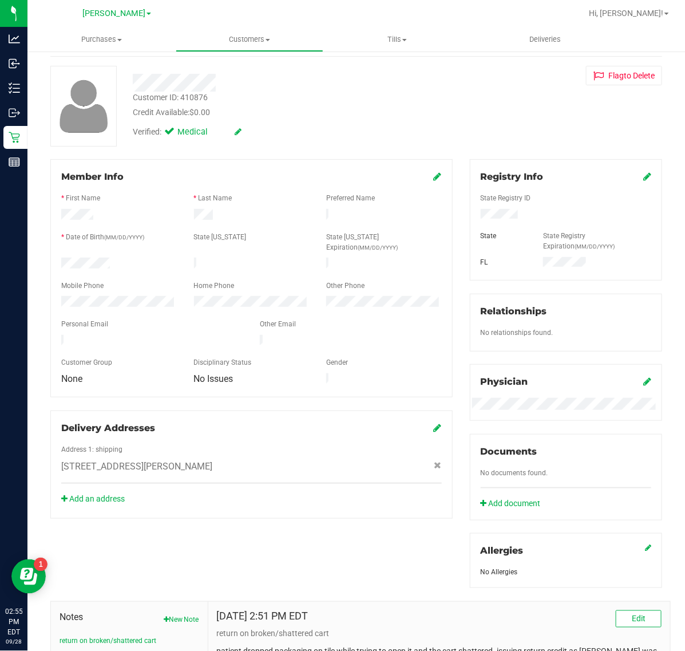
scroll to position [188, 0]
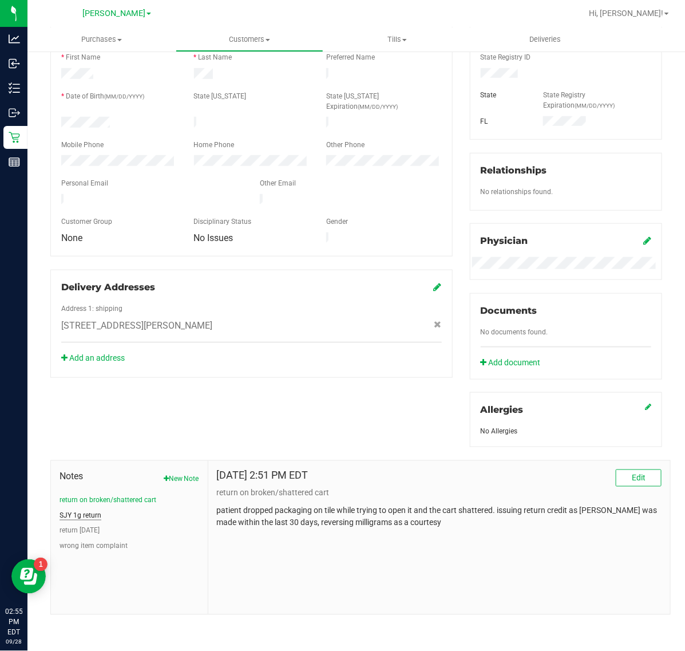
click at [78, 513] on button "SJY 1g return" at bounding box center [81, 515] width 42 height 10
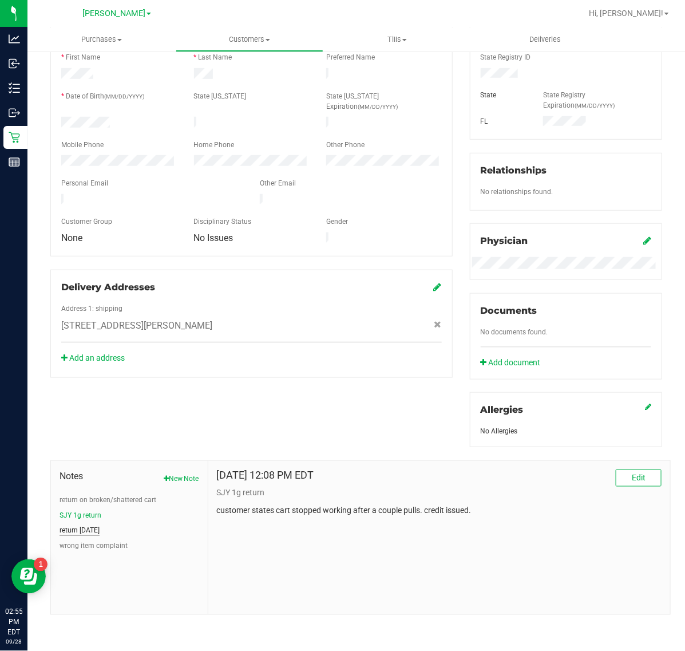
click at [86, 526] on button "return [DATE]" at bounding box center [80, 531] width 40 height 10
click at [84, 498] on button "return on broken/shattered cart" at bounding box center [108, 500] width 97 height 10
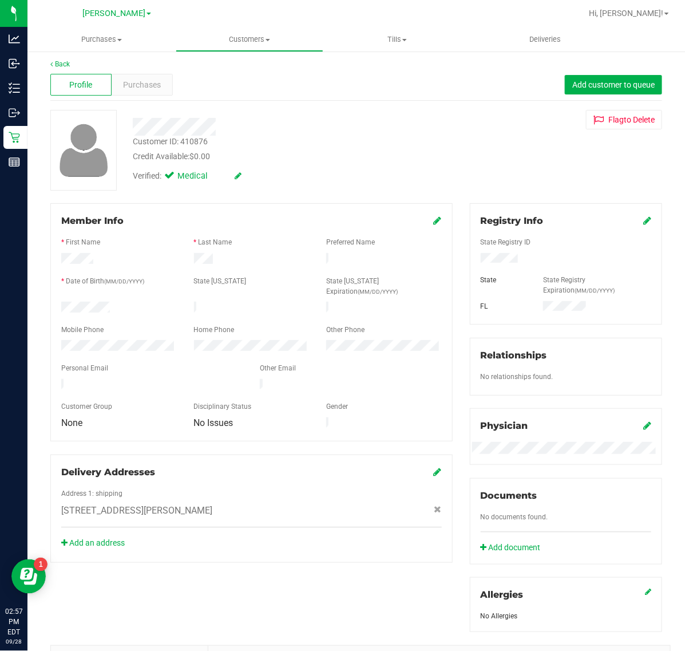
scroll to position [0, 0]
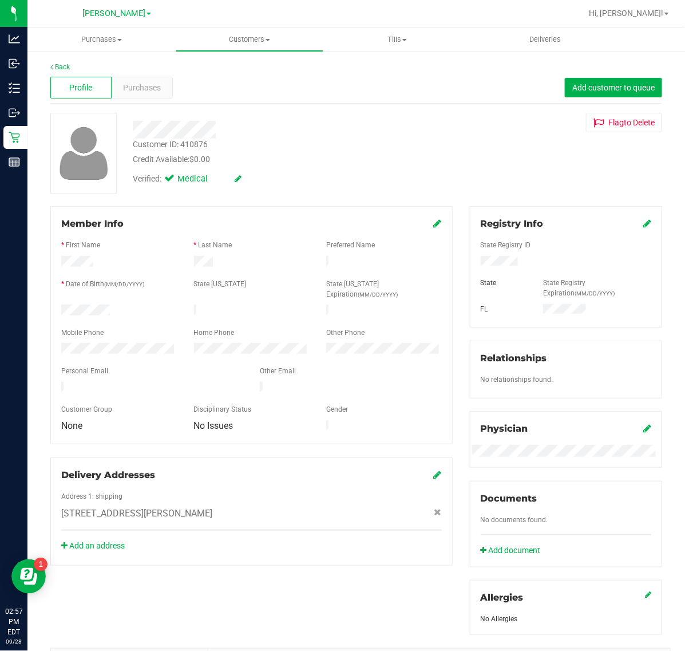
click at [193, 139] on div "Customer ID: 410876" at bounding box center [170, 145] width 75 height 12
copy div "410876"
click at [153, 84] on span "Purchases" at bounding box center [142, 88] width 38 height 12
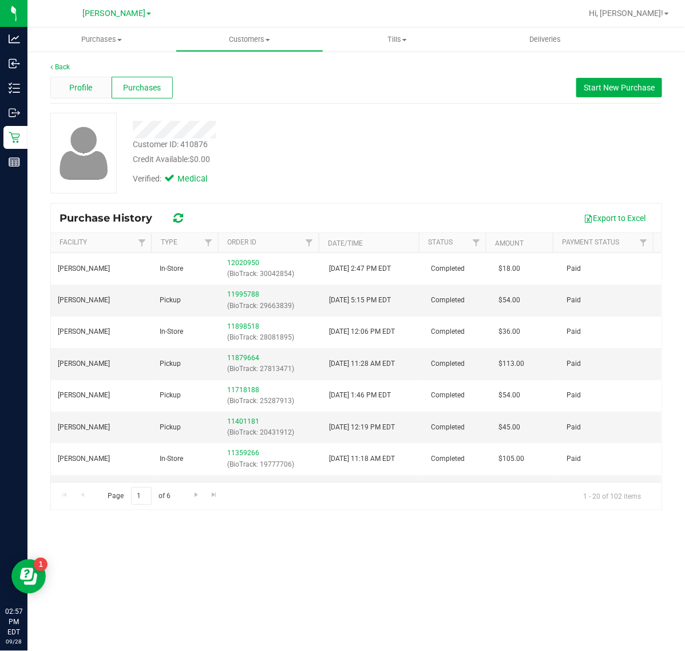
click at [100, 84] on div "Profile" at bounding box center [80, 88] width 61 height 22
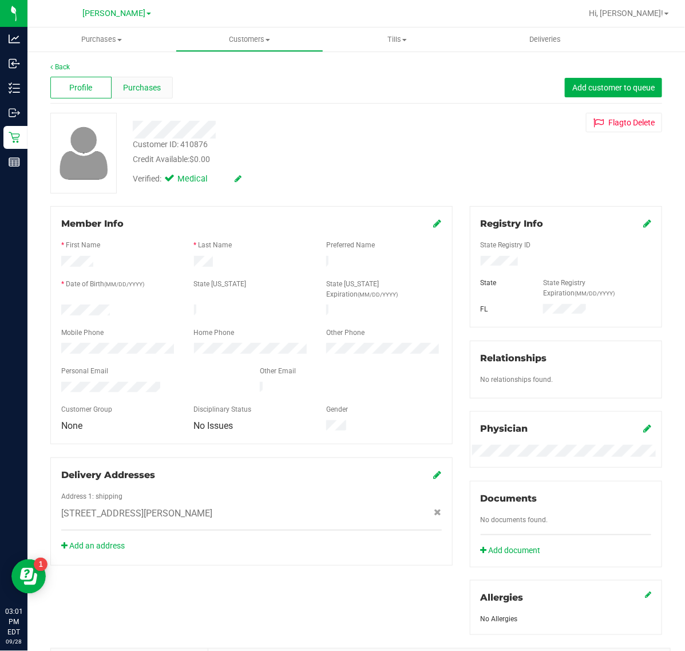
click at [143, 90] on span "Purchases" at bounding box center [142, 88] width 38 height 12
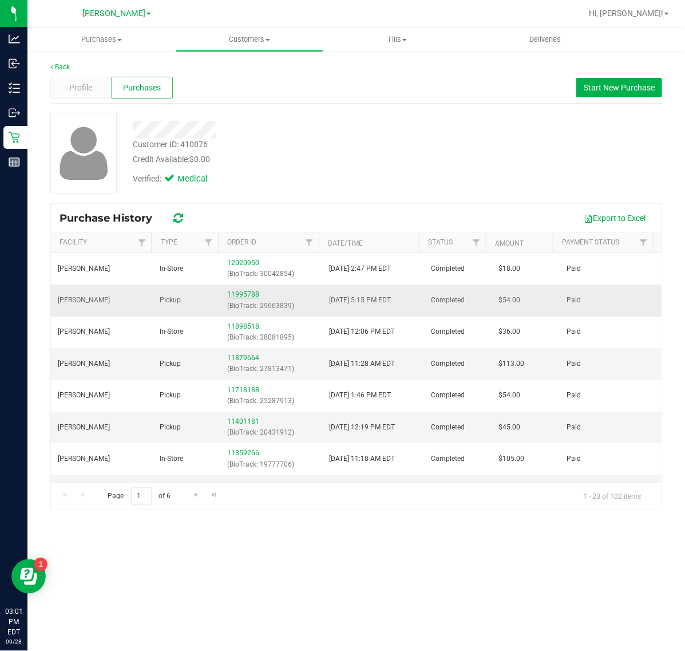
click at [242, 291] on link "11995788" at bounding box center [243, 294] width 32 height 8
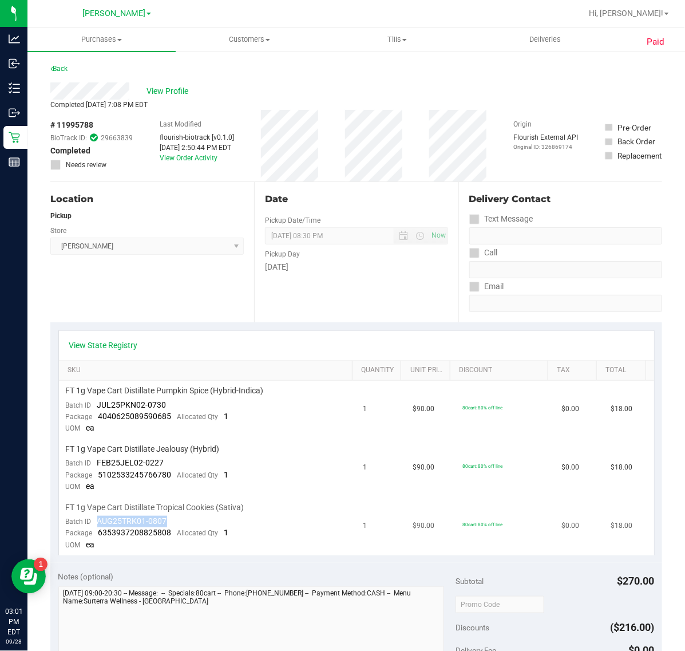
drag, startPoint x: 173, startPoint y: 517, endPoint x: 95, endPoint y: 517, distance: 77.9
click at [95, 517] on td "FT 1g Vape Cart Distillate Tropical Cookies (Sativa) Batch ID AUG25TRK01-0807 P…" at bounding box center [208, 527] width 298 height 58
copy span "AUG25TRK01-0807"
click at [164, 90] on span "View Profile" at bounding box center [170, 91] width 46 height 12
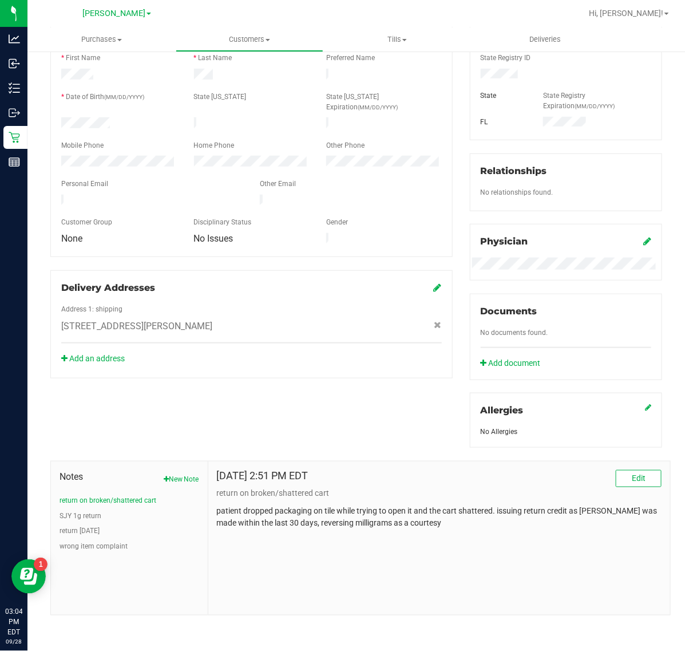
scroll to position [188, 0]
drag, startPoint x: 212, startPoint y: 505, endPoint x: 494, endPoint y: 508, distance: 282.3
click at [494, 508] on div "[DATE] 2:51 PM EDT Edit return on broken/shattered cart patient dropped packagi…" at bounding box center [439, 537] width 462 height 153
copy p "patient dropped packaging on tile while trying to open it and the cart shattere…"
drag, startPoint x: 496, startPoint y: 510, endPoint x: 503, endPoint y: 510, distance: 6.3
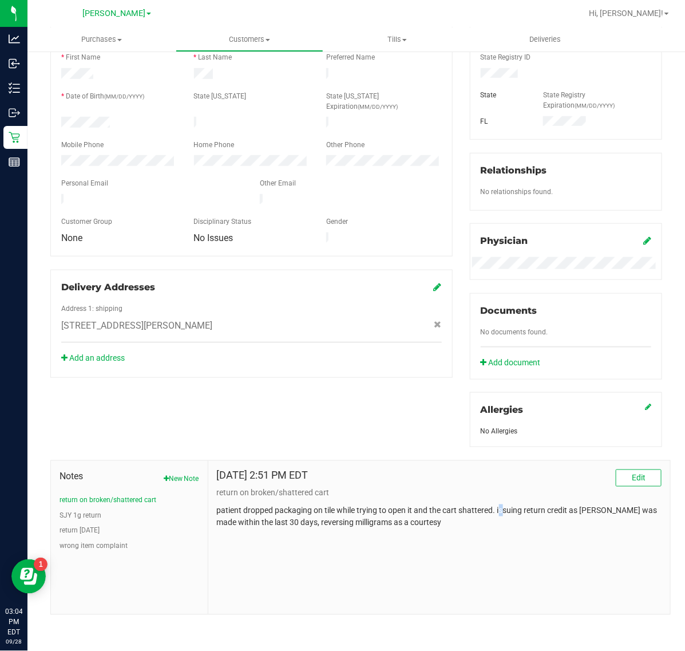
click at [503, 510] on p "patient dropped packaging on tile while trying to open it and the cart shattere…" at bounding box center [439, 516] width 445 height 24
drag, startPoint x: 493, startPoint y: 508, endPoint x: 534, endPoint y: 544, distance: 54.3
click at [534, 544] on div "[DATE] 2:51 PM EDT Edit return on broken/shattered cart patient dropped packagi…" at bounding box center [439, 537] width 462 height 153
copy p "issuing return credit as [PERSON_NAME] was made within the last 30 days, revers…"
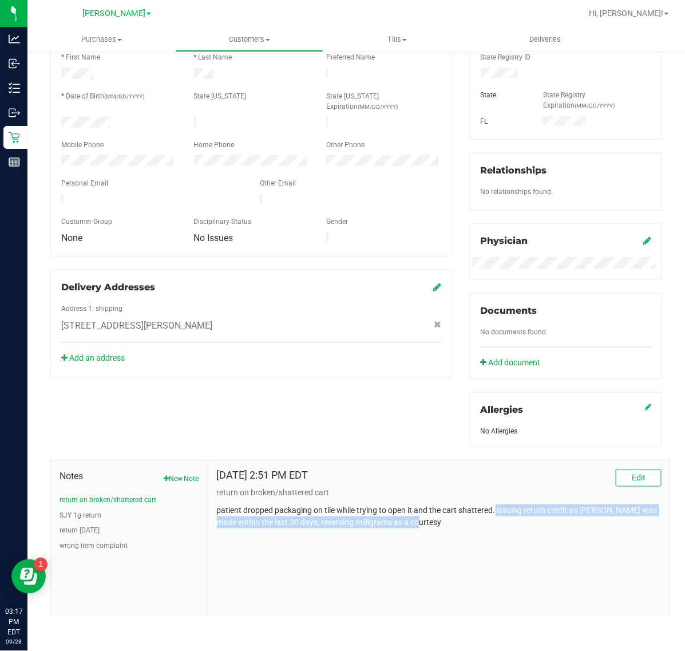
click at [503, 567] on div "[DATE] 2:51 PM EDT Edit return on broken/shattered cart patient dropped packagi…" at bounding box center [439, 537] width 462 height 153
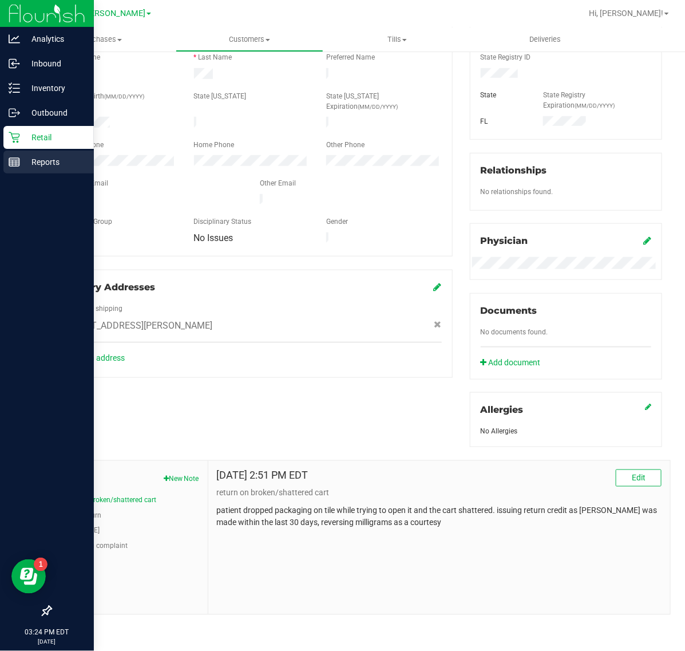
click at [49, 160] on p "Reports" at bounding box center [54, 162] width 69 height 14
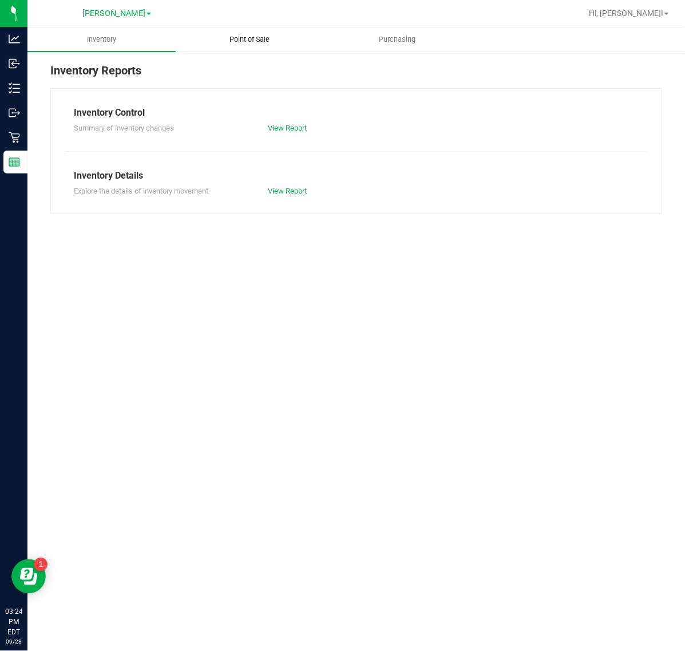
click at [248, 38] on span "Point of Sale" at bounding box center [249, 39] width 71 height 10
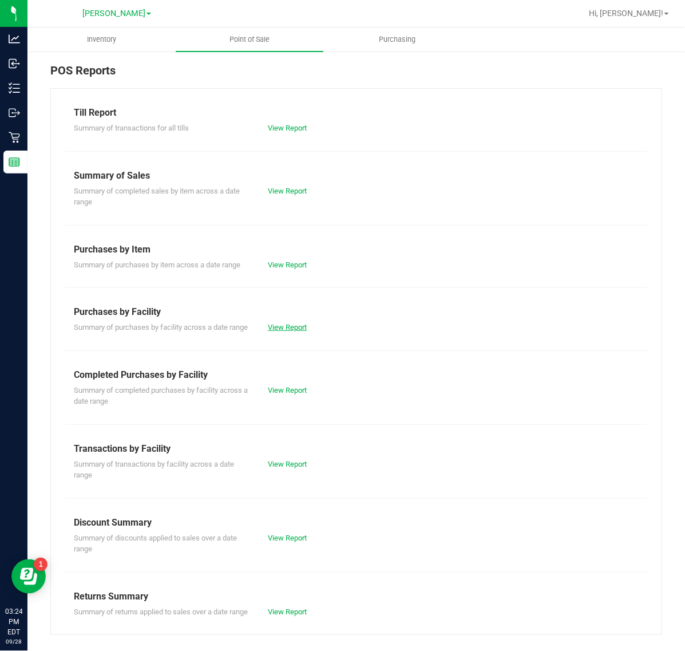
click at [292, 328] on link "View Report" at bounding box center [287, 327] width 39 height 9
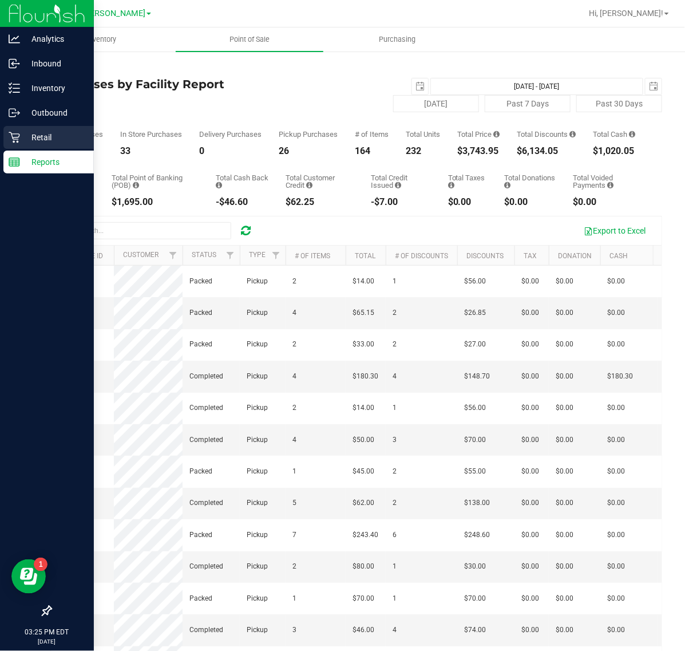
drag, startPoint x: 26, startPoint y: 136, endPoint x: 29, endPoint y: 129, distance: 7.8
click at [26, 136] on p "Retail" at bounding box center [54, 138] width 69 height 14
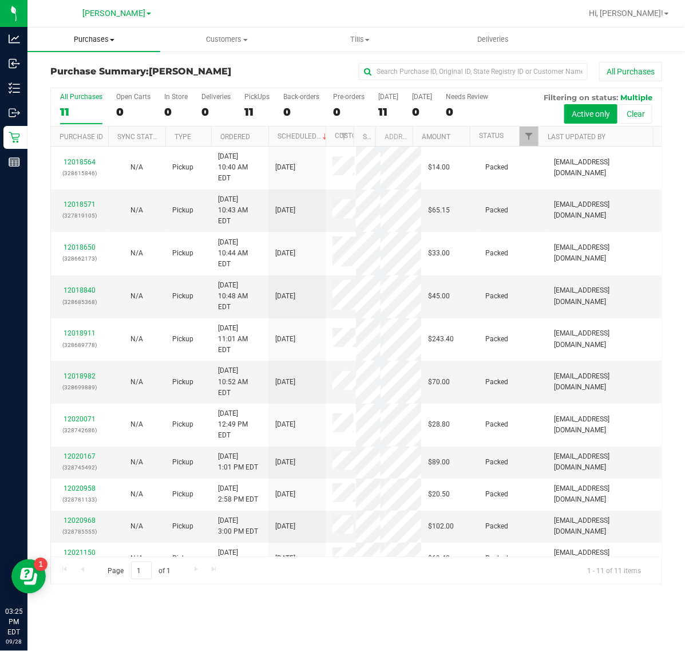
click at [104, 35] on span "Purchases" at bounding box center [93, 39] width 133 height 10
click at [99, 80] on li "Fulfillment" at bounding box center [93, 83] width 133 height 14
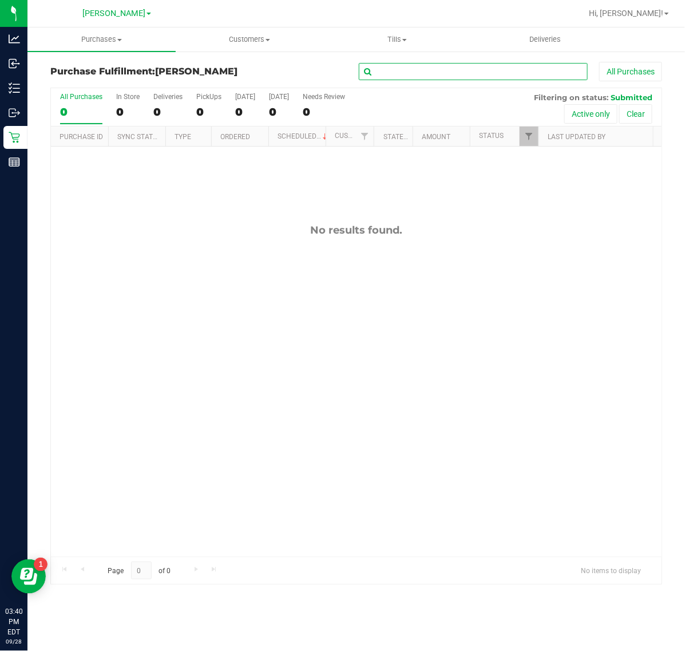
click at [440, 69] on input "text" at bounding box center [473, 71] width 229 height 17
click at [499, 72] on input "text" at bounding box center [473, 71] width 229 height 17
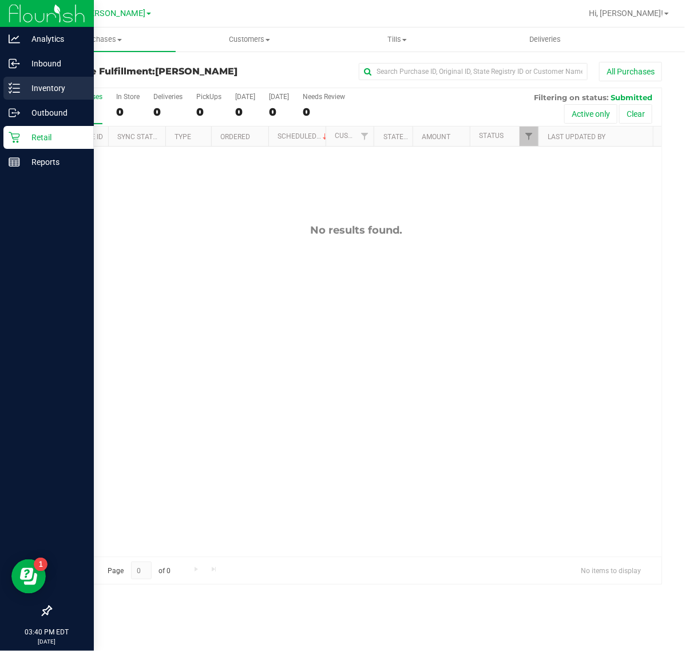
click at [20, 92] on p "Inventory" at bounding box center [54, 88] width 69 height 14
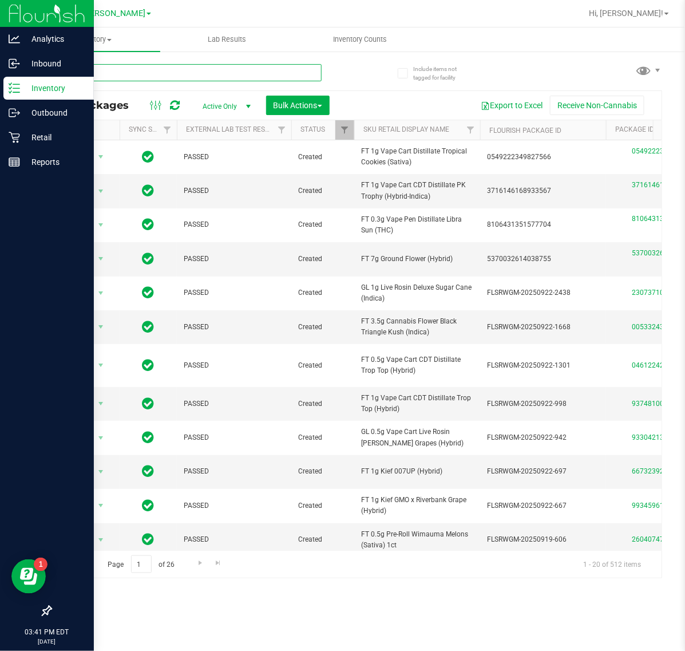
click at [159, 70] on input "text" at bounding box center [185, 72] width 271 height 17
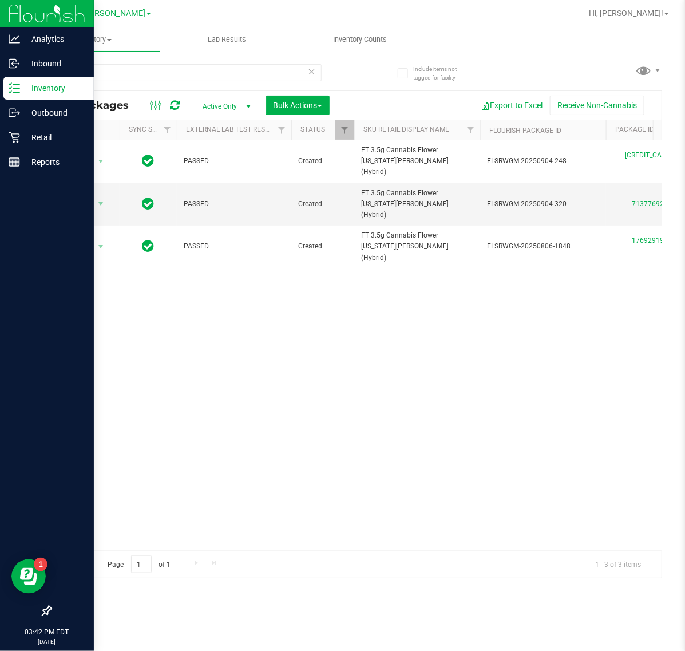
click at [316, 430] on div "Action Action Edit attributes Global inventory Locate package Package audit log…" at bounding box center [356, 345] width 611 height 410
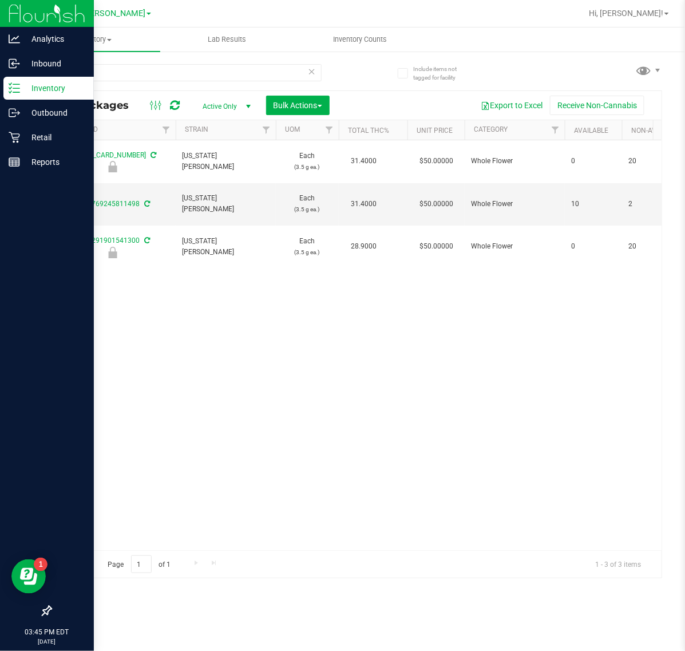
scroll to position [0, 569]
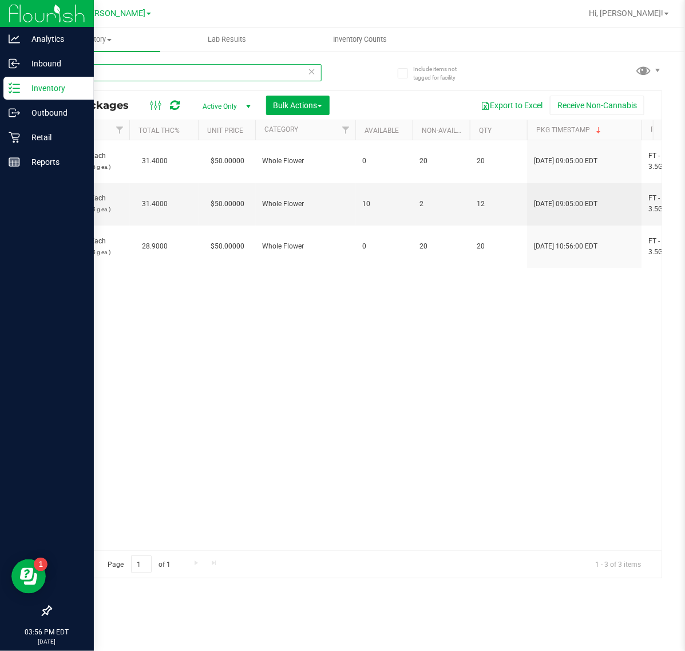
drag, startPoint x: 173, startPoint y: 76, endPoint x: -1, endPoint y: 76, distance: 174.6
click at [0, 76] on html "Analytics Inbound Inventory Outbound Retail Reports 03:56 PM EDT [DATE] 09/28 […" at bounding box center [342, 325] width 685 height 651
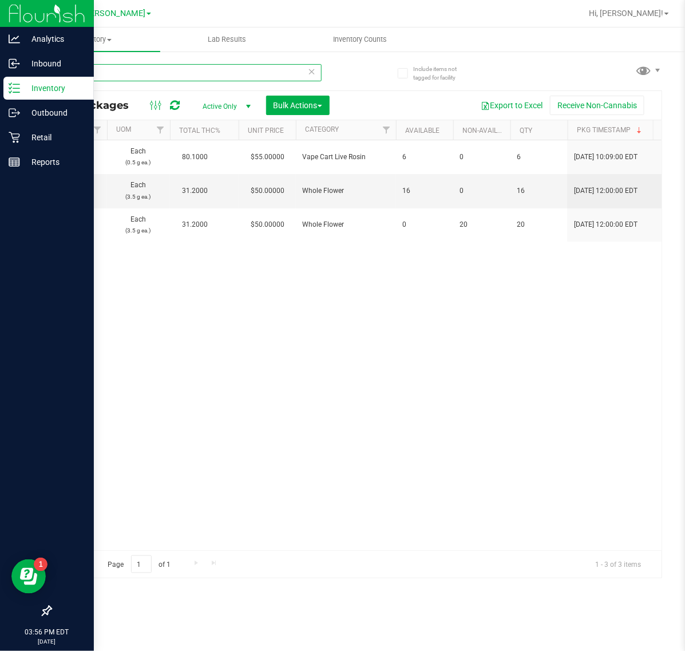
scroll to position [0, 473]
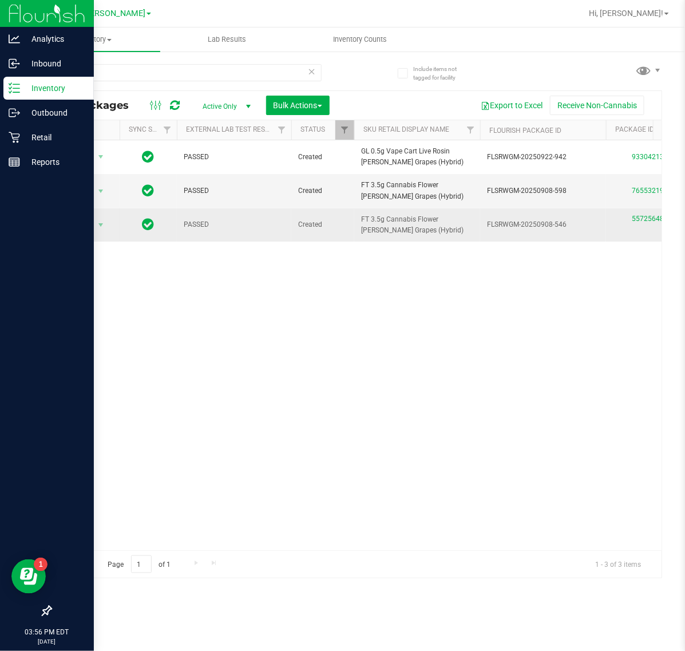
drag, startPoint x: 422, startPoint y: 236, endPoint x: 359, endPoint y: 221, distance: 64.8
click at [359, 221] on td "FT 3.5g Cannabis Flower [PERSON_NAME] Grapes (Hybrid)" at bounding box center [417, 224] width 126 height 33
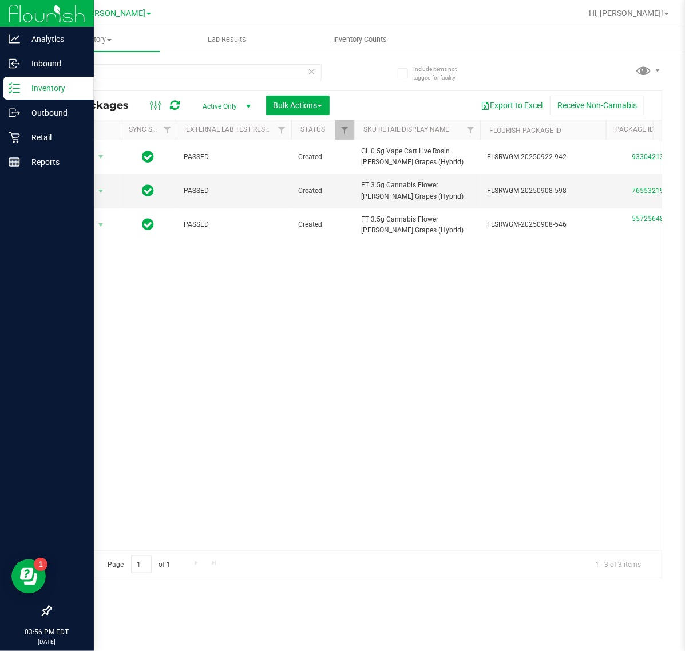
copy span "FT 3.5g Cannabis Flower [PERSON_NAME] Grapes (Hybrid)"
drag, startPoint x: 135, startPoint y: 72, endPoint x: -1, endPoint y: 75, distance: 135.7
click at [0, 75] on html "Analytics Inbound Inventory Outbound Retail Reports 03:56 PM EDT [DATE] 09/28 […" at bounding box center [342, 325] width 685 height 651
paste input "FT 3.5g Cannabis Flower [PERSON_NAME] Grapes (Hybrid)"
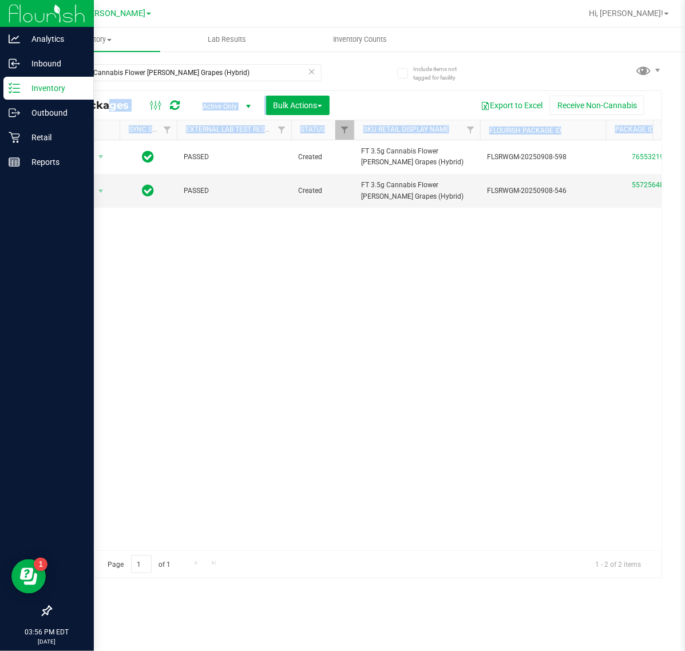
drag, startPoint x: 145, startPoint y: 543, endPoint x: 212, endPoint y: 544, distance: 67.6
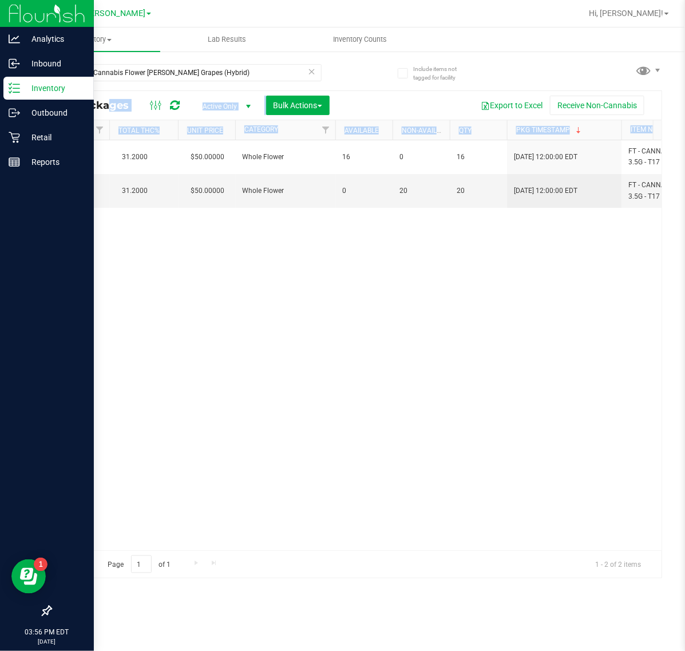
scroll to position [0, 804]
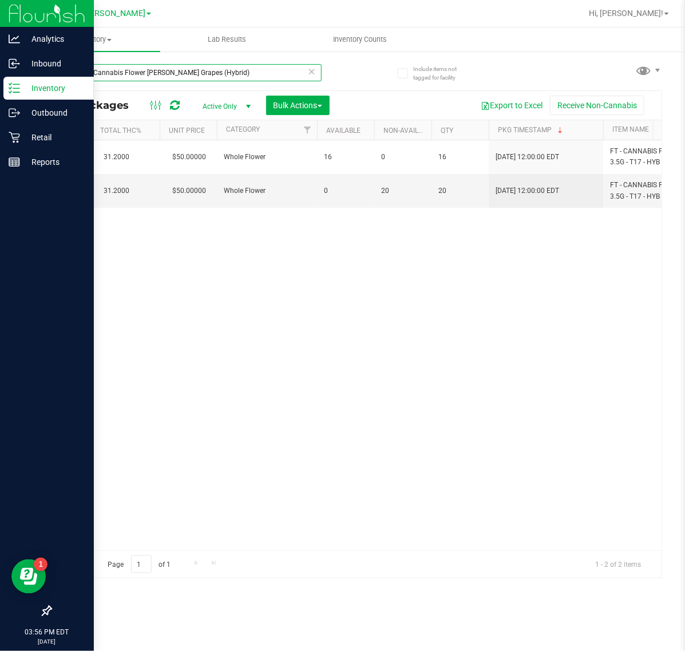
drag, startPoint x: 247, startPoint y: 73, endPoint x: -1, endPoint y: 76, distance: 248.5
click at [0, 76] on html "Analytics Inbound Inventory Outbound Retail Reports 03:56 PM EDT [DATE] 09/28 […" at bounding box center [342, 325] width 685 height 651
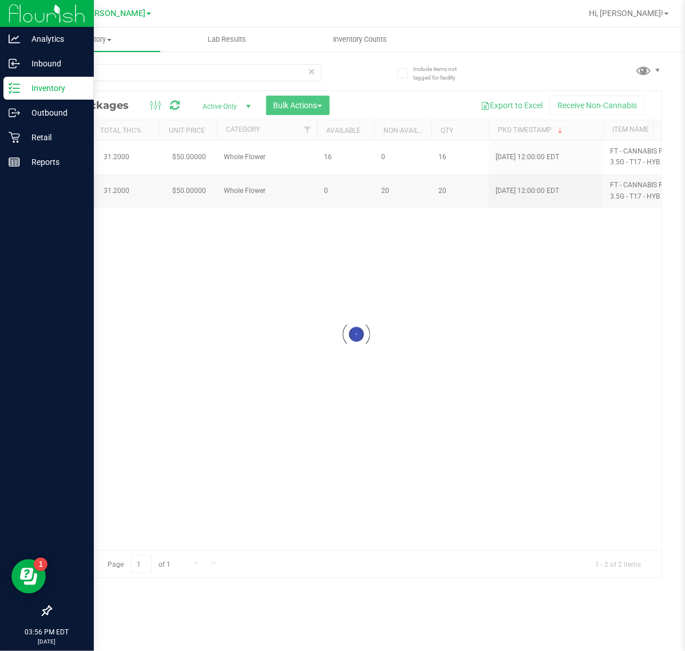
drag, startPoint x: 321, startPoint y: 545, endPoint x: 46, endPoint y: 517, distance: 275.7
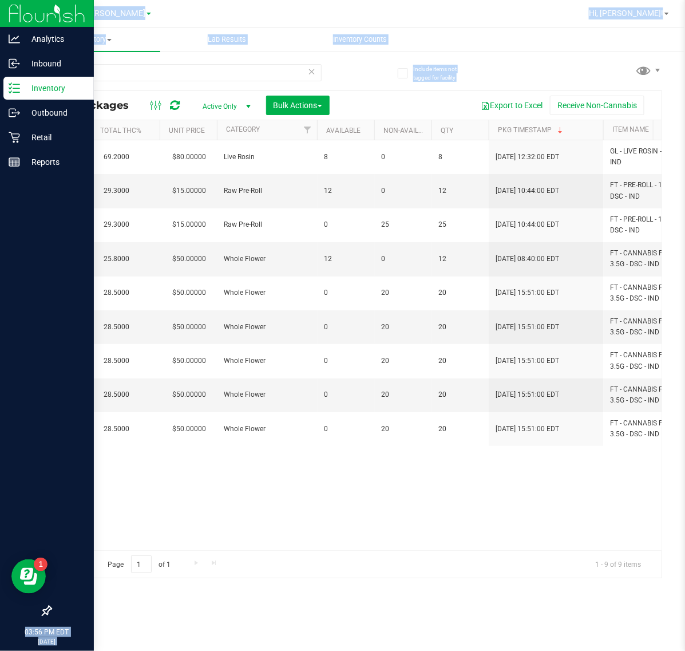
scroll to position [0, 279]
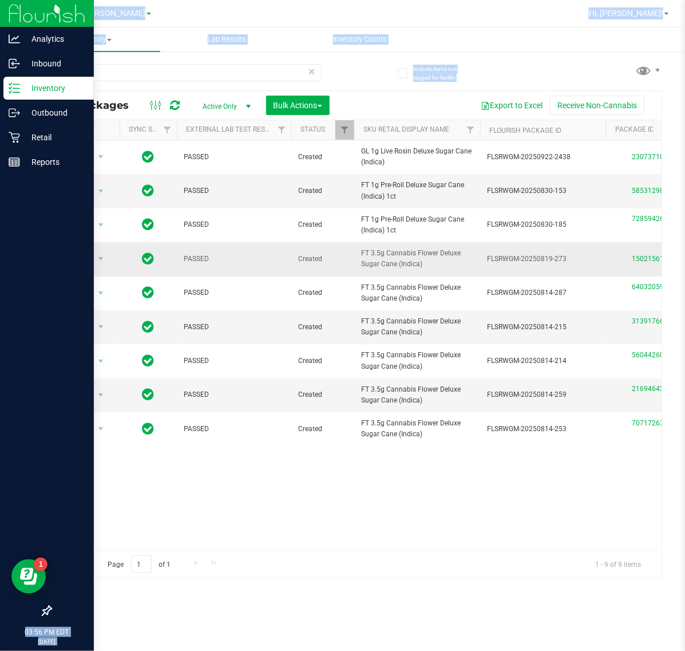
drag, startPoint x: 430, startPoint y: 265, endPoint x: 358, endPoint y: 254, distance: 73.0
click at [358, 254] on td "FT 3.5g Cannabis Flower Deluxe Sugar Cane (Indica)" at bounding box center [417, 259] width 126 height 34
copy span "FT 3.5g Cannabis Flower Deluxe Sugar Cane (Indica)"
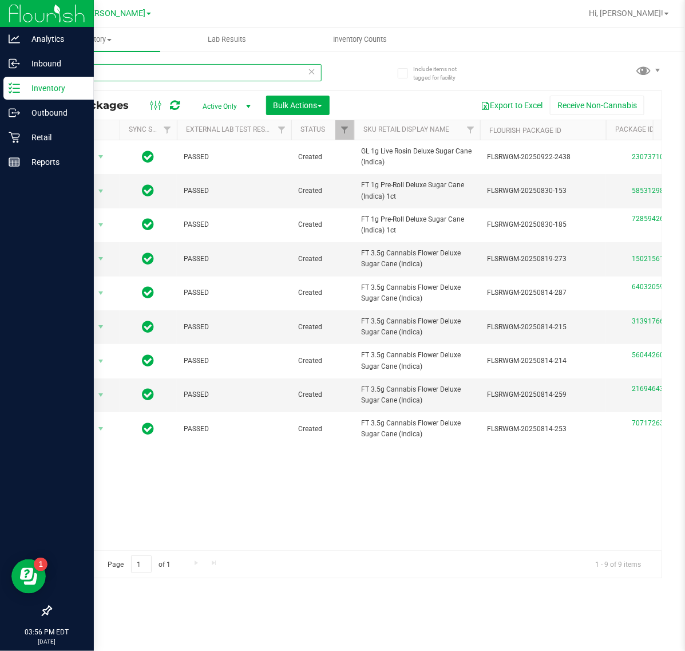
drag, startPoint x: 203, startPoint y: 77, endPoint x: -1, endPoint y: 74, distance: 204.4
click at [0, 74] on html "Analytics Inbound Inventory Outbound Retail Reports 03:56 PM EDT [DATE] 09/28 […" at bounding box center [342, 325] width 685 height 651
paste input "FT 3.5g Cannabis Flower Deluxe Sugar Cane (Indica)"
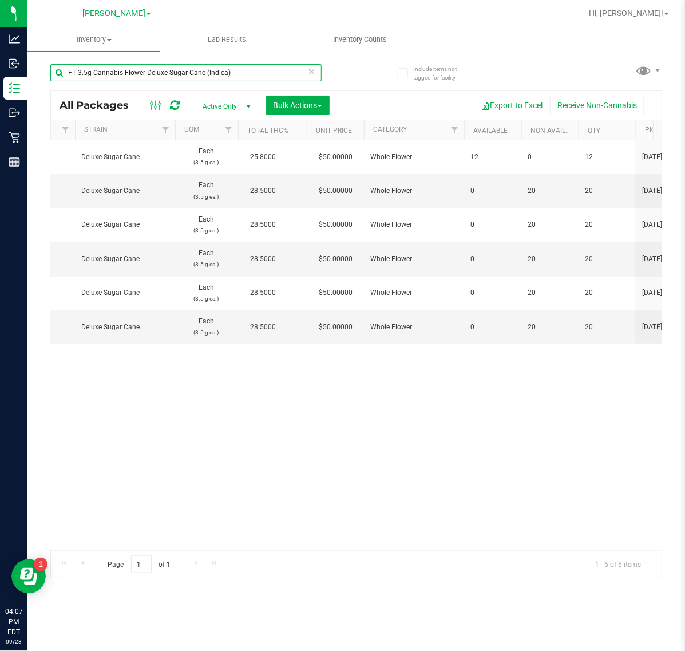
drag, startPoint x: 275, startPoint y: 73, endPoint x: -1, endPoint y: -87, distance: 319.1
click at [0, 0] on html "Analytics Inbound Inventory Outbound Retail Reports 04:07 PM EDT [DATE] 09/28 […" at bounding box center [342, 325] width 685 height 651
click at [250, 73] on input "FT 3.5g Cannabis Flower Deluxe Sugar Cane (Indica)" at bounding box center [185, 72] width 271 height 17
drag, startPoint x: 250, startPoint y: 73, endPoint x: 149, endPoint y: 72, distance: 100.8
click at [149, 72] on input "FT 3.5g Cannabis Flower Deluxe Sugar Cane (Indica)" at bounding box center [185, 72] width 271 height 17
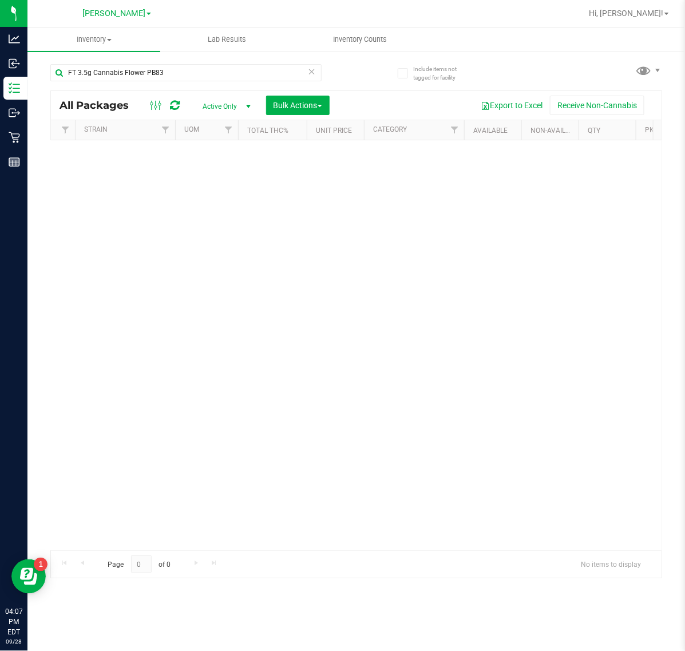
drag, startPoint x: 550, startPoint y: 336, endPoint x: 53, endPoint y: 1, distance: 599.3
click at [547, 336] on div "No packages match filter criteria." at bounding box center [356, 345] width 611 height 410
click at [187, 73] on input "FT 3.5g Cannabis Flower PB83" at bounding box center [185, 72] width 271 height 17
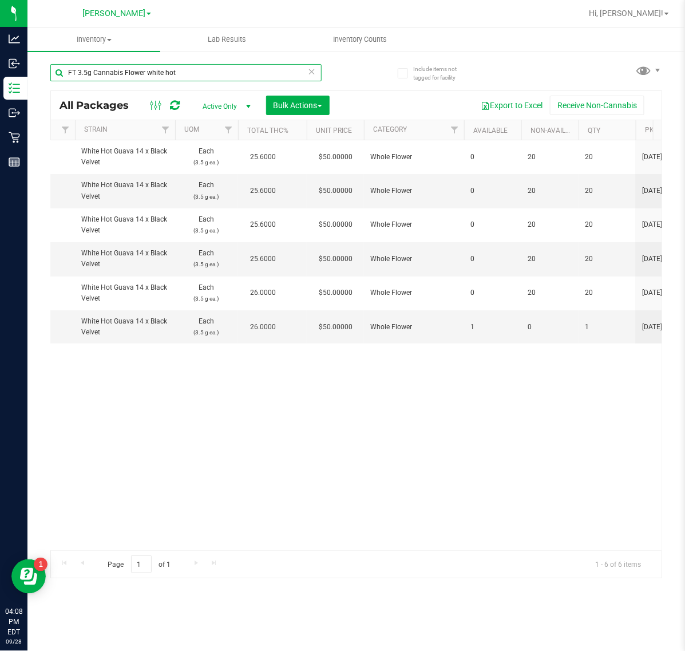
drag, startPoint x: 209, startPoint y: 69, endPoint x: -1, endPoint y: 1, distance: 220.9
click at [0, 1] on html "Analytics Inbound Inventory Outbound Retail Reports 04:08 PM EDT [DATE] 09/28 […" at bounding box center [342, 325] width 685 height 651
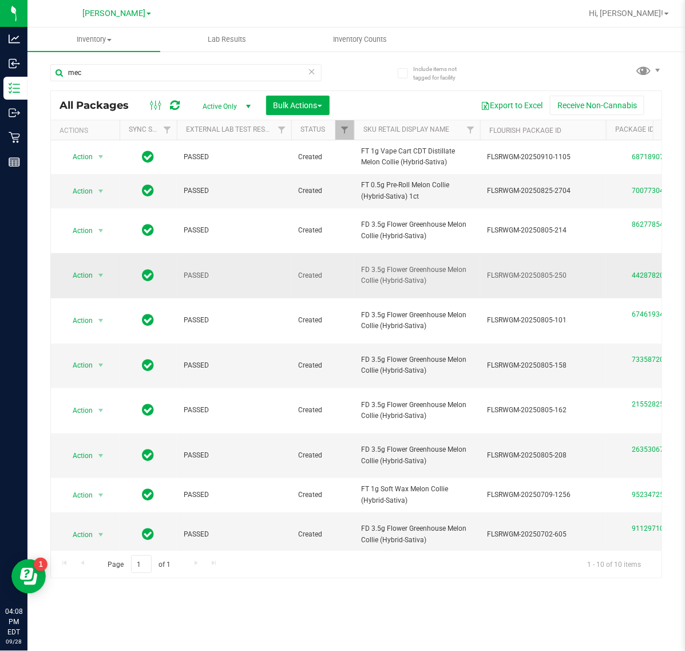
drag, startPoint x: 439, startPoint y: 276, endPoint x: 345, endPoint y: 271, distance: 93.5
copy tr "FD 3.5g Flower Greenhouse Melon Collie (Hybrid-Sativa)"
drag, startPoint x: 113, startPoint y: 76, endPoint x: -1, endPoint y: 77, distance: 113.9
click at [0, 77] on html "Analytics Inbound Inventory Outbound Retail Reports 04:08 PM EDT [DATE] 09/28 […" at bounding box center [342, 325] width 685 height 651
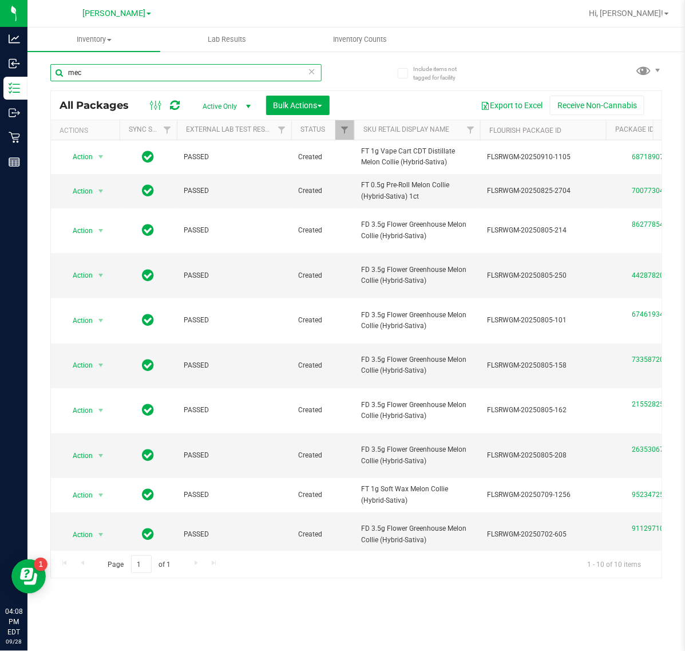
paste input "FD 3.5g Flower Greenhouse Melon Collie (Hybrid-Sativa)"
type input "FD 3.5g Flower Greenhouse Melon Collie (Hybrid-Sativa)"
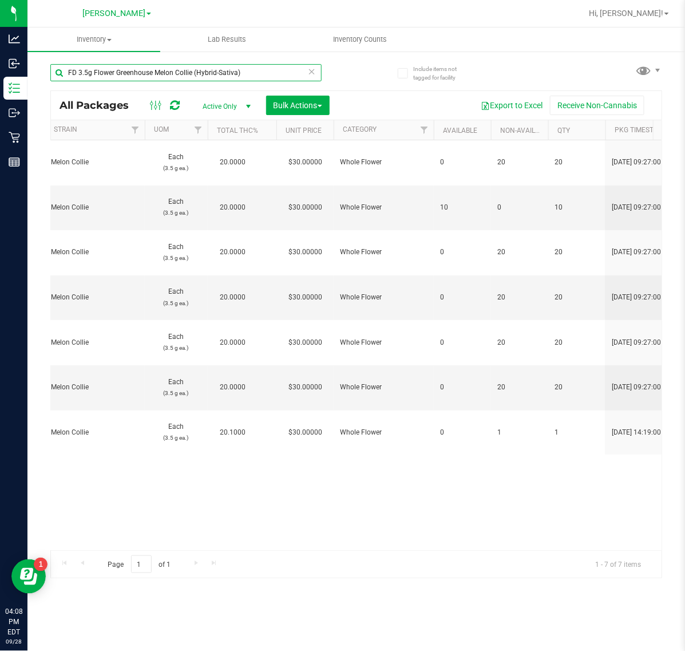
scroll to position [0, 321]
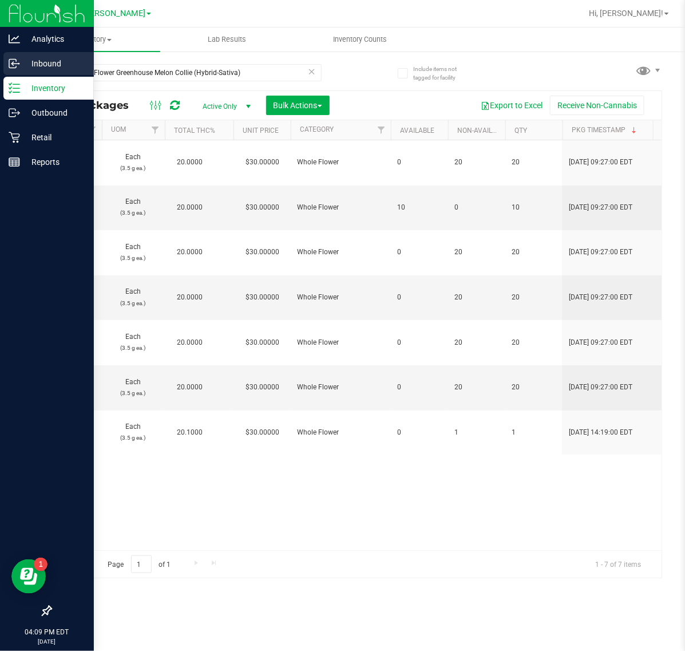
click at [38, 64] on p "Inbound" at bounding box center [54, 64] width 69 height 14
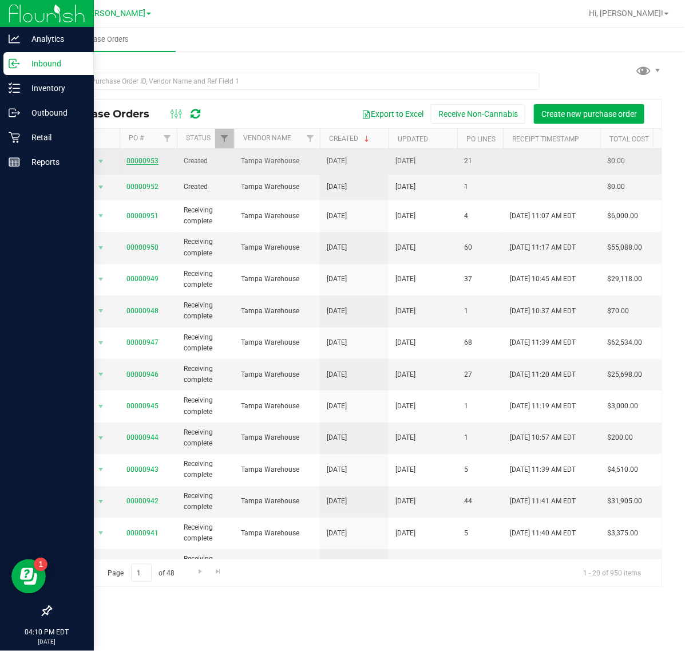
click at [142, 161] on link "00000953" at bounding box center [143, 161] width 32 height 8
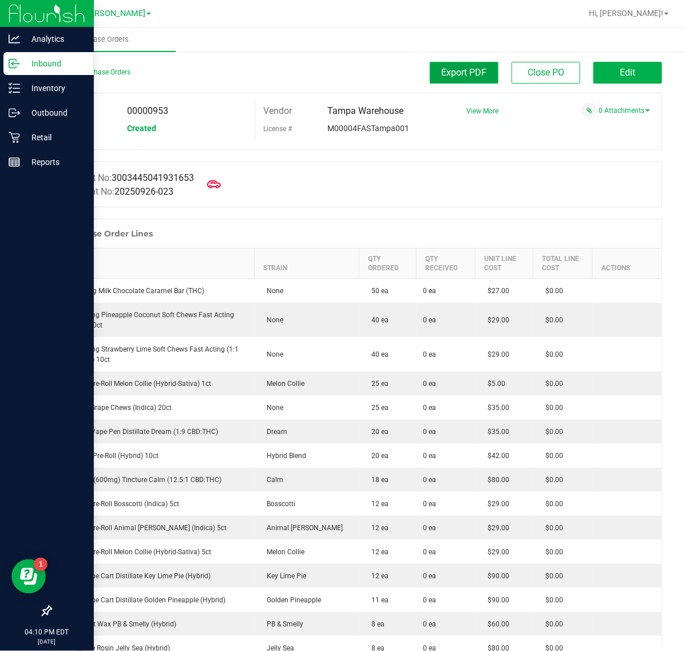
click at [445, 76] on span "Export PDF" at bounding box center [464, 72] width 45 height 11
click at [89, 72] on link "Back to Purchase Orders" at bounding box center [90, 72] width 80 height 8
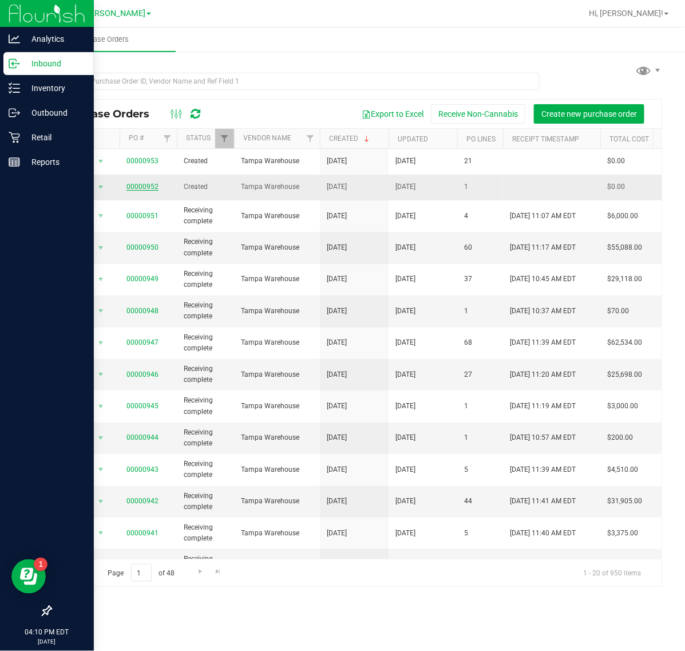
click at [144, 190] on link "00000952" at bounding box center [143, 187] width 32 height 8
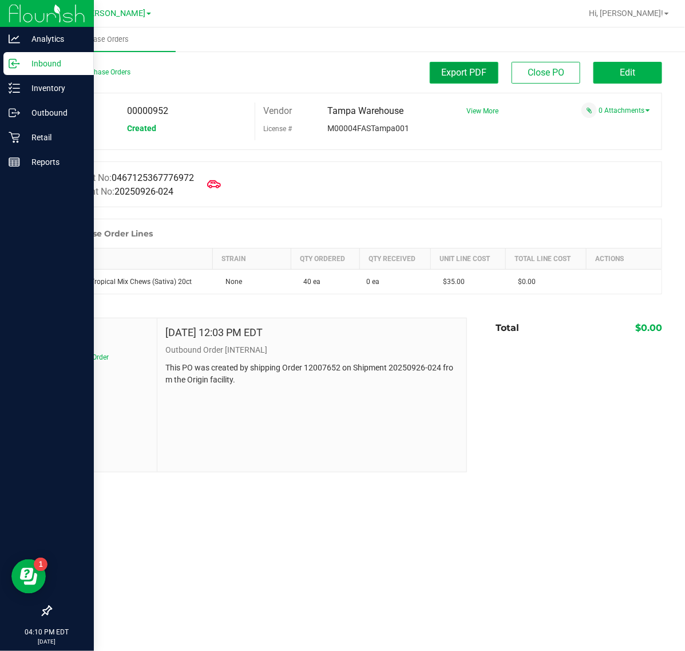
click at [476, 78] on button "Export PDF" at bounding box center [464, 73] width 69 height 22
click at [57, 98] on div "Inventory" at bounding box center [48, 88] width 90 height 23
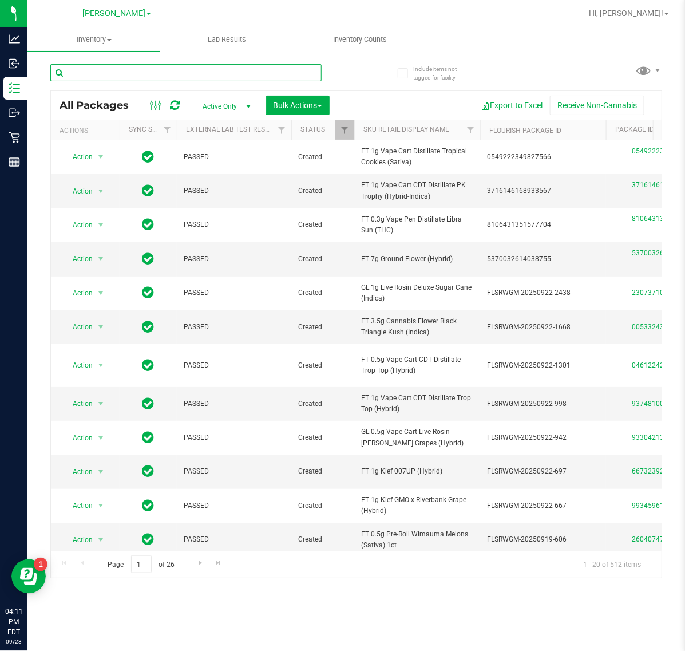
click at [176, 74] on input "text" at bounding box center [185, 72] width 271 height 17
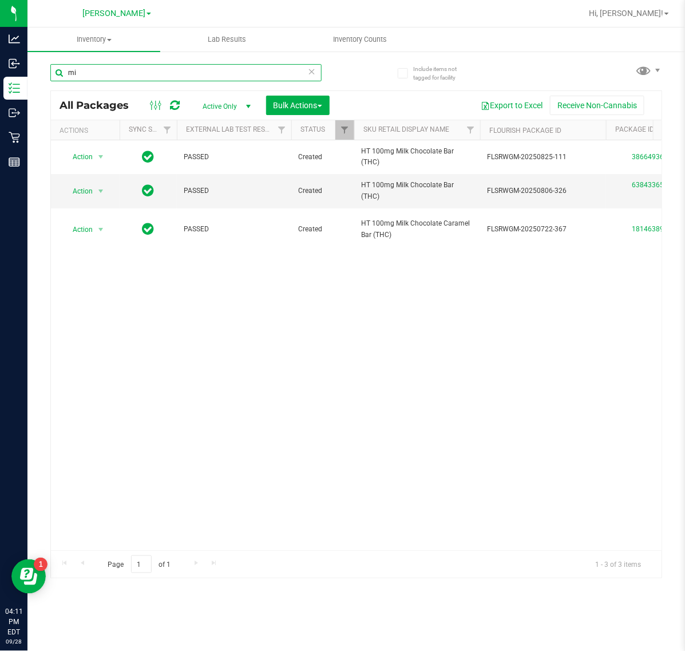
type input "m"
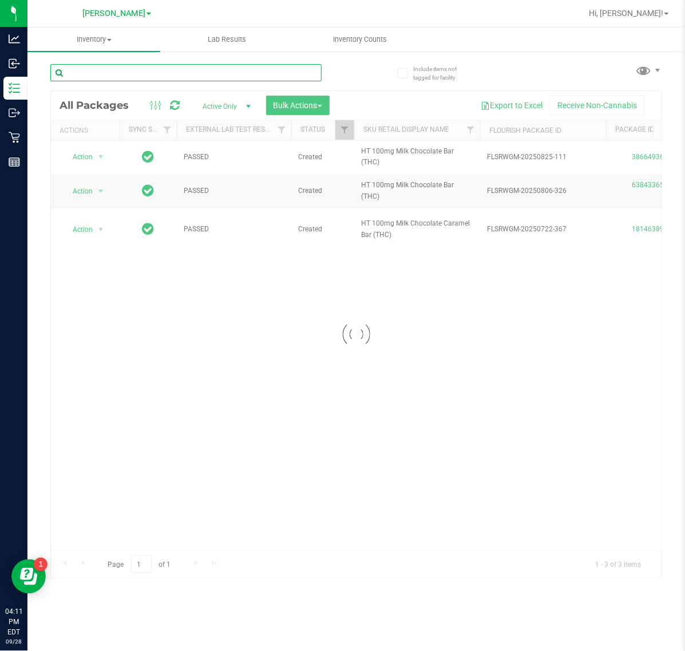
type input "p"
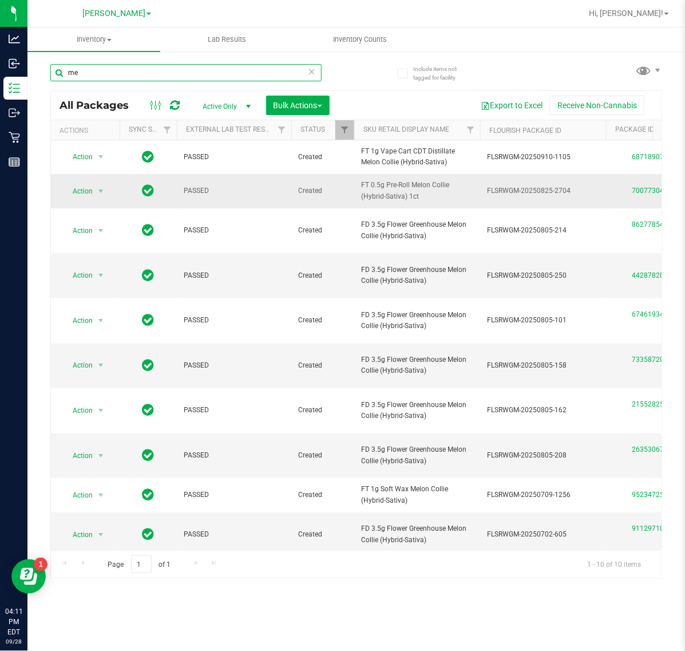
type input "m"
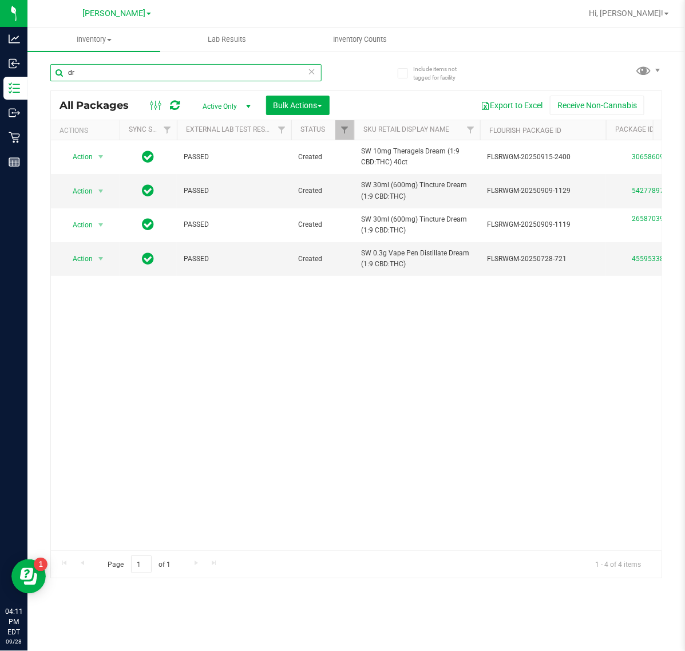
type input "d"
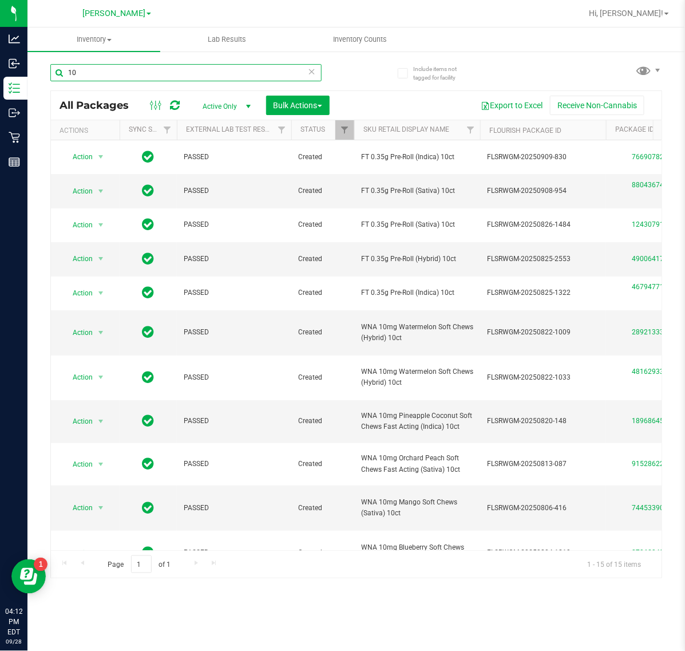
type input "1"
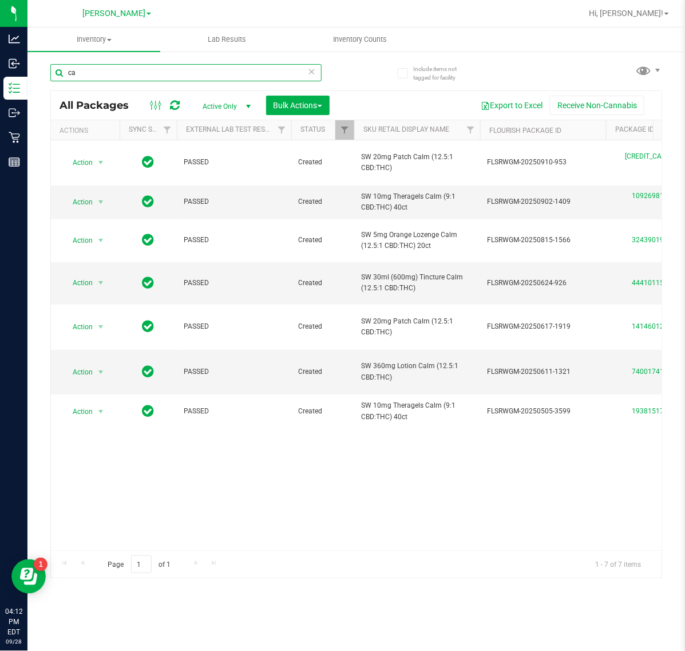
type input "c"
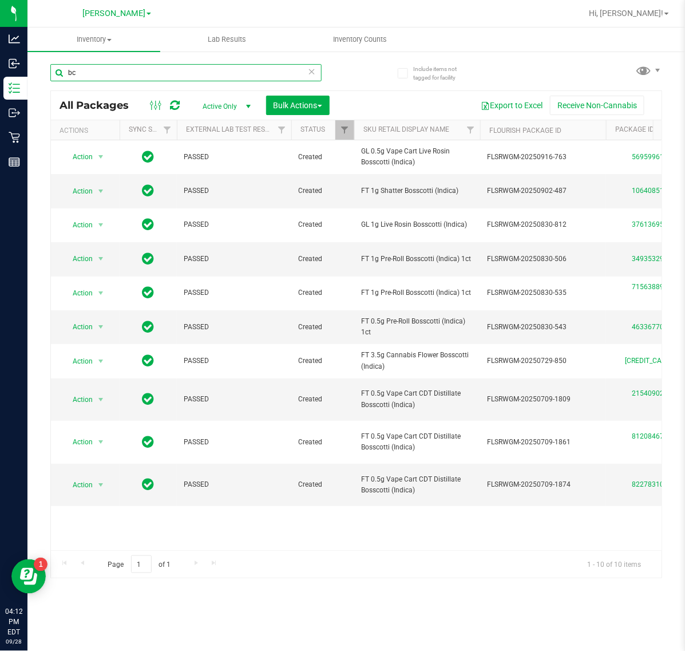
type input "b"
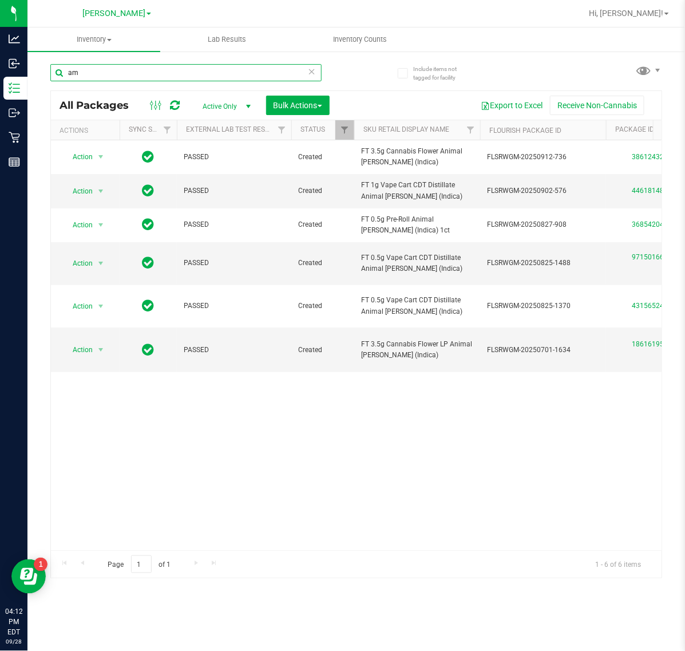
type input "a"
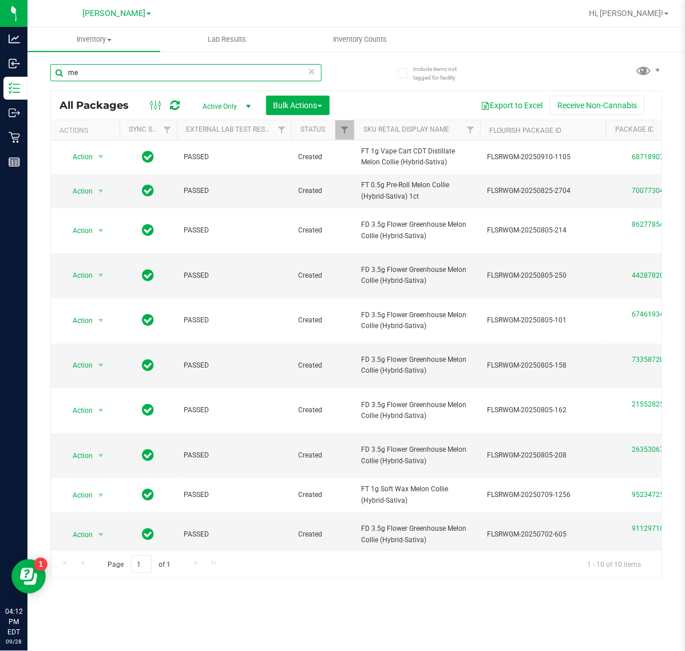
type input "m"
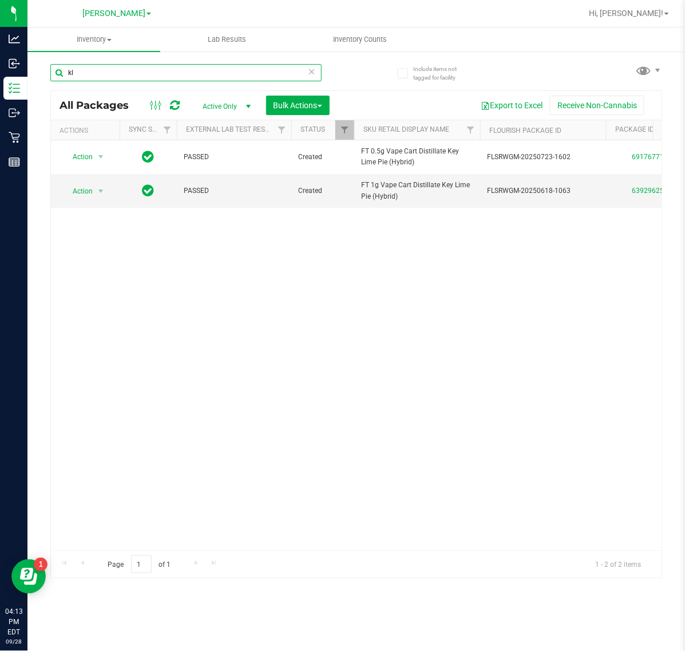
type input "k"
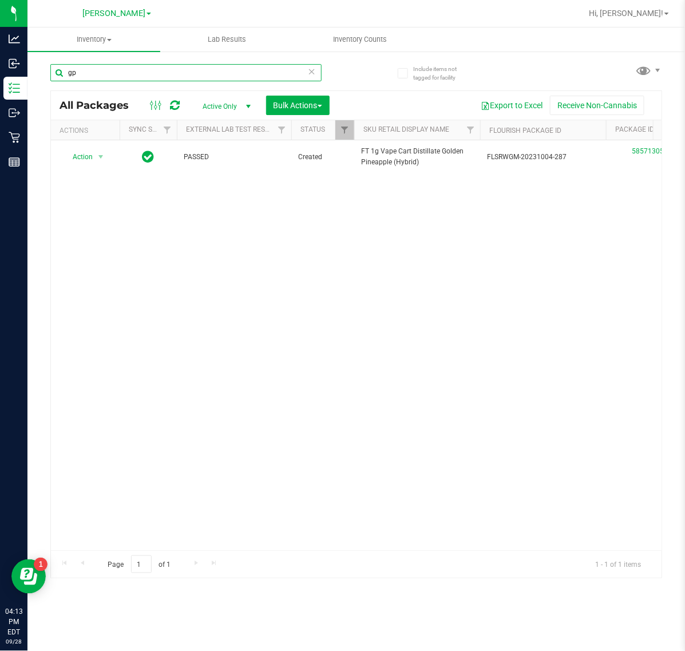
type input "g"
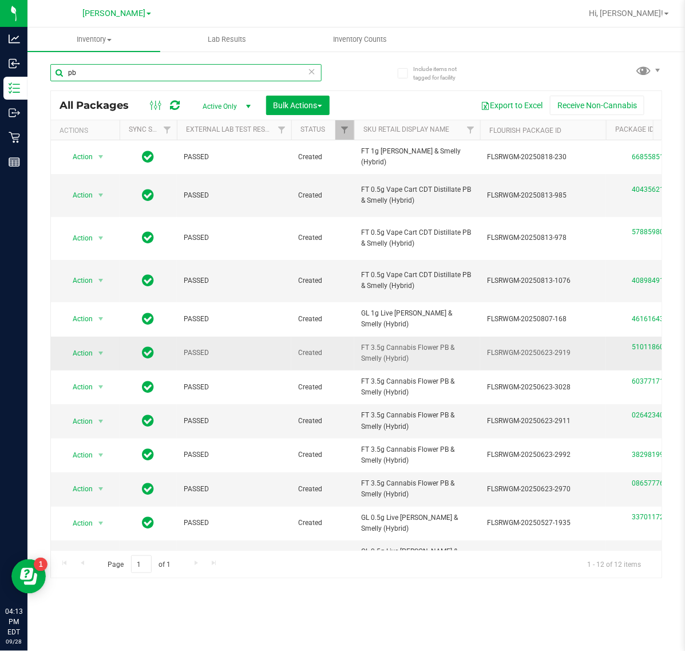
type input "p"
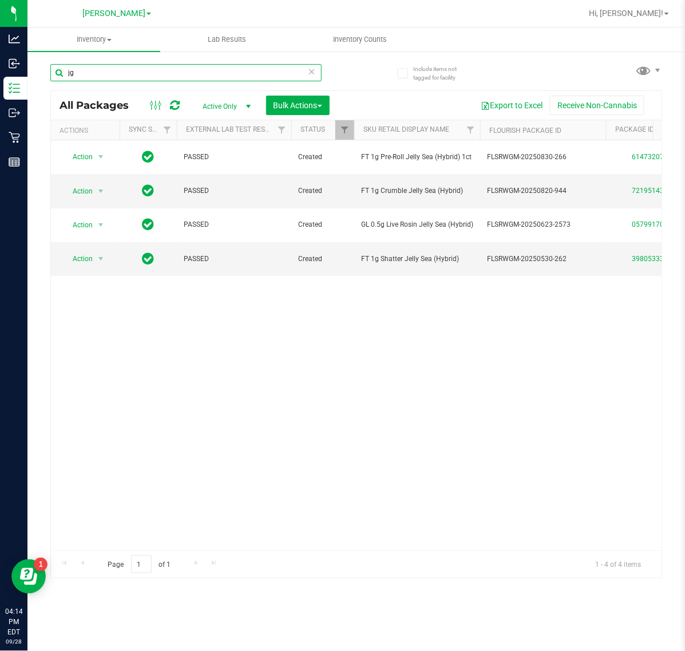
type input "j"
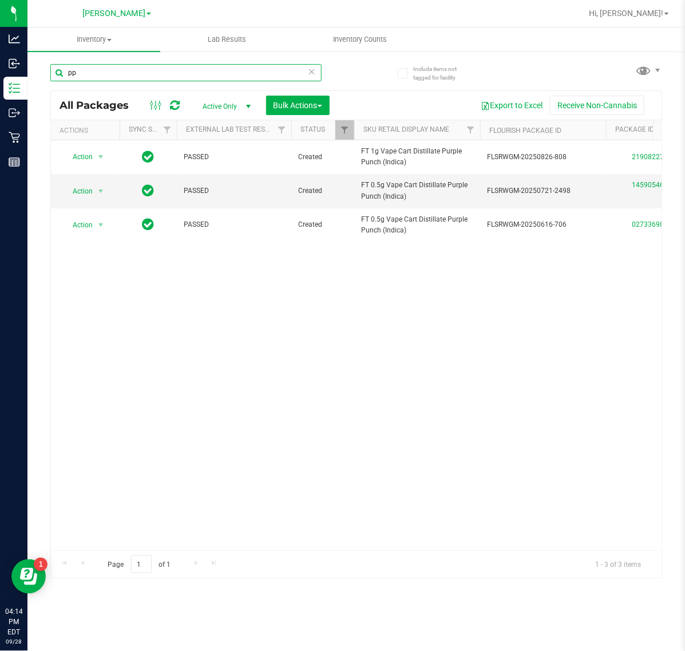
type input "p"
type input "f"
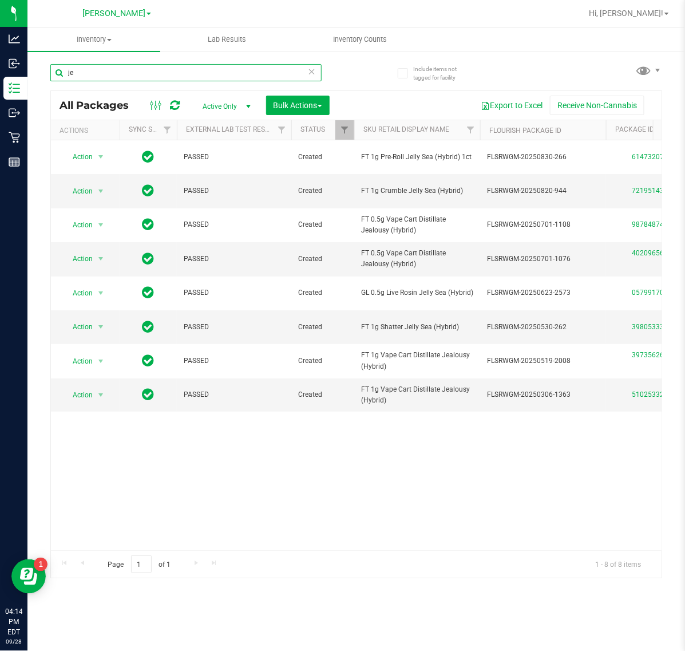
type input "j"
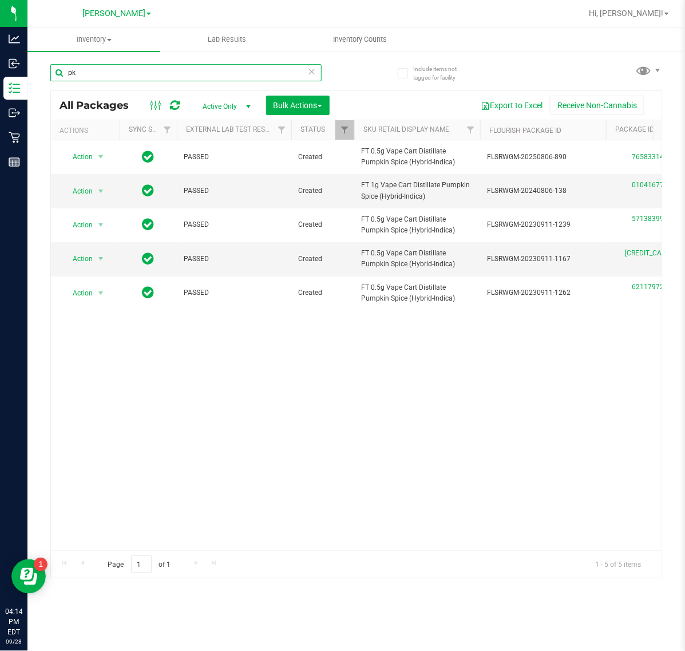
type input "p"
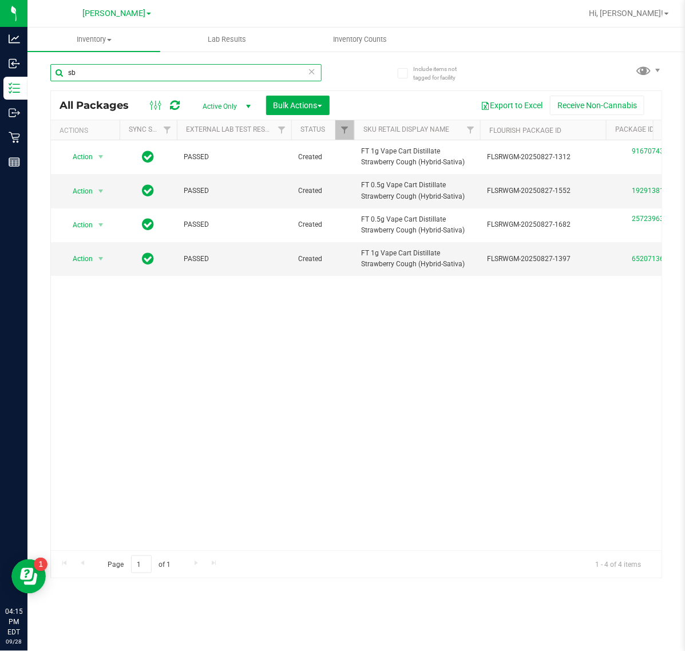
type input "s"
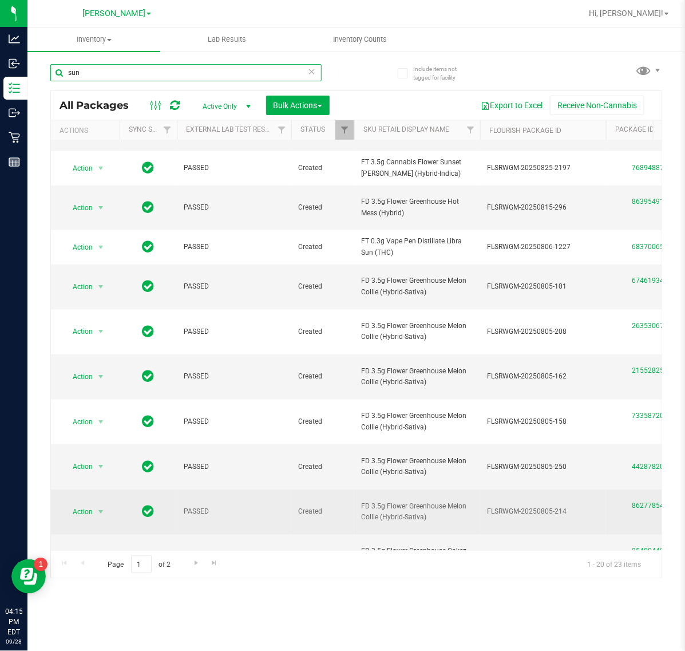
scroll to position [282, 0]
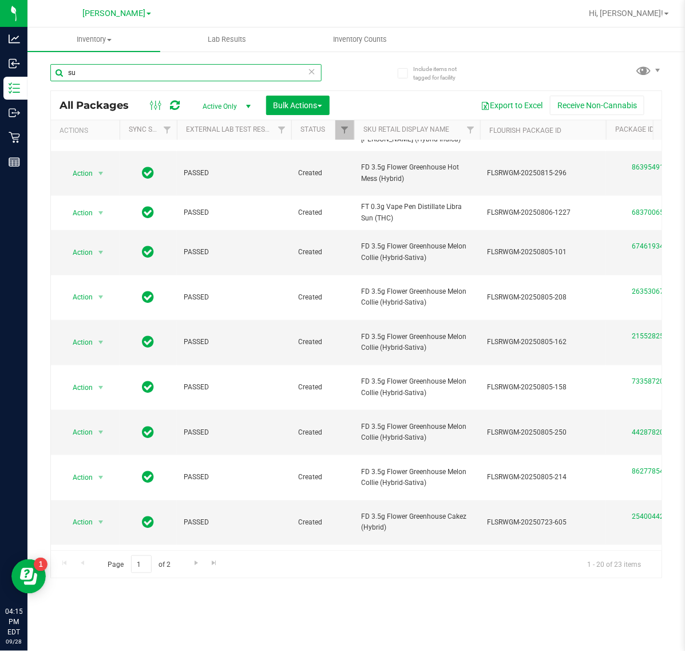
type input "s"
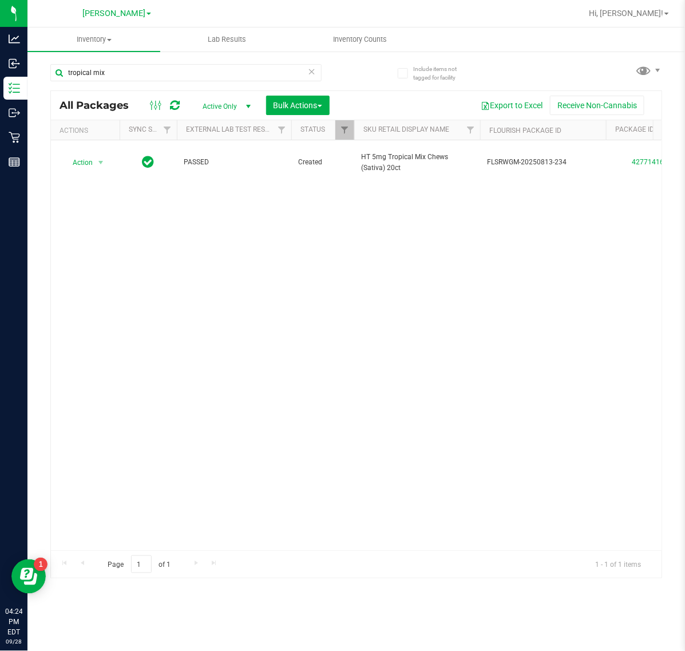
click at [504, 407] on div "Action Action Adjust qty Create package Edit attributes Global inventory Locate…" at bounding box center [356, 345] width 611 height 410
drag, startPoint x: 171, startPoint y: 74, endPoint x: -1, endPoint y: 79, distance: 171.8
click at [0, 79] on html "Analytics Inbound Inventory Outbound Retail Reports 04:26 PM EDT [DATE] 09/28 […" at bounding box center [342, 325] width 685 height 651
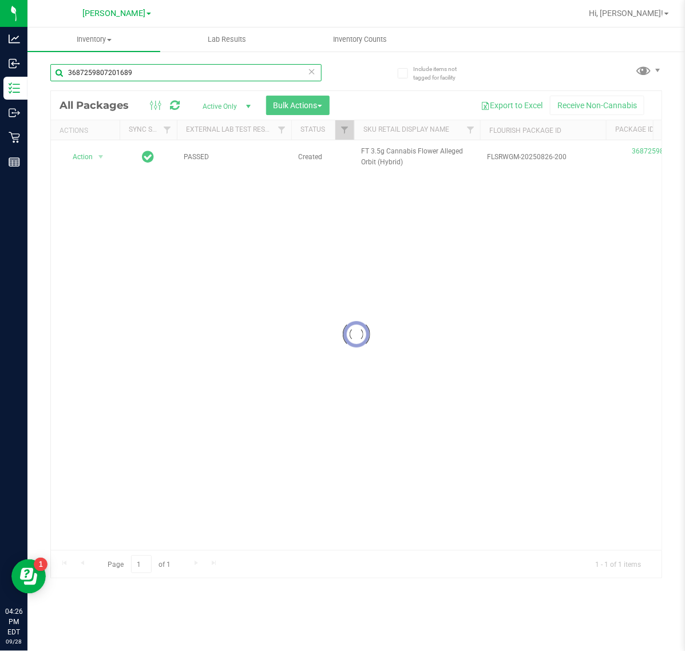
type input "3687259807201689"
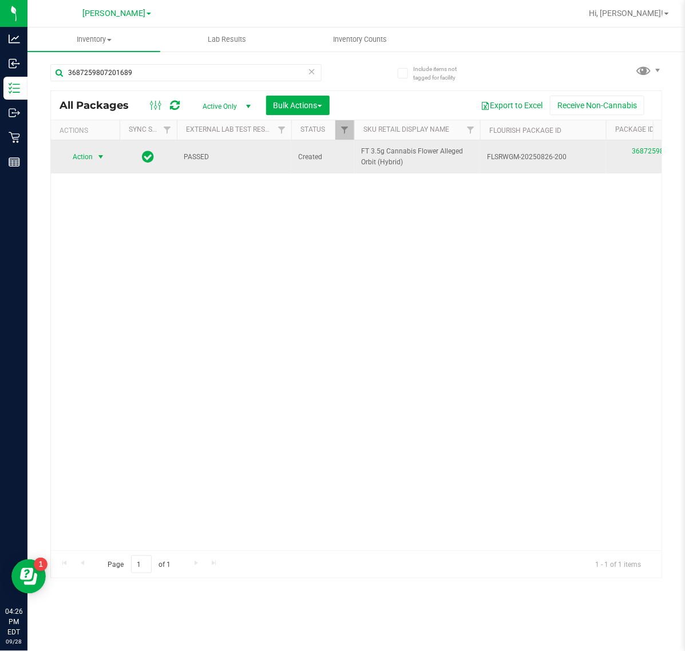
click at [95, 159] on span "select" at bounding box center [101, 157] width 14 height 16
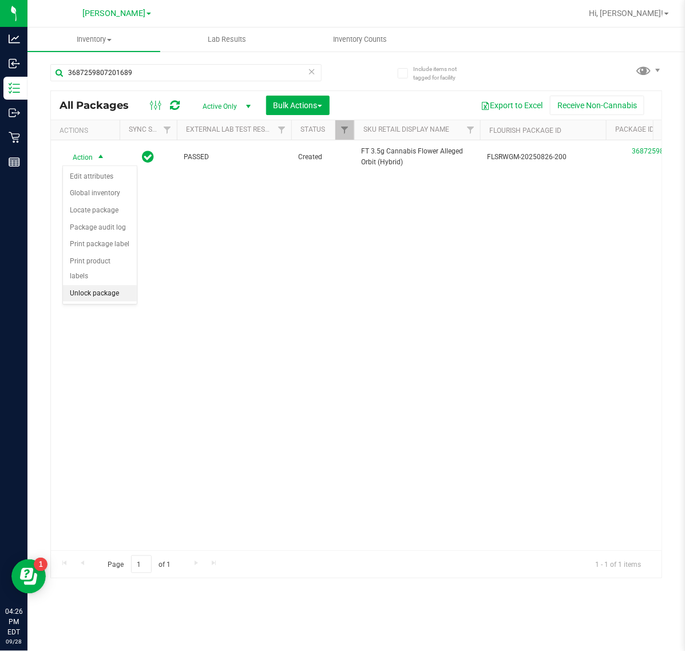
click at [90, 285] on li "Unlock package" at bounding box center [100, 293] width 74 height 17
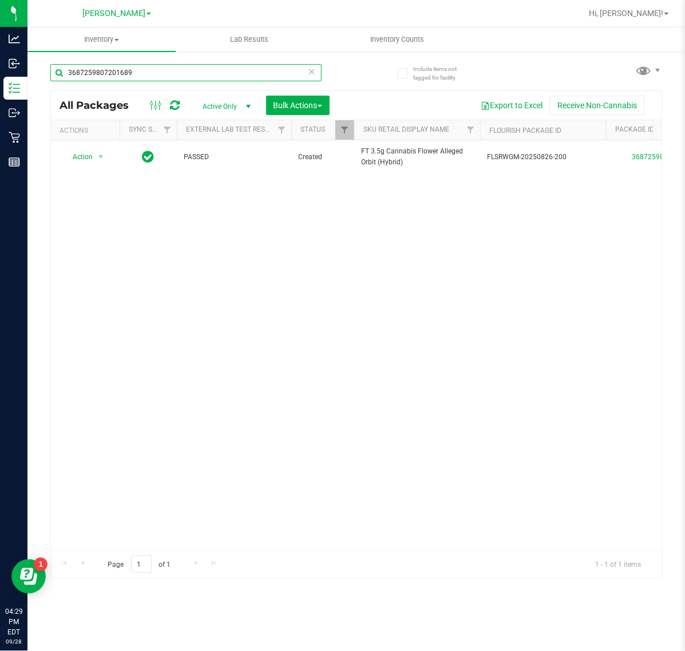
click at [273, 73] on input "3687259807201689" at bounding box center [185, 72] width 271 height 17
drag, startPoint x: 354, startPoint y: 311, endPoint x: 356, endPoint y: 303, distance: 7.6
click at [354, 307] on div "Action Action Adjust qty Create package Edit attributes Global inventory Locate…" at bounding box center [356, 345] width 611 height 410
click at [179, 72] on input "3687259807201689" at bounding box center [185, 72] width 271 height 17
type input "3"
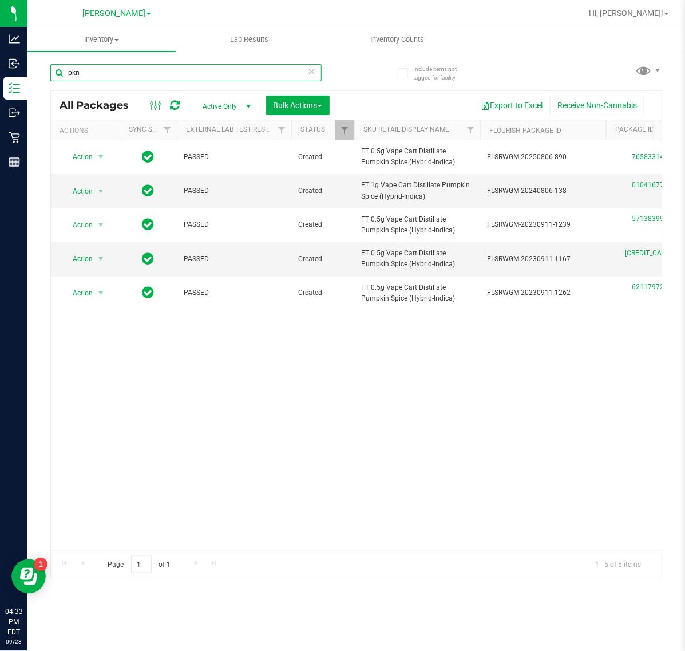
drag, startPoint x: 106, startPoint y: 81, endPoint x: -1, endPoint y: 50, distance: 111.3
click at [0, 50] on html "Analytics Inbound Inventory Outbound Retail Reports 04:33 PM EDT [DATE] 09/28 […" at bounding box center [342, 325] width 685 height 651
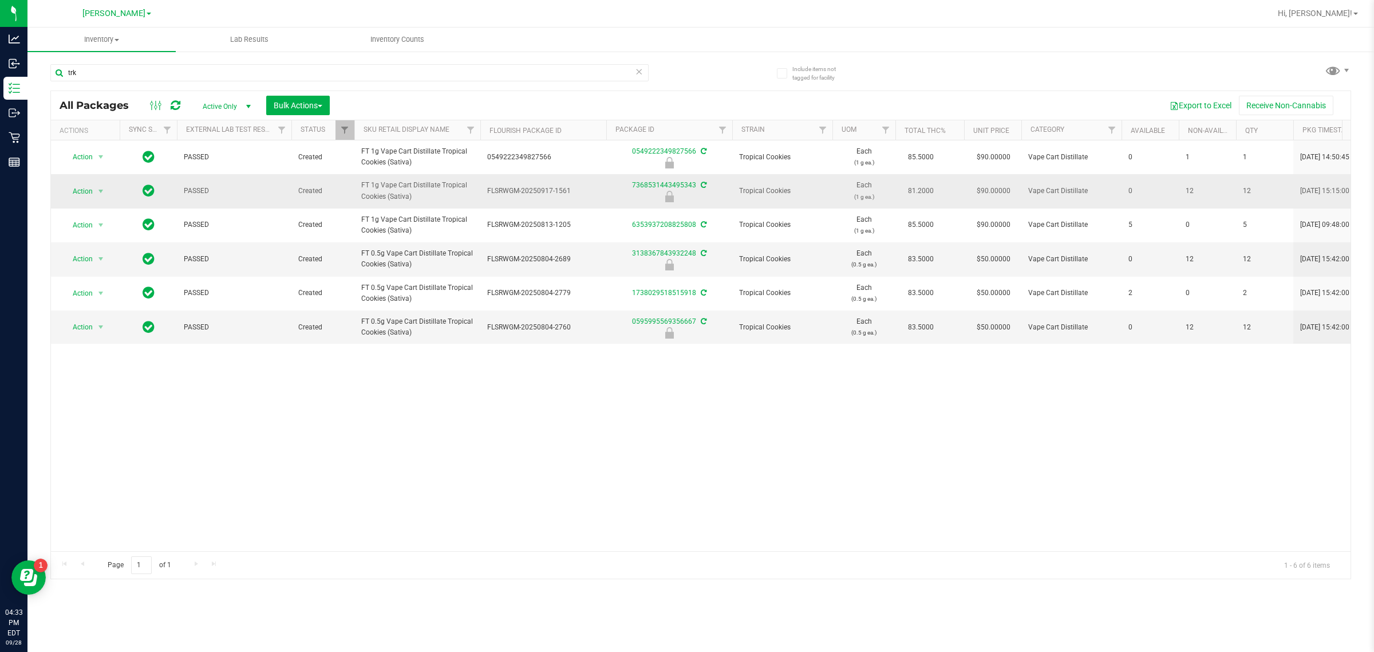
drag, startPoint x: 429, startPoint y: 195, endPoint x: 358, endPoint y: 188, distance: 71.9
click at [358, 188] on td "FT 1g Vape Cart Distillate Tropical Cookies (Sativa)" at bounding box center [417, 191] width 126 height 34
copy span "FT 1g Vape Cart Distillate Tropical Cookies (Sativa)"
drag, startPoint x: 118, startPoint y: 68, endPoint x: 115, endPoint y: 73, distance: 6.7
click at [115, 73] on input "trk" at bounding box center [349, 72] width 598 height 17
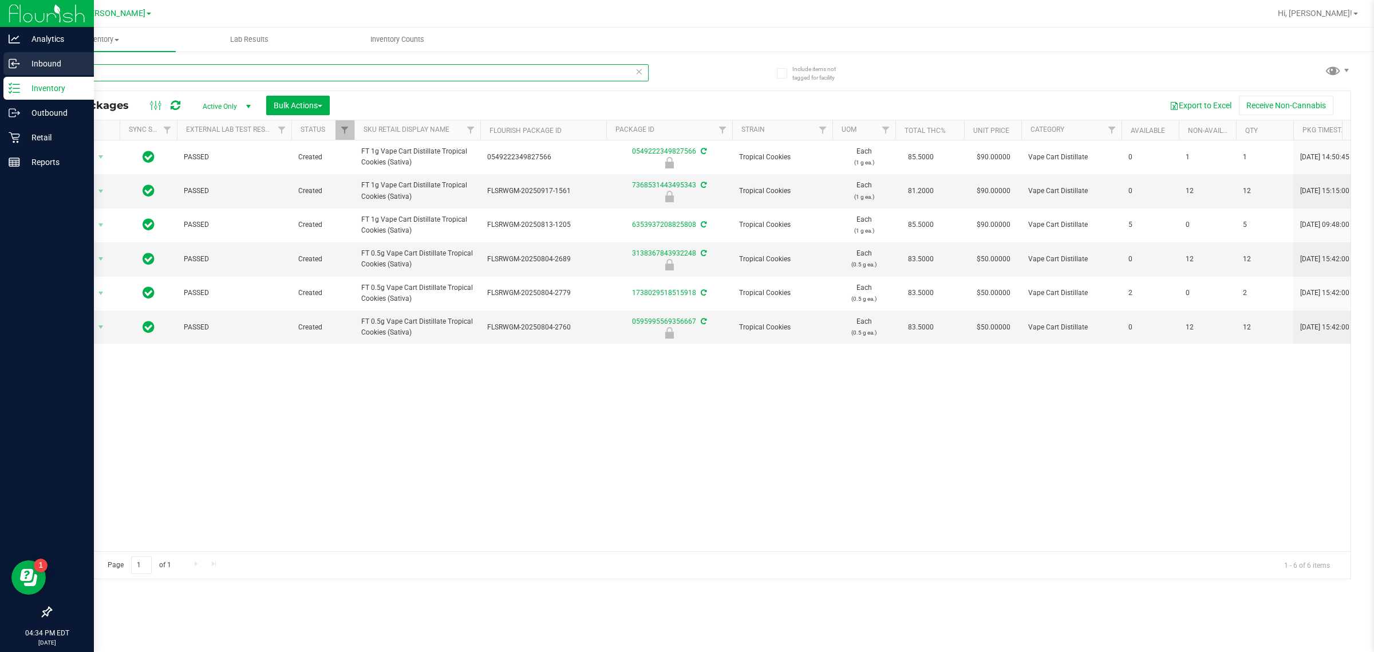
drag, startPoint x: 115, startPoint y: 73, endPoint x: 0, endPoint y: 73, distance: 114.5
click at [0, 73] on div "Analytics Inbound Inventory Outbound Retail Reports 04:34 PM EDT [DATE] 09/28 […" at bounding box center [687, 326] width 1374 height 652
paste input "FT 1g Vape Cart Distillate Tropical Cookies (Sativa)"
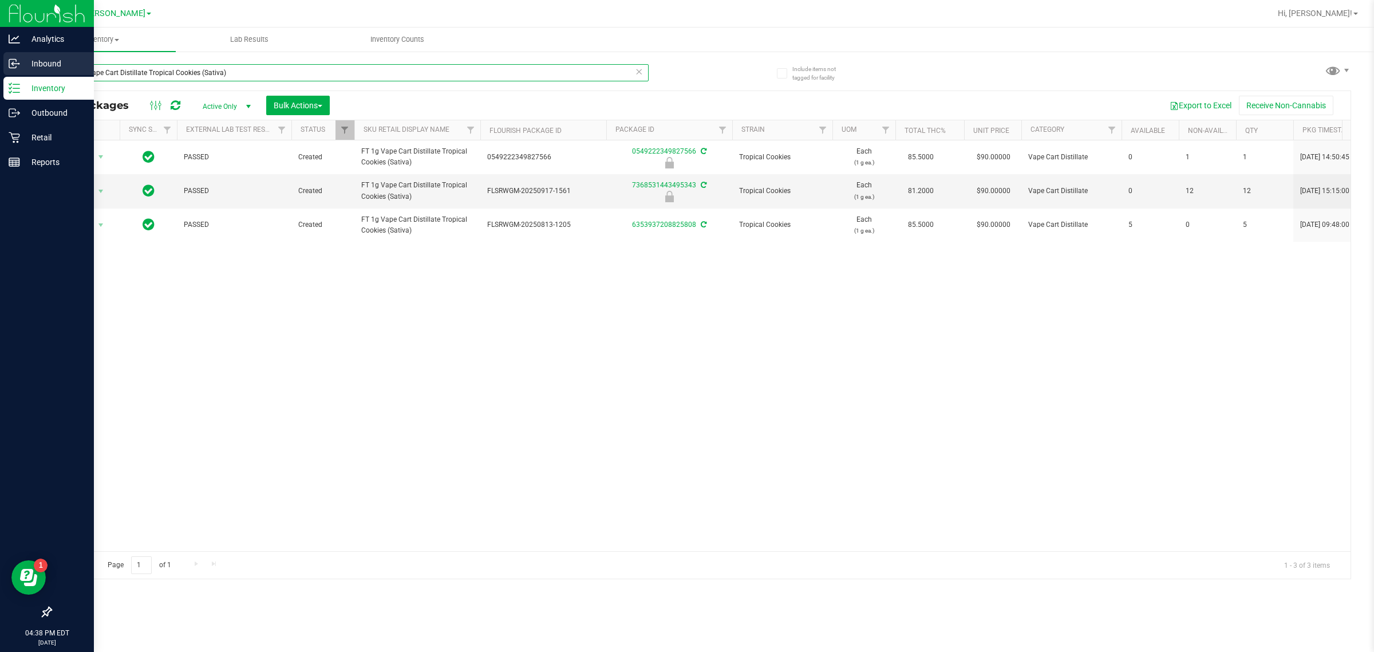
drag, startPoint x: 350, startPoint y: 75, endPoint x: 0, endPoint y: 70, distance: 350.4
click at [0, 73] on div "Analytics Inbound Inventory Outbound Retail Reports 04:38 PM EDT [DATE] 09/28 […" at bounding box center [687, 326] width 1374 height 652
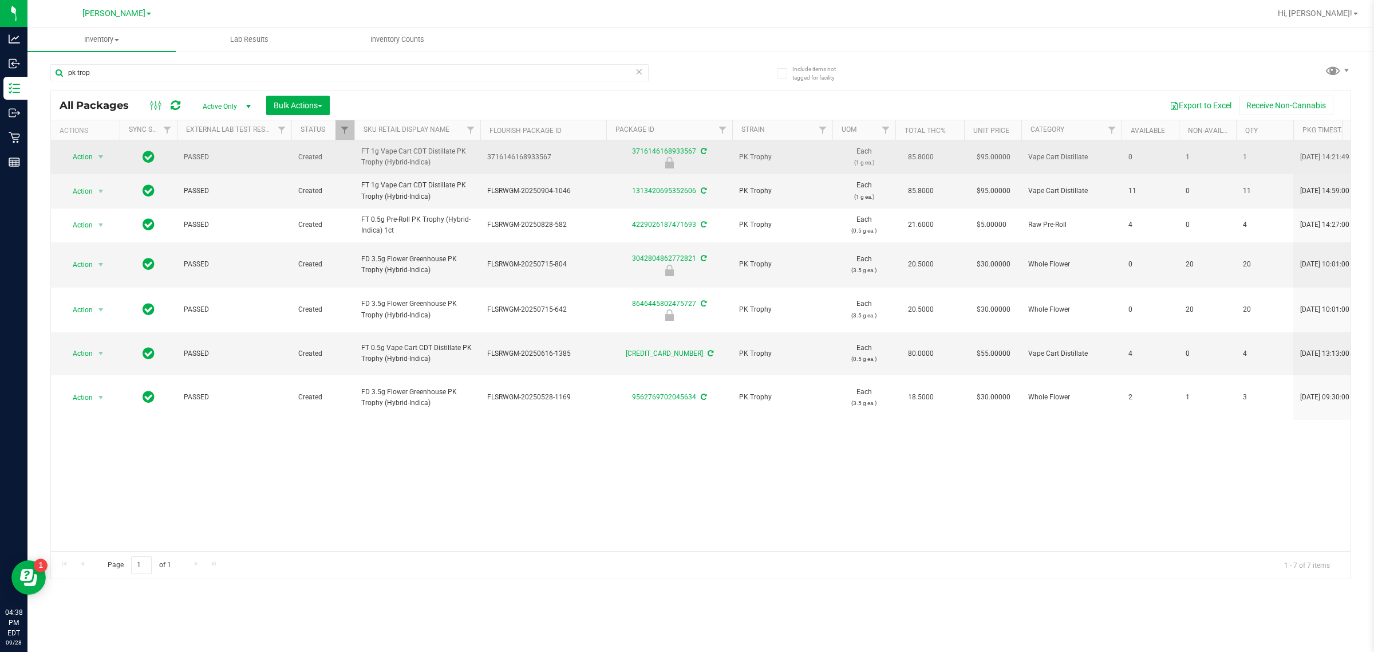
drag, startPoint x: 455, startPoint y: 167, endPoint x: 362, endPoint y: 152, distance: 94.0
click at [362, 152] on span "FT 1g Vape Cart CDT Distillate PK Trophy (Hybrid-Indica)" at bounding box center [417, 157] width 112 height 22
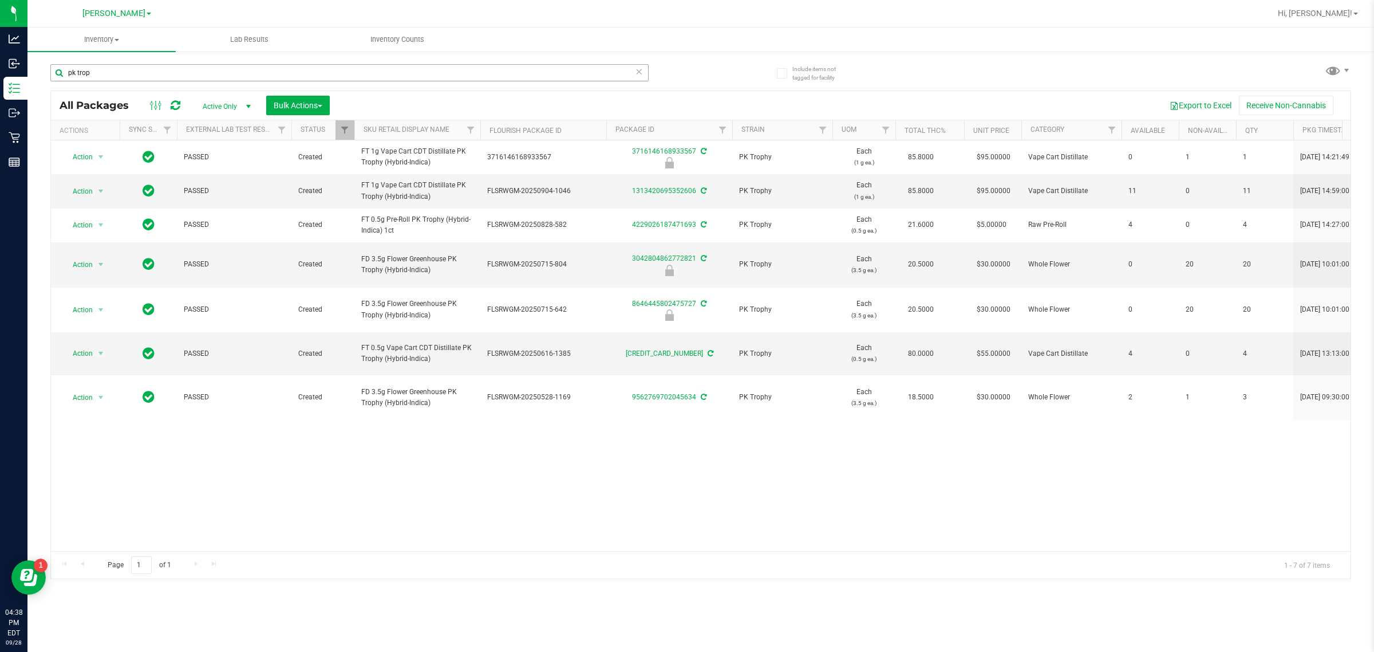
copy span "FT 1g Vape Cart CDT Distillate PK Trophy (Hybrid-Indica)"
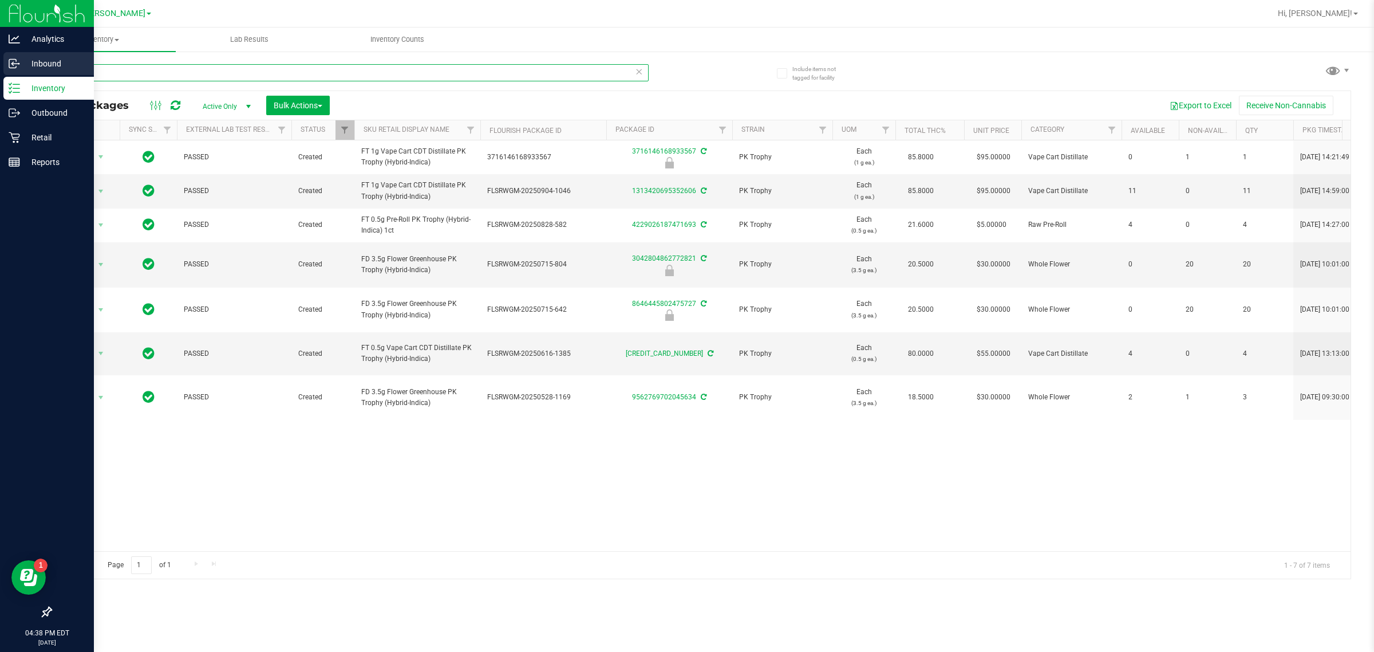
drag, startPoint x: 146, startPoint y: 70, endPoint x: 0, endPoint y: 62, distance: 146.2
click at [0, 62] on div "Analytics Inbound Inventory Outbound Retail Reports 04:38 PM EDT [DATE] 09/28 […" at bounding box center [687, 326] width 1374 height 652
paste input "FT 1g Vape Cart CDT Distillate PK Trophy (Hybrid-Indica)"
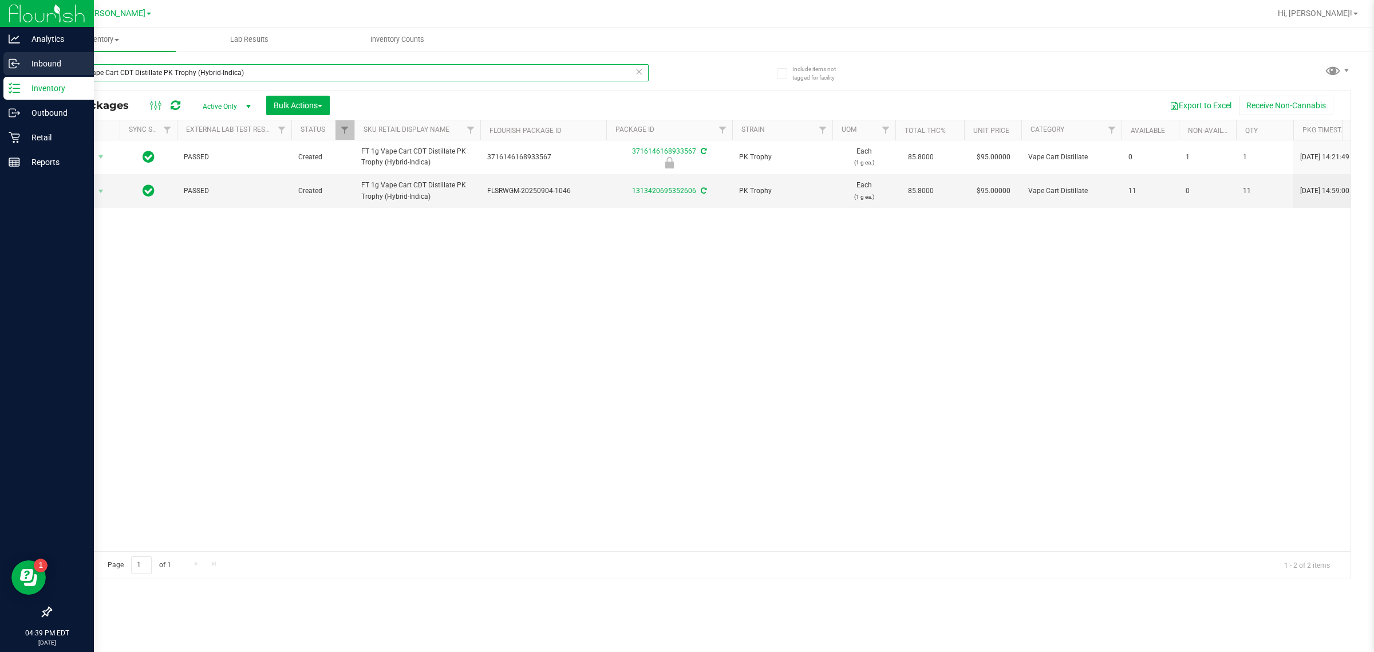
drag, startPoint x: 262, startPoint y: 74, endPoint x: 0, endPoint y: 64, distance: 261.9
click at [0, 64] on div "Analytics Inbound Inventory Outbound Retail Reports 04:39 PM EDT [DATE] 09/28 […" at bounding box center [687, 326] width 1374 height 652
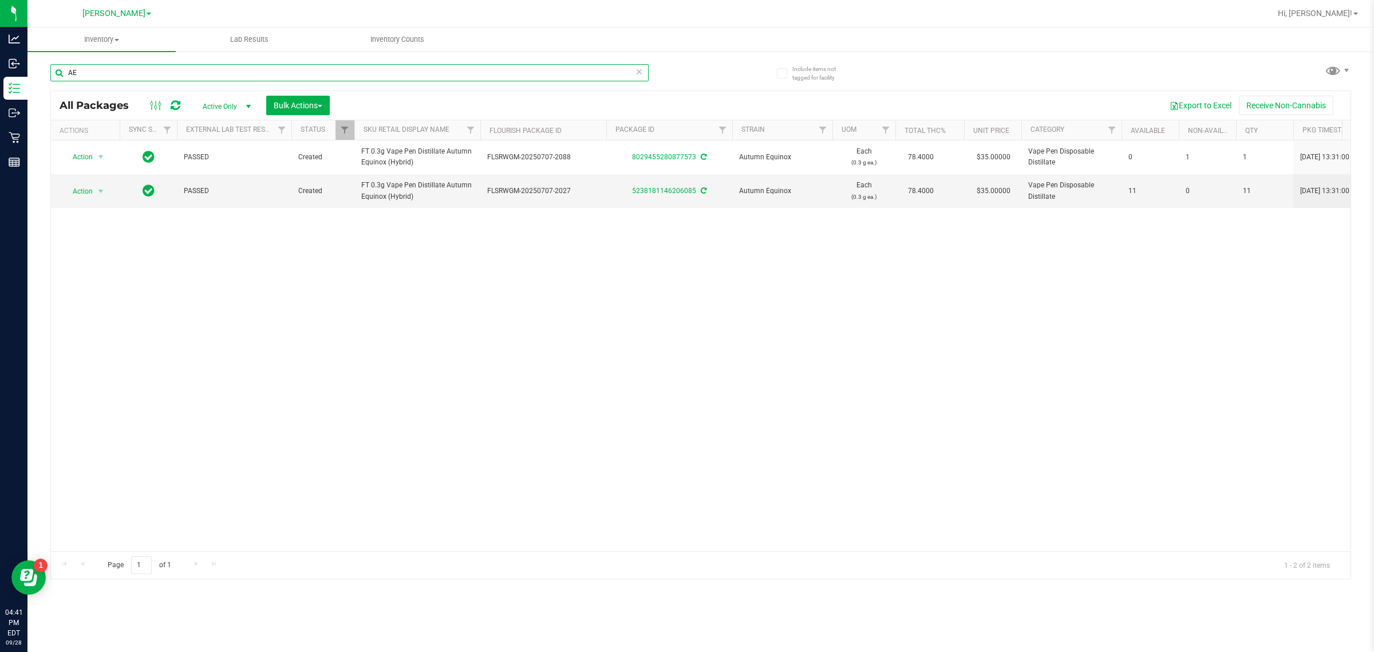
type input "A"
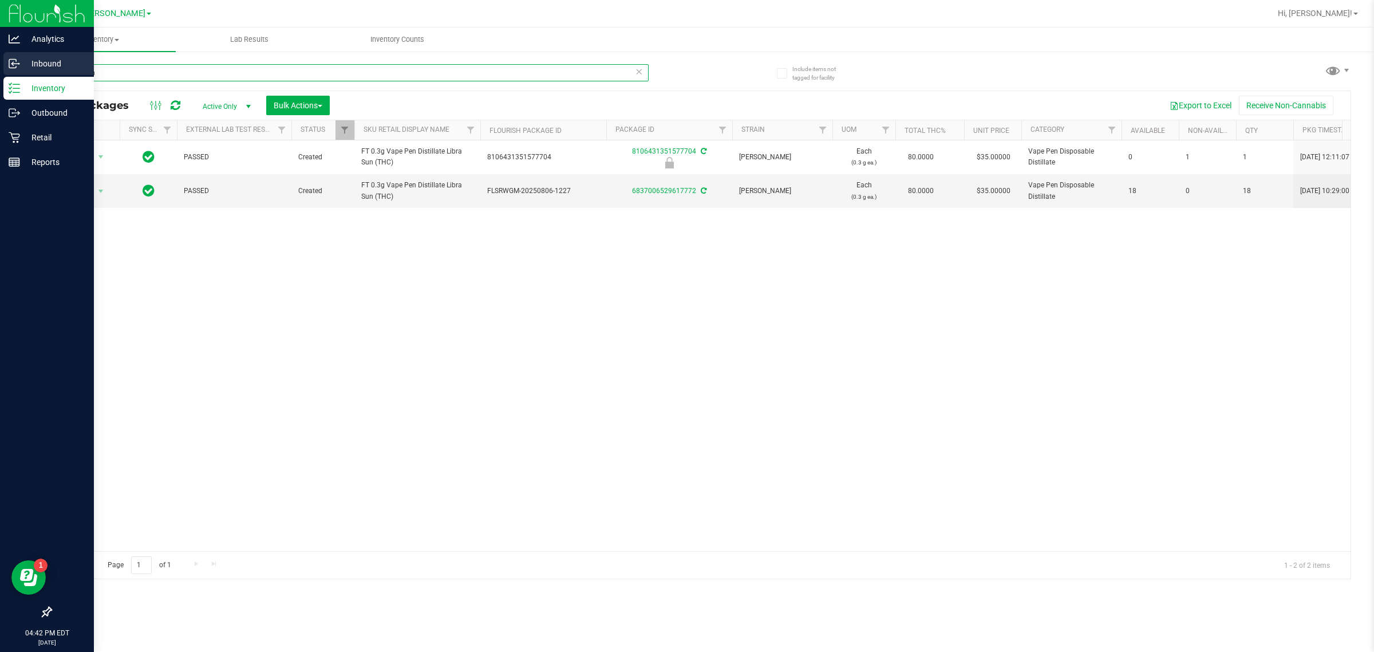
drag, startPoint x: 244, startPoint y: 68, endPoint x: 0, endPoint y: 68, distance: 243.9
click at [0, 68] on div "Analytics Inbound Inventory Outbound Retail Reports 04:42 PM EDT [DATE] 09/28 […" at bounding box center [687, 326] width 1374 height 652
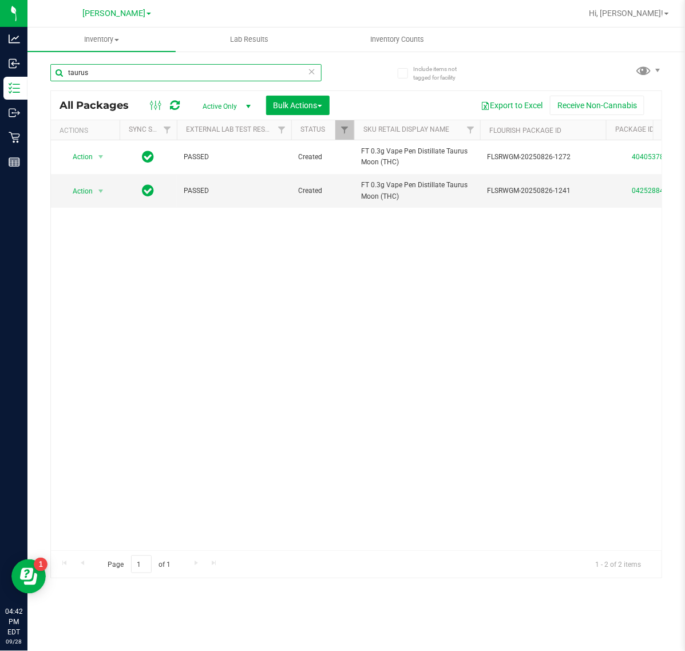
type input "taurus"
drag, startPoint x: 210, startPoint y: 381, endPoint x: 203, endPoint y: 380, distance: 6.5
click at [210, 381] on div "Action Action Adjust qty Create package Edit attributes Global inventory Locate…" at bounding box center [356, 345] width 611 height 410
click at [179, 357] on div "Action Action Adjust qty Create package Edit attributes Global inventory Locate…" at bounding box center [356, 345] width 611 height 410
click at [428, 399] on div "Action Action Adjust qty Create package Edit attributes Global inventory Locate…" at bounding box center [356, 345] width 611 height 410
